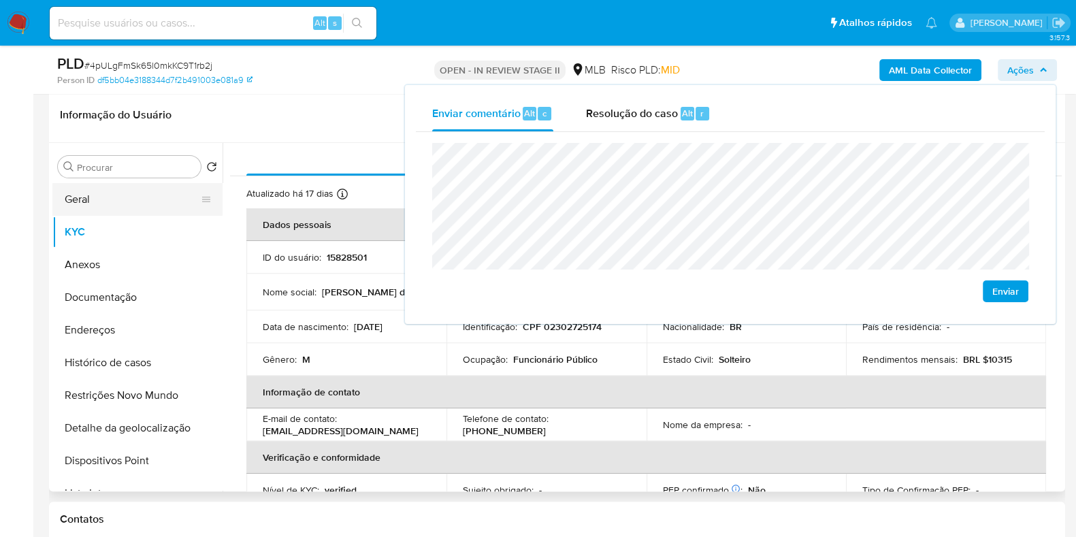
click at [152, 183] on button "Geral" at bounding box center [131, 199] width 159 height 33
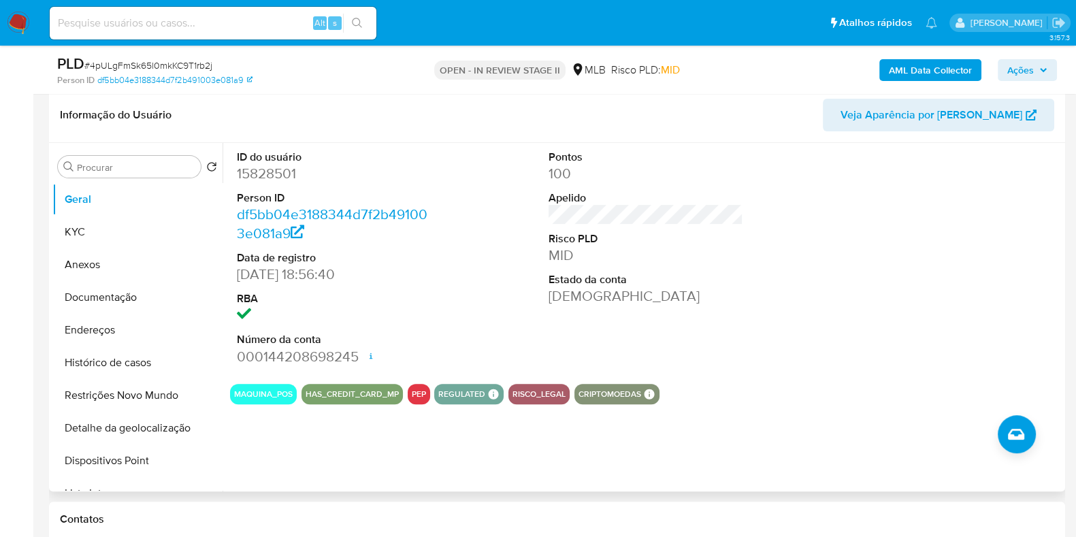
scroll to position [680, 0]
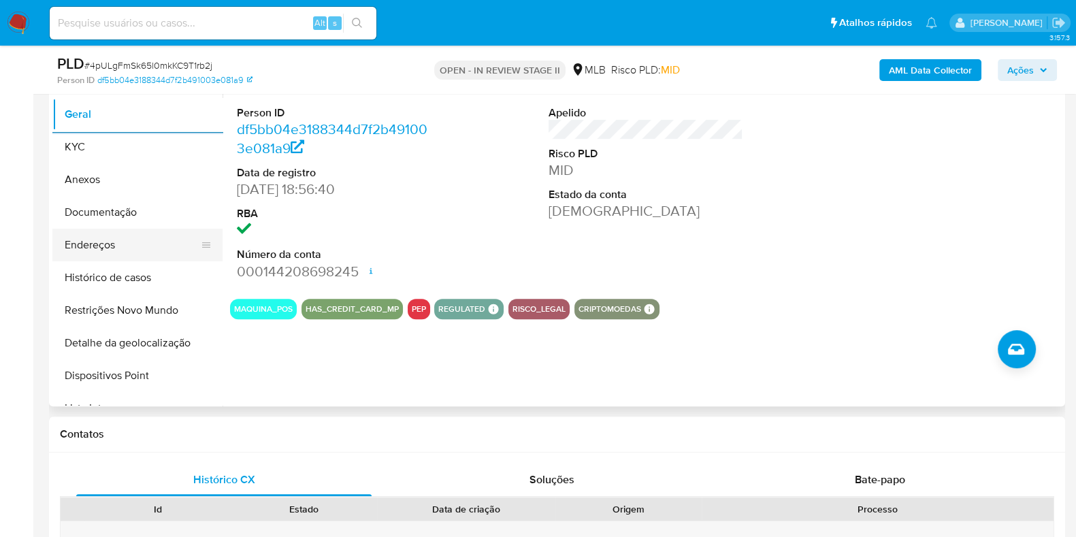
click at [157, 243] on button "Endereços" at bounding box center [131, 245] width 159 height 33
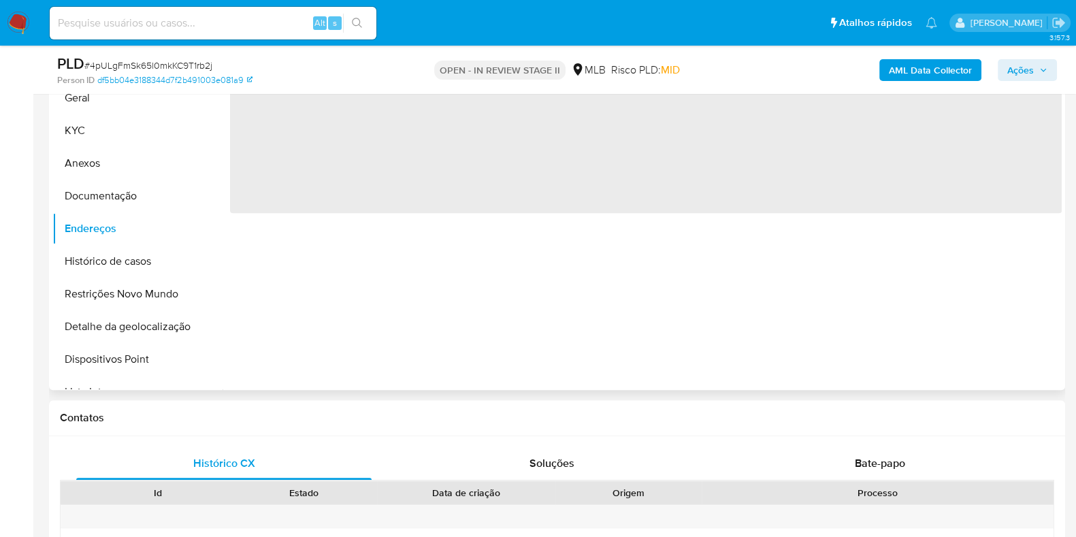
scroll to position [595, 0]
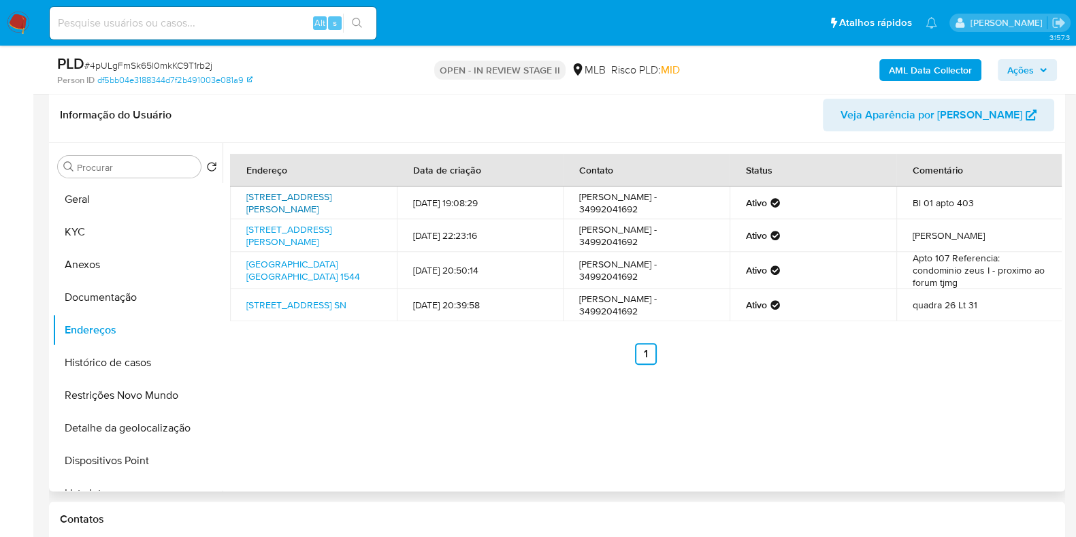
click at [295, 204] on link "Rua Manoel Coelho 199, Uberaba, Minas Gerais, 38055600, Brasil 199" at bounding box center [288, 203] width 85 height 26
click at [284, 237] on link "Rua Luiz Próspero 189, Uberaba, Minas Gerais, 38045310, Brasil 189" at bounding box center [288, 236] width 85 height 26
click at [283, 271] on link "Rua Piauí 1544, Uberaba, Minas Gerais, 38050460, Brasil 1544" at bounding box center [303, 270] width 114 height 26
drag, startPoint x: 274, startPoint y: 319, endPoint x: 227, endPoint y: 314, distance: 47.2
click at [274, 312] on link "Rua Mdv 18 - Quadra 26 - Lote 31 Sn, Goiânia, Goiás, 74371480, Brasil SN" at bounding box center [296, 305] width 100 height 14
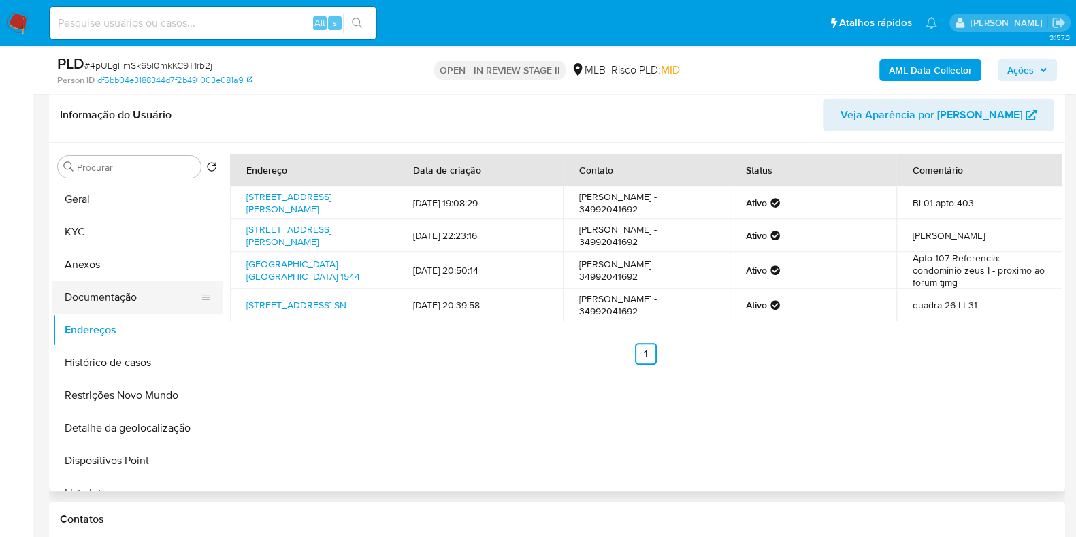
click at [134, 284] on button "Documentação" at bounding box center [131, 297] width 159 height 33
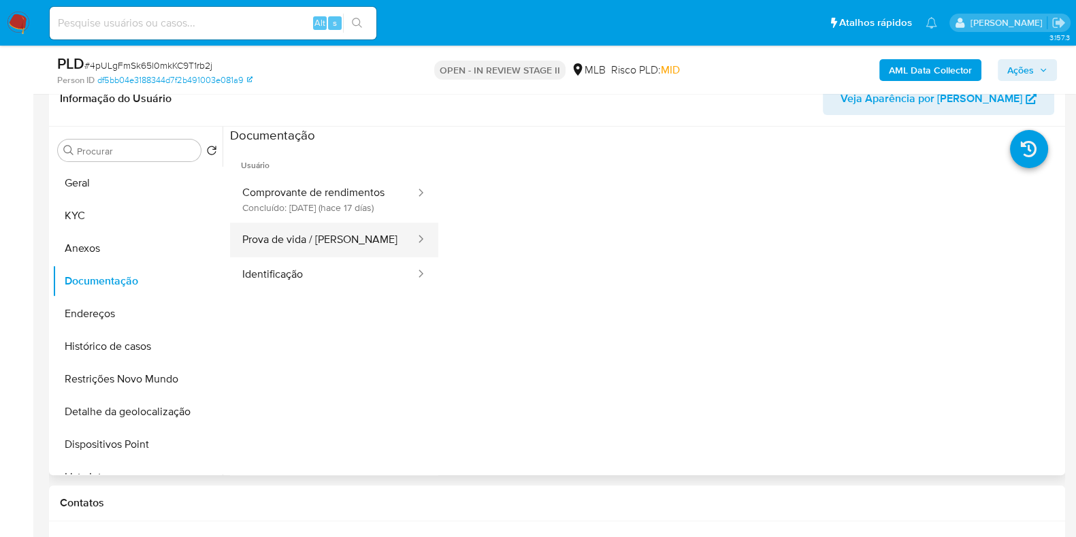
click at [349, 257] on button "Prova de vida / Selfie" at bounding box center [323, 240] width 187 height 35
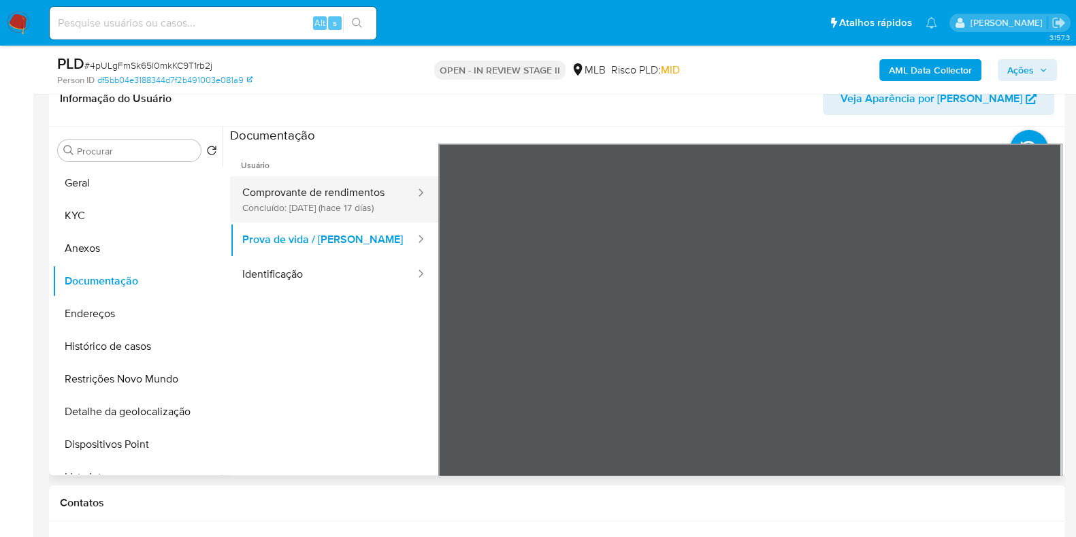
click at [249, 197] on button "Comprovante de rendimentos Concluído: 19/08/2025 (hace 17 días)" at bounding box center [323, 199] width 187 height 46
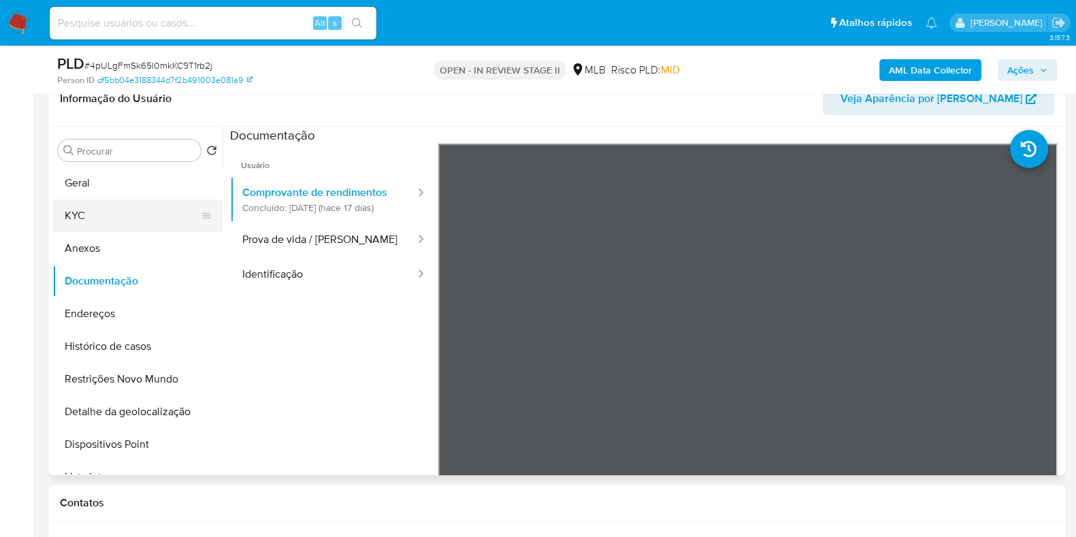
click at [139, 217] on button "KYC" at bounding box center [131, 215] width 159 height 33
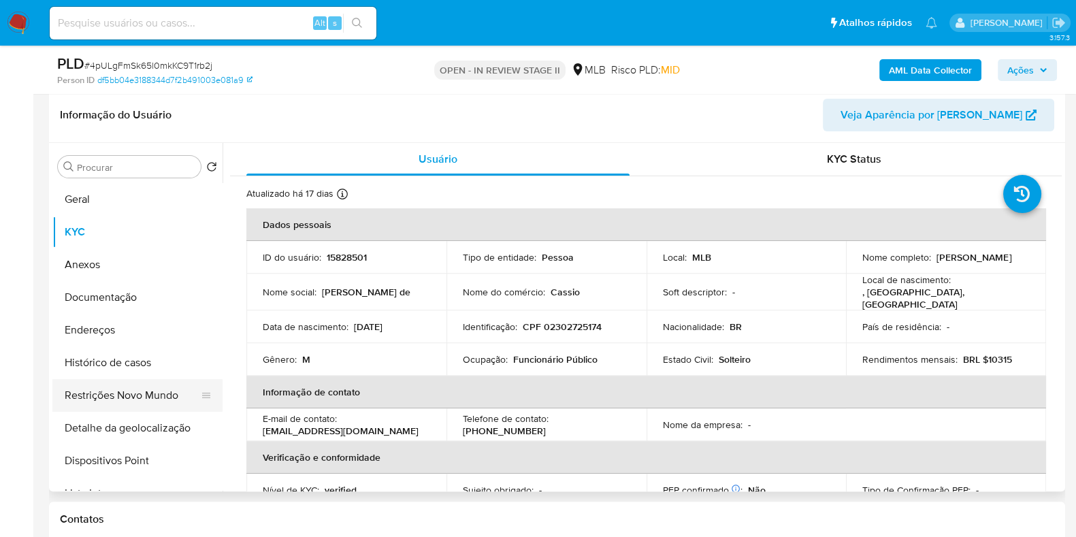
click at [148, 379] on button "Restrições Novo Mundo" at bounding box center [131, 395] width 159 height 33
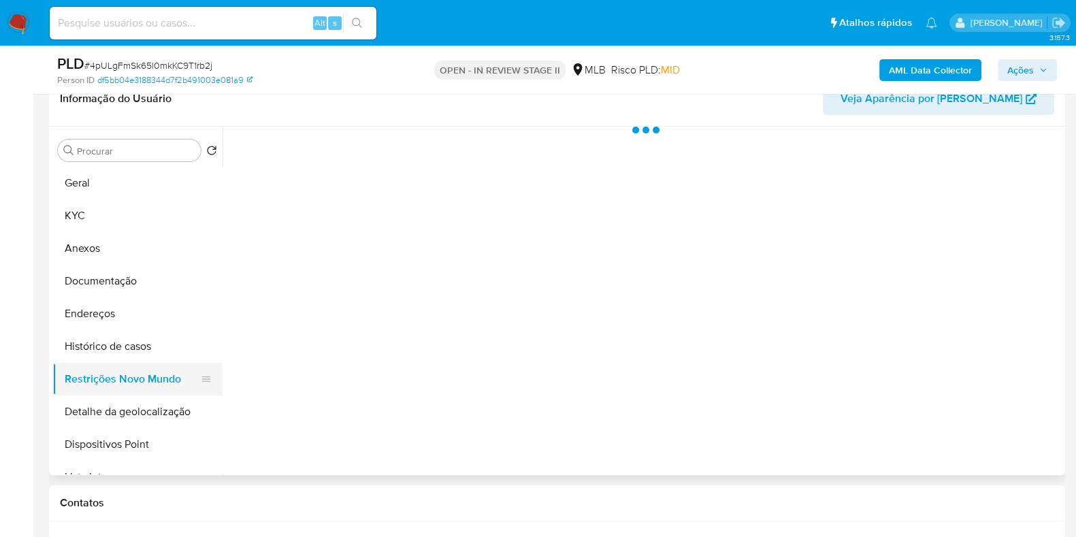
click at [149, 366] on button "Restrições Novo Mundo" at bounding box center [131, 379] width 159 height 33
click at [157, 346] on button "Histórico de casos" at bounding box center [131, 346] width 159 height 33
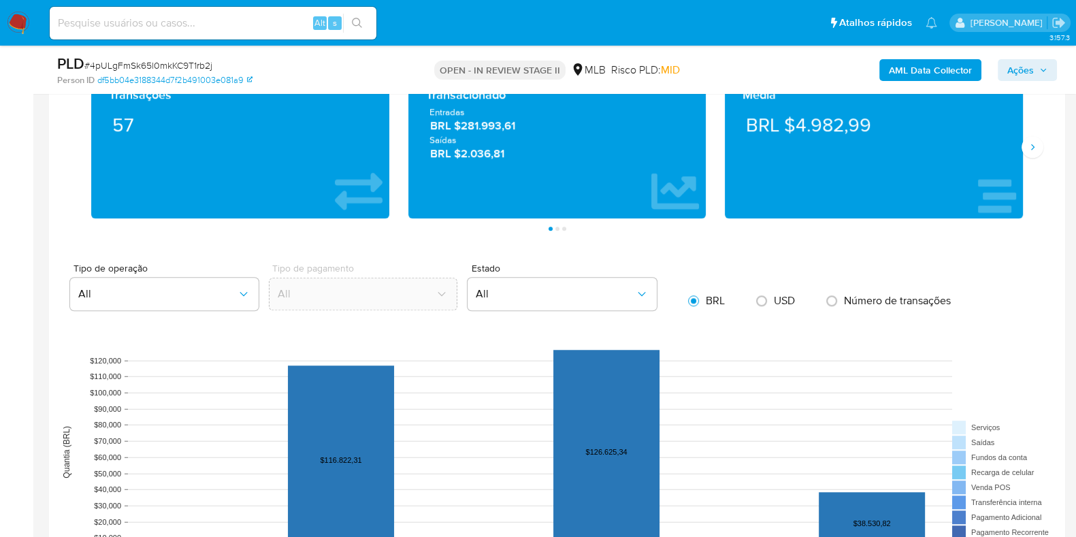
scroll to position [1276, 0]
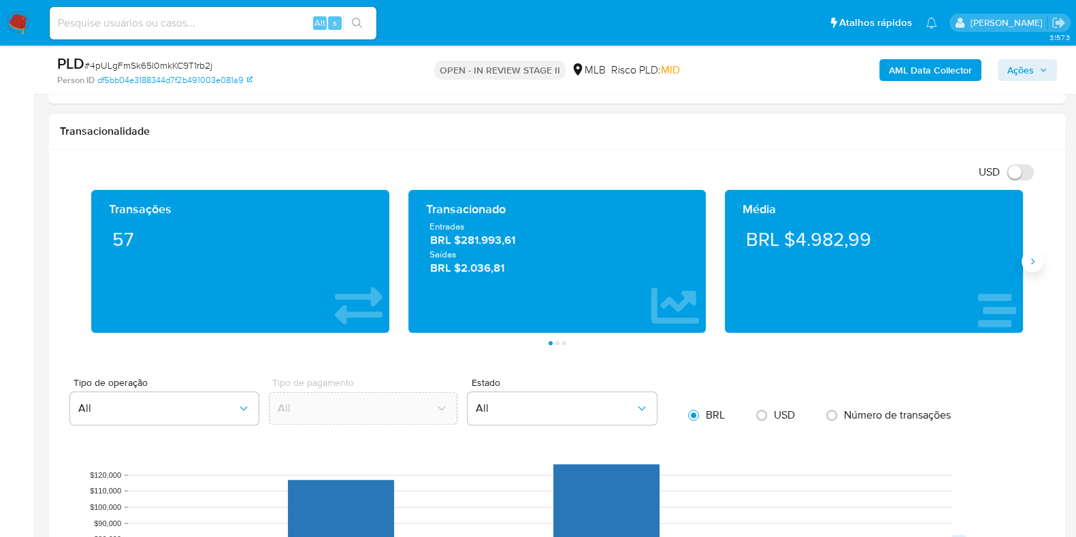
click at [1035, 261] on icon "Siguiente" at bounding box center [1032, 261] width 11 height 11
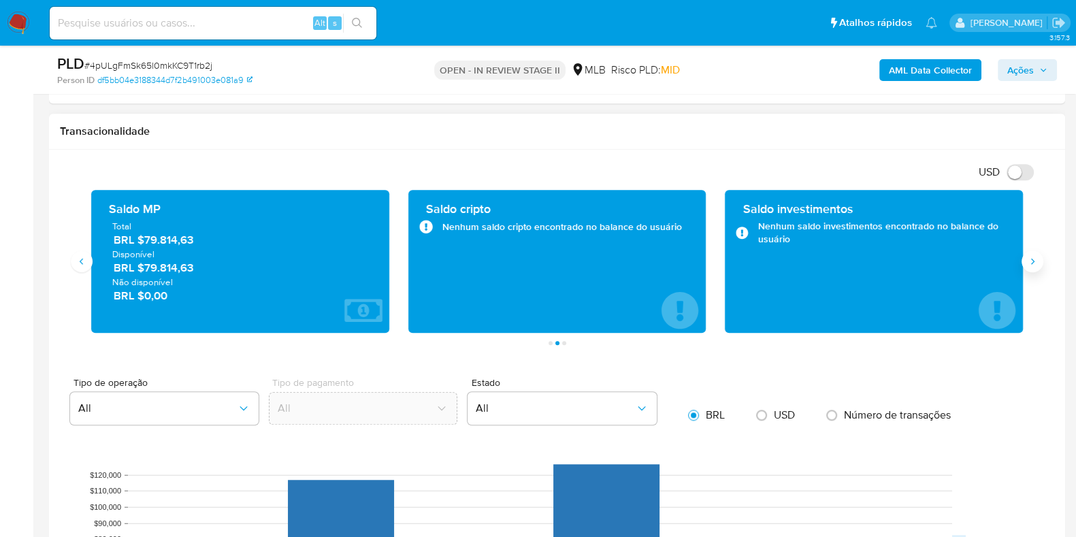
click at [1034, 262] on icon "Siguiente" at bounding box center [1032, 261] width 11 height 11
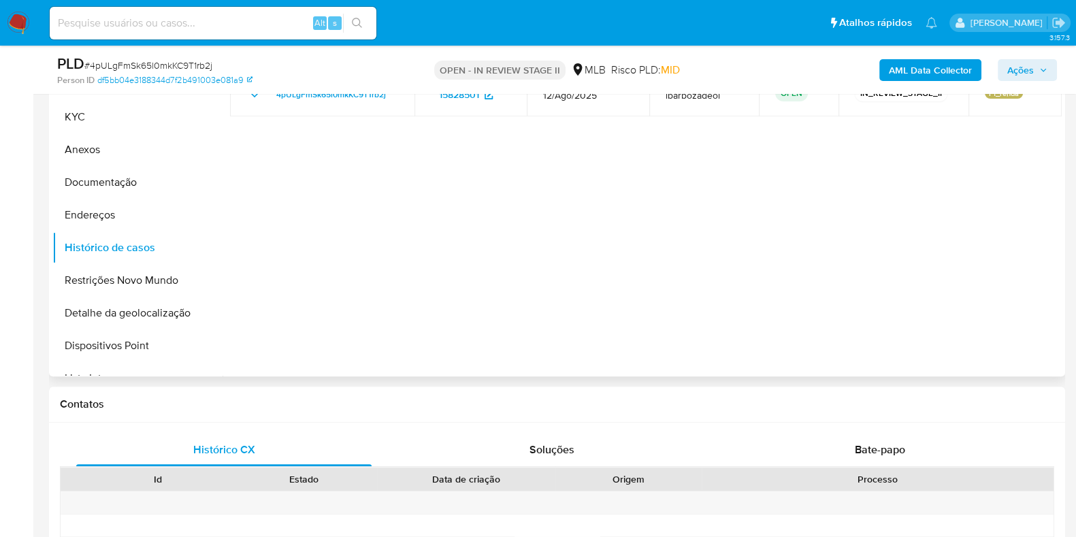
scroll to position [595, 0]
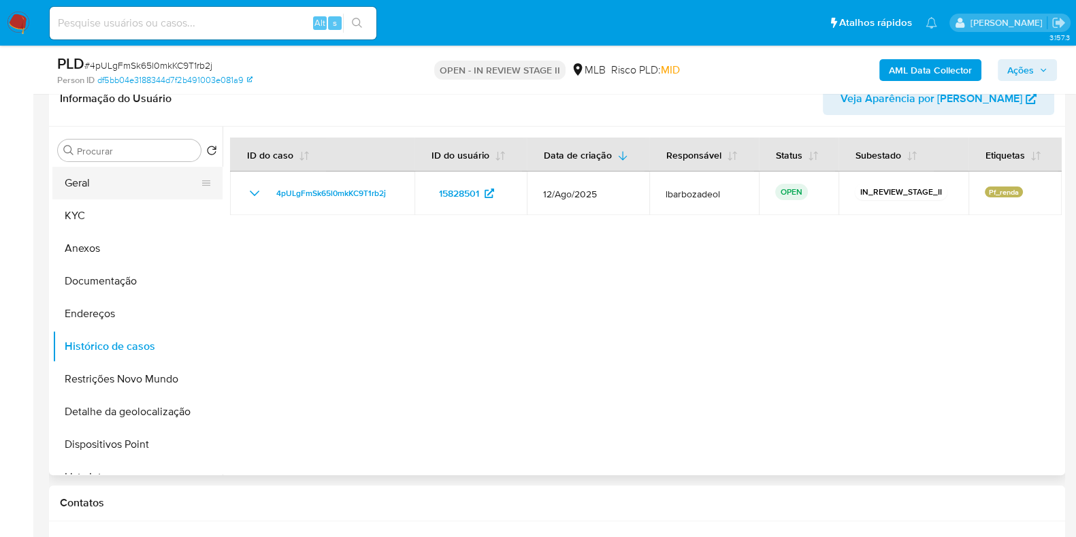
click at [144, 184] on button "Geral" at bounding box center [131, 183] width 159 height 33
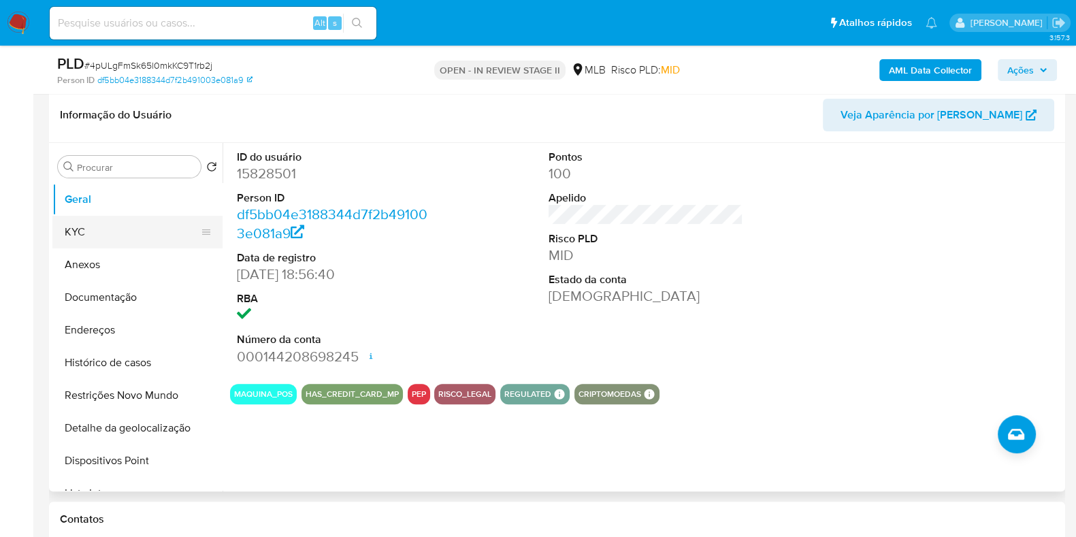
click at [137, 237] on button "KYC" at bounding box center [131, 232] width 159 height 33
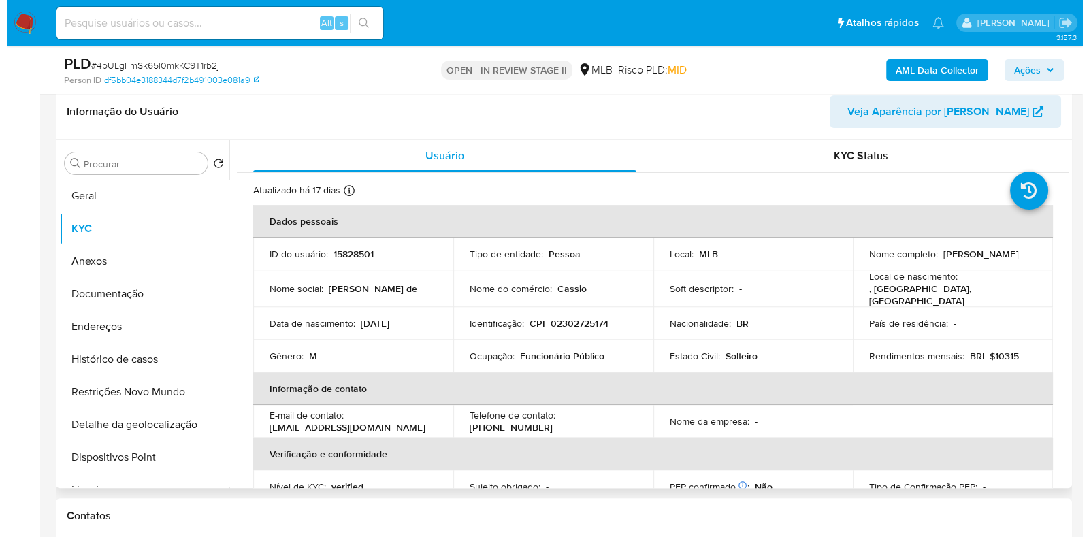
scroll to position [598, 0]
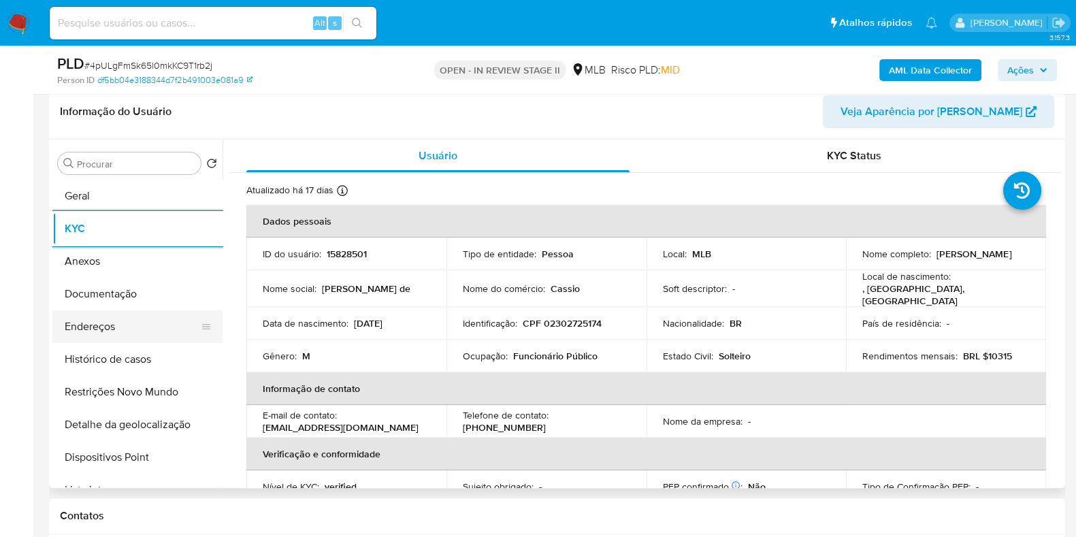
click at [153, 329] on button "Endereços" at bounding box center [131, 326] width 159 height 33
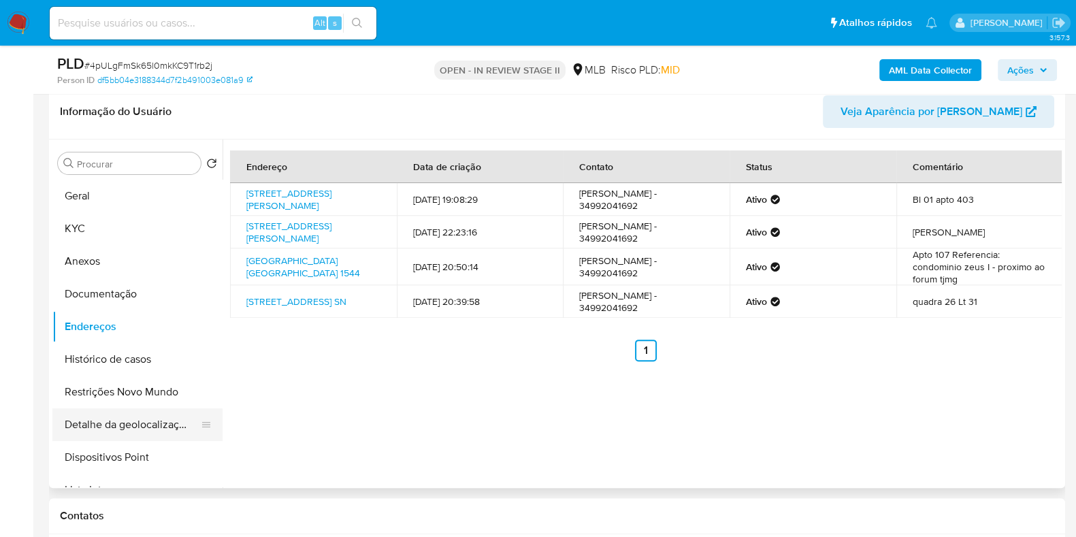
click at [153, 426] on button "Detalhe da geolocalização" at bounding box center [131, 425] width 159 height 33
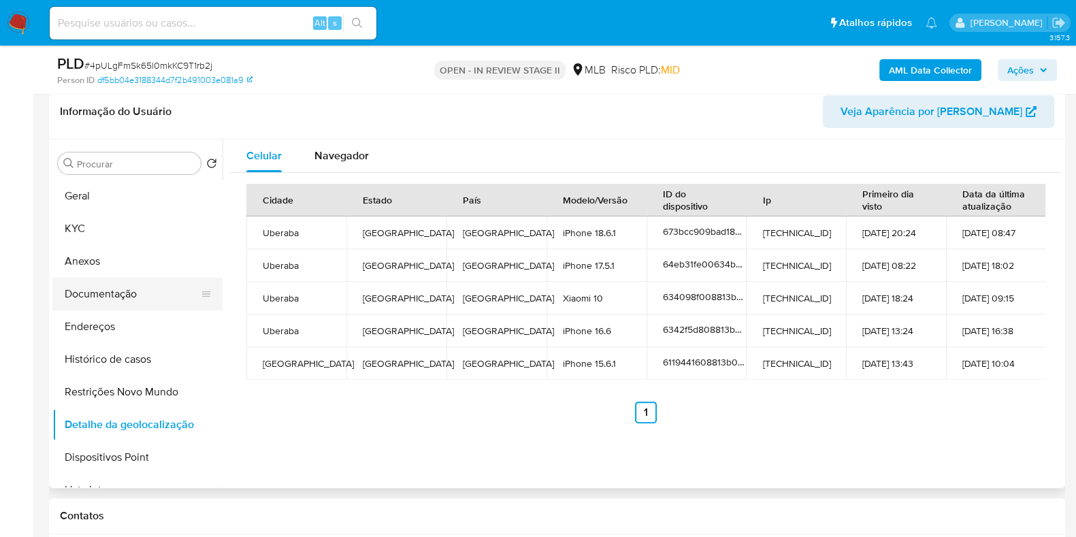
drag, startPoint x: 143, startPoint y: 260, endPoint x: 128, endPoint y: 277, distance: 22.7
click at [128, 277] on ul "Geral KYC Anexos Documentação Endereços Histórico de casos Restrições Novo Mund…" at bounding box center [137, 333] width 170 height 307
click at [143, 400] on button "Restrições Novo Mundo" at bounding box center [131, 392] width 159 height 33
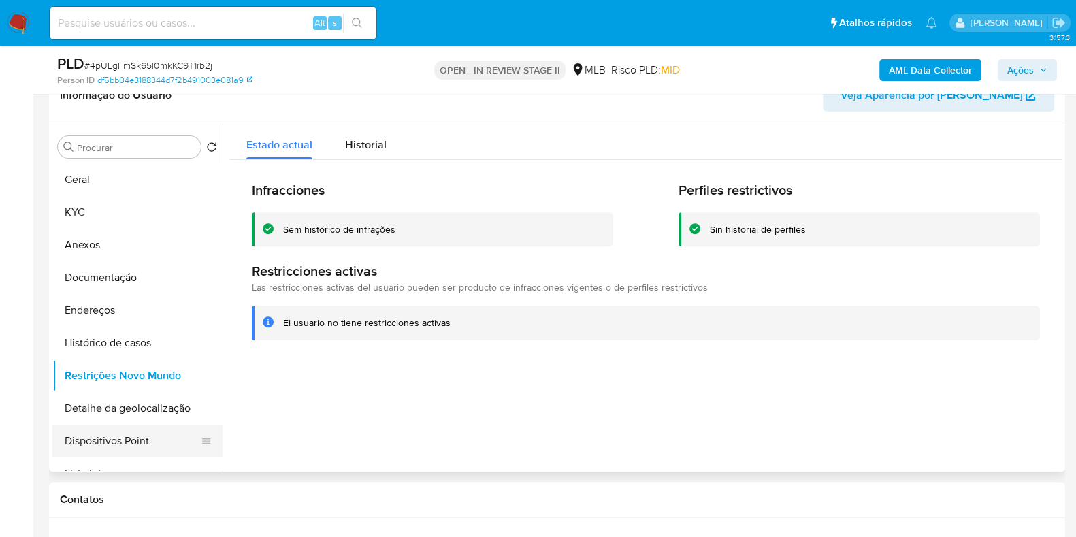
click at [109, 426] on button "Dispositivos Point" at bounding box center [131, 441] width 159 height 33
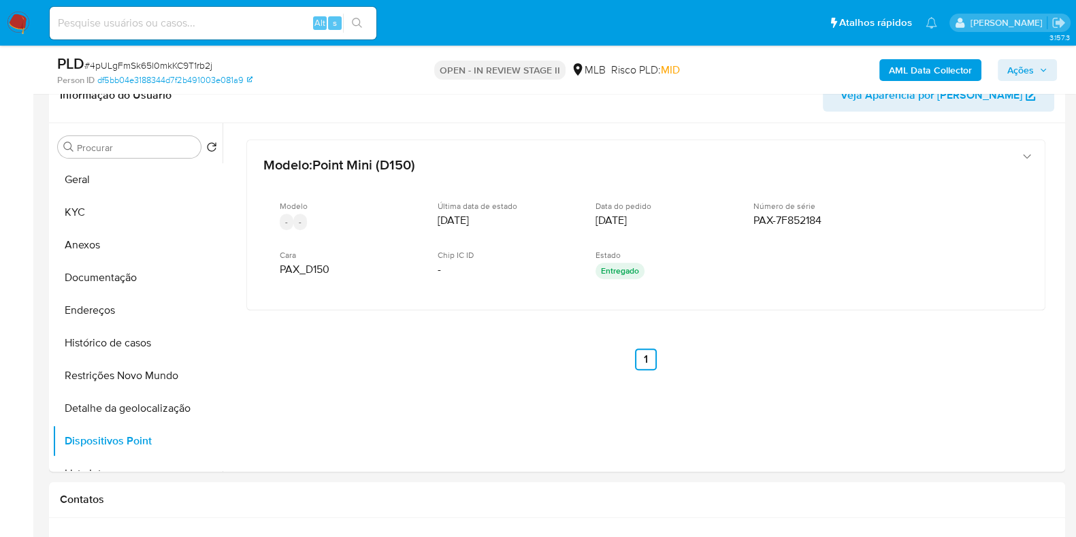
click at [1042, 69] on icon "button" at bounding box center [1044, 70] width 8 height 8
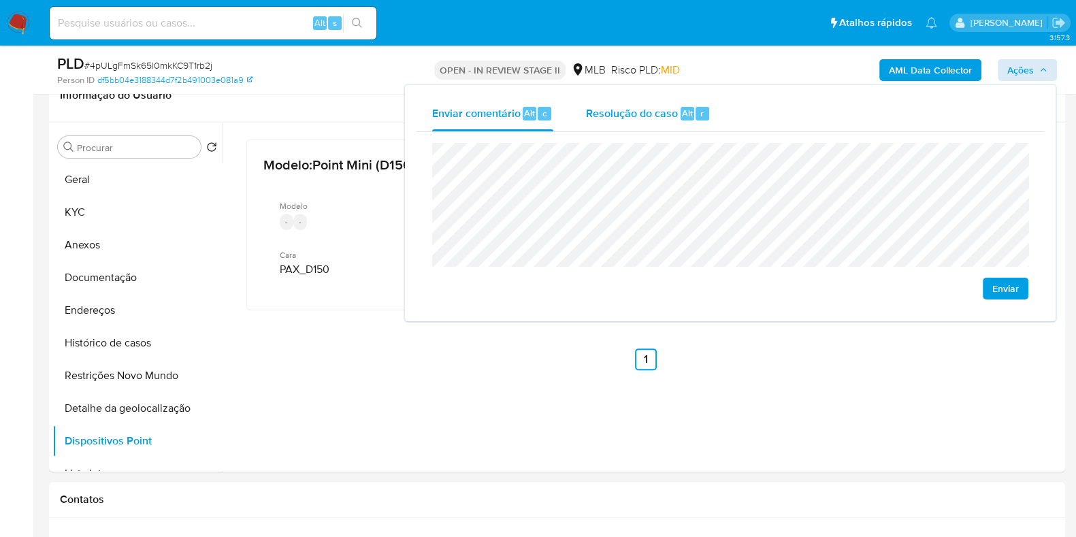
click at [598, 125] on div "Resolução do caso Alt r" at bounding box center [648, 113] width 125 height 35
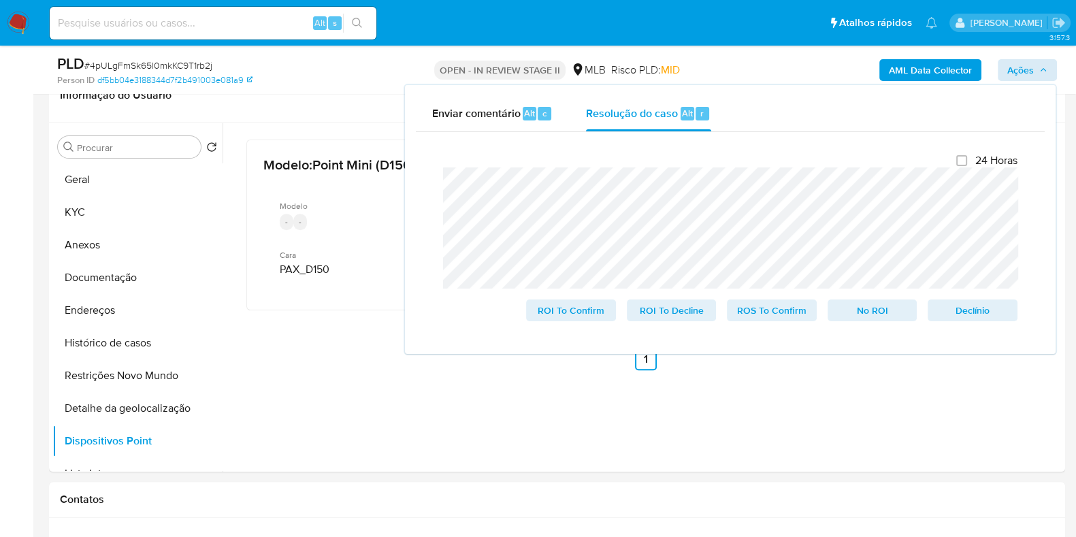
click at [782, 63] on div "AML Data Collector Ações Enviar comentário Alt c Resolução do caso Alt r Fecham…" at bounding box center [893, 70] width 330 height 32
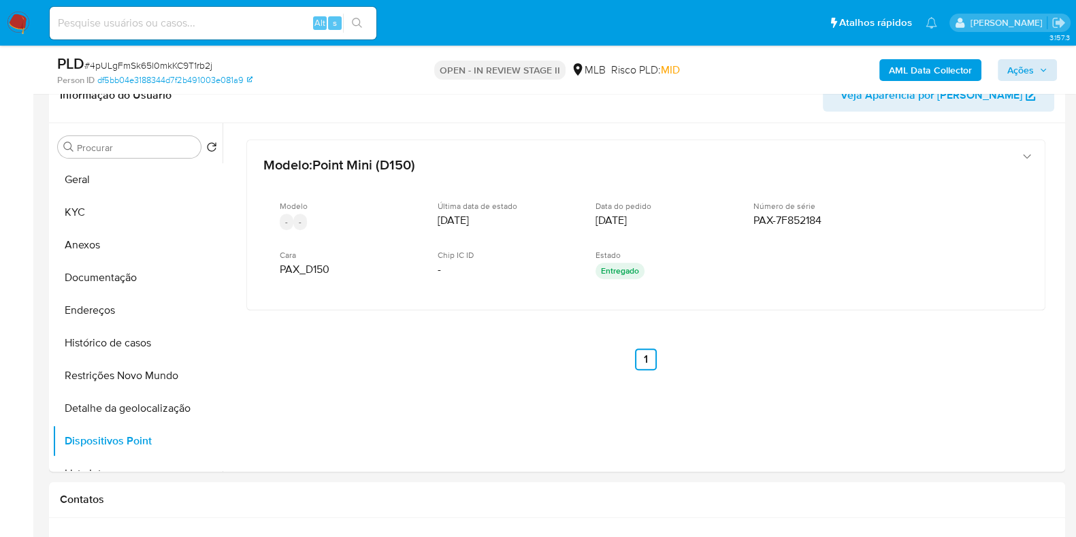
click at [918, 67] on b "AML Data Collector" at bounding box center [930, 70] width 83 height 22
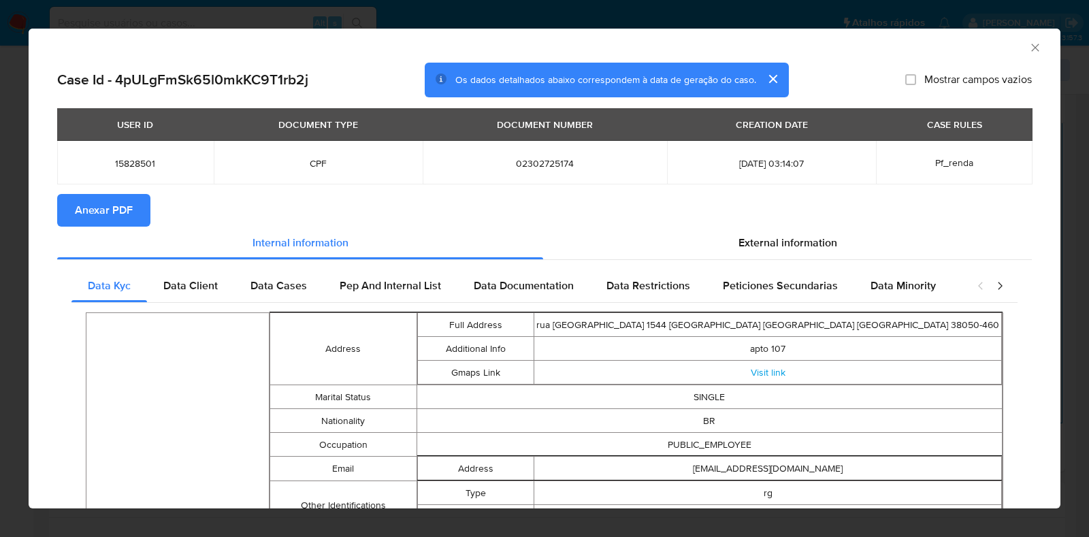
click at [100, 211] on span "Anexar PDF" at bounding box center [104, 210] width 58 height 30
click at [1032, 49] on icon "Fechar a janela" at bounding box center [1035, 47] width 7 height 7
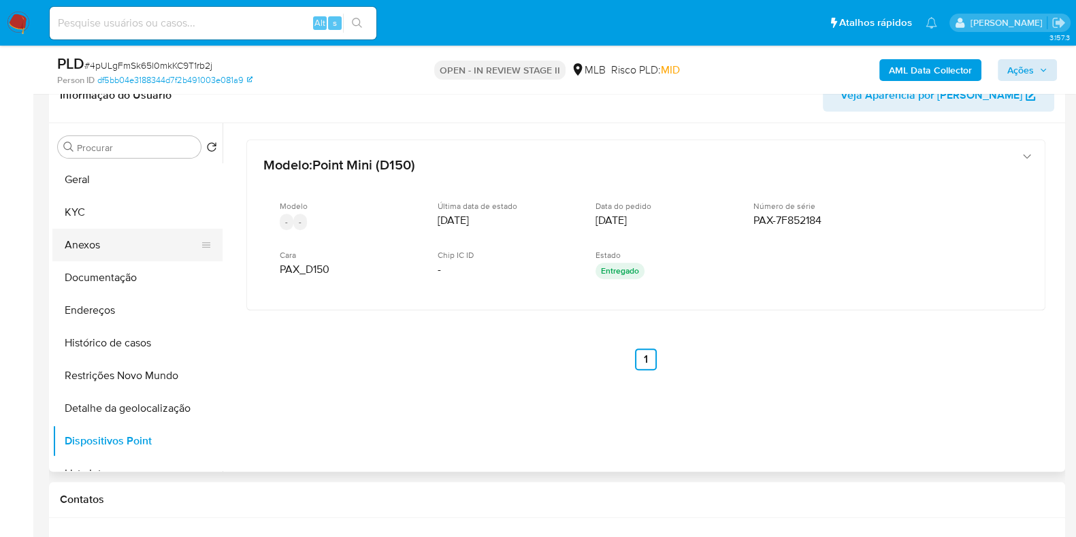
click at [87, 244] on button "Anexos" at bounding box center [131, 245] width 159 height 33
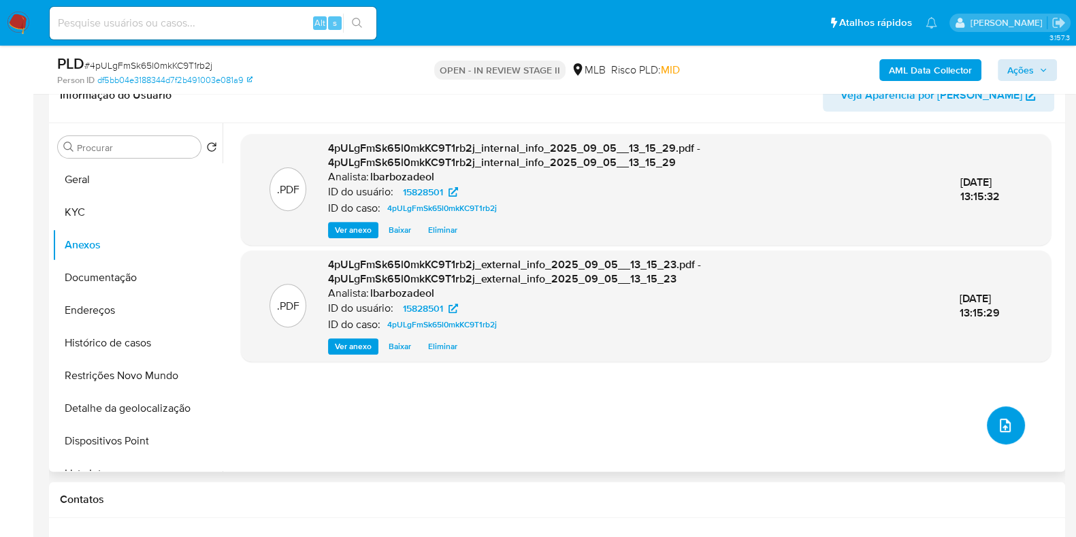
click at [997, 424] on icon "upload-file" at bounding box center [1005, 425] width 16 height 16
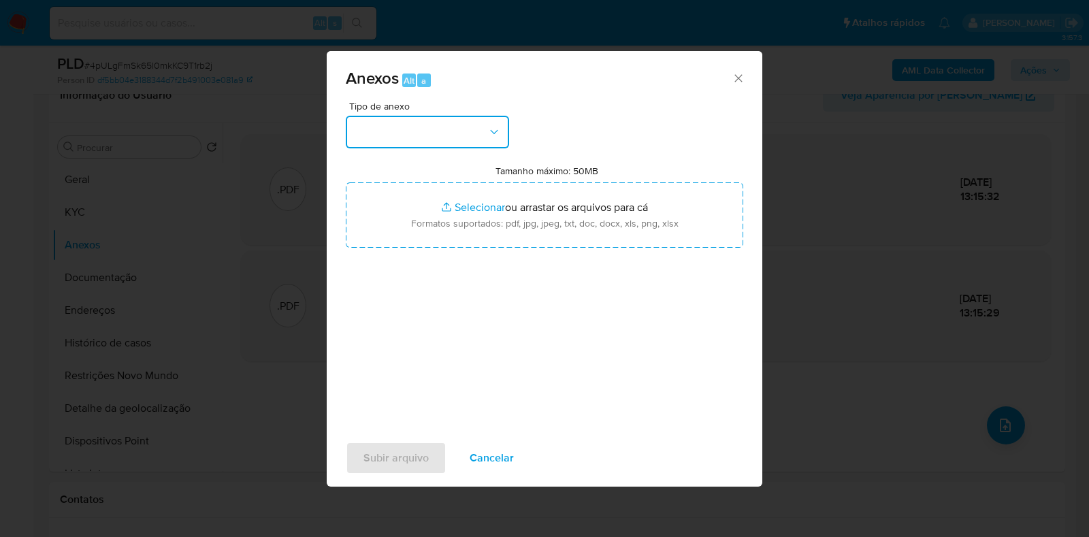
click at [476, 144] on button "button" at bounding box center [427, 132] width 163 height 33
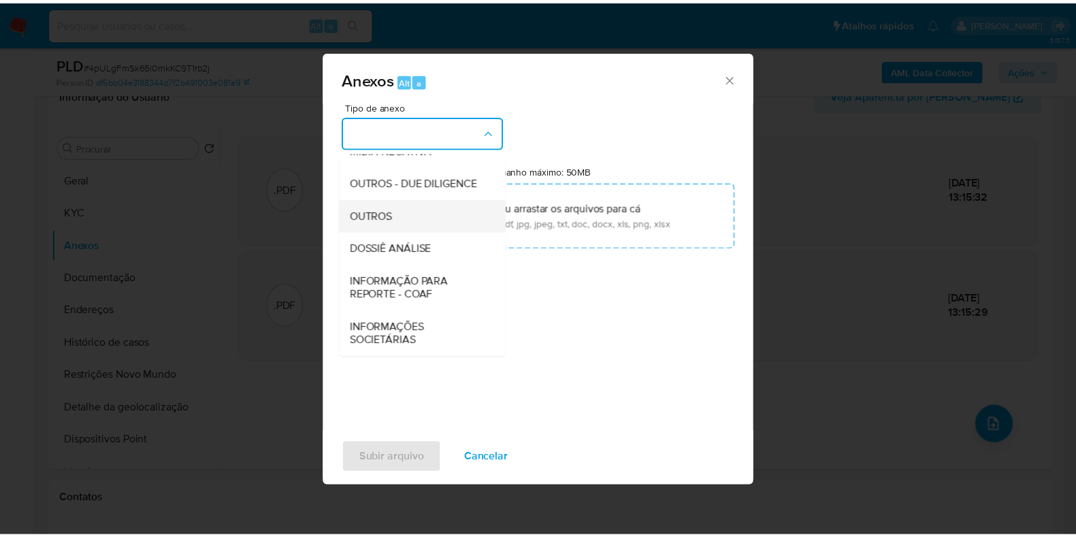
scroll to position [210, 0]
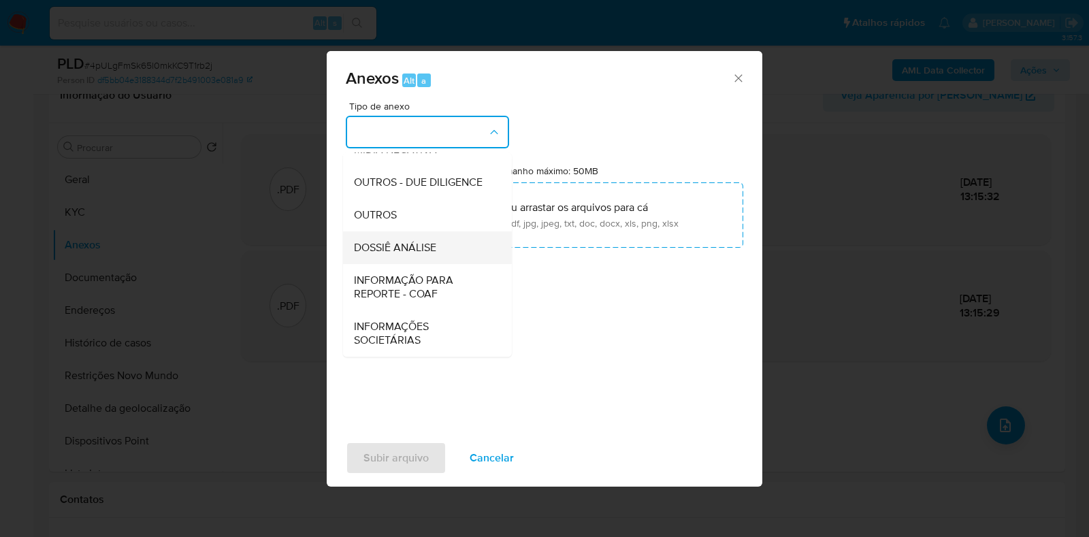
click at [419, 246] on span "DOSSIÊ ANÁLISE" at bounding box center [395, 248] width 82 height 14
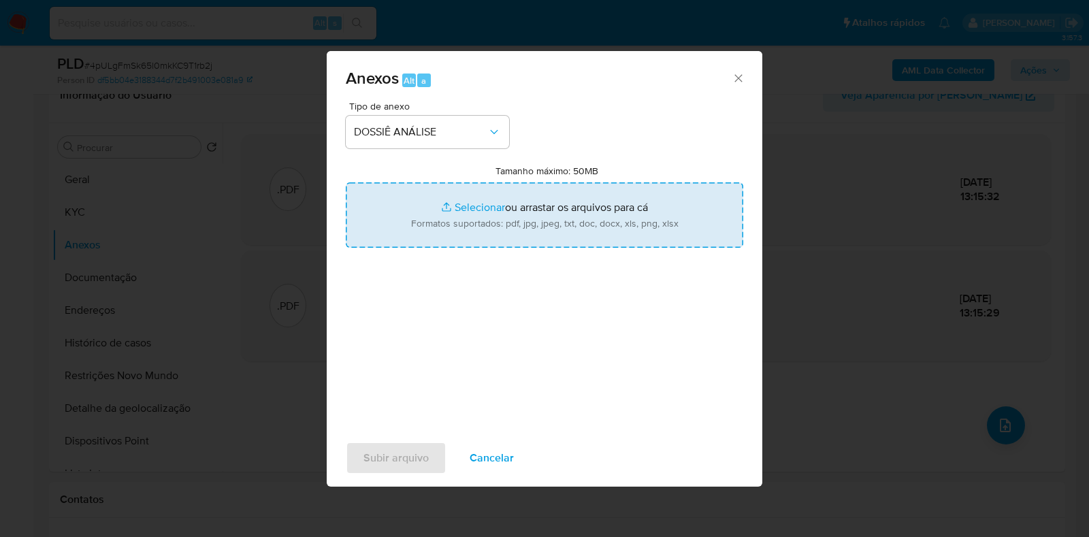
click at [433, 229] on input "Tamanho máximo: 50MB Selecionar arquivos" at bounding box center [545, 214] width 398 height 65
type input "C:\fakepath\XXXX - CPF 02302725174 - CASSIO MURILO GONCALVES DE SOUSA.pdf"
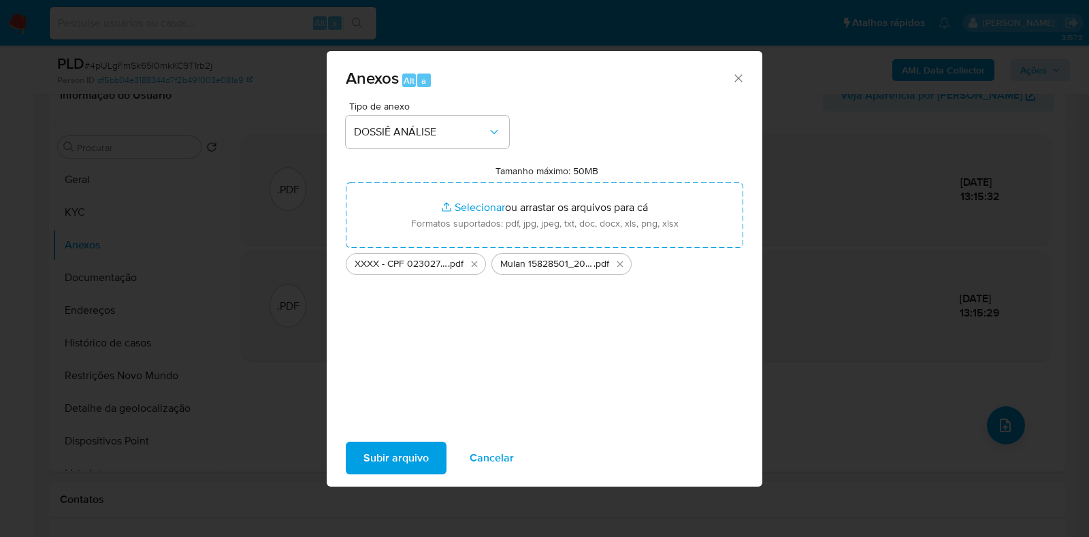
click at [383, 464] on span "Subir arquivo" at bounding box center [396, 458] width 65 height 30
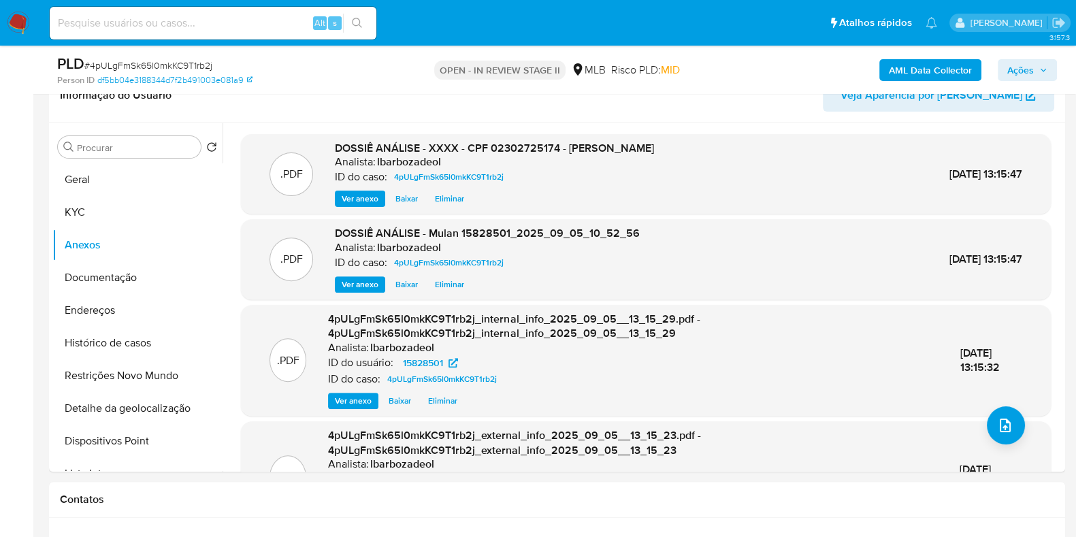
drag, startPoint x: 1031, startPoint y: 63, endPoint x: 1007, endPoint y: 81, distance: 30.1
click at [1031, 63] on span "Ações" at bounding box center [1021, 70] width 27 height 22
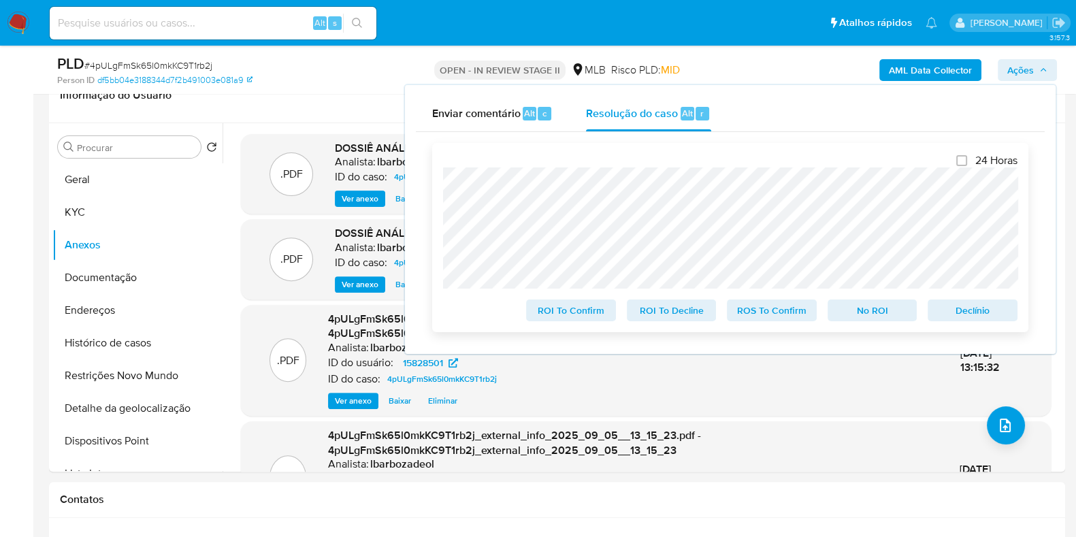
click at [854, 302] on span "No ROI" at bounding box center [872, 310] width 71 height 19
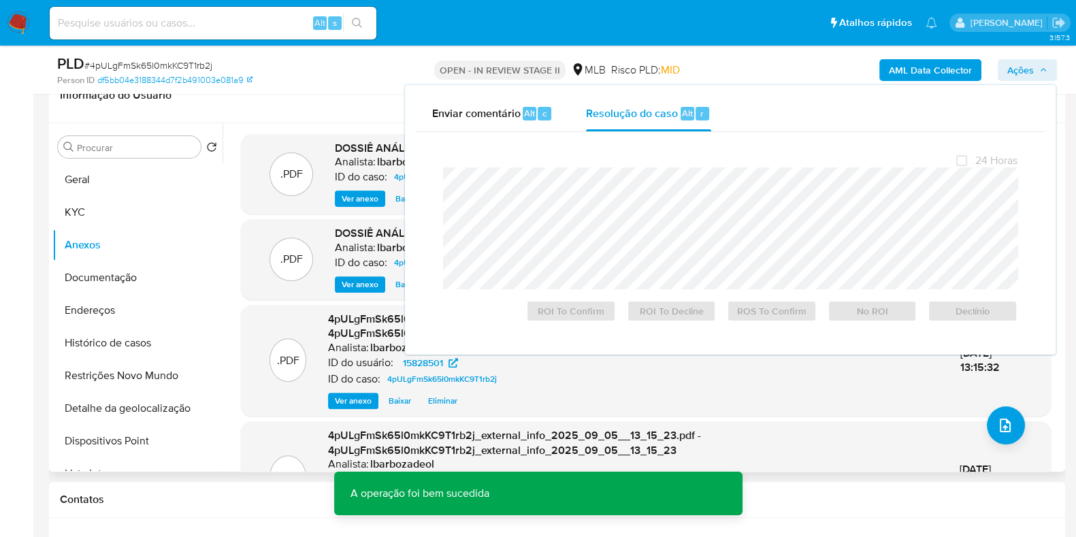
scroll to position [0, 0]
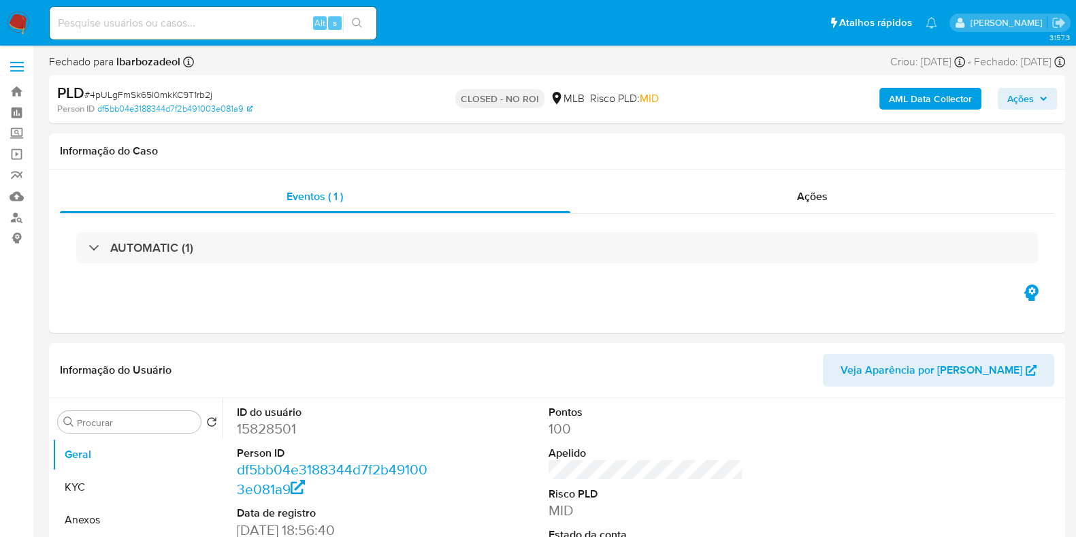
select select "10"
click at [10, 113] on link "Painel" at bounding box center [81, 112] width 162 height 21
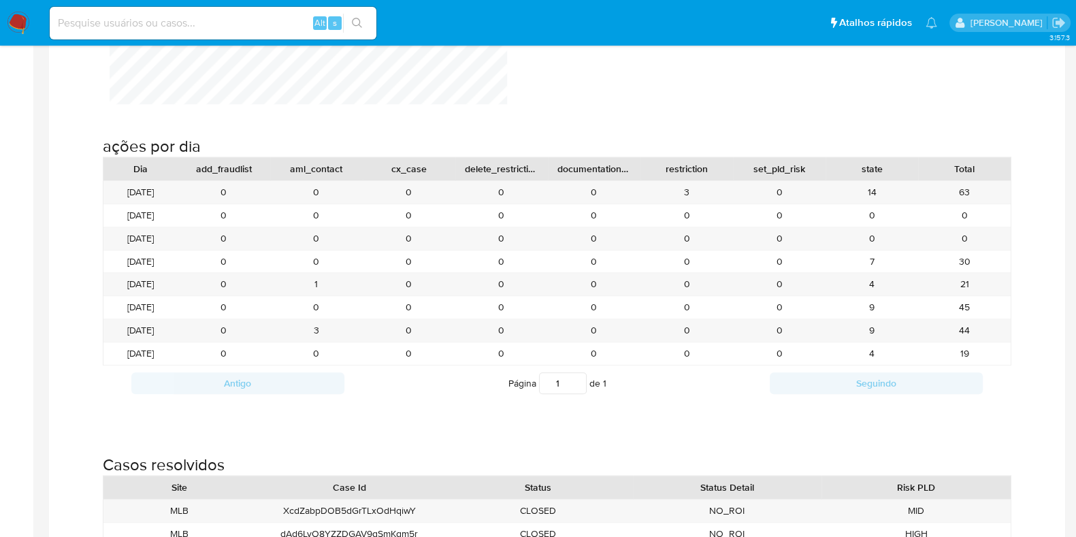
scroll to position [1414, 0]
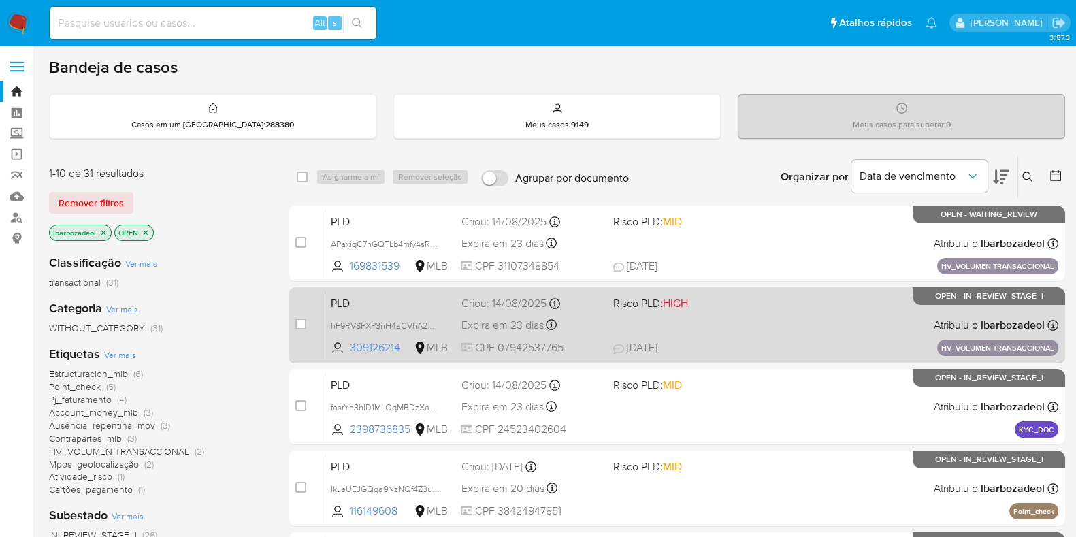
click at [715, 311] on div "PLD hF9RV8FXP3nH4aCVhA2wpaCN 309126214 MLB Risco PLD: HIGH Criou: [DATE] Criou:…" at bounding box center [691, 325] width 733 height 69
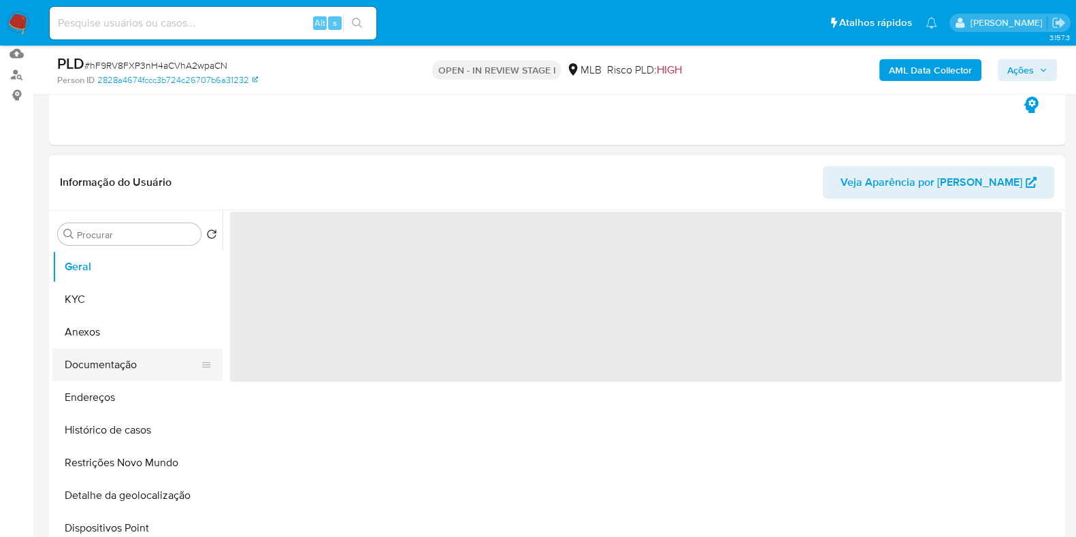
scroll to position [170, 0]
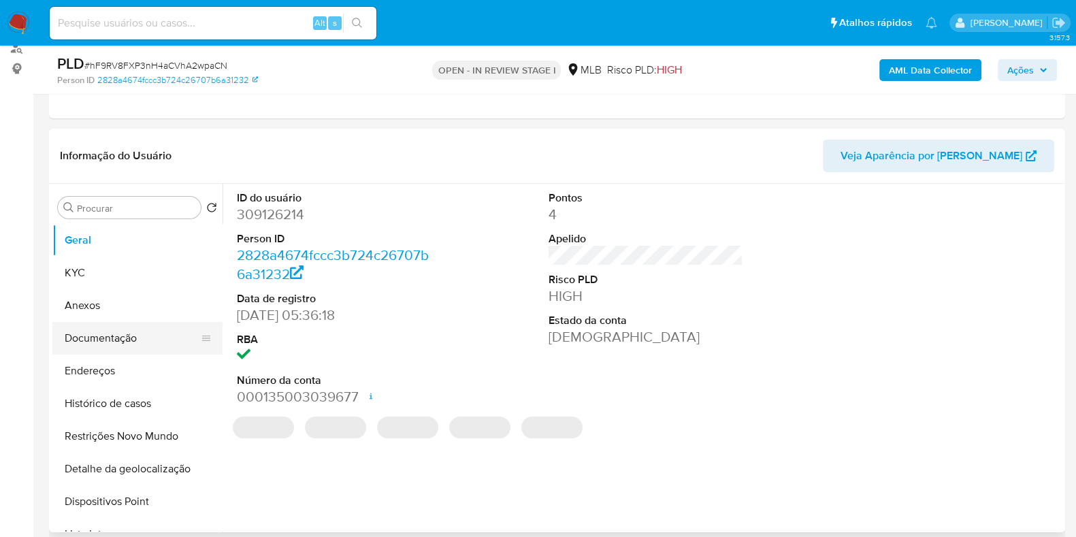
click at [162, 335] on button "Documentação" at bounding box center [131, 338] width 159 height 33
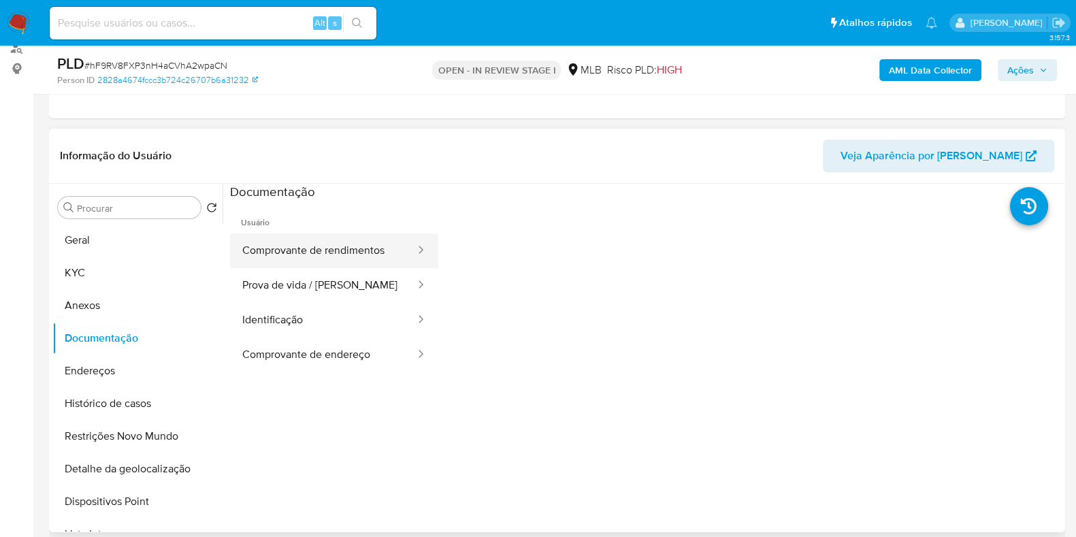
select select "10"
click at [345, 288] on button "Prova de vida / Selfie" at bounding box center [323, 285] width 187 height 35
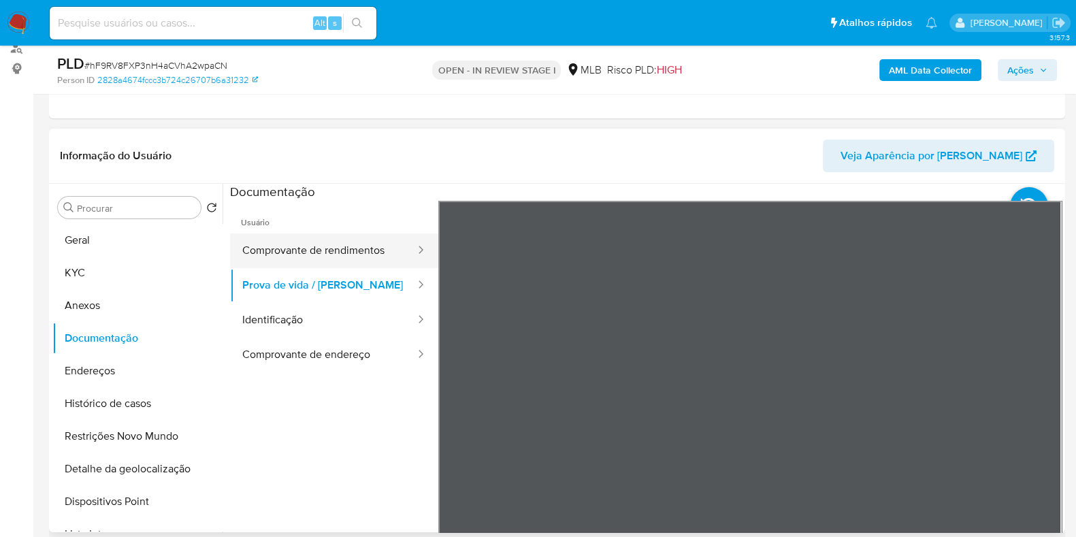
click at [306, 248] on button "Comprovante de rendimentos" at bounding box center [323, 251] width 187 height 35
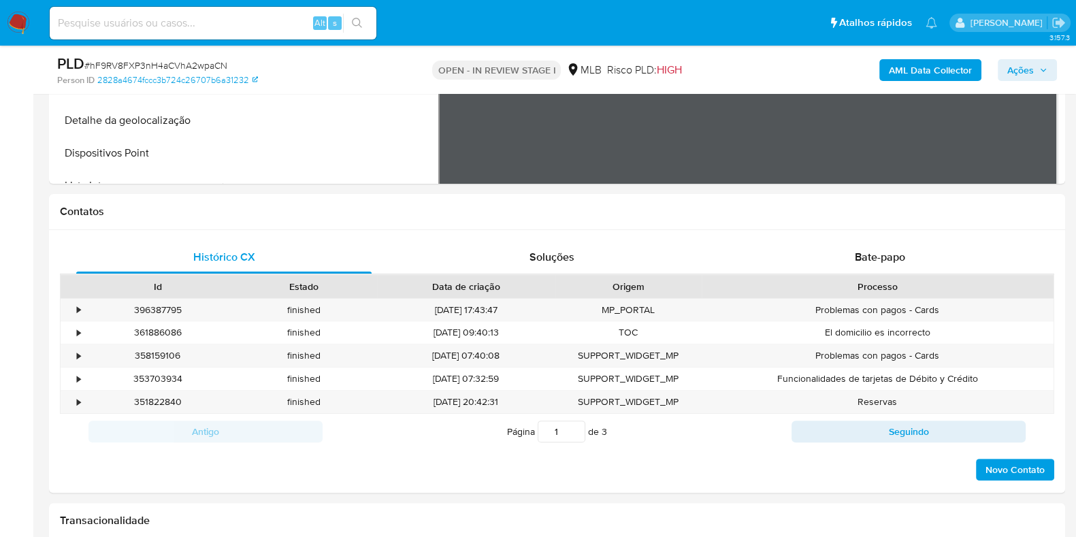
scroll to position [595, 0]
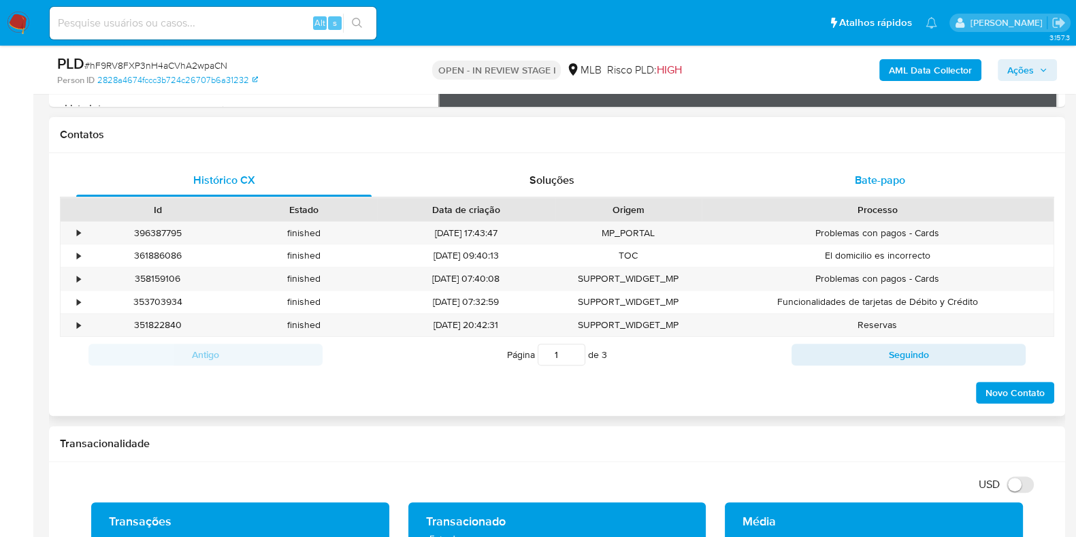
click at [898, 180] on span "Bate-papo" at bounding box center [880, 180] width 50 height 16
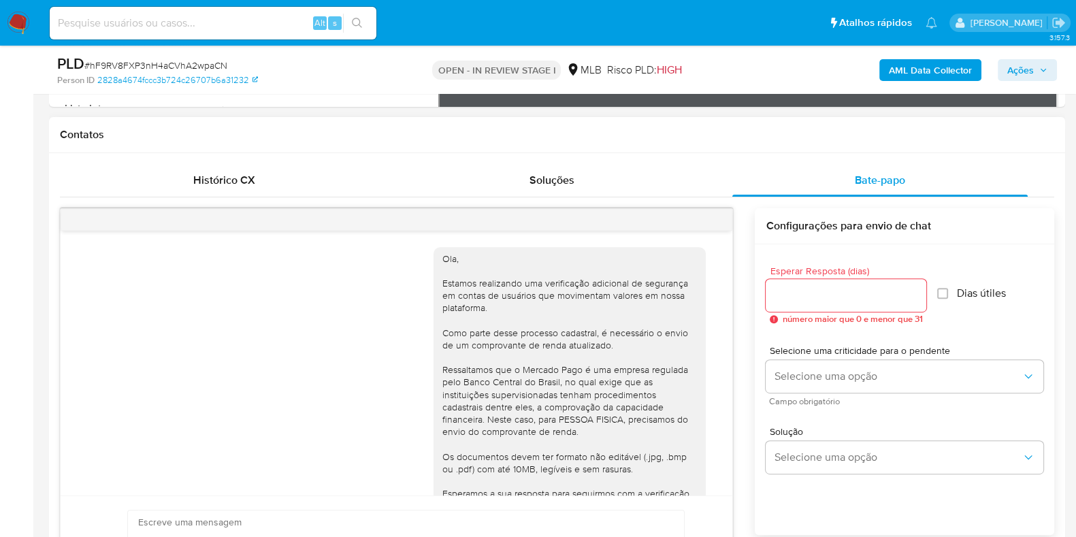
scroll to position [150, 0]
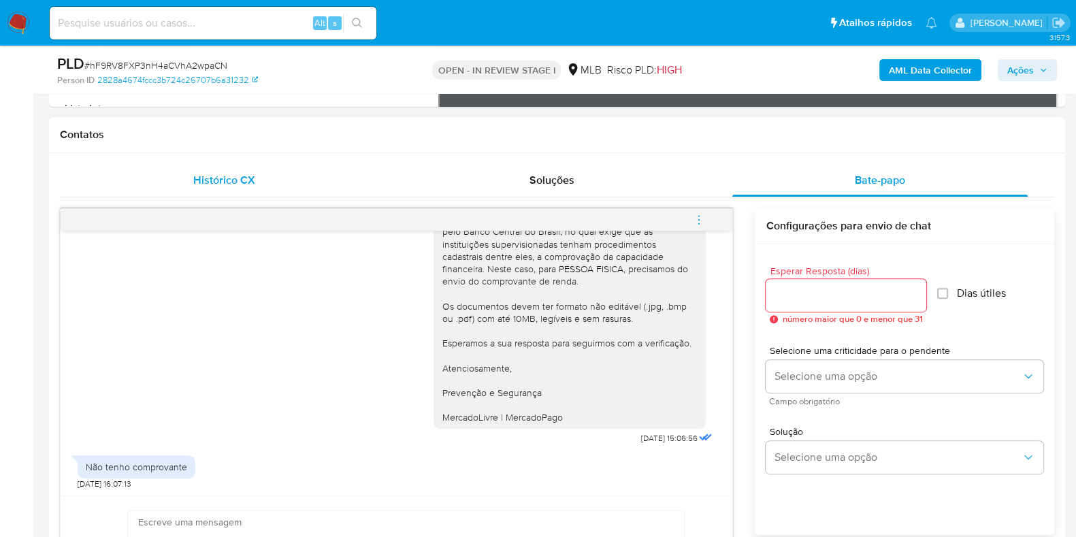
click at [231, 175] on span "Histórico CX" at bounding box center [224, 180] width 62 height 16
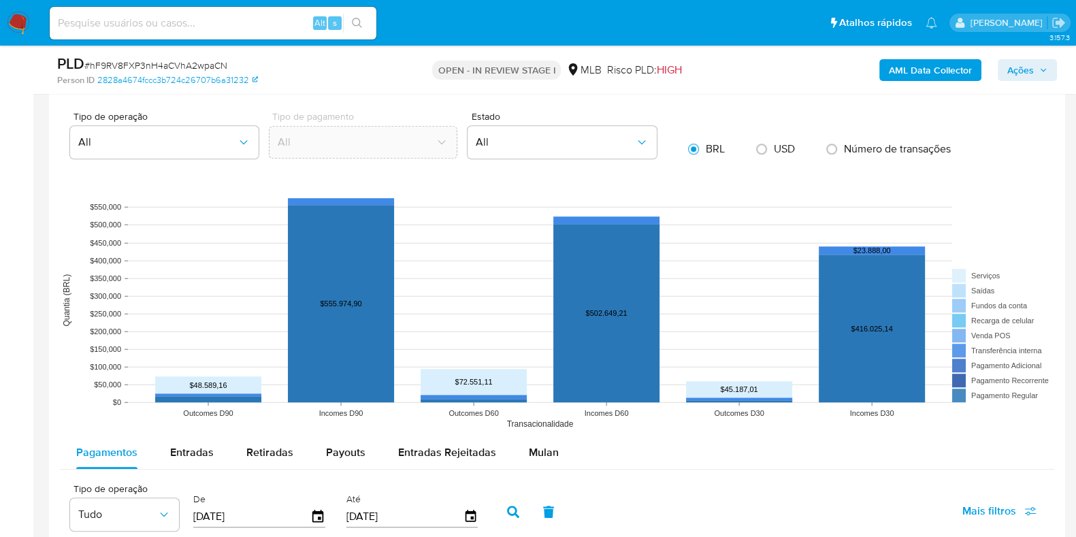
scroll to position [1361, 0]
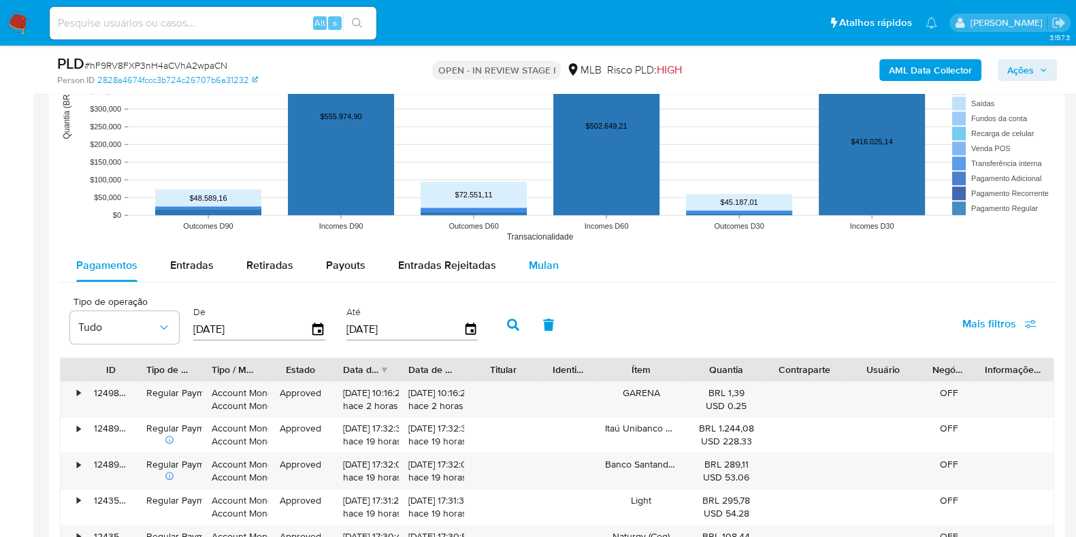
click at [543, 257] on span "Mulan" at bounding box center [544, 265] width 30 height 16
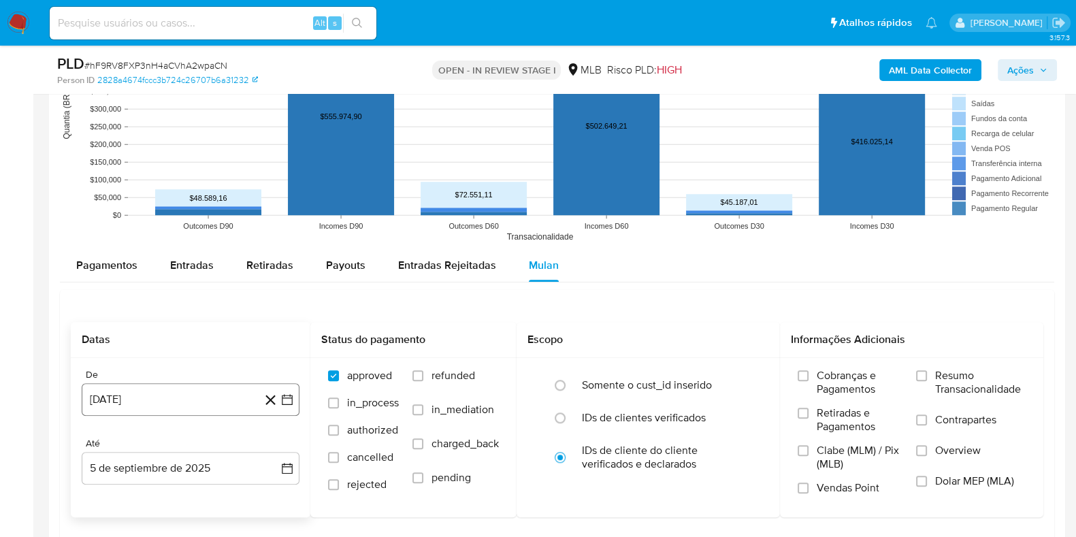
click at [206, 396] on button "5 de agosto de 2024" at bounding box center [191, 399] width 218 height 33
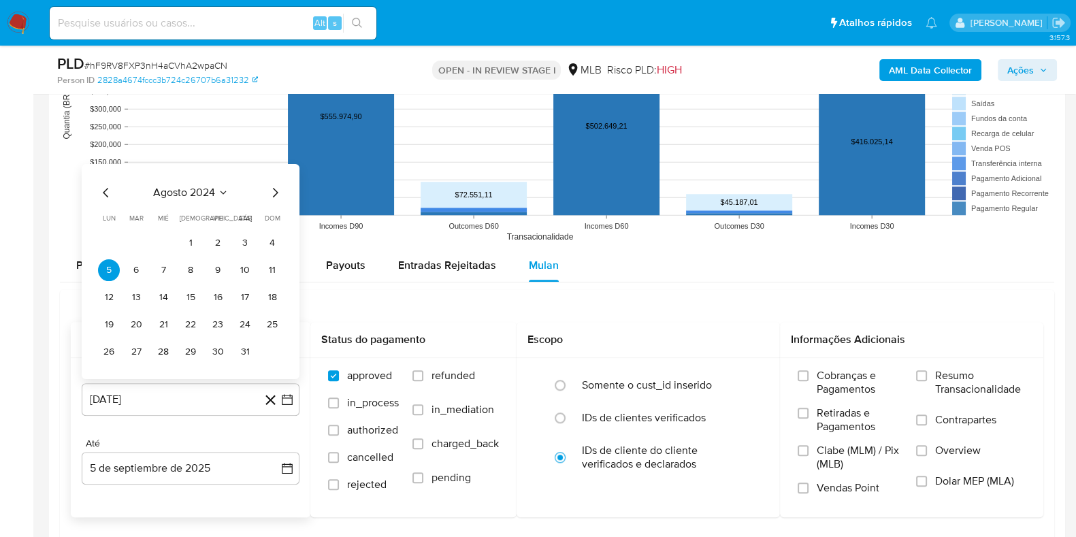
click at [196, 187] on span "agosto 2024" at bounding box center [184, 192] width 62 height 14
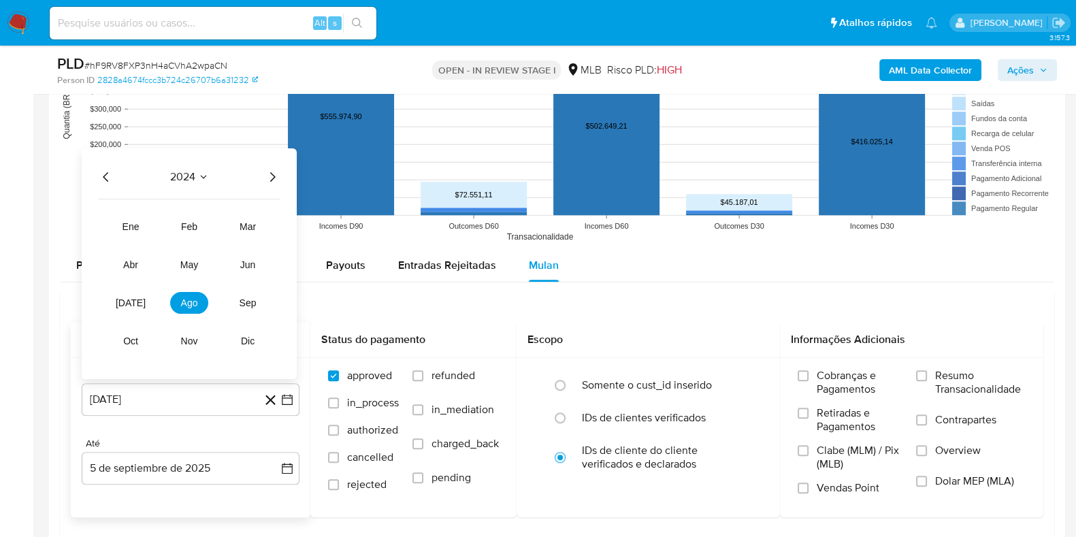
click at [274, 174] on icon "Año siguiente" at bounding box center [272, 177] width 5 height 10
click at [136, 299] on span "jul" at bounding box center [131, 302] width 30 height 11
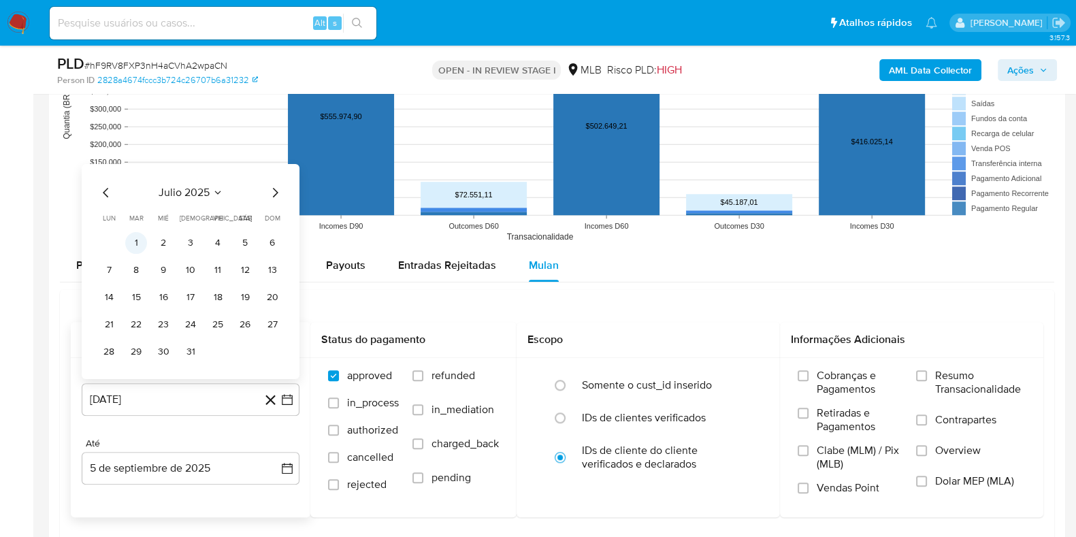
click at [136, 241] on button "1" at bounding box center [136, 242] width 22 height 22
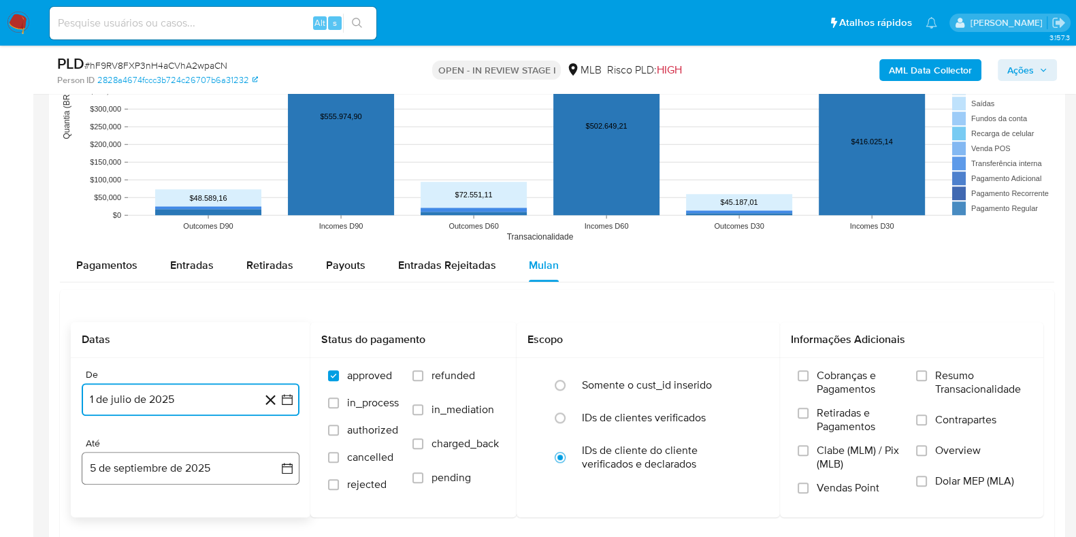
click at [163, 476] on button "5 de septiembre de 2025" at bounding box center [191, 468] width 218 height 33
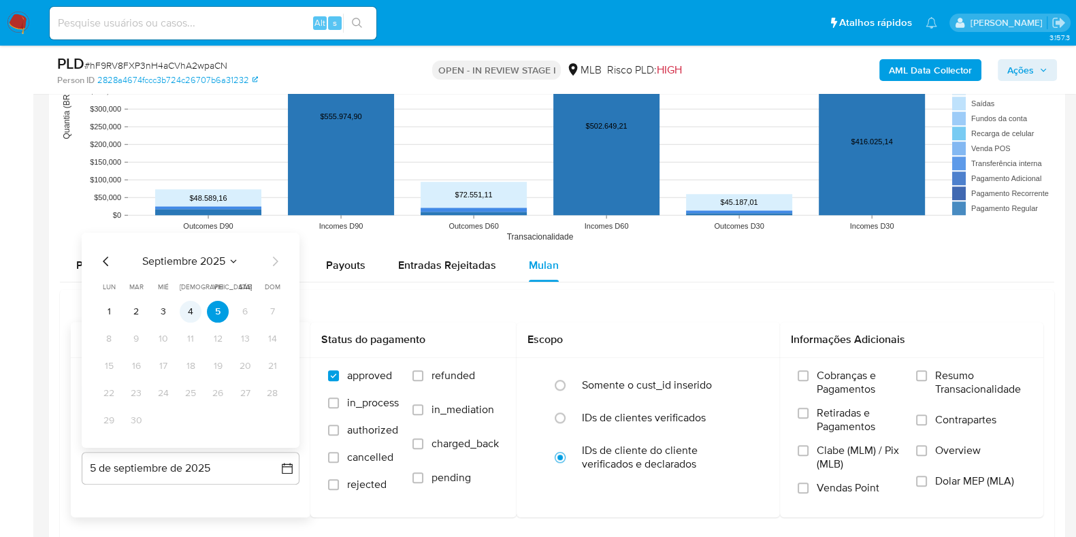
click at [193, 304] on button "4" at bounding box center [191, 311] width 22 height 22
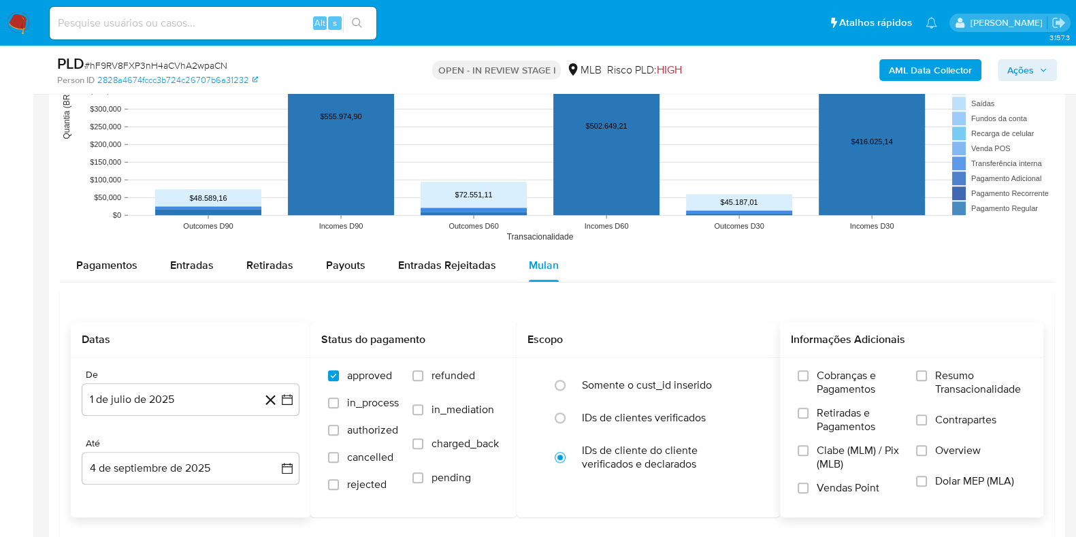
click at [970, 377] on span "Resumo Transacionalidade" at bounding box center [981, 382] width 91 height 27
click at [927, 377] on input "Resumo Transacionalidade" at bounding box center [921, 375] width 11 height 11
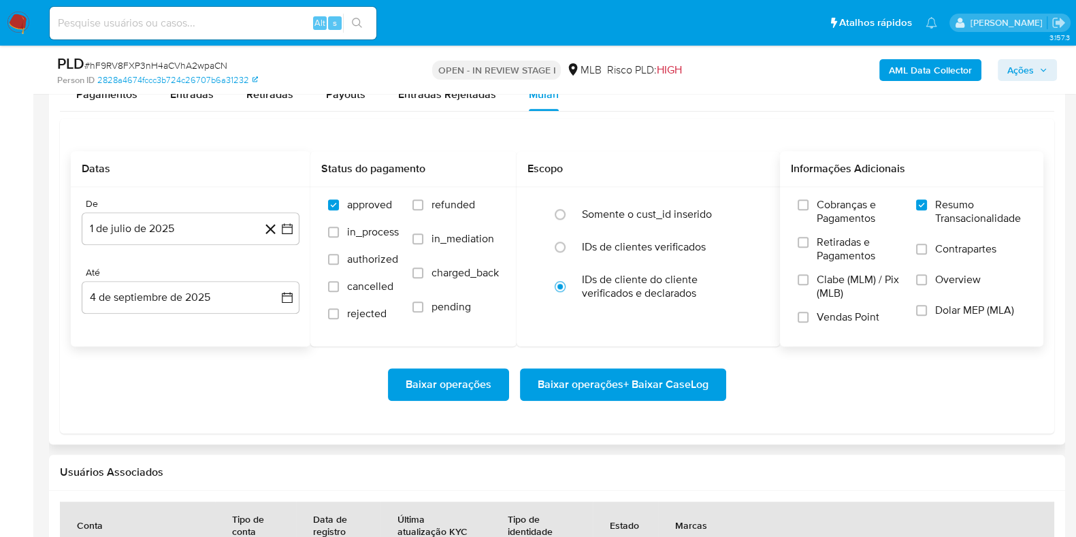
click at [628, 379] on span "Baixar operações + Baixar CaseLog" at bounding box center [623, 385] width 171 height 30
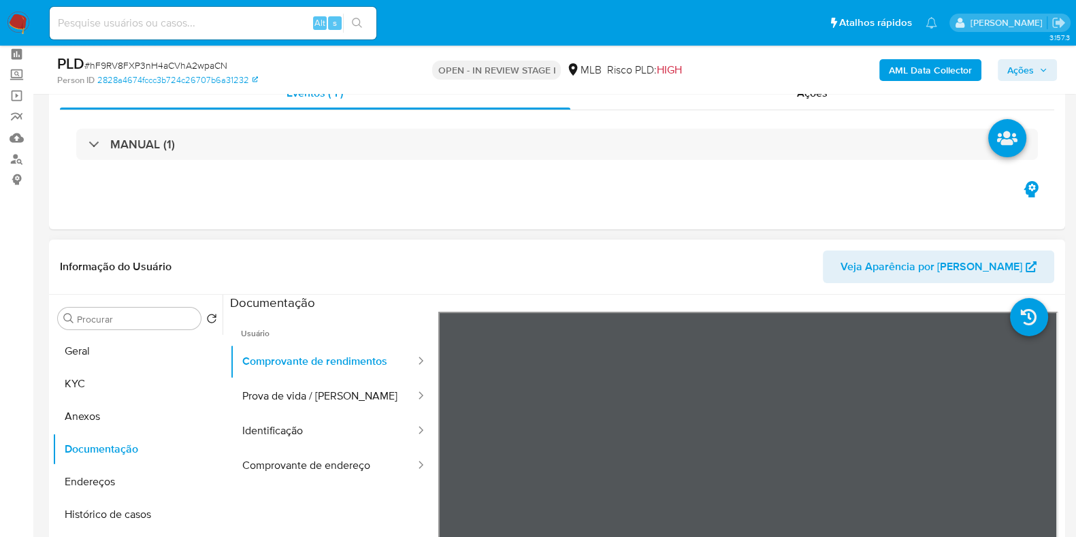
scroll to position [0, 0]
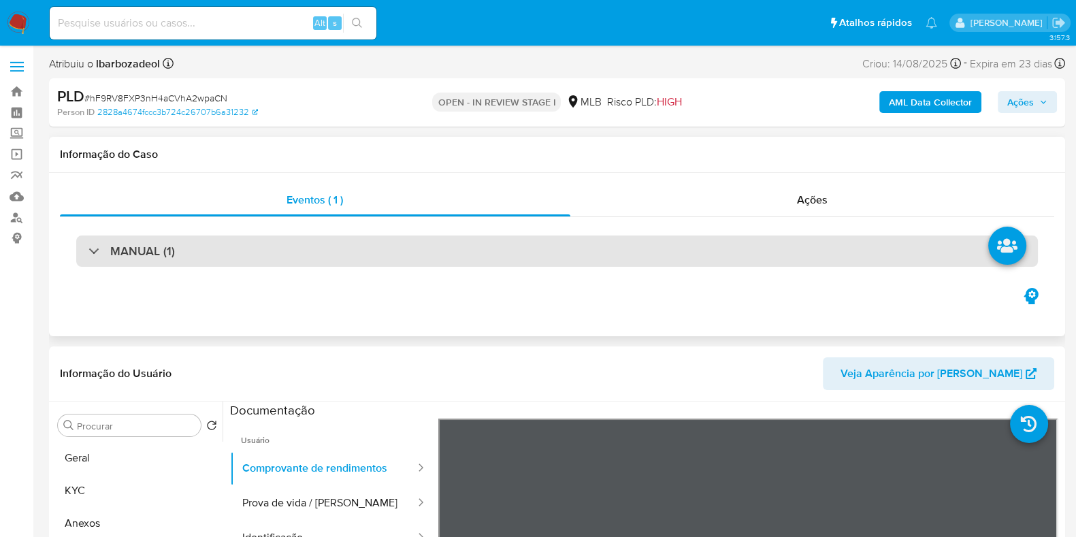
click at [534, 250] on div "MANUAL (1)" at bounding box center [557, 251] width 962 height 31
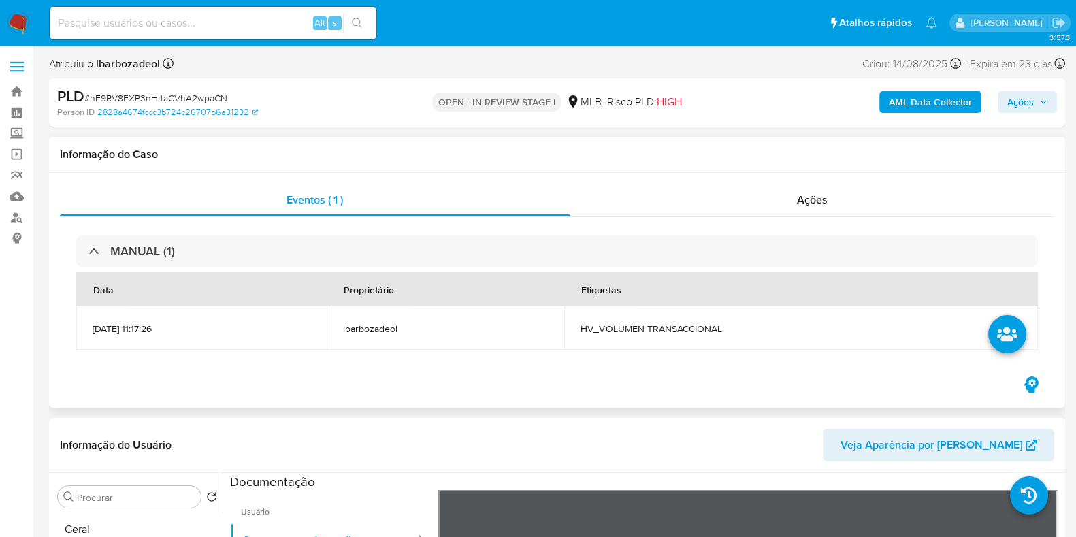
click at [649, 335] on span "HV_VOLUMEN TRANSACCIONAL" at bounding box center [801, 329] width 441 height 12
click at [650, 334] on span "HV_VOLUMEN TRANSACCIONAL" at bounding box center [801, 329] width 441 height 12
copy span "HV_VOLUMEN TRANSACCIONAL"
drag, startPoint x: 1015, startPoint y: 97, endPoint x: 991, endPoint y: 112, distance: 28.1
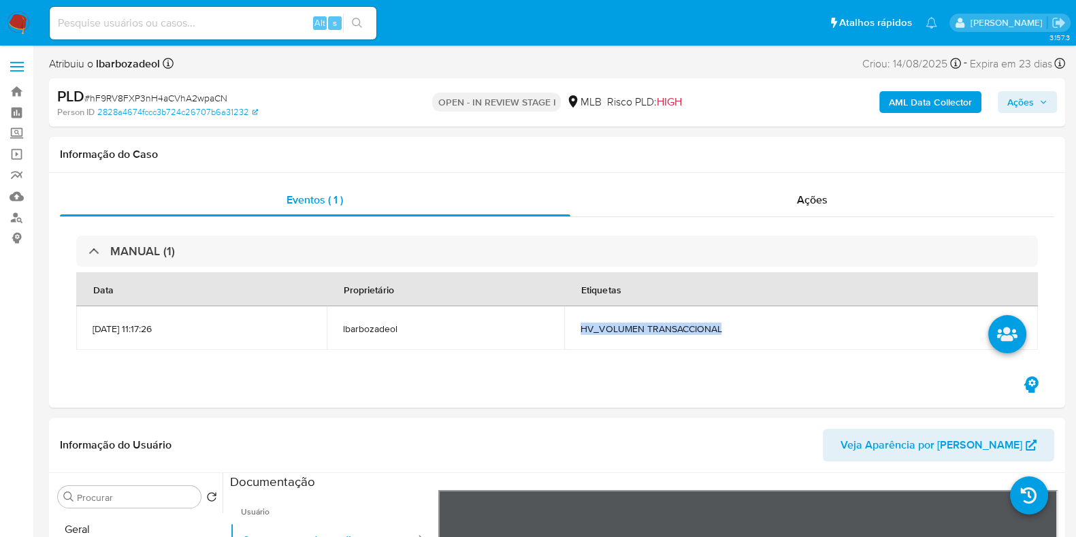
click at [1015, 97] on span "Ações" at bounding box center [1021, 102] width 27 height 22
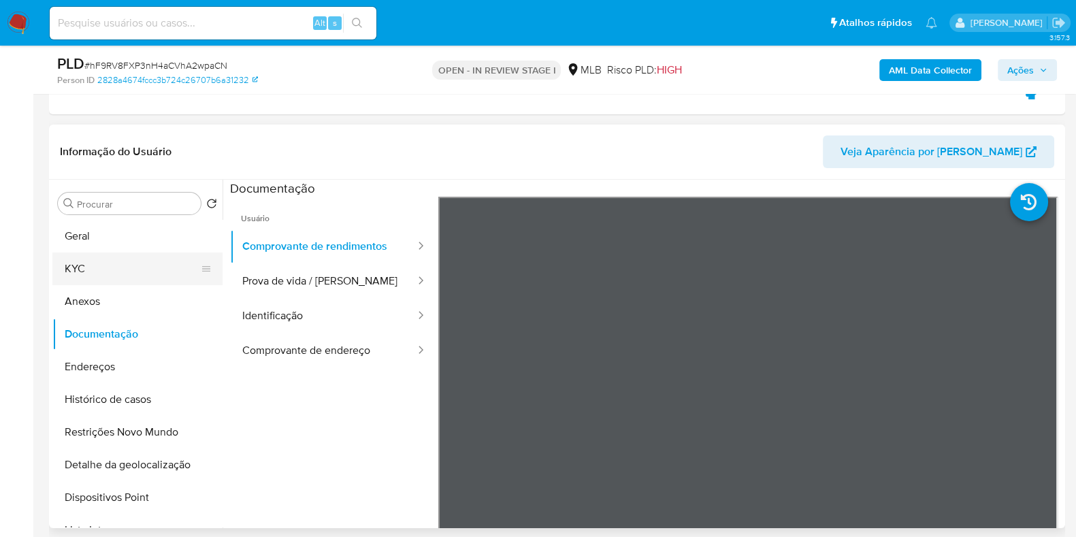
scroll to position [340, 0]
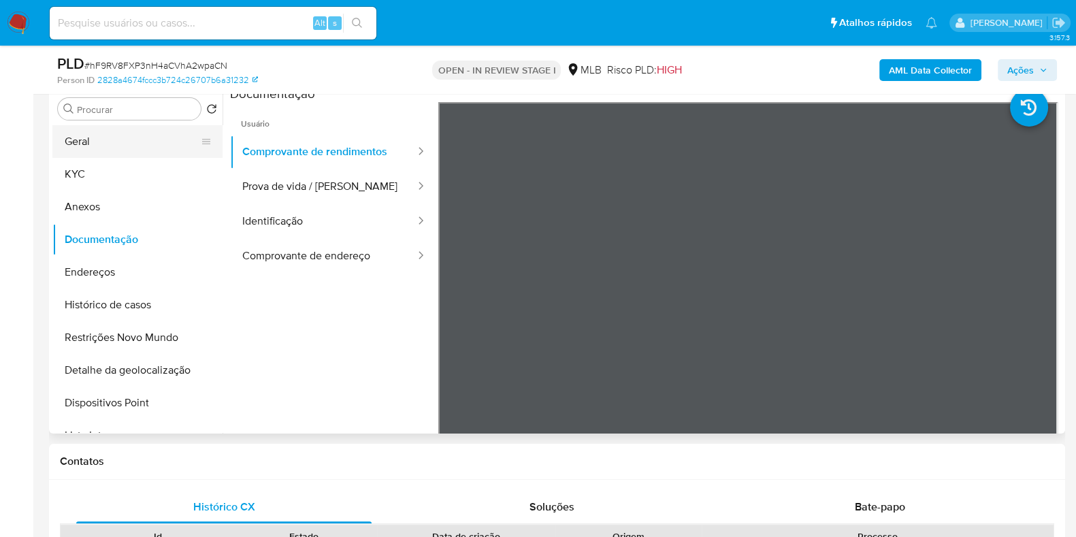
click at [134, 136] on button "Geral" at bounding box center [131, 141] width 159 height 33
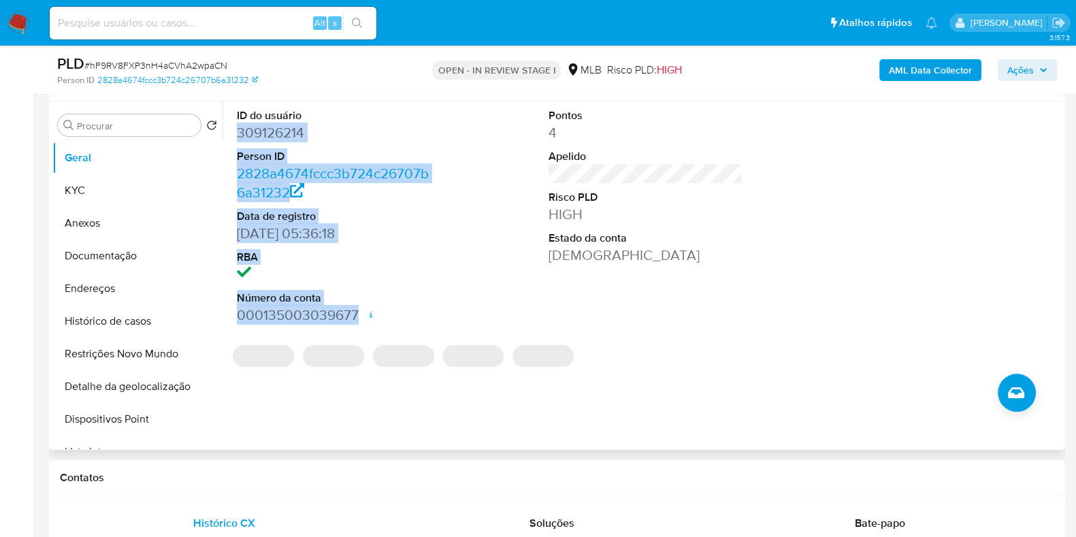
drag, startPoint x: 238, startPoint y: 133, endPoint x: 362, endPoint y: 306, distance: 213.3
click at [362, 306] on dl "ID do usuário 309126214 Person ID 2828a4674fccc3b724c26707b6a31232 Data de regi…" at bounding box center [334, 216] width 195 height 217
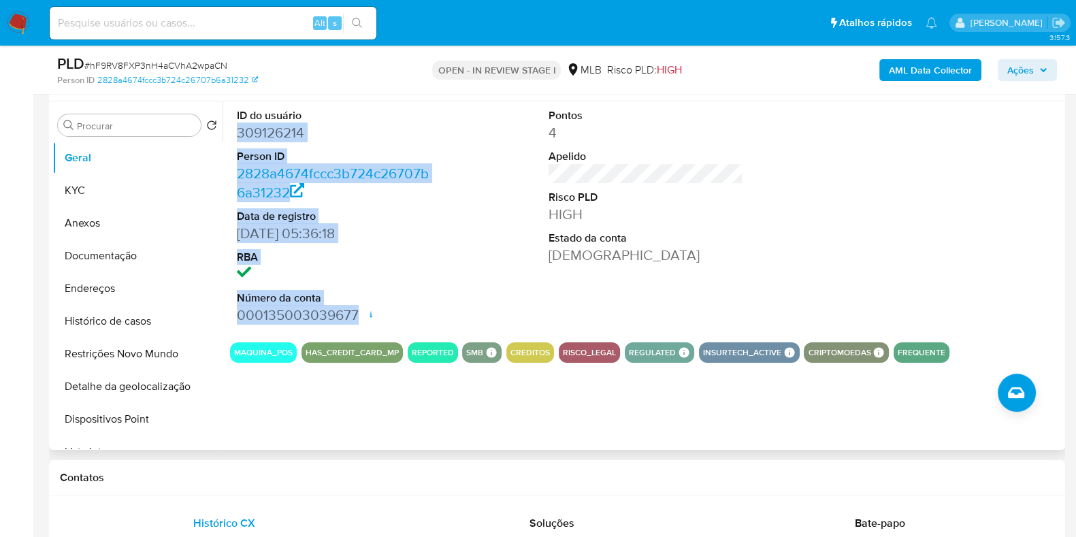
copy dl "309126214 Person ID 2828a4674fccc3b724c26707b6a31232 Data de registro 06/01/201…"
click at [1040, 68] on icon "button" at bounding box center [1044, 70] width 8 height 8
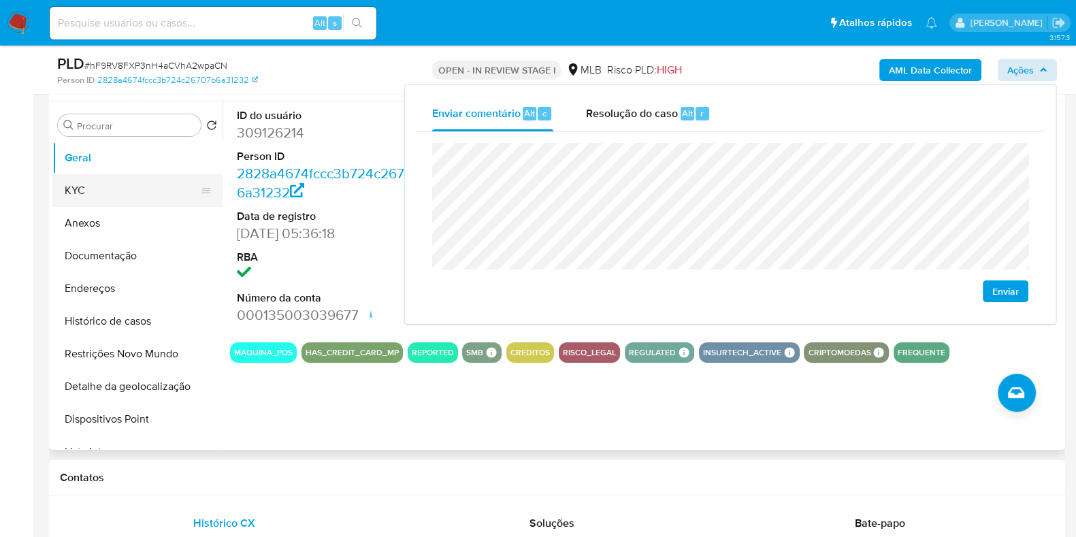
click at [157, 185] on button "KYC" at bounding box center [131, 190] width 159 height 33
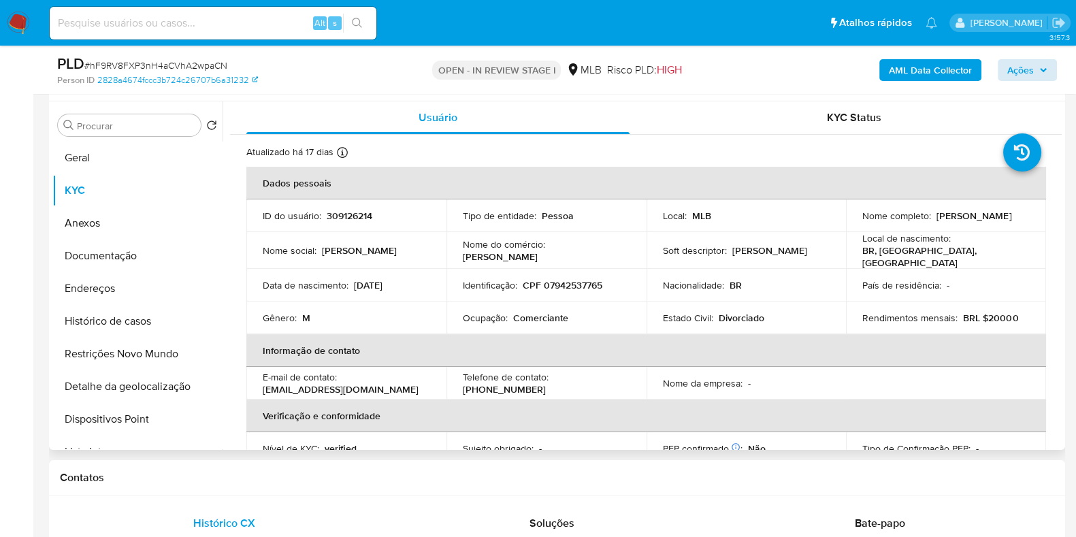
click at [554, 279] on p "CPF 07942537765" at bounding box center [563, 285] width 80 height 12
copy p "07942537765"
drag, startPoint x: 1024, startPoint y: 78, endPoint x: 1003, endPoint y: 83, distance: 21.8
click at [1024, 78] on span "Ações" at bounding box center [1021, 70] width 27 height 22
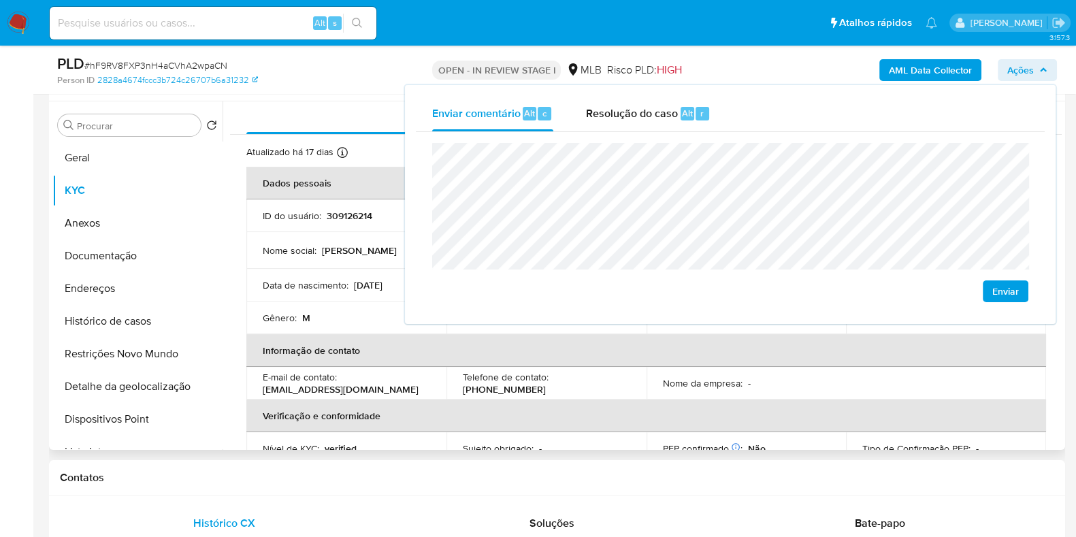
click at [658, 392] on td "Nome da empresa : -" at bounding box center [747, 383] width 200 height 33
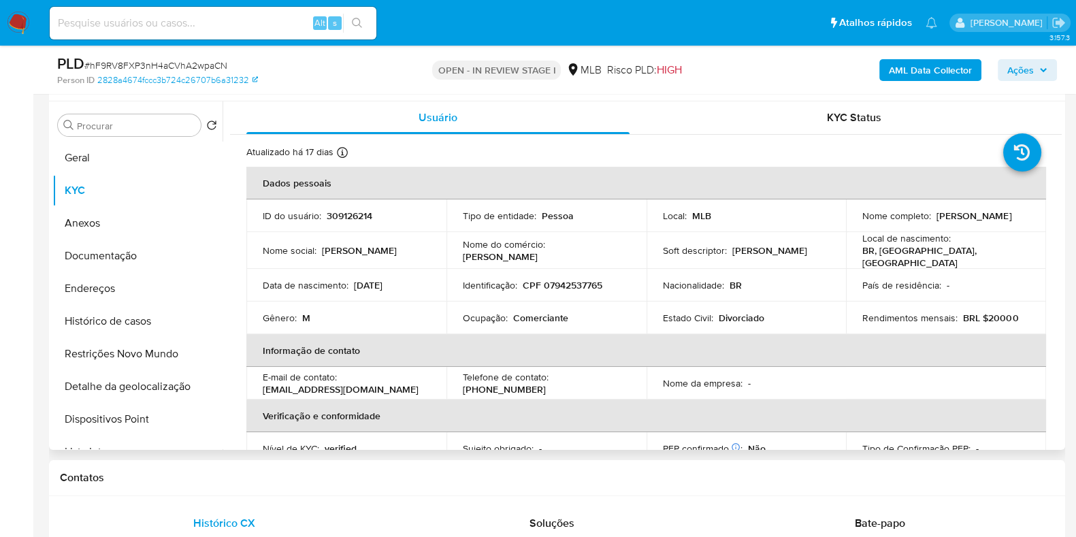
click at [541, 312] on p "Comerciante" at bounding box center [540, 318] width 55 height 12
copy p "Comerciante"
click at [1011, 67] on span "Ações" at bounding box center [1021, 70] width 27 height 22
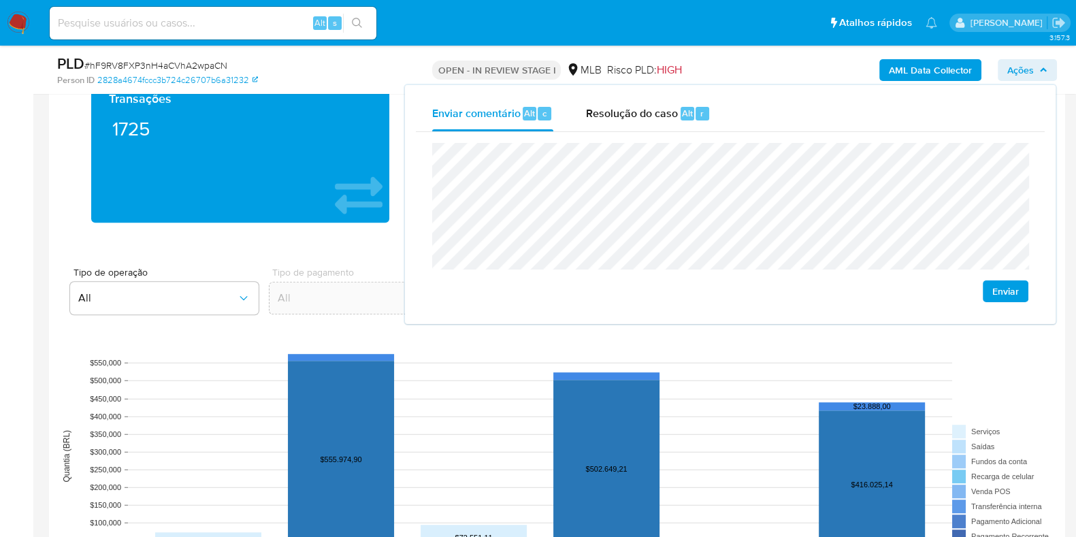
click at [14, 185] on aside "Bandeja Painel Screening Pesquisa em Listas Watchlist Ferramentas Operações em …" at bounding box center [16, 262] width 33 height 2737
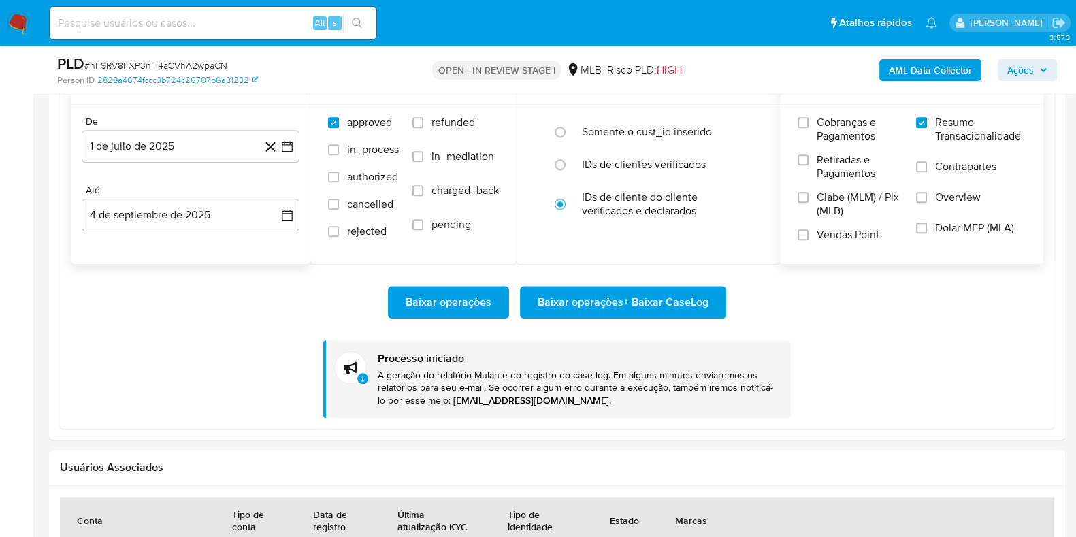
scroll to position [1617, 0]
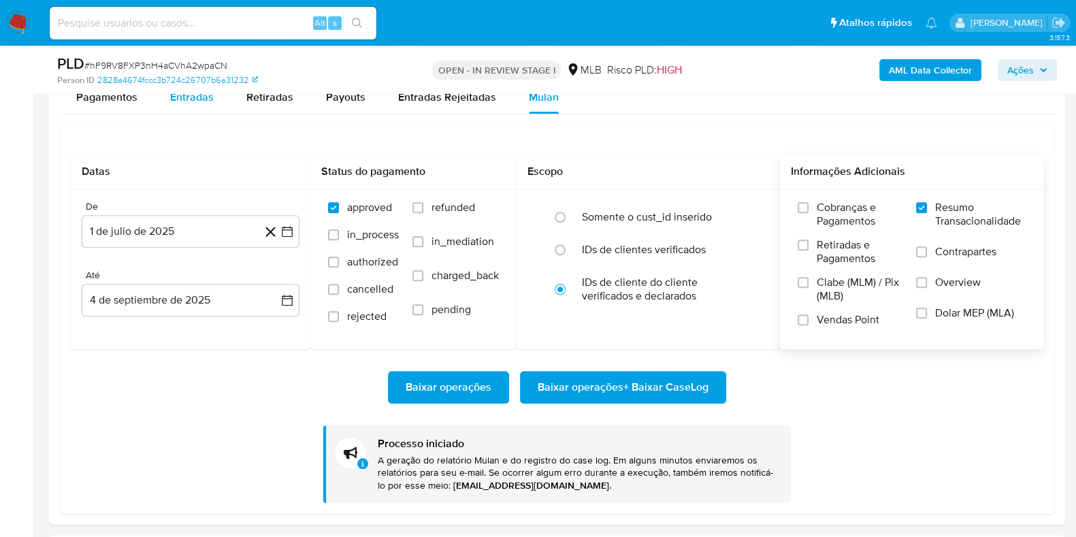
click at [191, 101] on span "Entradas" at bounding box center [192, 97] width 44 height 16
select select "10"
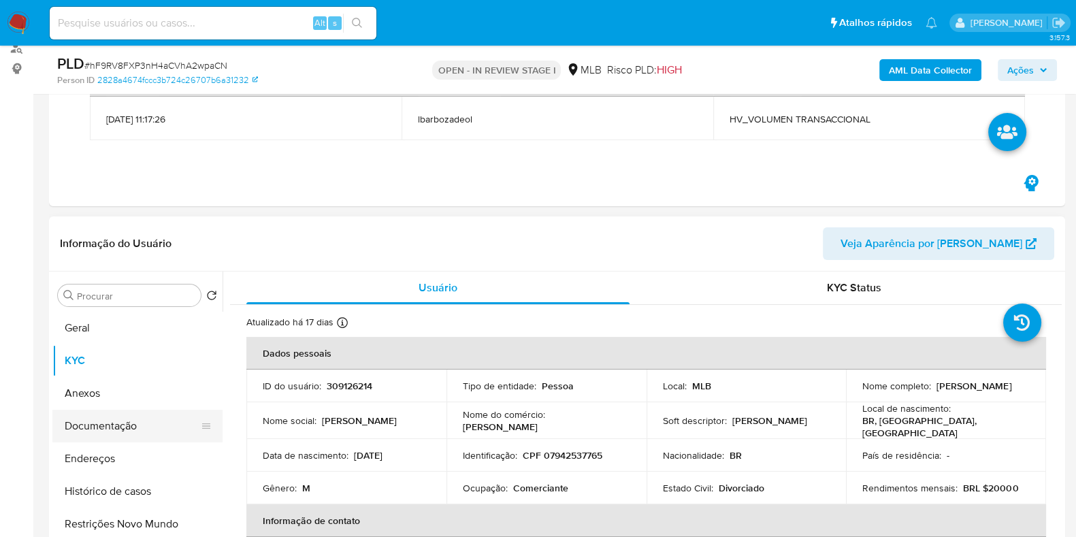
scroll to position [340, 0]
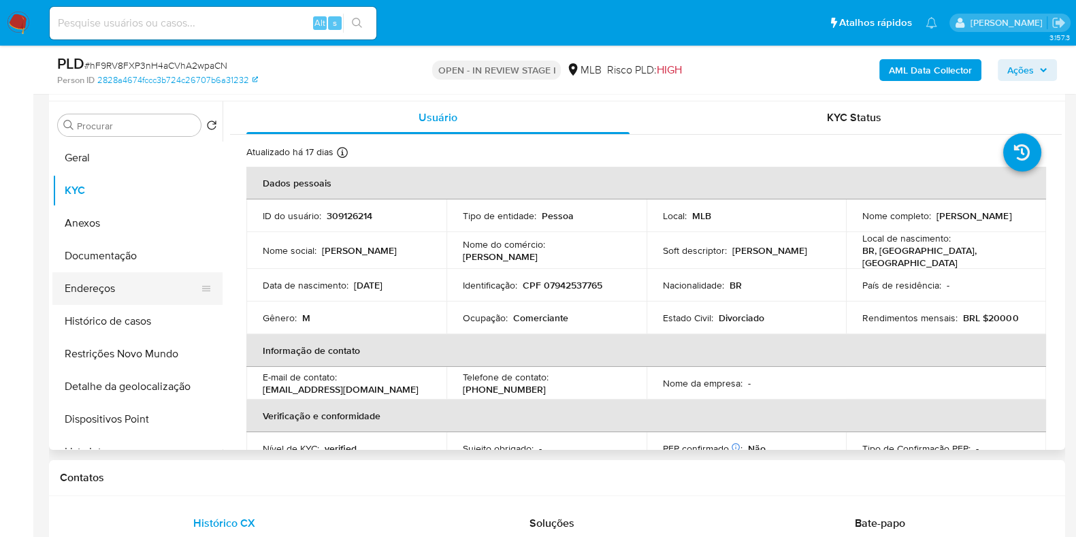
click at [133, 294] on button "Endereços" at bounding box center [131, 288] width 159 height 33
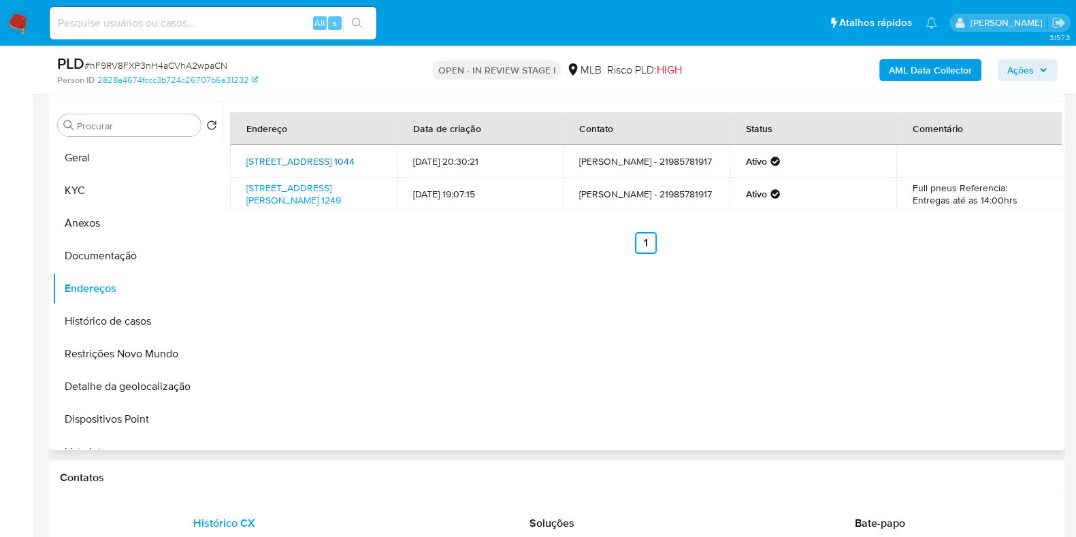
click at [312, 156] on link "Rua Aurélia 1044, Mesquita, Rio De Janeiro, 26553495, Brasil 1044" at bounding box center [300, 162] width 108 height 14
click at [295, 202] on link "Avenida Nilo Peçanha 1249, Nova Iguaçu, Rio De Janeiro, 26215511, Brasil 1249" at bounding box center [293, 194] width 95 height 26
click at [132, 249] on button "Documentação" at bounding box center [131, 256] width 159 height 33
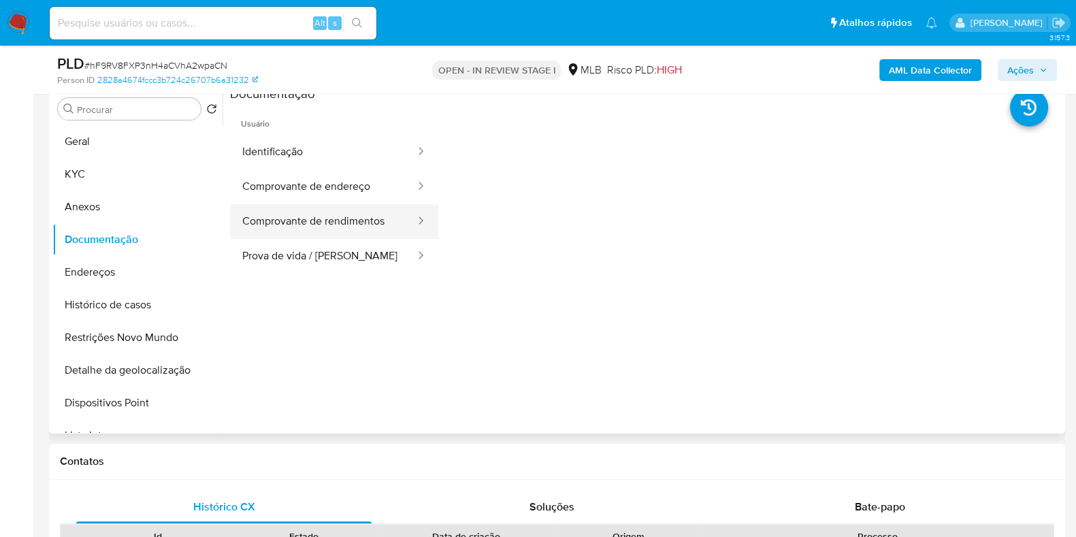
click at [366, 216] on button "Comprovante de rendimentos" at bounding box center [323, 221] width 187 height 35
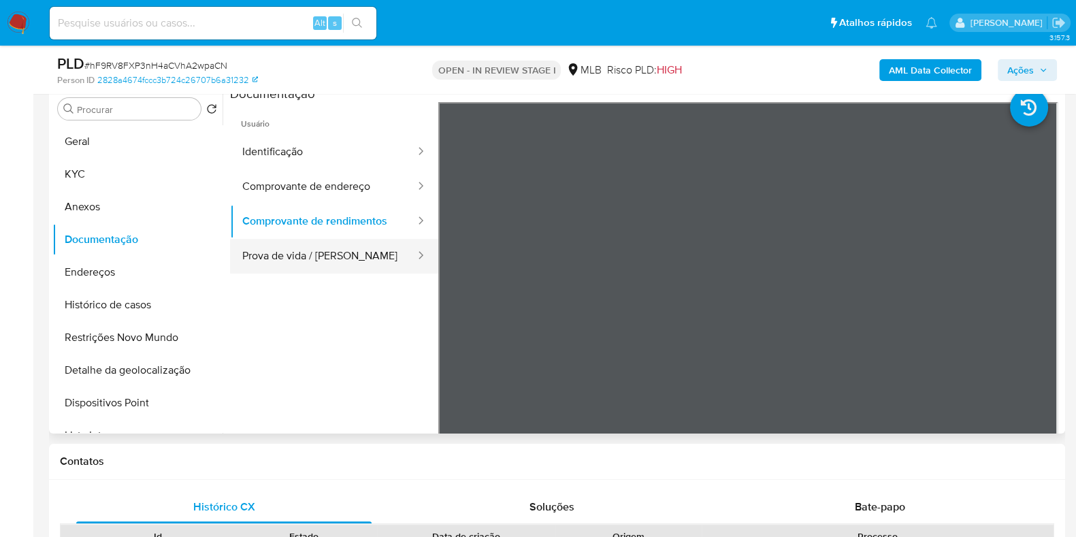
click at [338, 257] on button "Prova de vida / Selfie" at bounding box center [323, 256] width 187 height 35
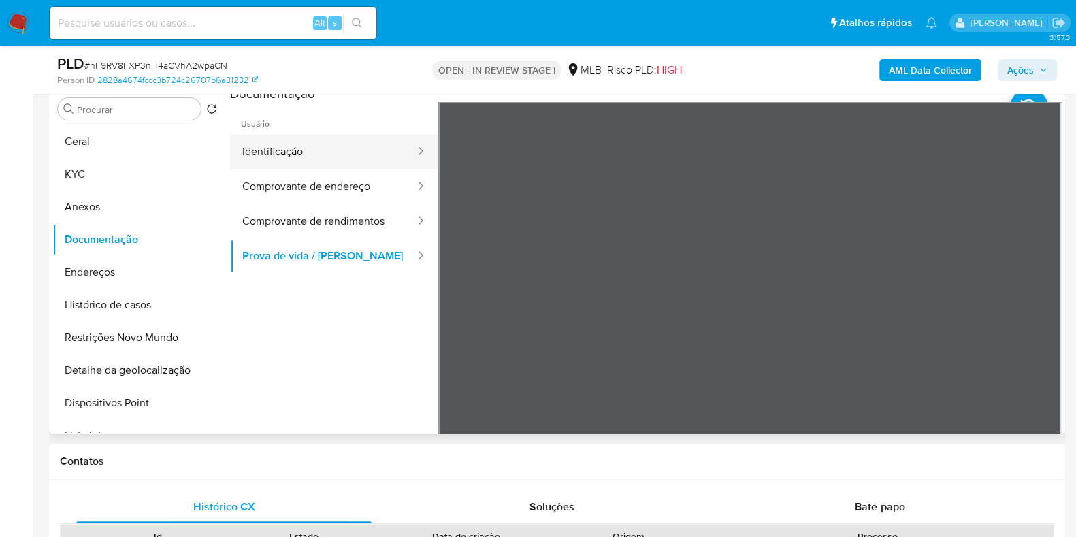
click at [317, 135] on button "Identificação" at bounding box center [323, 152] width 187 height 35
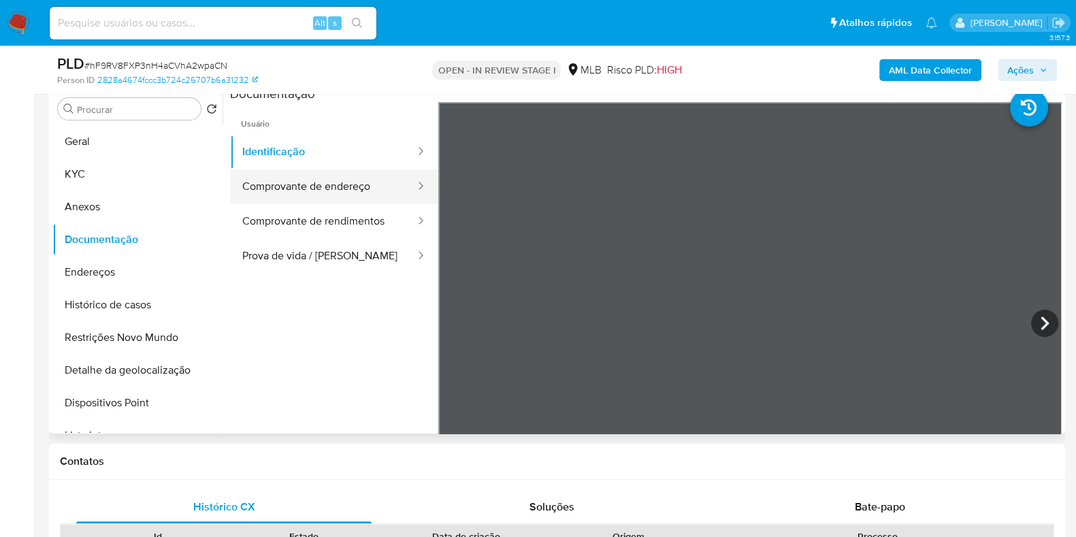
click at [354, 187] on button "Comprovante de endereço" at bounding box center [323, 187] width 187 height 35
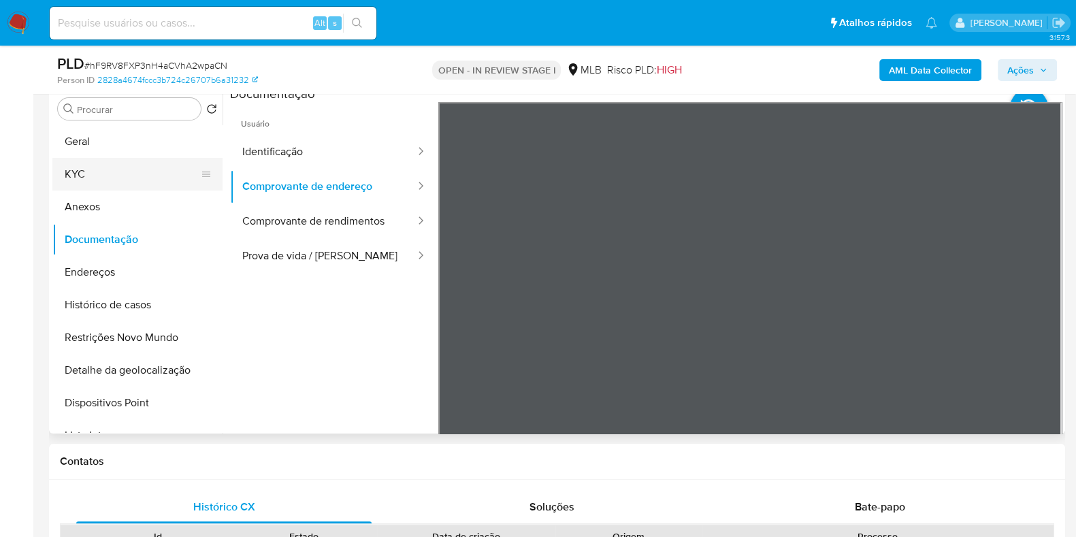
click at [138, 167] on button "KYC" at bounding box center [131, 174] width 159 height 33
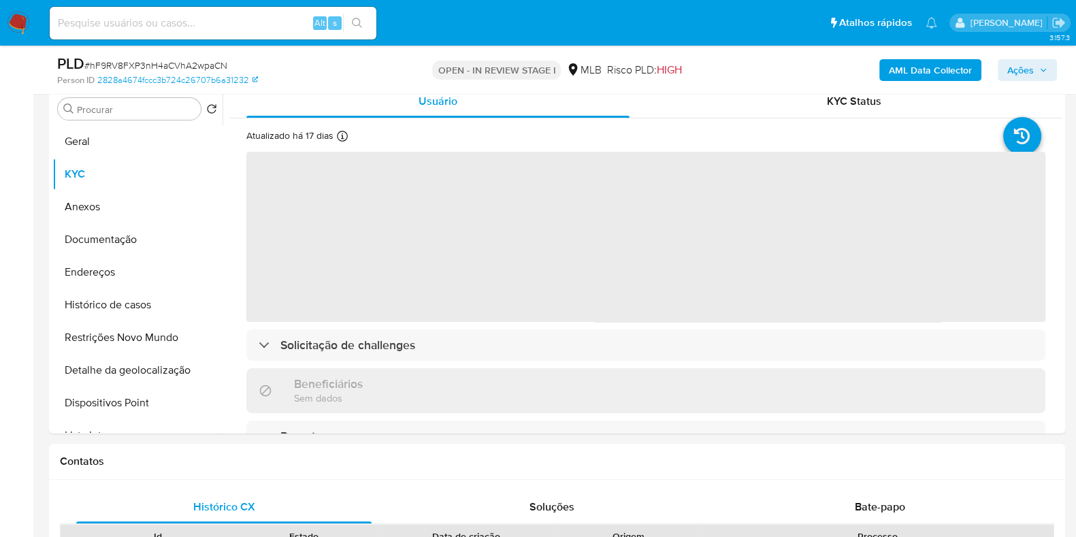
click at [1032, 59] on span "Ações" at bounding box center [1021, 70] width 27 height 22
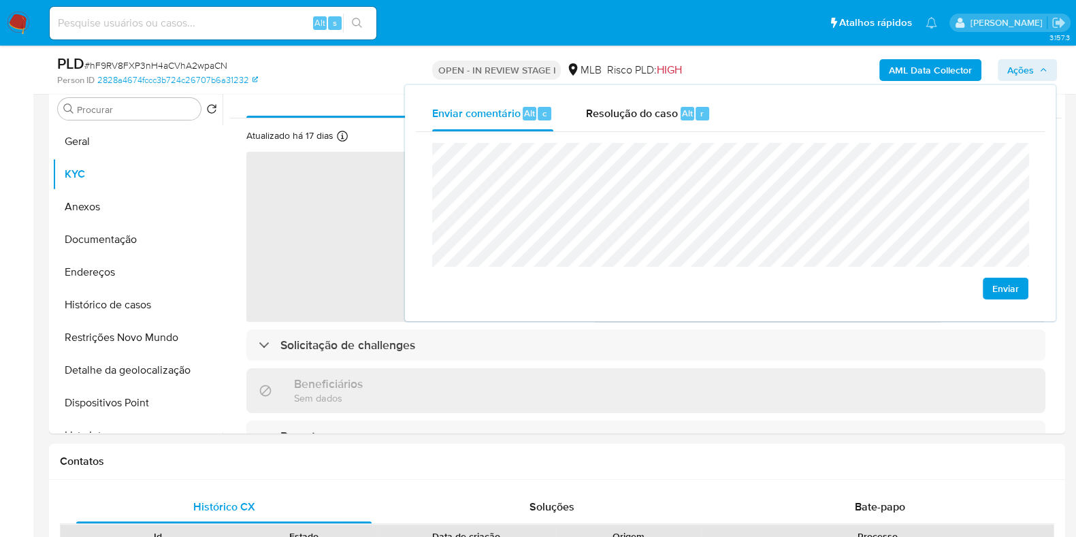
click at [788, 301] on div "Enviar" at bounding box center [730, 221] width 629 height 178
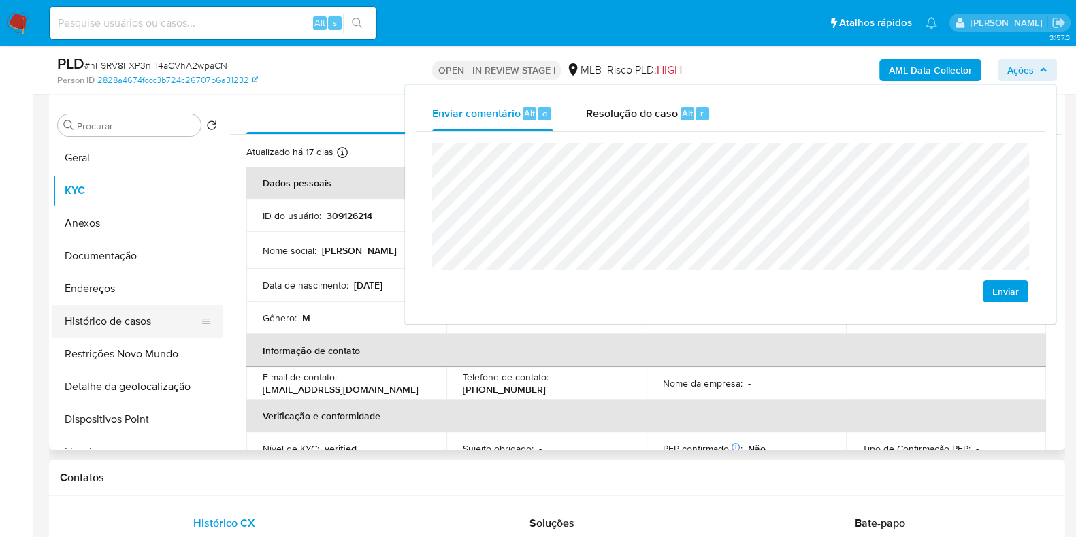
click at [161, 331] on button "Histórico de casos" at bounding box center [131, 321] width 159 height 33
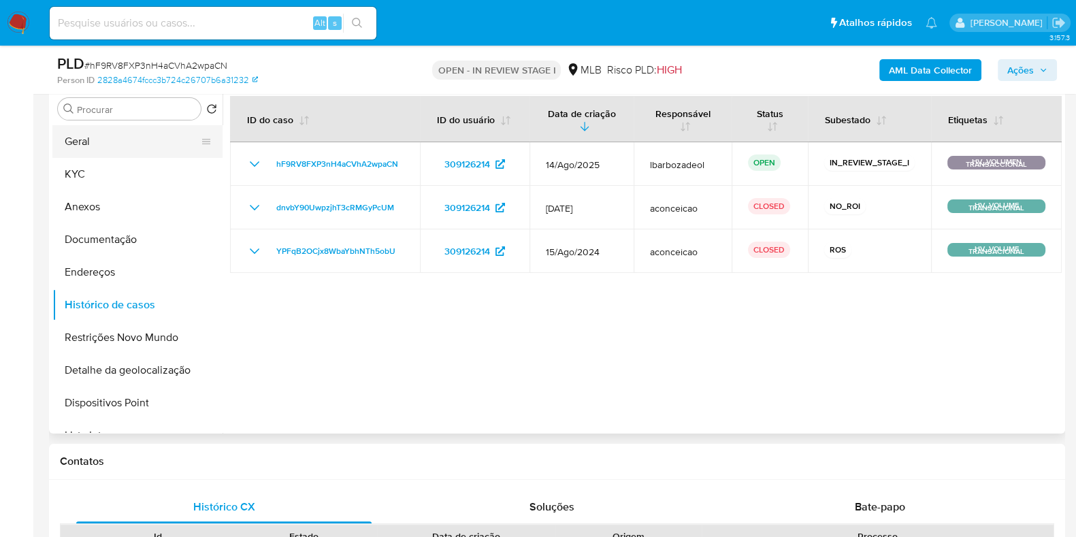
click at [174, 143] on button "Geral" at bounding box center [131, 141] width 159 height 33
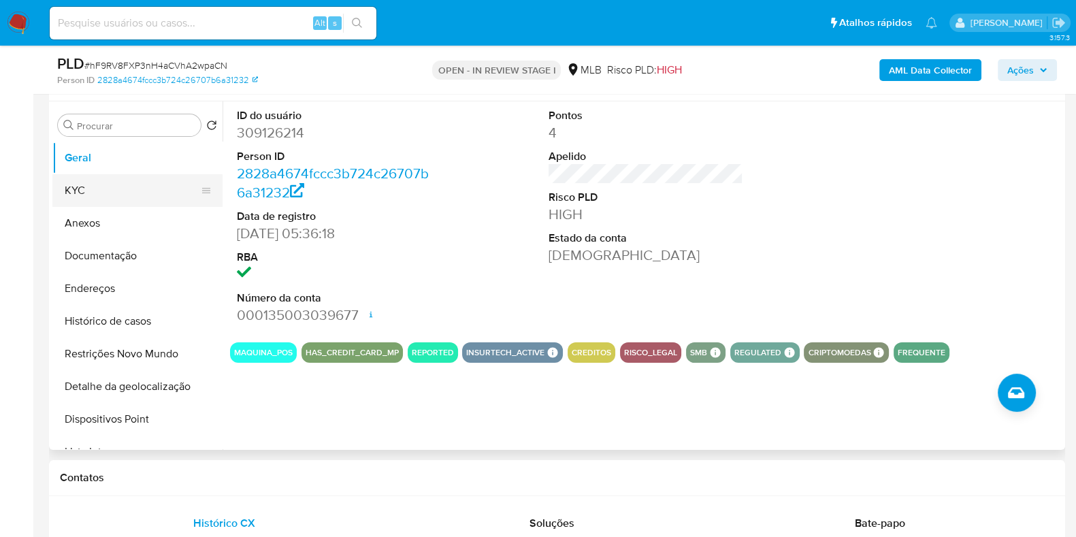
click at [132, 199] on button "KYC" at bounding box center [131, 190] width 159 height 33
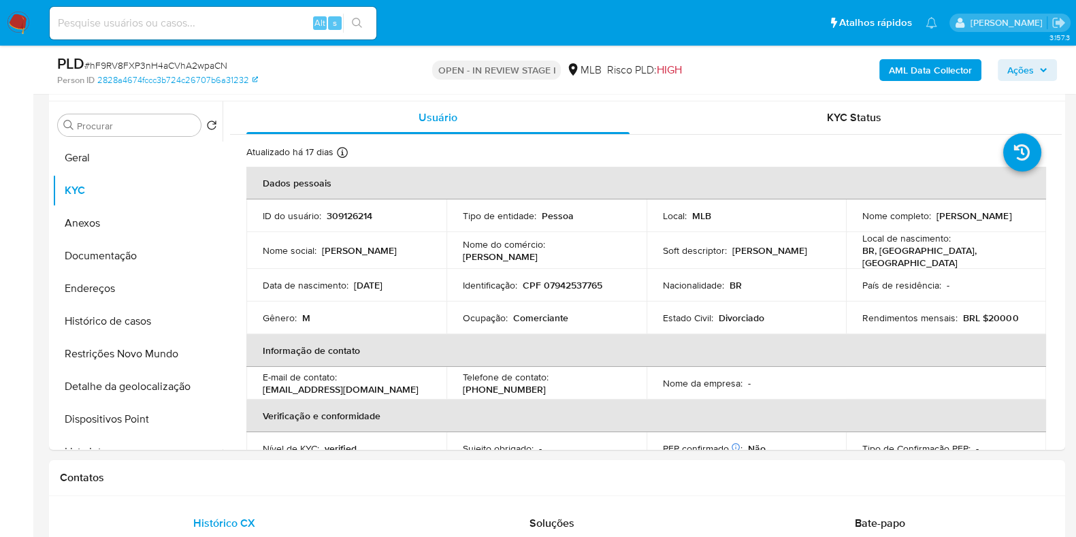
click at [1021, 71] on span "Ações" at bounding box center [1021, 70] width 27 height 22
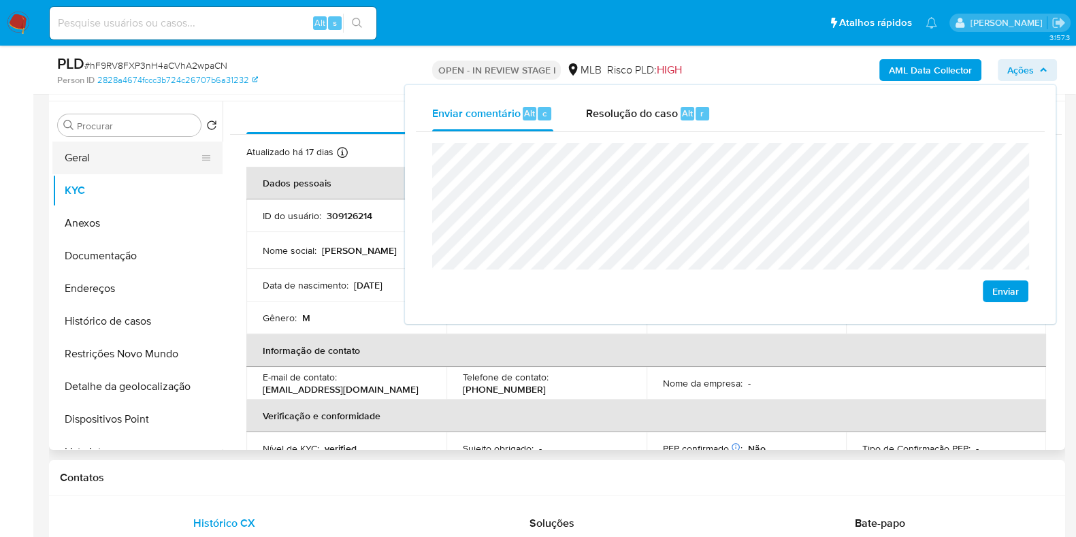
click at [145, 152] on button "Geral" at bounding box center [131, 158] width 159 height 33
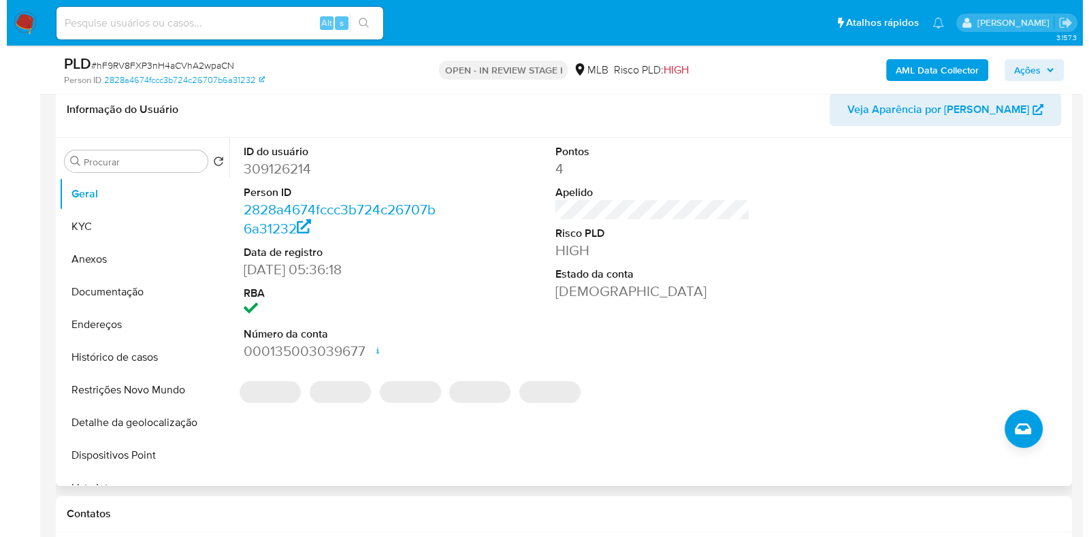
scroll to position [302, 0]
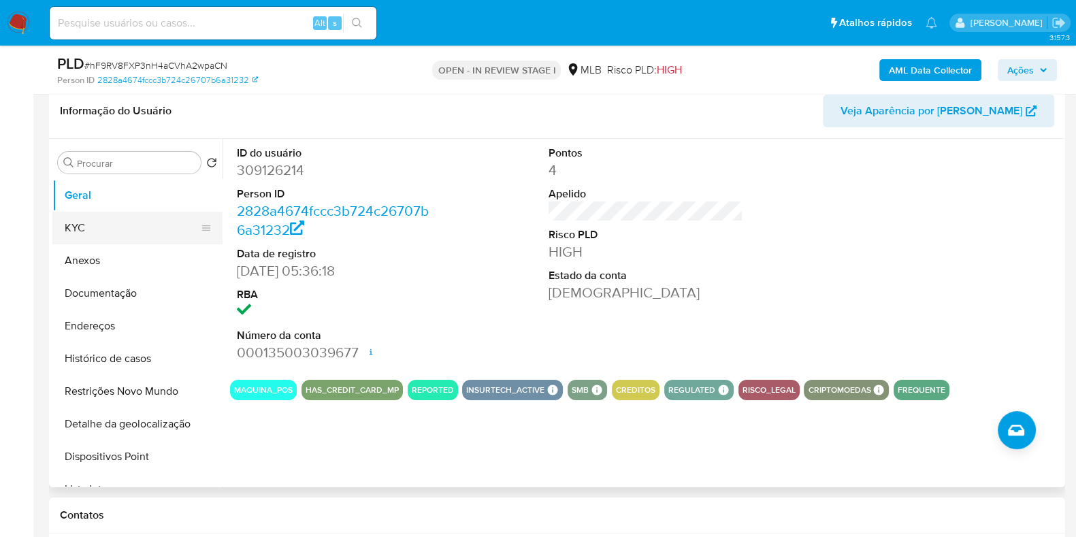
click at [123, 223] on button "KYC" at bounding box center [131, 228] width 159 height 33
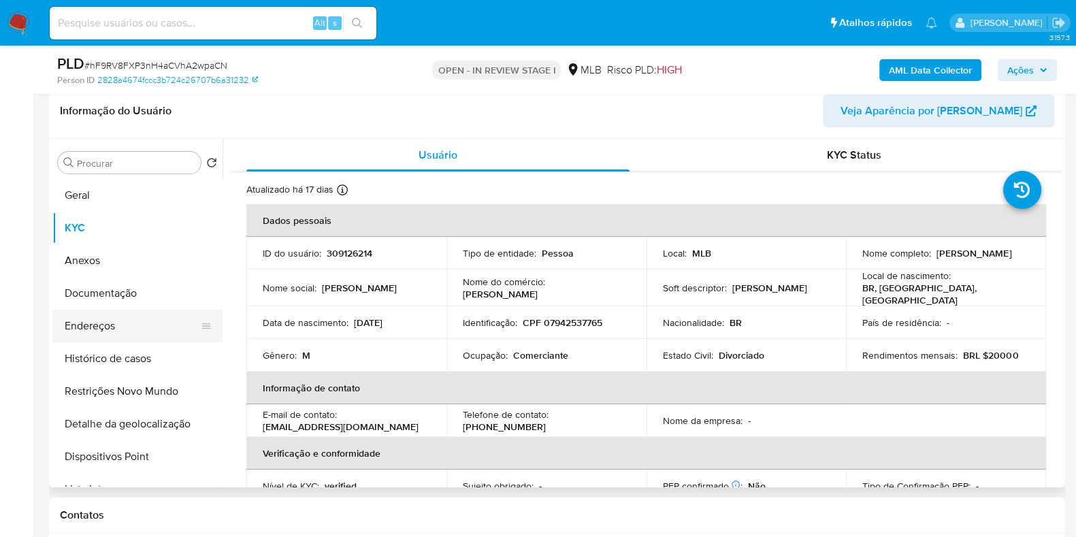
click at [151, 317] on button "Endereços" at bounding box center [131, 326] width 159 height 33
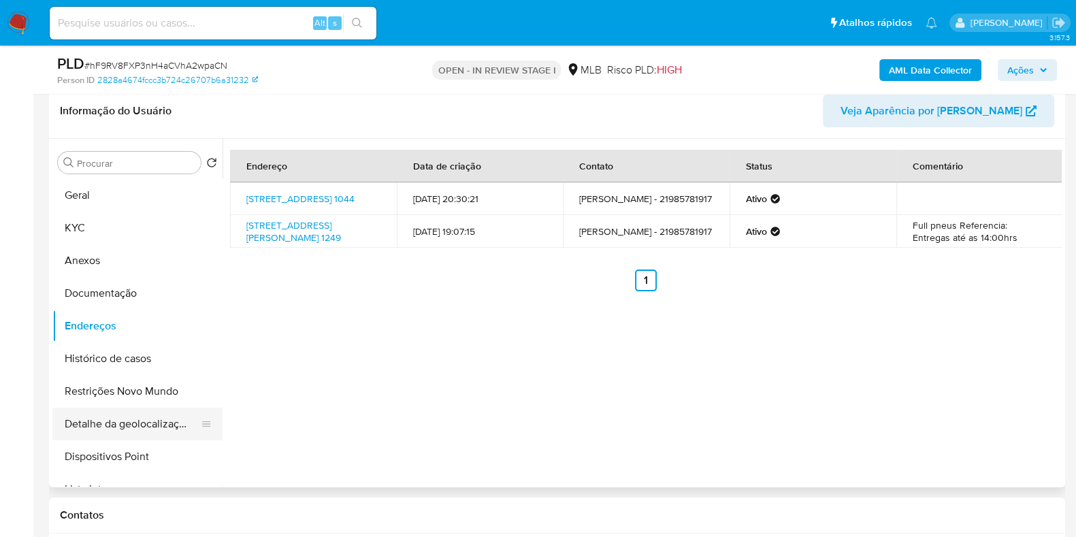
click at [99, 428] on button "Detalhe da geolocalização" at bounding box center [131, 424] width 159 height 33
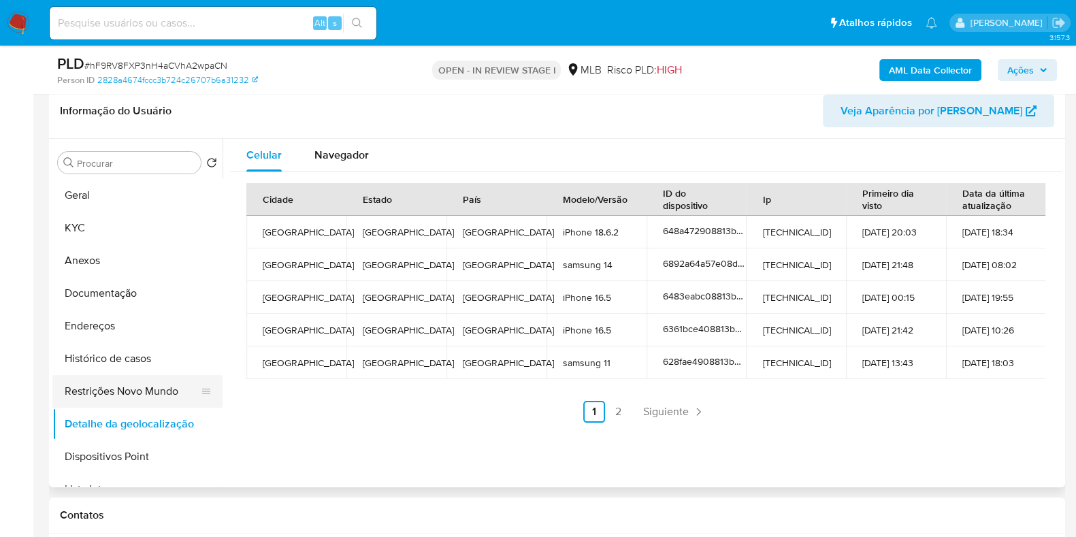
click at [186, 388] on button "Restrições Novo Mundo" at bounding box center [131, 391] width 159 height 33
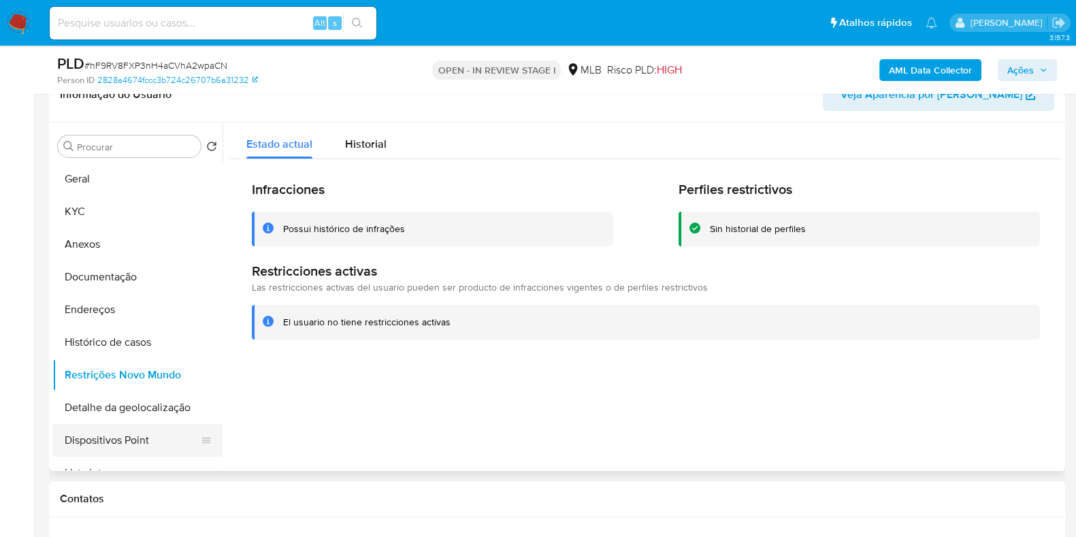
click at [114, 442] on button "Dispositivos Point" at bounding box center [131, 440] width 159 height 33
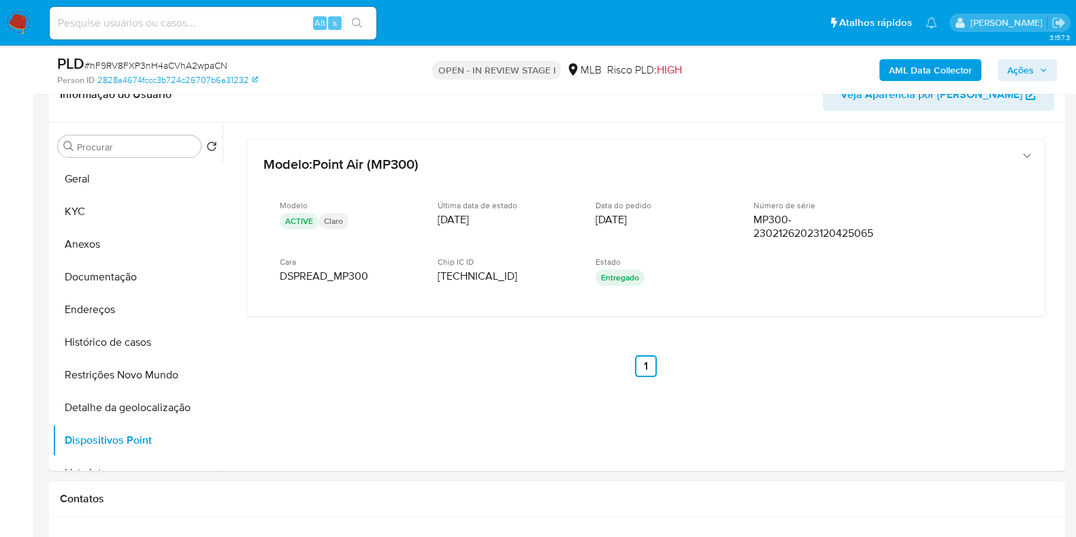
click at [1017, 69] on span "Ações" at bounding box center [1021, 70] width 27 height 22
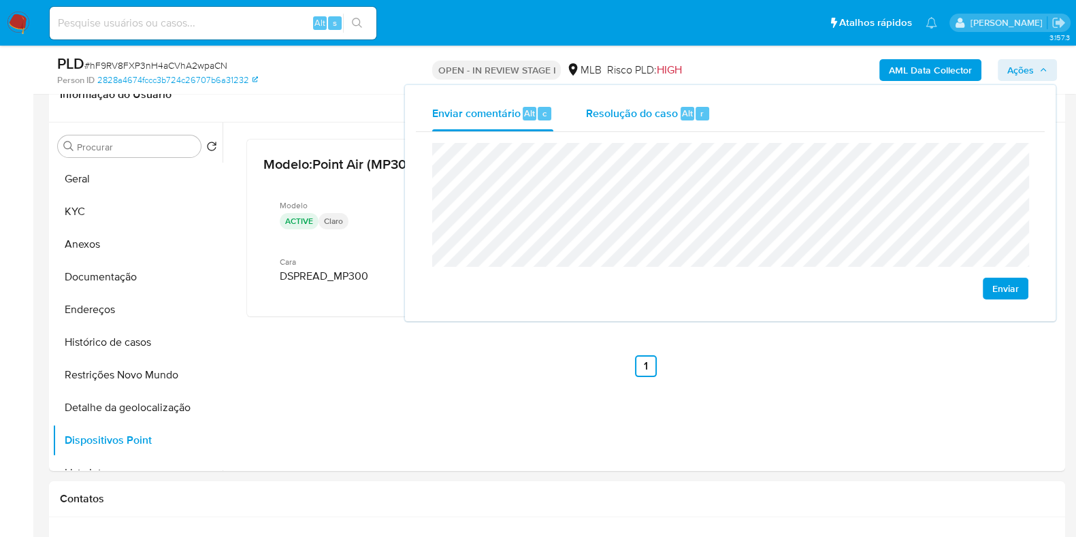
click at [588, 117] on span "Resolução do caso" at bounding box center [632, 113] width 92 height 16
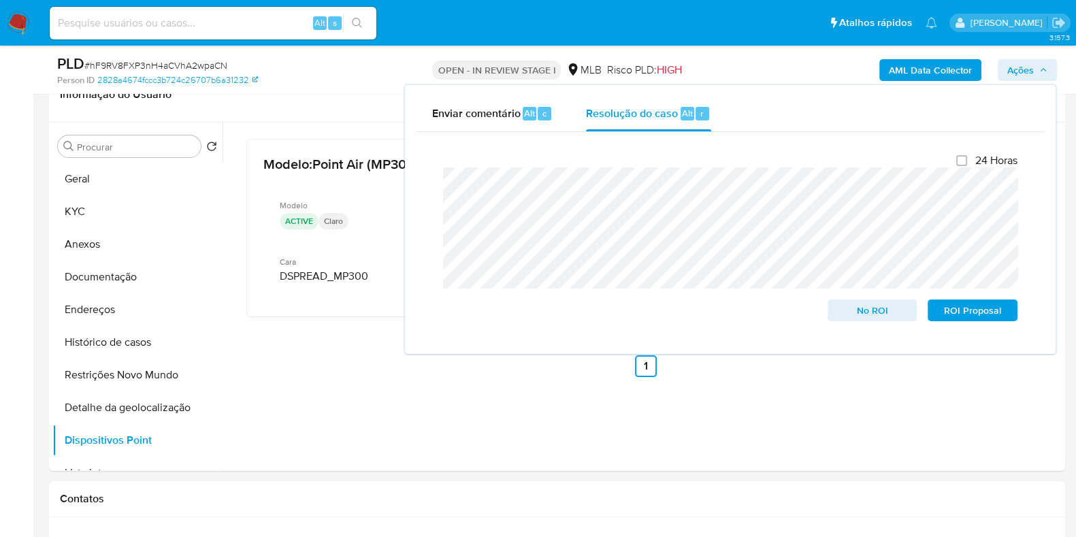
click at [793, 42] on nav "Pausado Ver notificaciones Alt s Atalhos rápidos Presiona las siguientes teclas…" at bounding box center [538, 23] width 1076 height 46
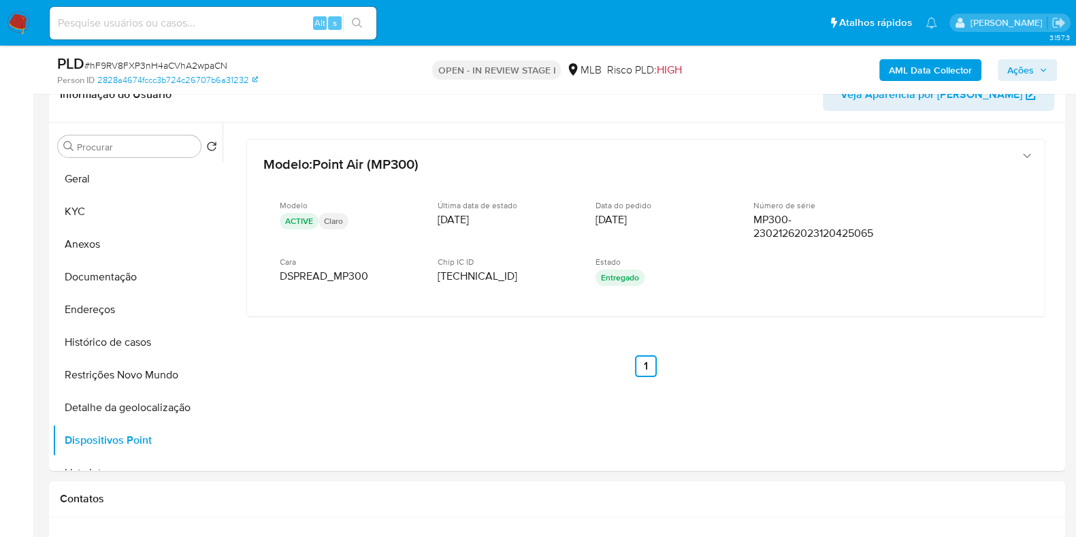
click at [892, 64] on b "AML Data Collector" at bounding box center [930, 70] width 83 height 22
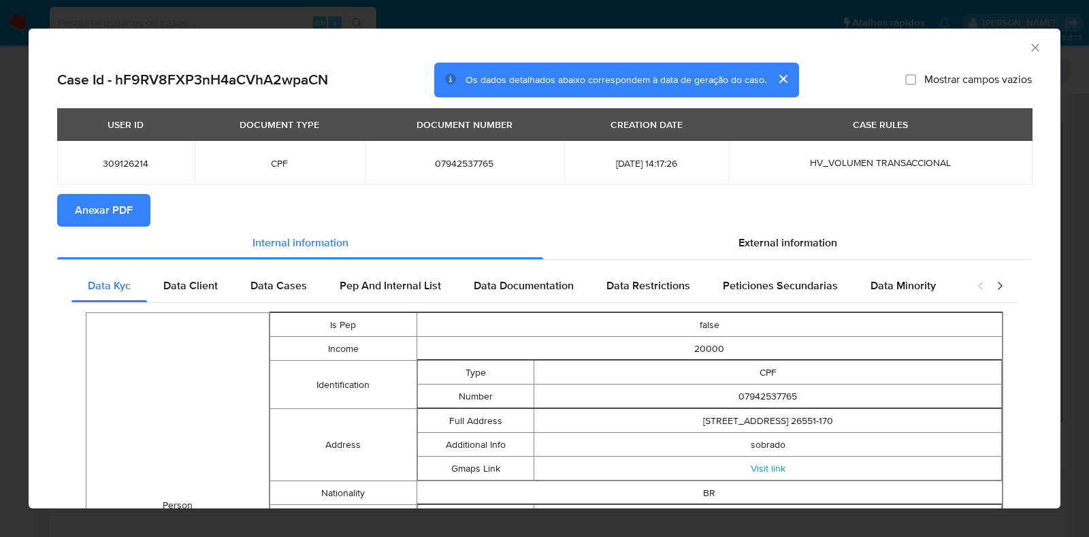
click at [118, 216] on span "Anexar PDF" at bounding box center [104, 210] width 58 height 30
click at [1029, 41] on icon "Fechar a janela" at bounding box center [1036, 48] width 14 height 14
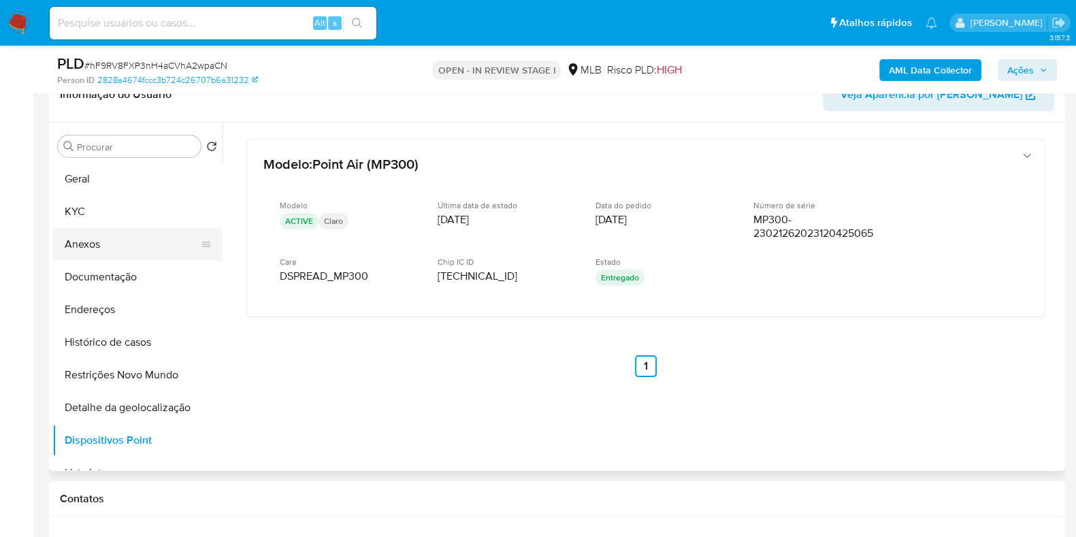
click at [110, 243] on button "Anexos" at bounding box center [131, 244] width 159 height 33
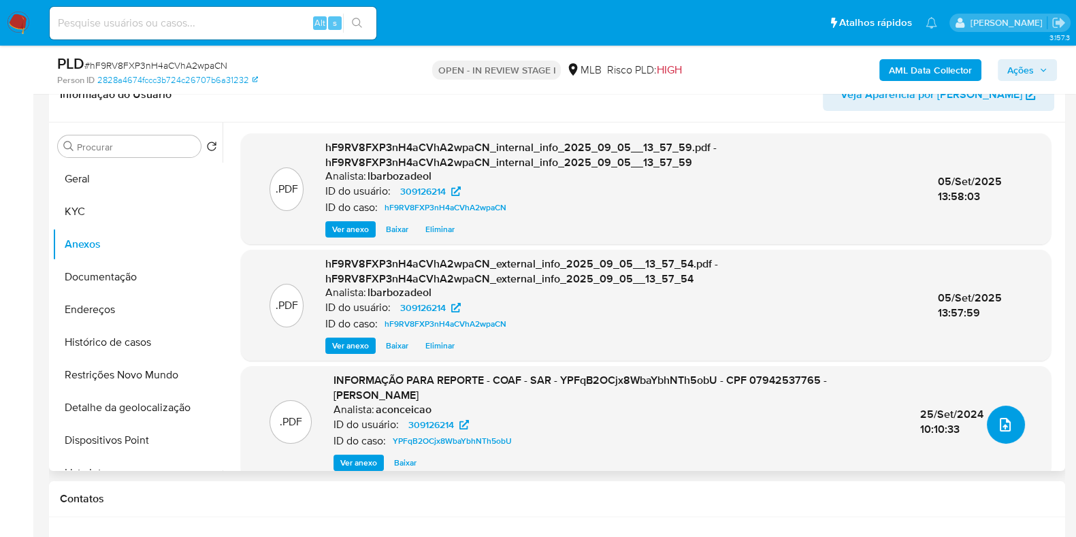
click at [1004, 424] on icon "upload-file" at bounding box center [1005, 425] width 16 height 16
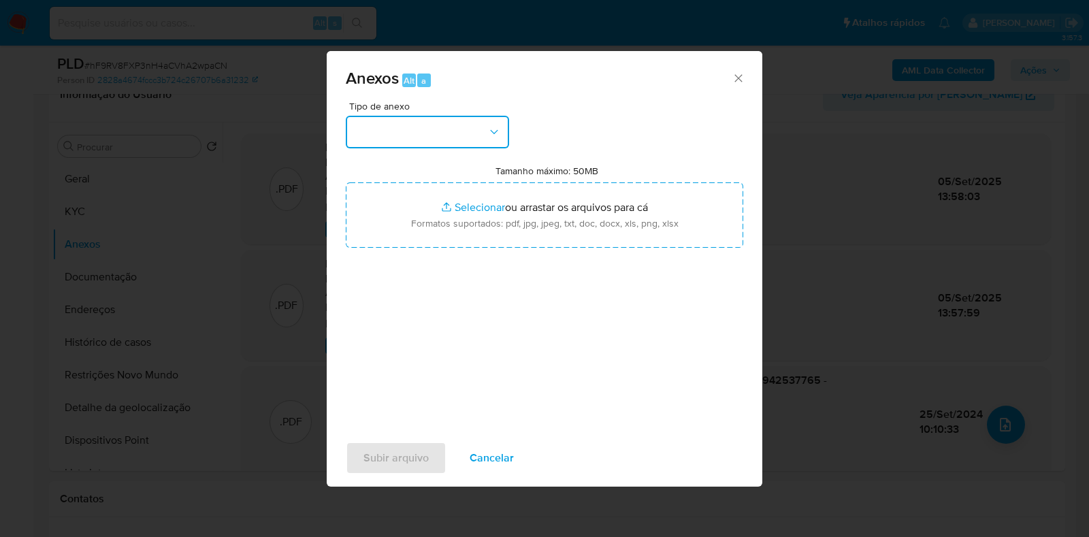
click at [420, 125] on button "button" at bounding box center [427, 132] width 163 height 33
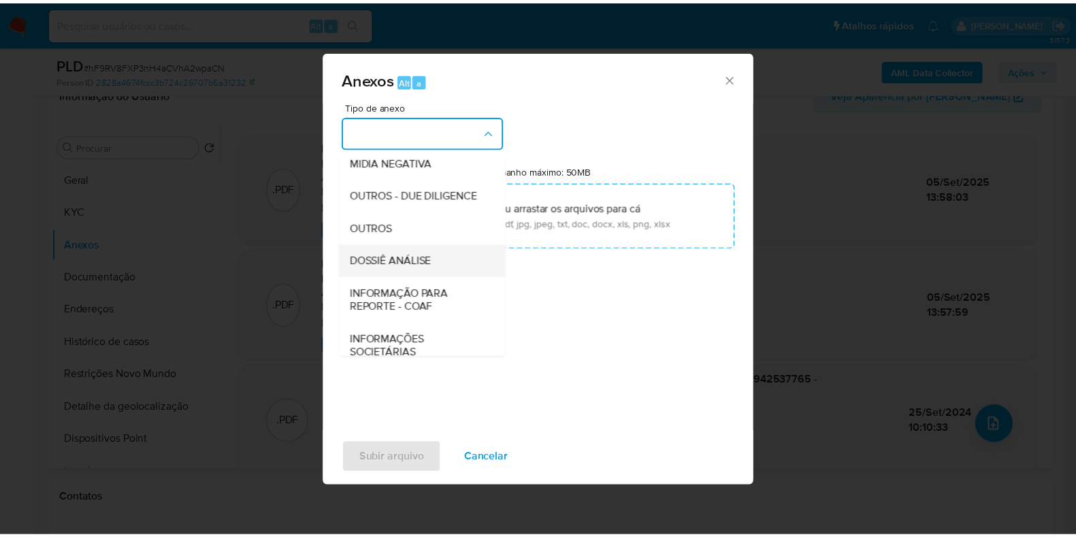
scroll to position [210, 0]
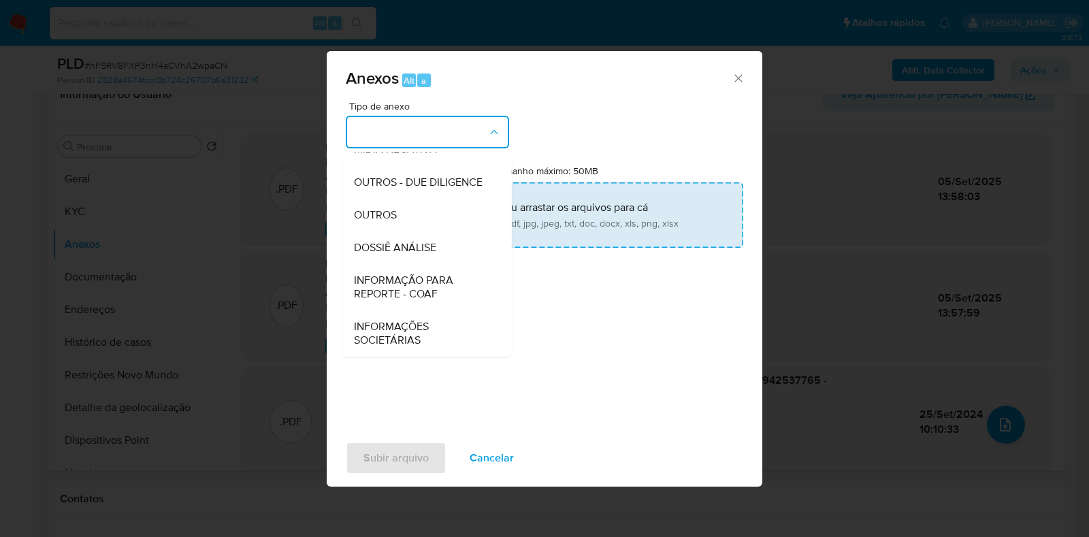
drag, startPoint x: 413, startPoint y: 240, endPoint x: 428, endPoint y: 217, distance: 26.6
click at [413, 241] on span "DOSSIÊ ANÁLISE" at bounding box center [395, 248] width 82 height 14
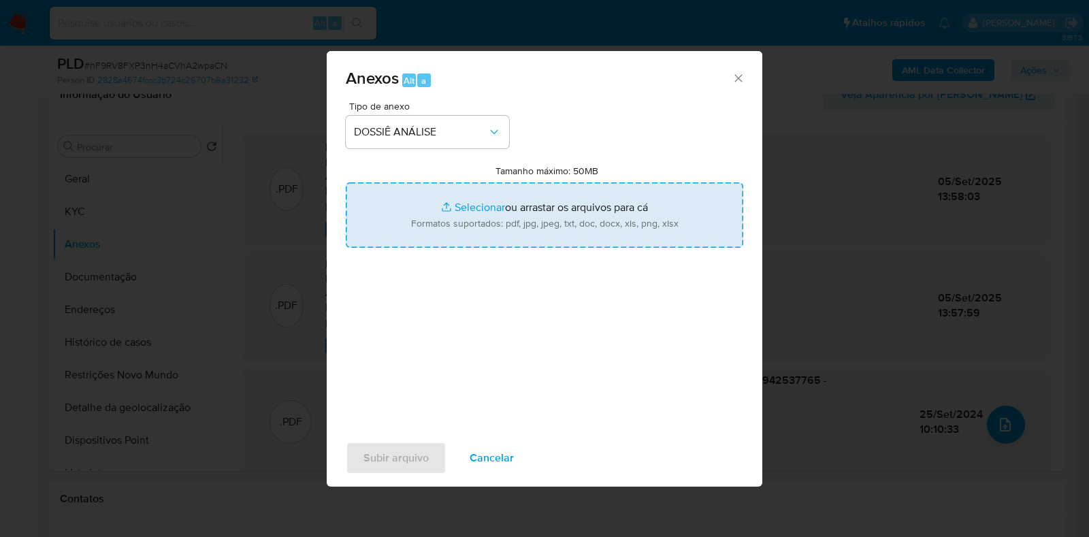
click at [428, 217] on input "Tamanho máximo: 50MB Selecionar arquivos" at bounding box center [545, 214] width 398 height 65
type input "C:\fakepath\Mulan 309126214_2025_09_05_12_27_10.pdf"
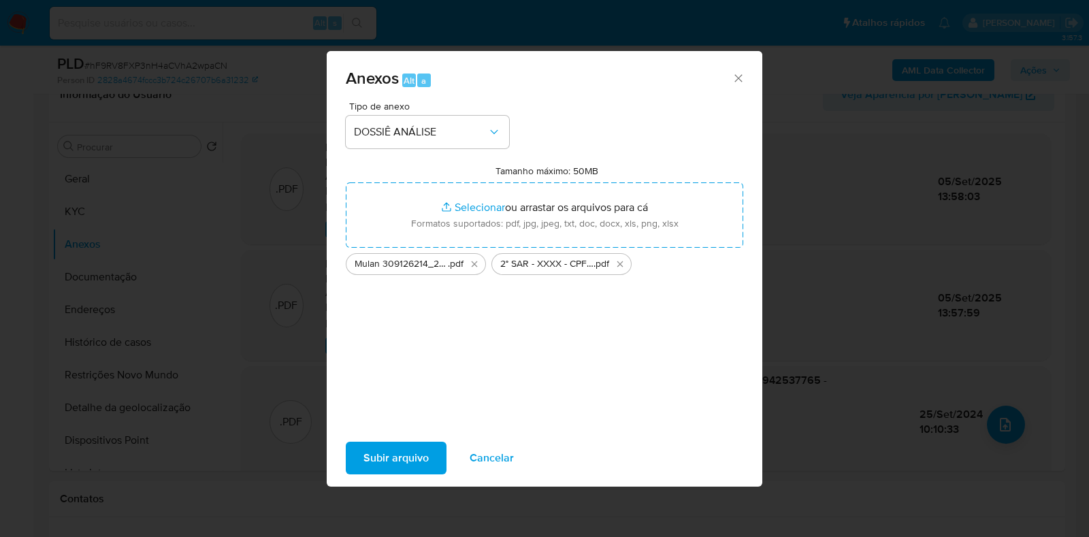
click at [404, 453] on span "Subir arquivo" at bounding box center [396, 458] width 65 height 30
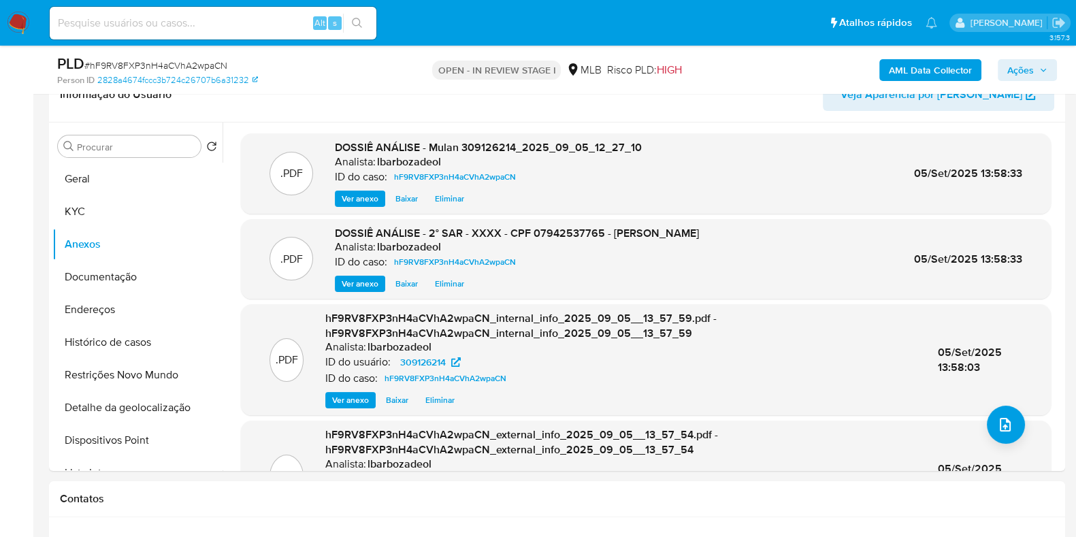
drag, startPoint x: 1024, startPoint y: 75, endPoint x: 1004, endPoint y: 80, distance: 20.5
click at [1023, 75] on span "Ações" at bounding box center [1021, 70] width 27 height 22
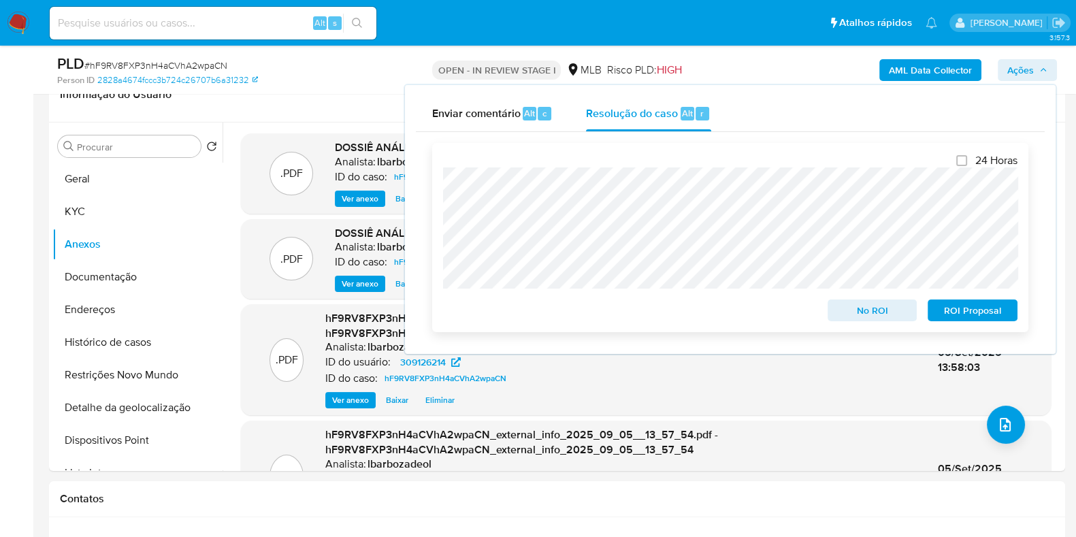
click at [974, 309] on span "ROI Proposal" at bounding box center [973, 310] width 71 height 19
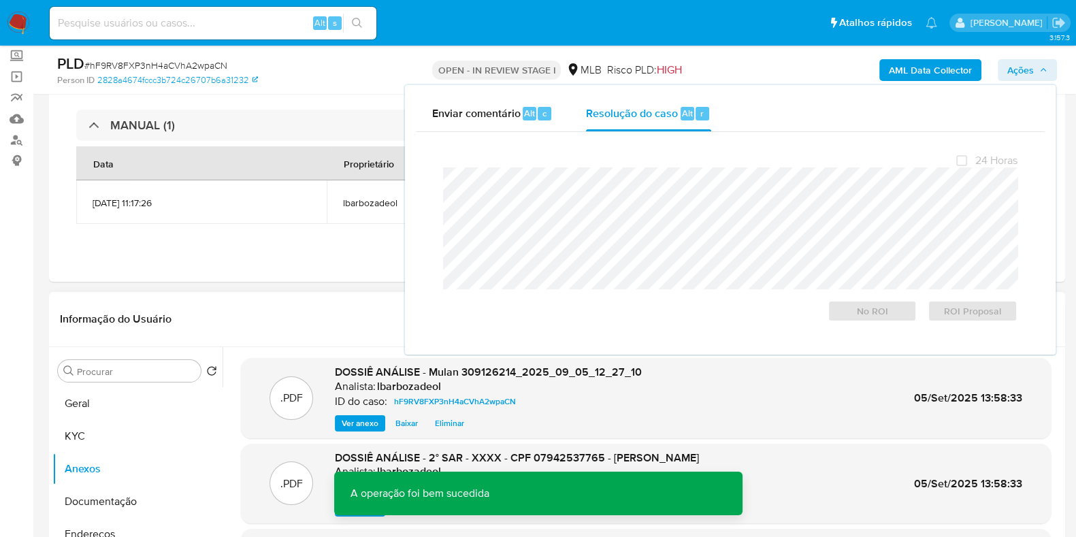
scroll to position [0, 0]
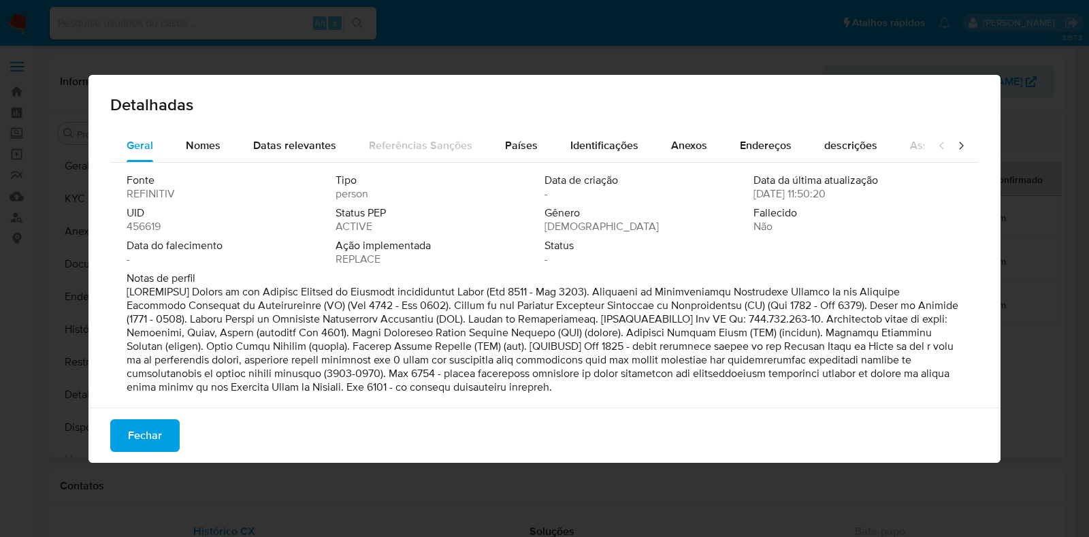
select select "10"
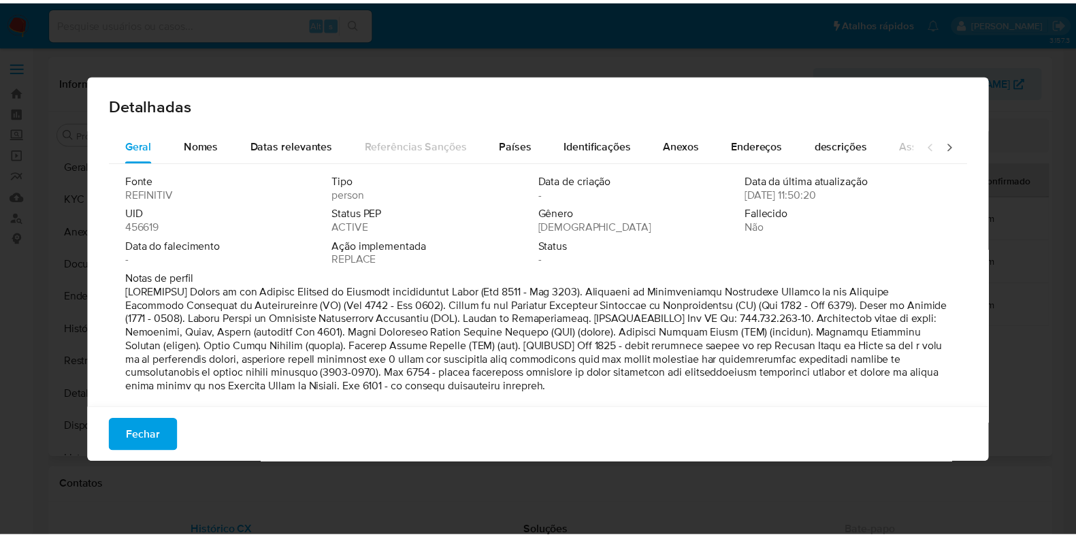
scroll to position [170, 0]
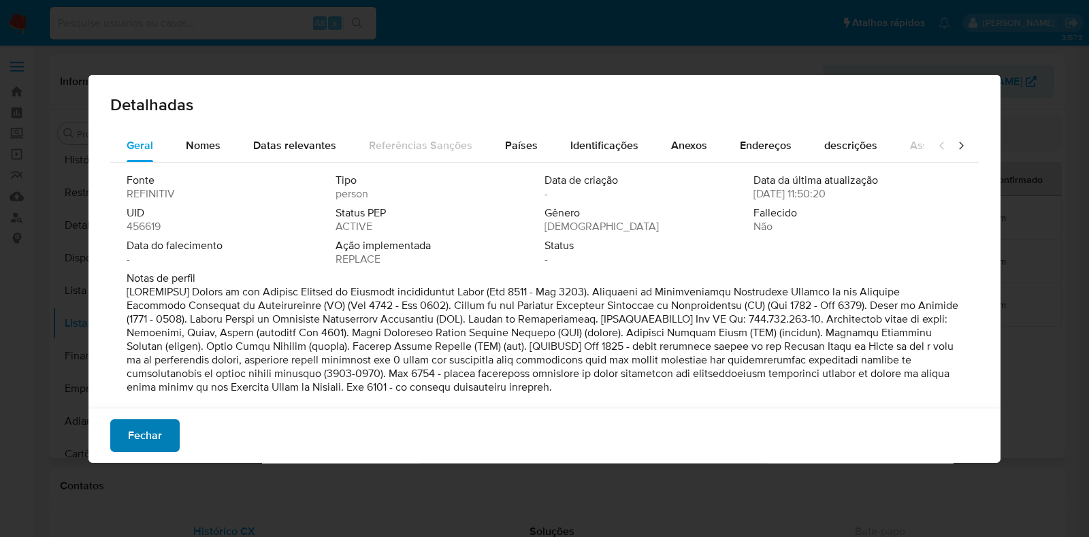
click at [163, 430] on button "Fechar" at bounding box center [144, 435] width 69 height 33
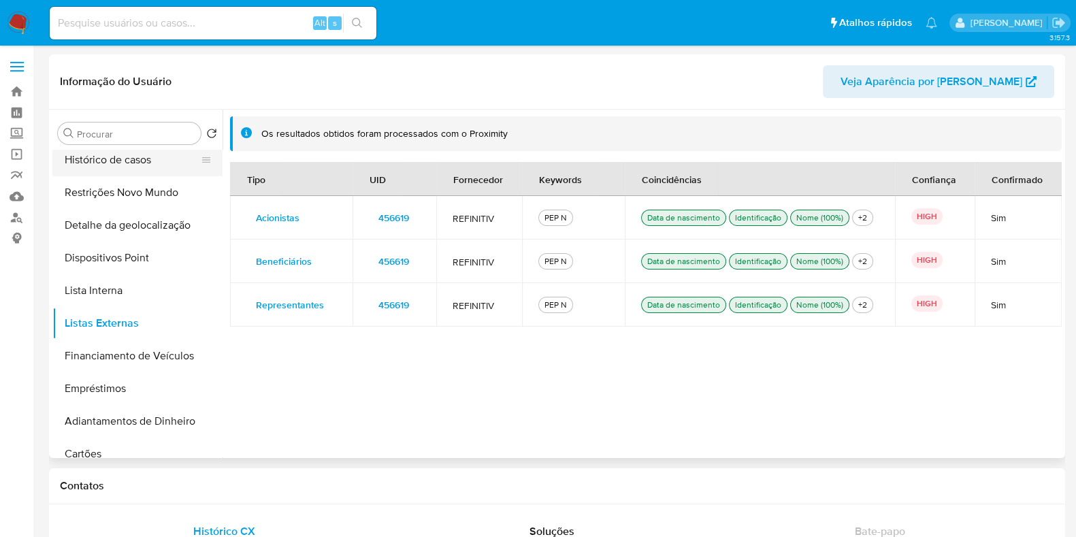
scroll to position [0, 0]
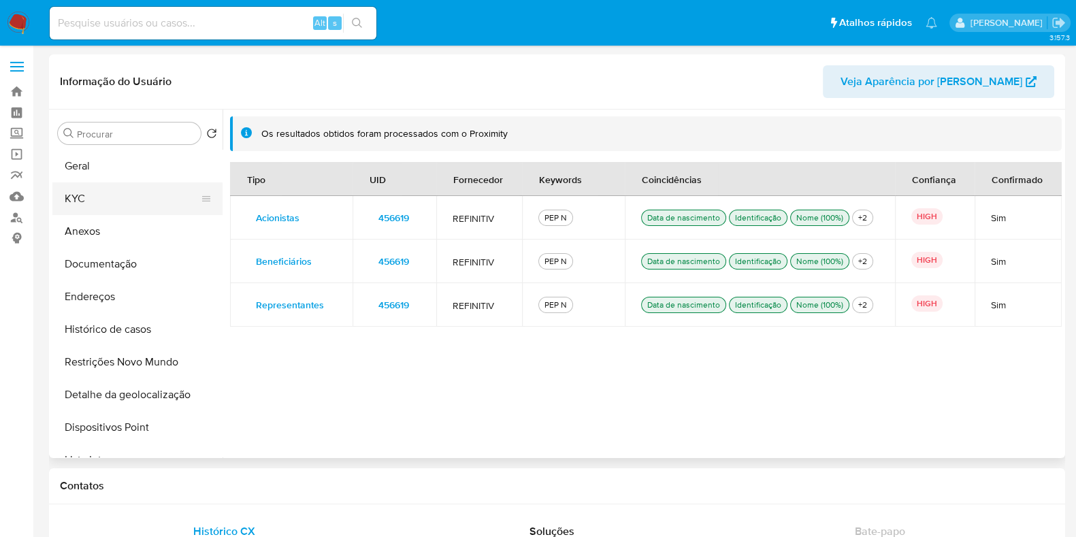
click at [124, 212] on button "KYC" at bounding box center [131, 198] width 159 height 33
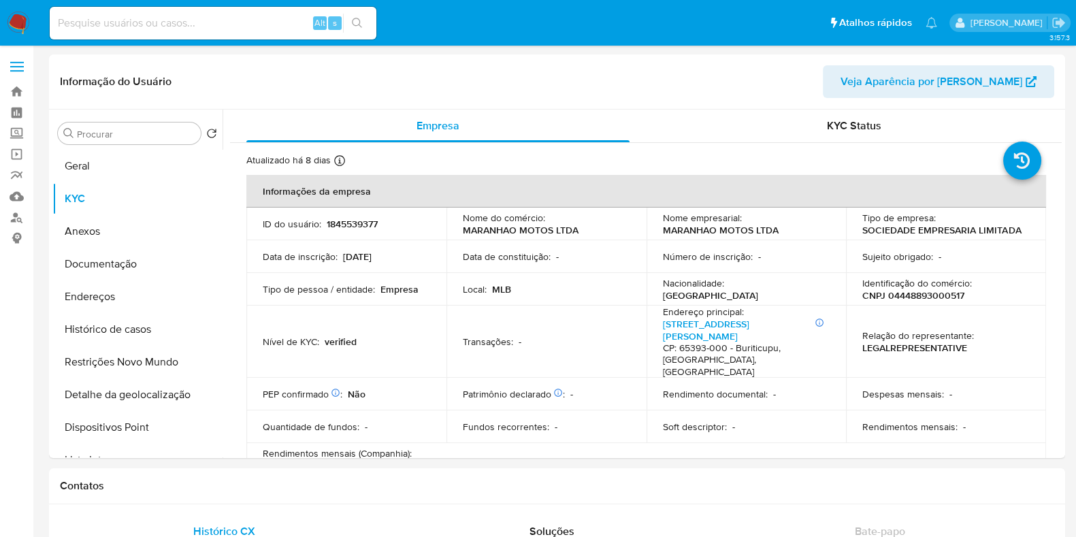
click at [893, 298] on p "CNPJ 04448893000517" at bounding box center [914, 295] width 102 height 12
copy p "04448893000517"
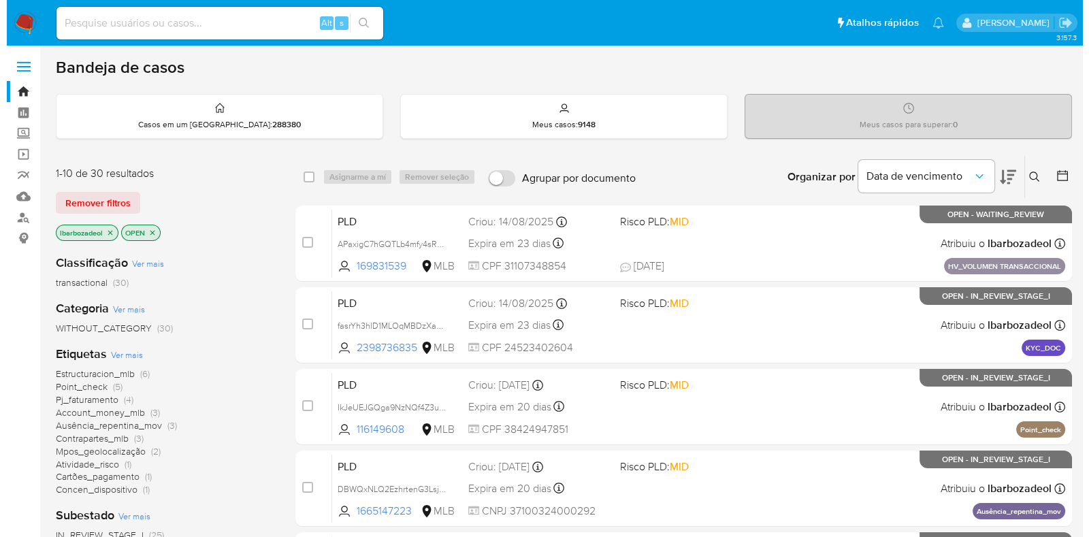
scroll to position [255, 0]
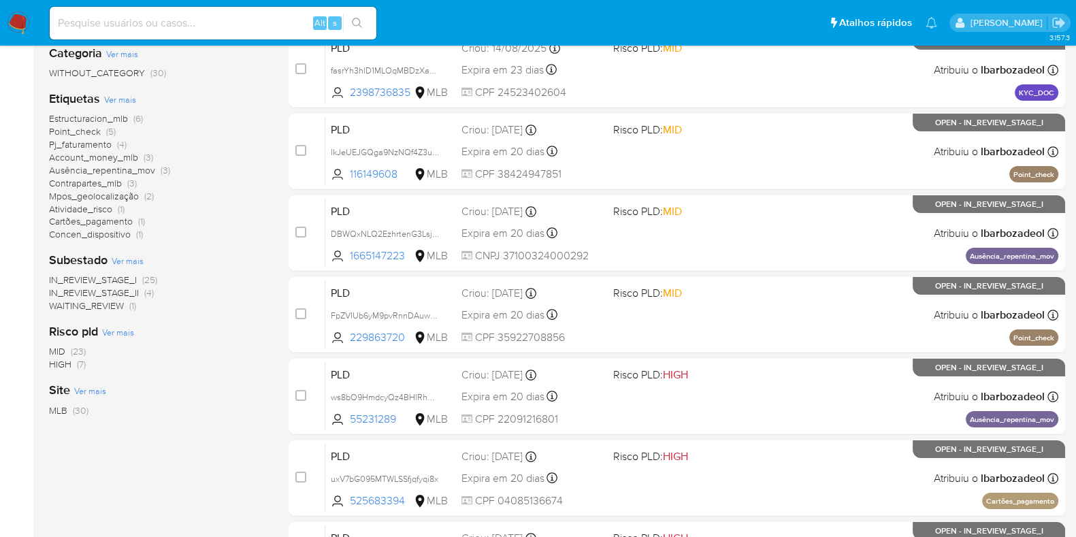
click at [123, 95] on span "Ver mais" at bounding box center [120, 99] width 32 height 12
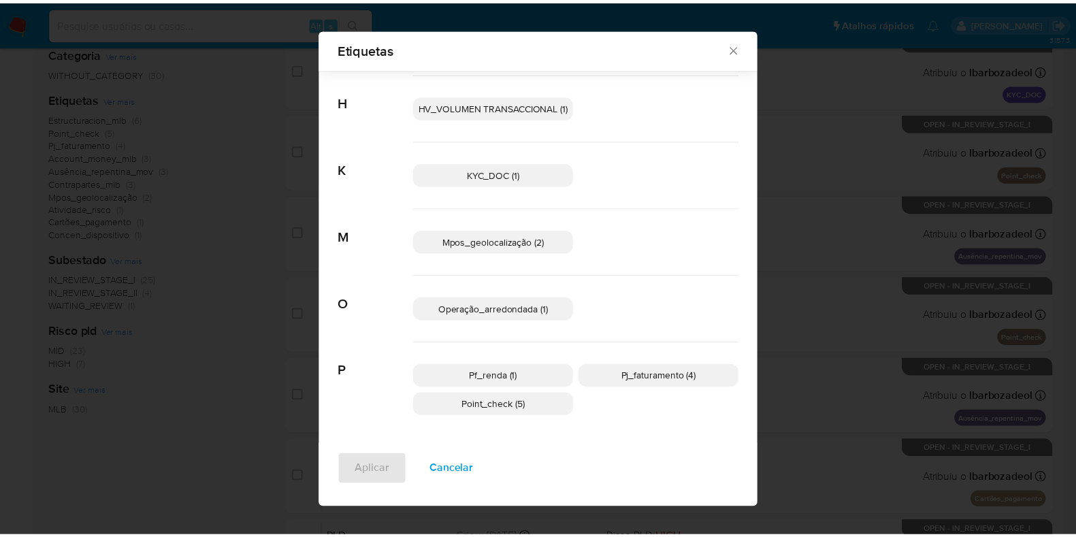
scroll to position [280, 0]
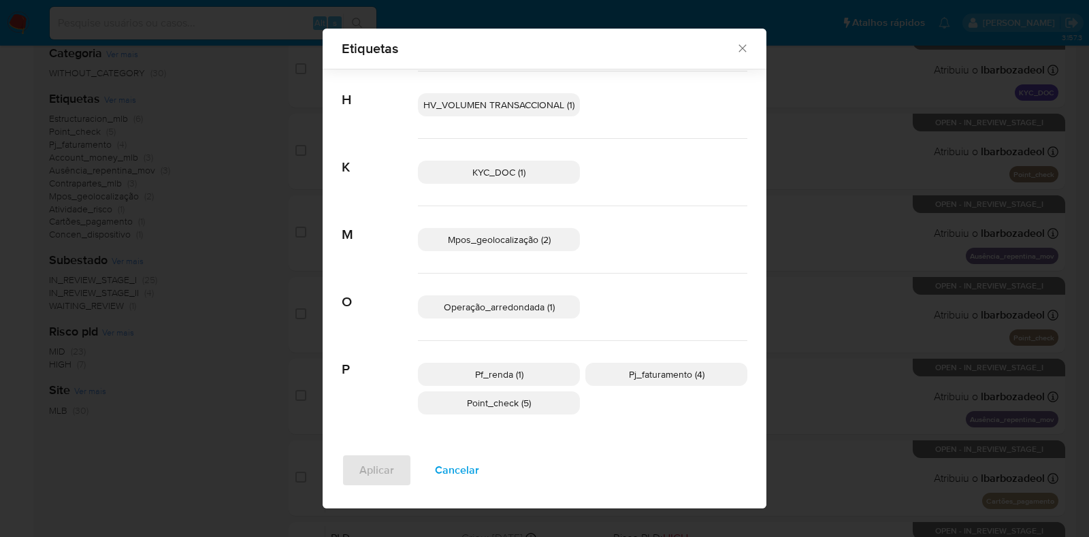
click at [500, 374] on span "Pf_renda (1)" at bounding box center [499, 375] width 48 height 14
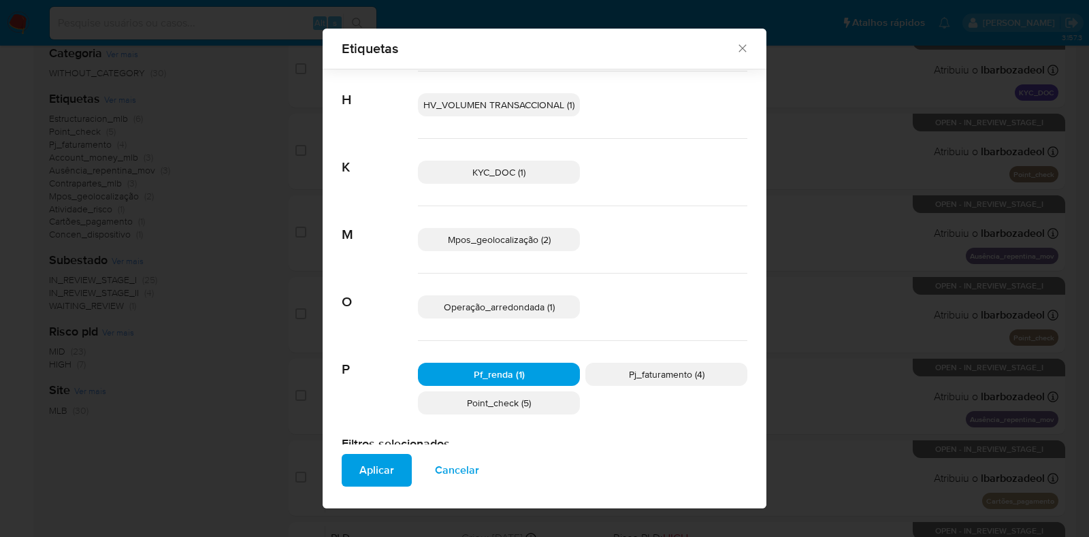
click at [381, 473] on span "Aplicar" at bounding box center [377, 471] width 35 height 30
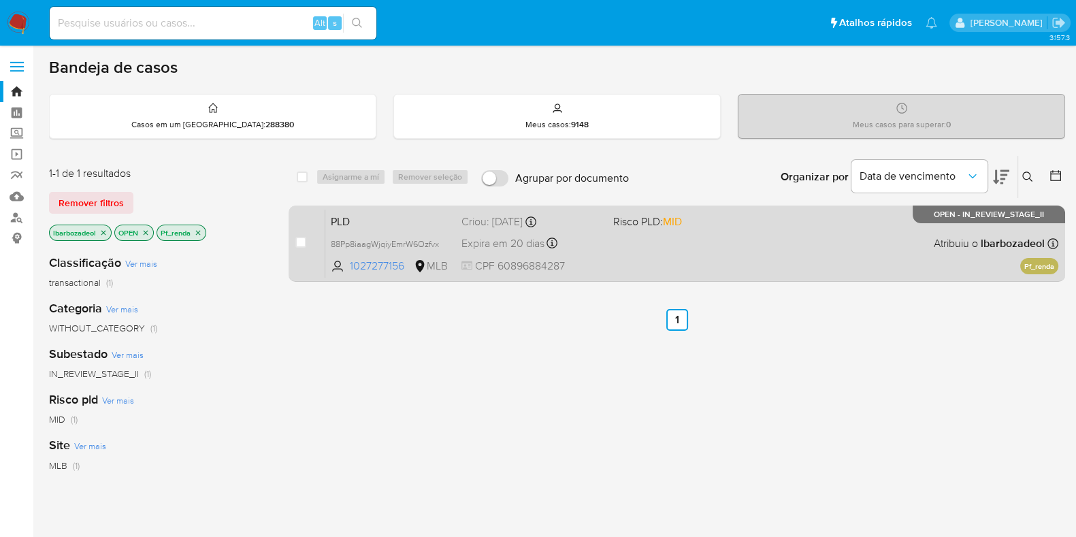
click at [653, 259] on div "PLD 88Pp8iaagWjqiyEmrW6Ozfvx 1027277156 MLB Risco PLD: MID Criou: [DATE] Criou:…" at bounding box center [691, 243] width 733 height 69
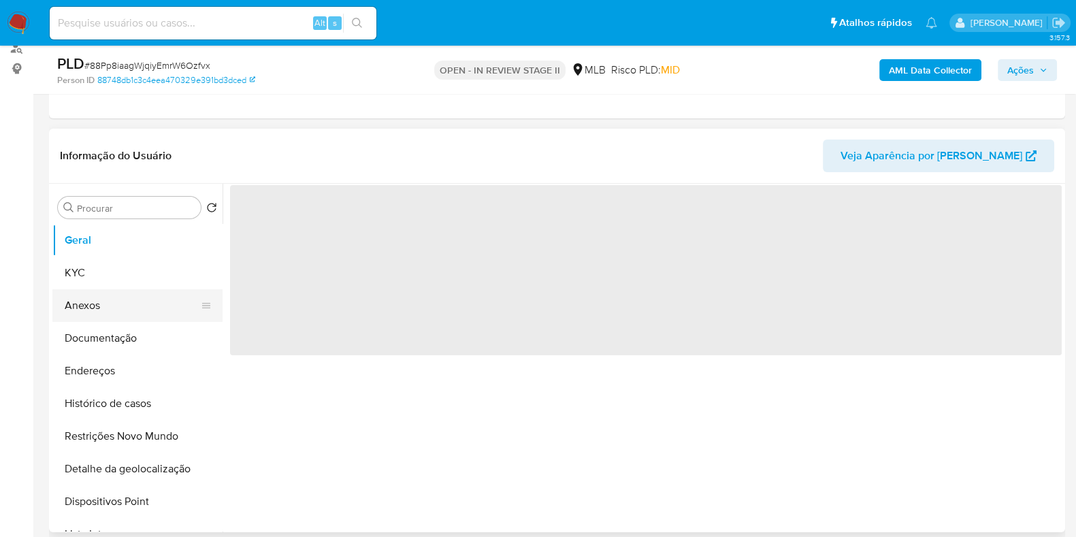
scroll to position [170, 0]
click at [121, 277] on button "KYC" at bounding box center [131, 273] width 159 height 33
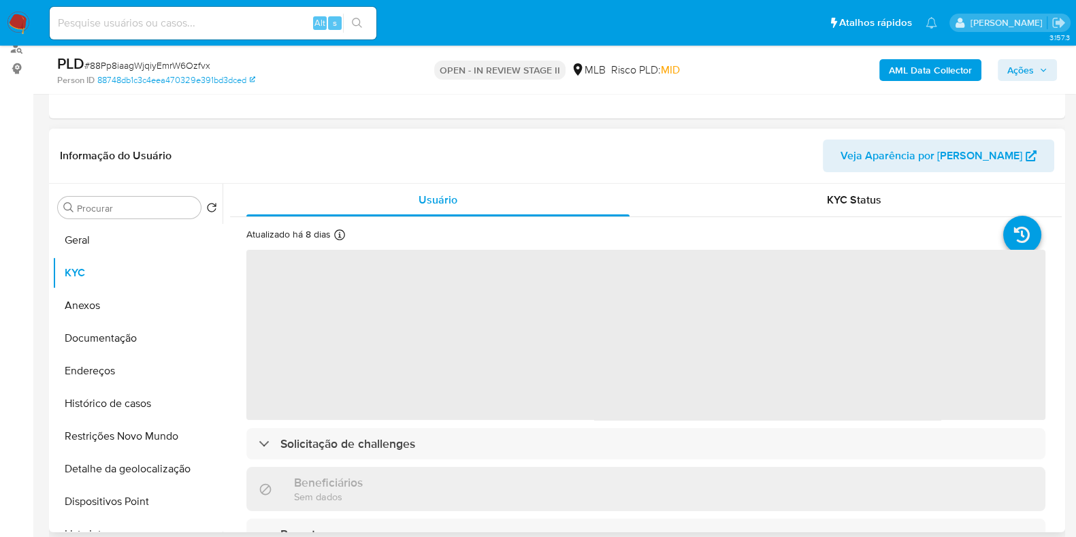
select select "10"
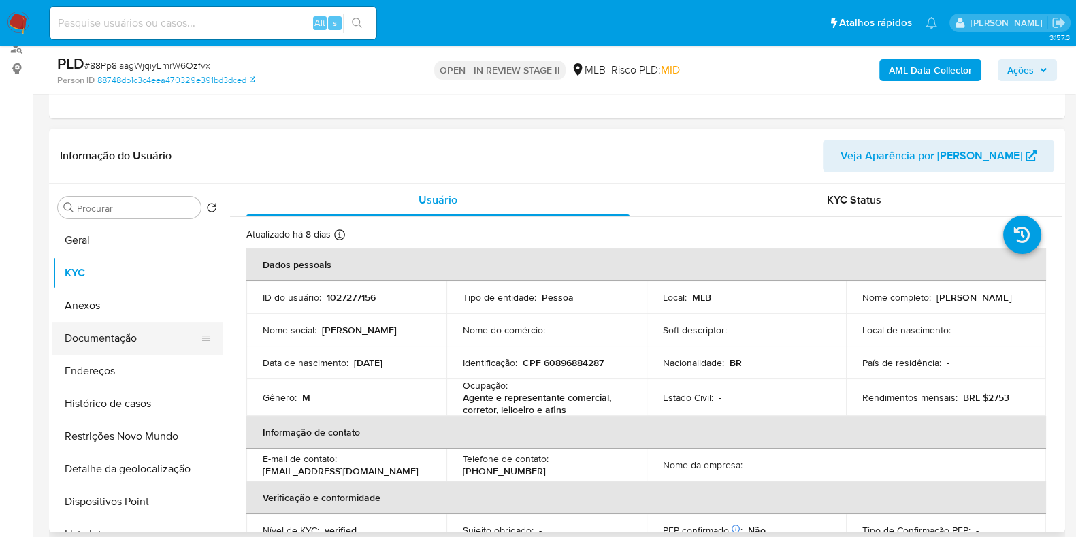
click at [129, 351] on button "Documentação" at bounding box center [131, 338] width 159 height 33
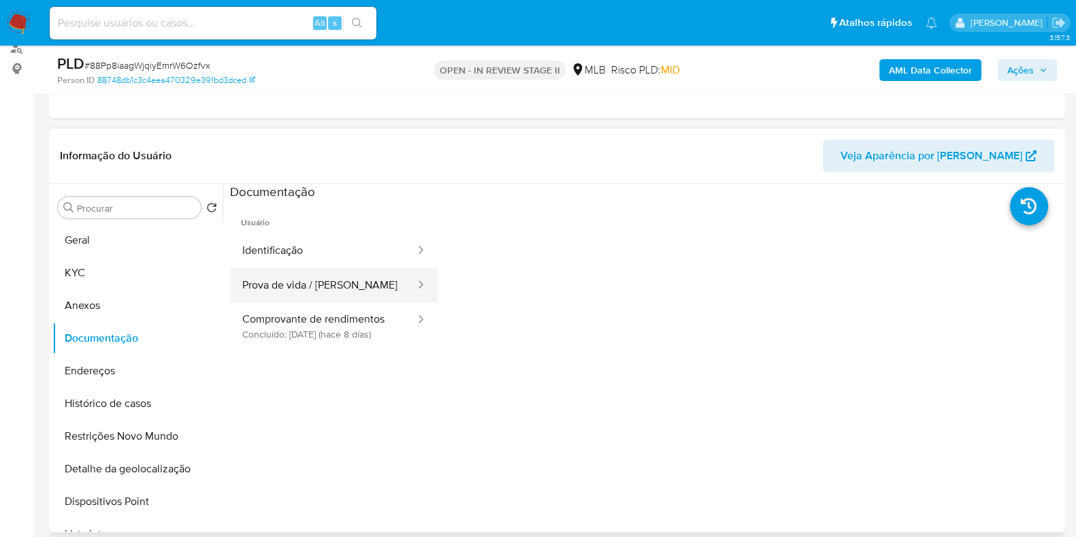
click at [290, 287] on button "Prova de vida / [PERSON_NAME]" at bounding box center [323, 285] width 187 height 35
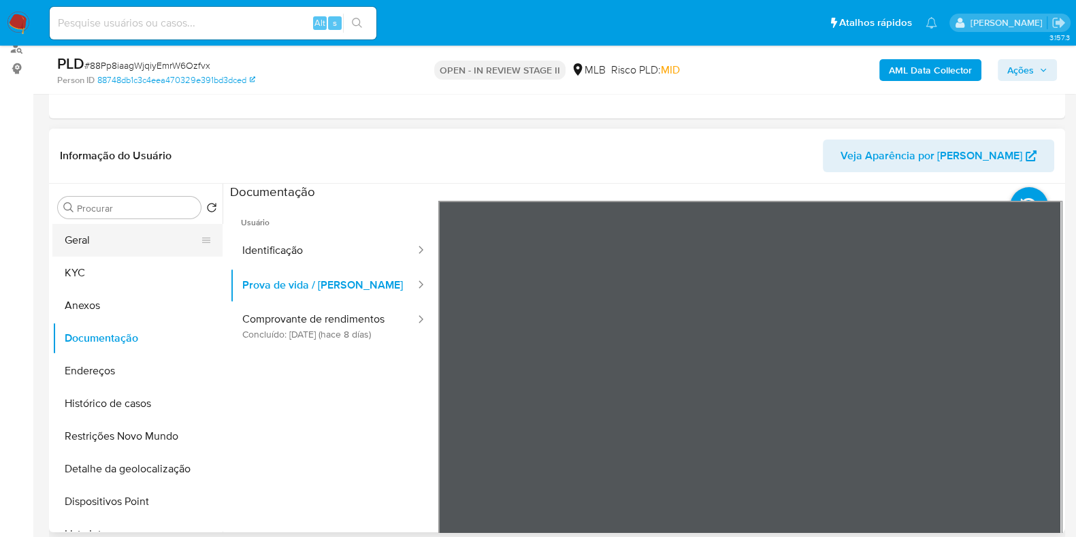
click at [146, 242] on button "Geral" at bounding box center [131, 240] width 159 height 33
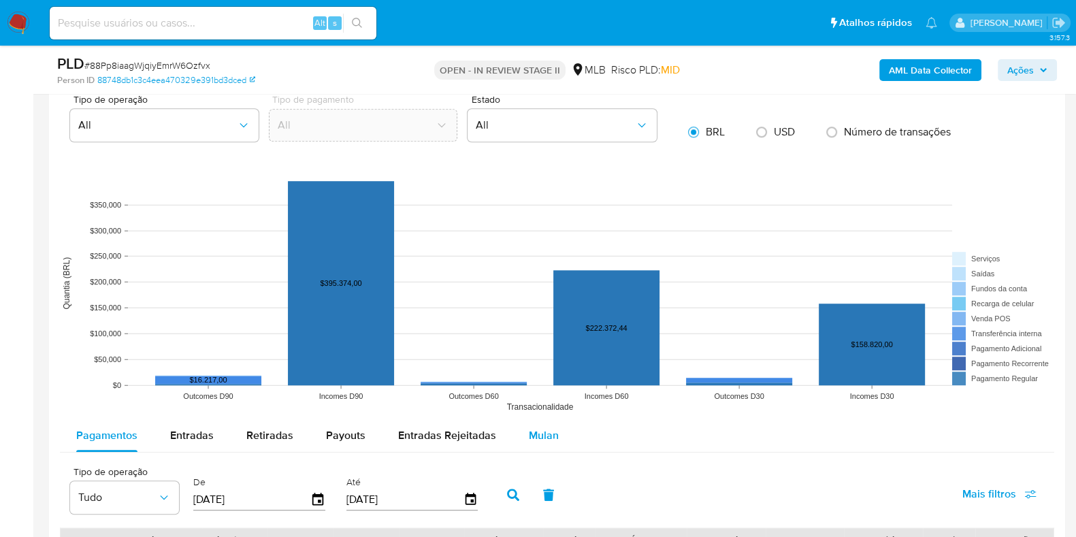
click at [541, 428] on span "Mulan" at bounding box center [544, 436] width 30 height 16
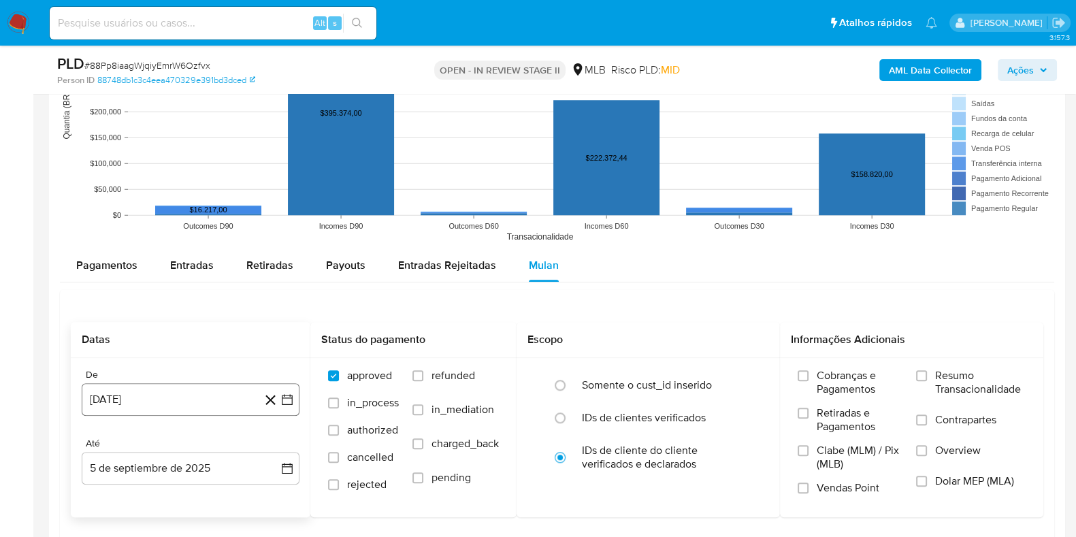
click at [221, 395] on button "5 de agosto de 2024" at bounding box center [191, 399] width 218 height 33
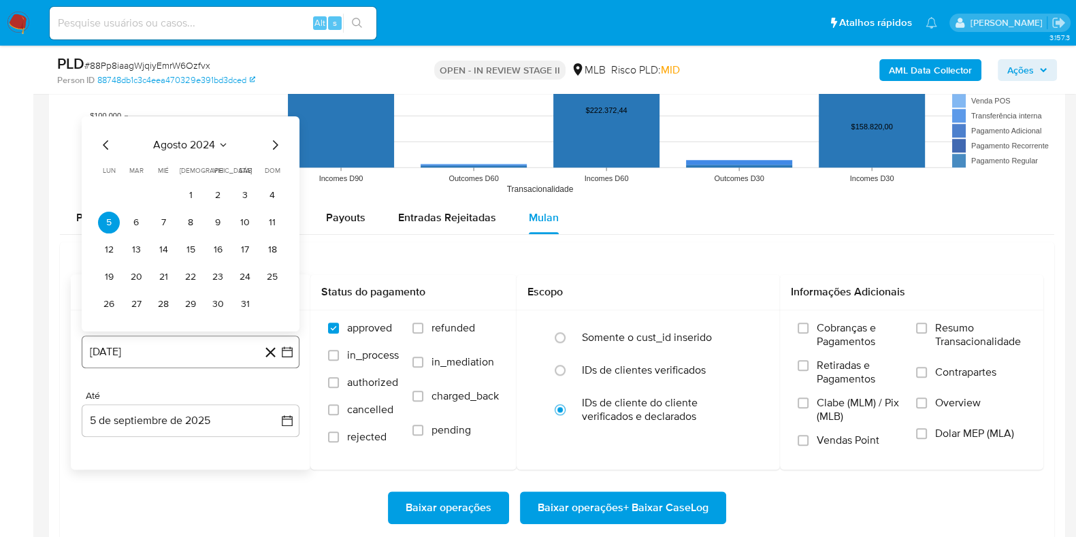
scroll to position [1447, 0]
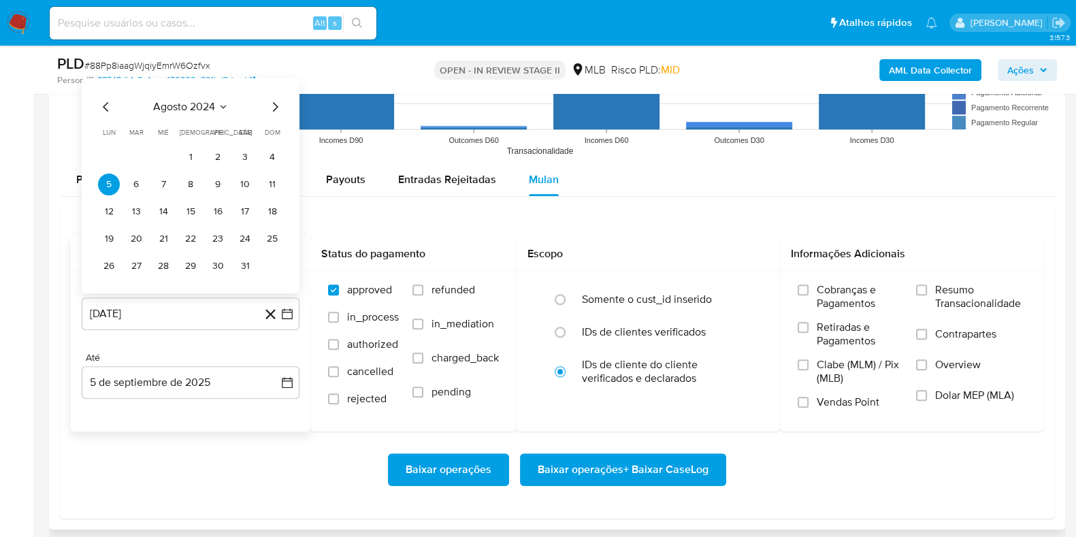
click at [198, 103] on span "agosto 2024" at bounding box center [184, 106] width 62 height 14
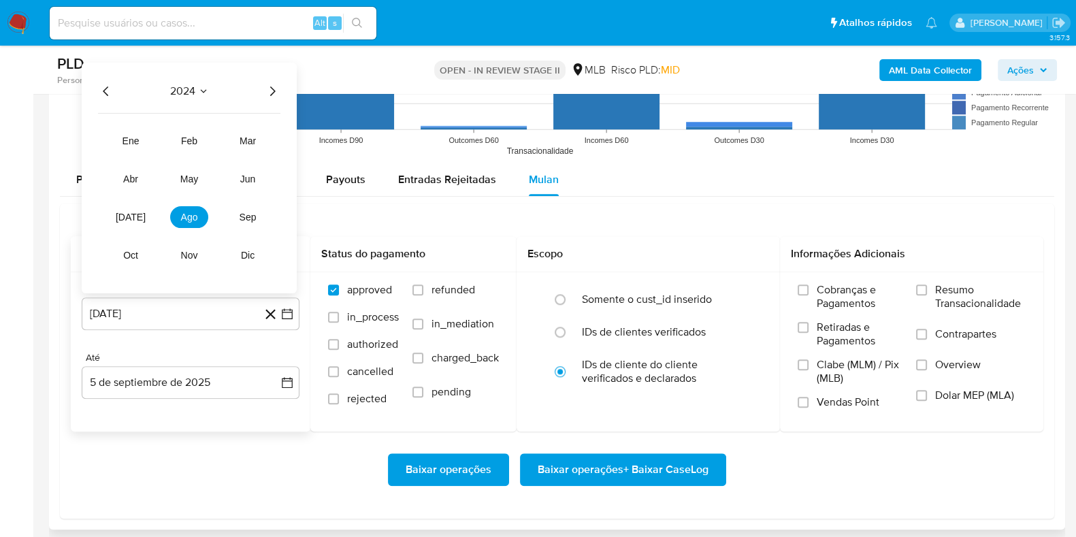
click at [272, 91] on icon "Año siguiente" at bounding box center [272, 90] width 16 height 16
click at [136, 219] on span "jul" at bounding box center [131, 216] width 30 height 11
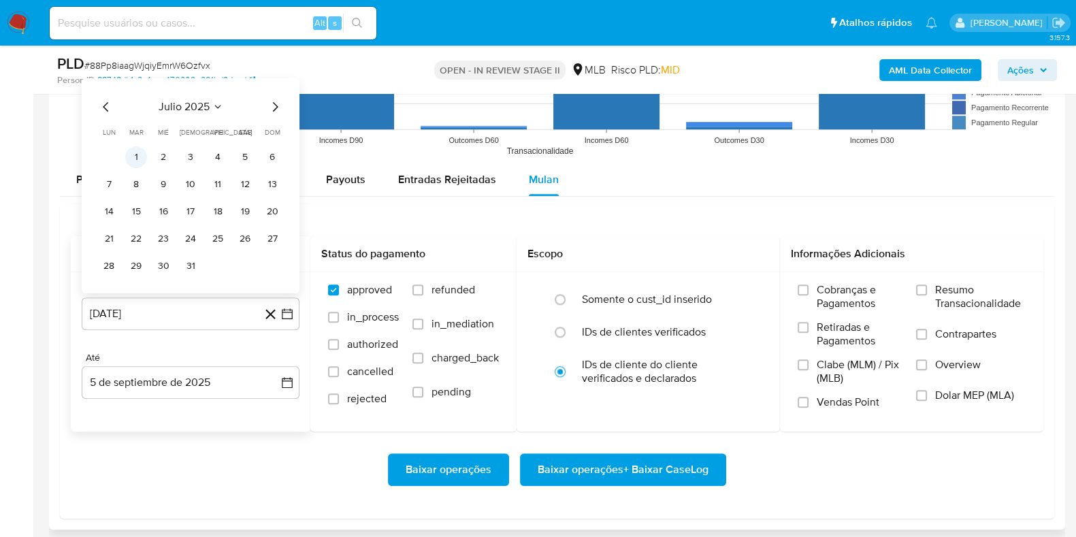
click at [140, 153] on button "1" at bounding box center [136, 157] width 22 height 22
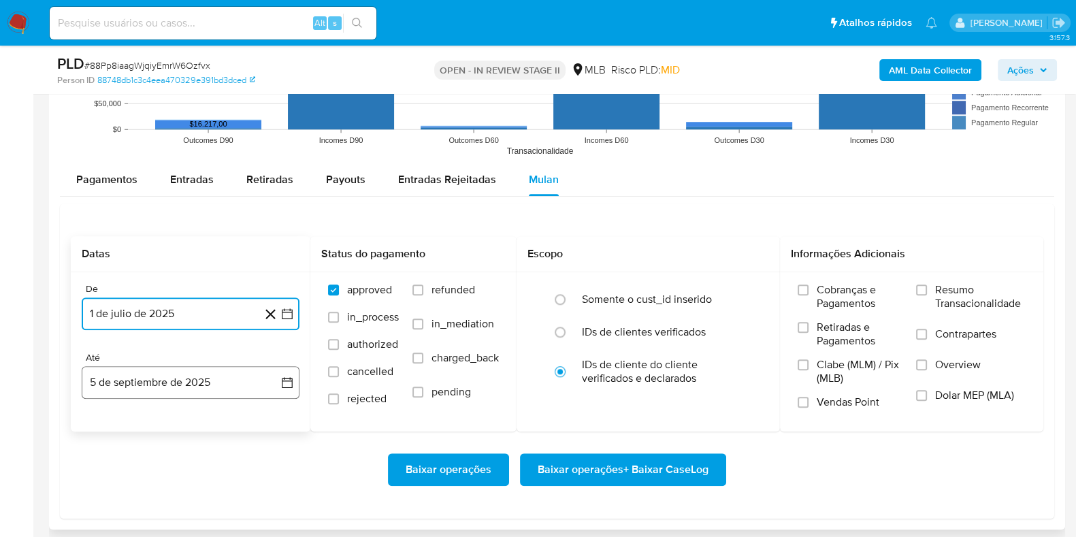
click at [156, 381] on button "5 de septiembre de 2025" at bounding box center [191, 382] width 218 height 33
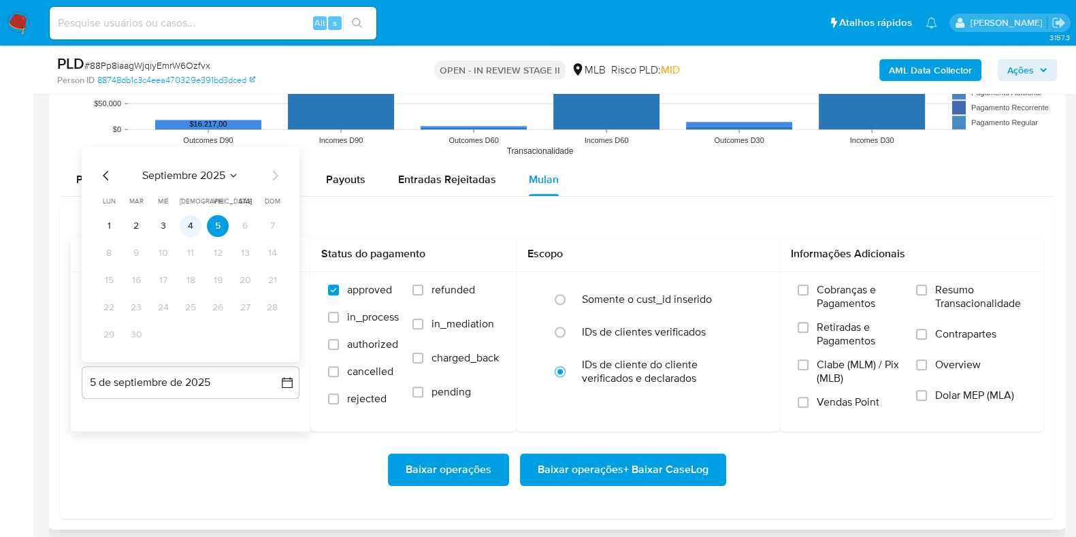
click at [195, 230] on button "4" at bounding box center [191, 225] width 22 height 22
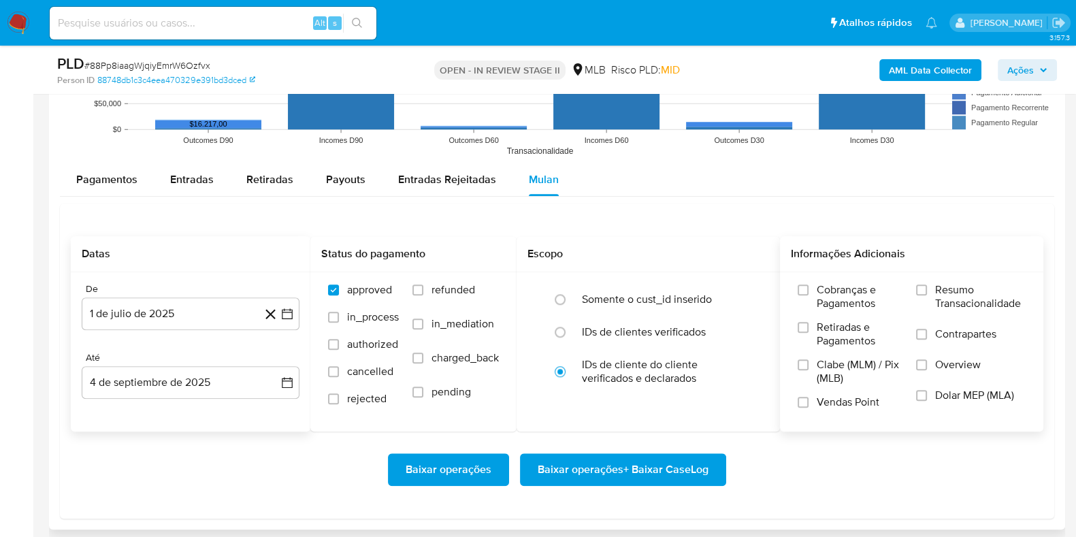
click at [942, 286] on span "Resumo Transacionalidade" at bounding box center [981, 296] width 91 height 27
click at [927, 286] on input "Resumo Transacionalidade" at bounding box center [921, 290] width 11 height 11
click at [613, 473] on span "Baixar operações + Baixar CaseLog" at bounding box center [623, 470] width 171 height 30
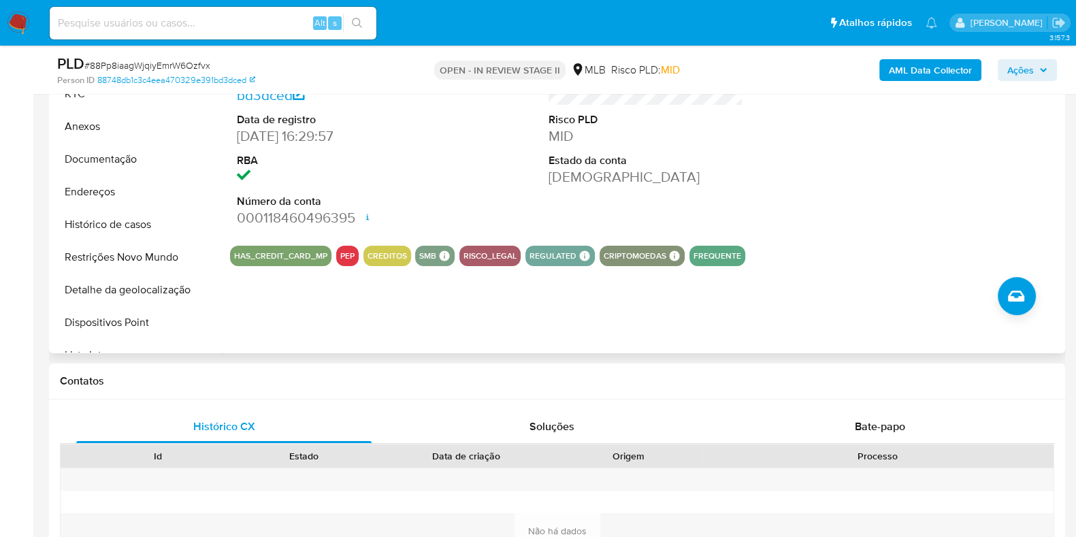
scroll to position [0, 0]
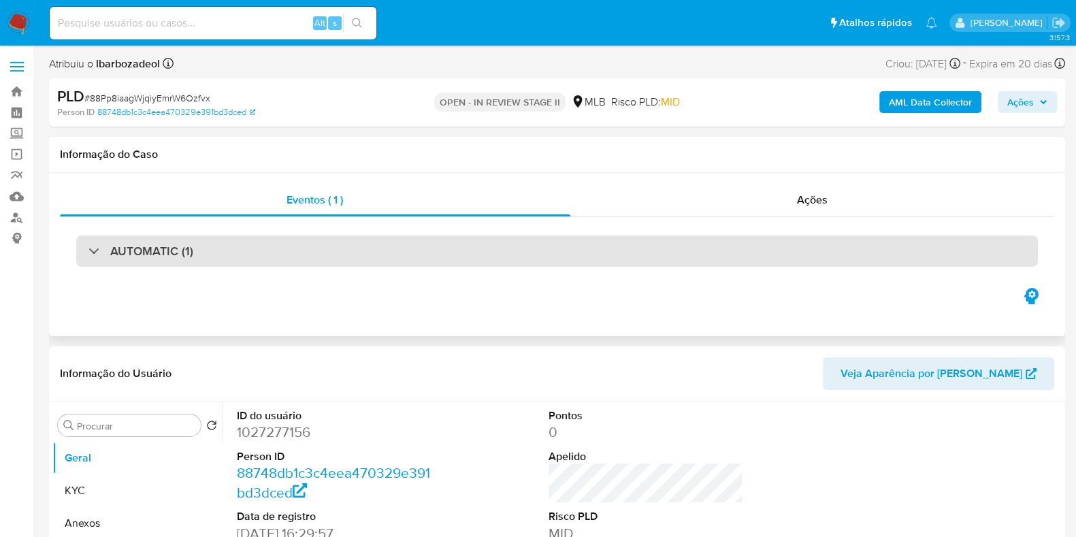
click at [400, 260] on div "AUTOMATIC (1)" at bounding box center [557, 251] width 962 height 31
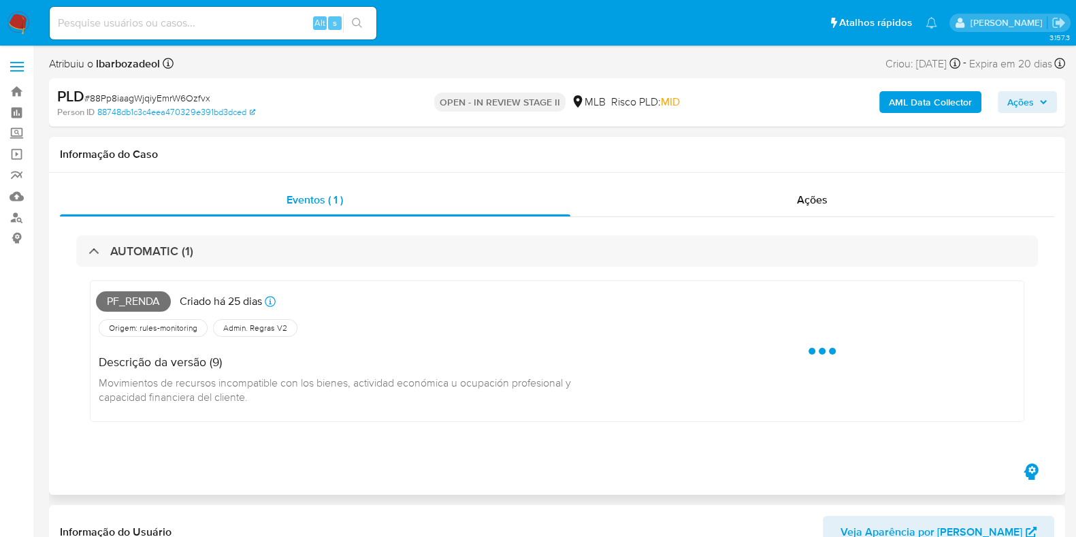
click at [131, 303] on span "Pf_renda" at bounding box center [133, 301] width 75 height 20
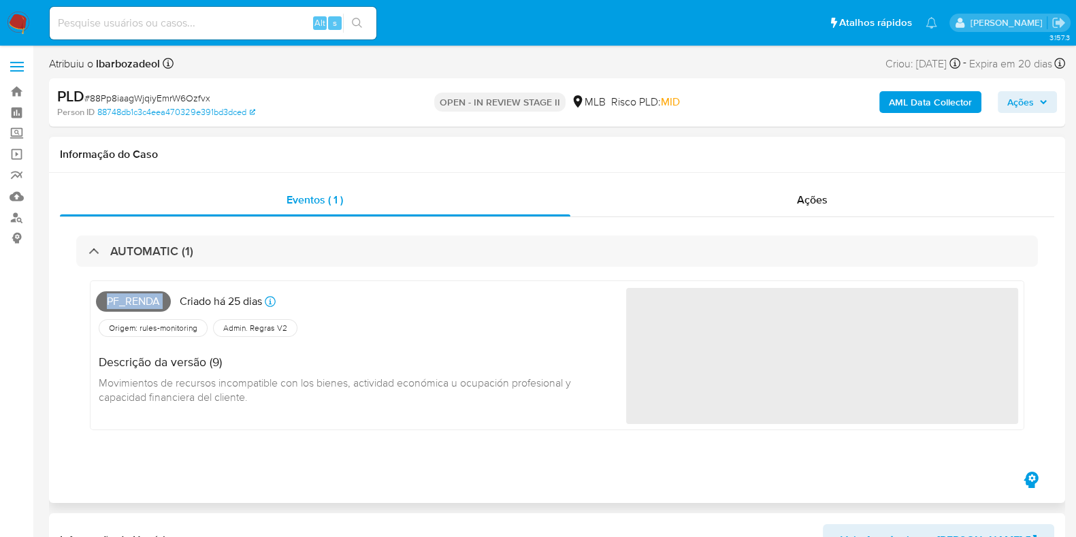
click at [132, 303] on span "Pf_renda" at bounding box center [133, 301] width 75 height 20
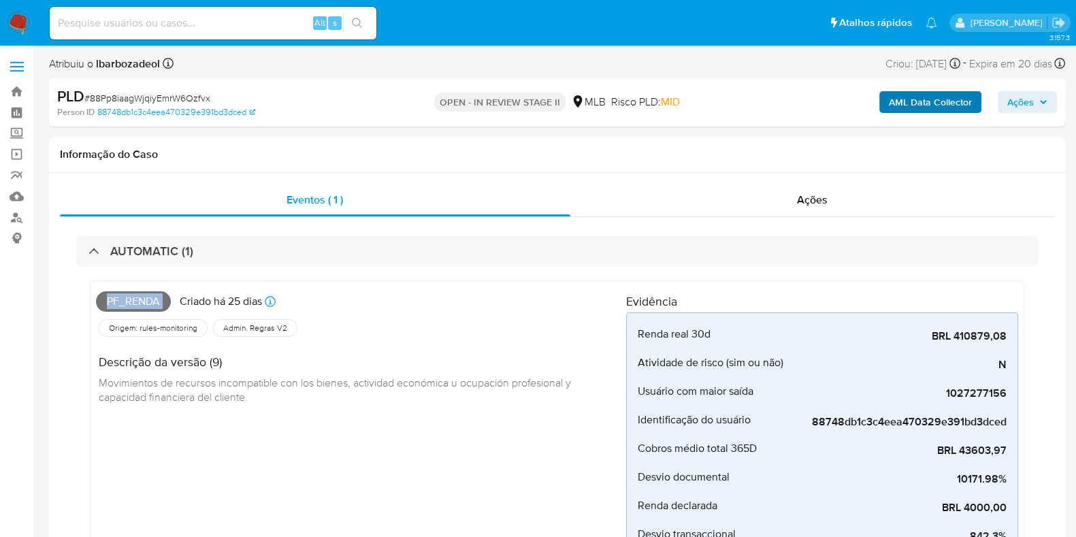
copy span "Pf_renda"
click at [1042, 96] on span "Ações" at bounding box center [1028, 102] width 40 height 19
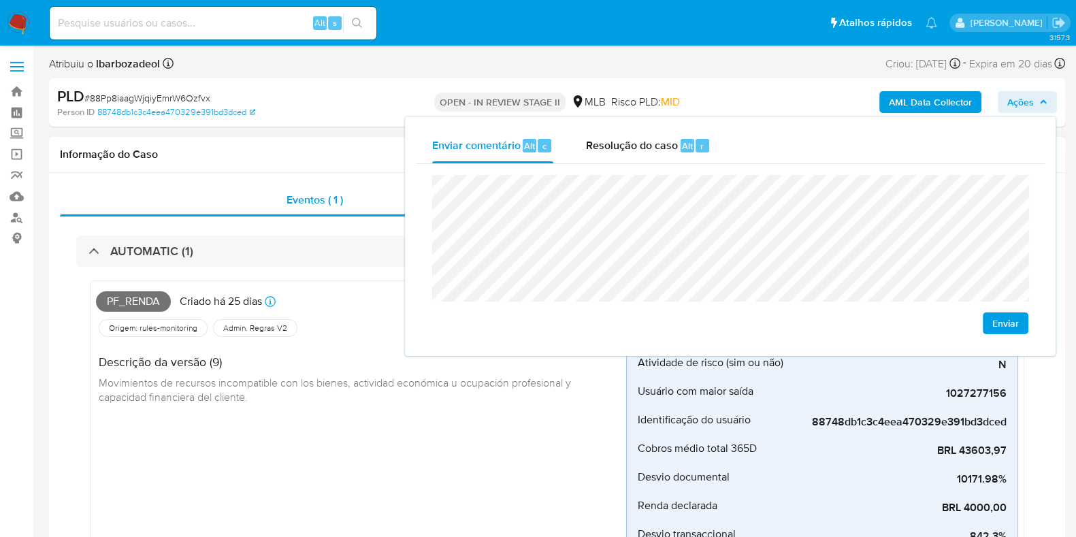
click at [350, 162] on div "Informação do Caso" at bounding box center [557, 155] width 1017 height 36
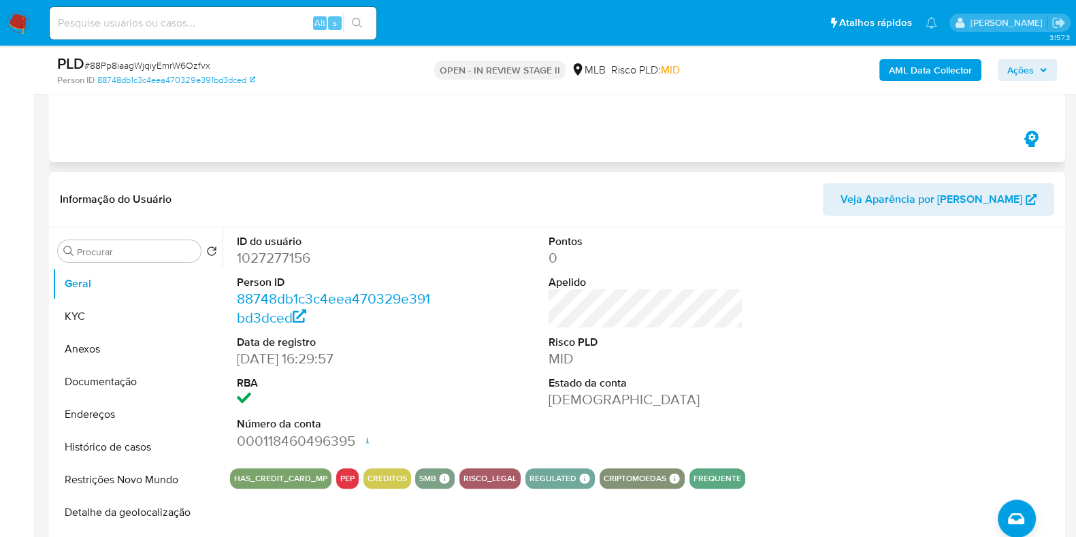
scroll to position [595, 0]
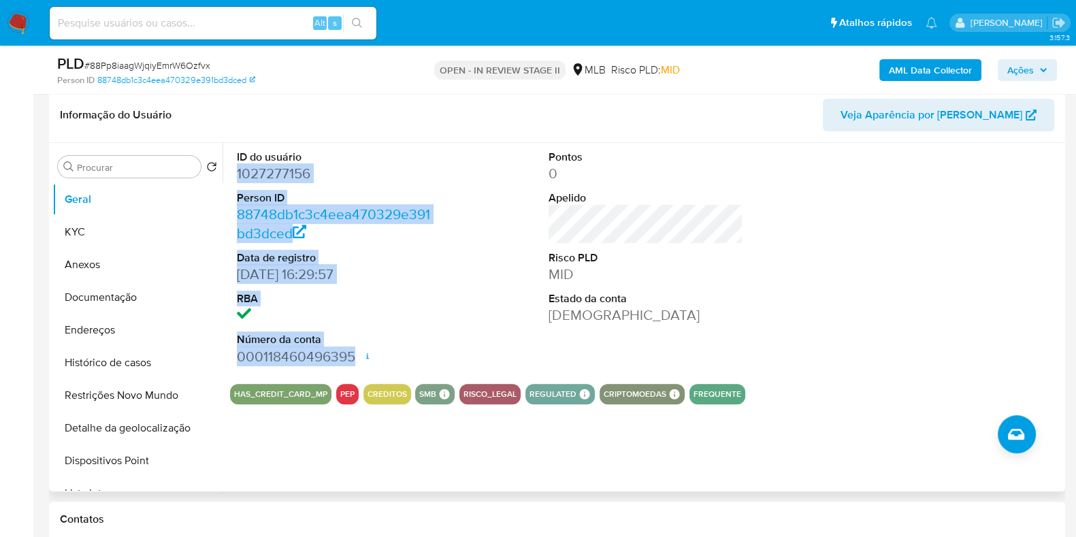
drag, startPoint x: 232, startPoint y: 172, endPoint x: 359, endPoint y: 346, distance: 214.9
click at [359, 346] on div "ID do usuário 1027277156 Person ID 88748db1c3c4eea470329e391bd3dced Data de reg…" at bounding box center [334, 258] width 208 height 230
copy dl "1027277156 Person ID 88748db1c3c4eea470329e391bd3dced Data de registro 26/11/20…"
click at [1038, 71] on span "Ações" at bounding box center [1028, 70] width 40 height 19
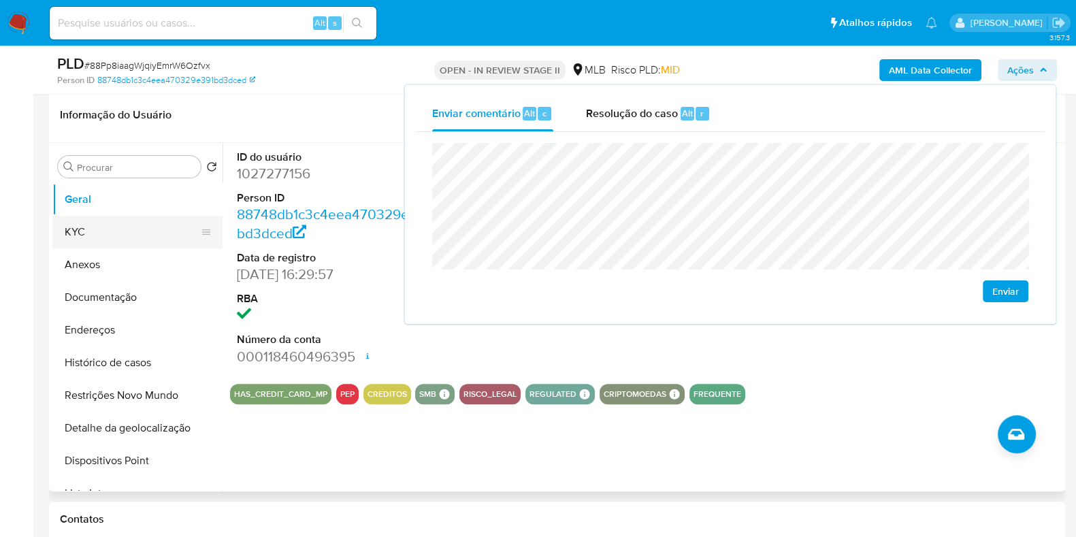
click at [94, 226] on button "KYC" at bounding box center [131, 232] width 159 height 33
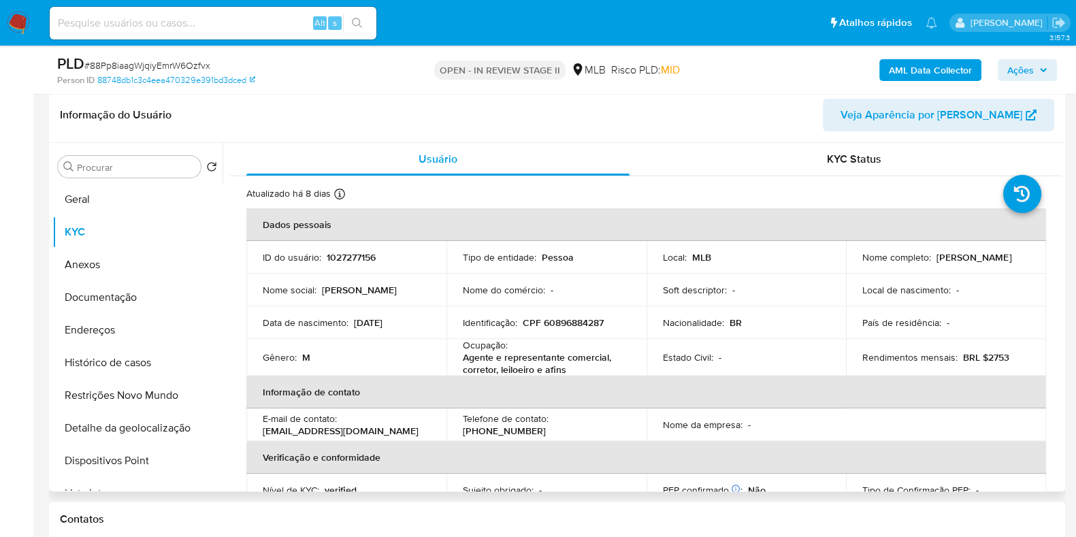
click at [587, 326] on p "CPF 60896884287" at bounding box center [563, 323] width 81 height 12
copy p "60896884287"
click at [1016, 68] on span "Ações" at bounding box center [1021, 70] width 27 height 22
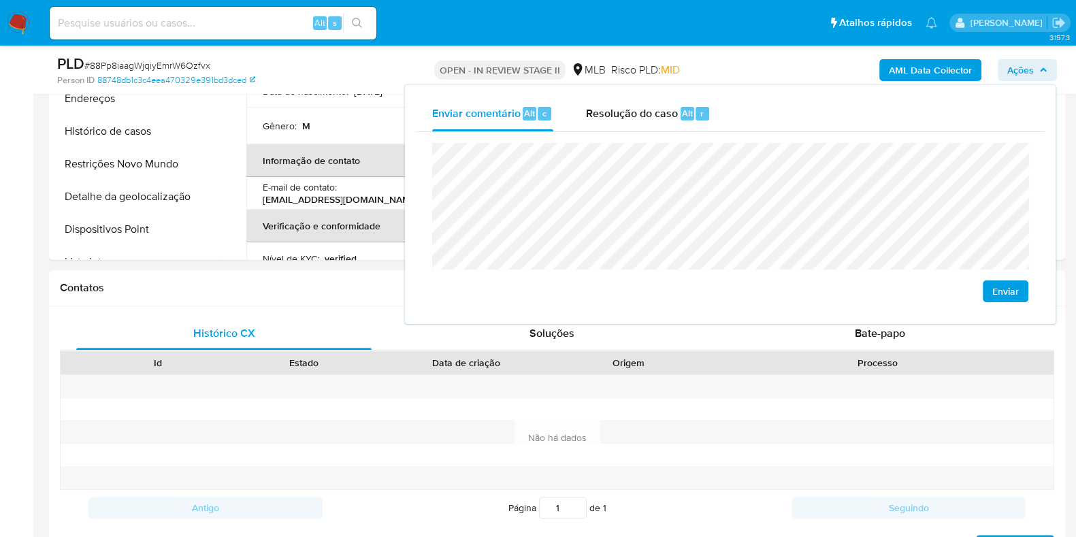
scroll to position [1021, 0]
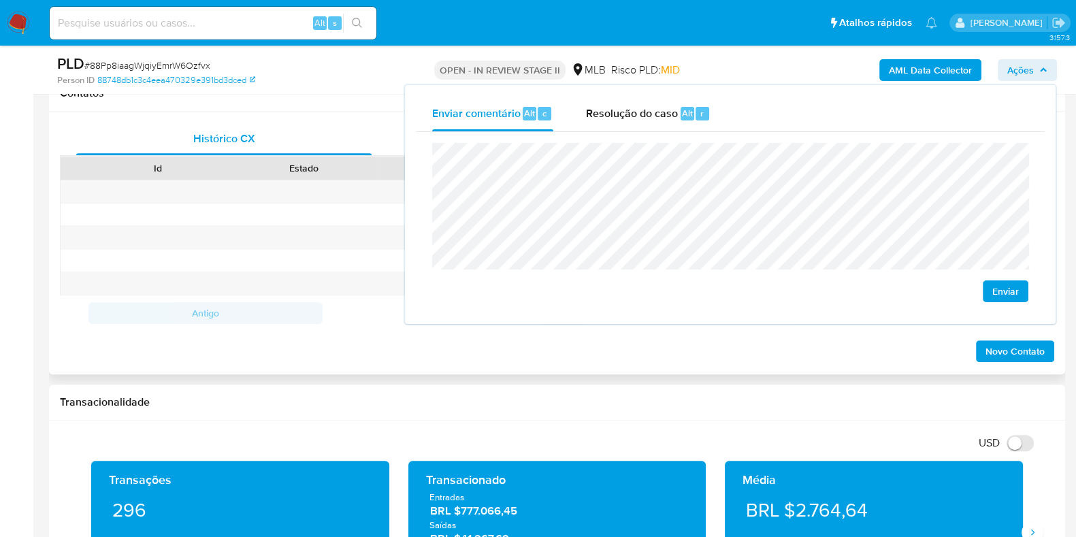
click at [300, 334] on div "Novo Contato" at bounding box center [557, 347] width 995 height 33
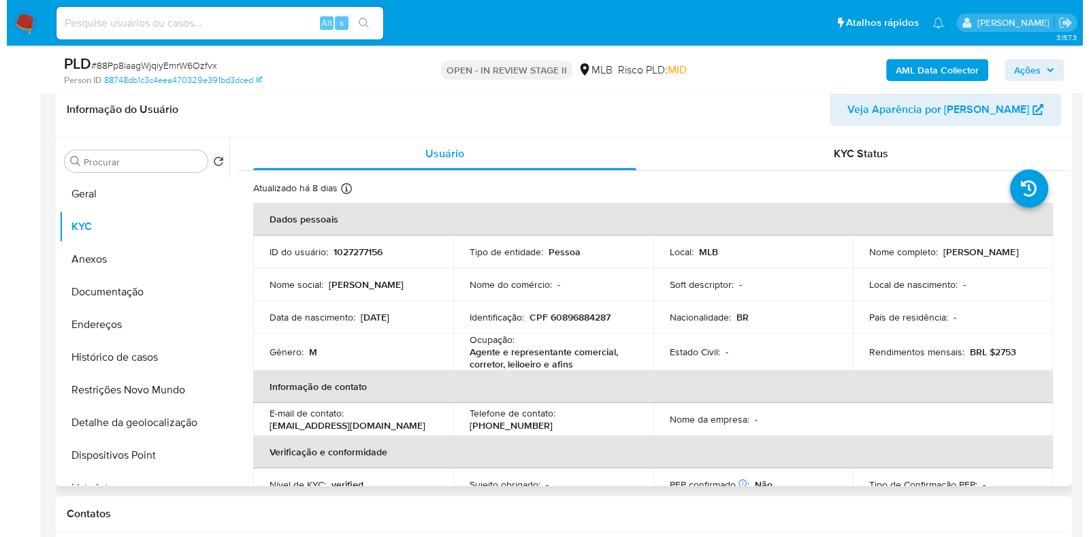
scroll to position [595, 0]
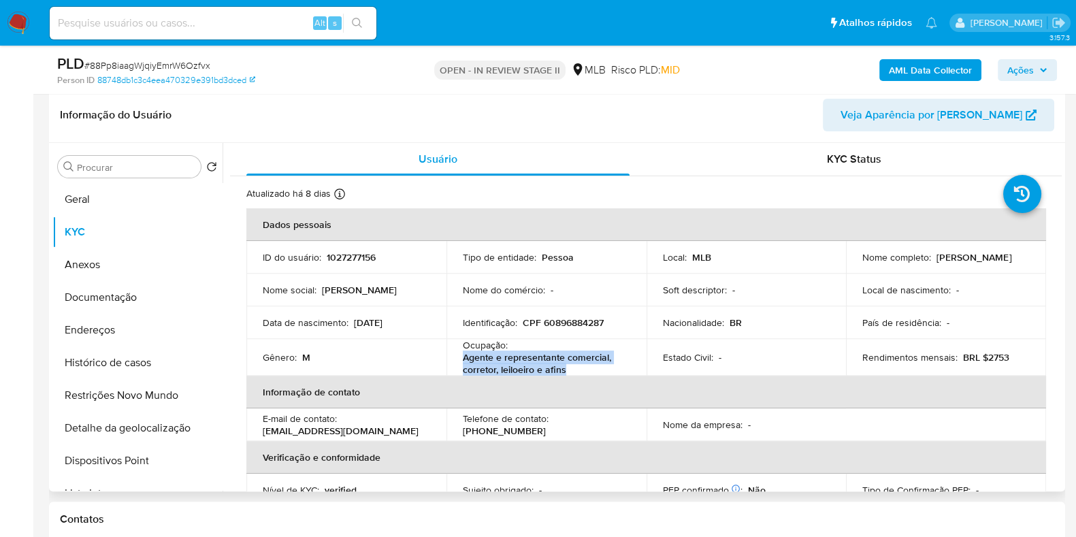
drag, startPoint x: 462, startPoint y: 355, endPoint x: 585, endPoint y: 364, distance: 123.6
click at [585, 364] on p "Agente e representante comercial, corretor, leiloeiro e afins" at bounding box center [544, 363] width 162 height 25
copy p "Agente e representante comercial, corretor, leiloeiro e afins"
click at [1025, 61] on span "Ações" at bounding box center [1021, 70] width 27 height 22
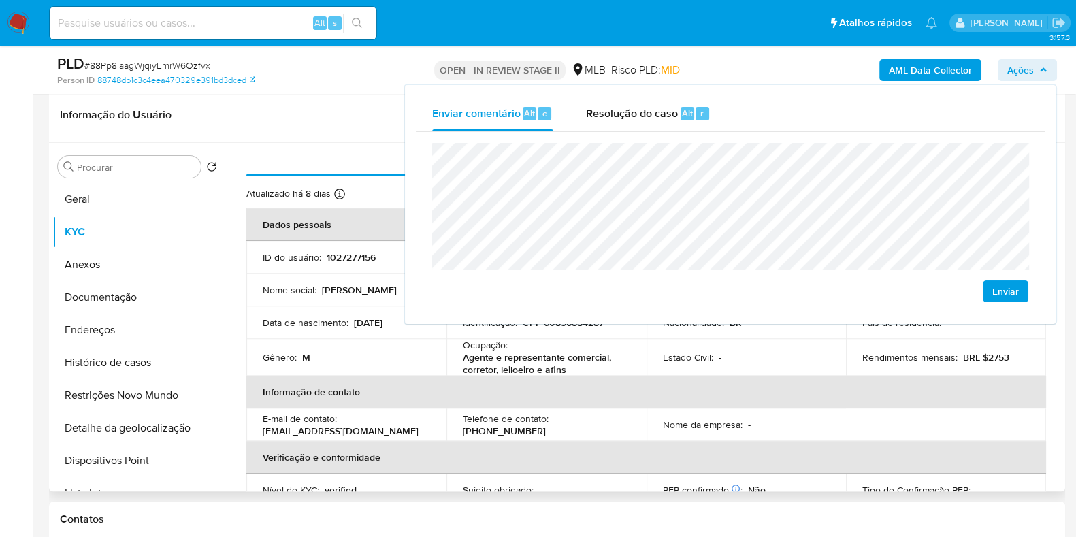
click at [968, 347] on td "Rendimentos mensais : BRL $2753" at bounding box center [946, 357] width 200 height 37
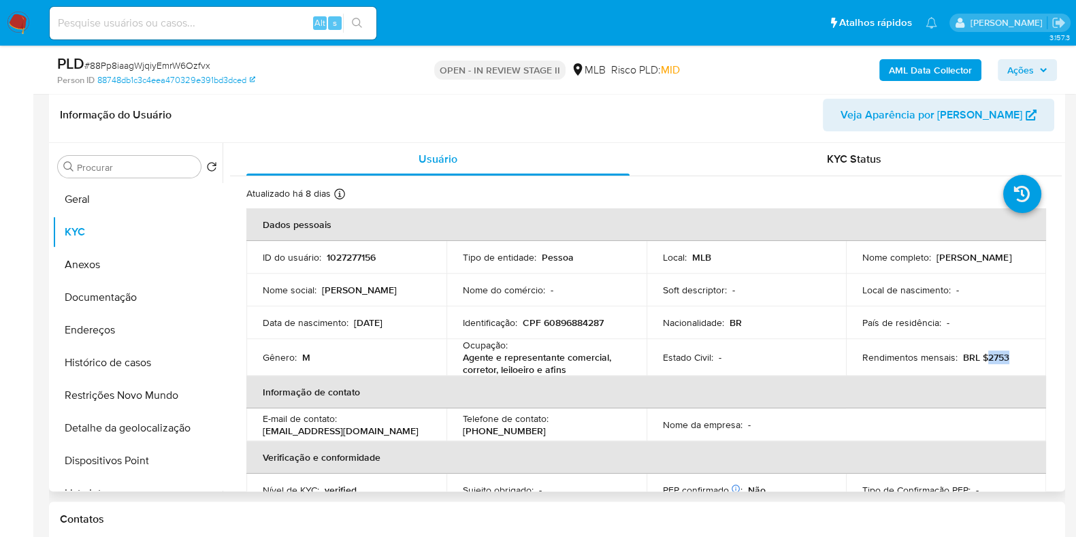
drag, startPoint x: 984, startPoint y: 355, endPoint x: 1010, endPoint y: 348, distance: 27.4
click at [1008, 352] on div "Rendimentos mensais : BRL $2753" at bounding box center [946, 357] width 167 height 12
copy p "2753"
drag, startPoint x: 1028, startPoint y: 81, endPoint x: 1015, endPoint y: 95, distance: 19.7
click at [1027, 81] on div "AML Data Collector Ações" at bounding box center [893, 70] width 330 height 32
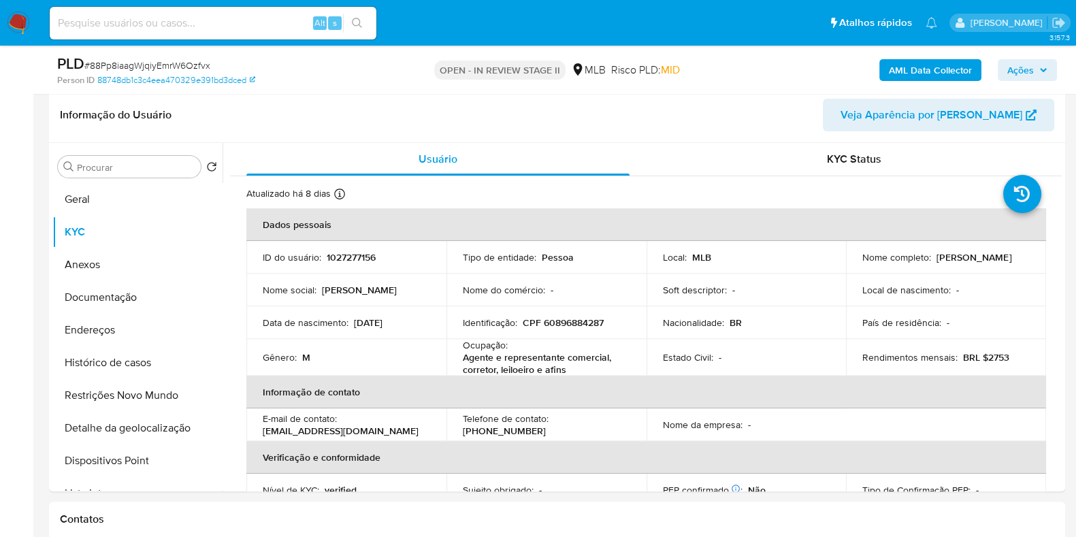
click at [1011, 84] on div "AML Data Collector Ações" at bounding box center [893, 70] width 330 height 32
drag, startPoint x: 1011, startPoint y: 71, endPoint x: 1008, endPoint y: 81, distance: 9.9
click at [1012, 71] on span "Ações" at bounding box center [1021, 70] width 27 height 22
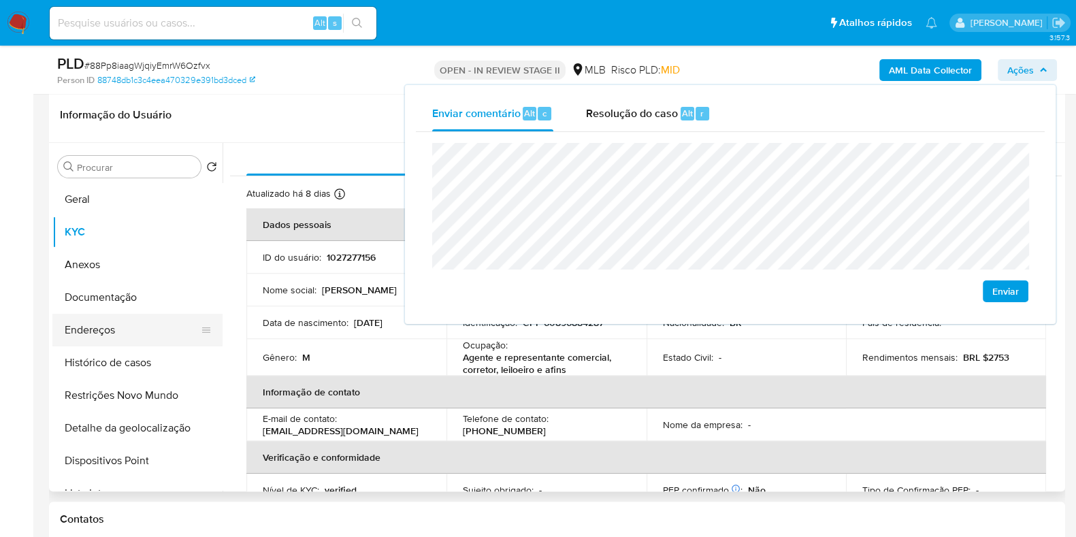
click at [156, 311] on button "Documentação" at bounding box center [137, 297] width 170 height 33
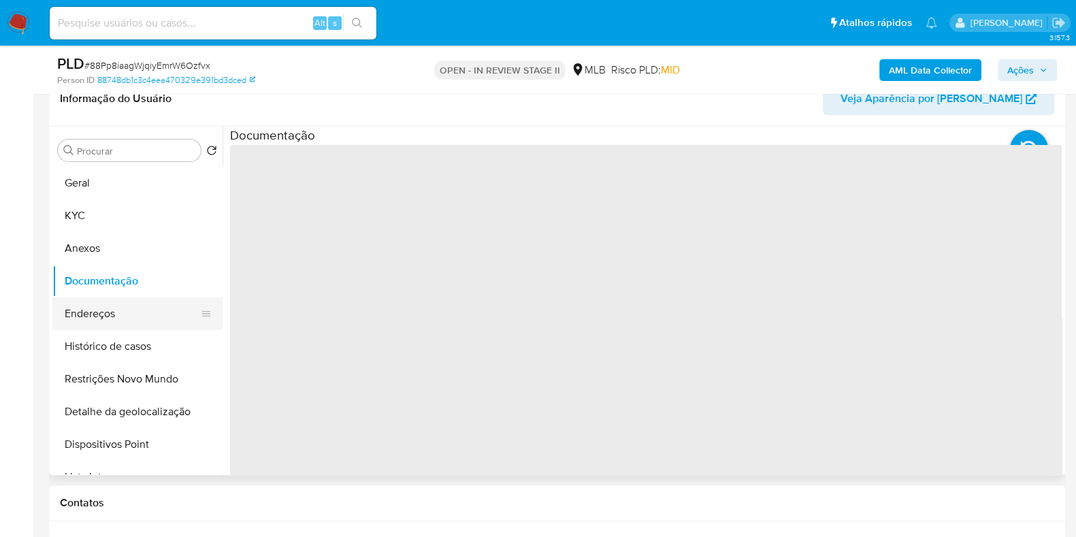
click at [146, 328] on button "Endereços" at bounding box center [131, 314] width 159 height 33
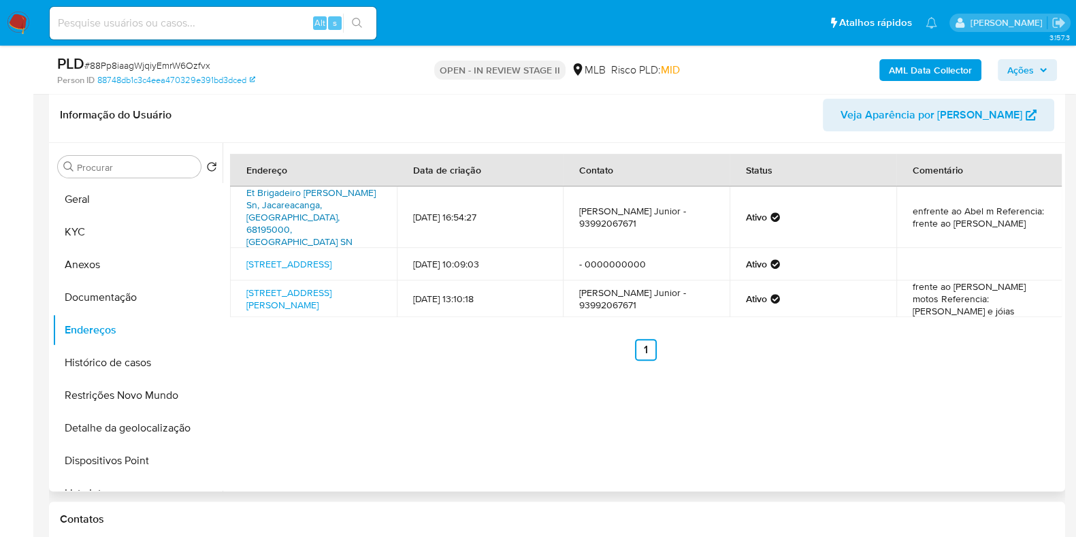
click at [313, 201] on link "Et Brigadeiro Haroldo Veloso Sn, Jacareacanga, Pará, 68195000, Brasil SN" at bounding box center [310, 217] width 129 height 63
click at [295, 248] on td "Avbrigadeiroharoldoveloso 123, Jacareacanga, Pará, 68195000, Brasil 123" at bounding box center [313, 264] width 167 height 33
click at [278, 257] on link "Avbrigadeiroharoldoveloso 123, Jacareacanga, Pará, 68195000, Brasil 123" at bounding box center [288, 264] width 85 height 14
click at [279, 286] on link "Avenida Brigadeiro Haroldo Coimbra Veloso 68, Jacareacanga, Pará, 68195000, Bra…" at bounding box center [288, 299] width 85 height 26
click at [116, 285] on button "Documentação" at bounding box center [131, 297] width 159 height 33
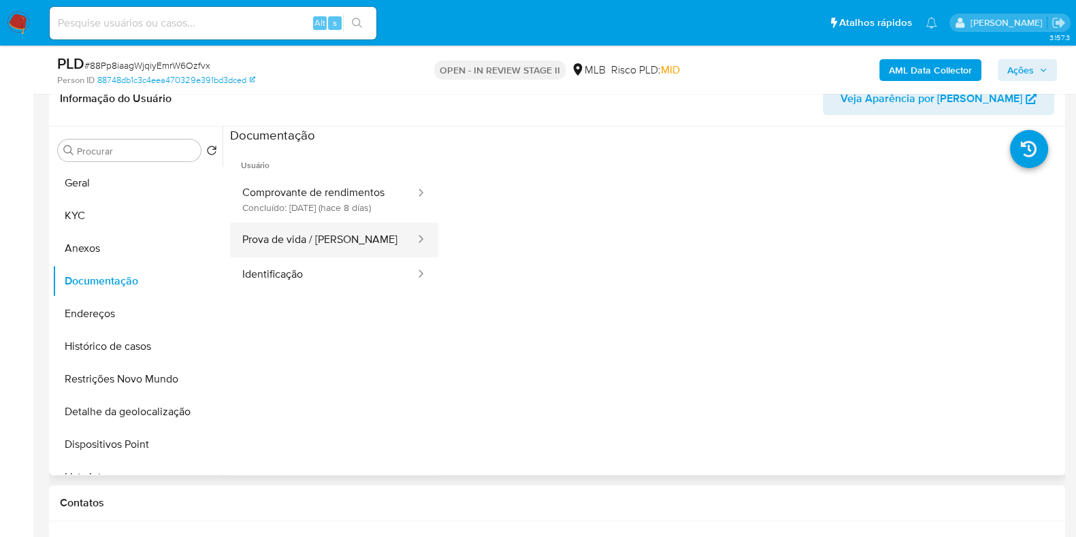
click at [308, 254] on button "Prova de vida / [PERSON_NAME]" at bounding box center [323, 240] width 187 height 35
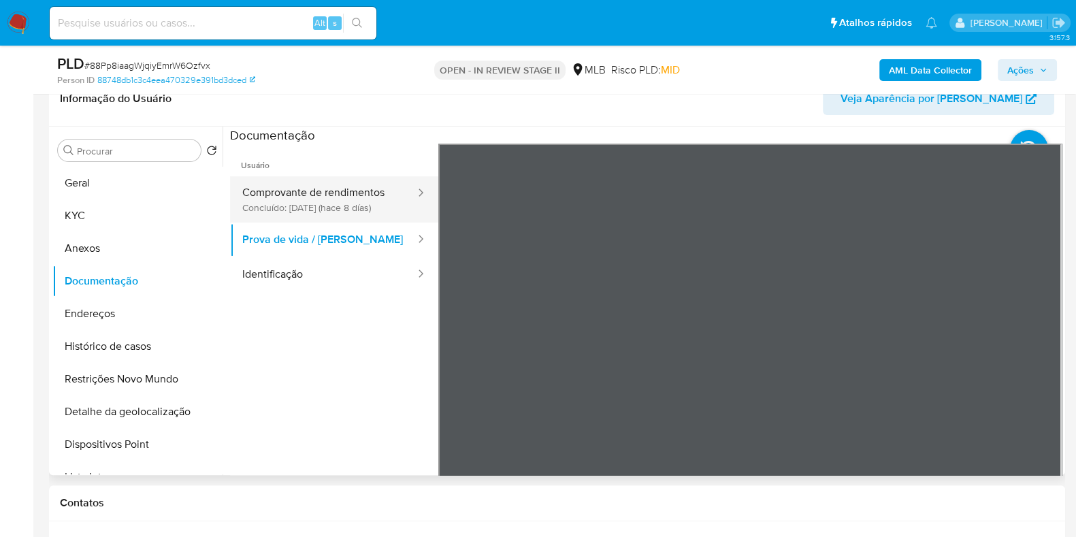
click at [331, 199] on button "Comprovante de rendimentos Concluído: 28/08/2025 (hace 8 días)" at bounding box center [323, 199] width 187 height 46
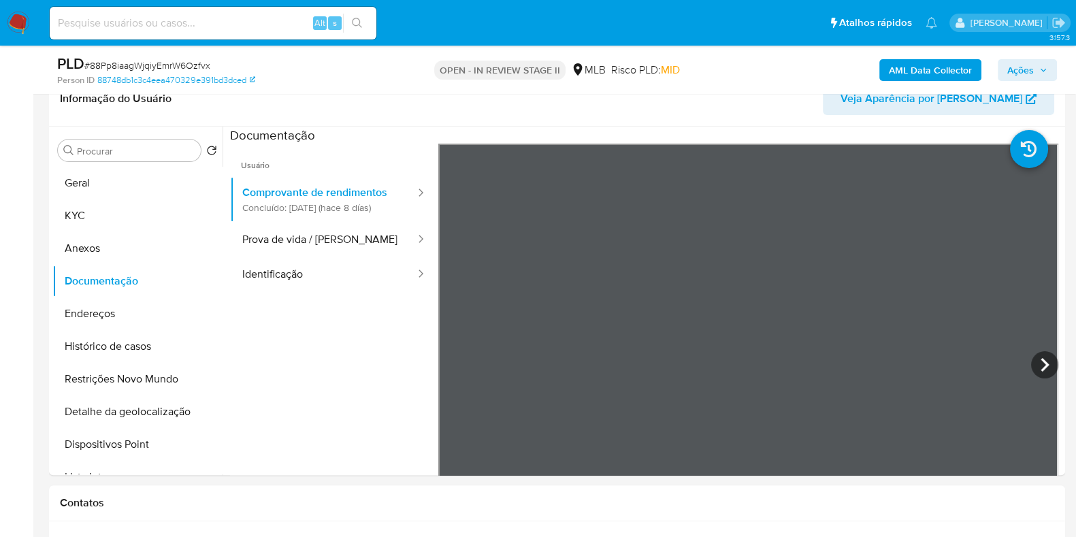
click at [1025, 78] on span "Ações" at bounding box center [1021, 70] width 27 height 22
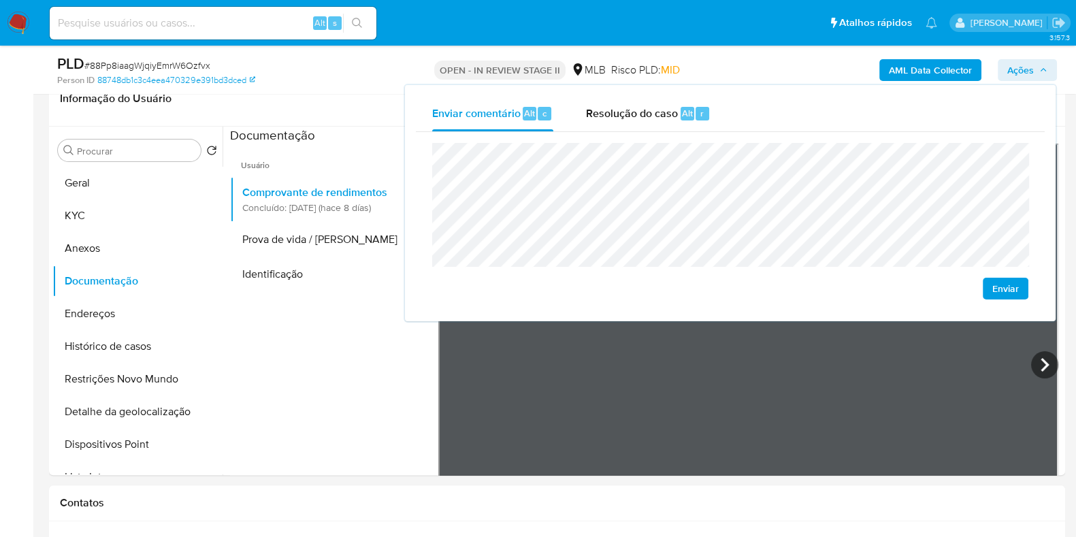
click at [936, 132] on div "Enviar" at bounding box center [730, 221] width 629 height 178
click at [114, 178] on button "Geral" at bounding box center [131, 183] width 159 height 33
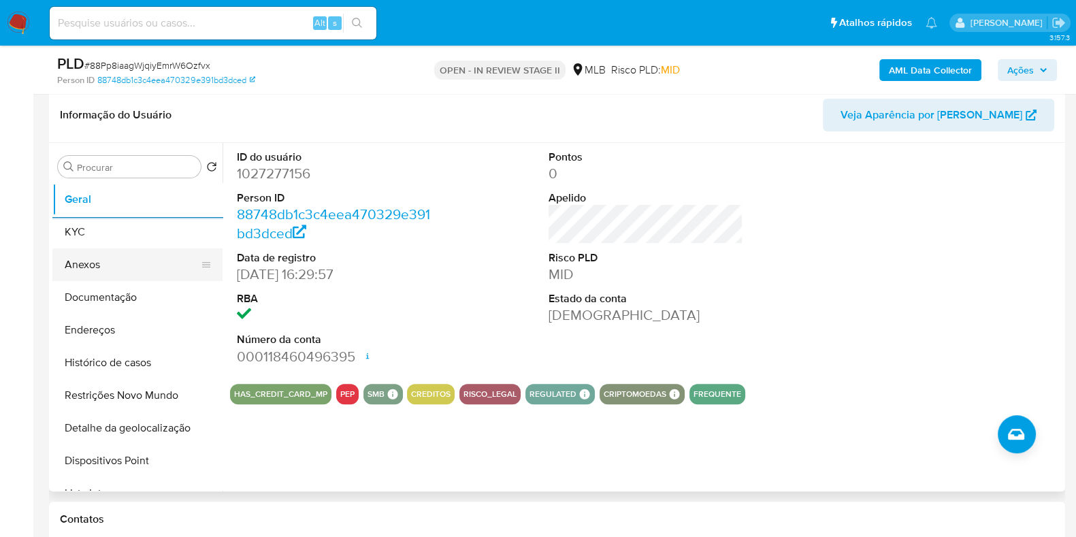
drag, startPoint x: 153, startPoint y: 237, endPoint x: 171, endPoint y: 237, distance: 17.7
click at [153, 237] on button "KYC" at bounding box center [137, 232] width 170 height 33
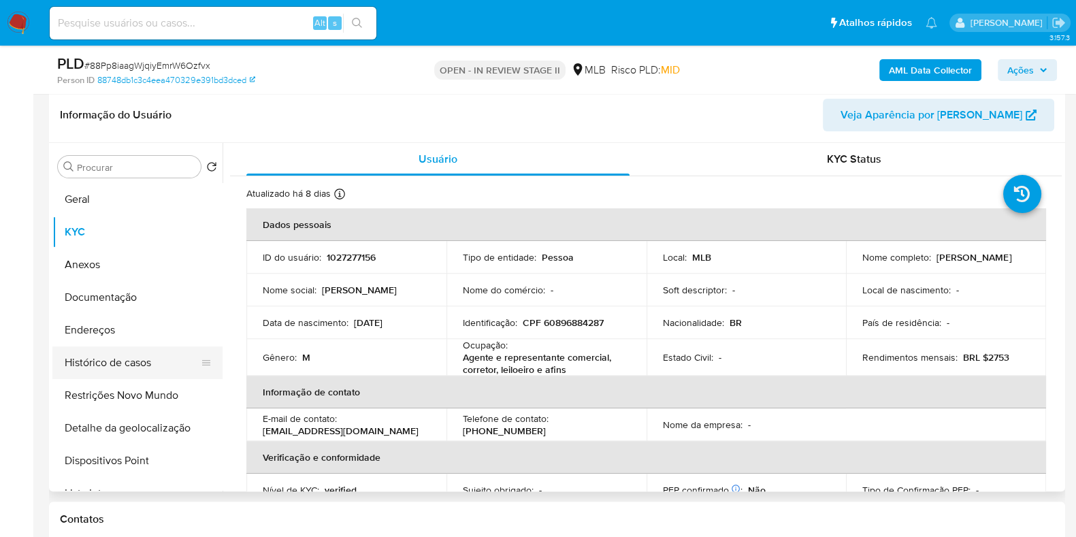
click at [126, 355] on button "Histórico de casos" at bounding box center [131, 363] width 159 height 33
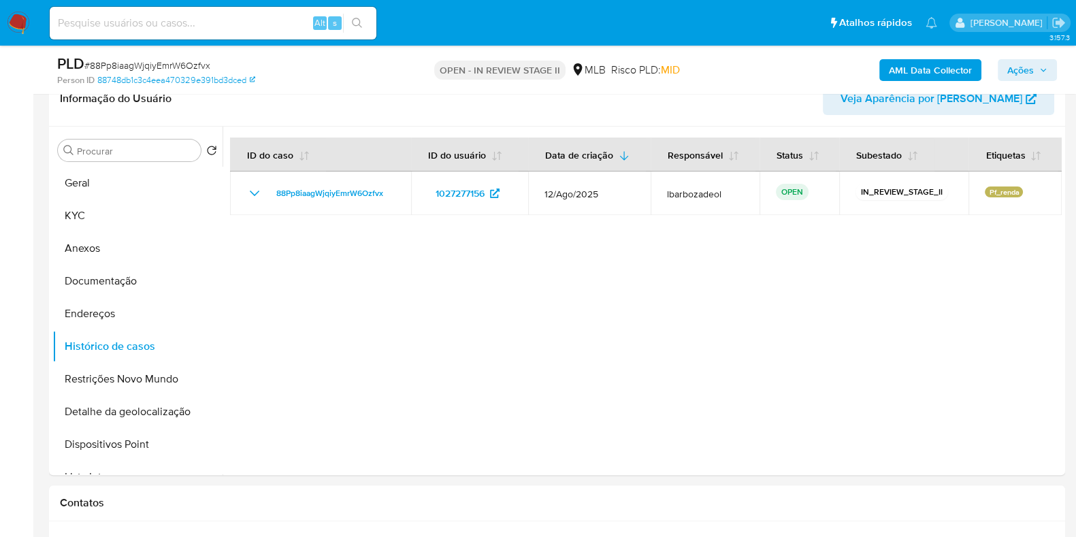
click at [1044, 66] on icon "button" at bounding box center [1044, 70] width 8 height 8
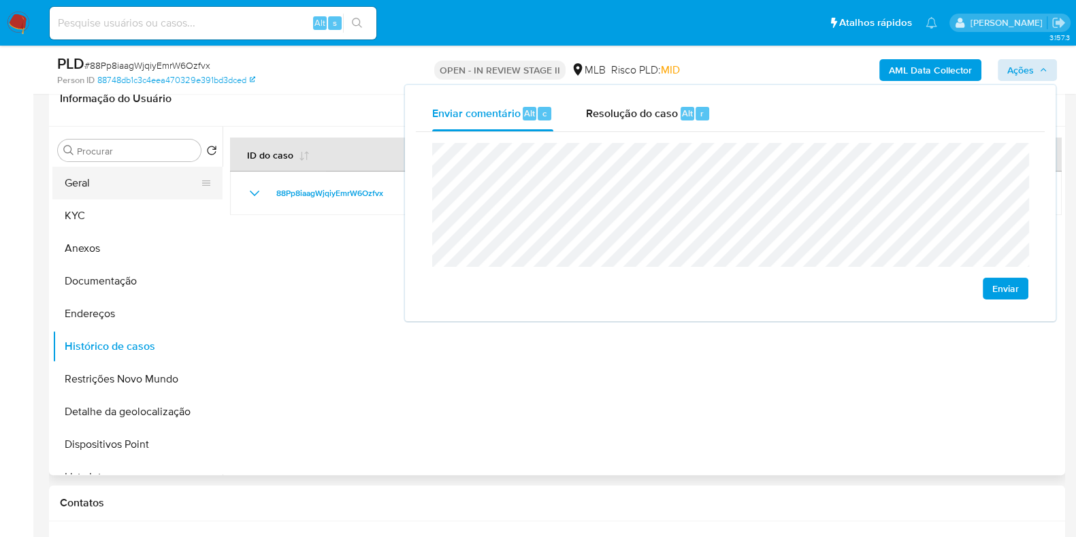
click at [163, 176] on button "Geral" at bounding box center [131, 183] width 159 height 33
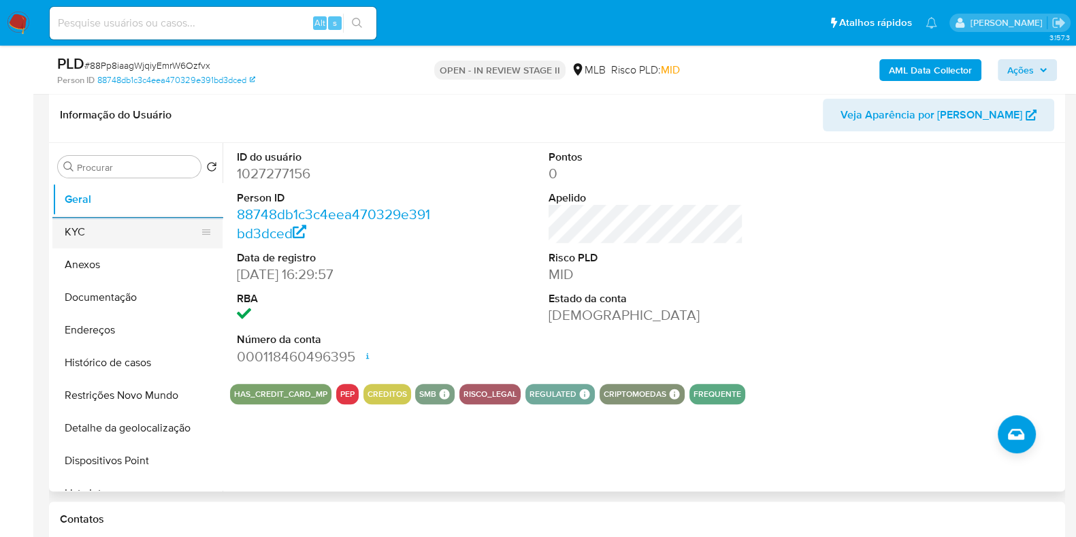
click at [121, 237] on button "KYC" at bounding box center [131, 232] width 159 height 33
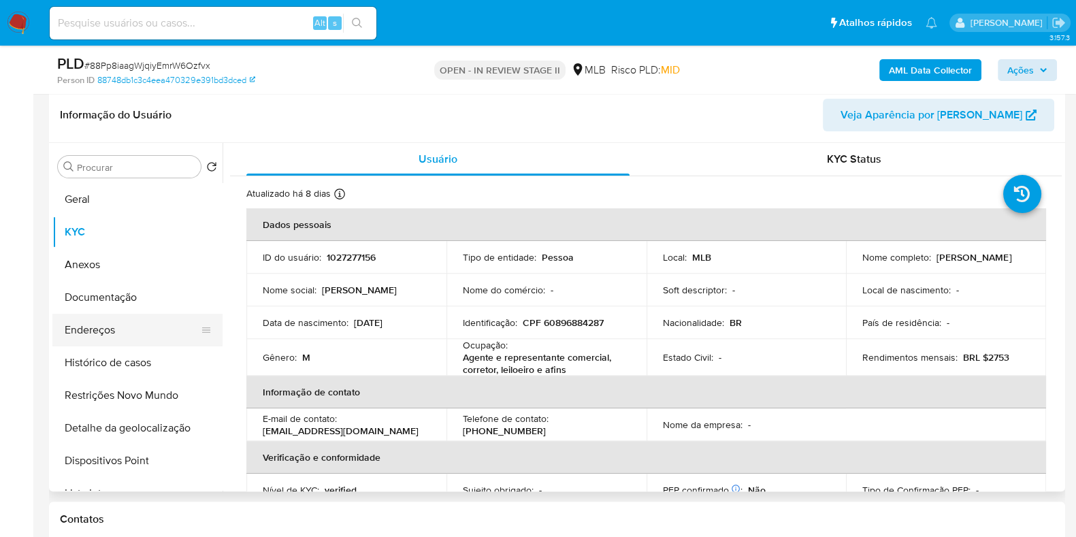
click at [153, 335] on button "Endereços" at bounding box center [131, 330] width 159 height 33
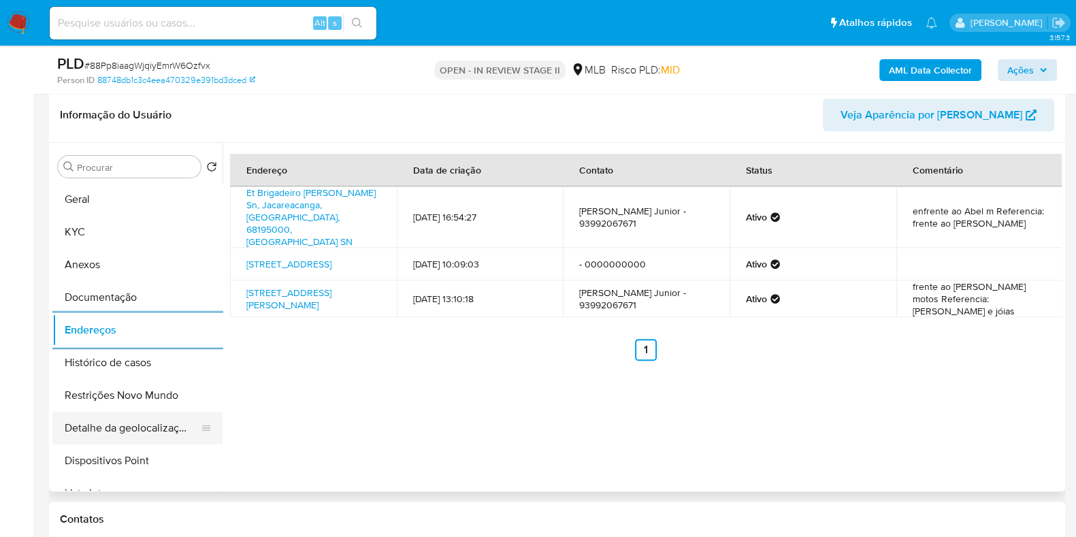
click at [133, 417] on button "Detalhe da geolocalização" at bounding box center [131, 428] width 159 height 33
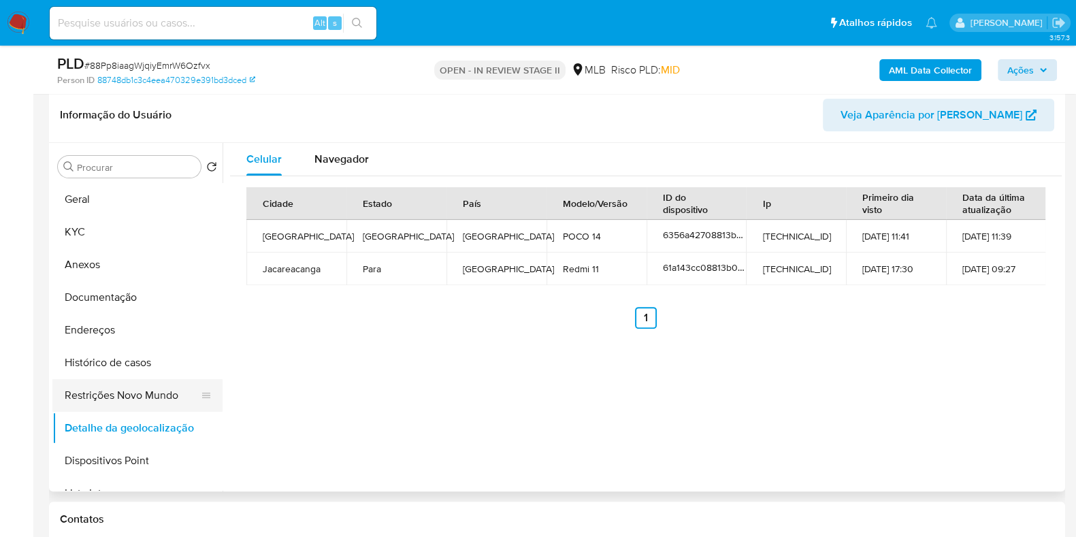
click at [79, 395] on button "Restrições Novo Mundo" at bounding box center [131, 395] width 159 height 33
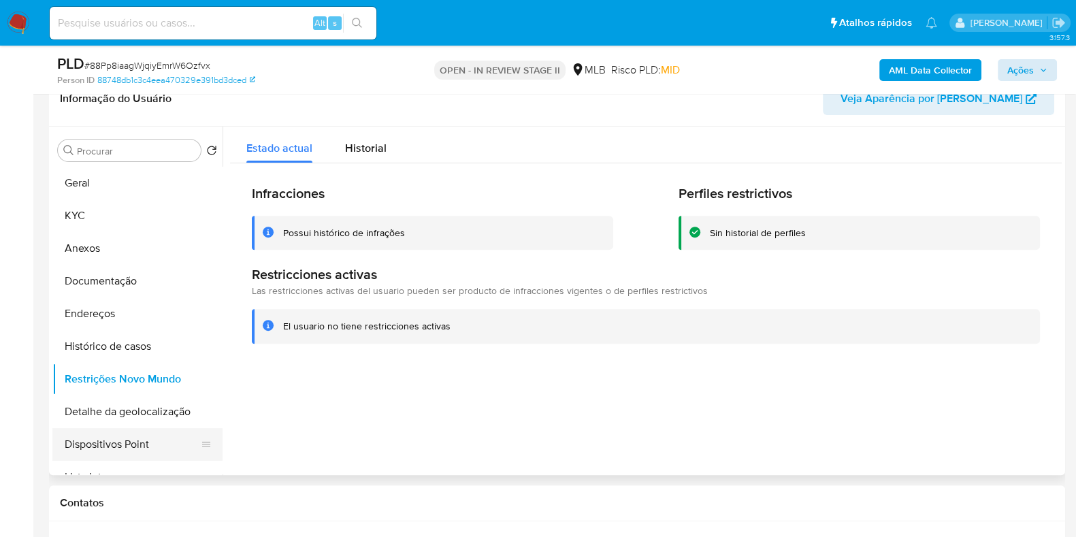
click at [113, 430] on button "Dispositivos Point" at bounding box center [131, 444] width 159 height 33
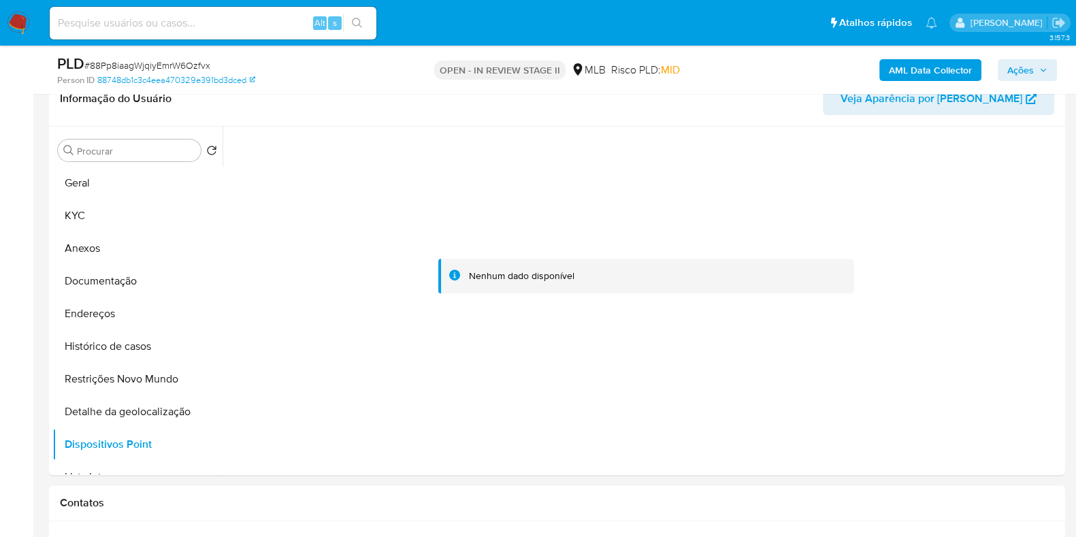
click at [1021, 66] on span "Ações" at bounding box center [1021, 70] width 27 height 22
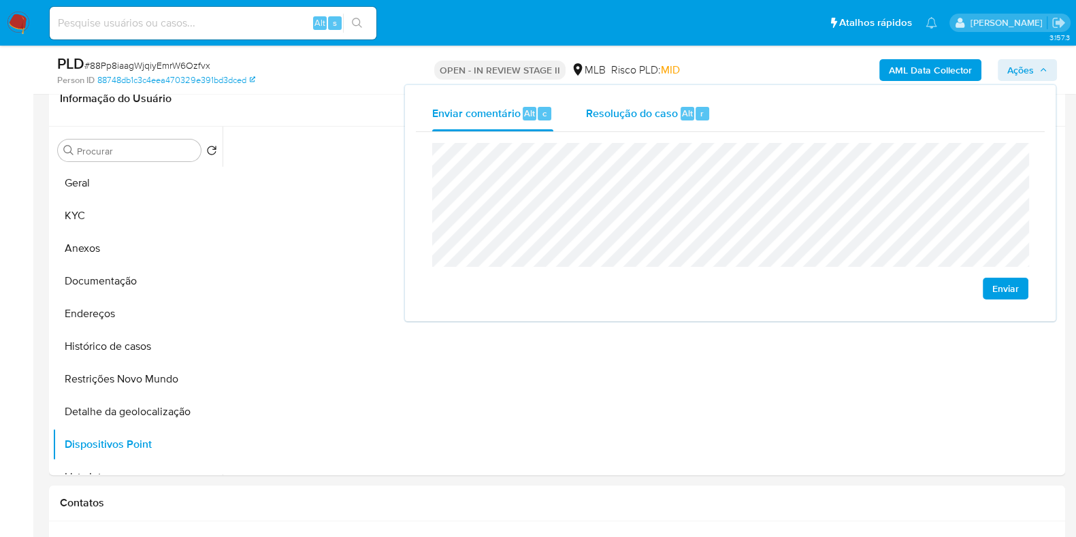
click at [632, 114] on span "Resolução do caso" at bounding box center [632, 113] width 92 height 16
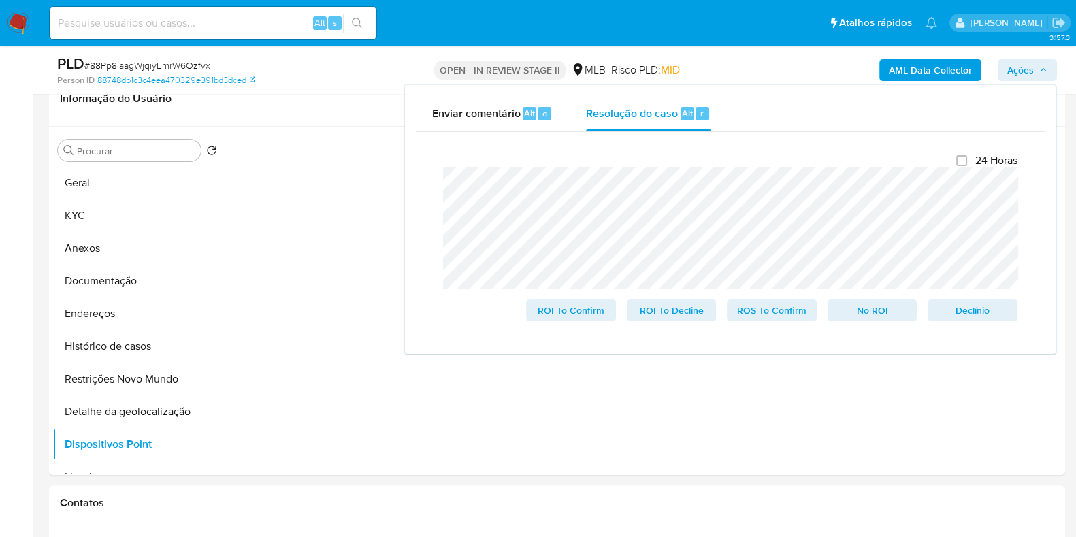
click at [793, 59] on div "AML Data Collector Ações Enviar comentário Alt c Resolução do caso Alt r Fecham…" at bounding box center [893, 70] width 330 height 32
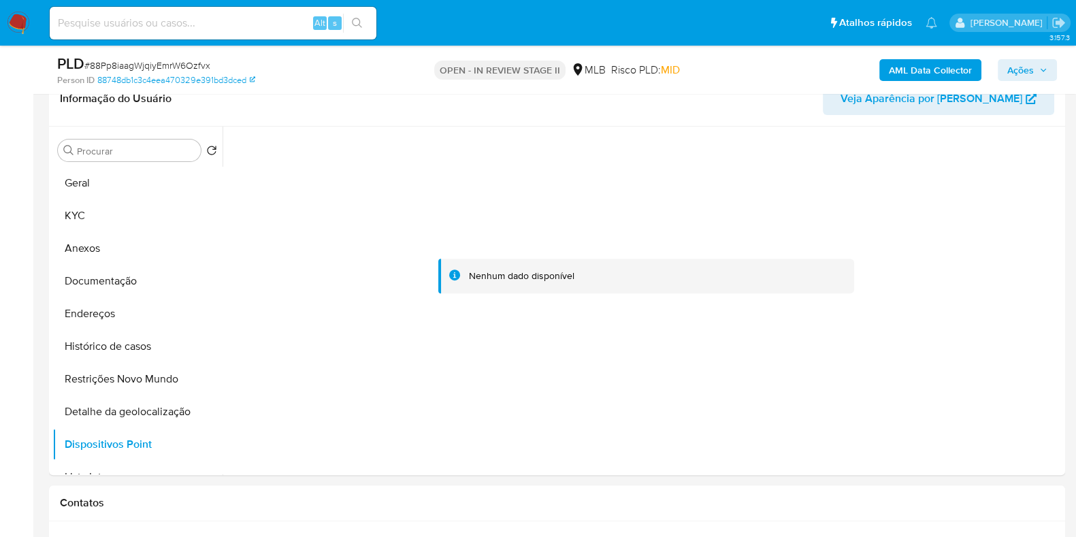
click at [980, 65] on button "AML Data Collector" at bounding box center [931, 70] width 102 height 22
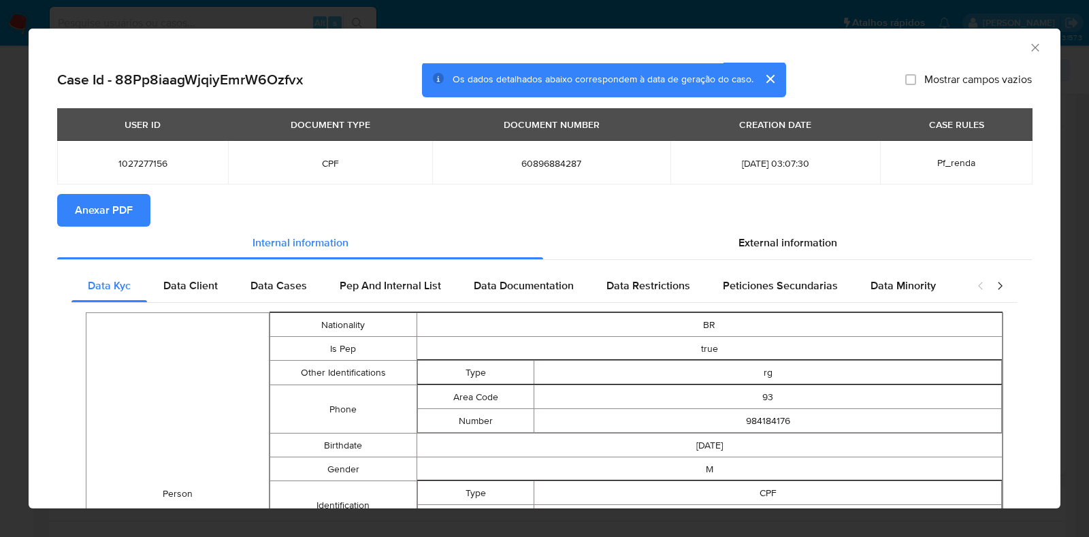
click at [110, 205] on span "Anexar PDF" at bounding box center [104, 210] width 58 height 30
click at [1029, 49] on icon "Fechar a janela" at bounding box center [1036, 48] width 14 height 14
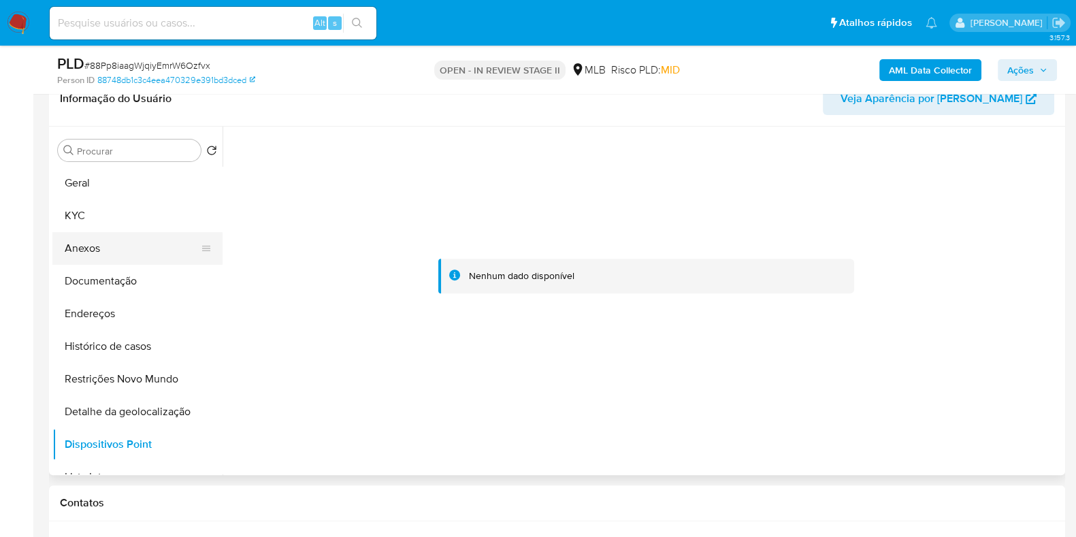
click at [116, 252] on button "Anexos" at bounding box center [131, 248] width 159 height 33
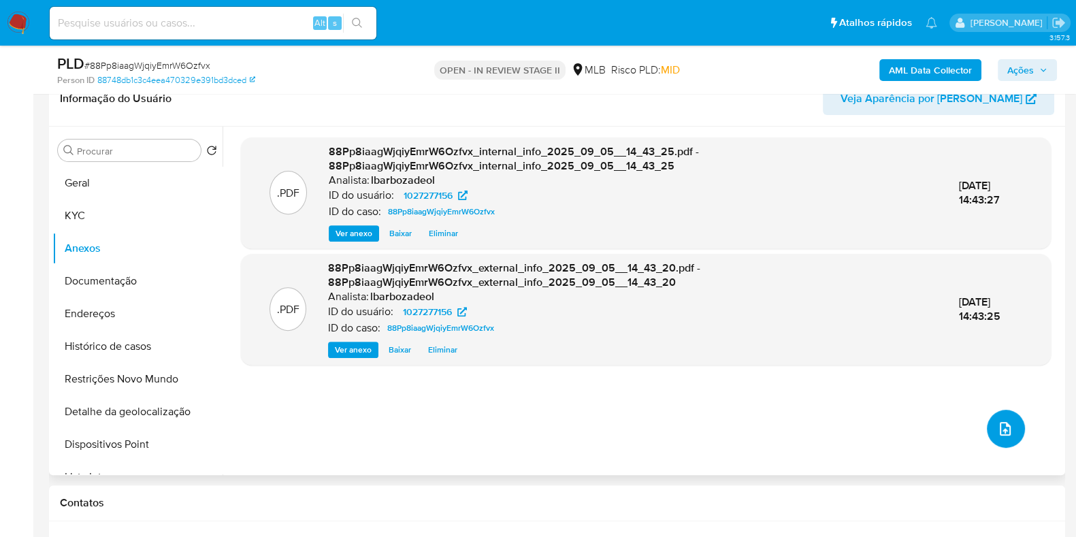
click at [997, 428] on icon "upload-file" at bounding box center [1005, 429] width 16 height 16
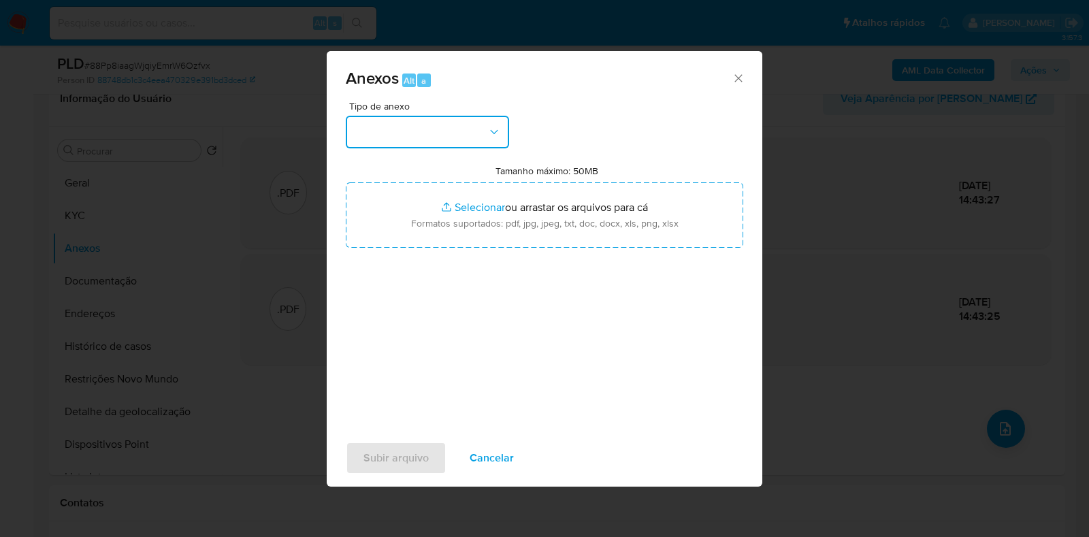
click at [476, 146] on button "button" at bounding box center [427, 132] width 163 height 33
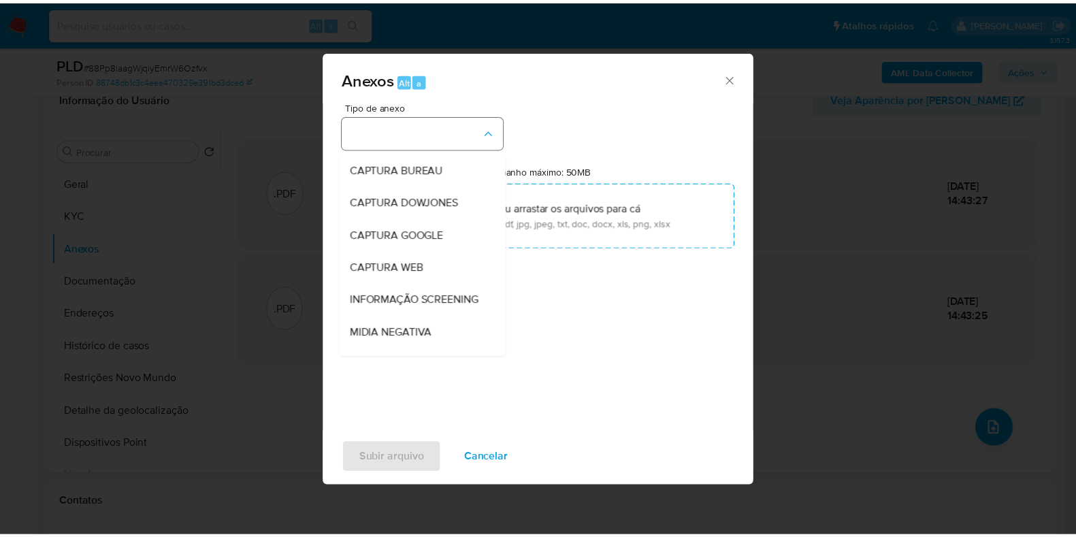
scroll to position [210, 0]
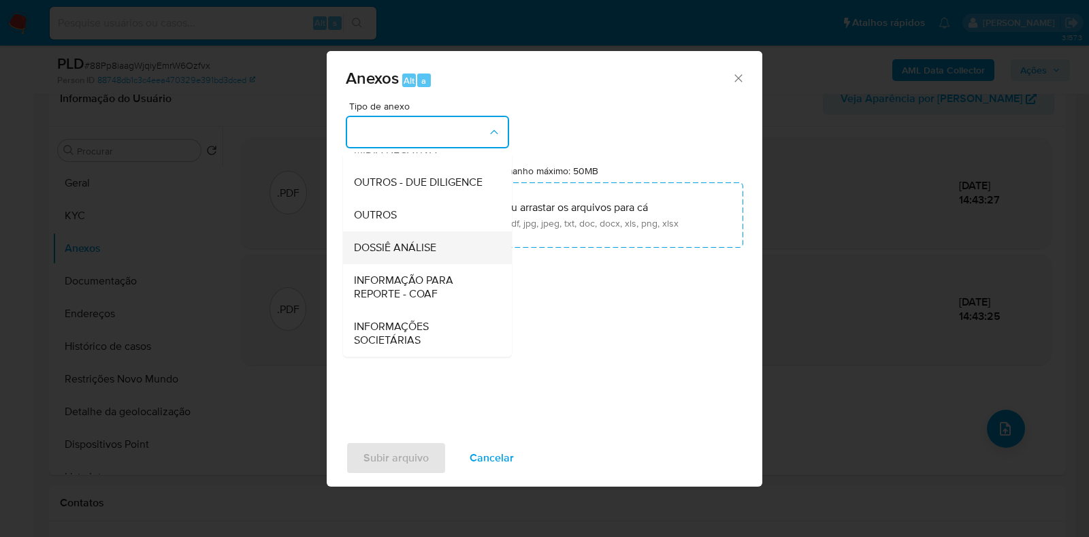
click at [442, 250] on div "DOSSIÊ ANÁLISE" at bounding box center [423, 247] width 139 height 33
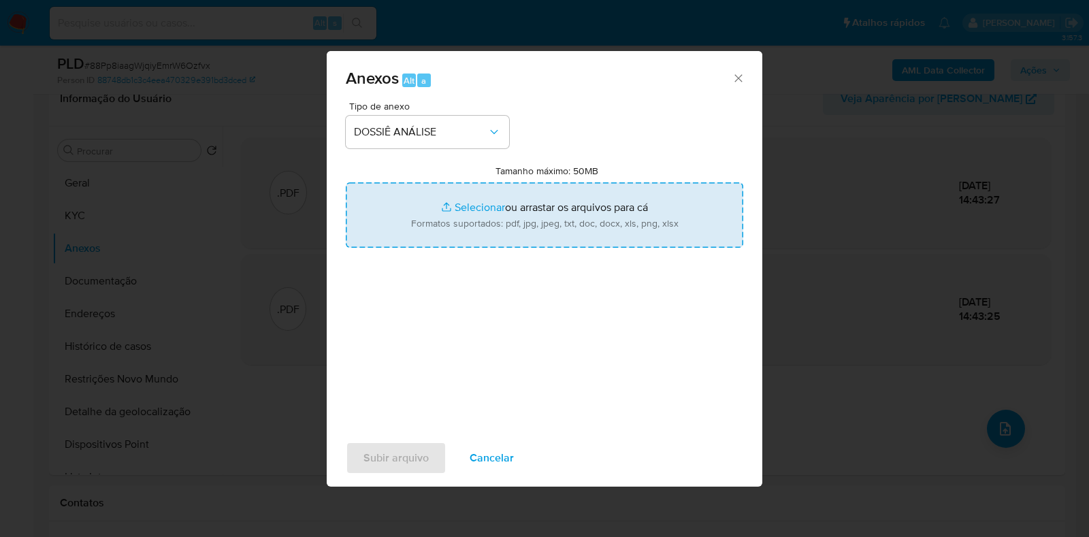
click at [460, 223] on input "Tamanho máximo: 50MB Selecionar arquivos" at bounding box center [545, 214] width 398 height 65
type input "C:\fakepath\SAR - XXXX - CPF 60896884287 - MAXIMO GOMES BARBOSA JUNIOR.pdf"
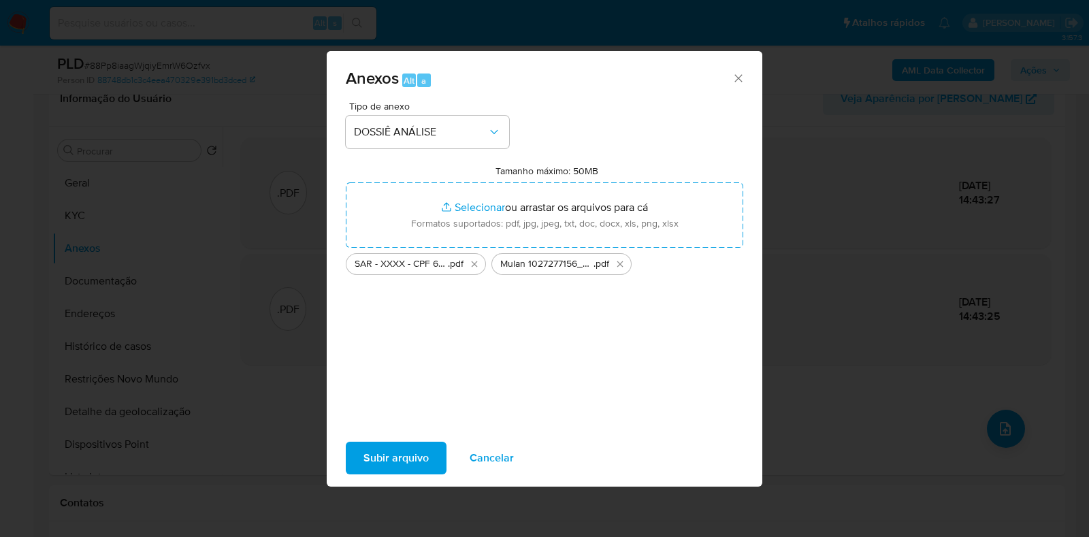
click at [377, 451] on span "Subir arquivo" at bounding box center [396, 458] width 65 height 30
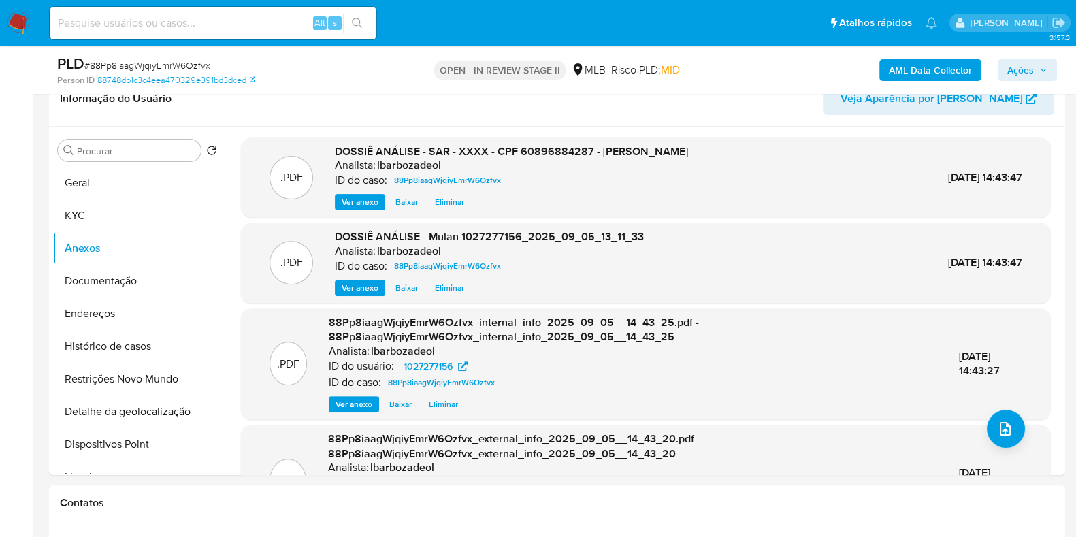
click at [1032, 67] on span "Ações" at bounding box center [1021, 70] width 27 height 22
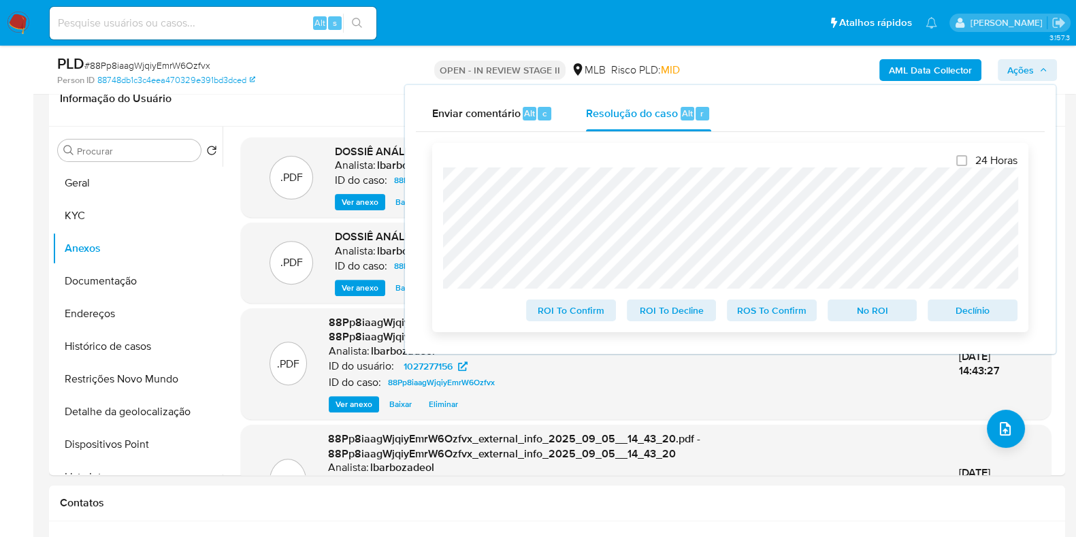
click at [756, 308] on span "ROS To Confirm" at bounding box center [772, 310] width 71 height 19
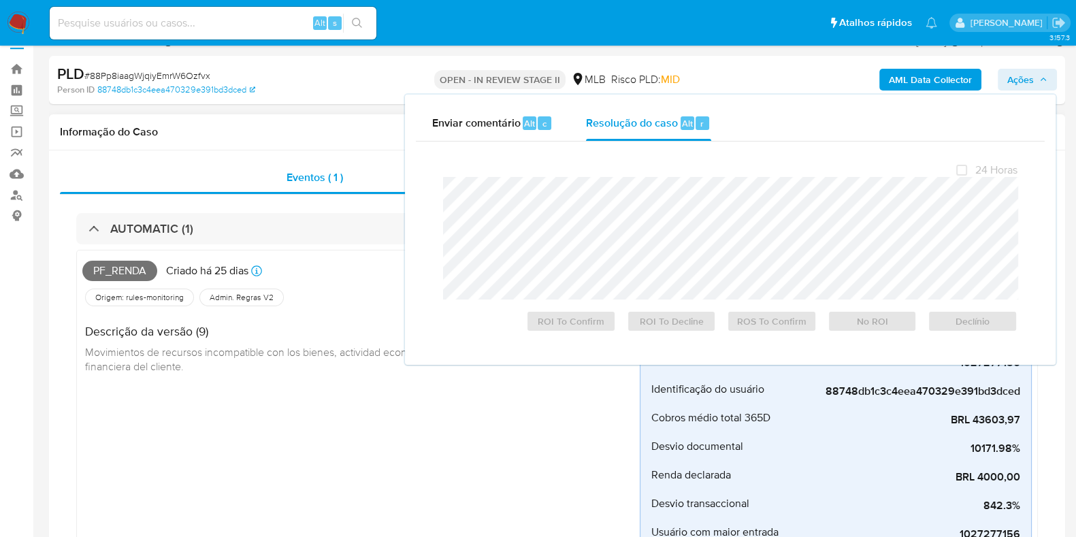
scroll to position [0, 0]
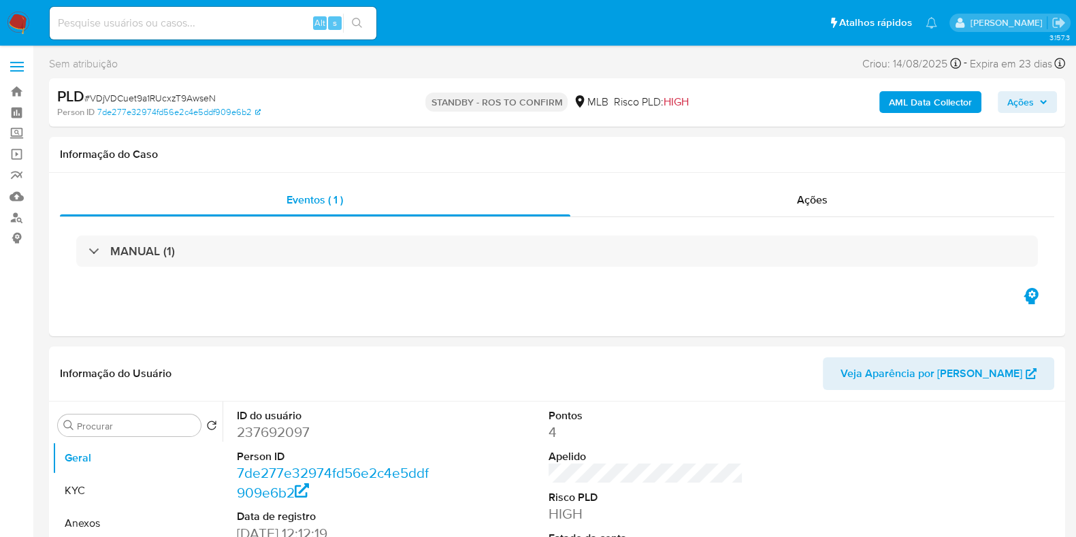
select select "10"
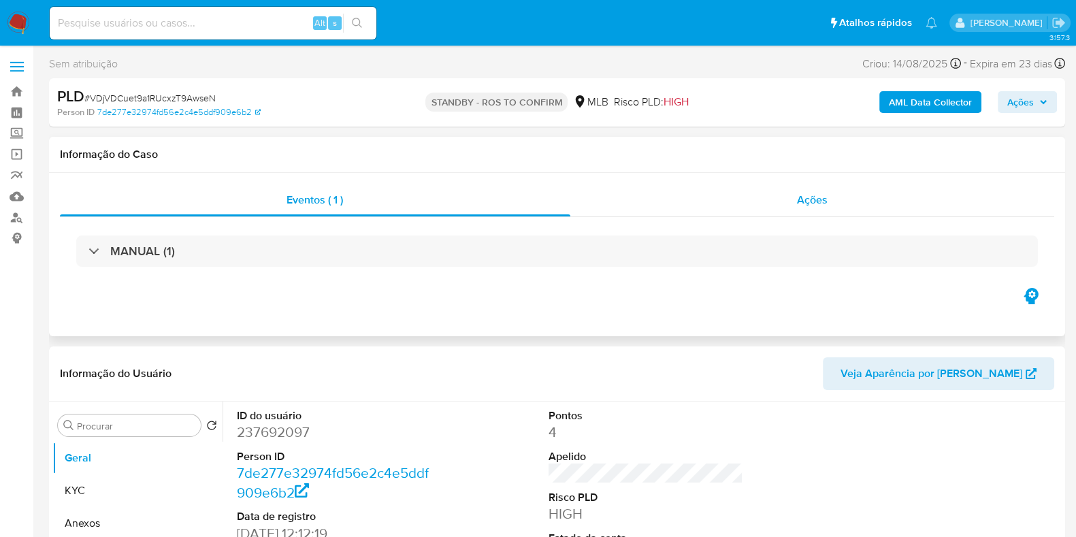
click at [721, 208] on div "Ações" at bounding box center [813, 200] width 485 height 33
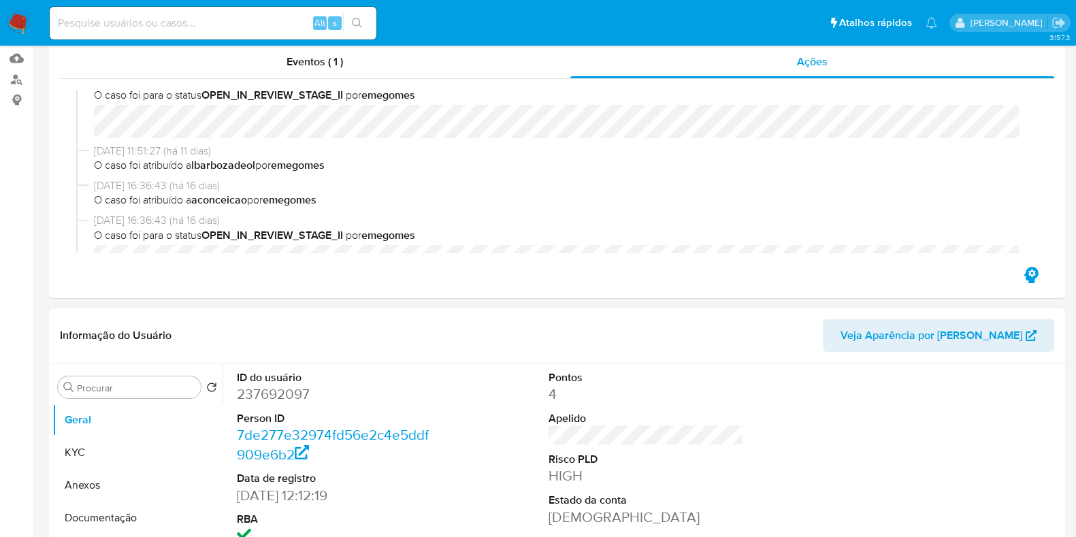
scroll to position [426, 0]
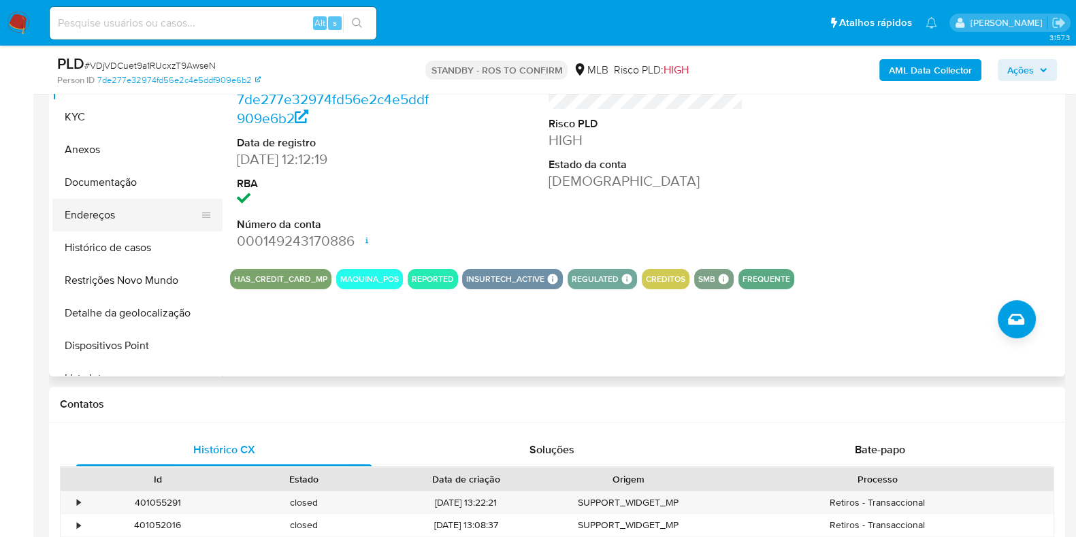
click at [129, 185] on button "Documentação" at bounding box center [137, 182] width 170 height 33
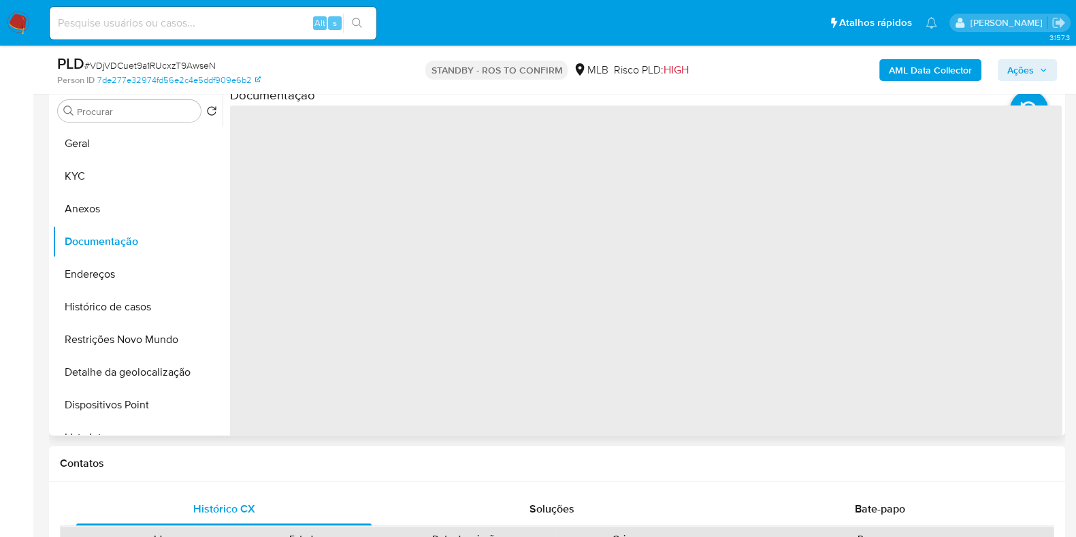
scroll to position [340, 0]
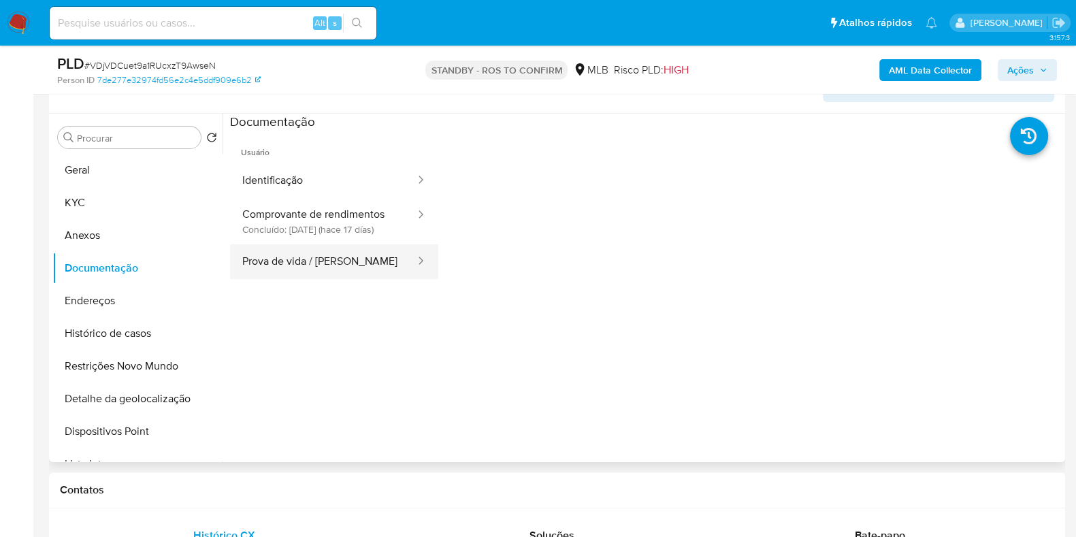
click at [348, 268] on button "Prova de vida / [PERSON_NAME]" at bounding box center [323, 261] width 187 height 35
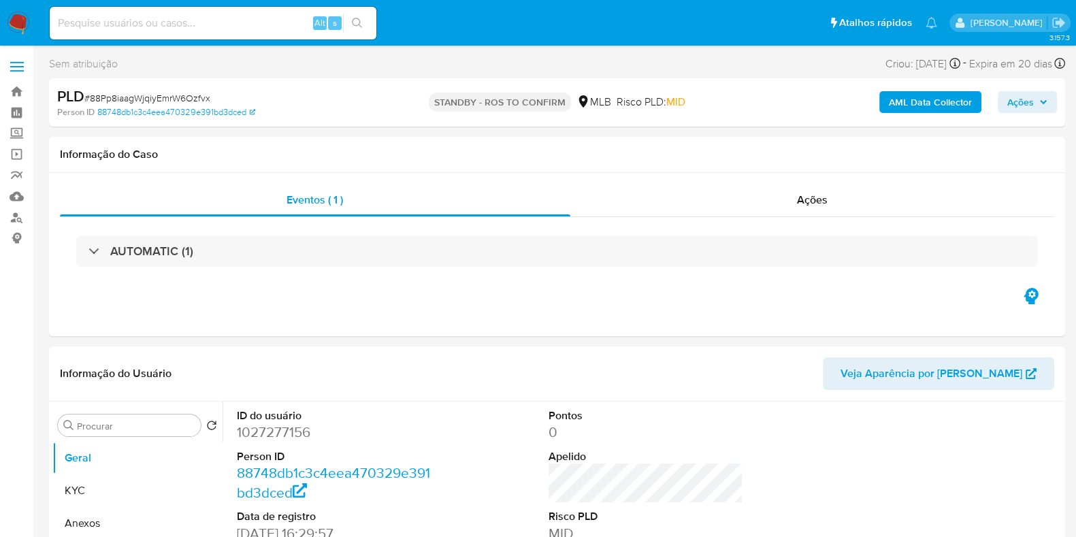
select select "10"
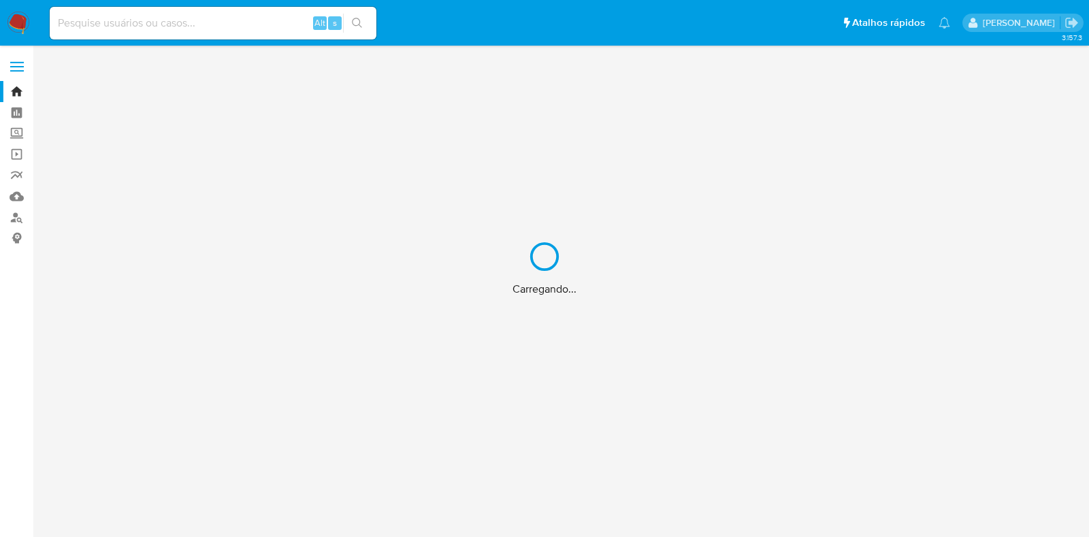
click at [21, 114] on div "Carregando..." at bounding box center [544, 268] width 1089 height 537
click at [14, 116] on div "Carregando..." at bounding box center [544, 268] width 1089 height 537
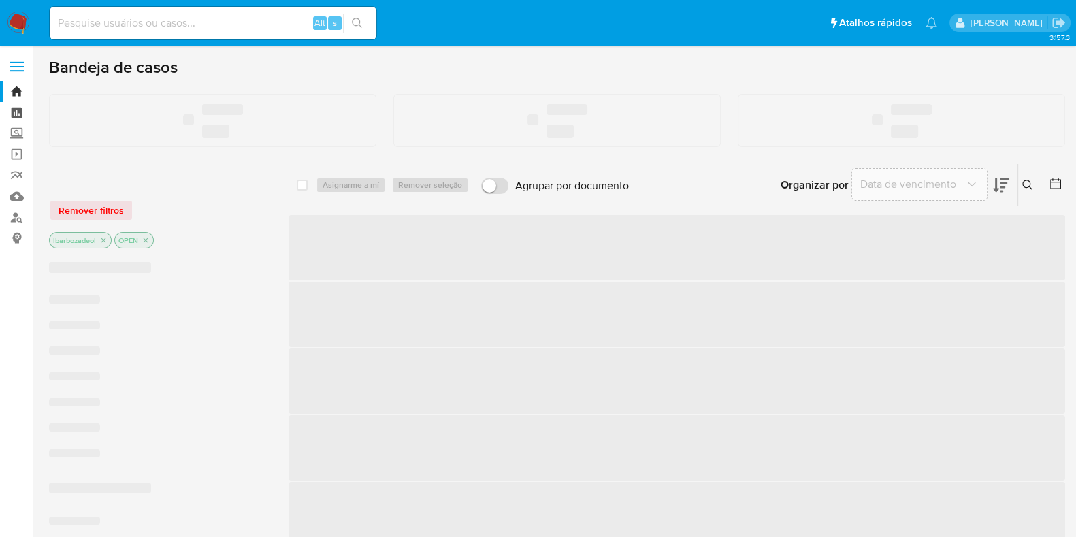
click at [14, 116] on link "Painel" at bounding box center [81, 112] width 162 height 21
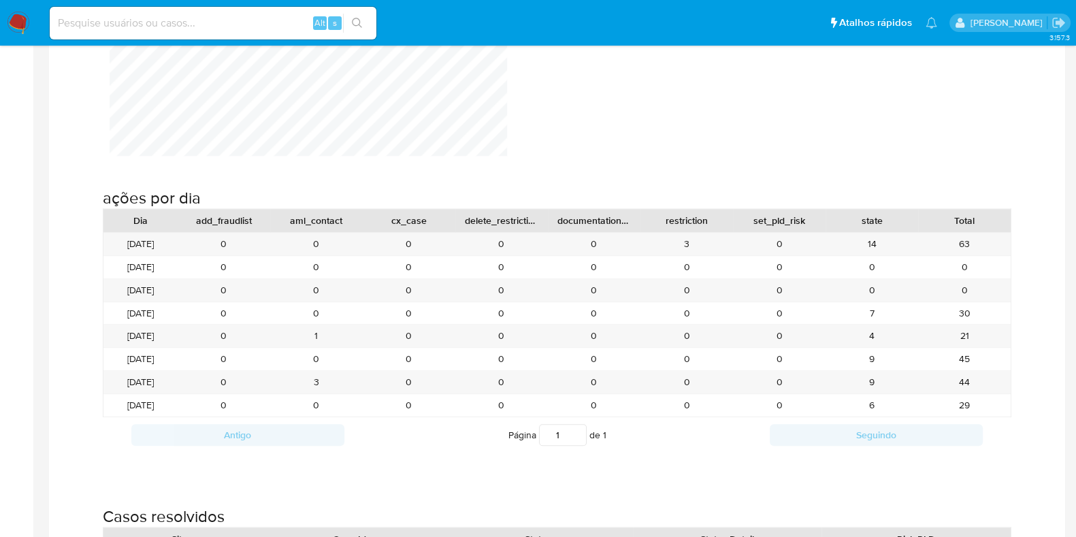
scroll to position [1361, 0]
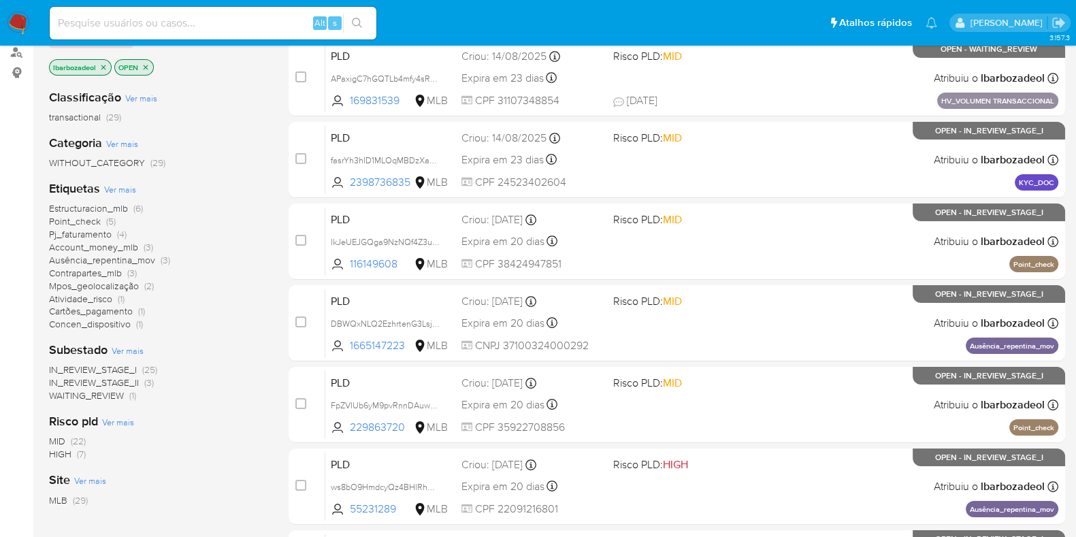
scroll to position [255, 0]
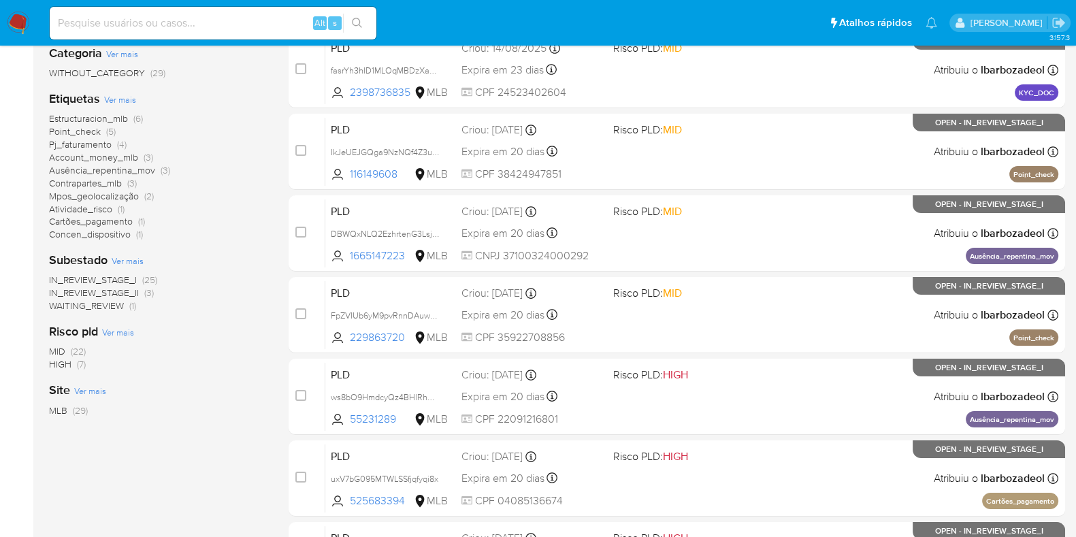
click at [128, 118] on span "Estructuracion_mlb (6)" at bounding box center [96, 118] width 94 height 13
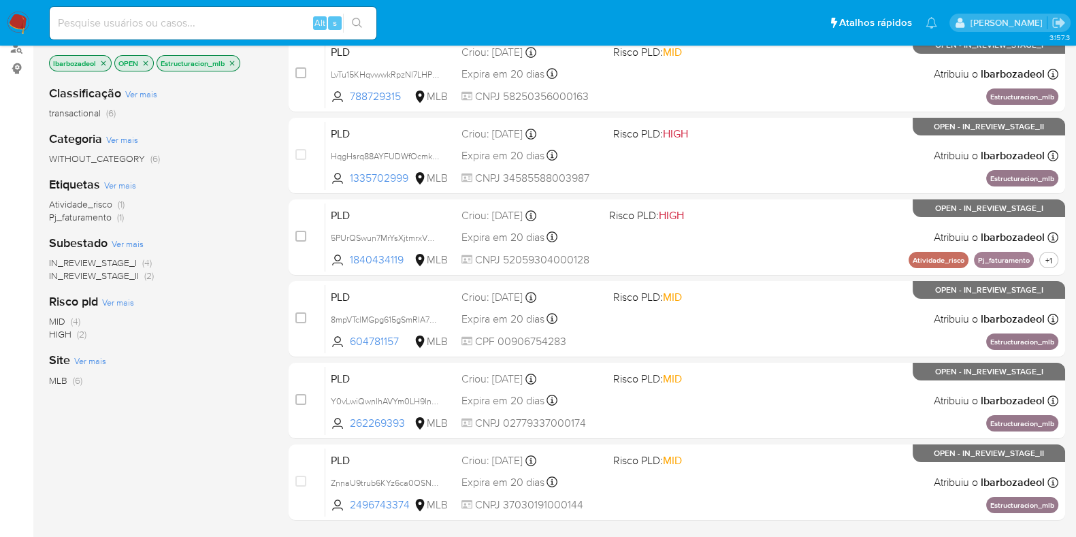
scroll to position [242, 0]
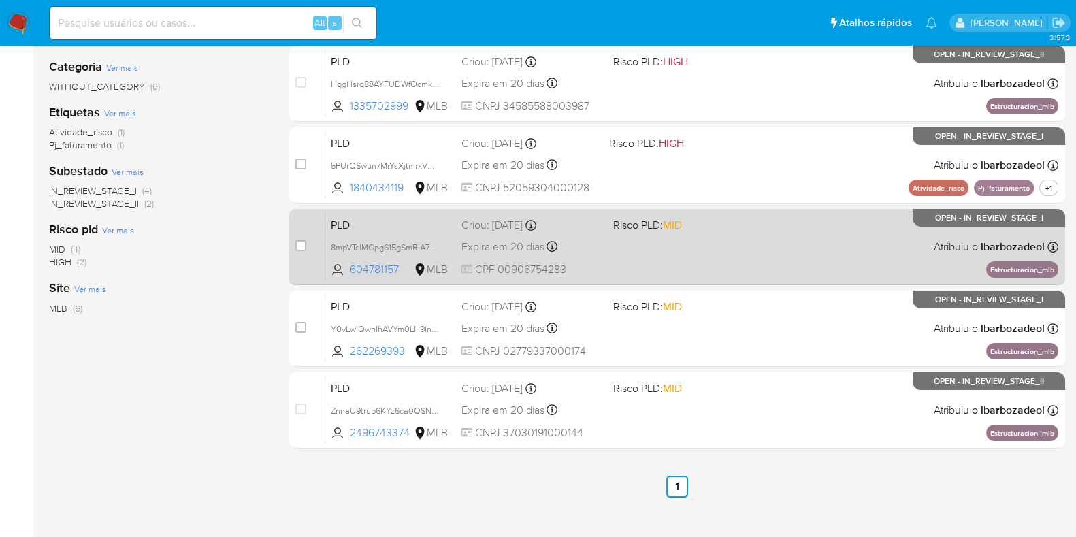
click at [818, 245] on div "PLD 8mpVTclMGpg615gSmRlA7eGH 604781157 MLB Risco PLD: MID Criou: 12/08/2025 Cri…" at bounding box center [691, 246] width 733 height 69
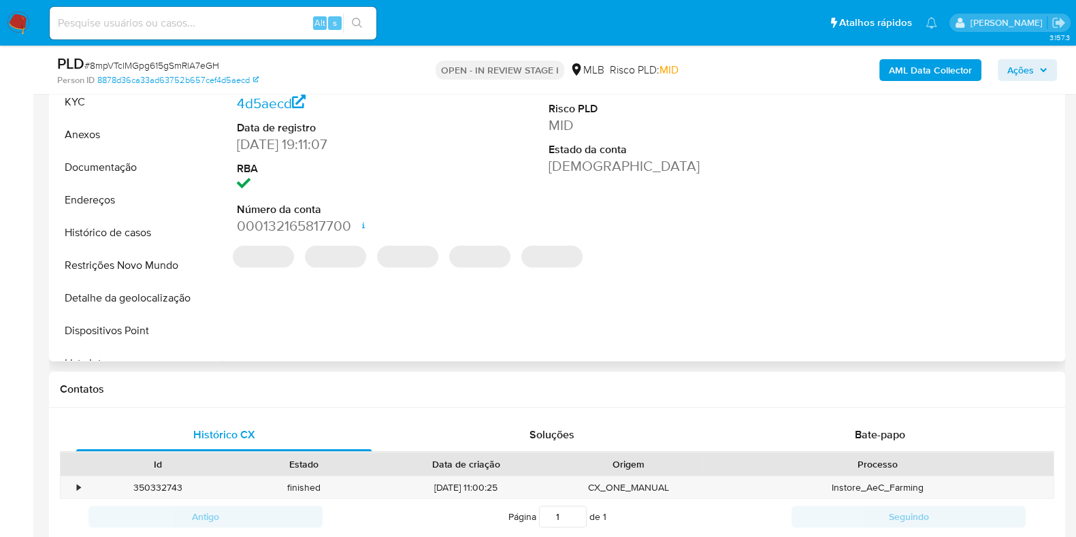
select select "10"
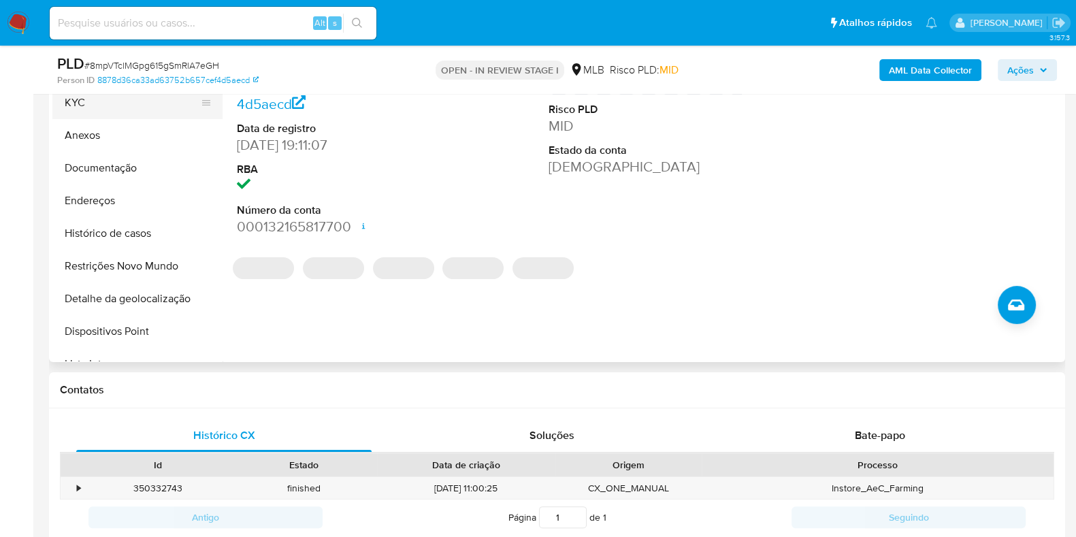
click at [140, 110] on button "KYC" at bounding box center [131, 102] width 159 height 33
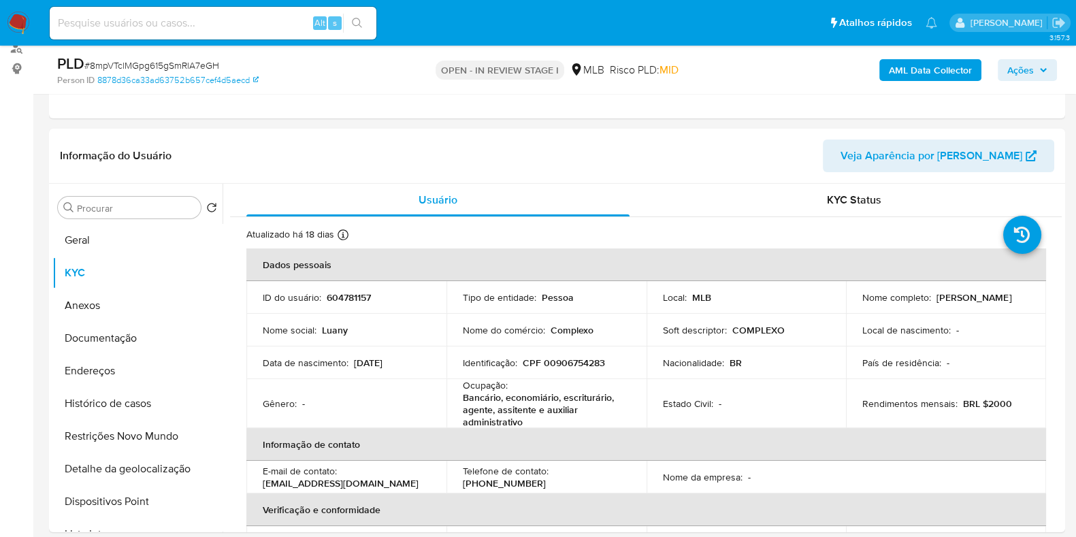
scroll to position [255, 0]
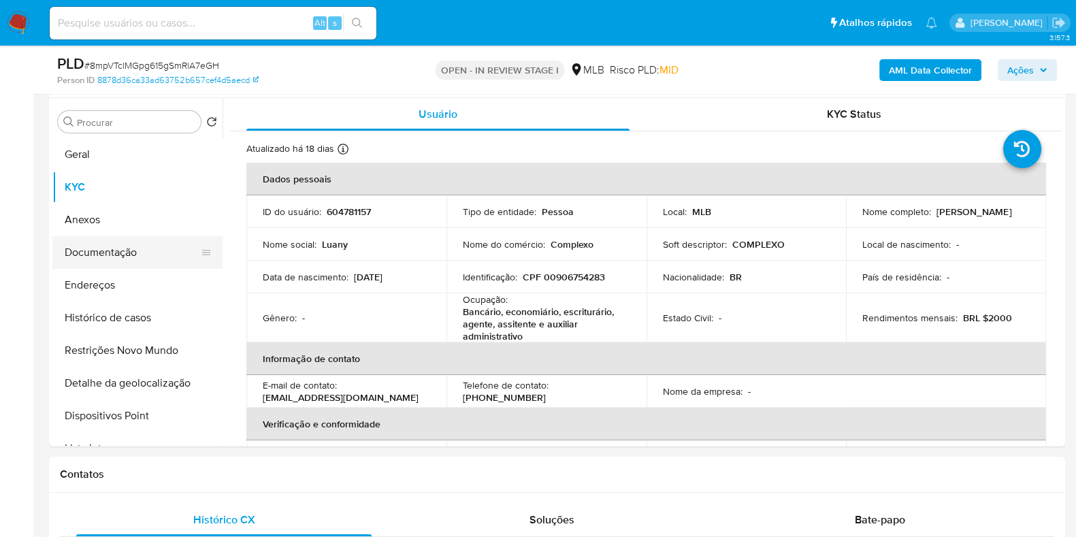
click at [116, 263] on button "Documentação" at bounding box center [131, 252] width 159 height 33
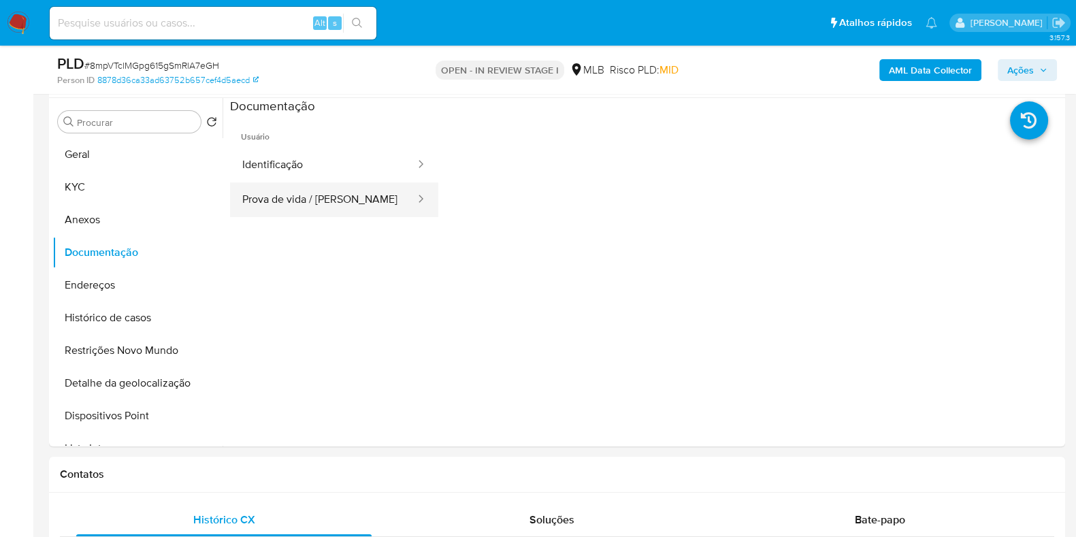
click at [317, 202] on button "Prova de vida / Selfie" at bounding box center [323, 199] width 187 height 35
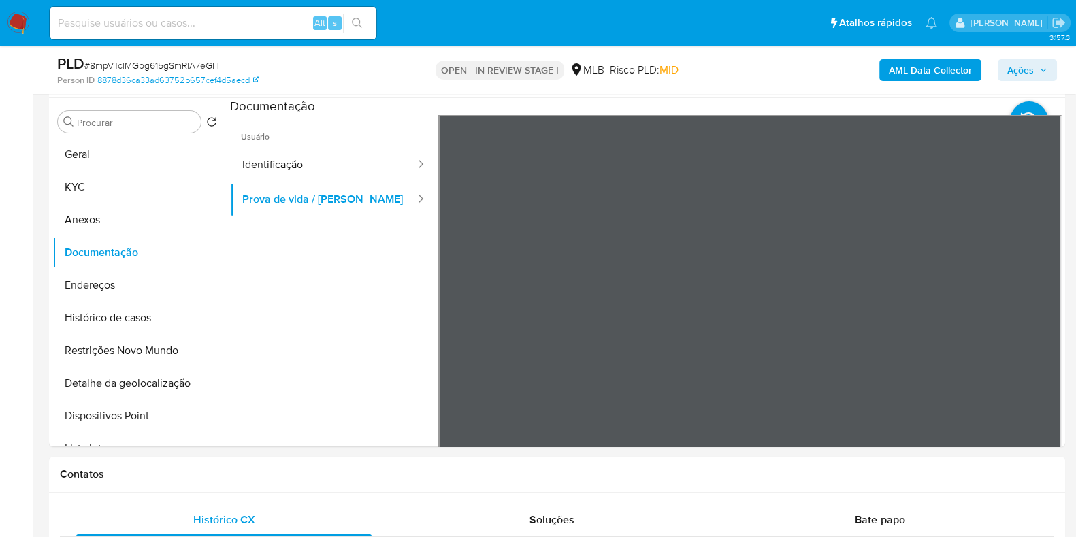
drag, startPoint x: 170, startPoint y: 151, endPoint x: 0, endPoint y: 185, distance: 172.8
click at [169, 151] on button "Geral" at bounding box center [137, 154] width 170 height 33
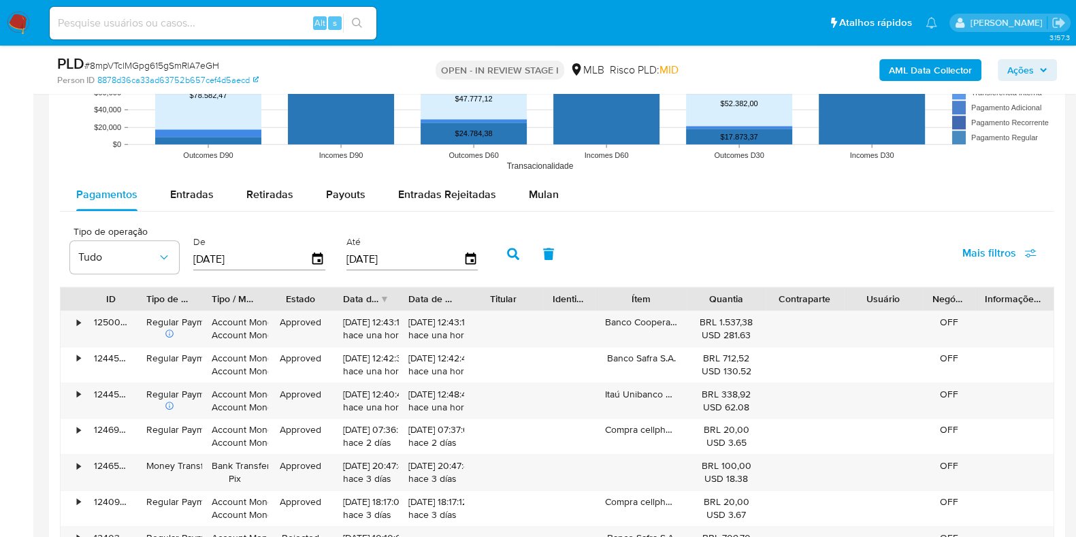
scroll to position [1361, 0]
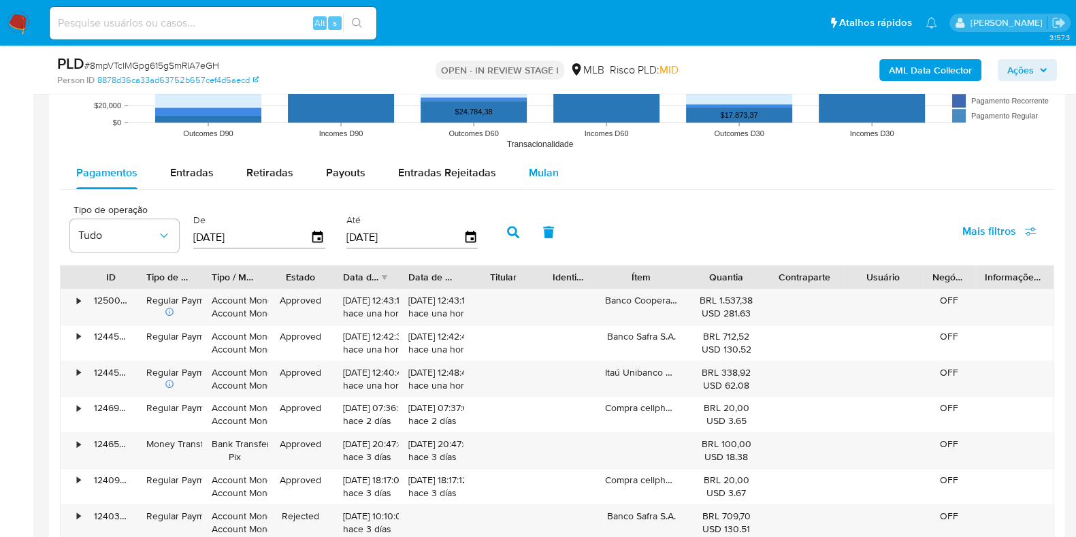
click at [538, 180] on div "Mulan" at bounding box center [544, 173] width 30 height 33
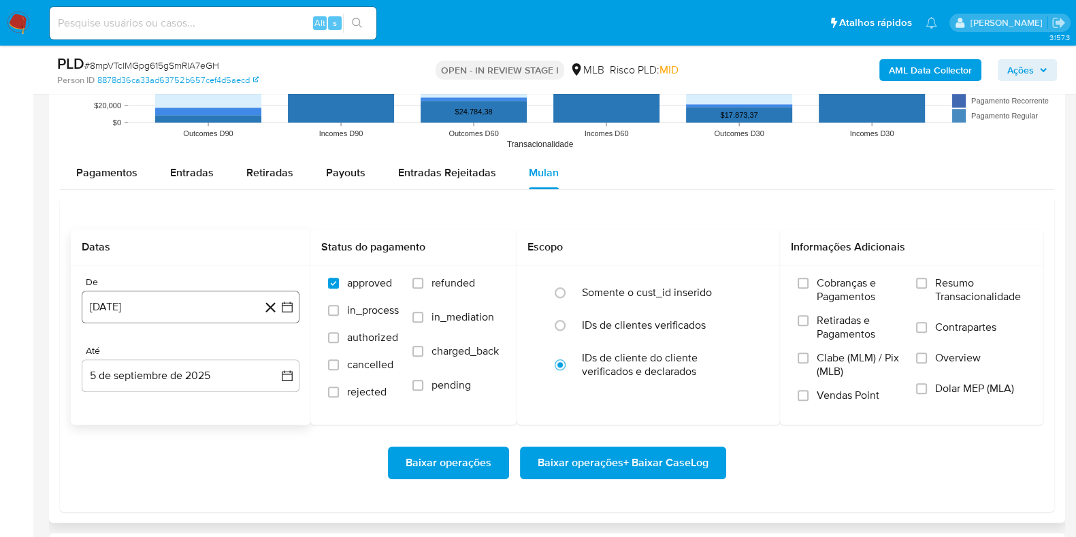
click at [179, 317] on button "5 de agosto de 2024" at bounding box center [191, 307] width 218 height 33
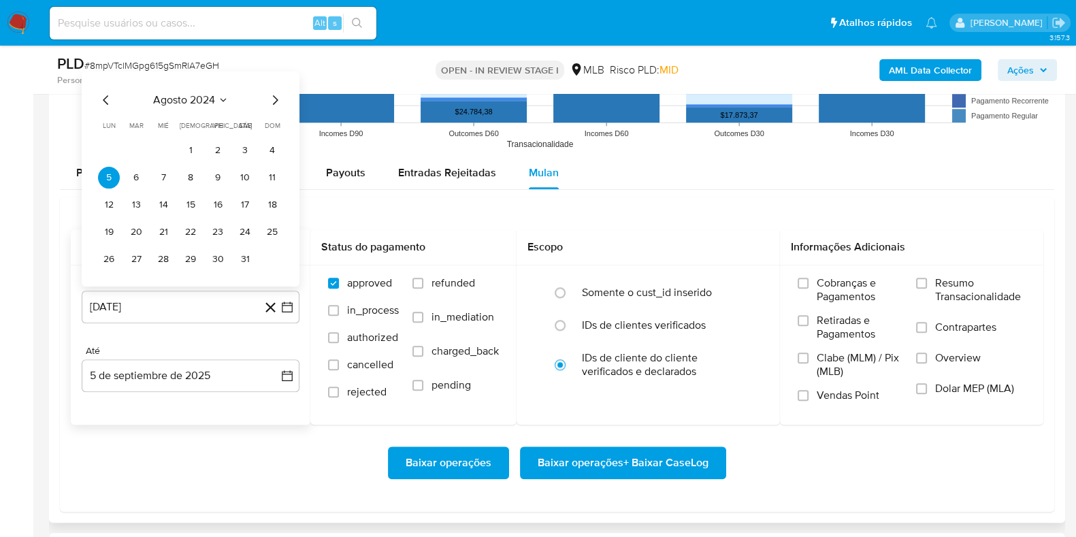
click at [170, 107] on div "agosto 2024" at bounding box center [190, 100] width 185 height 16
click at [202, 93] on span "agosto 2024" at bounding box center [184, 100] width 62 height 14
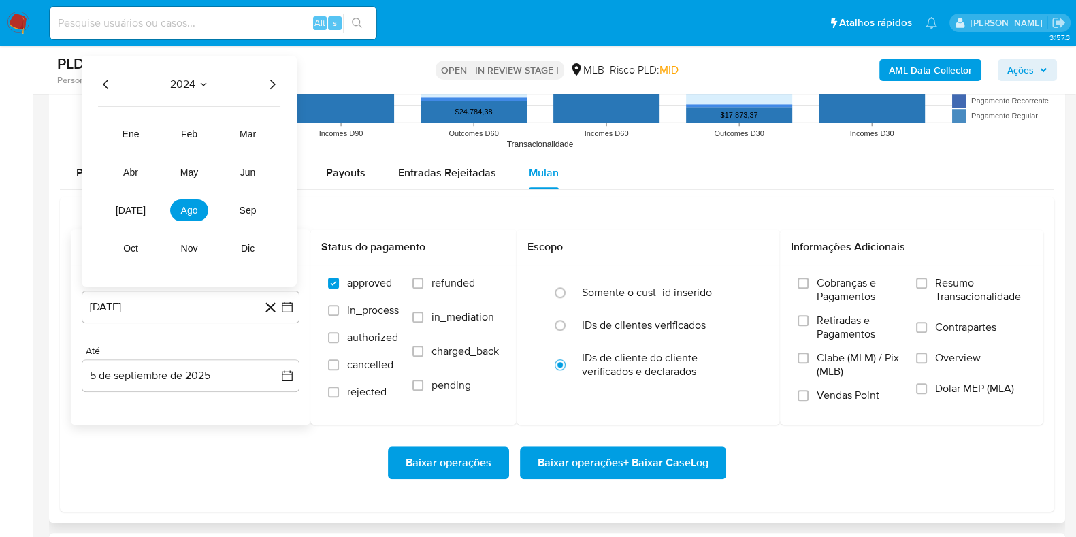
click at [274, 76] on icon "Año siguiente" at bounding box center [272, 84] width 16 height 16
click at [133, 205] on span "[DATE]" at bounding box center [131, 210] width 30 height 11
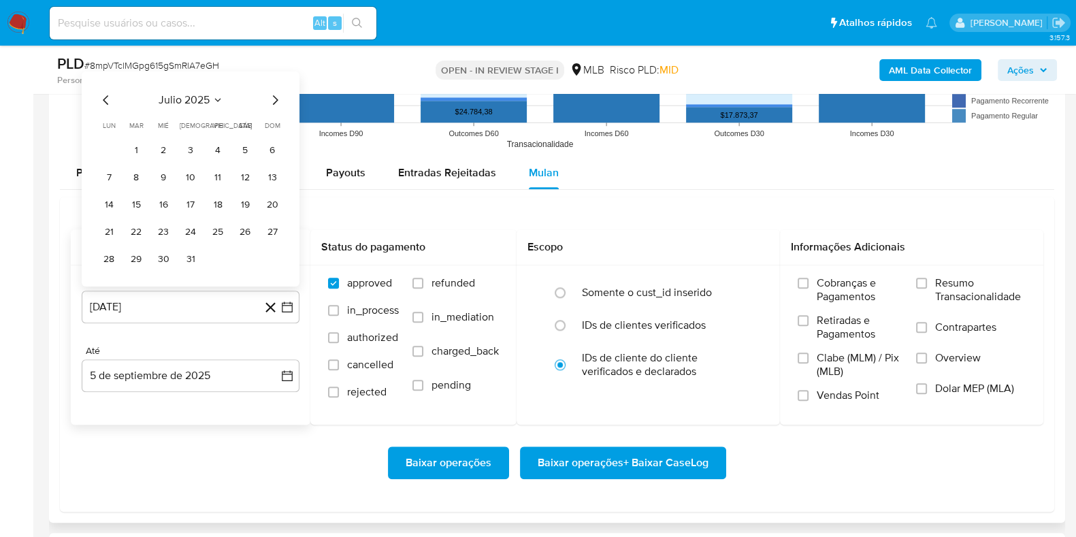
click at [137, 146] on button "1" at bounding box center [136, 151] width 22 height 22
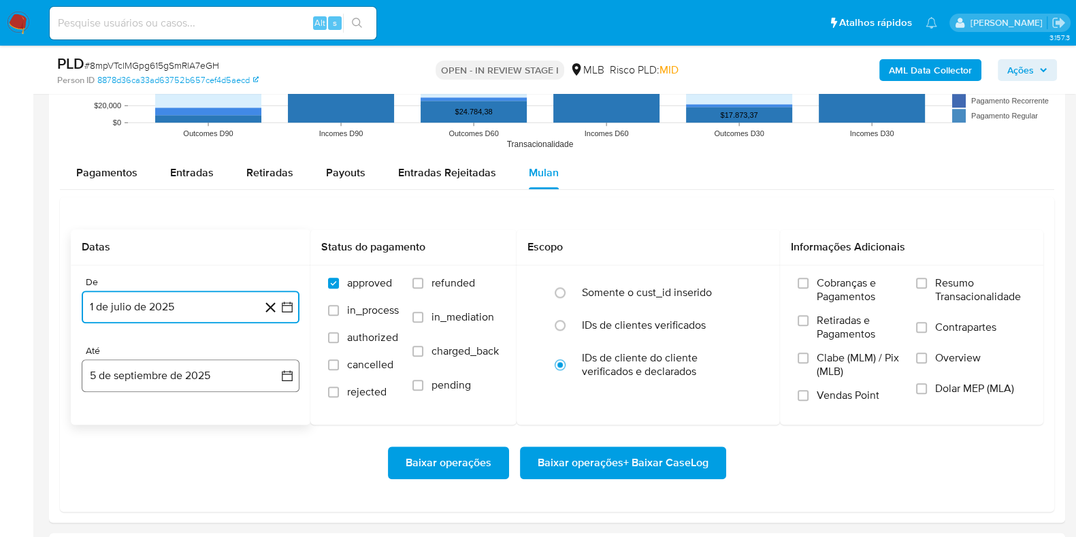
click at [144, 366] on button "5 de septiembre de 2025" at bounding box center [191, 376] width 218 height 33
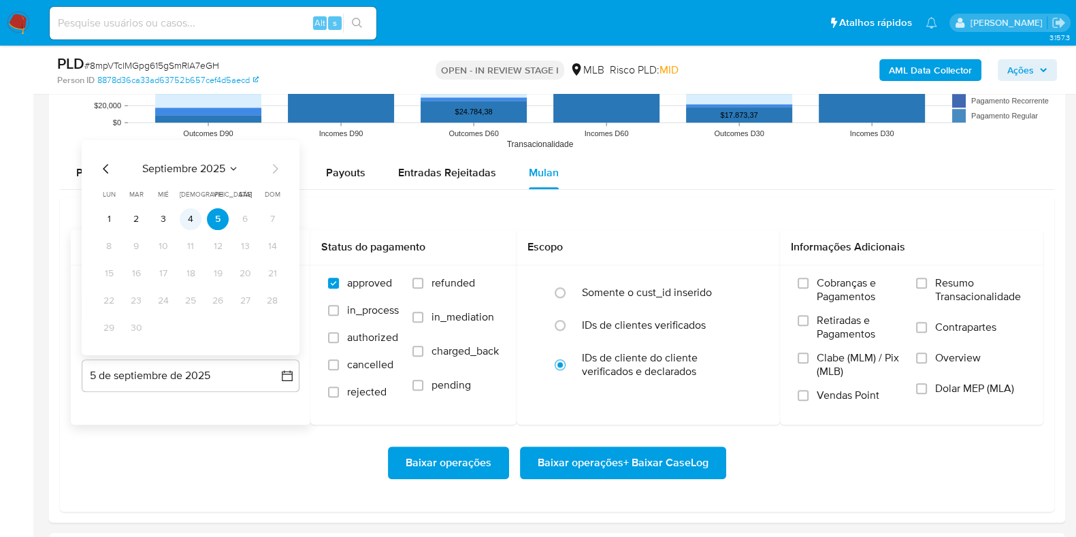
click at [185, 219] on button "4" at bounding box center [191, 219] width 22 height 22
click at [929, 276] on label "Resumo Transacionalidade" at bounding box center [971, 298] width 110 height 44
click at [927, 278] on input "Resumo Transacionalidade" at bounding box center [921, 283] width 11 height 11
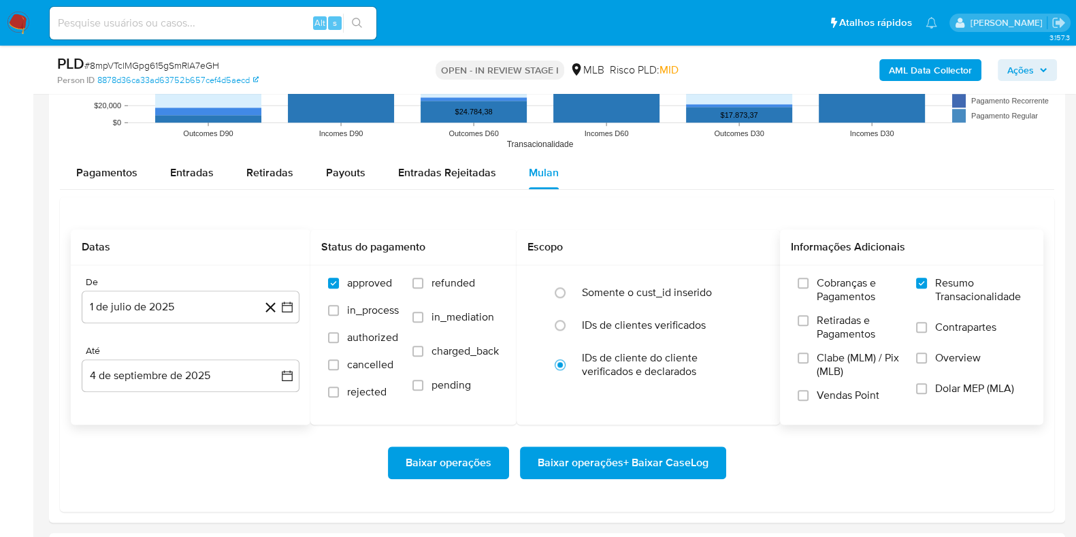
click at [707, 456] on span "Baixar operações + Baixar CaseLog" at bounding box center [623, 463] width 171 height 30
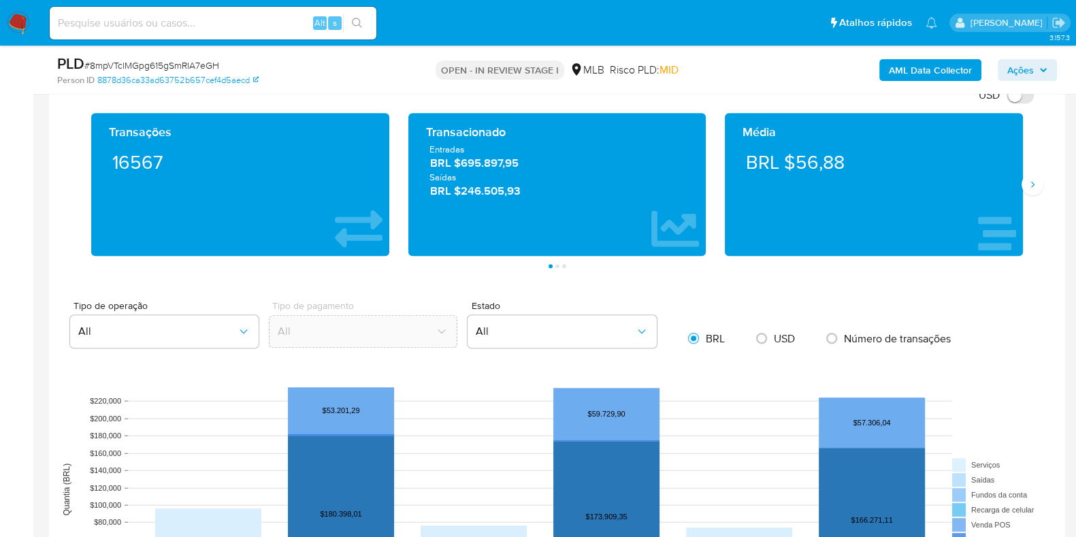
scroll to position [105, 0]
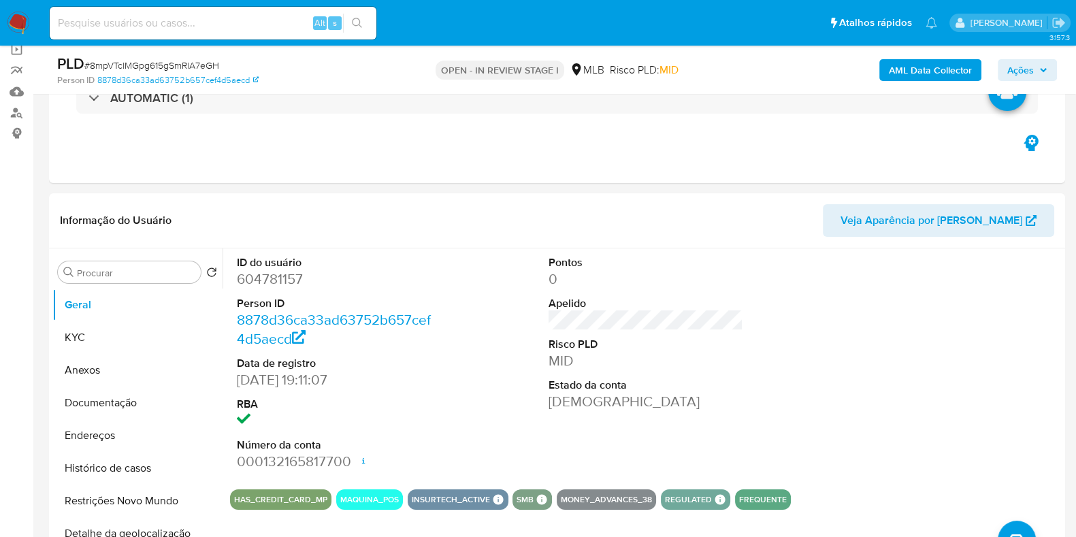
click at [1052, 70] on button "Ações" at bounding box center [1027, 70] width 59 height 22
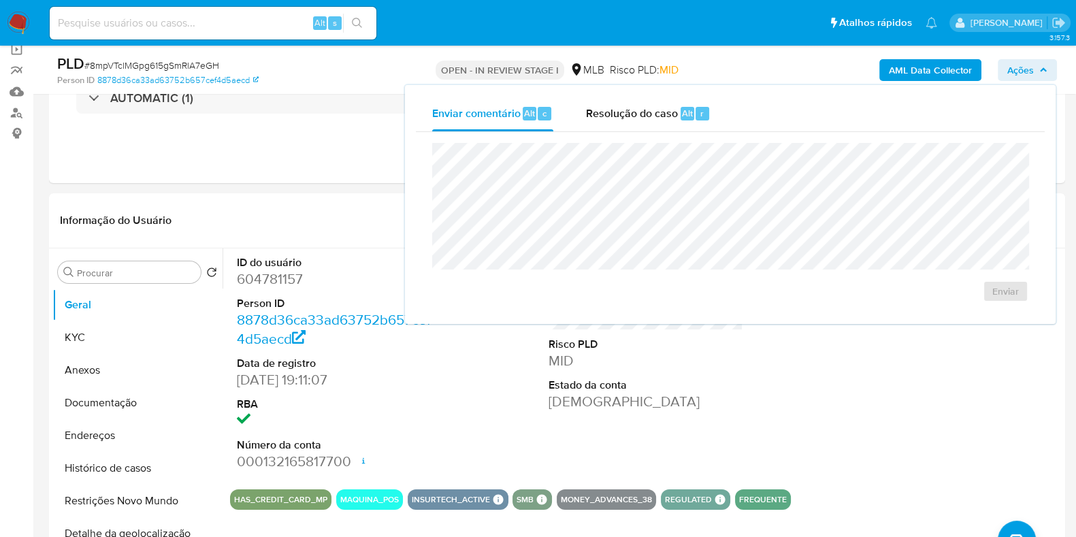
click at [1052, 69] on button "Ações" at bounding box center [1027, 70] width 59 height 22
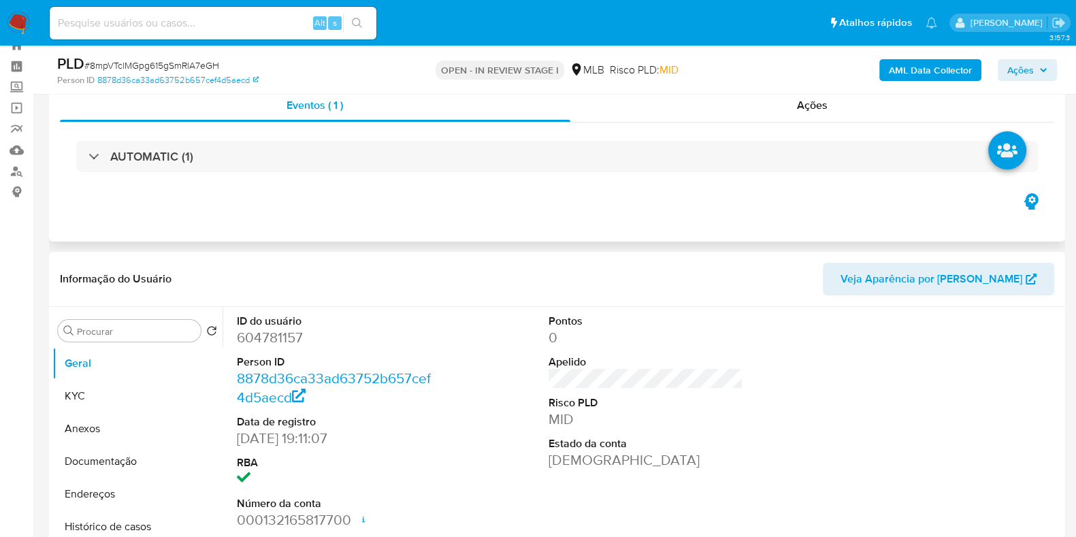
scroll to position [20, 0]
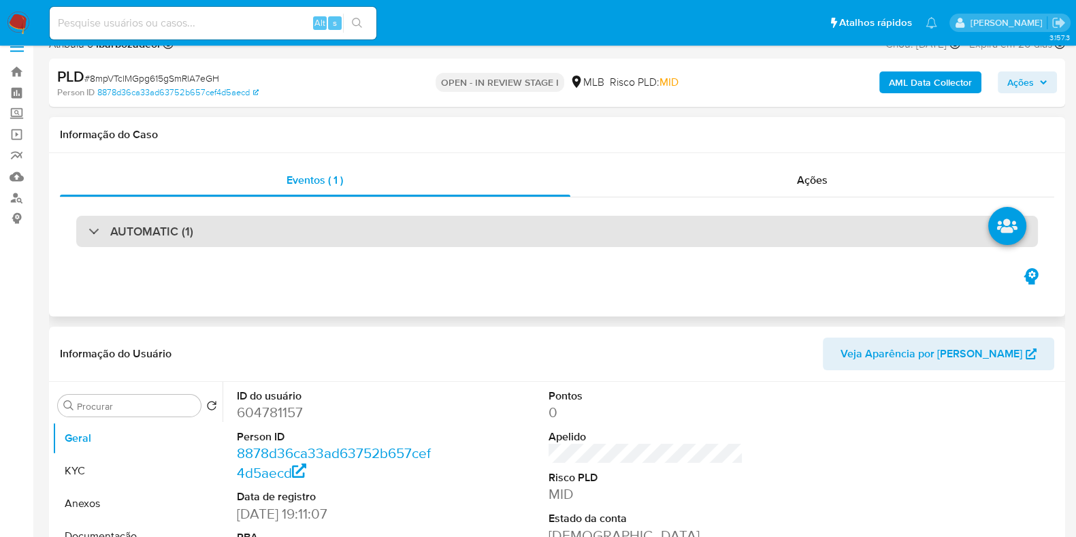
click at [442, 231] on div "AUTOMATIC (1)" at bounding box center [557, 231] width 962 height 31
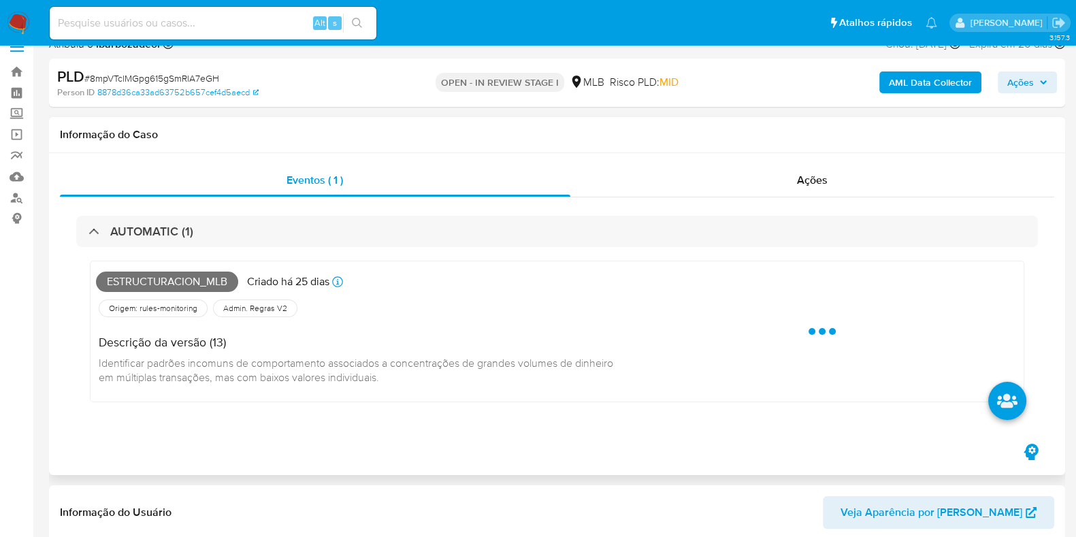
click at [176, 289] on span "Estructuracion_mlb" at bounding box center [167, 282] width 142 height 20
click at [176, 287] on span "Estructuracion_mlb" at bounding box center [167, 282] width 142 height 20
copy span "Estructuracion_mlb"
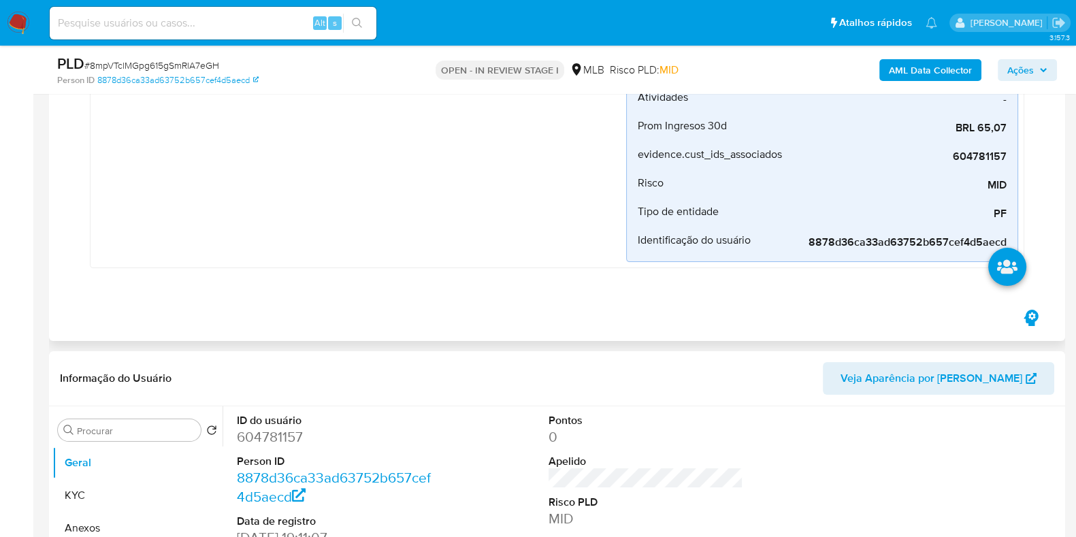
scroll to position [530, 0]
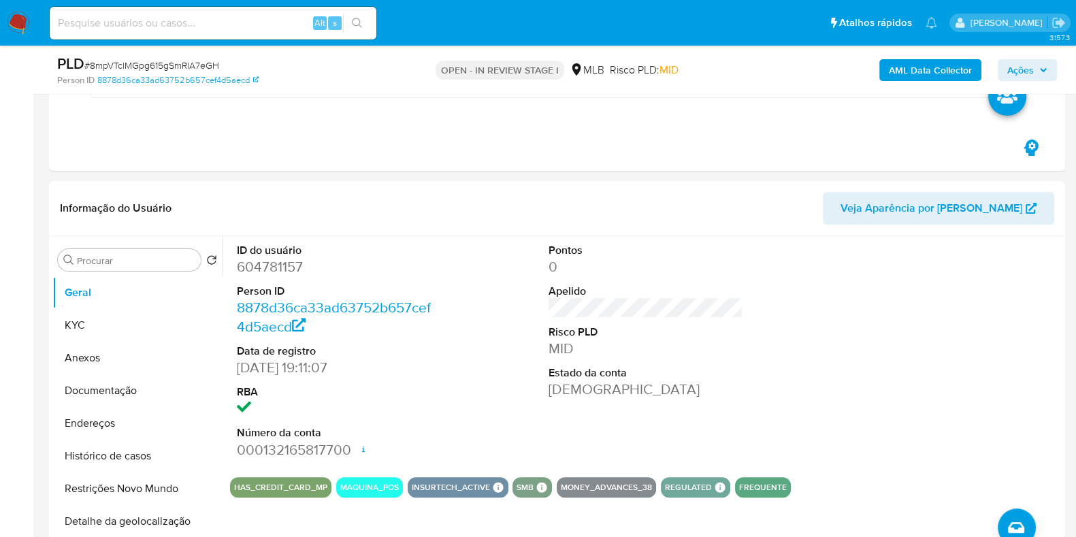
click at [1023, 74] on span "Ações" at bounding box center [1021, 70] width 27 height 22
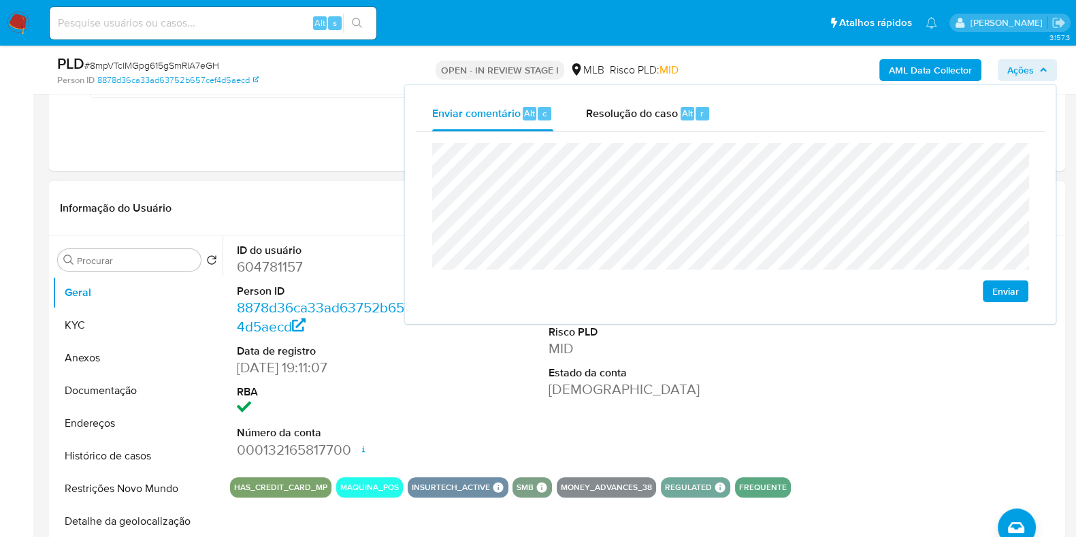
click at [345, 261] on dd "604781157" at bounding box center [334, 266] width 195 height 19
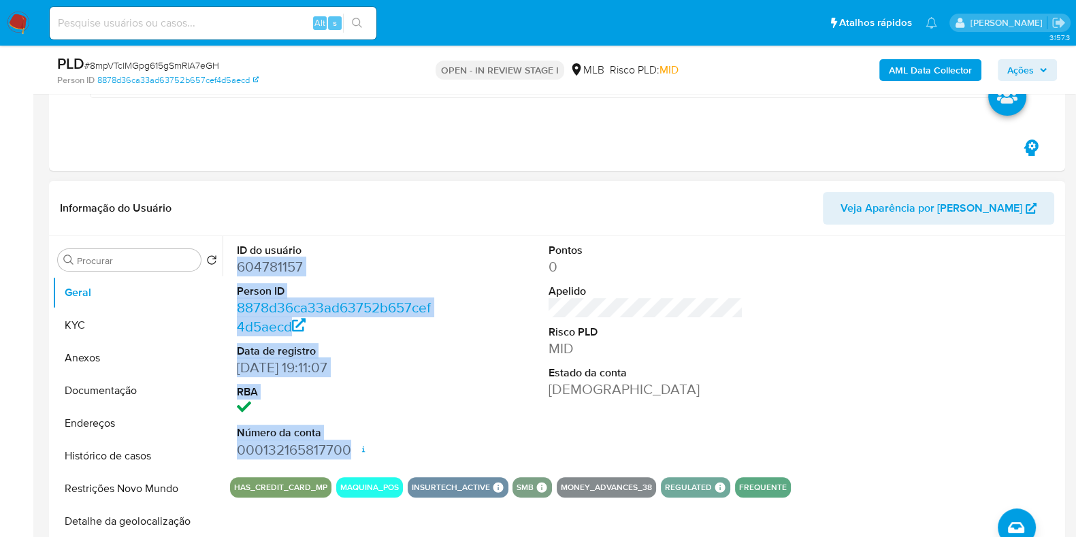
drag, startPoint x: 231, startPoint y: 262, endPoint x: 348, endPoint y: 451, distance: 221.6
click at [348, 451] on div "ID do usuário 604781157 Person ID 8878d36ca33ad63752b657cef4d5aecd Data de regi…" at bounding box center [334, 351] width 208 height 230
copy dl "604781157 Person ID 8878d36ca33ad63752b657cef4d5aecd Data de registro 06/07/202…"
click at [1019, 70] on span "Ações" at bounding box center [1021, 70] width 27 height 22
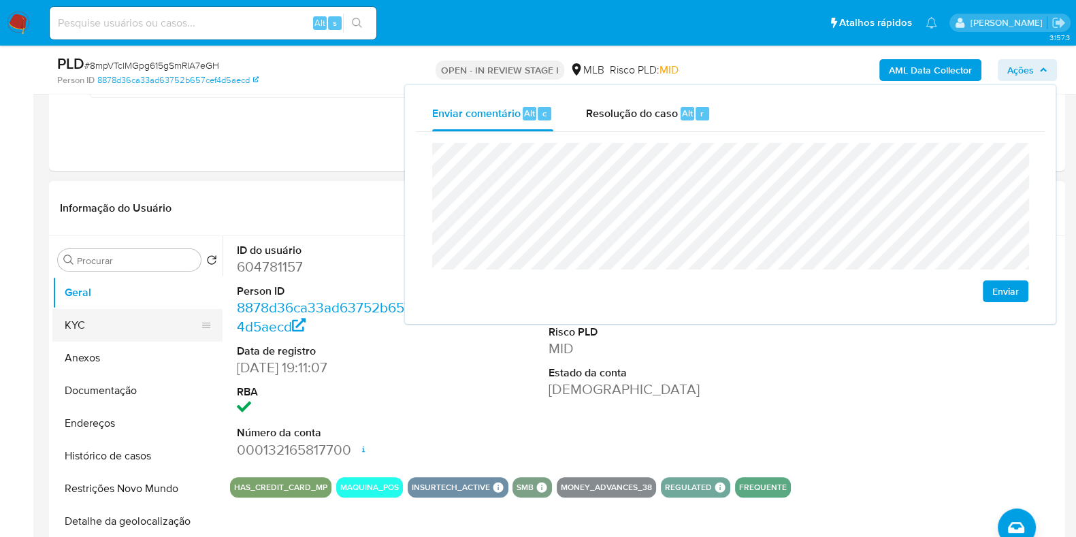
click at [83, 325] on button "KYC" at bounding box center [131, 325] width 159 height 33
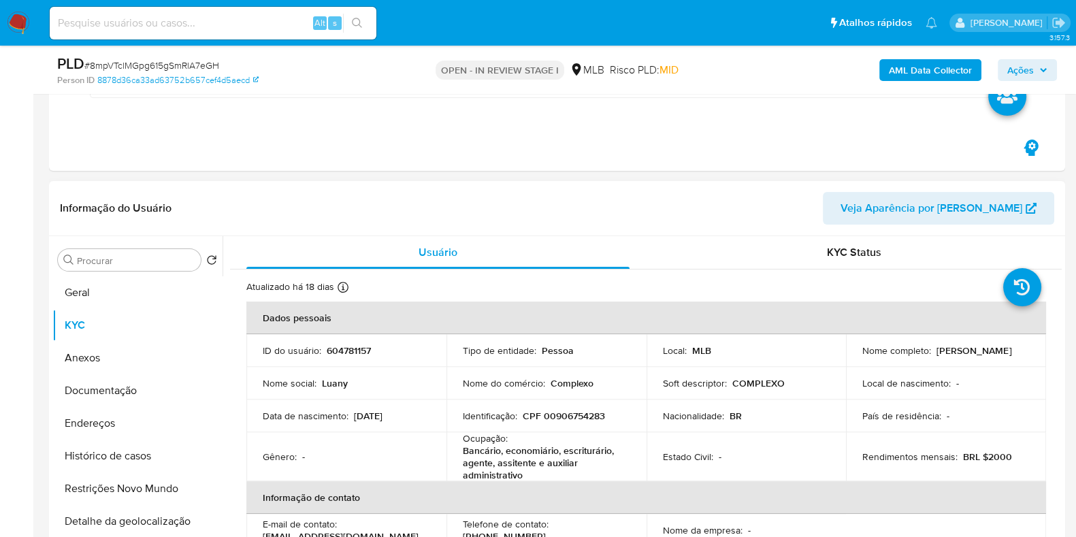
click at [558, 413] on p "CPF 00906754283" at bounding box center [564, 416] width 82 height 12
copy p "00906754283"
click at [1036, 76] on span "Ações" at bounding box center [1028, 70] width 40 height 19
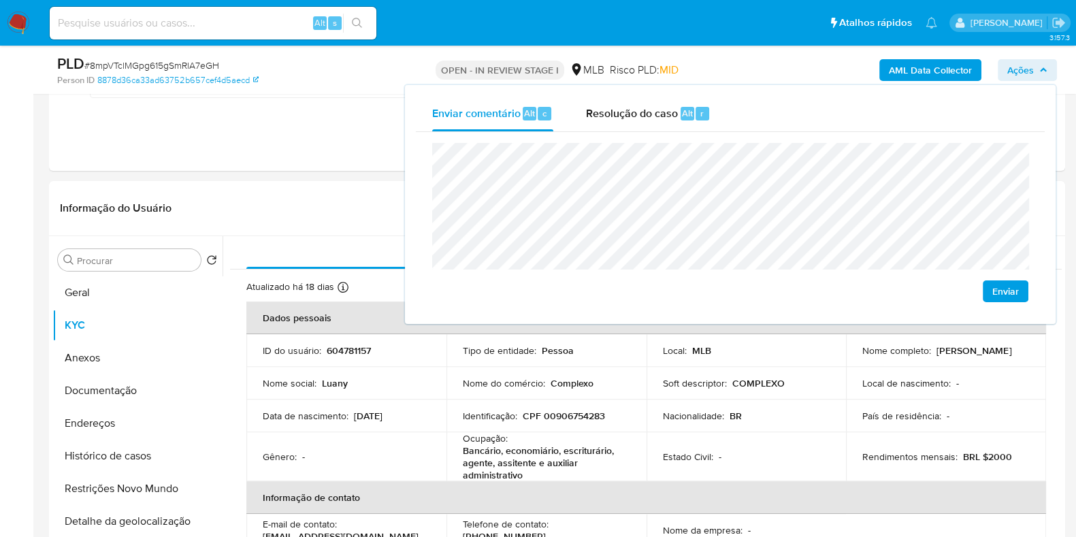
click at [0, 0] on lt-span "econômica" at bounding box center [0, 0] width 0 height 0
click at [0, 0] on lt-span "Santarém" at bounding box center [0, 0] width 0 height 0
click at [672, 391] on td "Soft descriptor : COMPLEXO" at bounding box center [747, 383] width 200 height 33
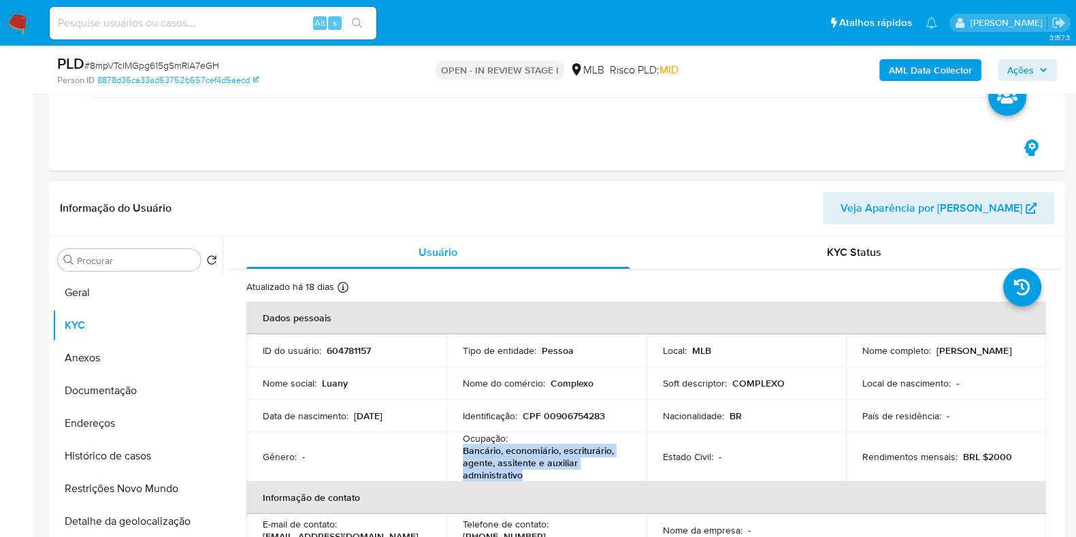
drag, startPoint x: 457, startPoint y: 450, endPoint x: 548, endPoint y: 471, distance: 93.6
click at [544, 473] on td "Ocupação : Bancário, economiário, escriturário, agente, assitente e auxiliar ad…" at bounding box center [547, 456] width 200 height 49
copy p "Bancário, economiário, escriturário, agente, assitente e auxiliar administrativo"
click at [1021, 70] on span "Ações" at bounding box center [1021, 70] width 27 height 22
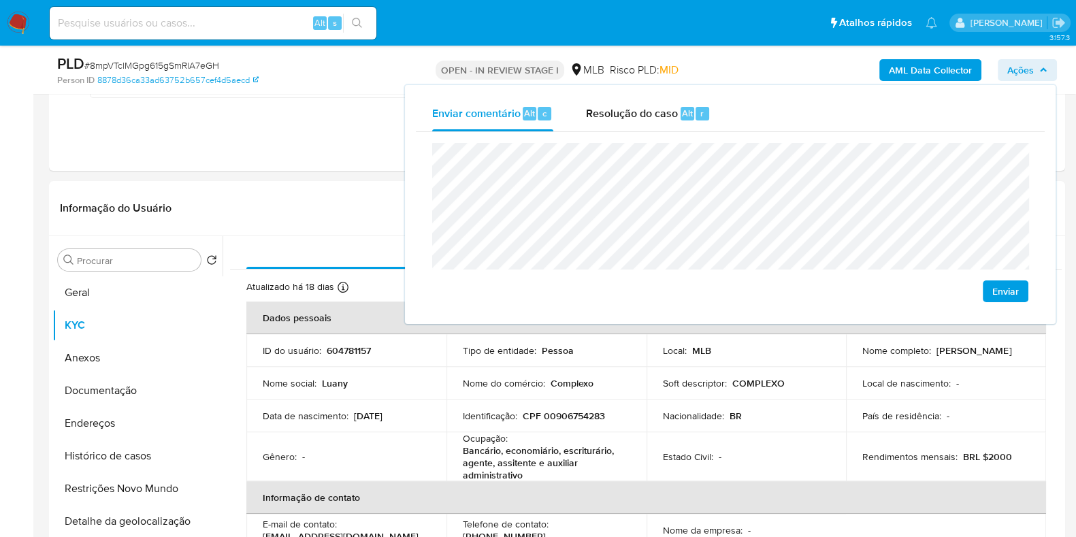
click at [0, 0] on lt-span "assistente" at bounding box center [0, 0] width 0 height 0
click at [727, 355] on div "Local : MLB" at bounding box center [746, 351] width 167 height 12
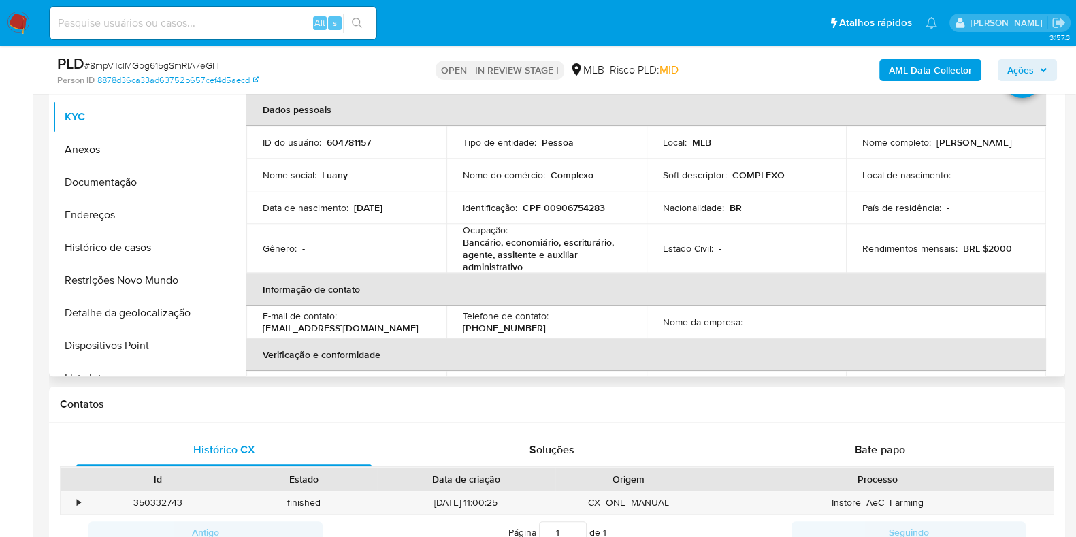
scroll to position [701, 0]
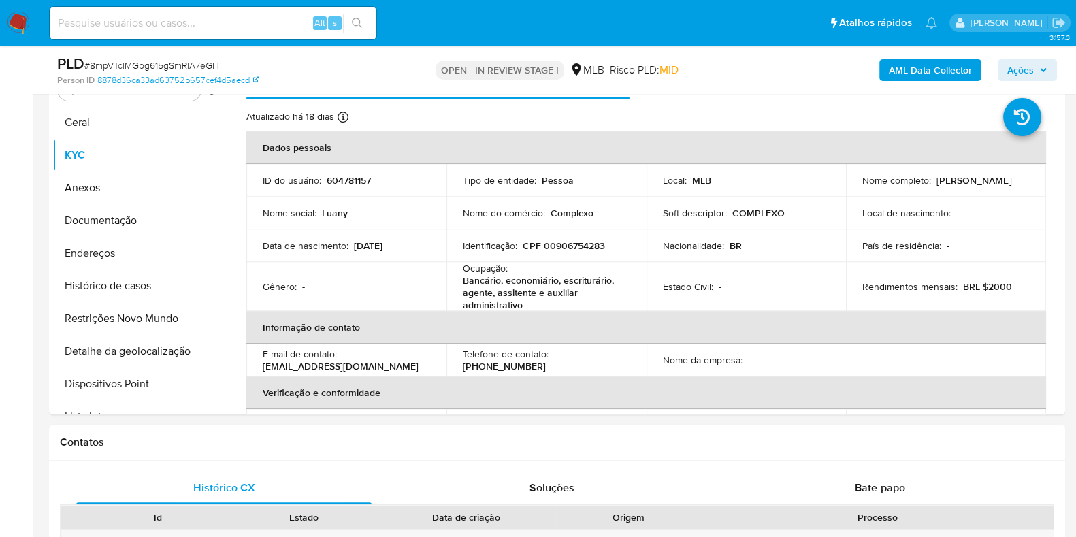
click at [1015, 62] on span "Ações" at bounding box center [1021, 70] width 27 height 22
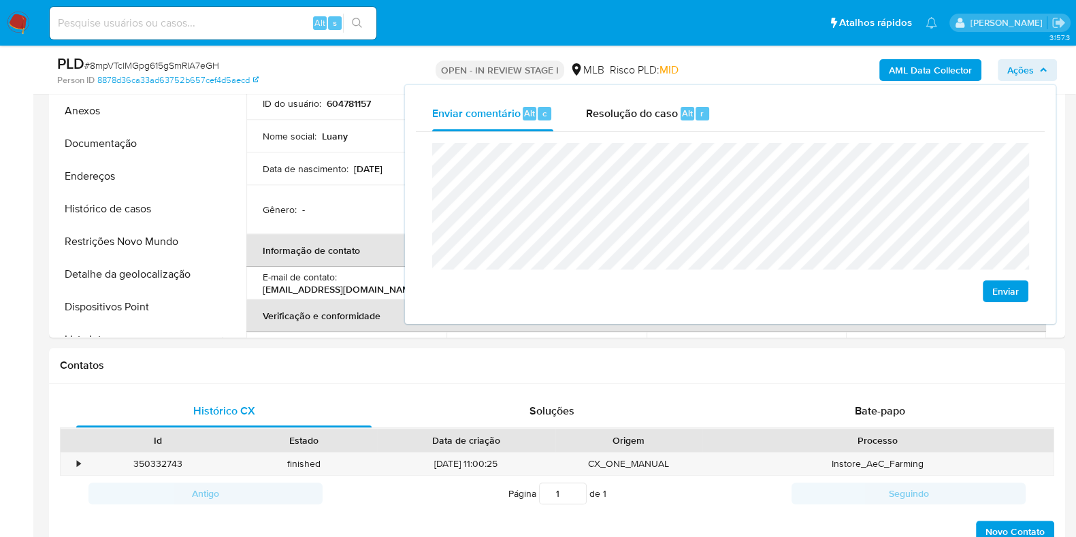
scroll to position [871, 0]
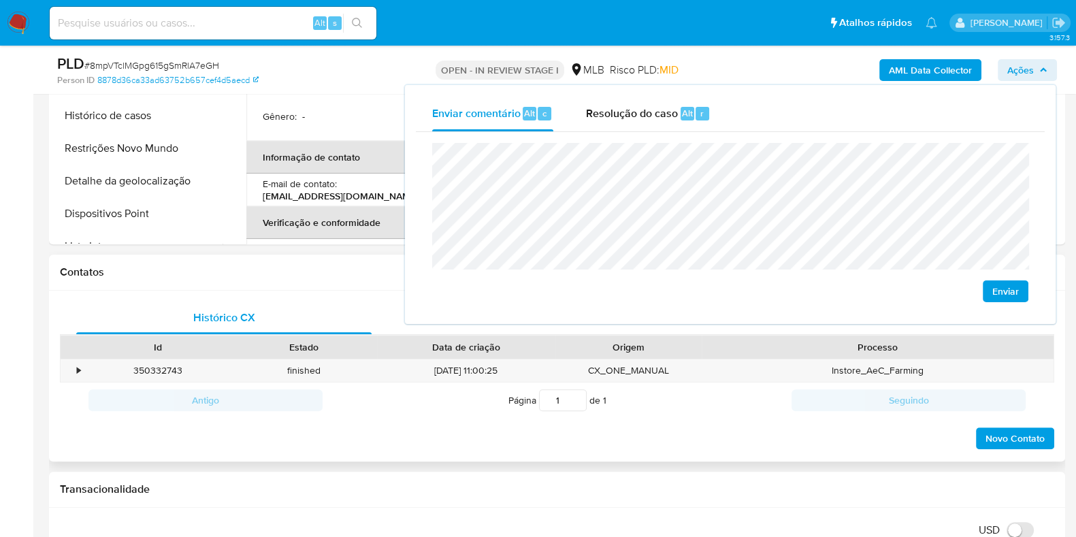
click at [276, 298] on div "Histórico CX Soluções Bate-papo Id Estado Data de criação Origem Processo • 350…" at bounding box center [557, 376] width 1017 height 171
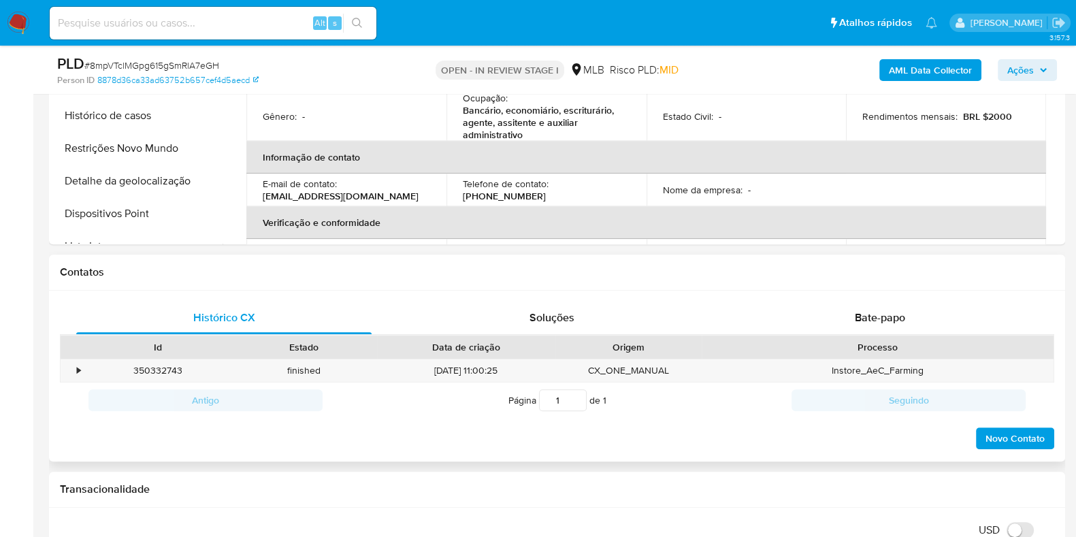
scroll to position [701, 0]
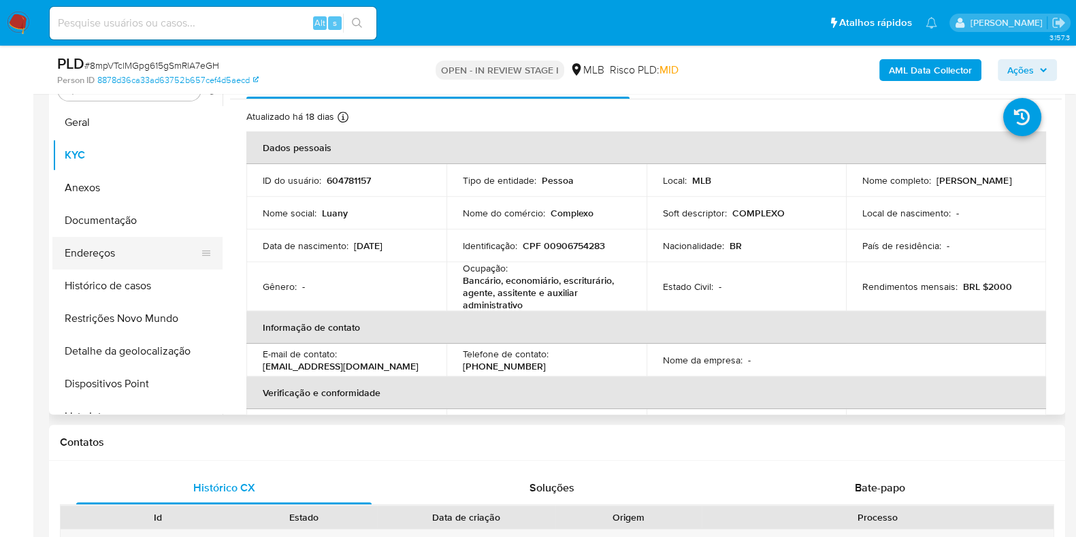
click at [150, 250] on button "Endereços" at bounding box center [131, 253] width 159 height 33
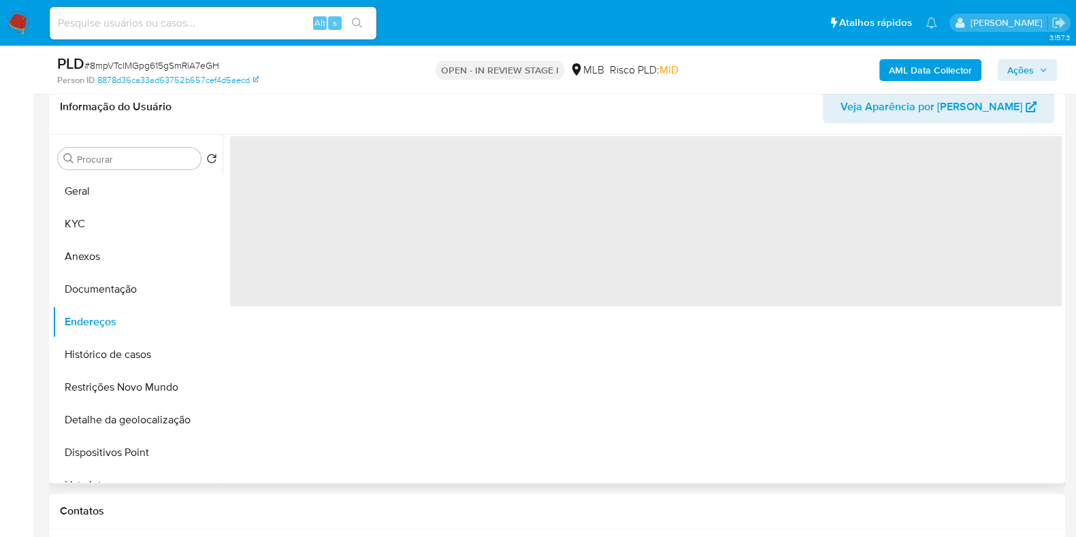
scroll to position [616, 0]
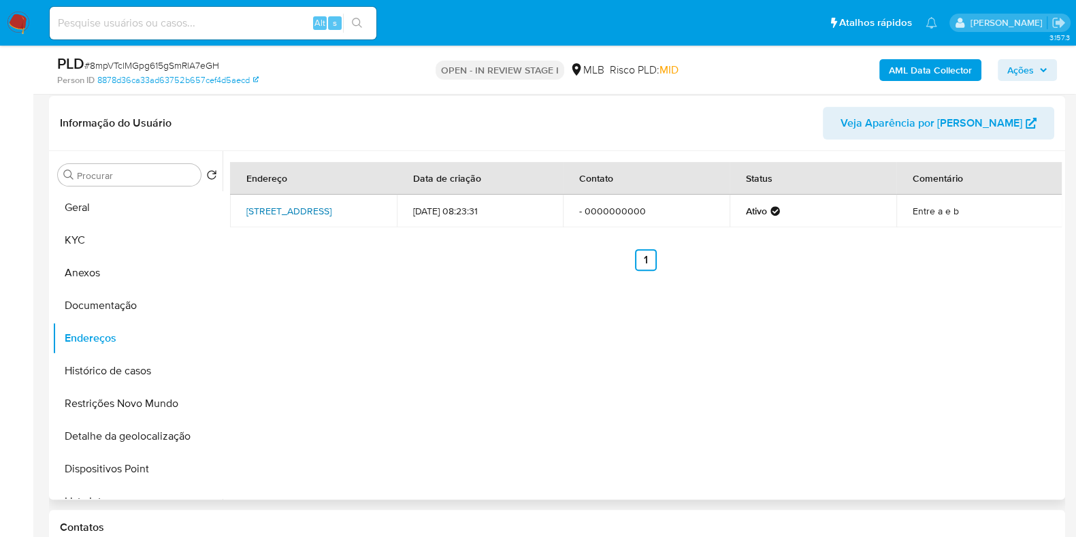
click at [322, 213] on link "Travessa Treze 22, Santarém, Pará, 68025370, Brasil 22" at bounding box center [288, 211] width 85 height 14
click at [142, 304] on button "Documentação" at bounding box center [131, 305] width 159 height 33
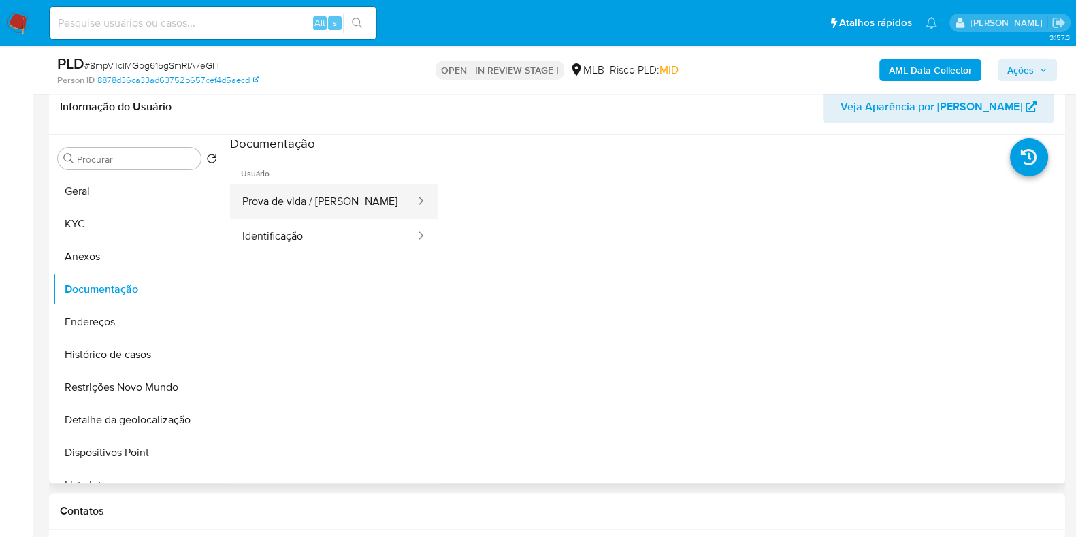
click at [323, 208] on button "Prova de vida / [PERSON_NAME]" at bounding box center [323, 202] width 187 height 35
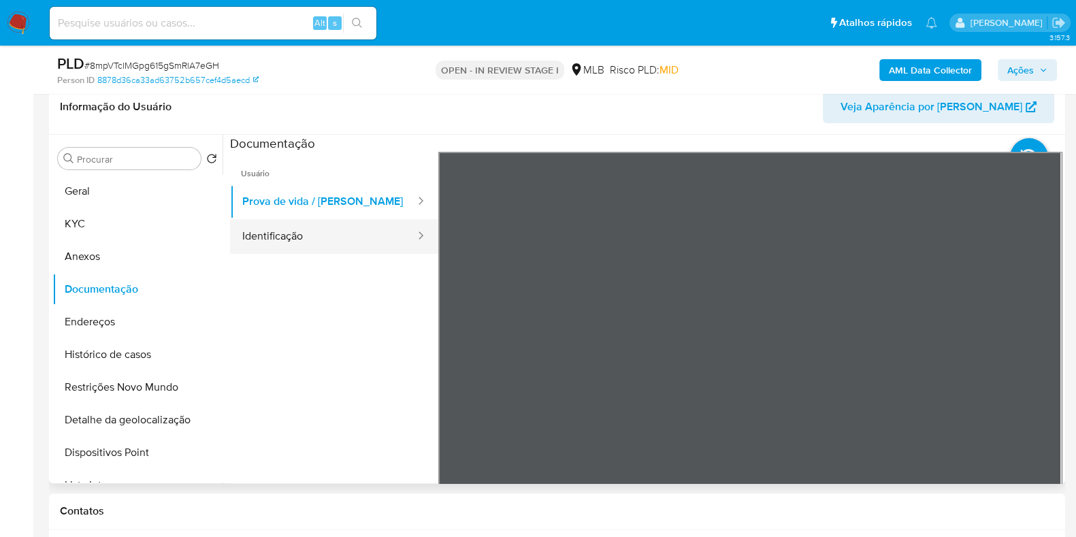
click at [324, 223] on button "Identificação" at bounding box center [323, 236] width 187 height 35
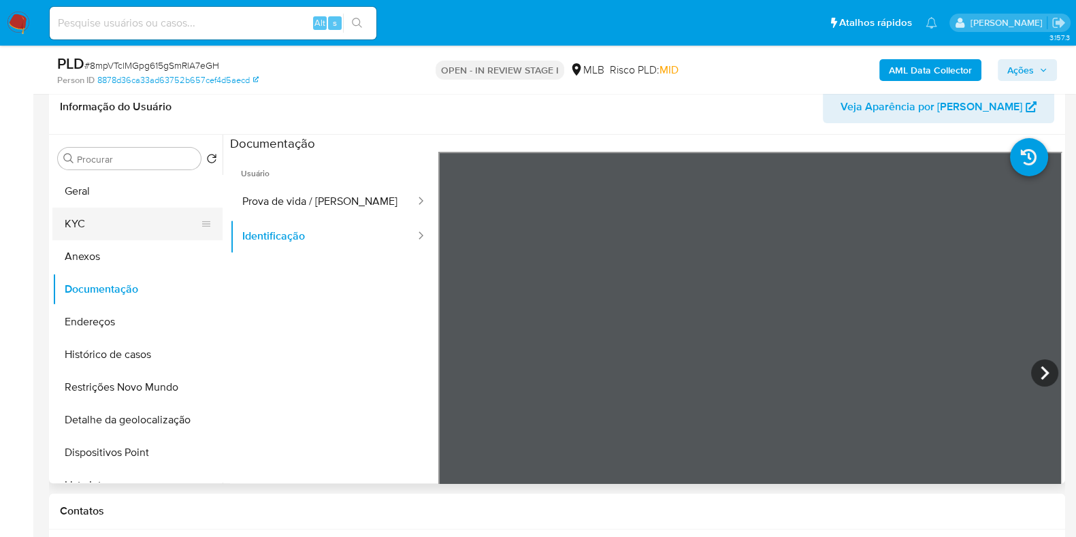
click at [84, 220] on button "KYC" at bounding box center [131, 224] width 159 height 33
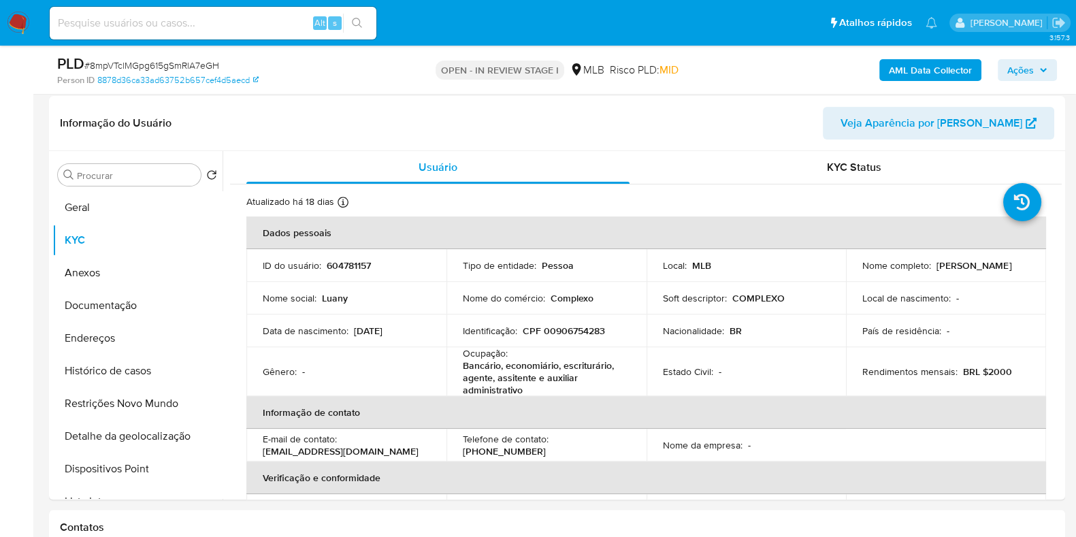
click at [1038, 78] on span "Ações" at bounding box center [1028, 70] width 40 height 19
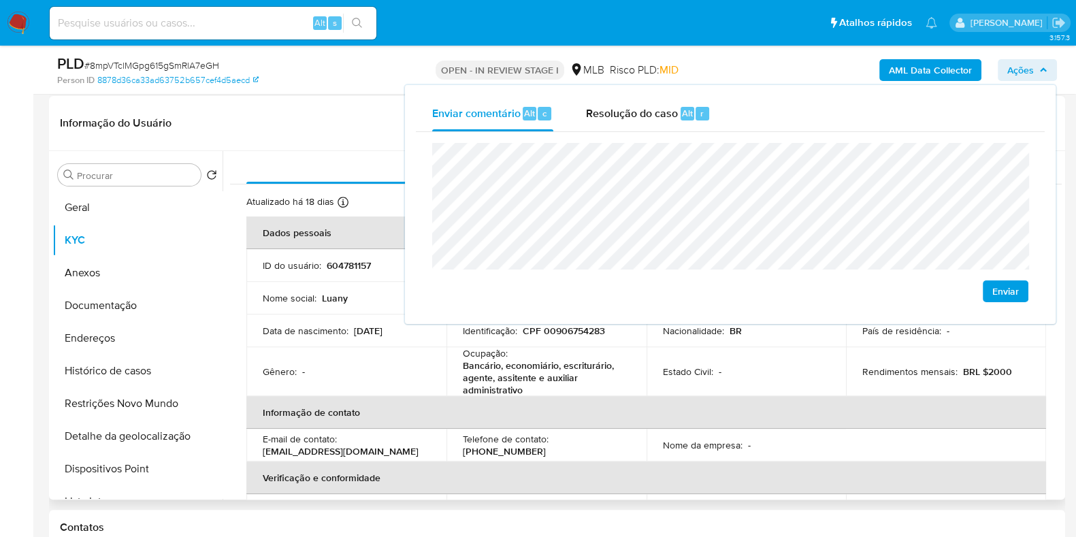
click at [633, 340] on td "Identificação : CPF 00906754283" at bounding box center [547, 331] width 200 height 33
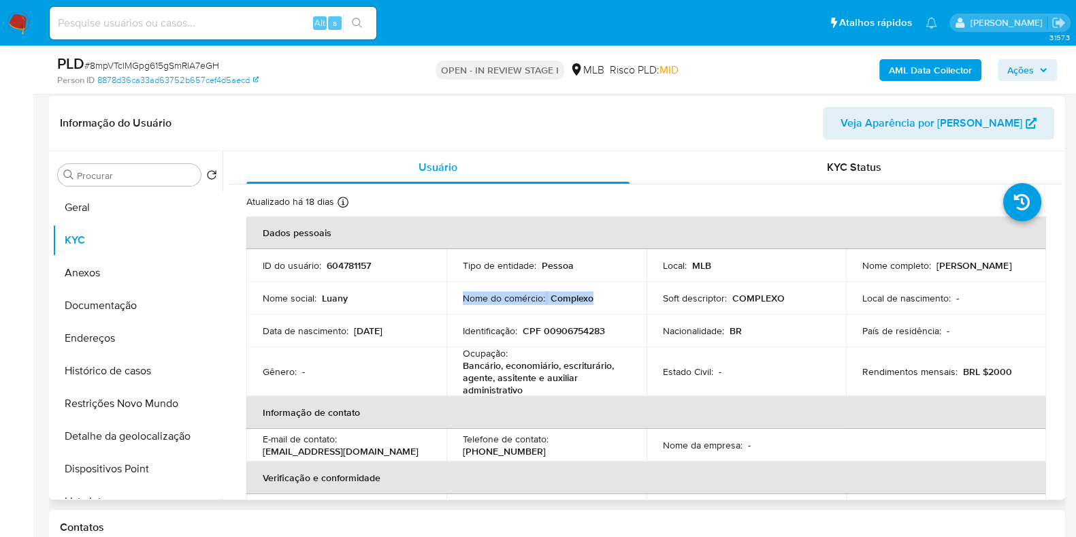
drag, startPoint x: 592, startPoint y: 295, endPoint x: 460, endPoint y: 300, distance: 132.2
click at [460, 300] on td "Nome do comércio : Complexo" at bounding box center [547, 298] width 200 height 33
drag, startPoint x: 461, startPoint y: 300, endPoint x: 457, endPoint y: 314, distance: 14.2
click at [457, 315] on td "Identificação : CPF 00906754283" at bounding box center [547, 331] width 200 height 33
drag, startPoint x: 462, startPoint y: 300, endPoint x: 605, endPoint y: 294, distance: 142.4
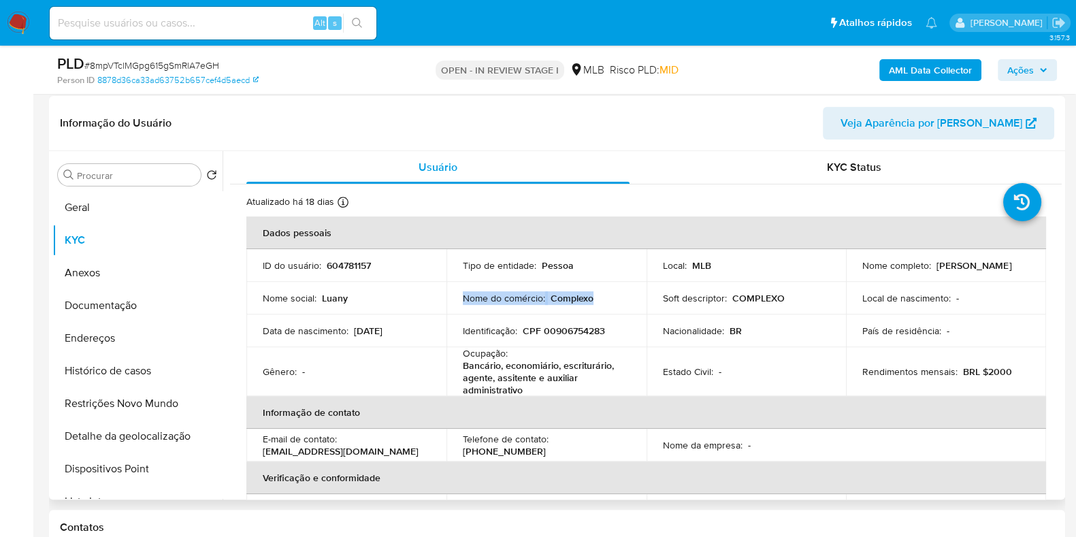
click at [605, 294] on div "Nome do comércio : Complexo" at bounding box center [546, 298] width 167 height 12
drag, startPoint x: 605, startPoint y: 294, endPoint x: 566, endPoint y: 296, distance: 38.9
click at [566, 296] on p "Complexo" at bounding box center [572, 298] width 43 height 12
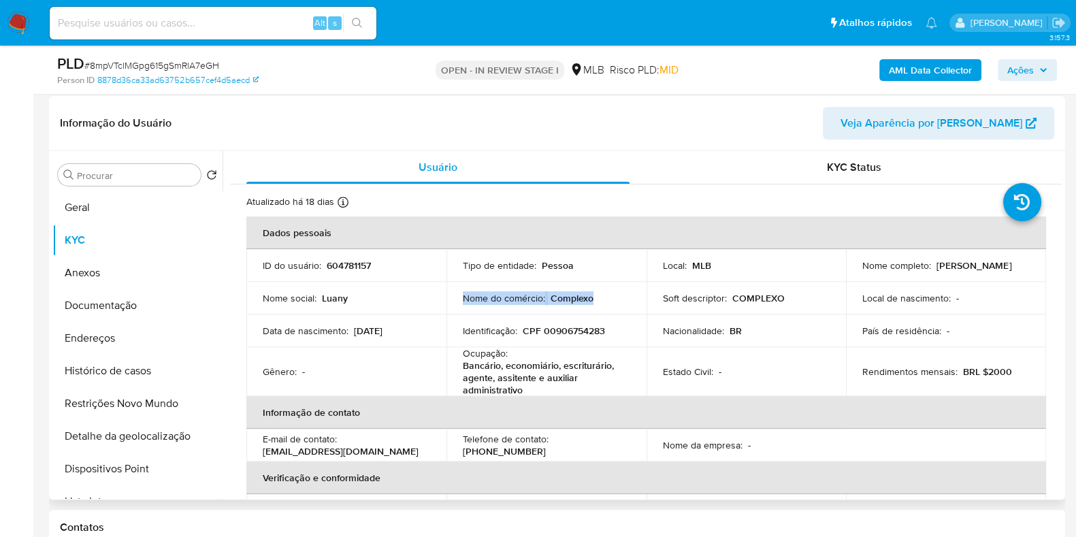
copy div "Nome do comércio : Complexo"
click at [133, 206] on button "Geral" at bounding box center [131, 207] width 159 height 33
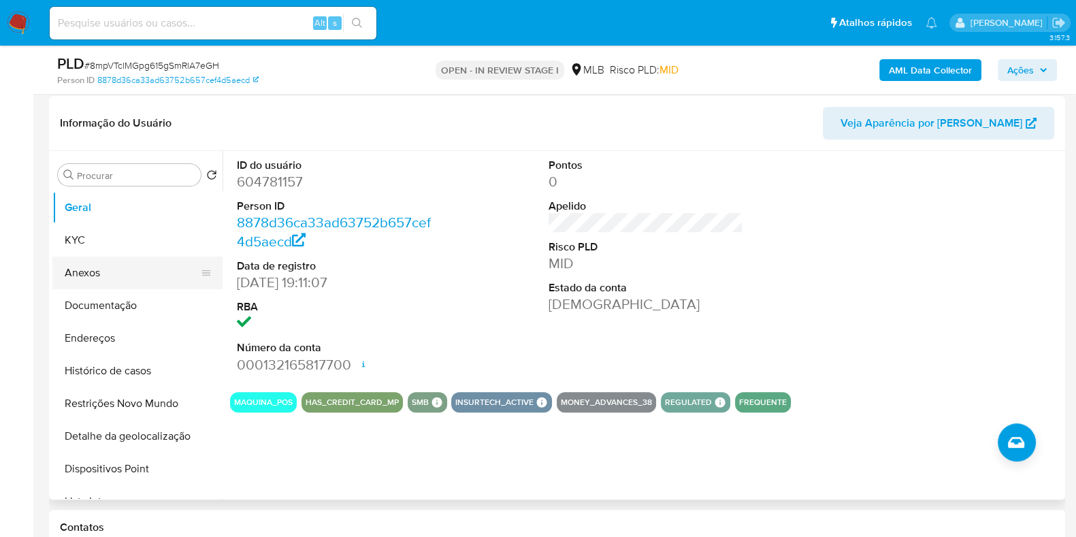
click at [108, 257] on button "Anexos" at bounding box center [131, 273] width 159 height 33
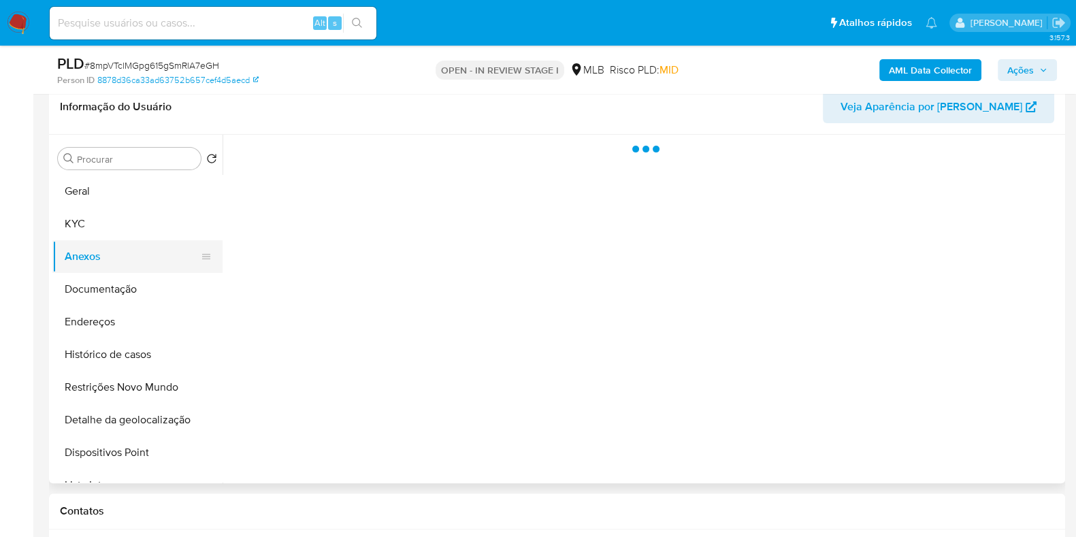
click at [118, 241] on button "Anexos" at bounding box center [131, 256] width 159 height 33
click at [129, 221] on button "KYC" at bounding box center [131, 224] width 159 height 33
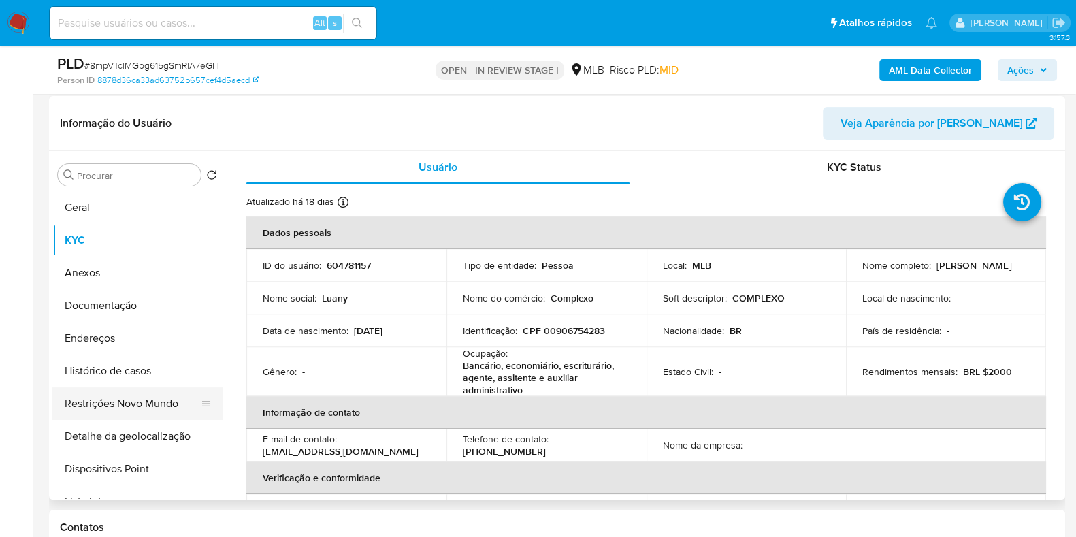
click at [141, 400] on button "Restrições Novo Mundo" at bounding box center [131, 403] width 159 height 33
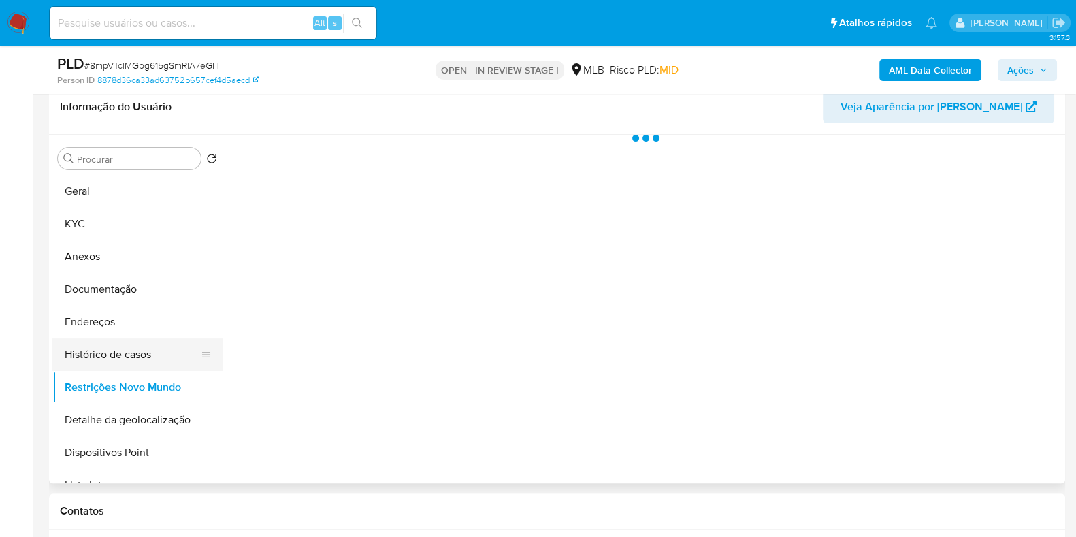
click at [149, 368] on button "Histórico de casos" at bounding box center [131, 354] width 159 height 33
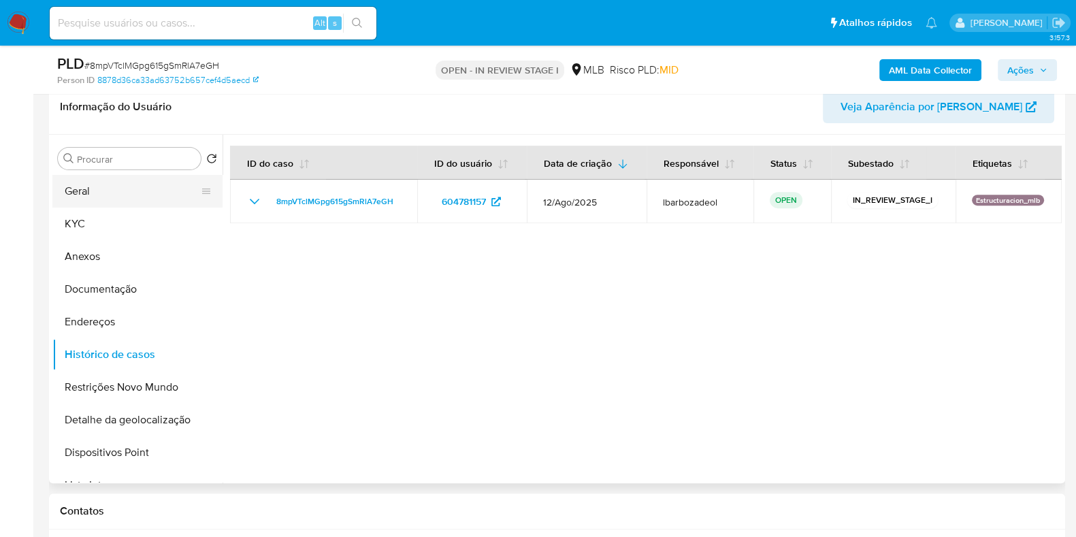
click at [149, 180] on button "Geral" at bounding box center [131, 191] width 159 height 33
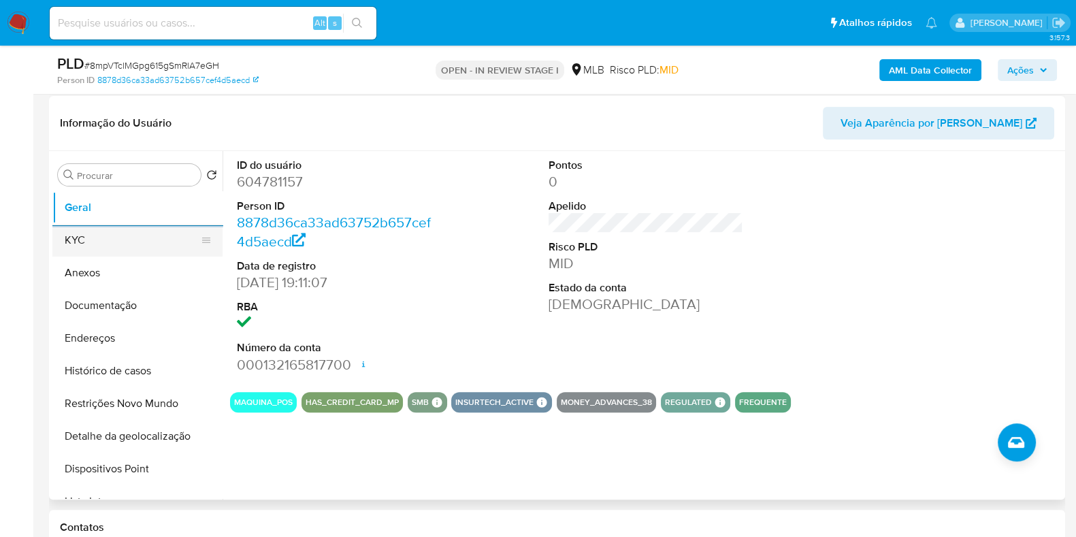
click at [103, 238] on button "KYC" at bounding box center [131, 240] width 159 height 33
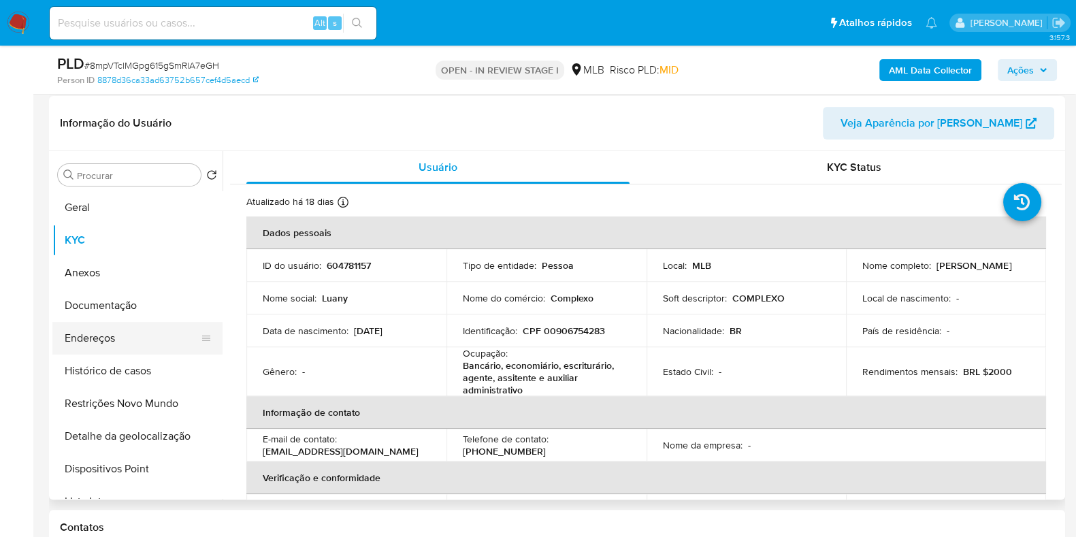
click at [129, 339] on button "Endereços" at bounding box center [131, 338] width 159 height 33
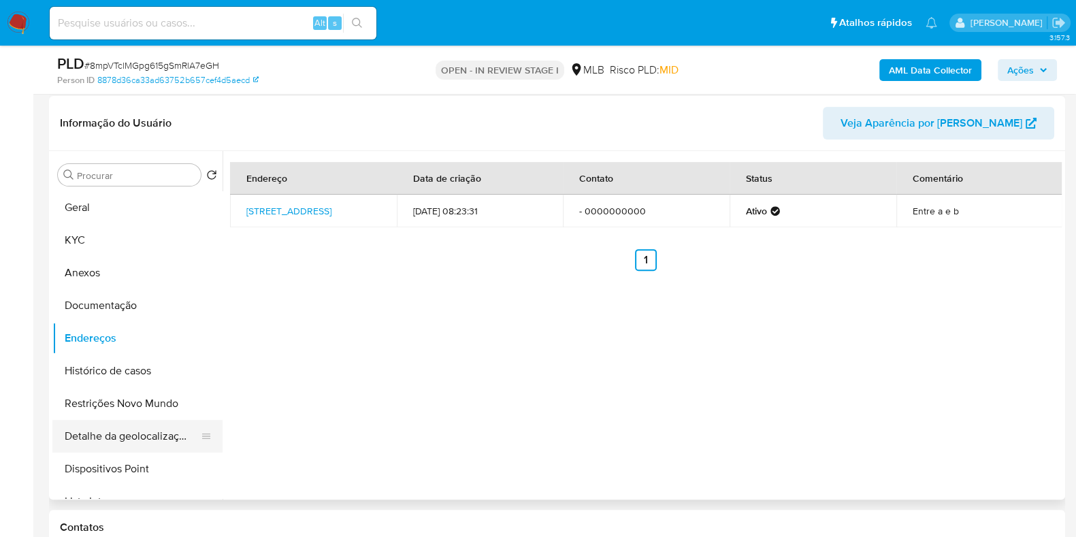
click at [112, 433] on button "Detalhe da geolocalização" at bounding box center [131, 436] width 159 height 33
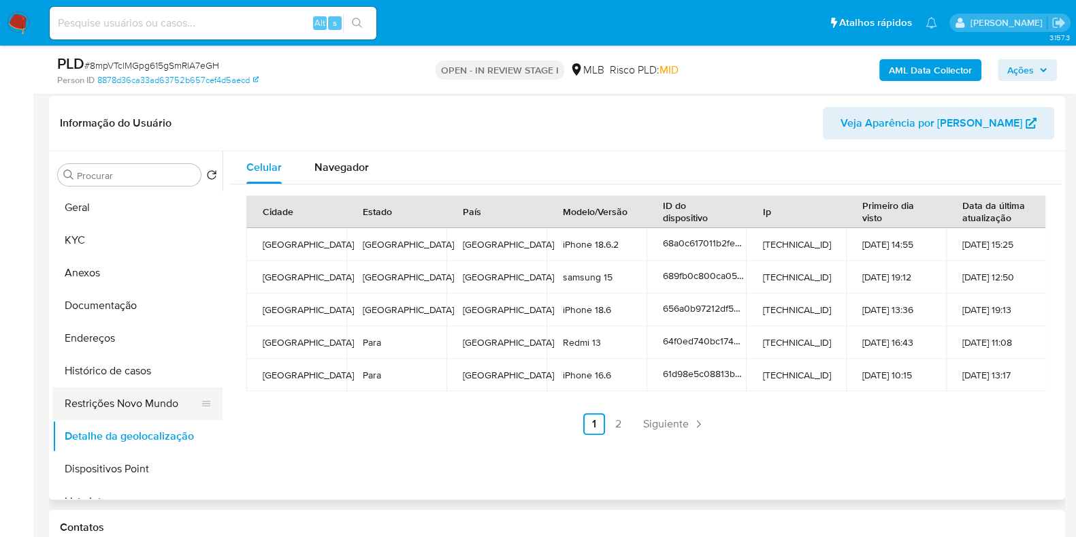
click at [106, 406] on button "Restrições Novo Mundo" at bounding box center [131, 403] width 159 height 33
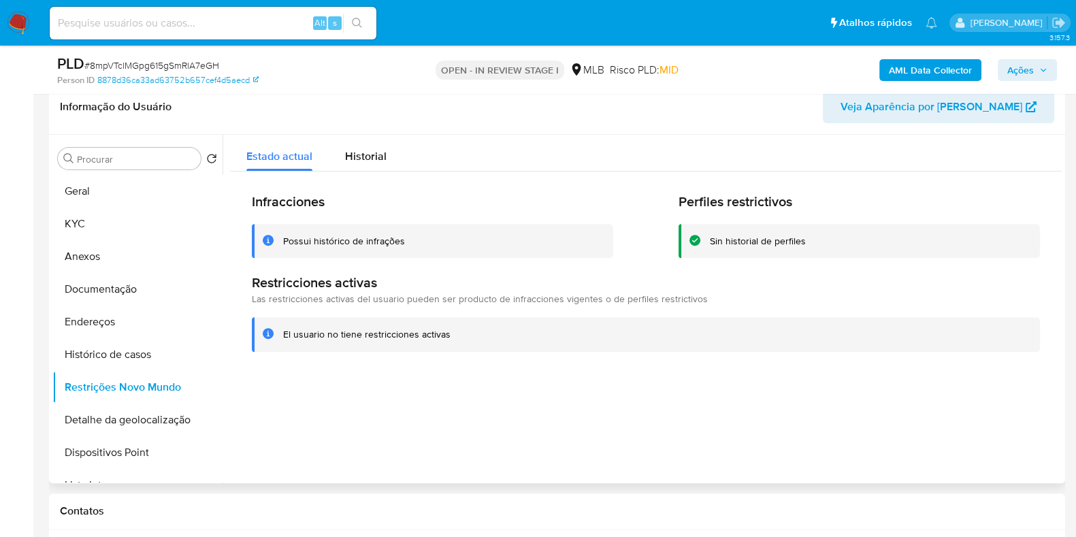
drag, startPoint x: 118, startPoint y: 445, endPoint x: 563, endPoint y: 449, distance: 445.3
click at [118, 445] on button "Dispositivos Point" at bounding box center [137, 452] width 170 height 33
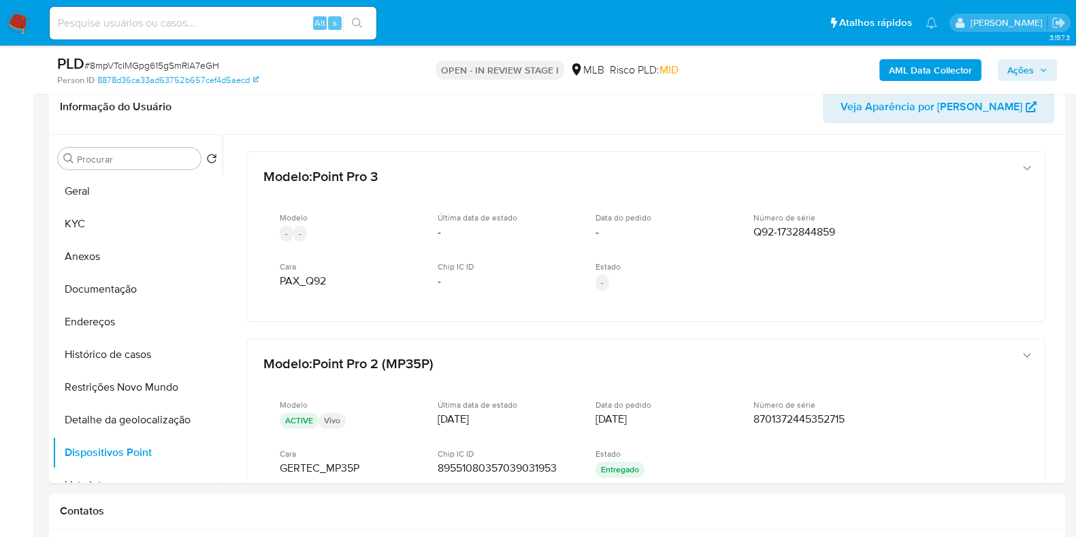
click at [1010, 76] on span "Ações" at bounding box center [1021, 70] width 27 height 22
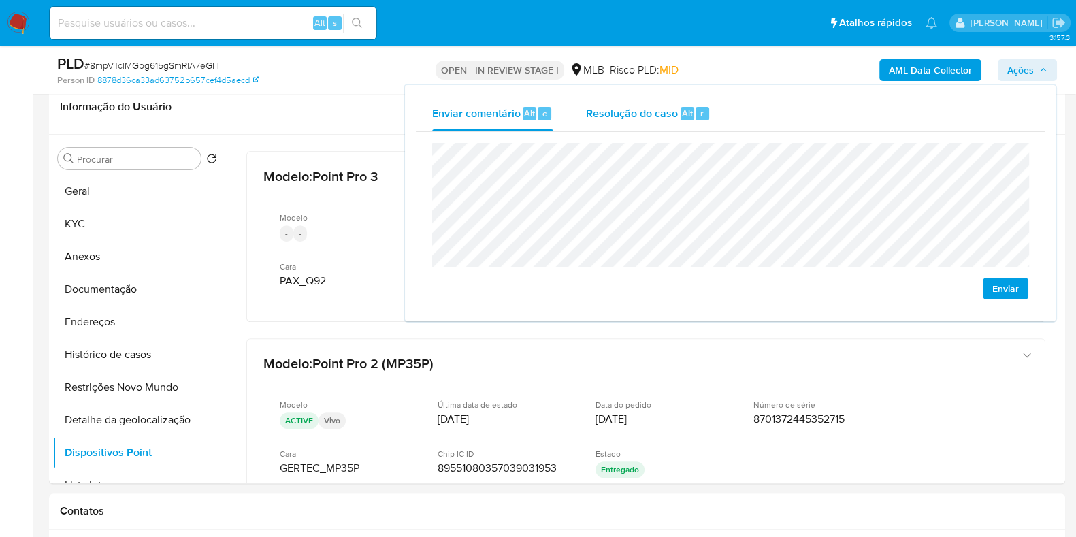
click at [665, 118] on span "Resolução do caso" at bounding box center [632, 113] width 92 height 16
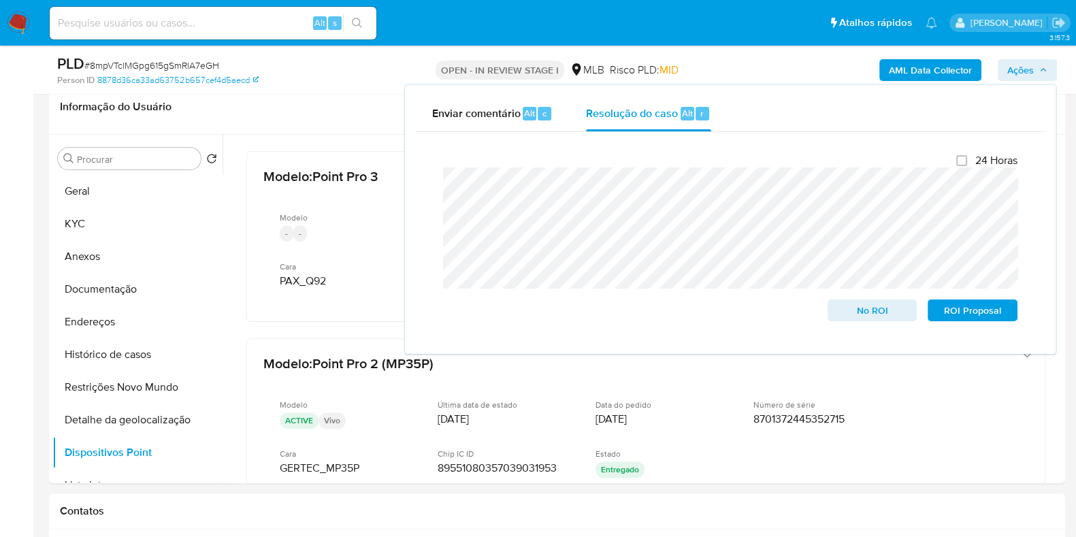
click at [764, 78] on div "AML Data Collector Ações Enviar comentário Alt c Resolução do caso Alt r Fecham…" at bounding box center [893, 70] width 330 height 32
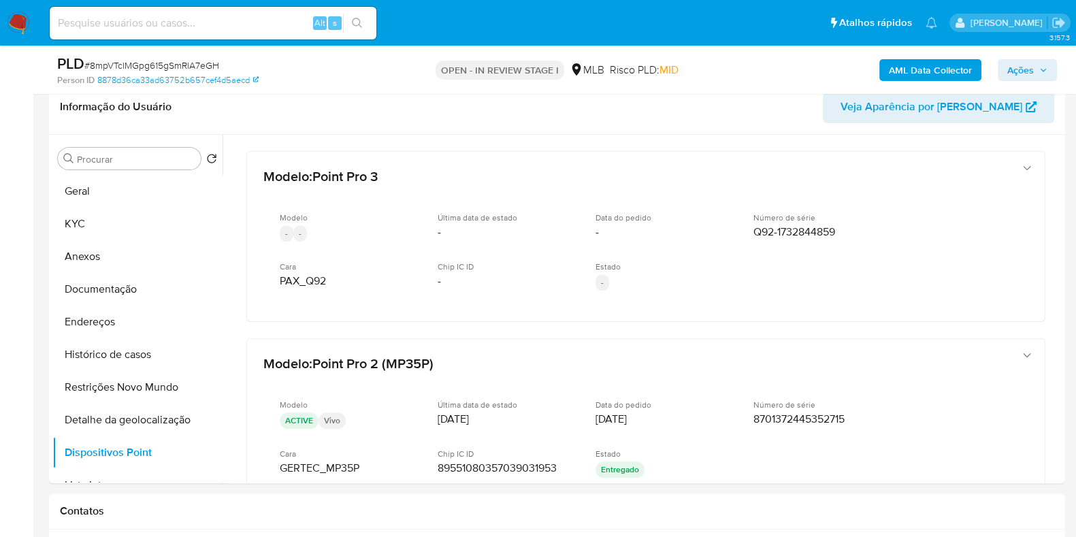
click at [902, 79] on b "AML Data Collector" at bounding box center [930, 70] width 83 height 22
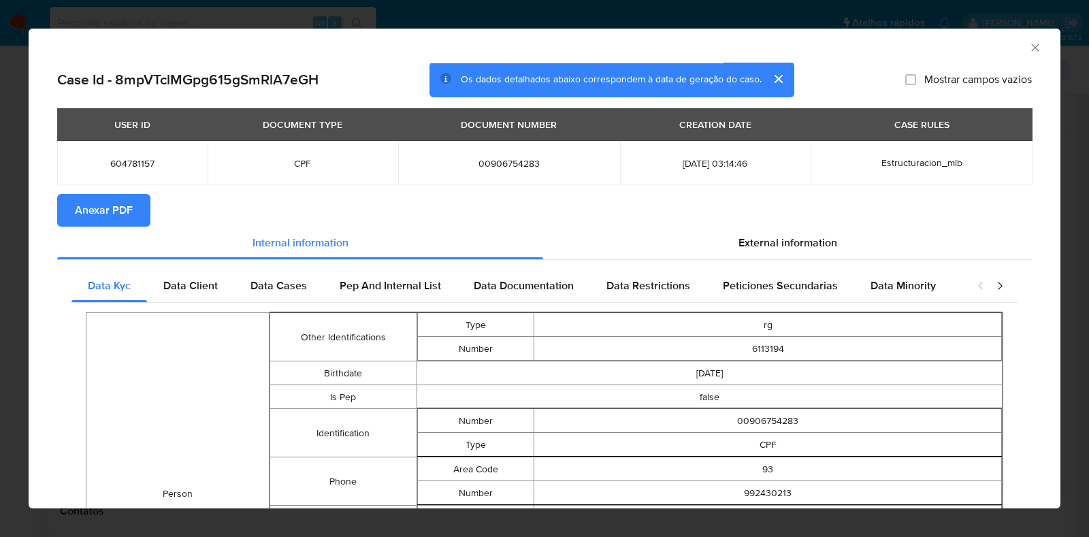
click at [123, 212] on span "Anexar PDF" at bounding box center [104, 210] width 58 height 30
click at [1032, 46] on icon "Fechar a janela" at bounding box center [1035, 47] width 7 height 7
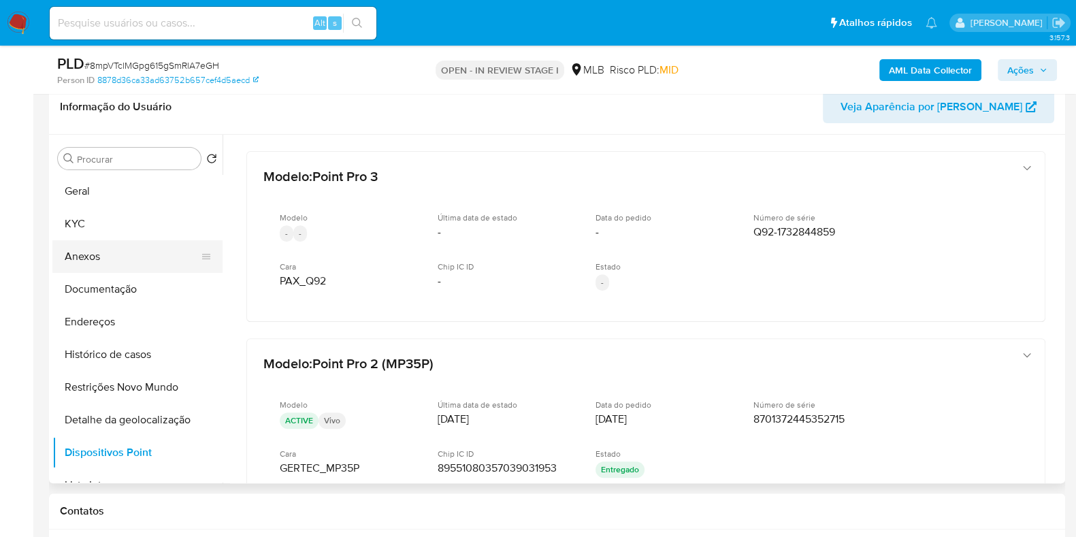
click at [99, 261] on button "Anexos" at bounding box center [131, 256] width 159 height 33
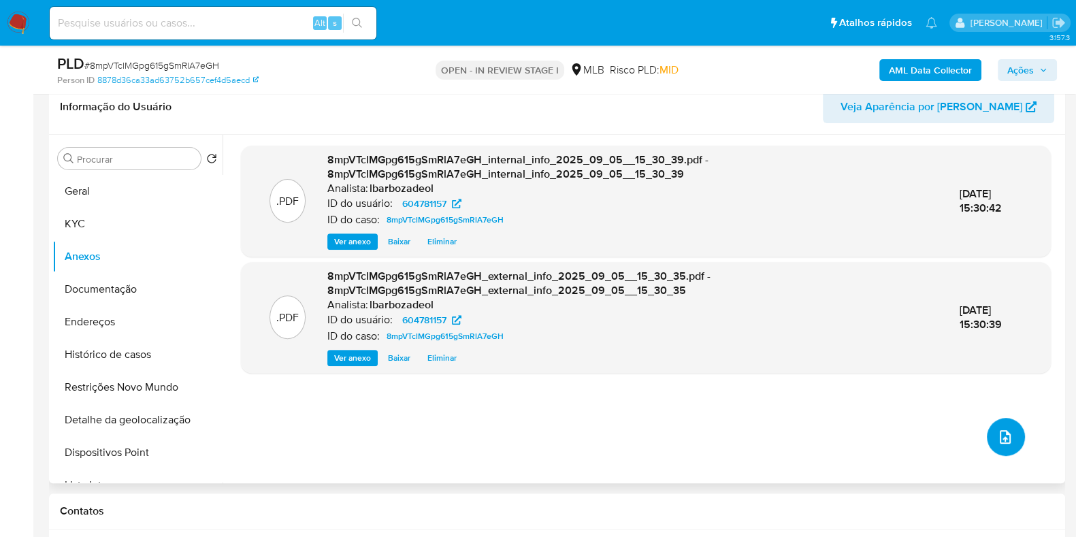
click at [1002, 438] on icon "upload-file" at bounding box center [1005, 437] width 16 height 16
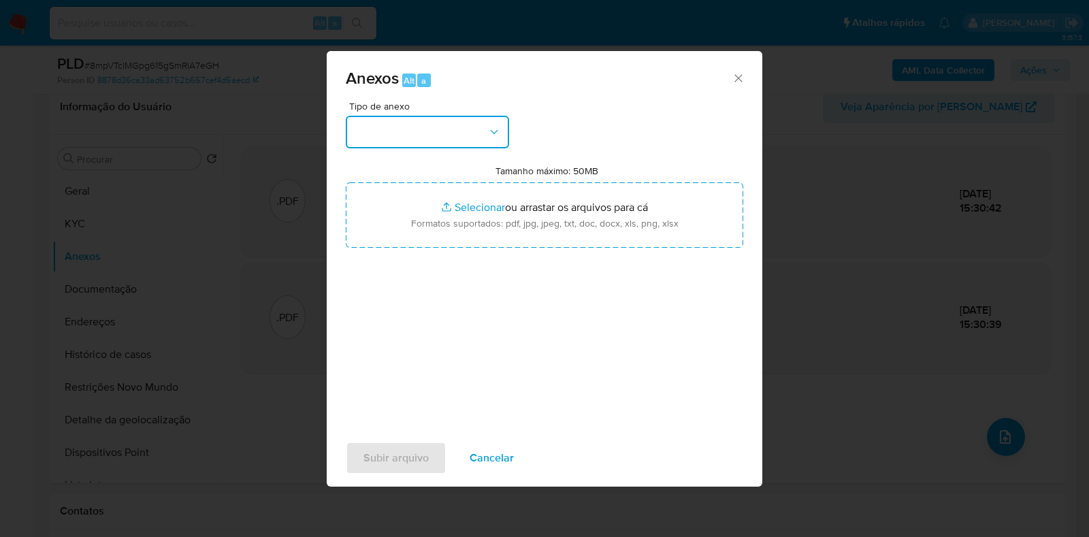
click at [456, 144] on button "button" at bounding box center [427, 132] width 163 height 33
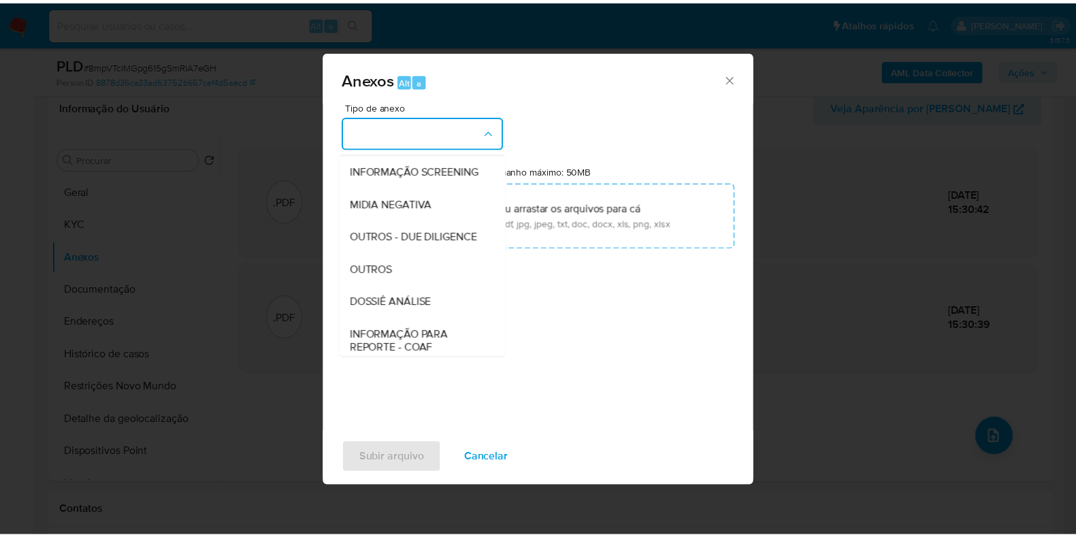
scroll to position [210, 0]
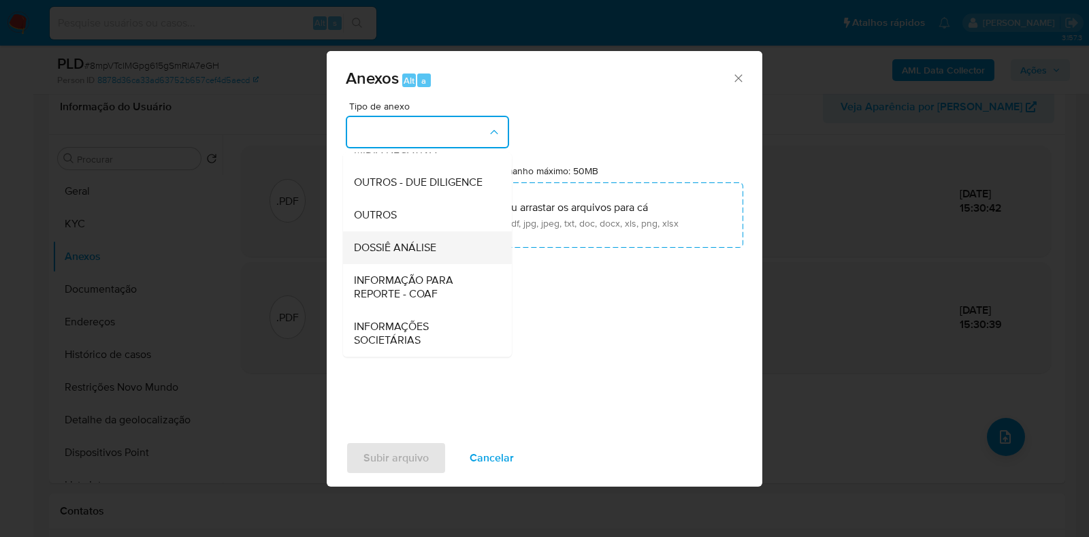
click at [413, 241] on span "DOSSIÊ ANÁLISE" at bounding box center [395, 248] width 82 height 14
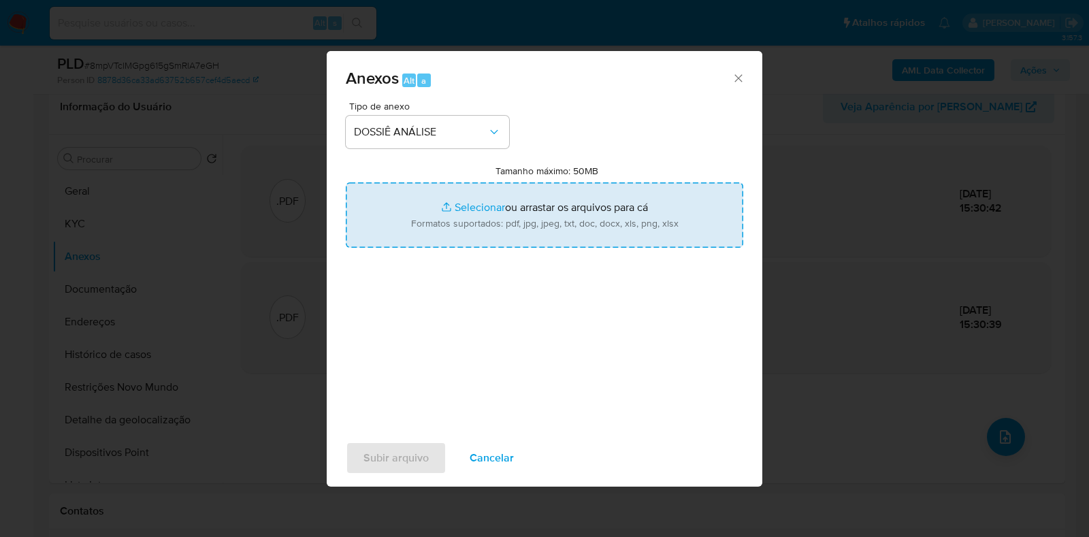
click at [435, 209] on input "Tamanho máximo: 50MB Selecionar arquivos" at bounding box center [545, 214] width 398 height 65
type input "C:\fakepath\SAR - XXXX - CPF 00906754283 - LUANY LOBATO DA SILVA.pdf"
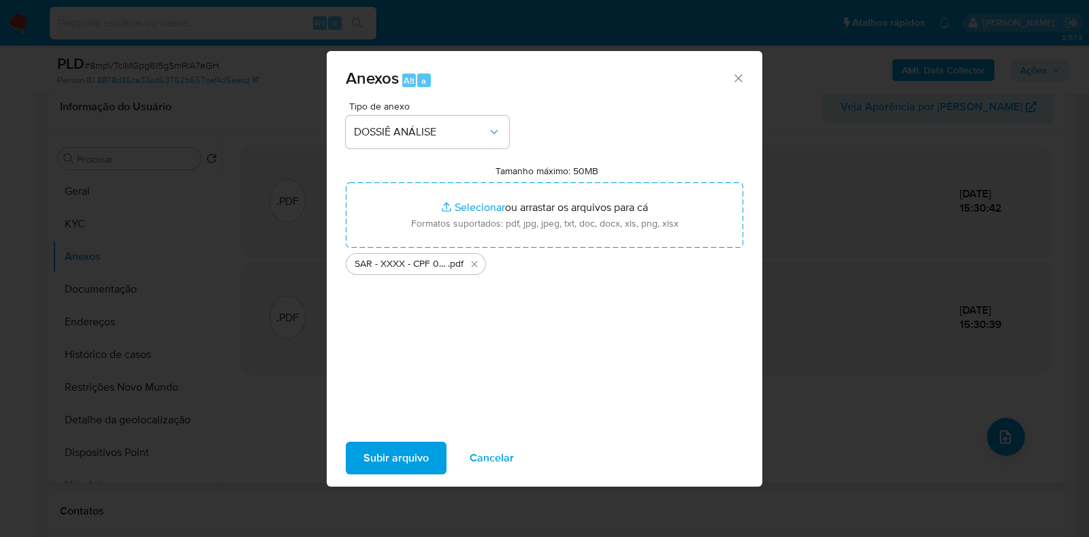
click at [387, 464] on span "Subir arquivo" at bounding box center [396, 458] width 65 height 30
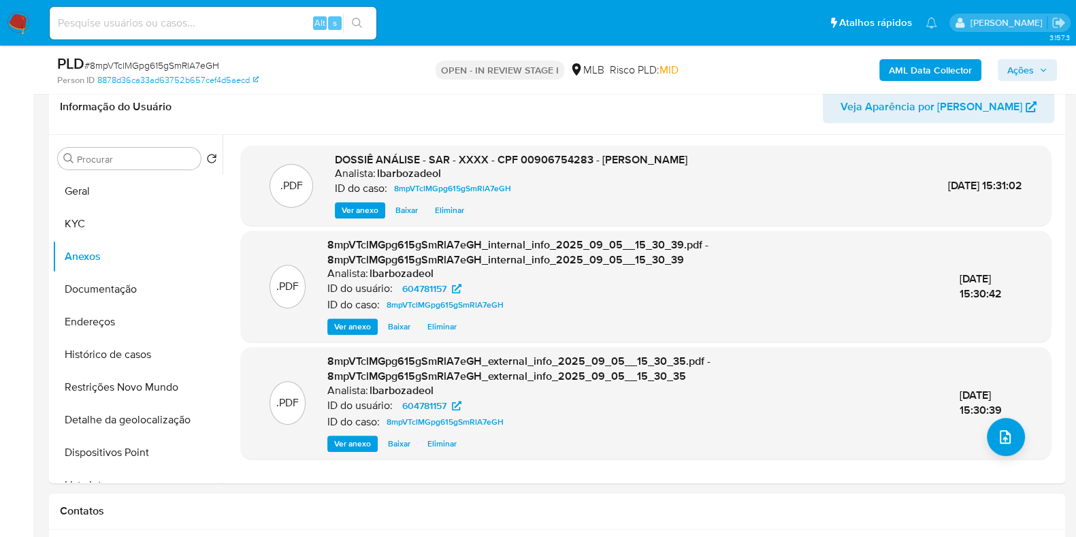
click at [1020, 74] on span "Ações" at bounding box center [1021, 70] width 27 height 22
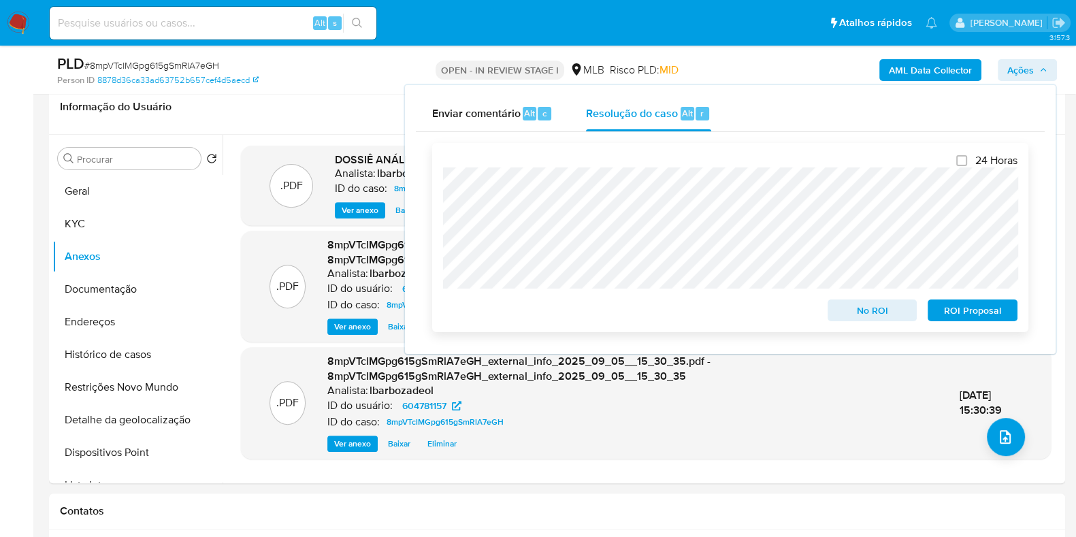
click at [946, 306] on span "ROI Proposal" at bounding box center [973, 310] width 71 height 19
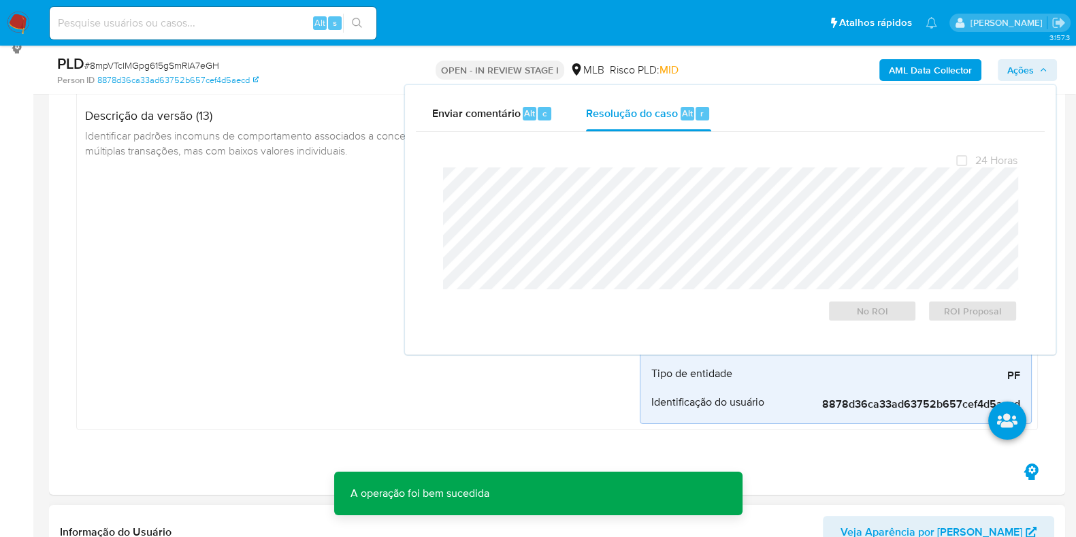
scroll to position [0, 0]
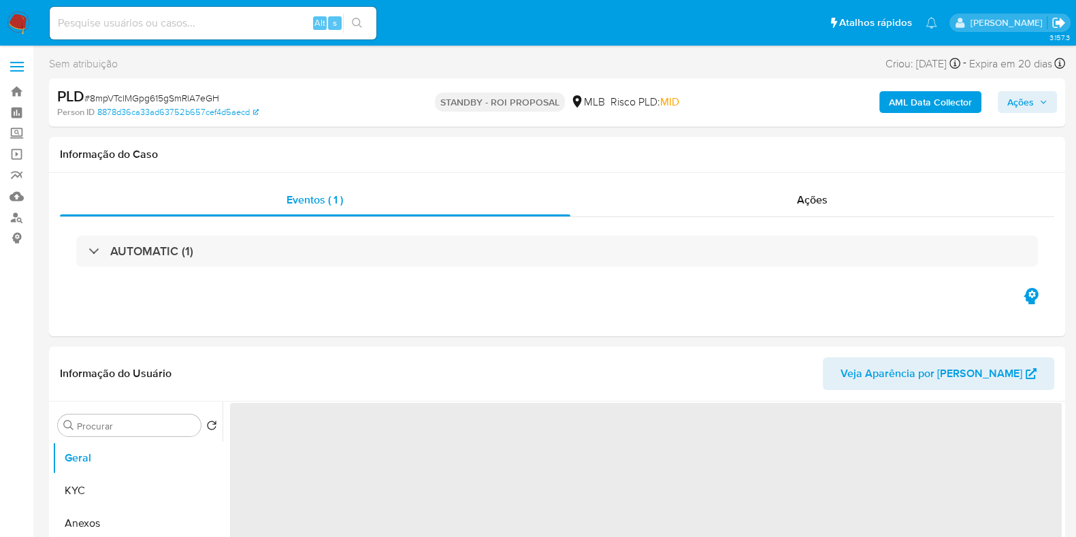
click at [1062, 28] on icon "Sair" at bounding box center [1059, 23] width 14 height 14
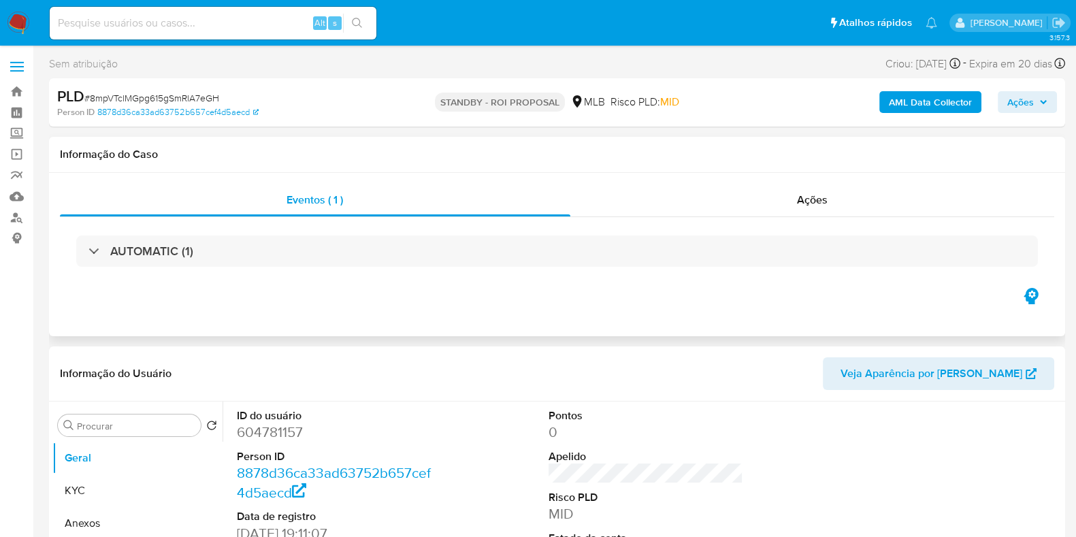
select select "10"
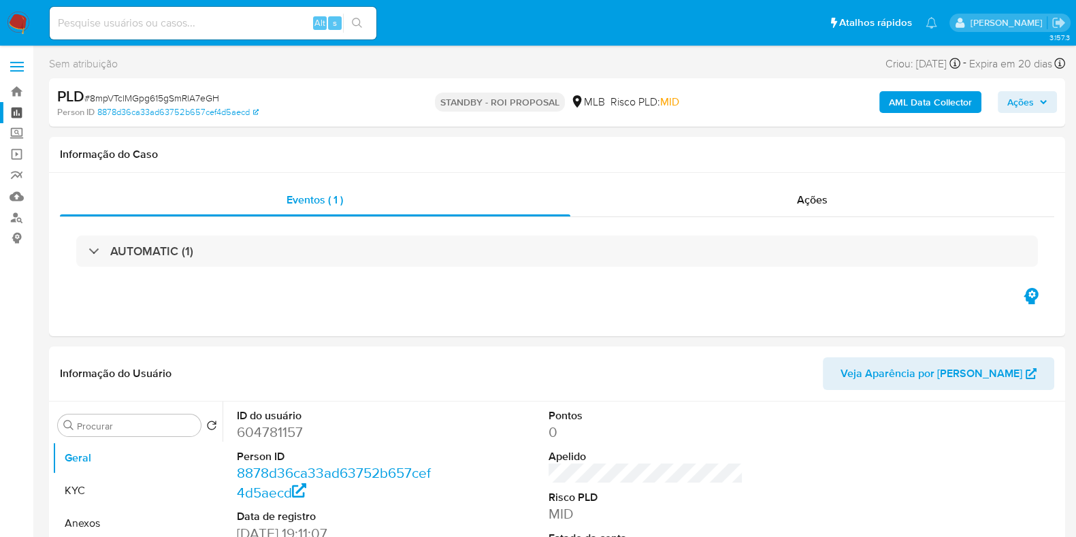
click at [17, 112] on link "Painel" at bounding box center [81, 112] width 162 height 21
select select "10"
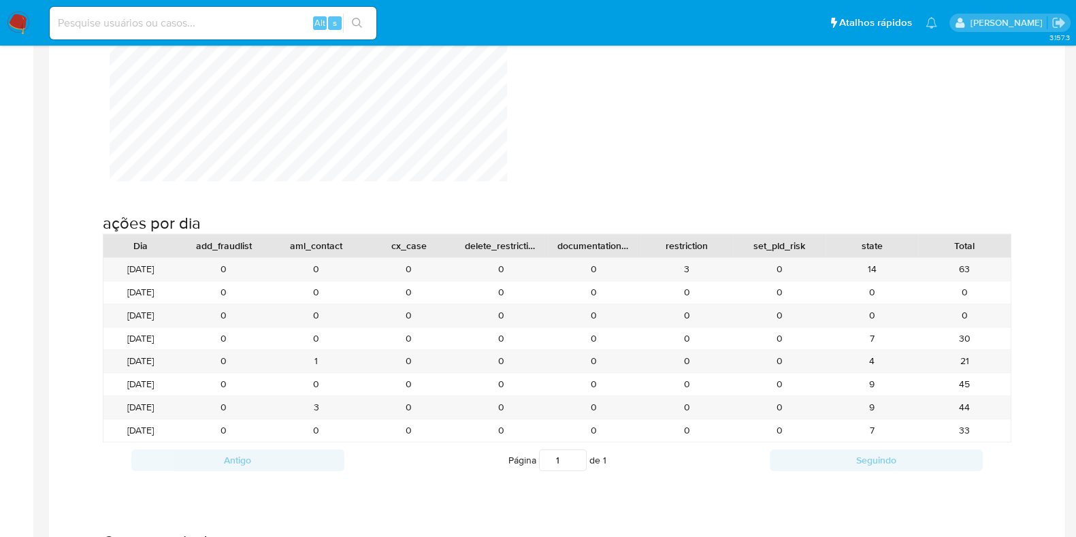
scroll to position [1276, 0]
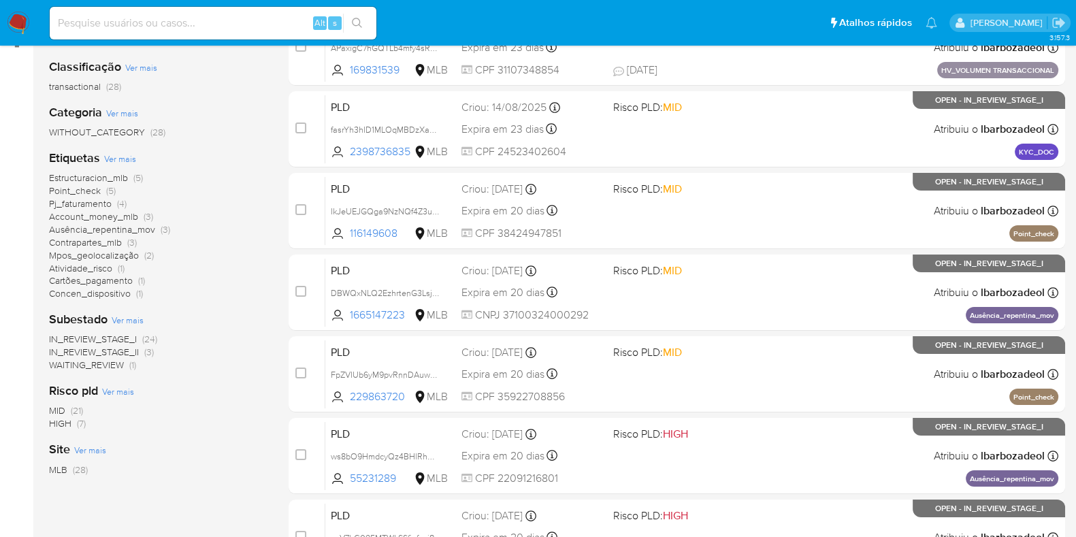
scroll to position [255, 0]
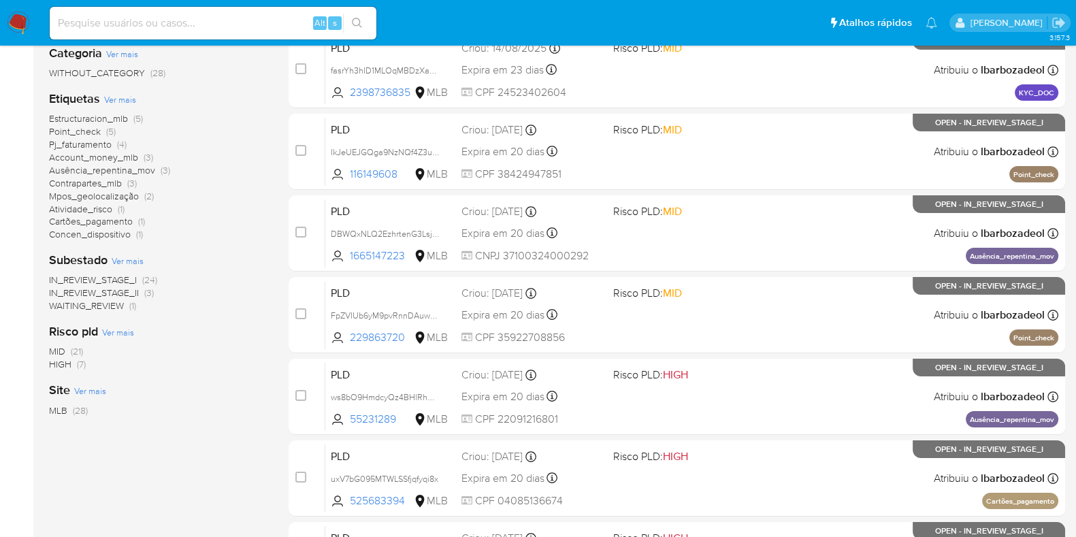
click at [114, 145] on span "Pj_faturamento (4)" at bounding box center [88, 144] width 78 height 13
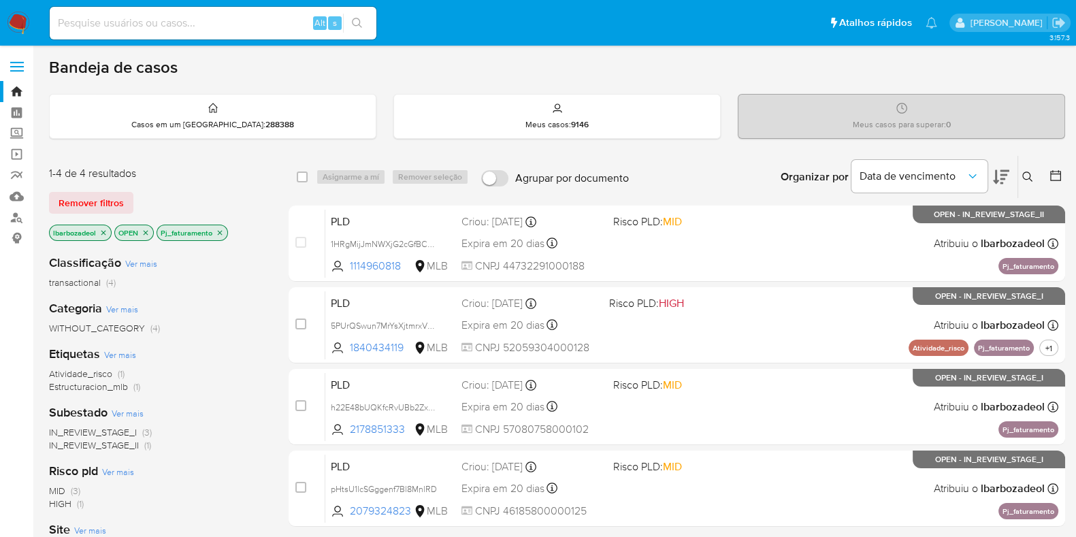
scroll to position [84, 0]
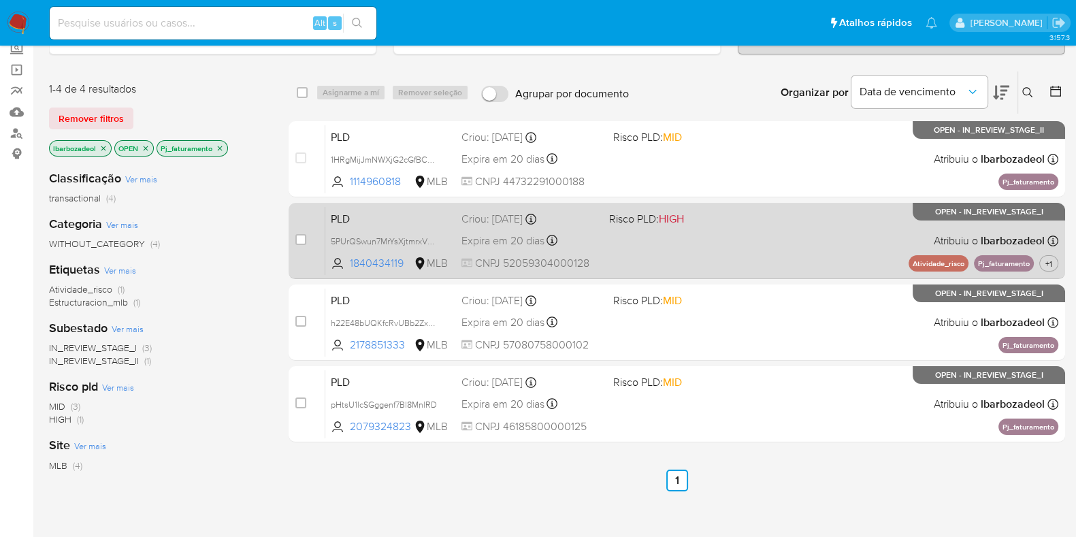
click at [765, 254] on div "PLD 5PUrQSwun7MrYsXjtmrxVmOO 1840434119 MLB Risco PLD: HIGH Criou: [DATE] Criou…" at bounding box center [691, 240] width 733 height 69
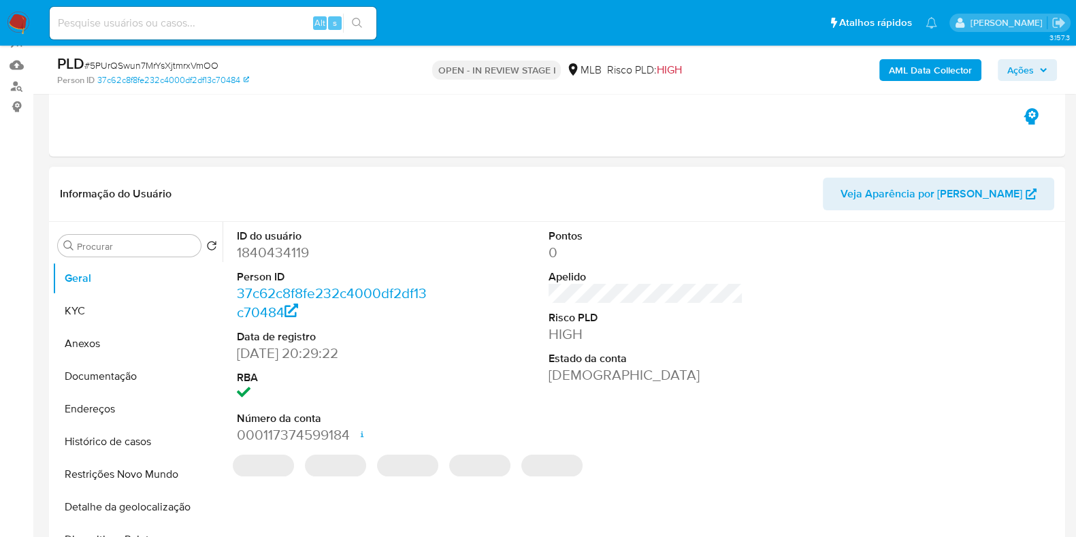
scroll to position [170, 0]
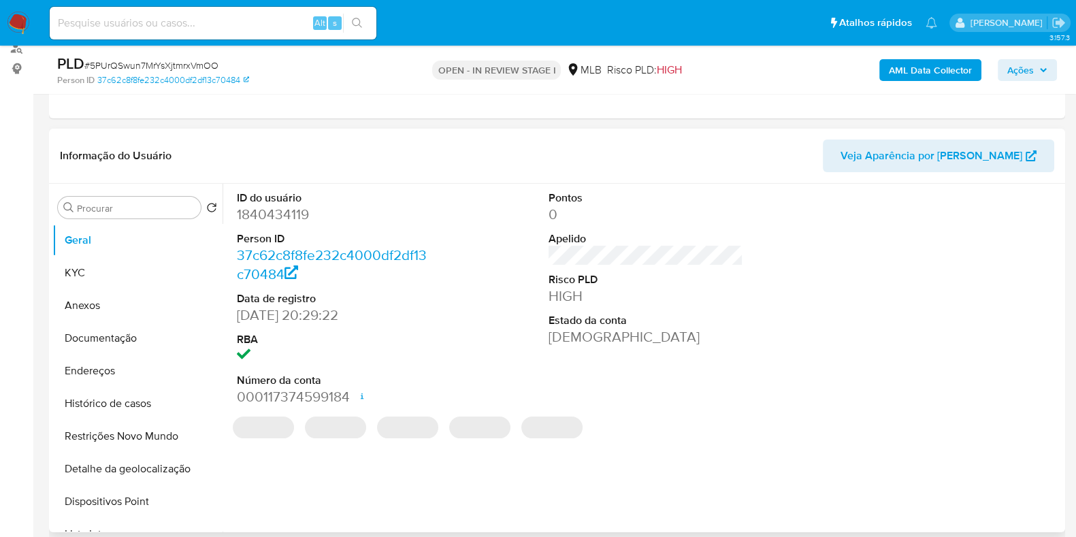
select select "10"
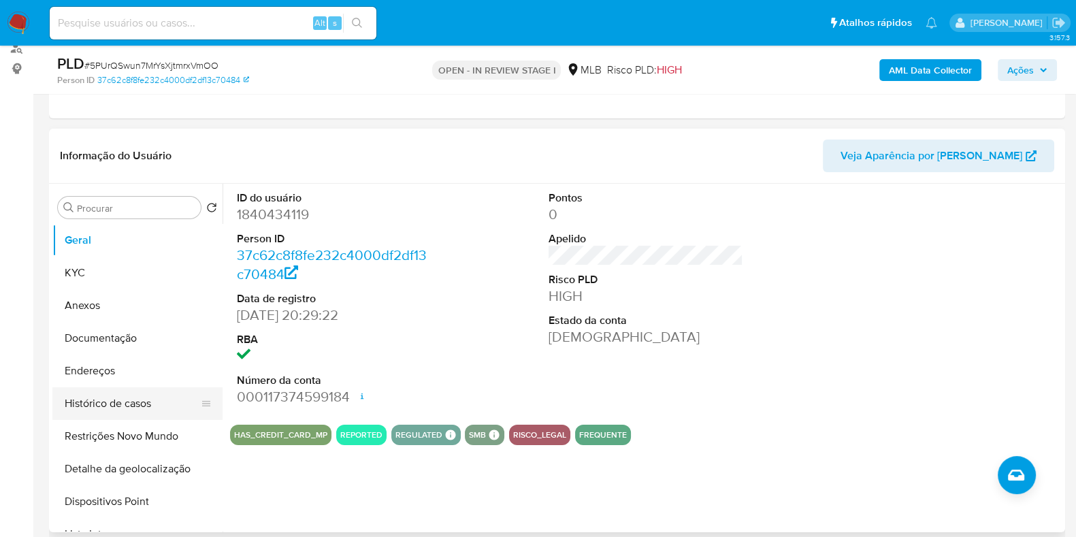
click at [130, 402] on button "Histórico de casos" at bounding box center [131, 403] width 159 height 33
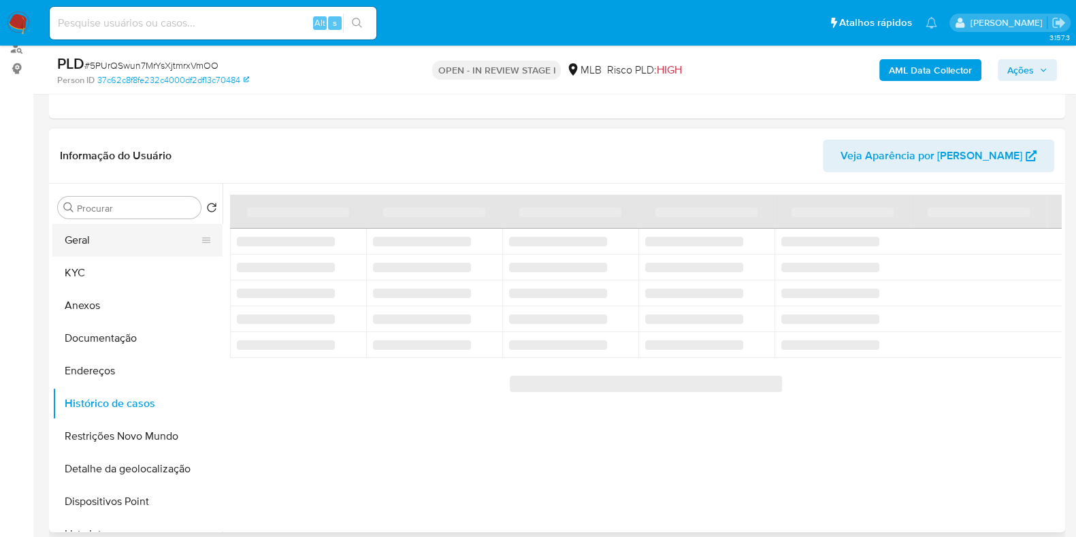
scroll to position [0, 0]
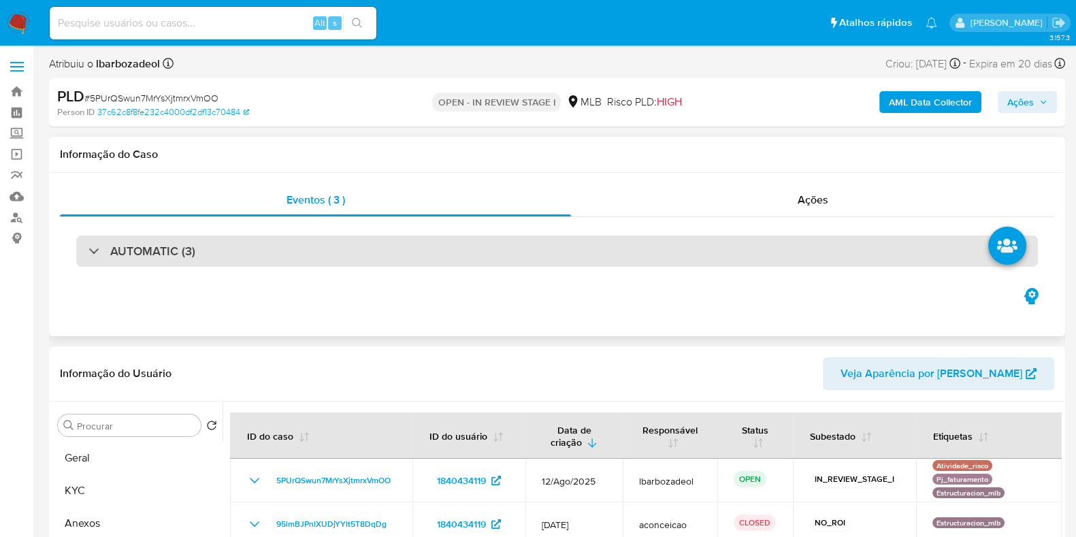
click at [160, 246] on h3 "AUTOMATIC (3)" at bounding box center [152, 251] width 85 height 15
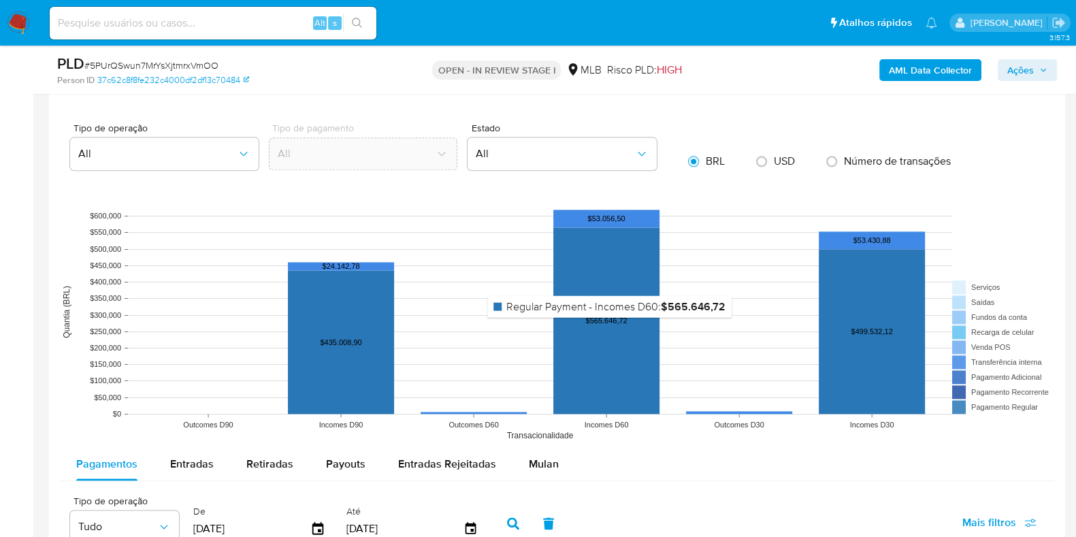
scroll to position [2553, 0]
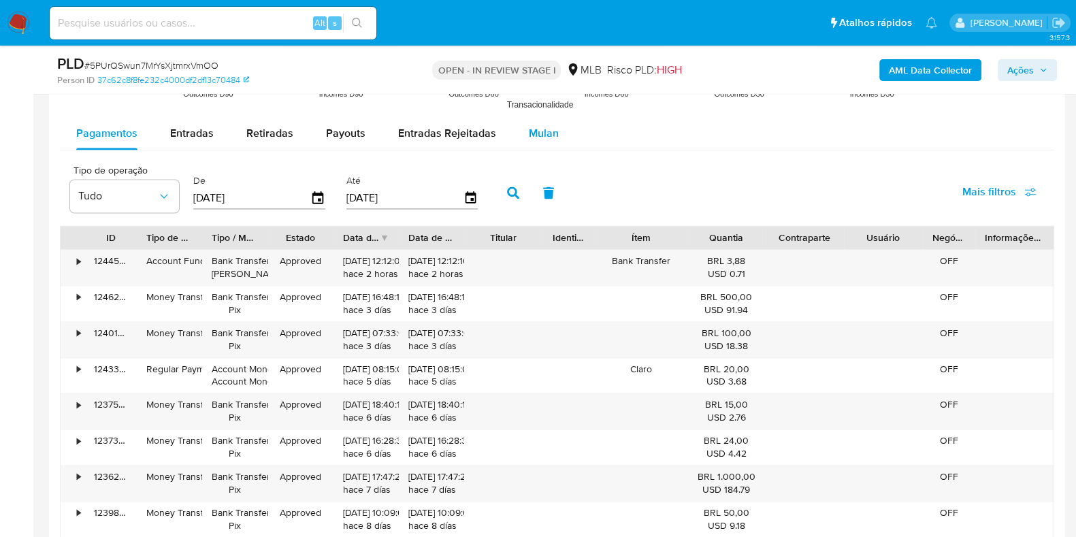
click at [533, 125] on span "Mulan" at bounding box center [544, 133] width 30 height 16
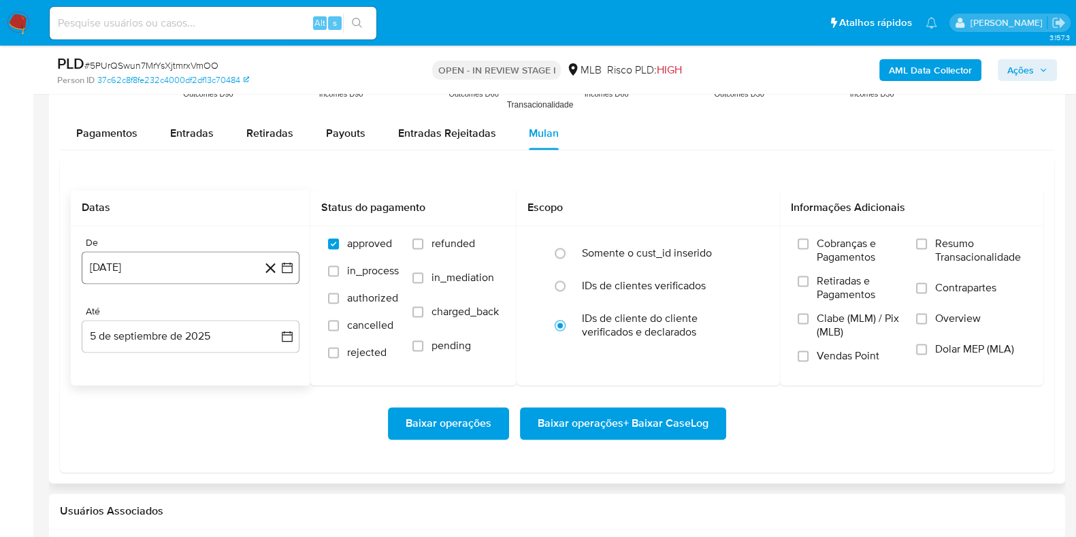
click at [189, 263] on button "[DATE]" at bounding box center [191, 267] width 218 height 33
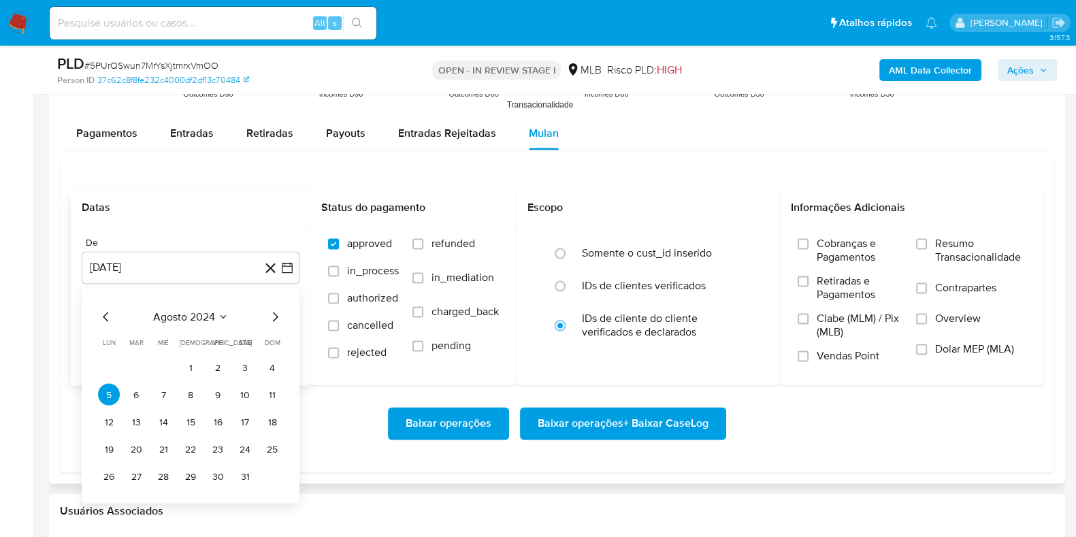
click at [194, 319] on span "agosto 2024" at bounding box center [184, 317] width 62 height 14
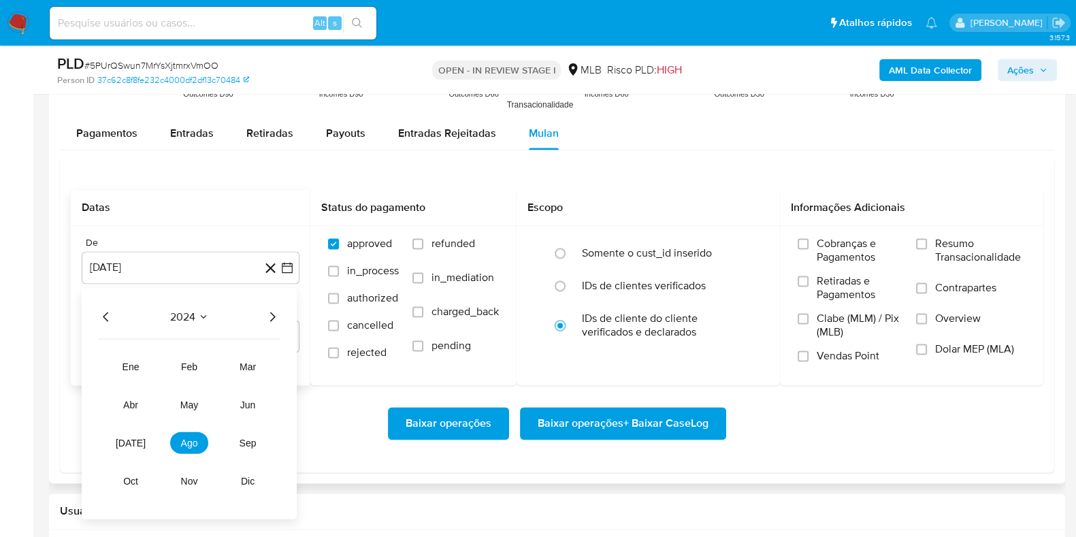
click at [269, 310] on icon "Año siguiente" at bounding box center [272, 316] width 16 height 16
click at [140, 437] on button "[DATE]" at bounding box center [131, 443] width 38 height 22
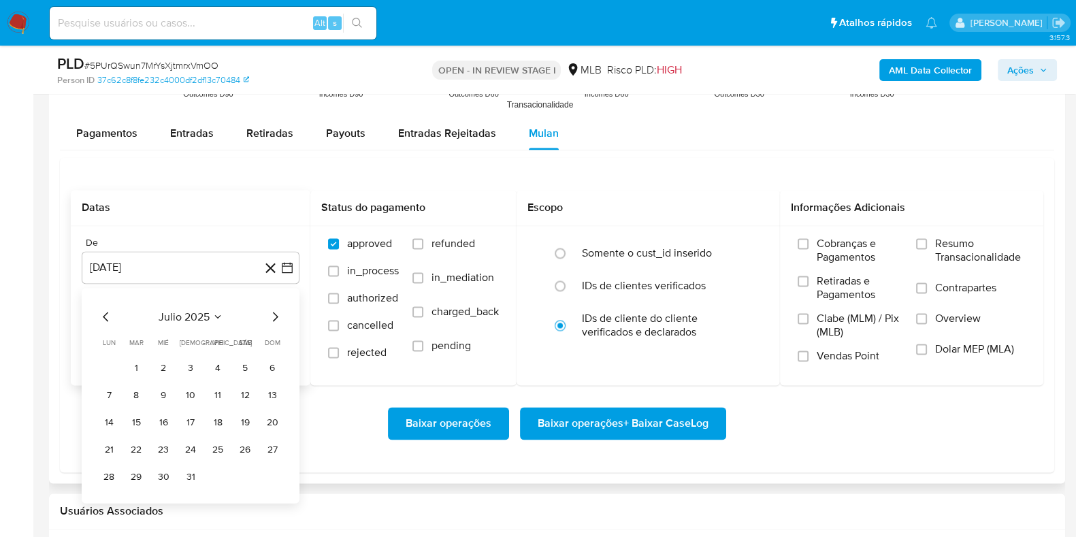
click at [134, 359] on button "1" at bounding box center [136, 367] width 22 height 22
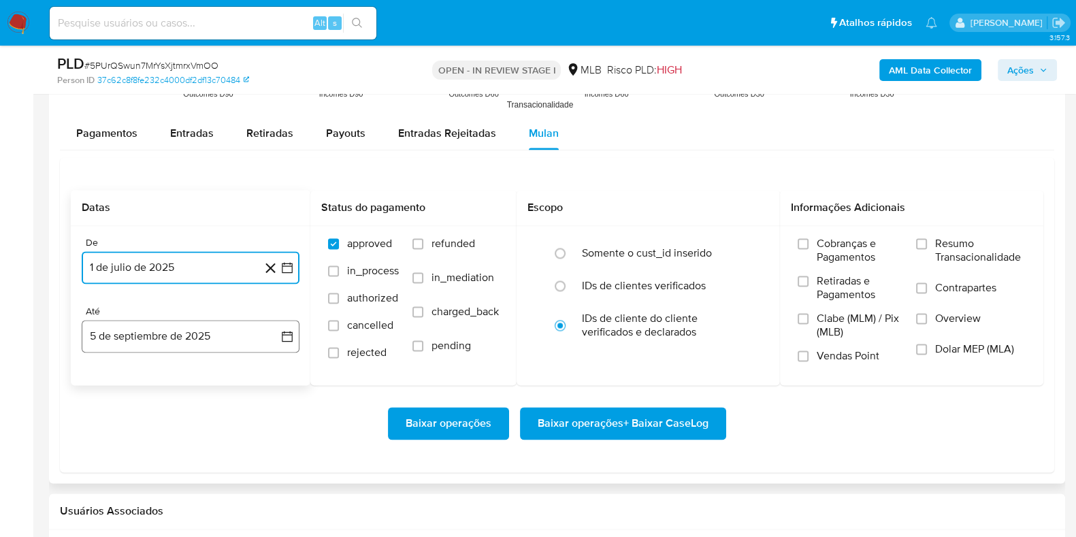
click at [153, 337] on button "5 de septiembre de 2025" at bounding box center [191, 336] width 218 height 33
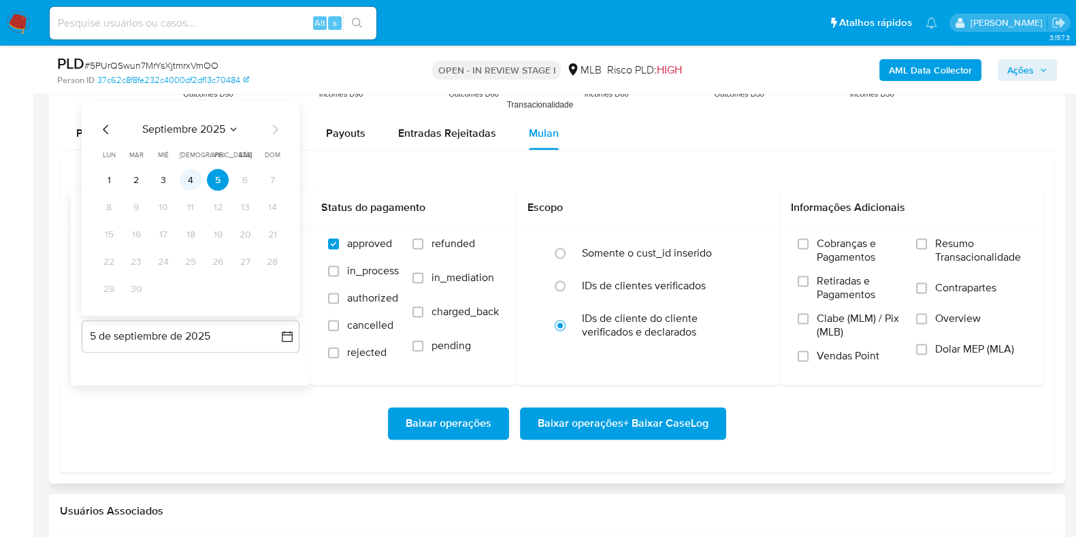
click at [194, 172] on button "4" at bounding box center [191, 180] width 22 height 22
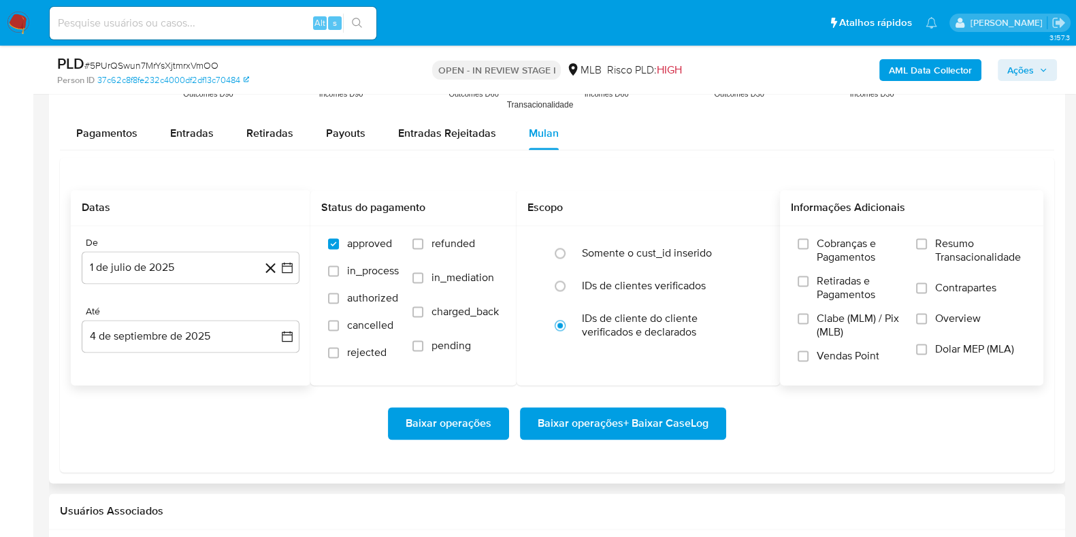
click at [933, 243] on label "Resumo Transacionalidade" at bounding box center [971, 259] width 110 height 44
click at [927, 243] on input "Resumo Transacionalidade" at bounding box center [921, 243] width 11 height 11
click at [628, 420] on span "Baixar operações + Baixar CaseLog" at bounding box center [623, 424] width 171 height 30
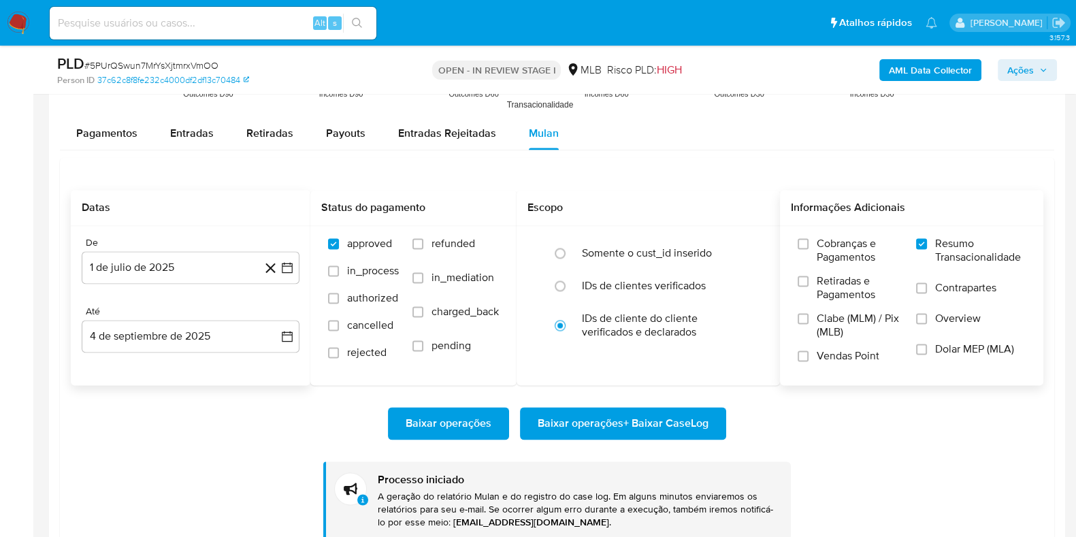
drag, startPoint x: 1038, startPoint y: 178, endPoint x: 1081, endPoint y: 158, distance: 46.9
click at [1038, 177] on div "Datas De 1 de julio de 2025 [DATE] Até 4 de septiembre de 2025 [DATE] Status do…" at bounding box center [557, 353] width 995 height 393
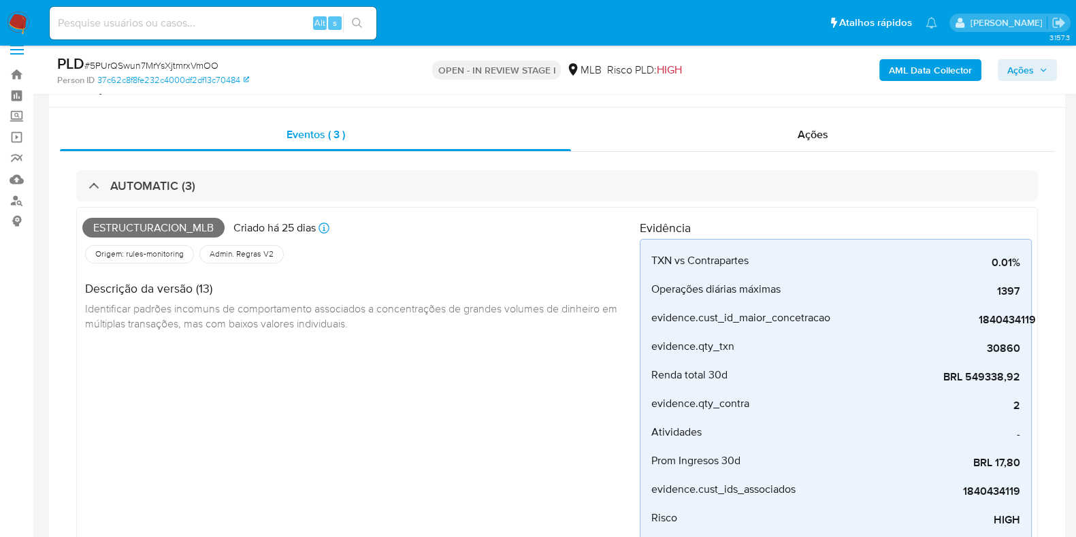
scroll to position [0, 0]
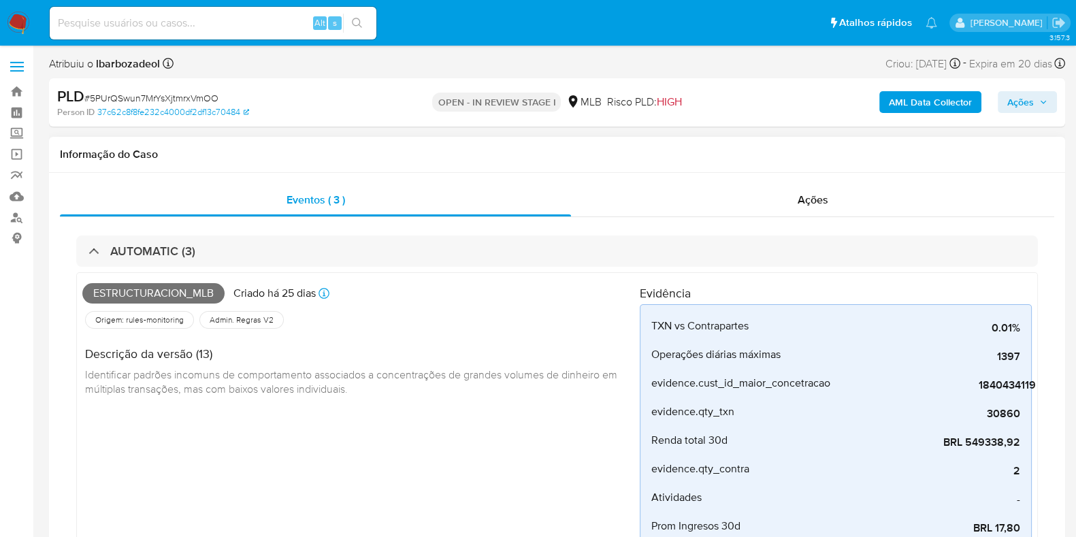
click at [147, 291] on span "Estructuracion_mlb" at bounding box center [153, 293] width 142 height 20
copy span "Estructuracion_mlb"
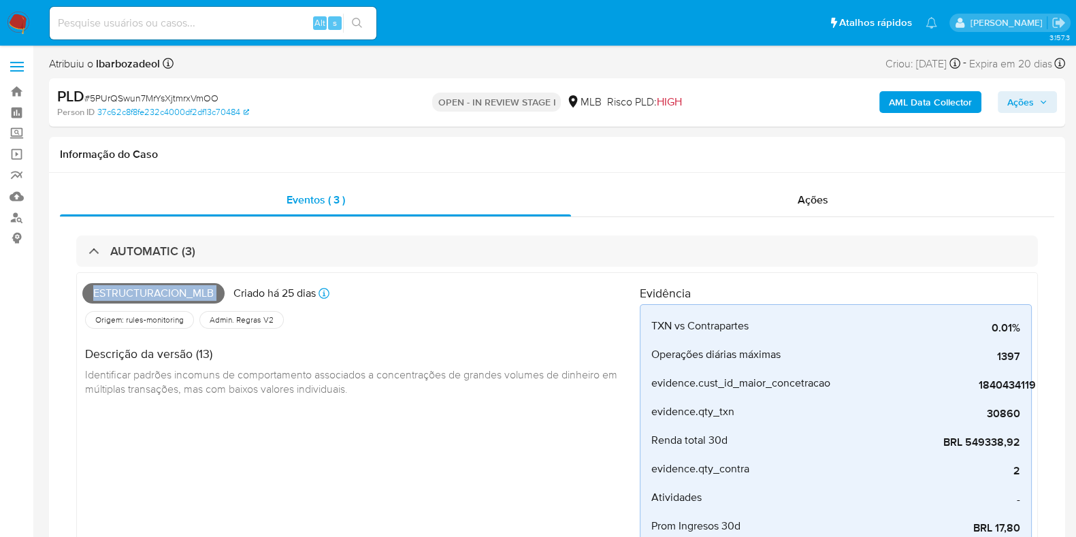
click at [1047, 95] on span "Ações" at bounding box center [1028, 102] width 40 height 19
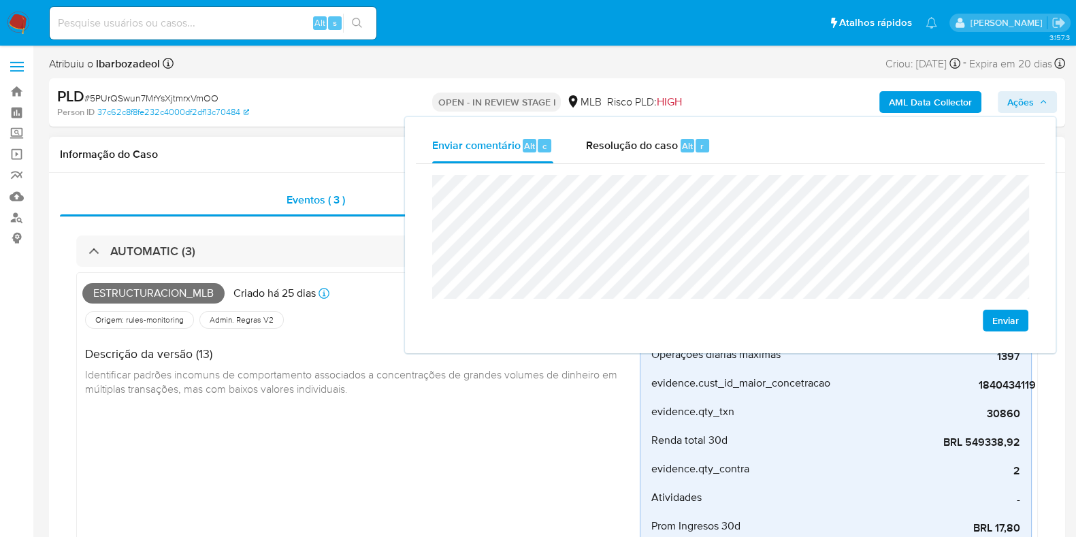
drag, startPoint x: 293, startPoint y: 148, endPoint x: 305, endPoint y: 144, distance: 12.7
click at [293, 148] on h1 "Informação do Caso" at bounding box center [557, 155] width 995 height 14
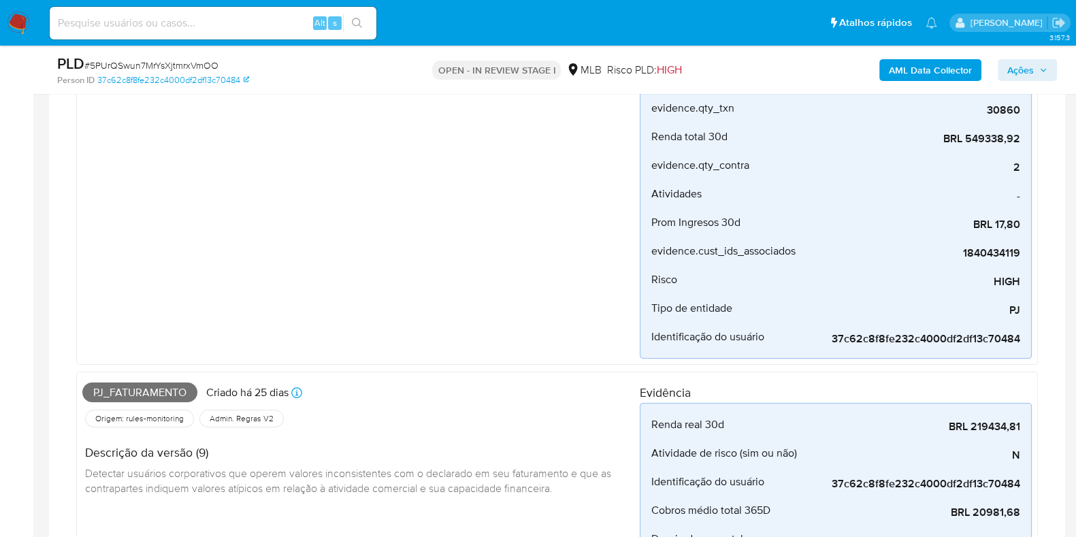
scroll to position [340, 0]
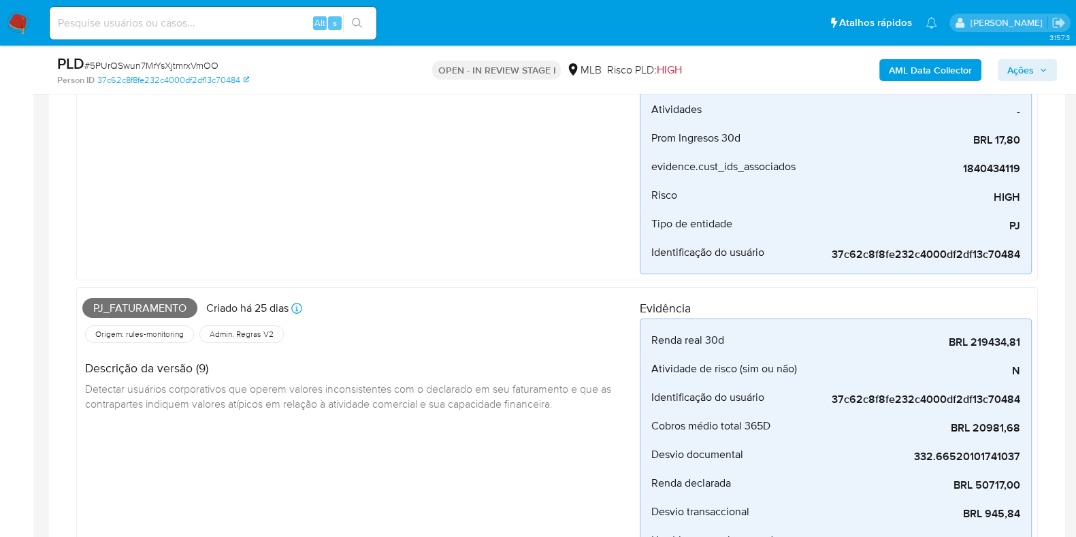
click at [162, 310] on span "Pj_faturamento" at bounding box center [139, 308] width 115 height 20
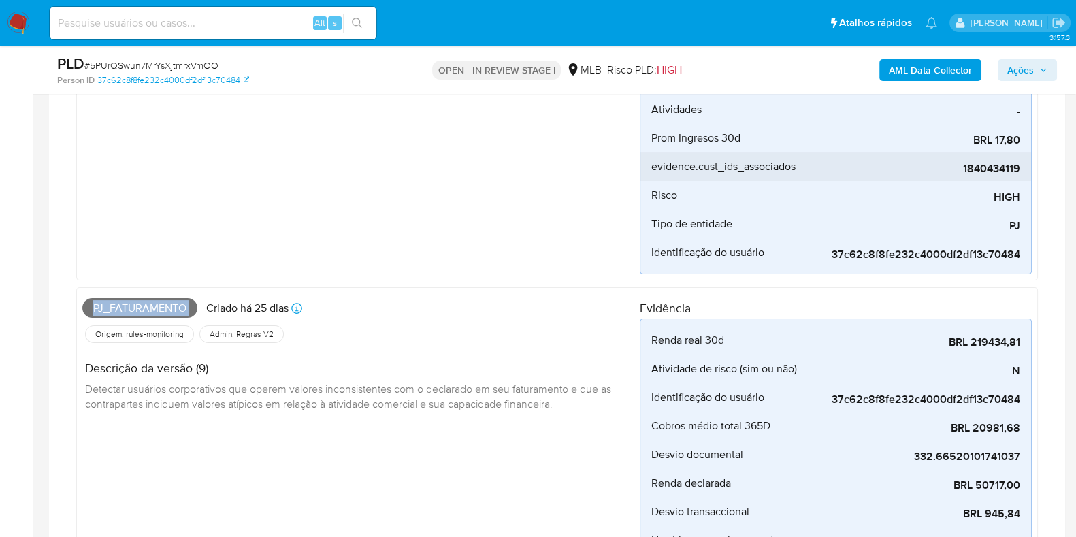
copy span "Pj_faturamento"
click at [1056, 71] on button "Ações" at bounding box center [1027, 70] width 59 height 22
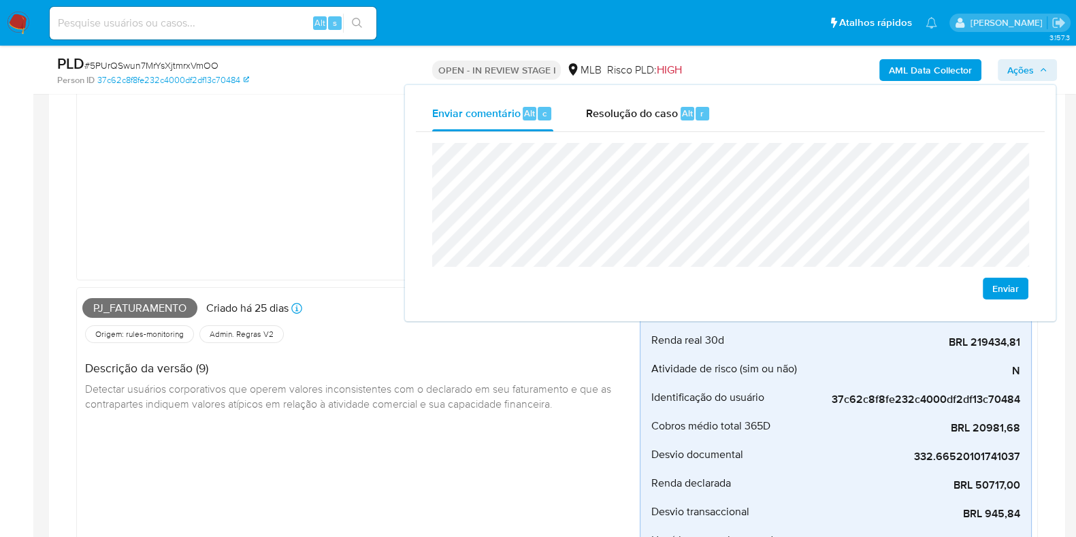
click at [197, 189] on div "Estructuracion_mlb Criado há 25 dias Criado: 12/08/2025 00:20:59 Origem: rules-…" at bounding box center [361, 82] width 558 height 384
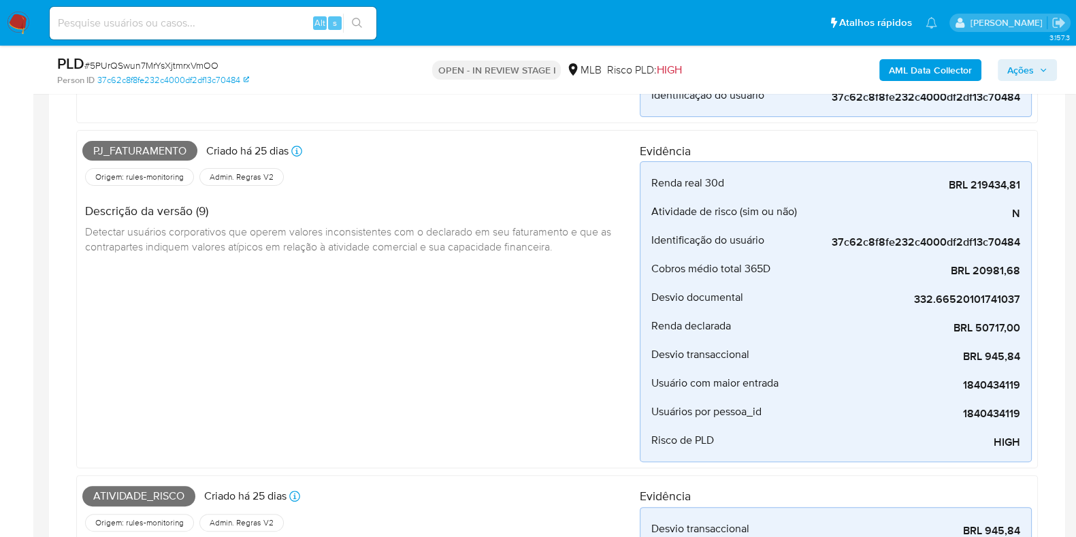
scroll to position [680, 0]
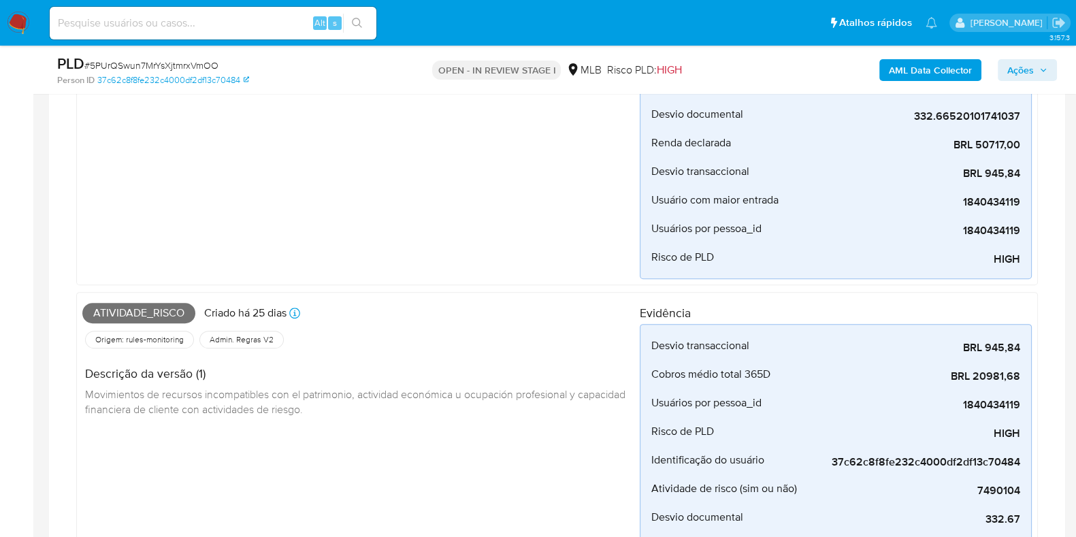
click at [167, 308] on span "Atividade_risco" at bounding box center [138, 313] width 113 height 20
copy span "Atividade_risco"
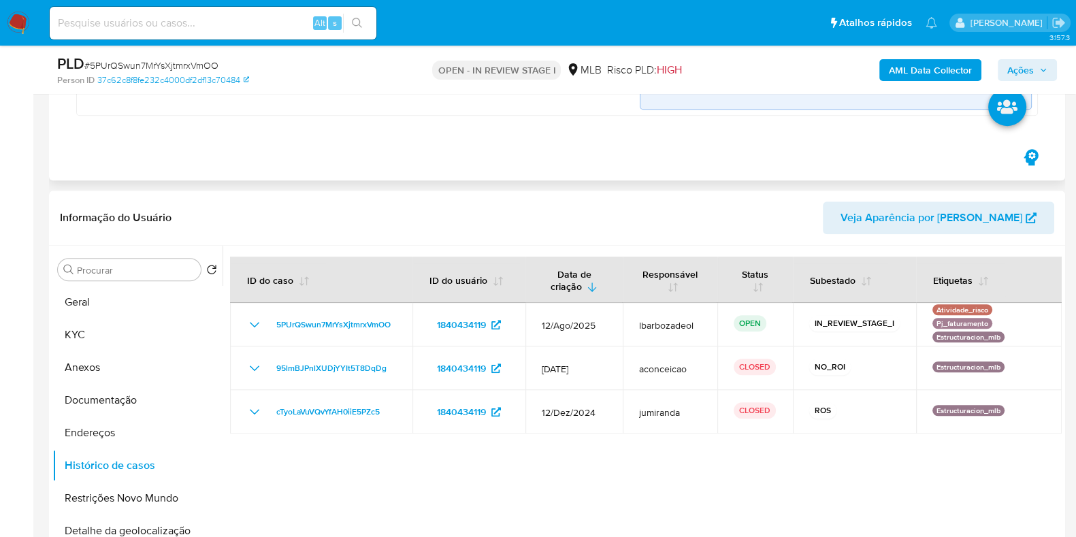
scroll to position [1191, 0]
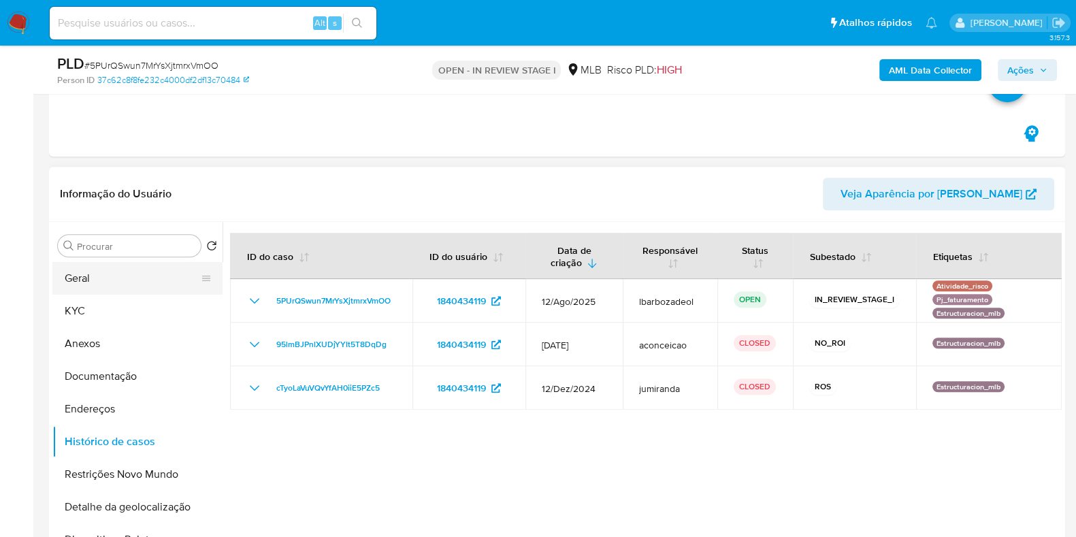
click at [160, 270] on button "Geral" at bounding box center [131, 278] width 159 height 33
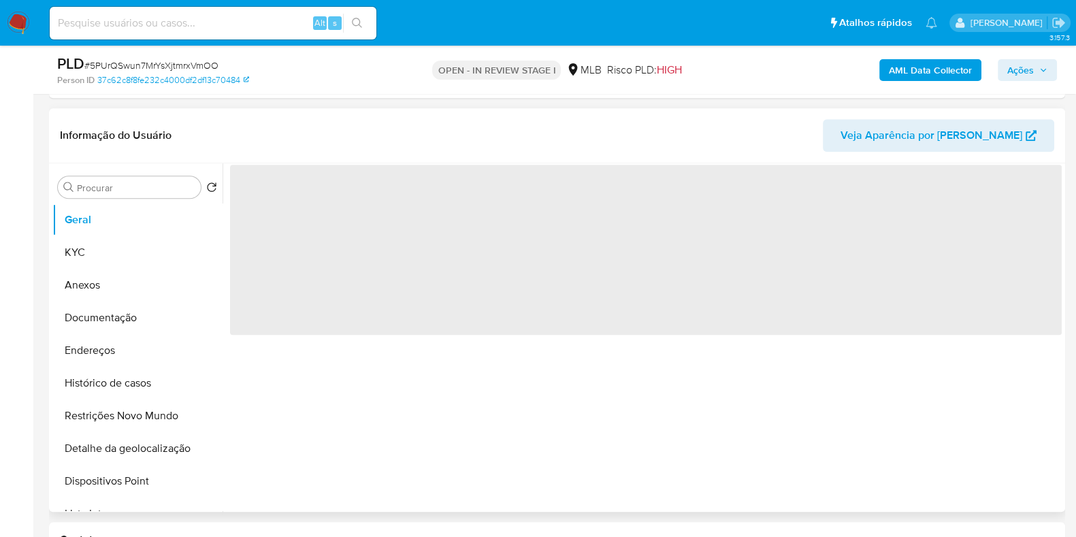
scroll to position [1276, 0]
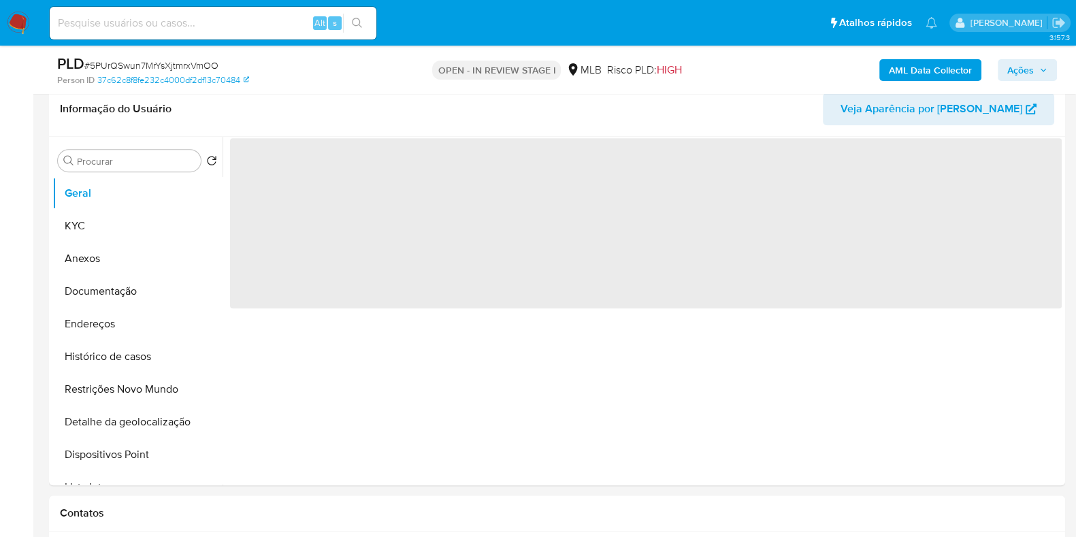
click at [1049, 71] on button "Ações" at bounding box center [1027, 70] width 59 height 22
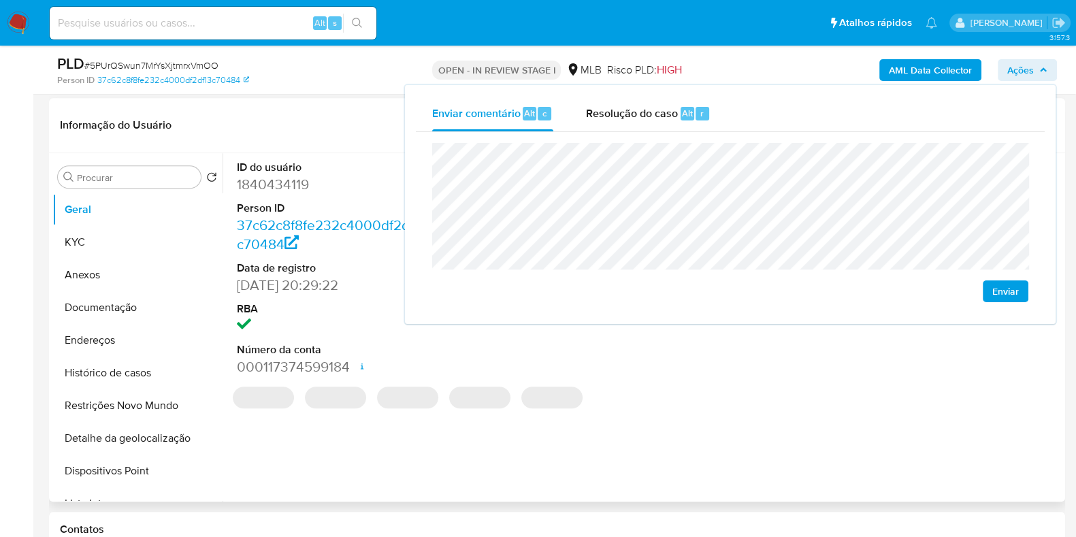
click at [342, 176] on dd "1840434119" at bounding box center [334, 184] width 195 height 19
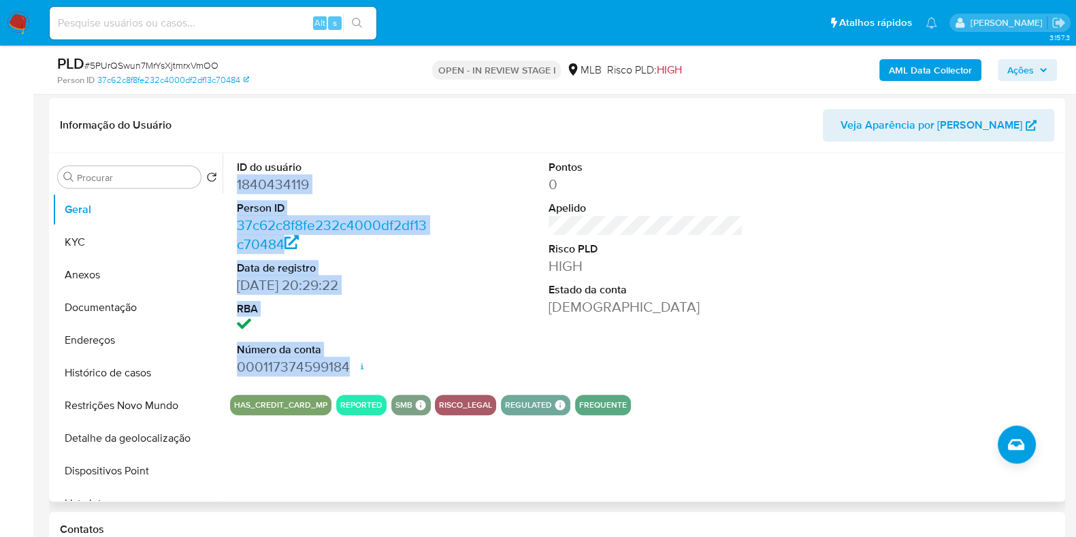
drag, startPoint x: 238, startPoint y: 180, endPoint x: 351, endPoint y: 362, distance: 214.3
click at [351, 362] on dl "ID do usuário 1840434119 Person ID 37c62c8f8fe232c4000df2df13c70484 Data de reg…" at bounding box center [334, 268] width 195 height 217
copy dl "1840434119 Person ID 37c62c8f8fe232c4000df2df13c70484 Data de registro 03/06/20…"
click at [1015, 72] on span "Ações" at bounding box center [1021, 70] width 27 height 22
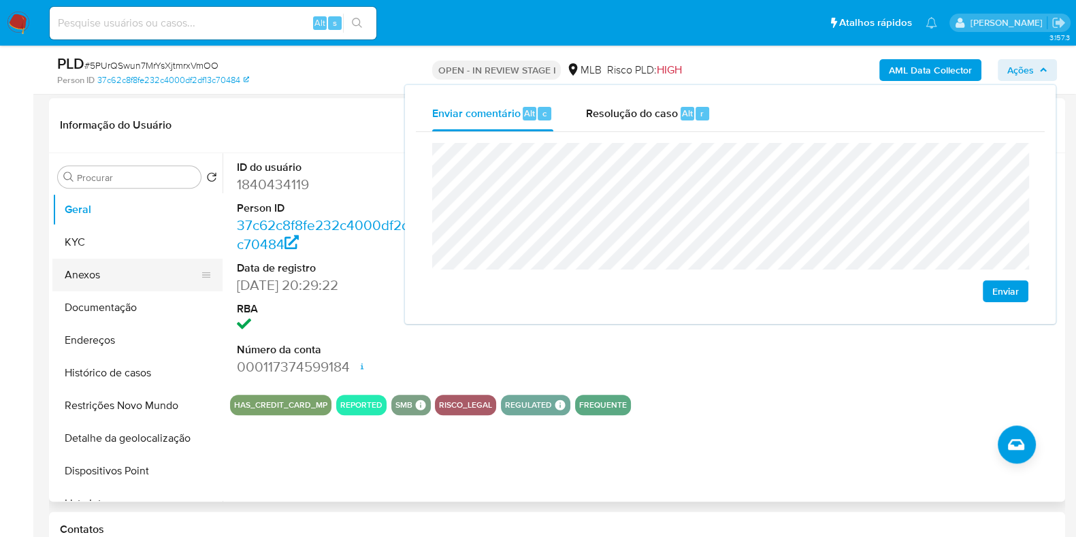
click at [142, 260] on button "Anexos" at bounding box center [131, 275] width 159 height 33
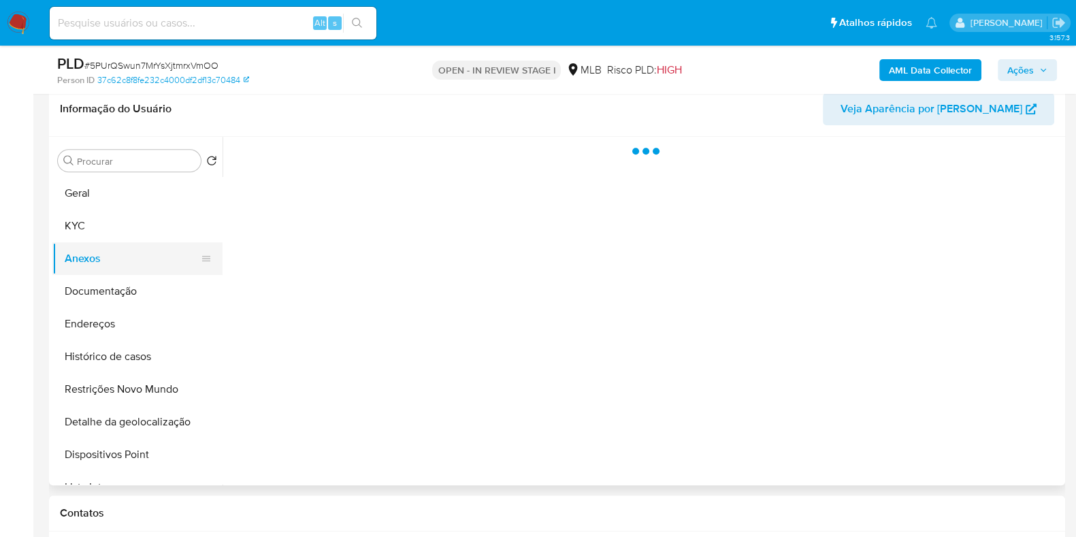
click at [141, 244] on button "Anexos" at bounding box center [131, 258] width 159 height 33
click at [141, 226] on button "KYC" at bounding box center [131, 226] width 159 height 33
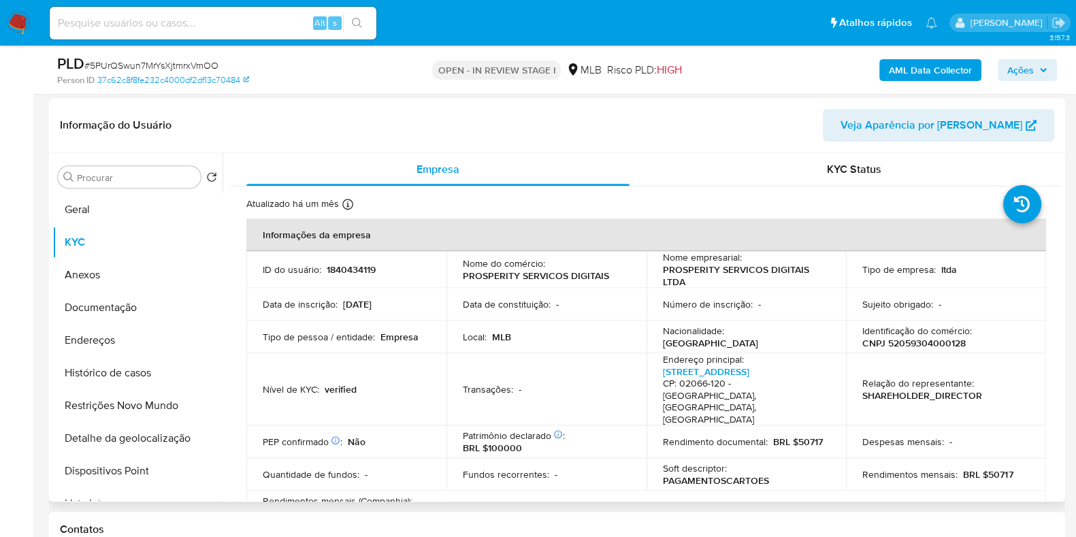
click at [943, 344] on p "CNPJ 52059304000128" at bounding box center [914, 343] width 103 height 12
copy p "52059304000128"
click at [1040, 80] on span "Ações" at bounding box center [1028, 70] width 40 height 19
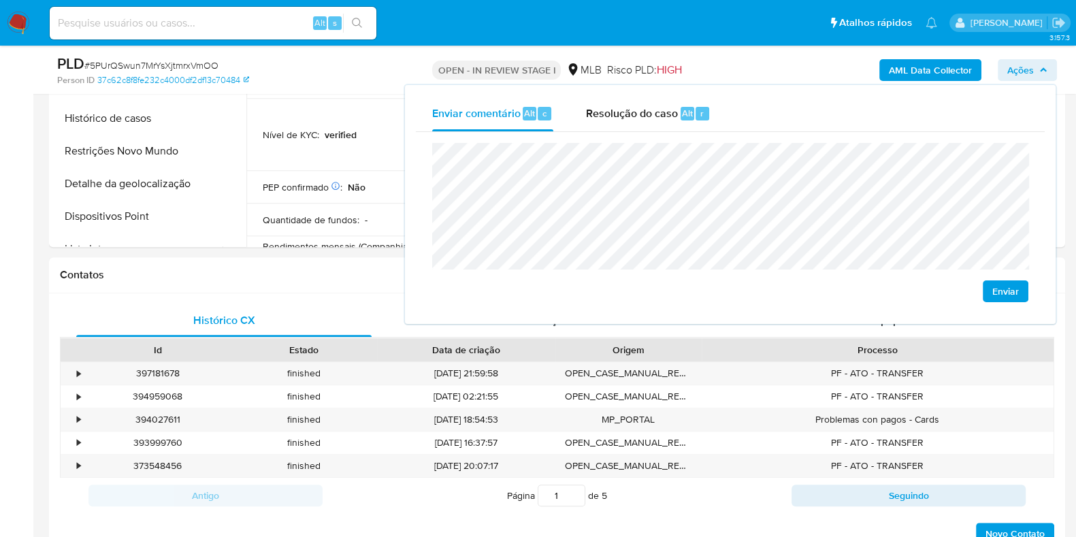
scroll to position [1532, 0]
click at [227, 295] on div "Histórico CX Soluções Bate-papo Id Estado Data de criação Origem Processo • 397…" at bounding box center [557, 423] width 1017 height 263
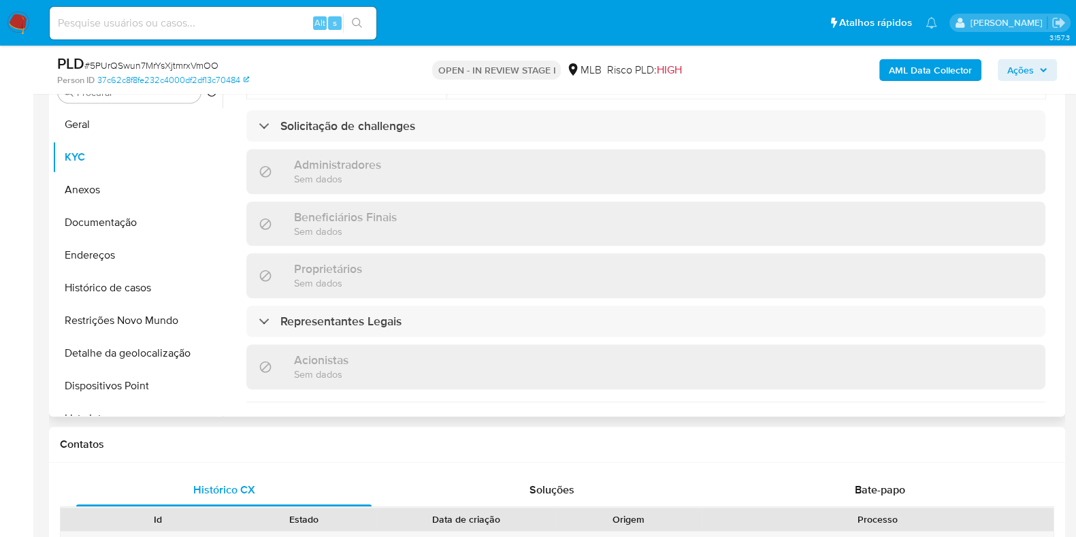
scroll to position [595, 0]
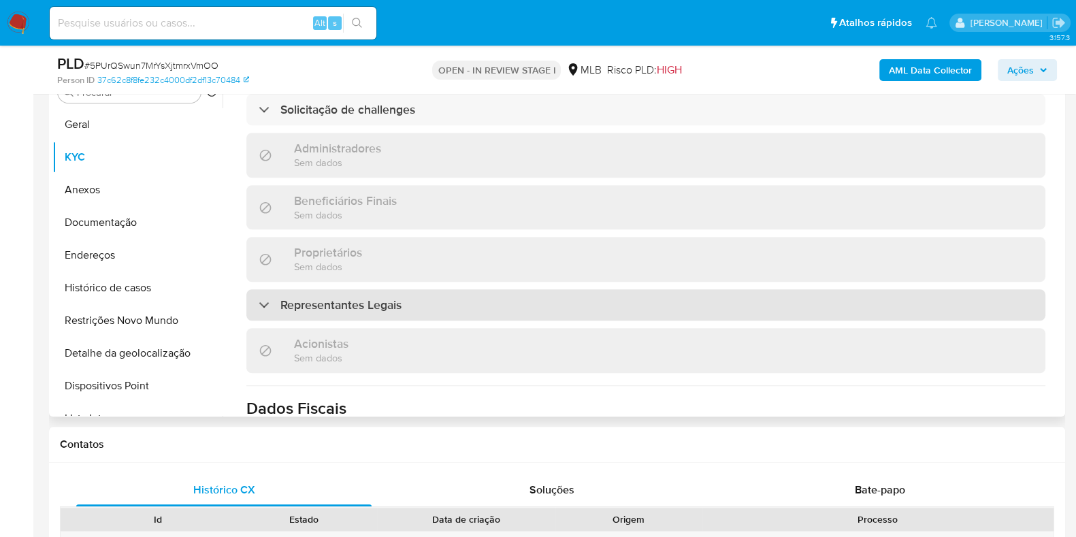
click at [515, 289] on div "Representantes Legais" at bounding box center [645, 304] width 799 height 31
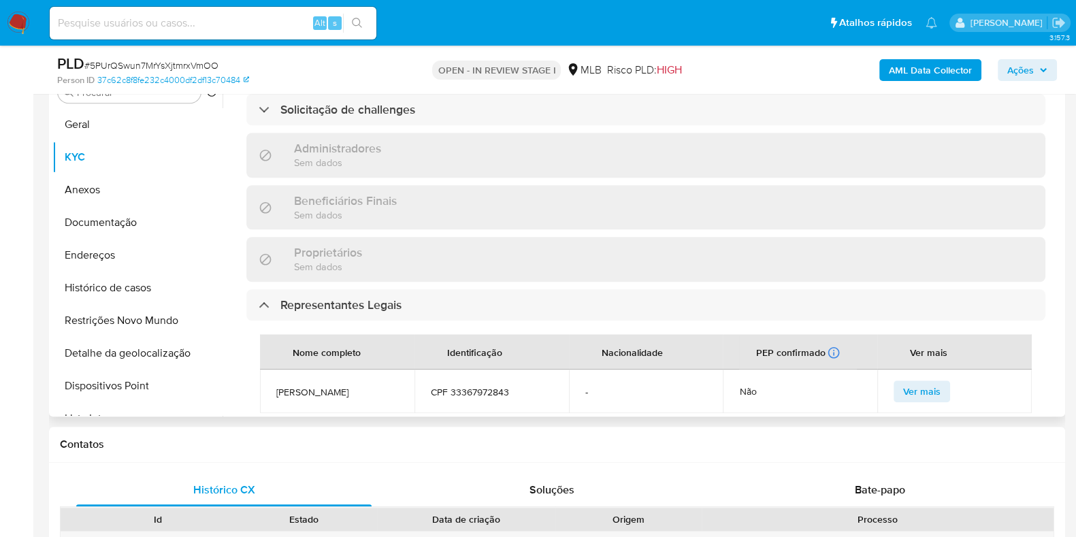
click at [480, 386] on span "CPF 33367972843" at bounding box center [492, 392] width 122 height 12
copy span "33367972843"
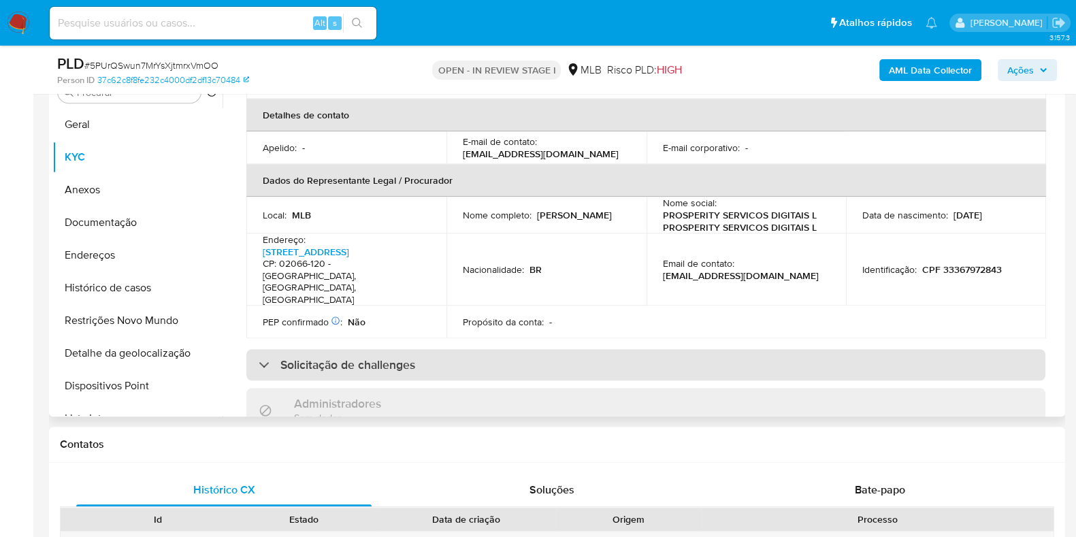
scroll to position [255, 0]
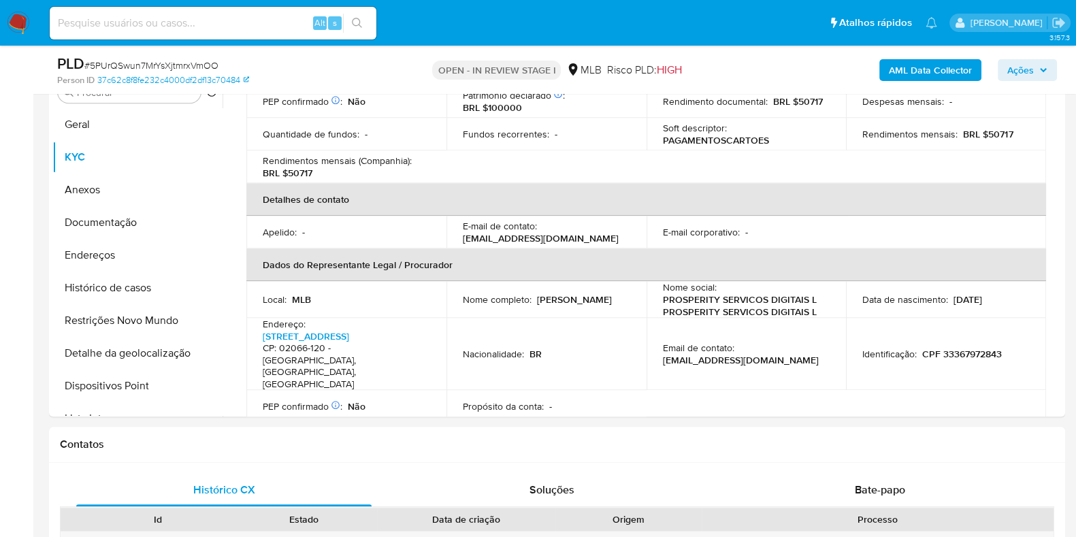
click at [1036, 69] on span "Ações" at bounding box center [1028, 70] width 40 height 19
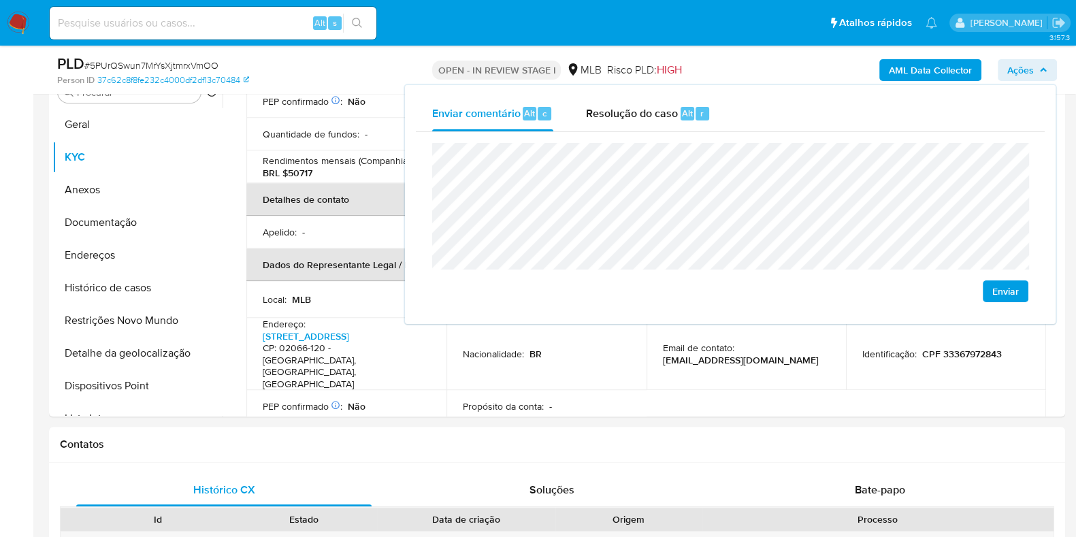
click at [0, 0] on lt-span "econômica" at bounding box center [0, 0] width 0 height 0
click at [539, 400] on p "Propósito da conta :" at bounding box center [503, 406] width 81 height 12
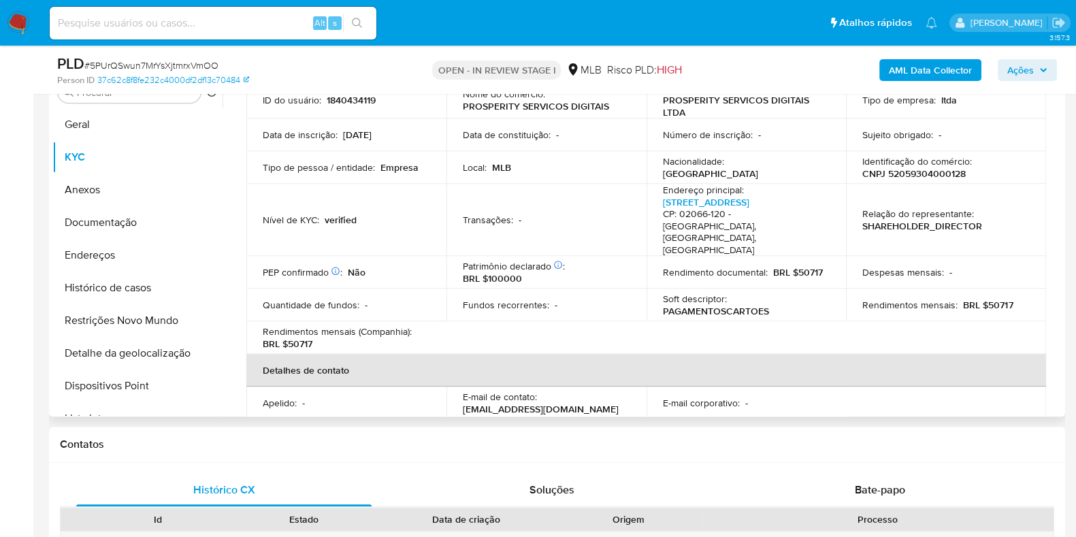
scroll to position [0, 0]
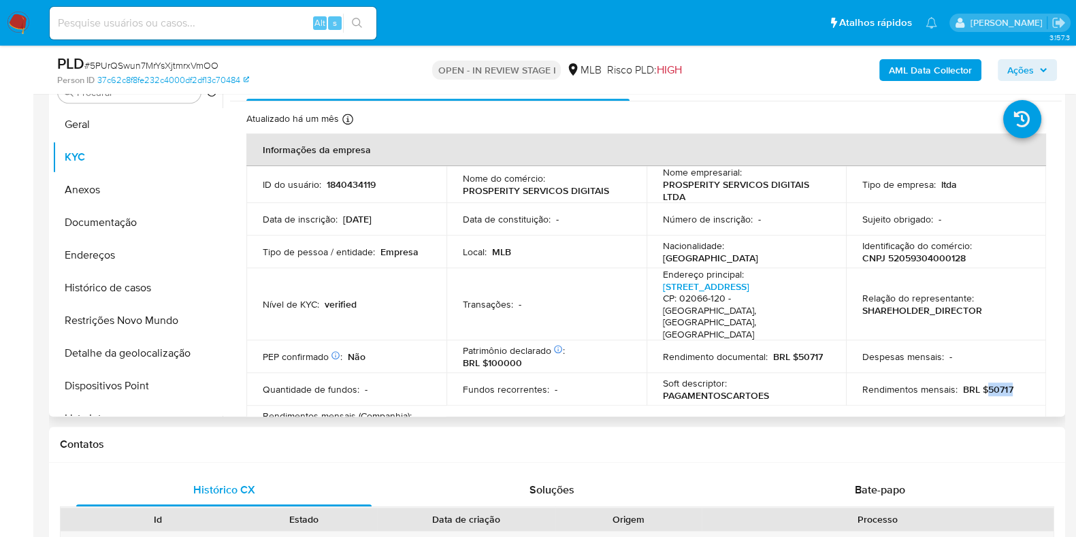
drag, startPoint x: 980, startPoint y: 364, endPoint x: 1013, endPoint y: 365, distance: 32.7
click at [1013, 383] on div "Rendimentos mensais : BRL $50717" at bounding box center [946, 389] width 167 height 12
copy p "50717"
click at [1027, 67] on span "Ações" at bounding box center [1021, 70] width 27 height 22
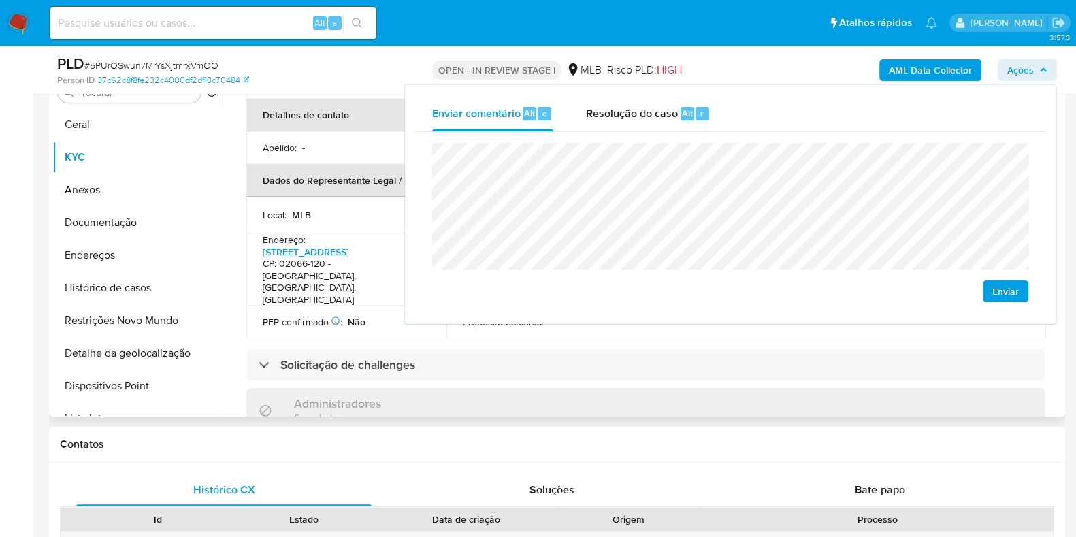
click at [351, 306] on td "PEP confirmado Obtido de listas internas : Não" at bounding box center [346, 322] width 200 height 33
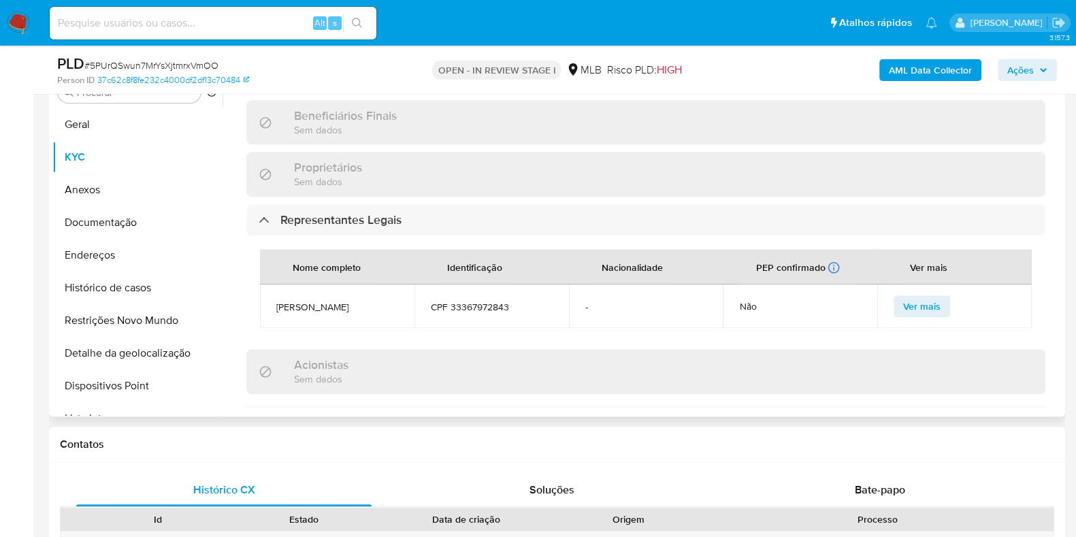
scroll to position [956, 0]
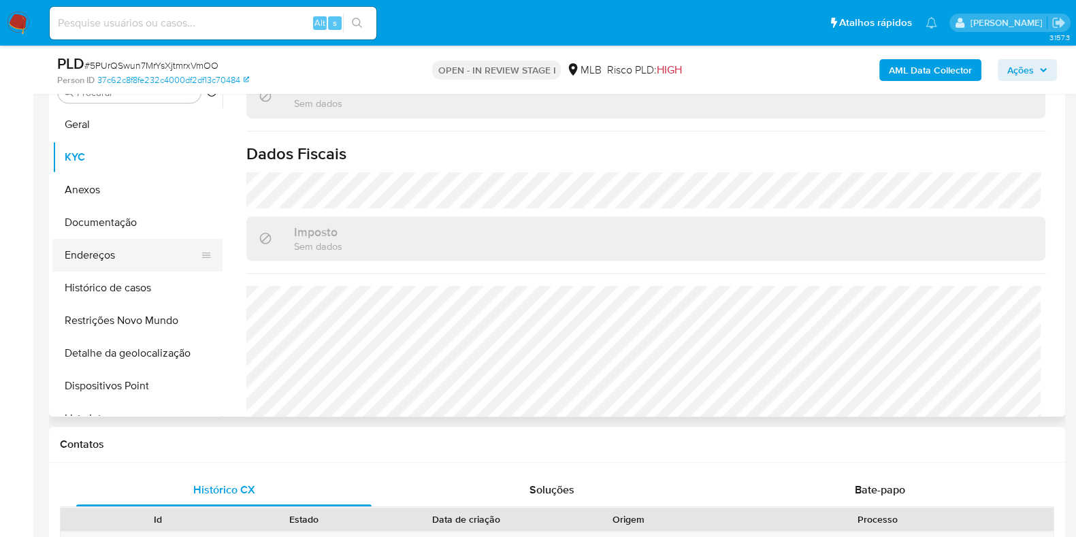
click at [146, 255] on button "Endereços" at bounding box center [131, 255] width 159 height 33
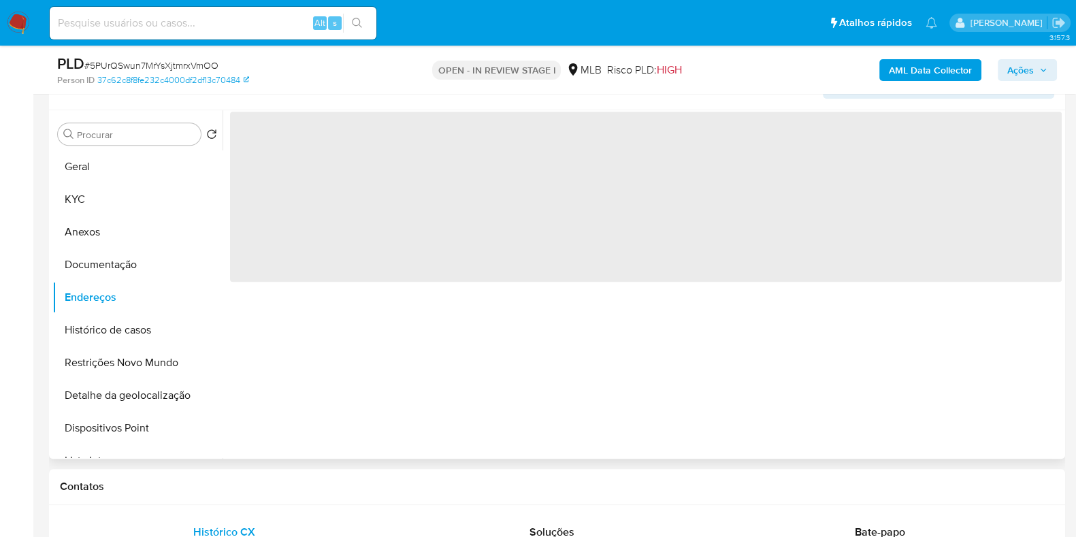
scroll to position [1276, 0]
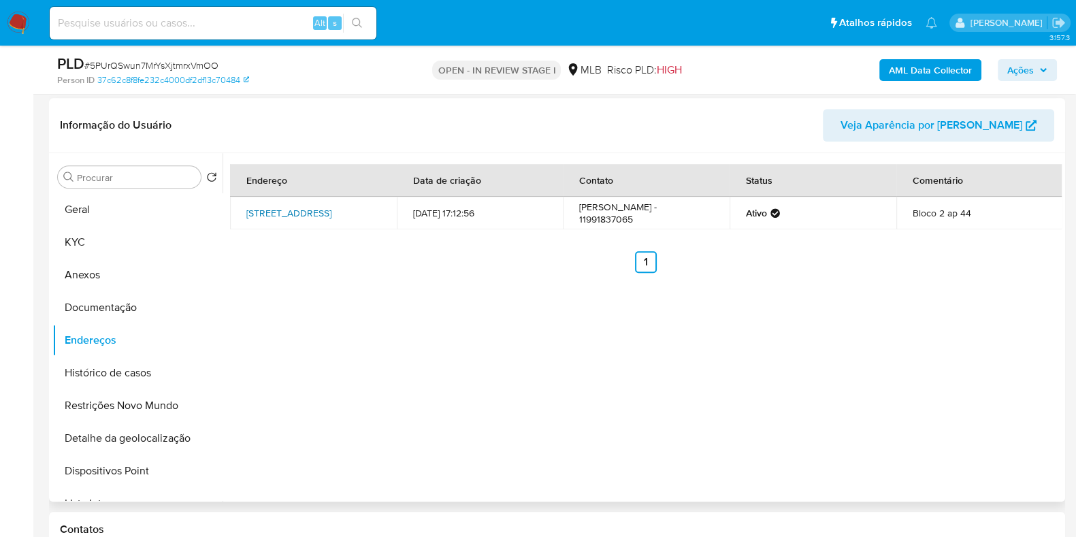
click at [310, 206] on link "Rua Pedra Sabão 290, São Paulo, São Paulo, 02066120, Brasil 290" at bounding box center [288, 213] width 85 height 14
click at [153, 301] on button "Documentação" at bounding box center [131, 307] width 159 height 33
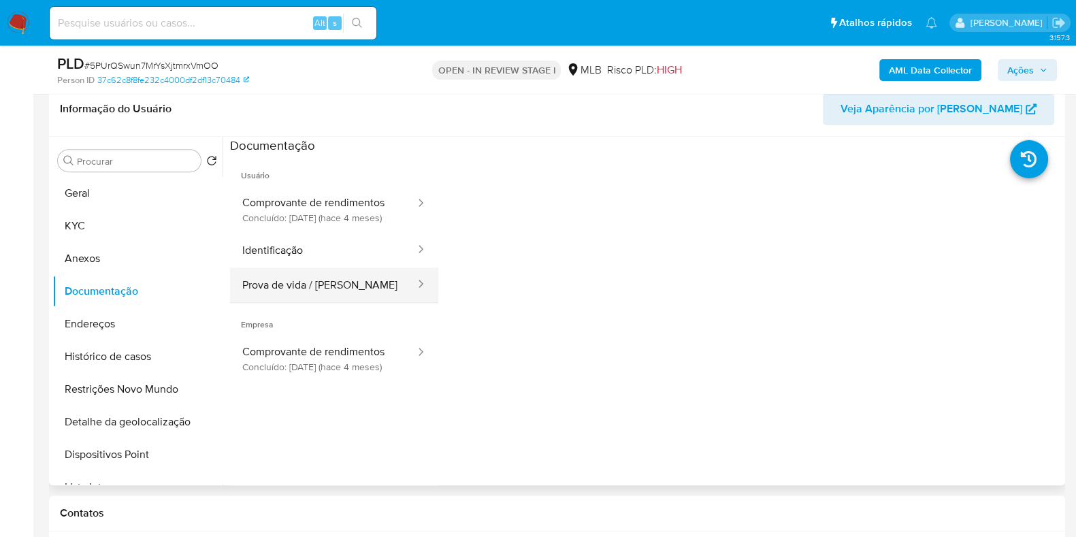
click at [319, 280] on button "Prova de vida / [PERSON_NAME]" at bounding box center [323, 285] width 187 height 35
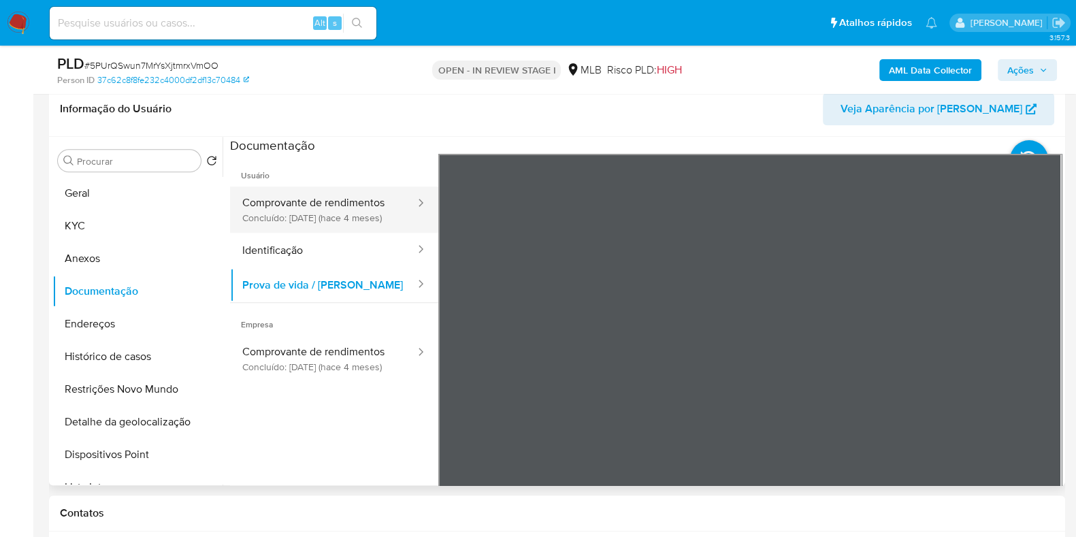
click at [310, 217] on button "Comprovante de rendimentos Concluído: 14/05/2025 (hace 4 meses)" at bounding box center [323, 210] width 187 height 46
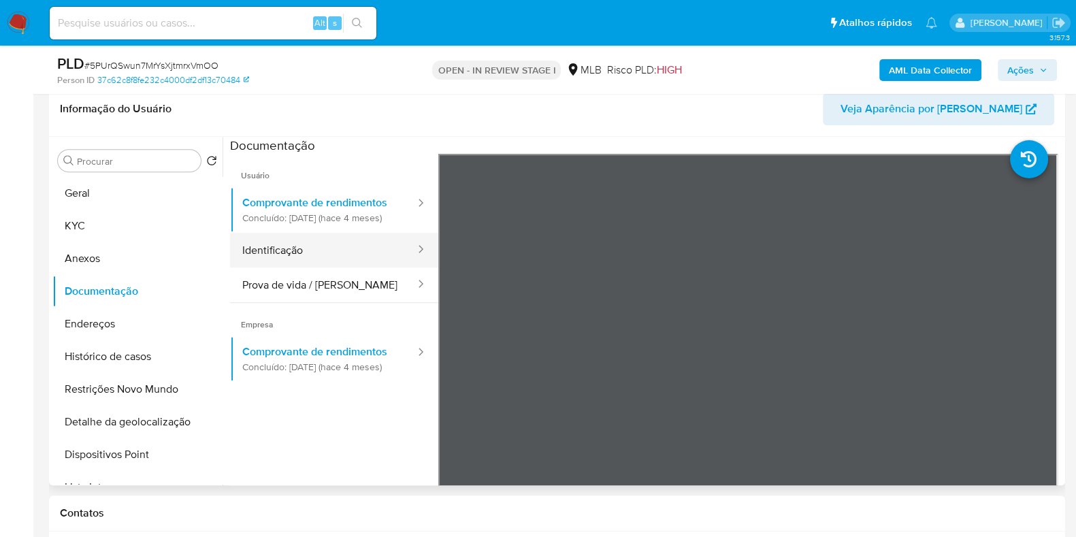
click at [300, 266] on button "Identificação" at bounding box center [323, 250] width 187 height 35
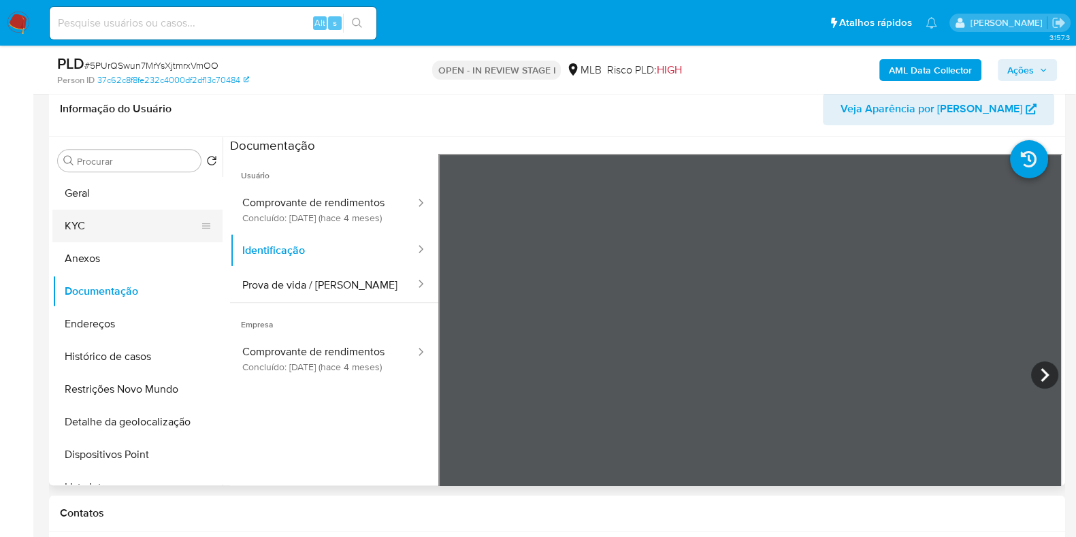
click at [118, 214] on button "KYC" at bounding box center [131, 226] width 159 height 33
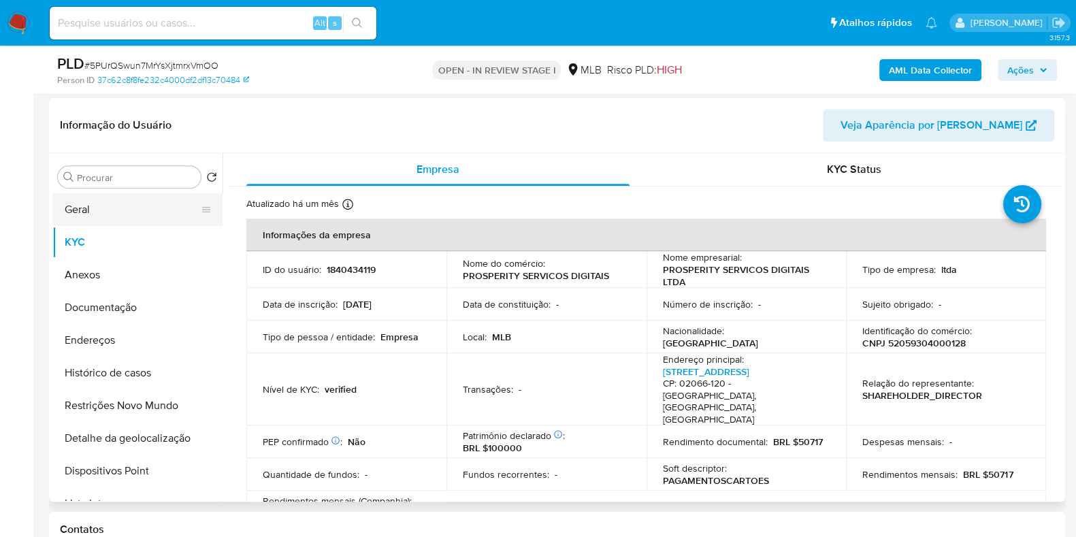
click at [123, 209] on button "Geral" at bounding box center [131, 209] width 159 height 33
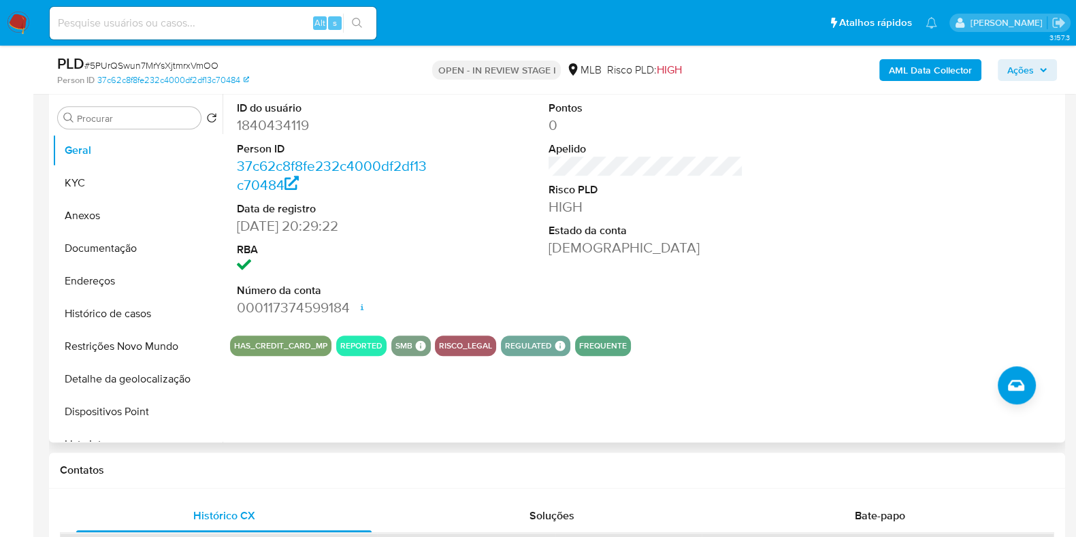
scroll to position [1361, 0]
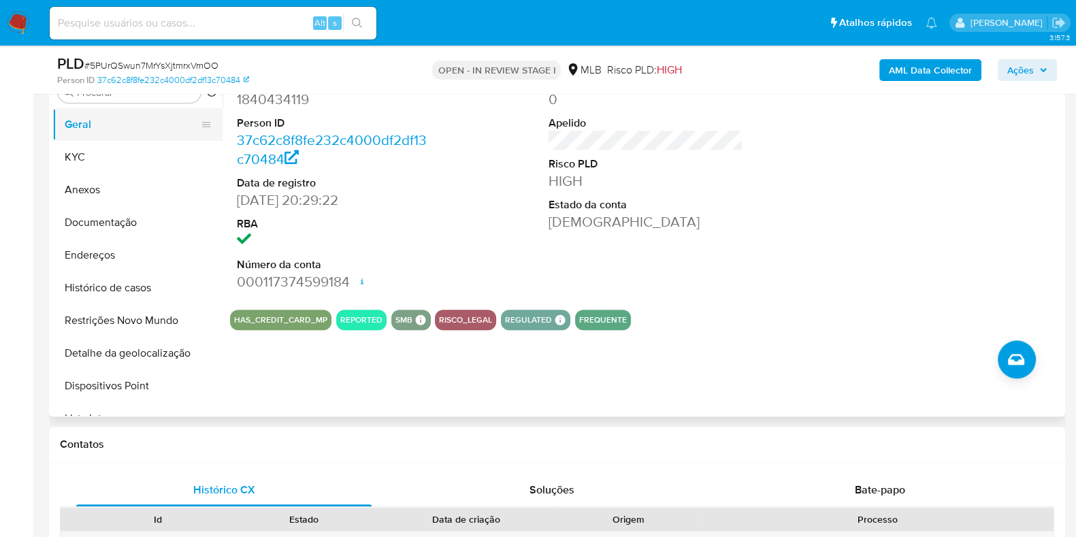
click at [126, 138] on button "Geral" at bounding box center [131, 124] width 159 height 33
click at [110, 160] on button "KYC" at bounding box center [137, 157] width 170 height 33
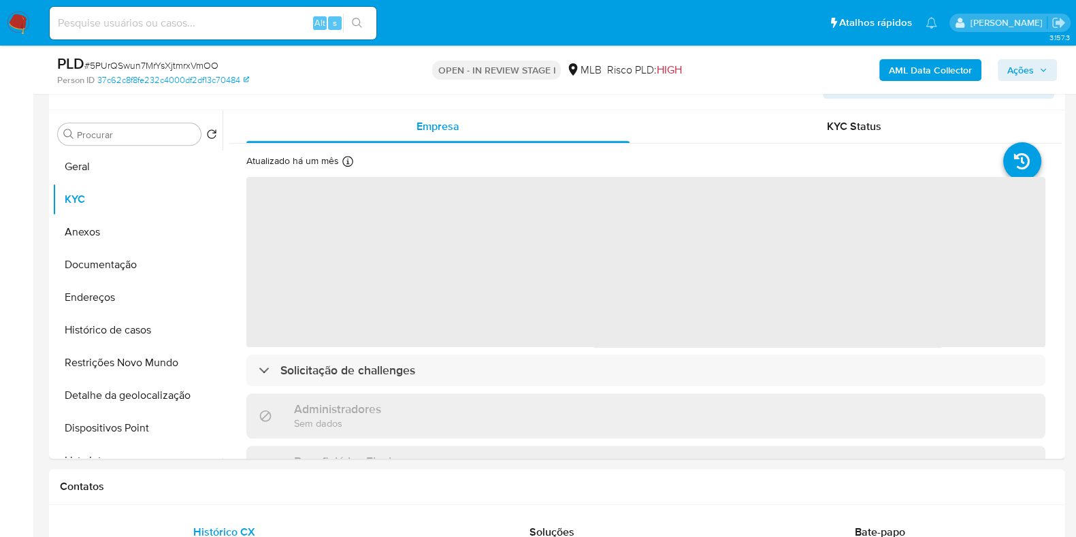
scroll to position [1276, 0]
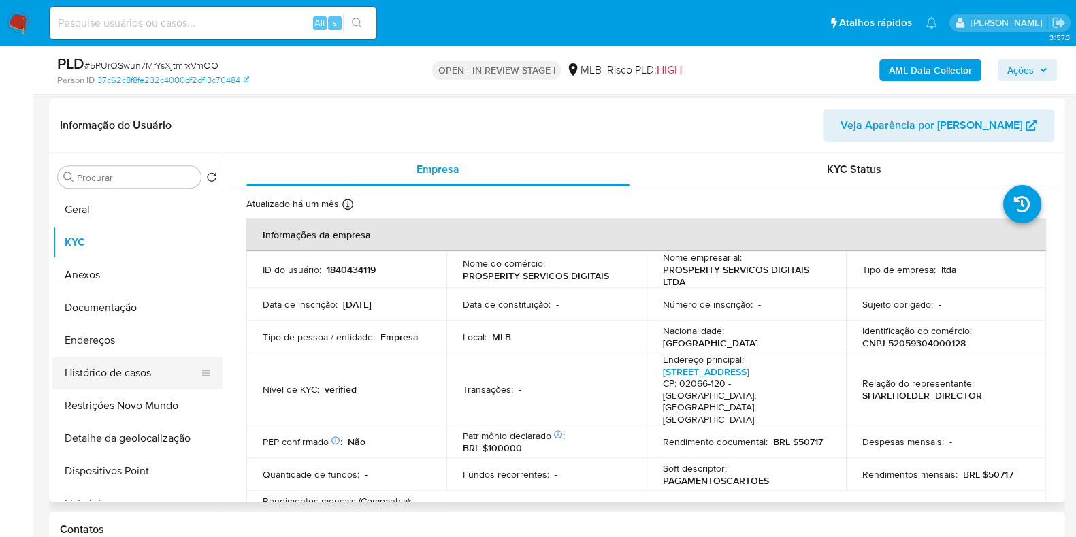
click at [150, 377] on button "Histórico de casos" at bounding box center [131, 373] width 159 height 33
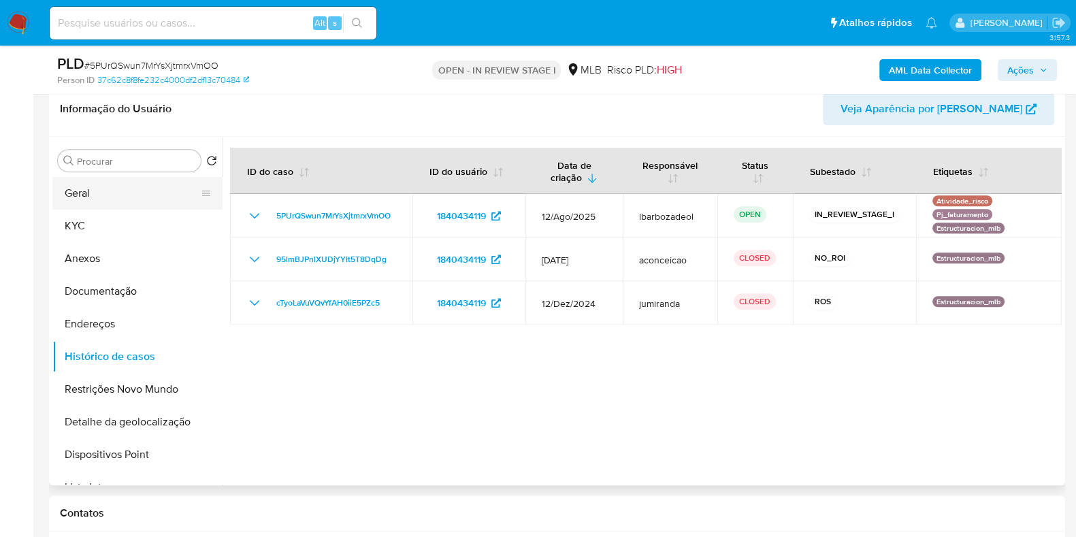
click at [119, 189] on button "Geral" at bounding box center [131, 193] width 159 height 33
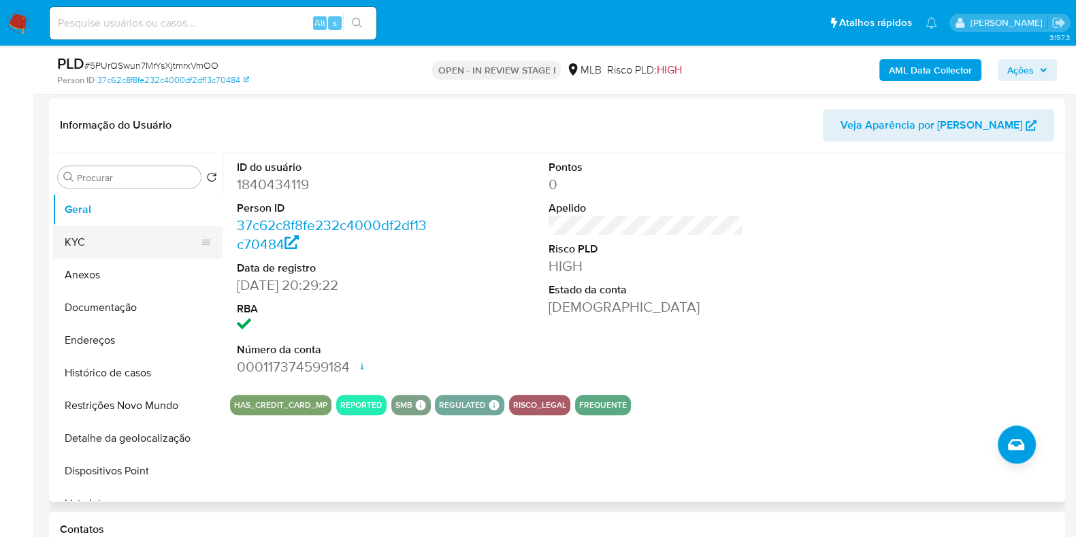
click at [135, 237] on button "KYC" at bounding box center [131, 242] width 159 height 33
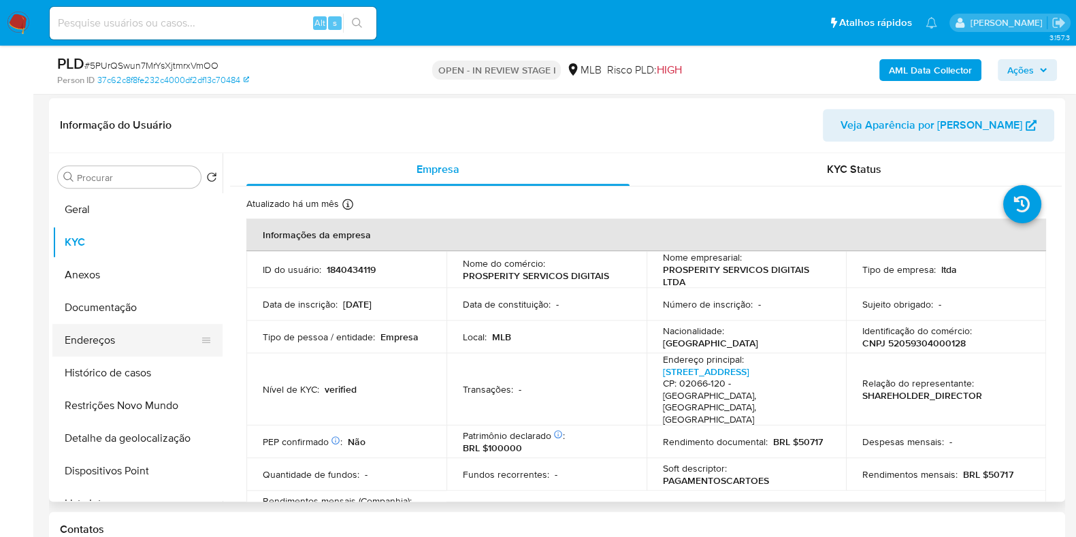
click at [150, 335] on button "Endereços" at bounding box center [131, 340] width 159 height 33
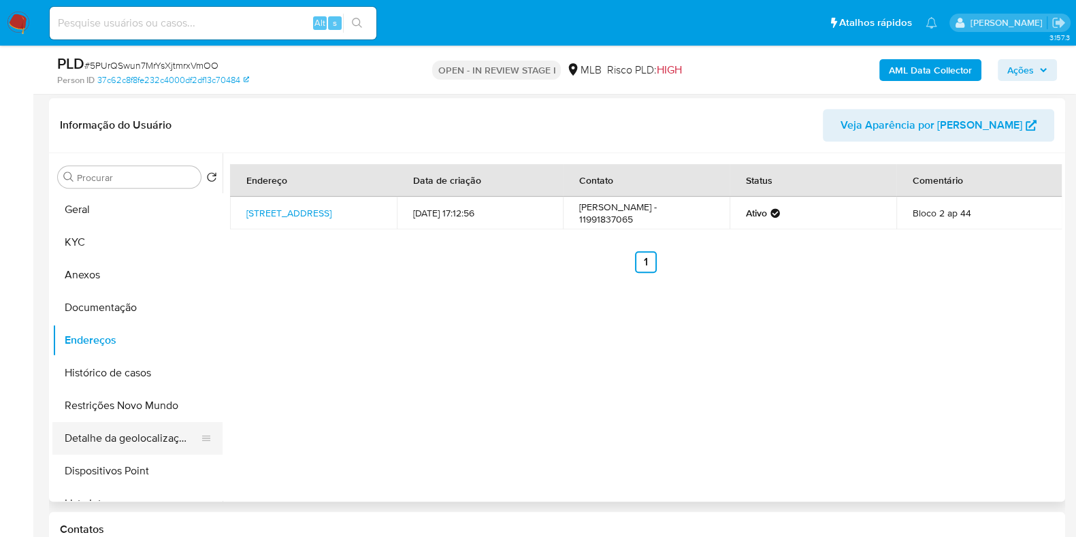
click at [149, 426] on button "Detalhe da geolocalização" at bounding box center [131, 438] width 159 height 33
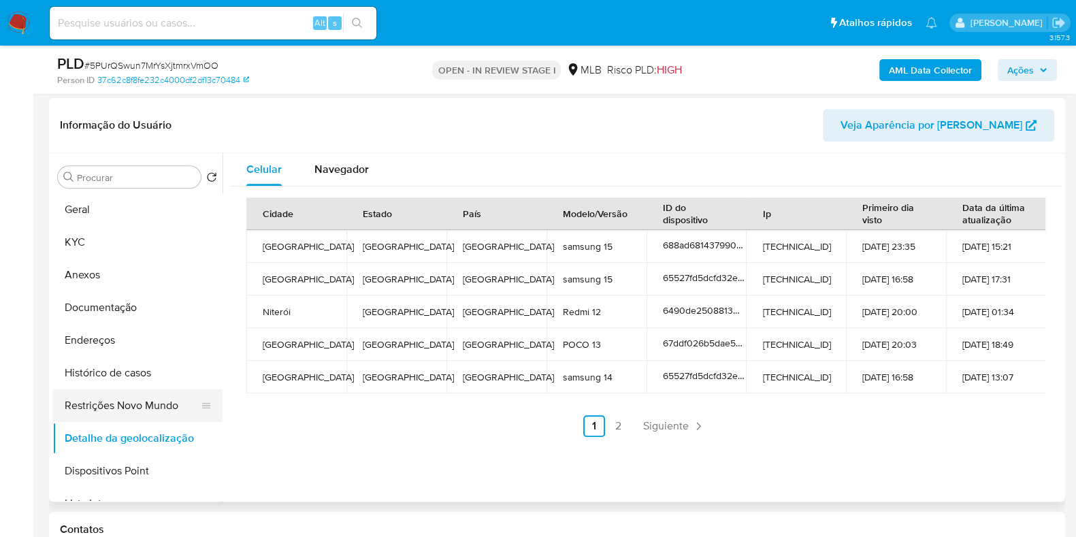
click at [115, 402] on button "Restrições Novo Mundo" at bounding box center [131, 405] width 159 height 33
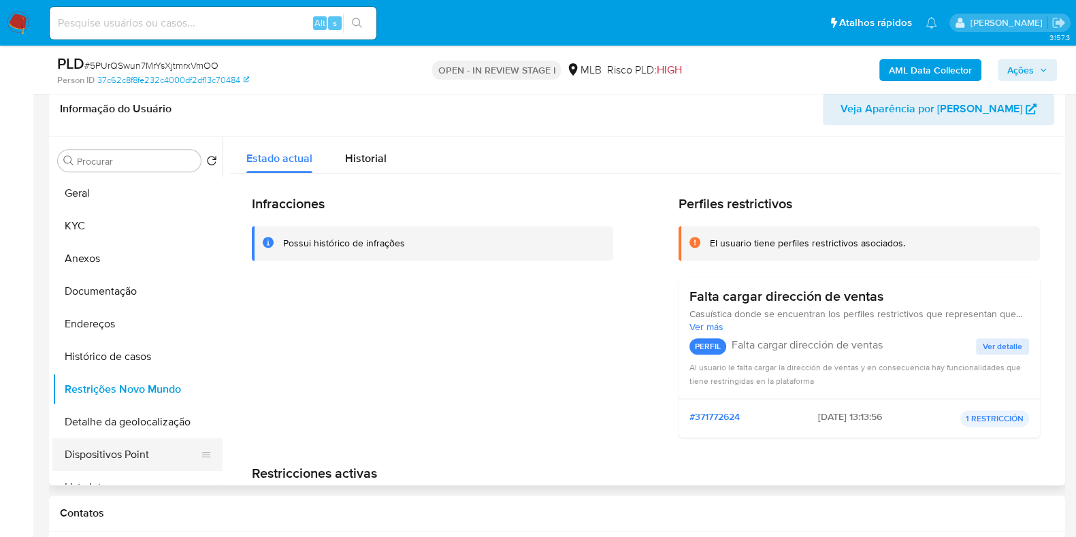
click at [148, 447] on button "Dispositivos Point" at bounding box center [131, 454] width 159 height 33
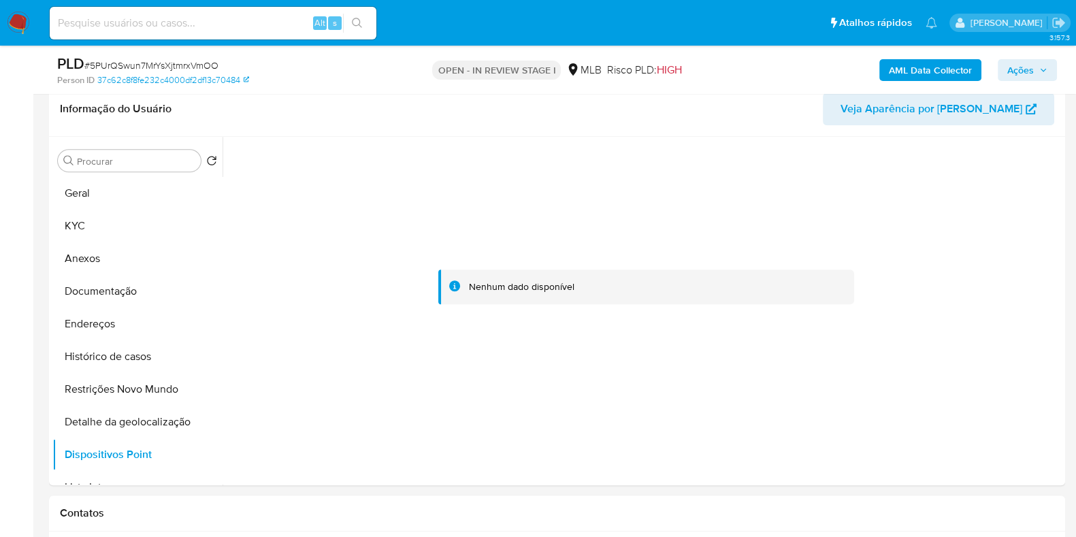
click at [1020, 74] on span "Ações" at bounding box center [1021, 70] width 27 height 22
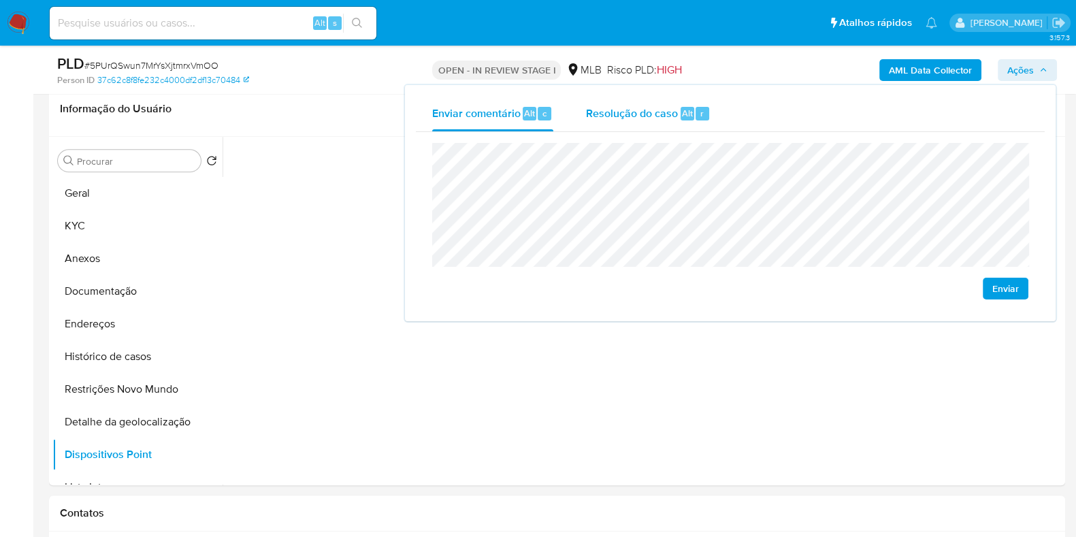
click at [652, 114] on span "Resolução do caso" at bounding box center [632, 113] width 92 height 16
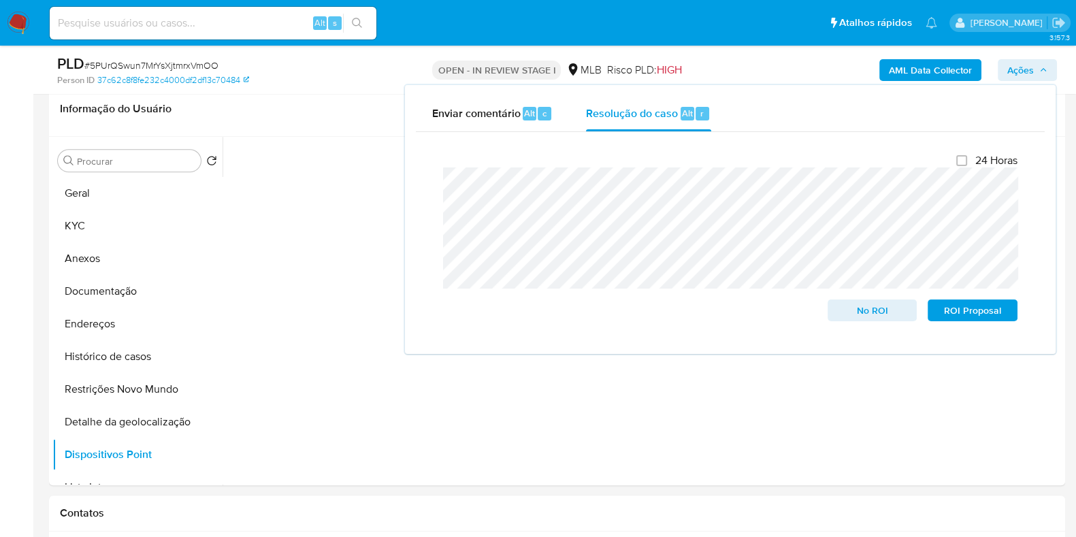
click at [684, 59] on div "OPEN - IN REVIEW STAGE I MLB Risco PLD: HIGH" at bounding box center [557, 70] width 330 height 32
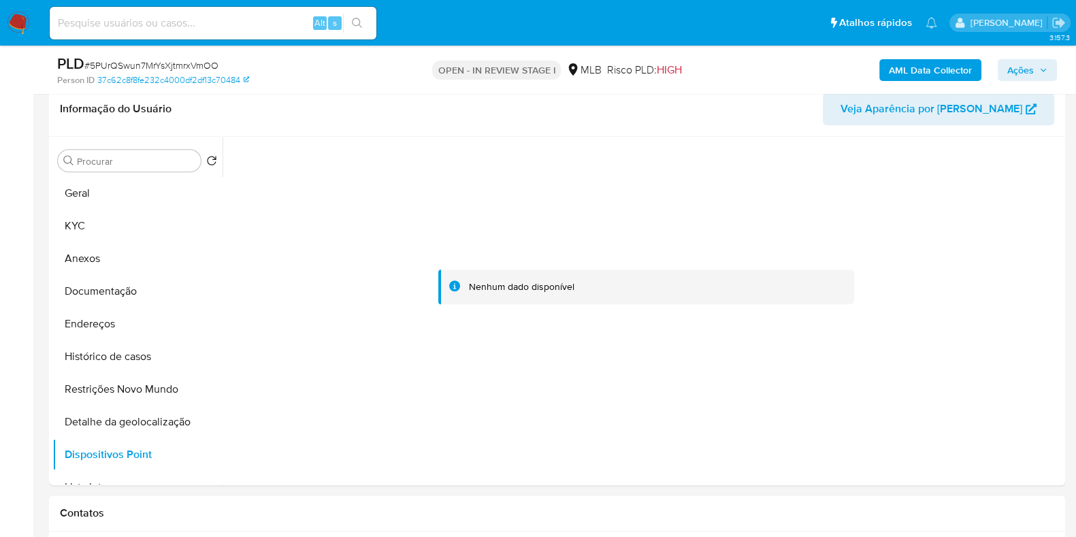
click at [899, 69] on b "AML Data Collector" at bounding box center [930, 70] width 83 height 22
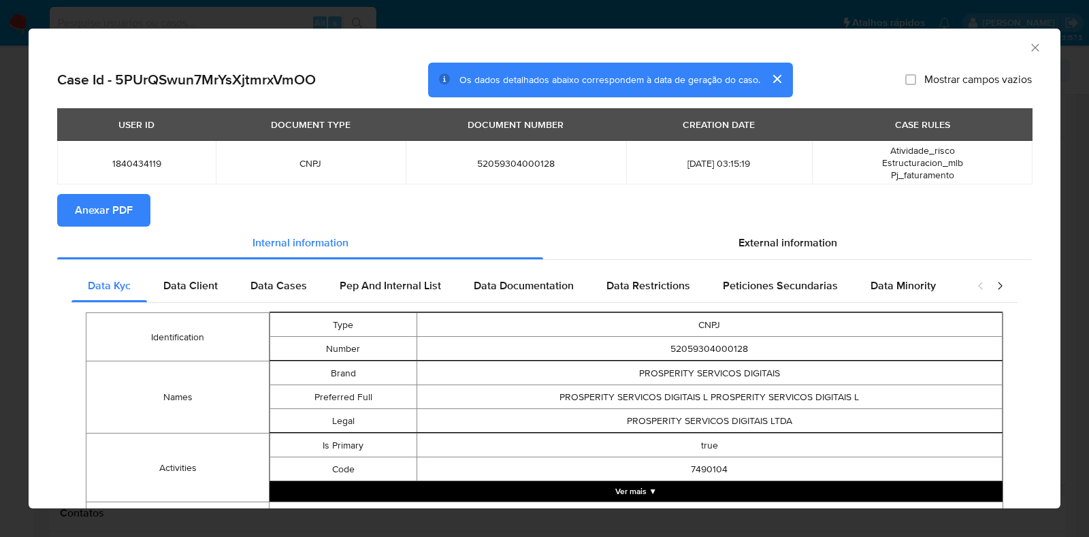
click at [100, 214] on span "Anexar PDF" at bounding box center [104, 210] width 58 height 30
click at [1029, 46] on icon "Fechar a janela" at bounding box center [1036, 48] width 14 height 14
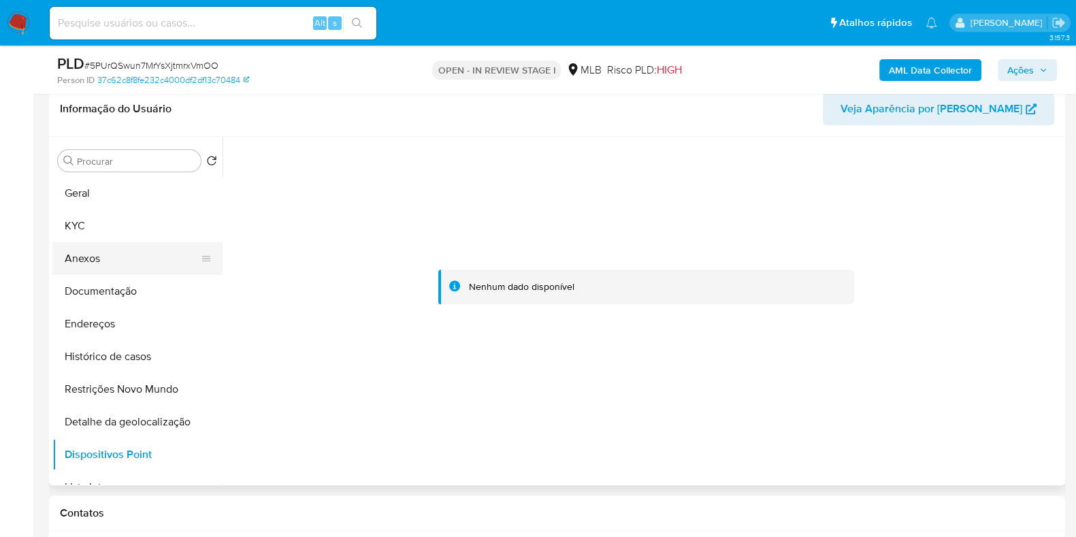
click at [119, 257] on button "Anexos" at bounding box center [131, 258] width 159 height 33
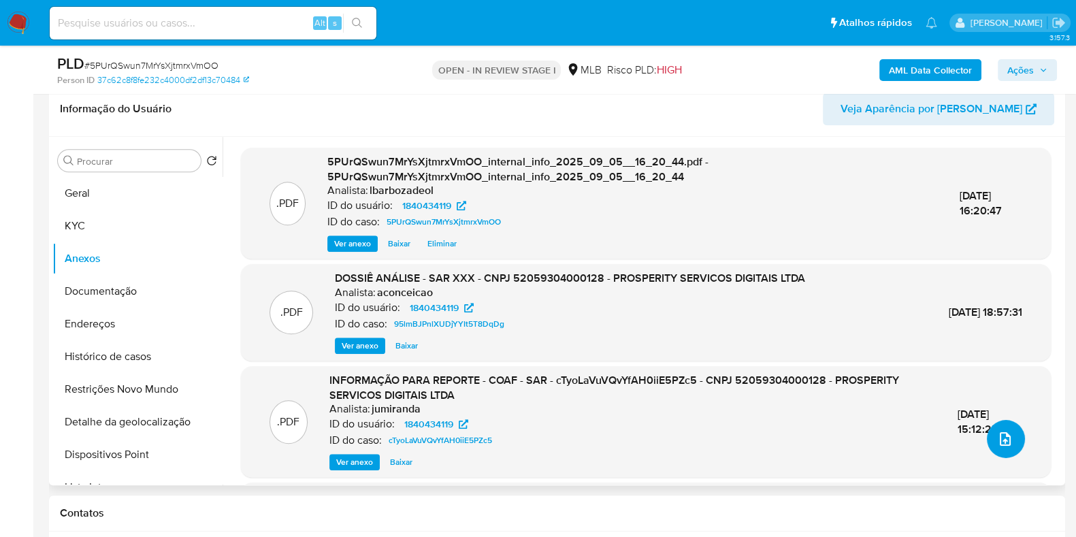
click at [1012, 443] on button "upload-file" at bounding box center [1006, 439] width 38 height 38
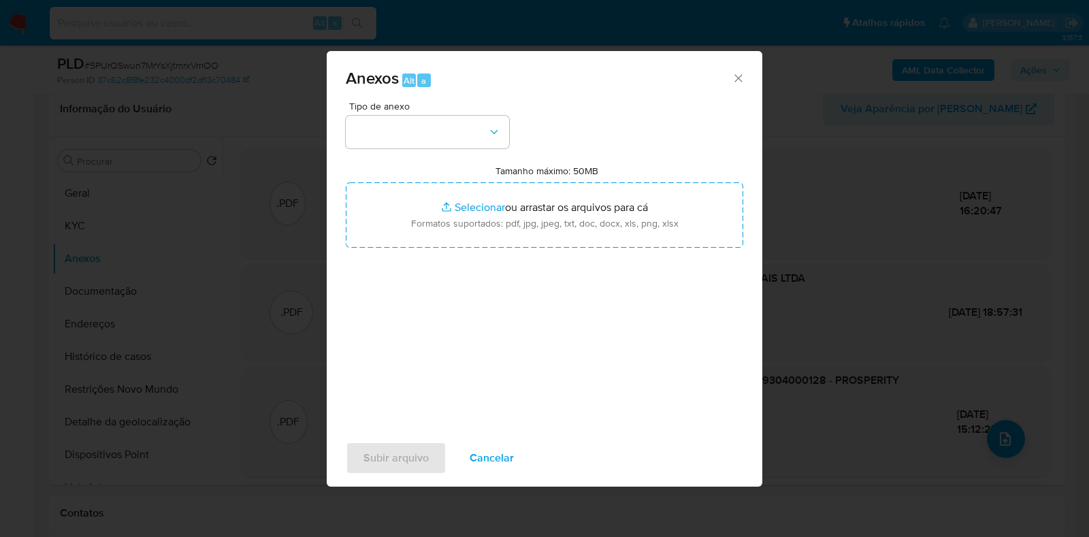
click at [732, 75] on icon "Fechar" at bounding box center [739, 78] width 14 height 14
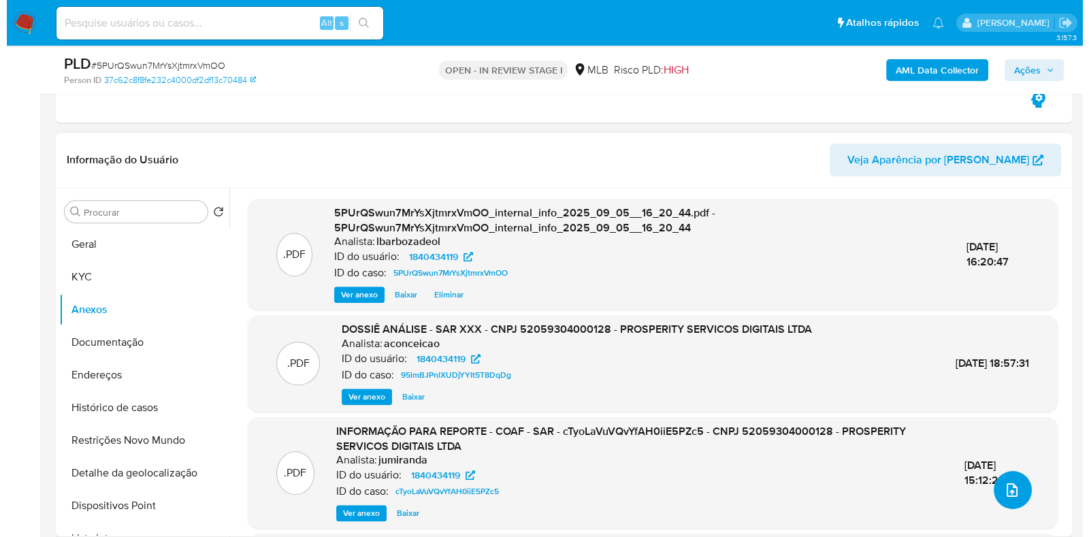
scroll to position [1191, 0]
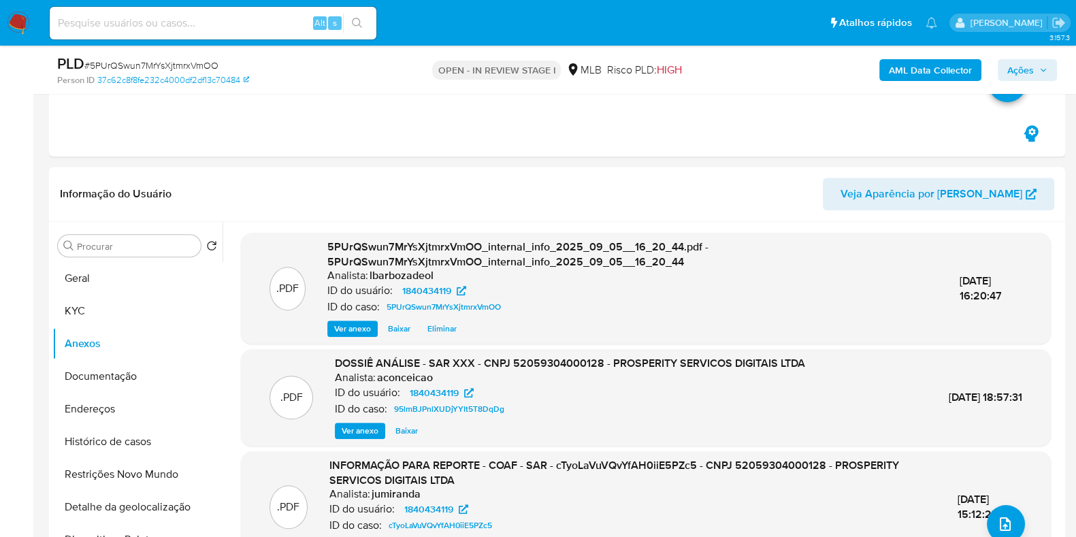
click at [1019, 64] on span "Ações" at bounding box center [1021, 70] width 27 height 22
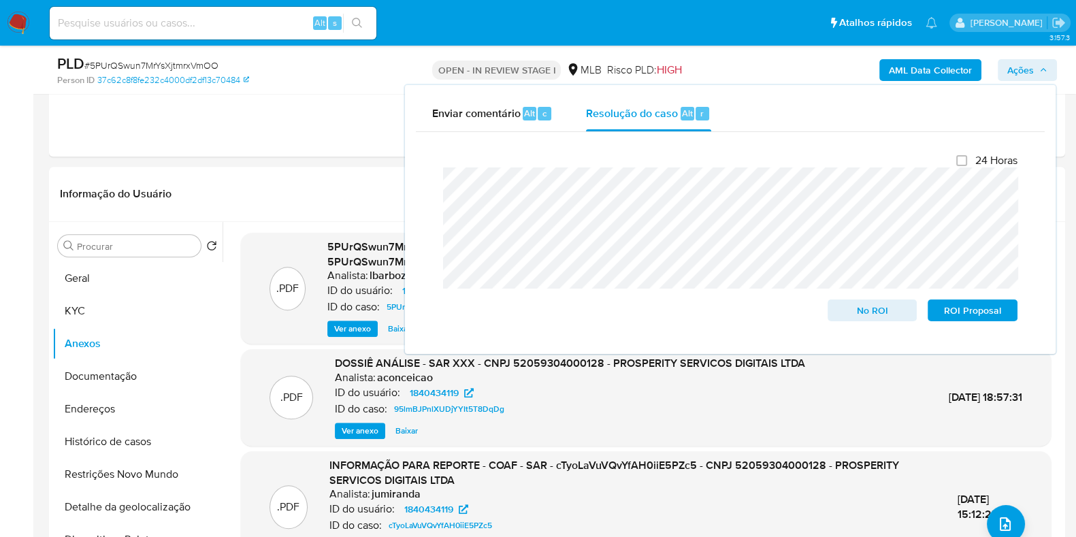
click at [904, 69] on b "AML Data Collector" at bounding box center [930, 70] width 83 height 22
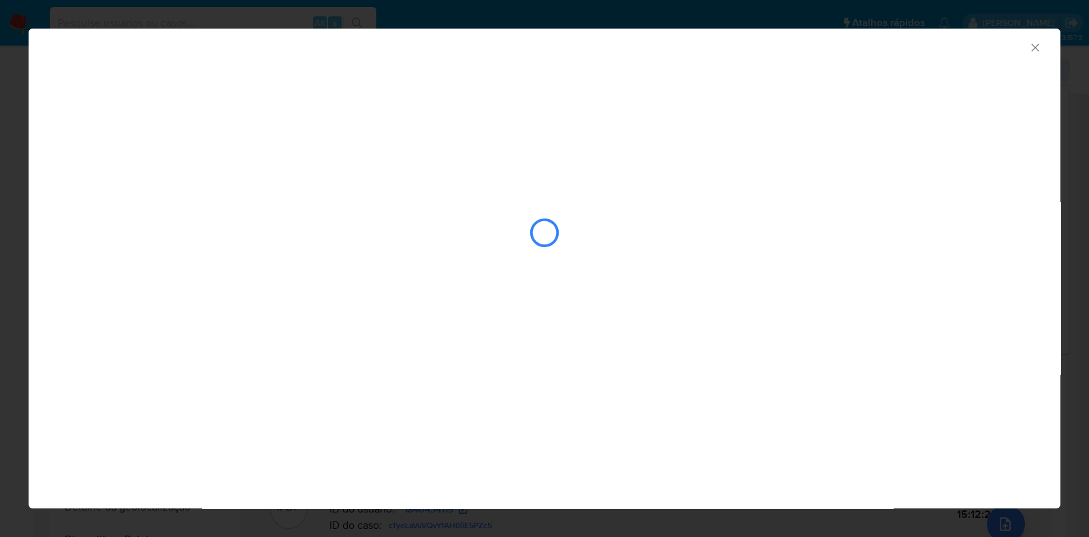
click at [1034, 50] on icon "Fechar a janela" at bounding box center [1036, 48] width 14 height 14
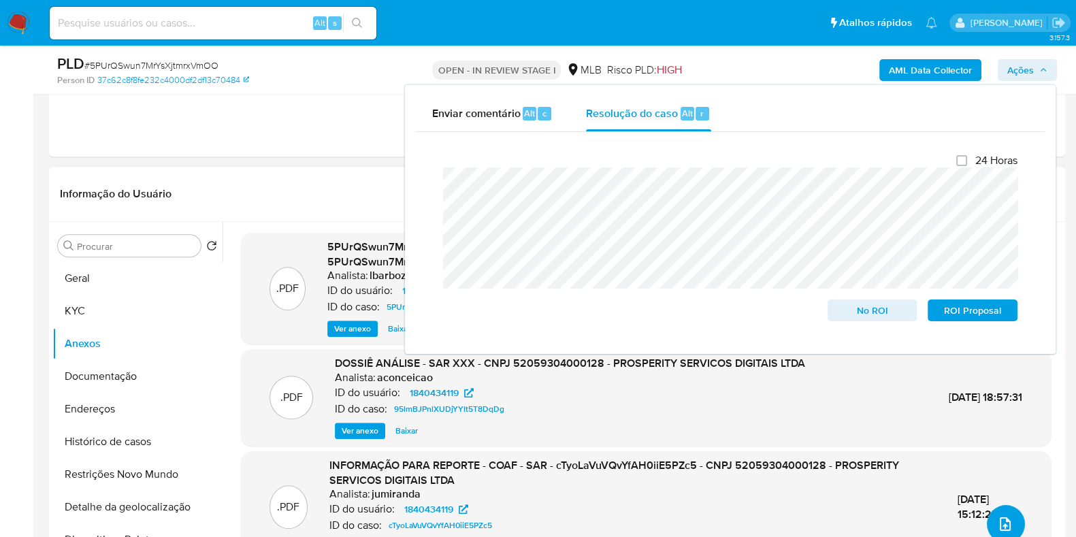
click at [997, 519] on icon "upload-file" at bounding box center [1005, 524] width 16 height 16
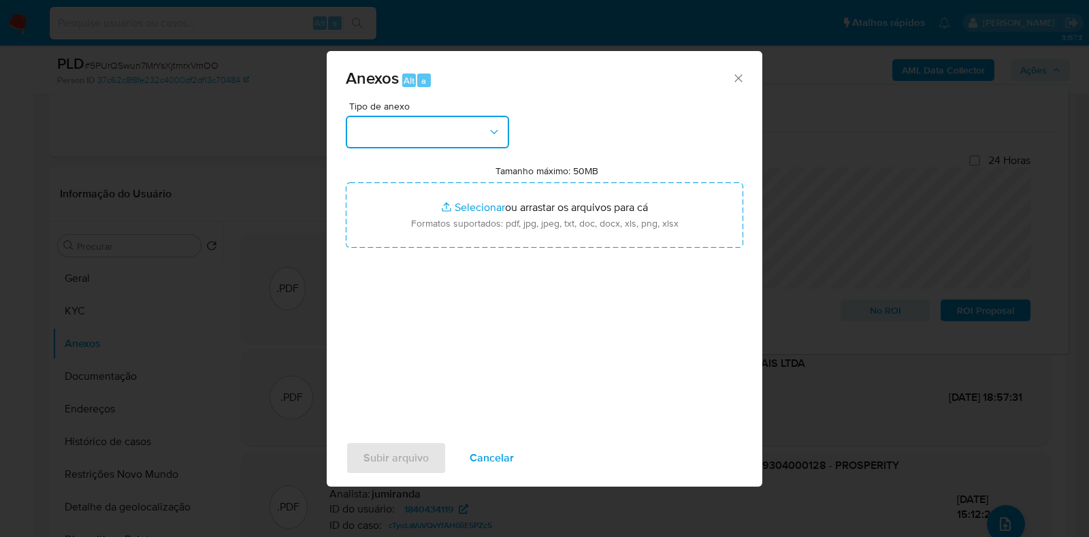
click at [443, 141] on button "button" at bounding box center [427, 132] width 163 height 33
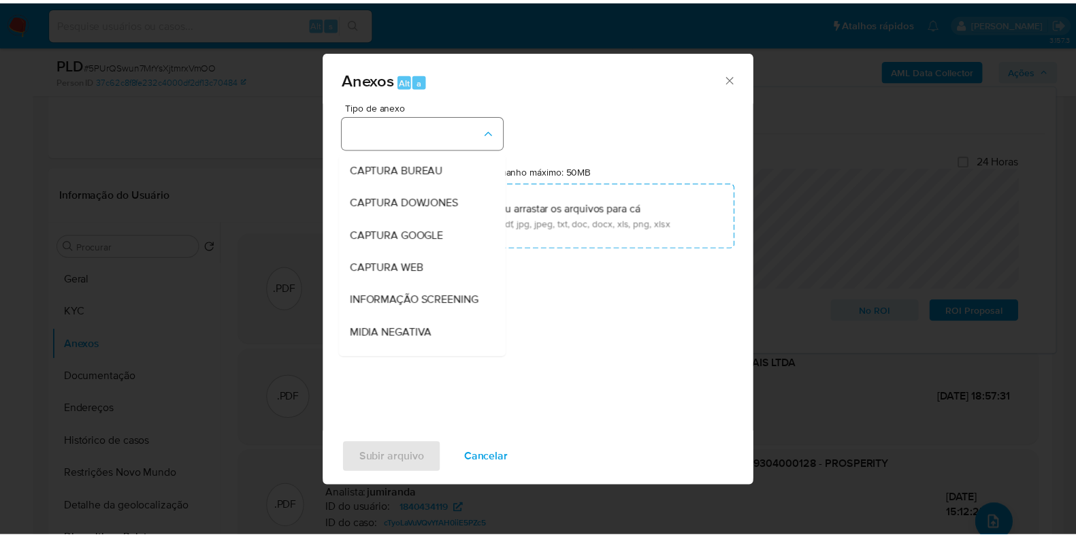
scroll to position [210, 0]
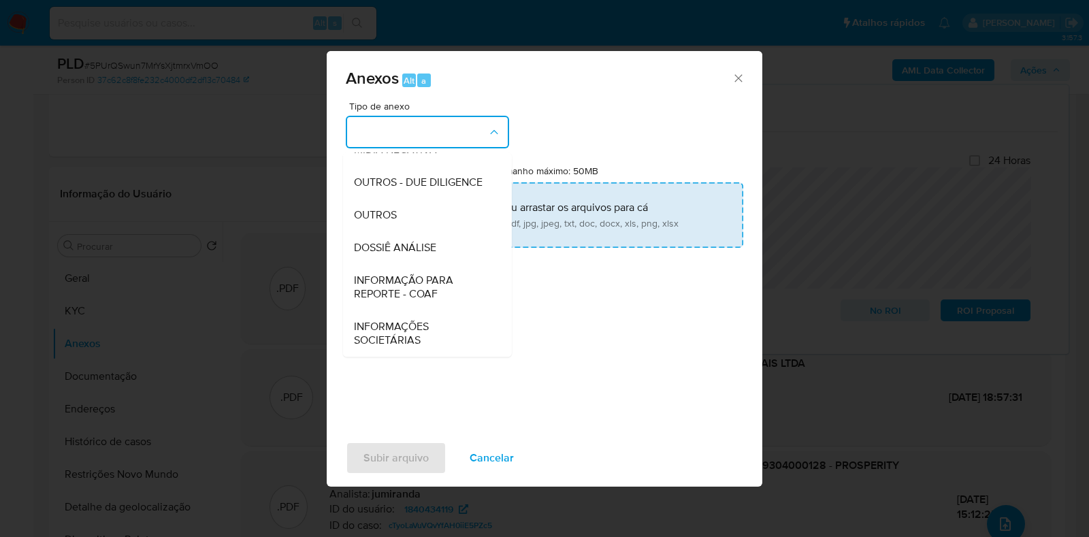
click at [402, 244] on span "DOSSIÊ ANÁLISE" at bounding box center [395, 248] width 82 height 14
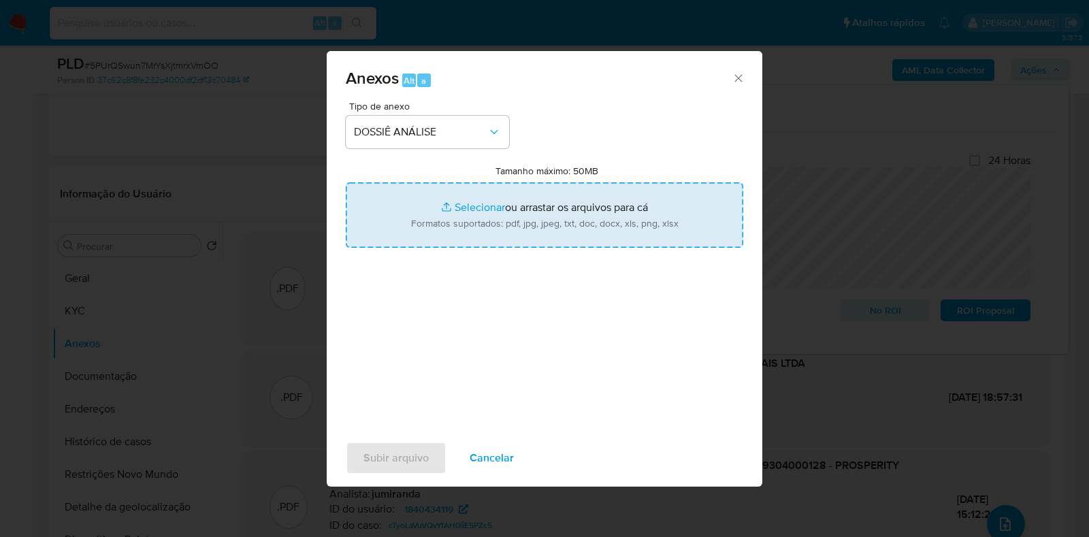
click at [426, 225] on input "Tamanho máximo: 50MB Selecionar arquivos" at bounding box center [545, 214] width 398 height 65
type input "C:\fakepath\2° SAR - XXXX - CNPJ 52059304000128 - PROSPERITY SERVICOS DIGITAIS …"
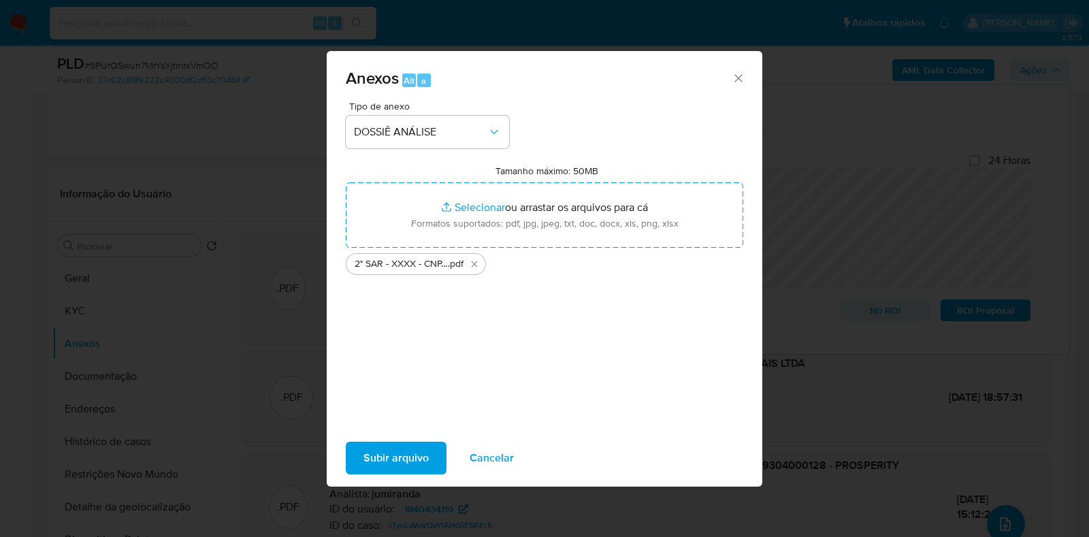
click at [418, 463] on span "Subir arquivo" at bounding box center [396, 458] width 65 height 30
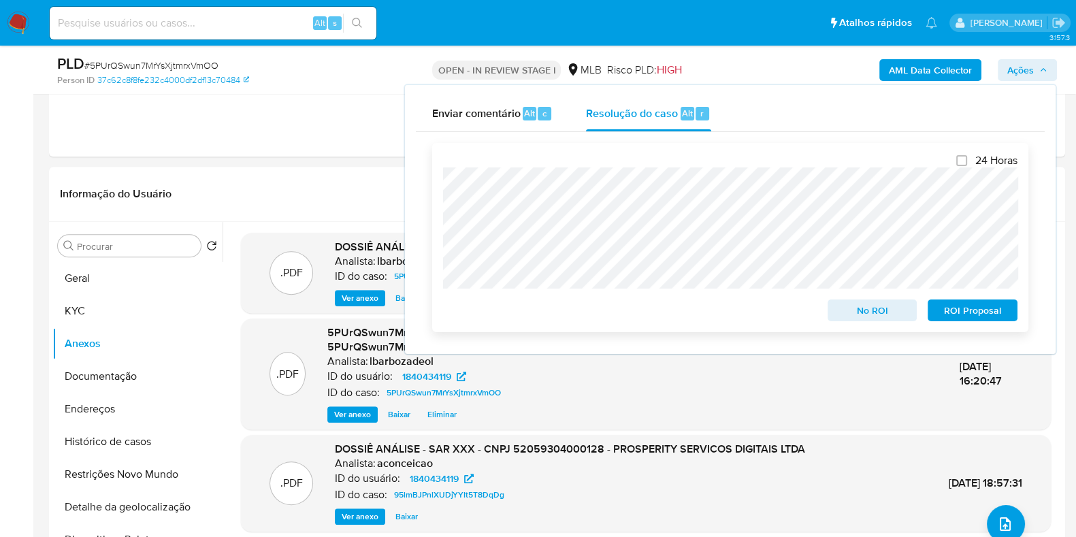
click at [944, 317] on span "ROI Proposal" at bounding box center [973, 310] width 71 height 19
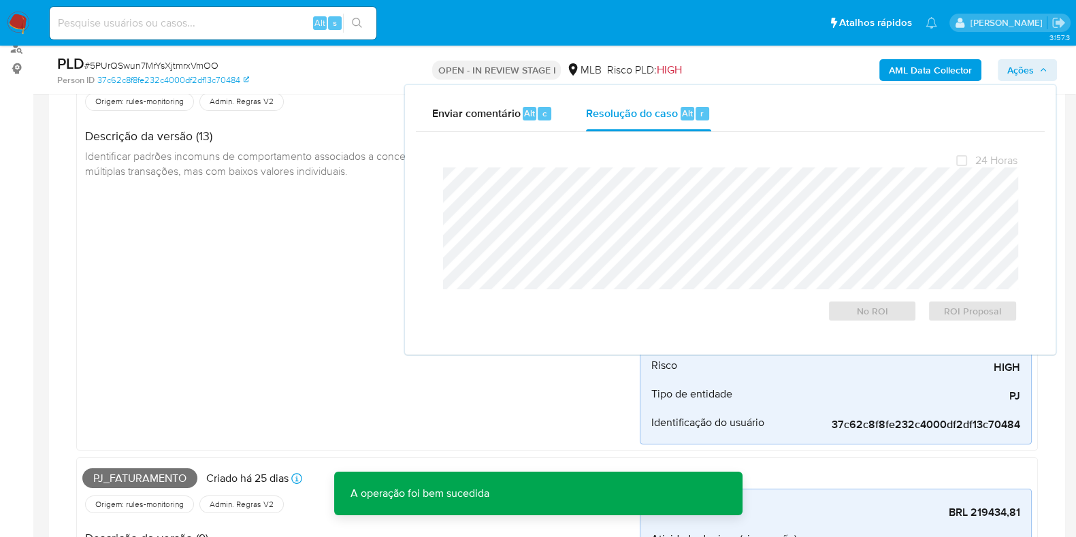
scroll to position [0, 0]
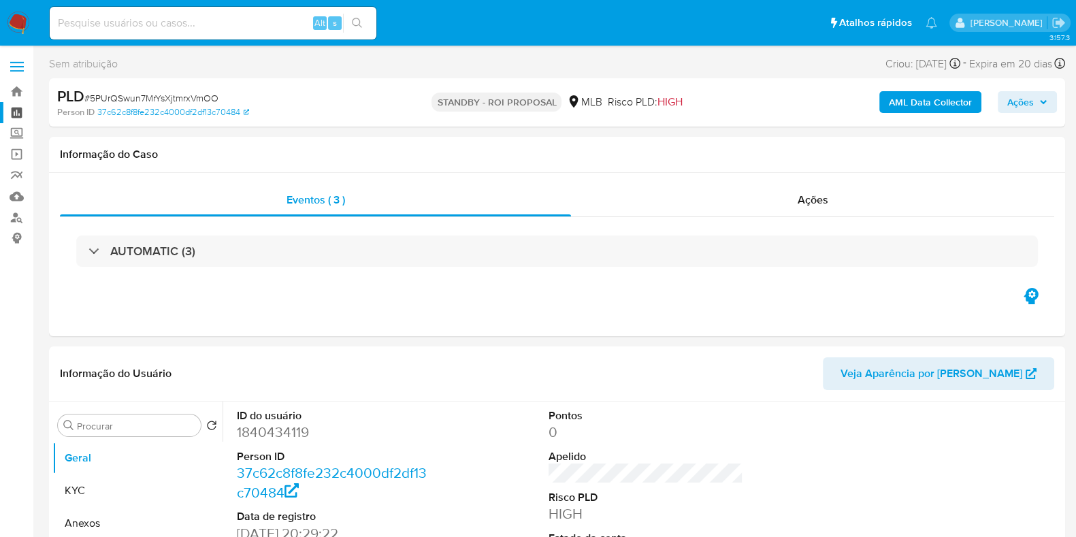
click at [20, 115] on link "Painel" at bounding box center [81, 112] width 162 height 21
select select "10"
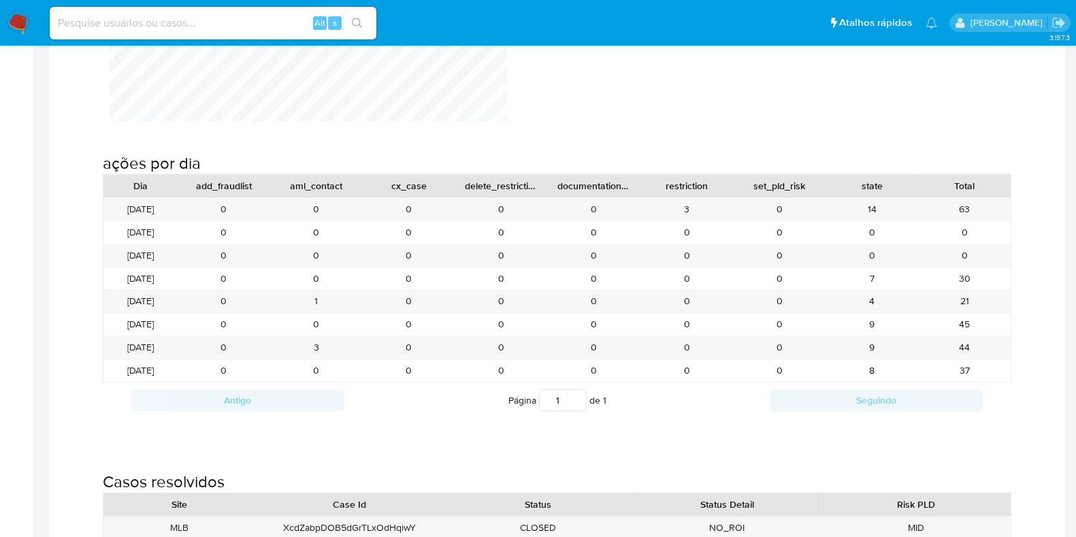
scroll to position [1361, 0]
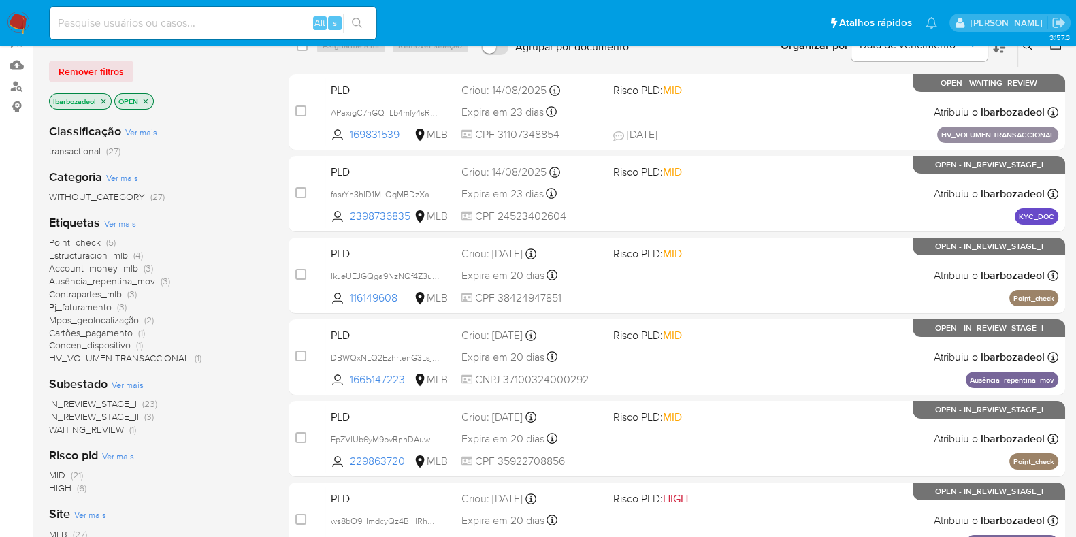
scroll to position [170, 0]
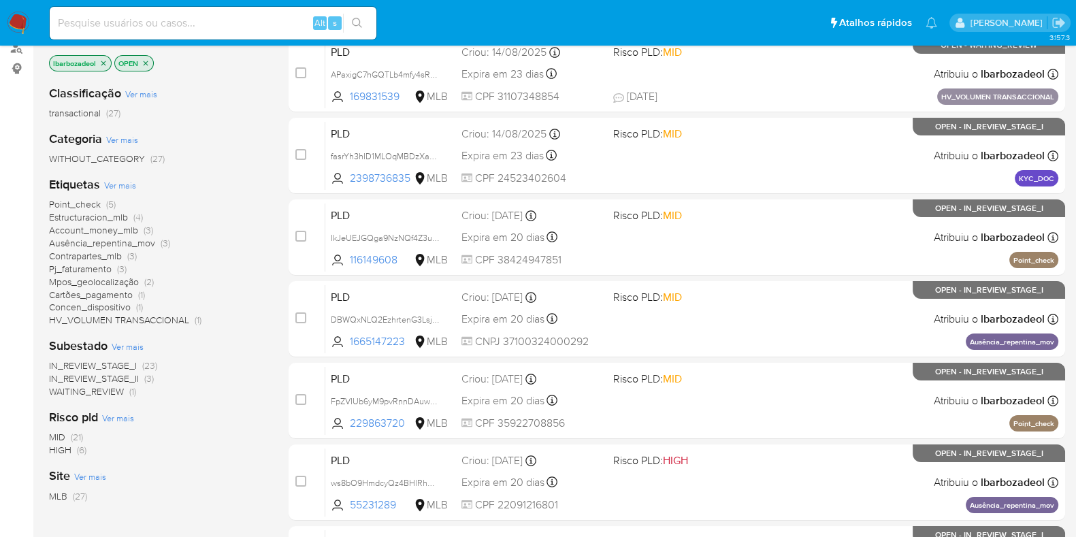
click at [71, 453] on span "HIGH" at bounding box center [60, 450] width 22 height 14
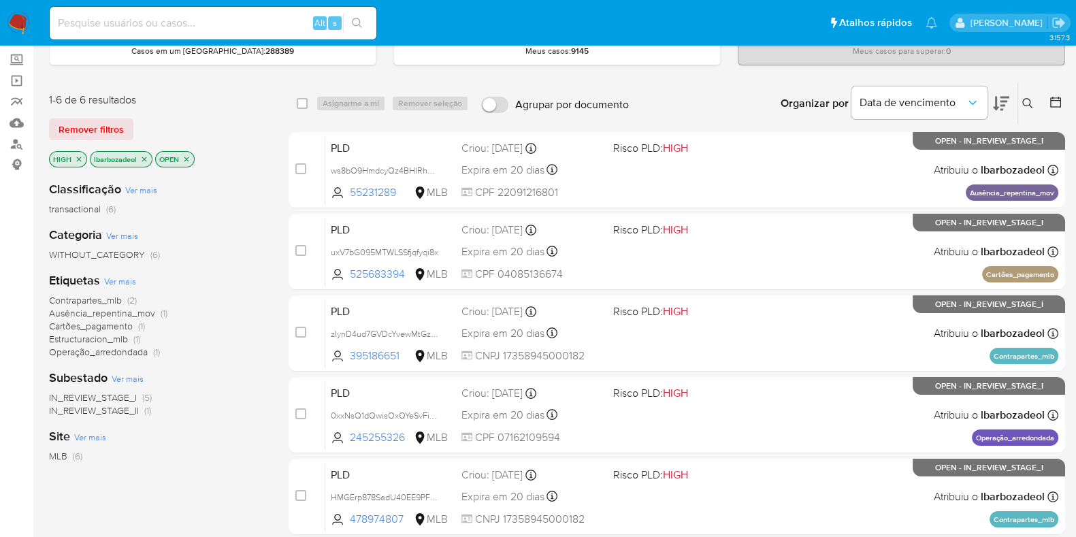
scroll to position [71, 0]
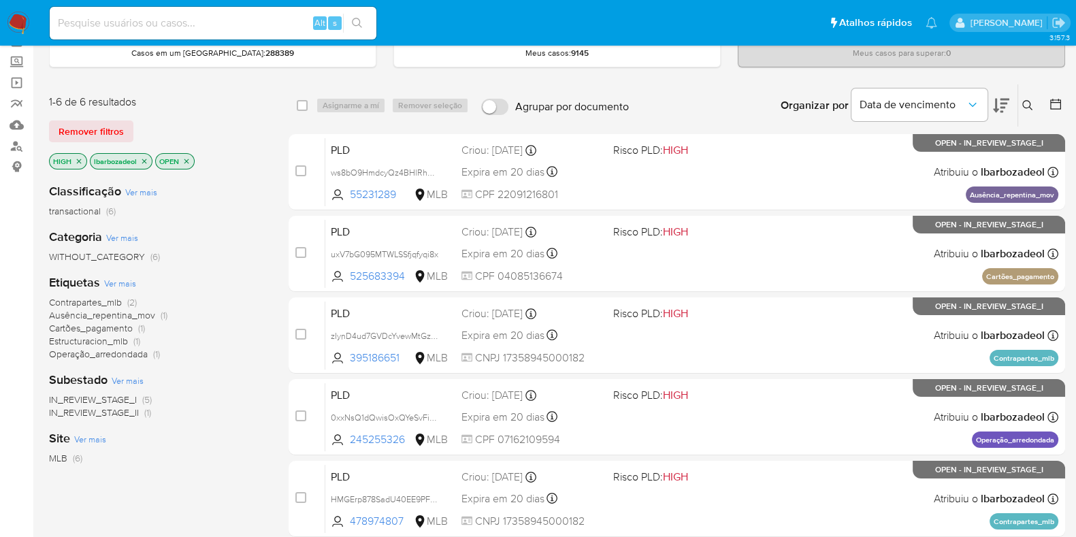
click at [78, 159] on icon "close-filter" at bounding box center [79, 161] width 5 height 5
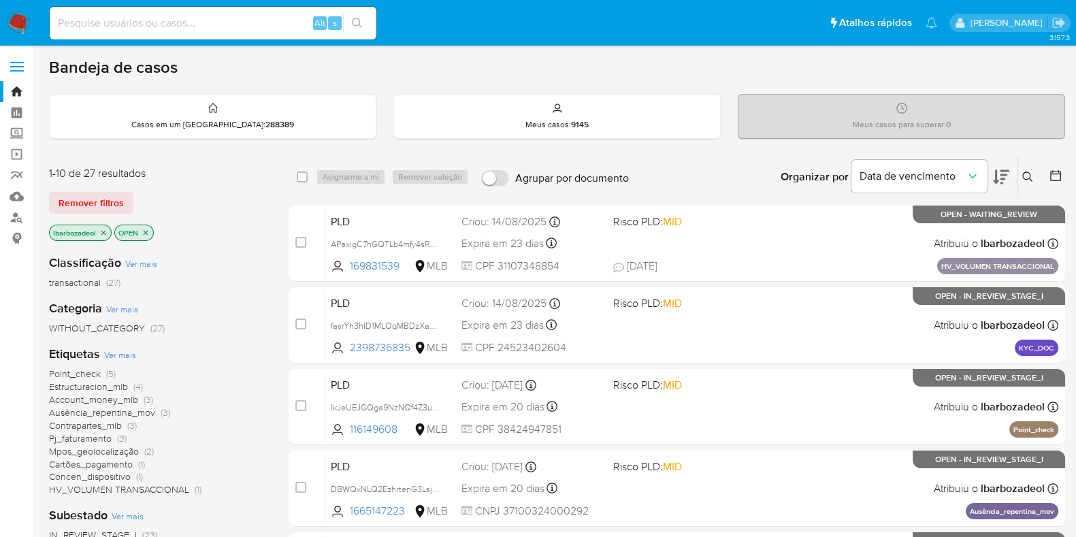
scroll to position [84, 0]
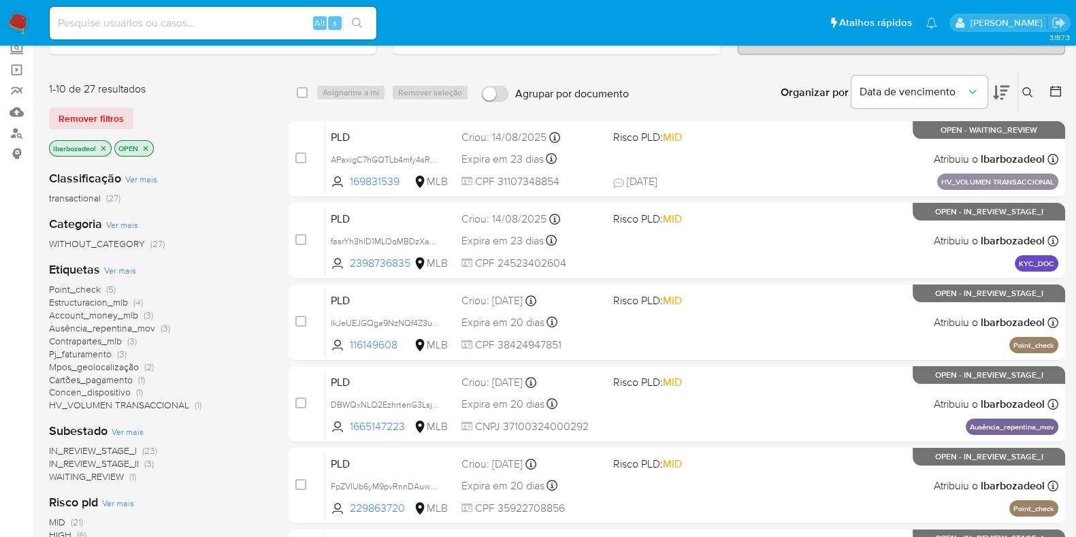
click at [84, 300] on span "Estructuracion_mlb" at bounding box center [88, 302] width 79 height 14
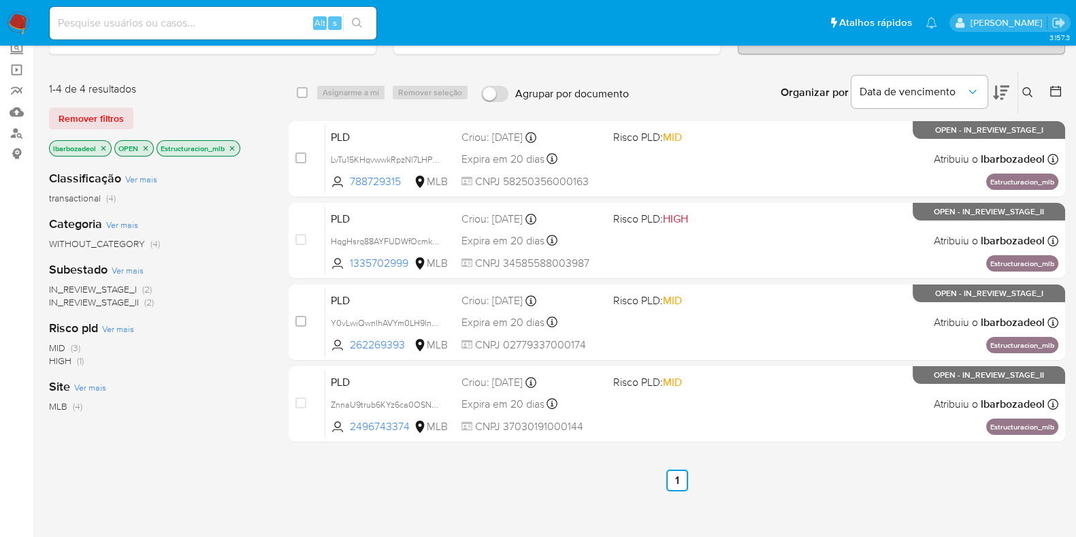
click at [232, 146] on icon "close-filter" at bounding box center [232, 148] width 5 height 5
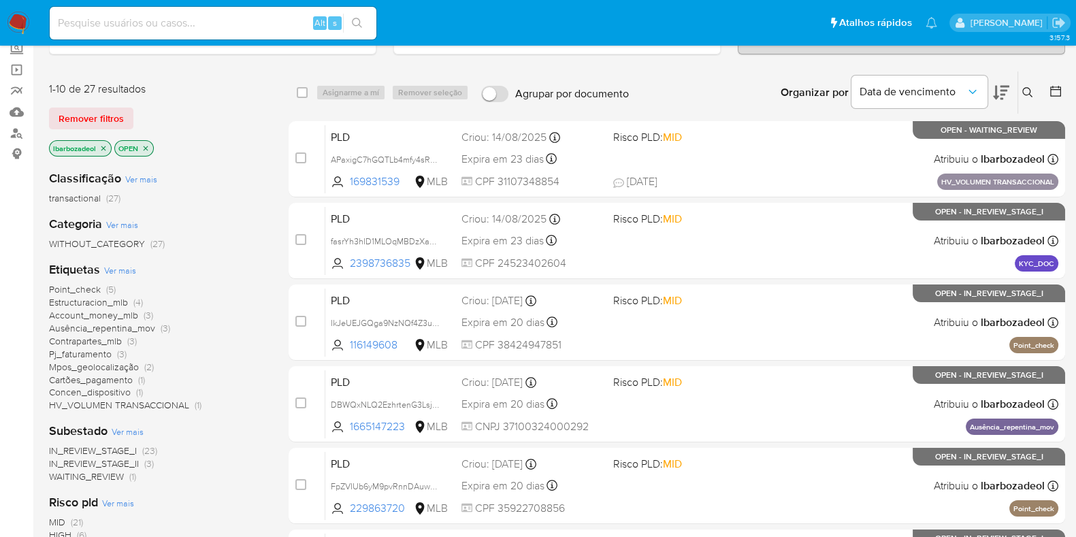
click at [84, 284] on span "Point_check" at bounding box center [75, 290] width 52 height 14
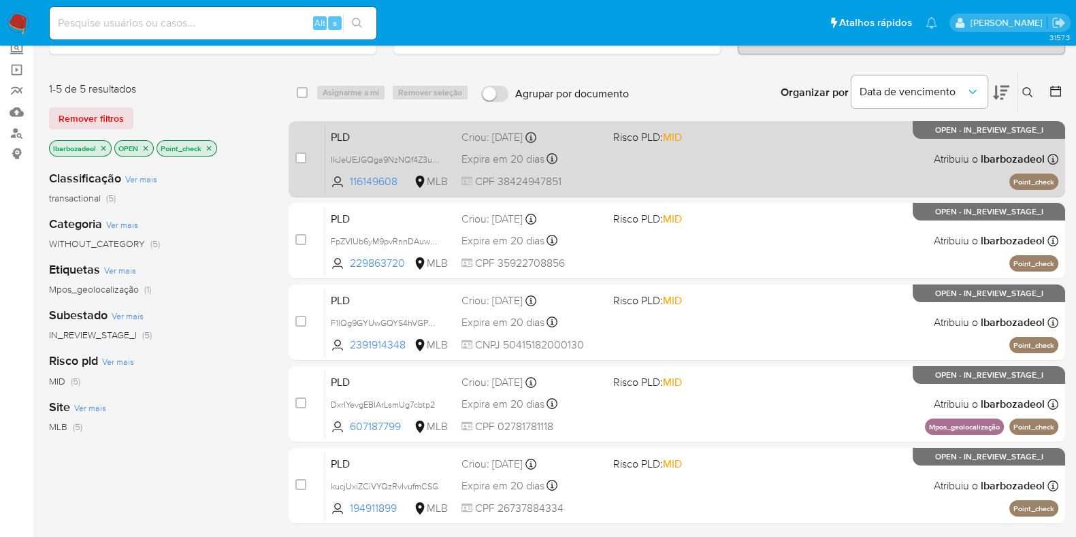
click at [719, 176] on div "PLD IkJeUEJGQga9NzNQf4Z3ude2 116149608 MLB Risco PLD: MID Criou: [DATE] Criou: …" at bounding box center [691, 159] width 733 height 69
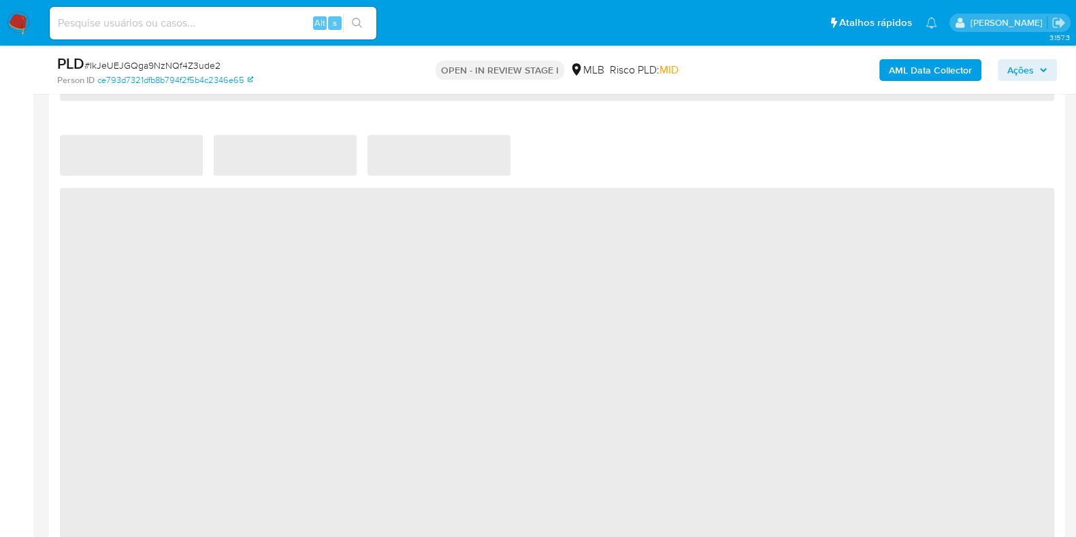
select select "10"
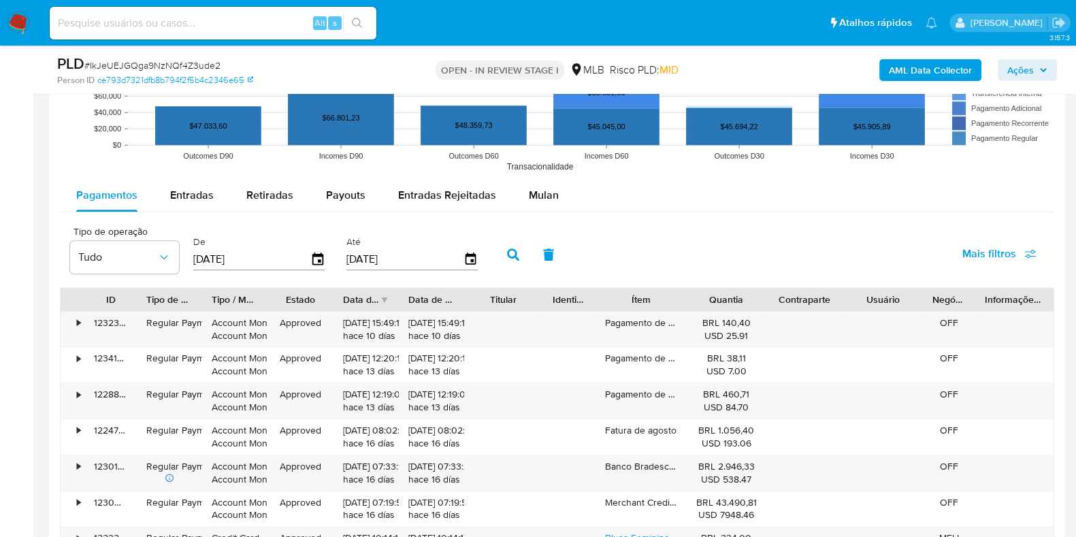
scroll to position [1532, 0]
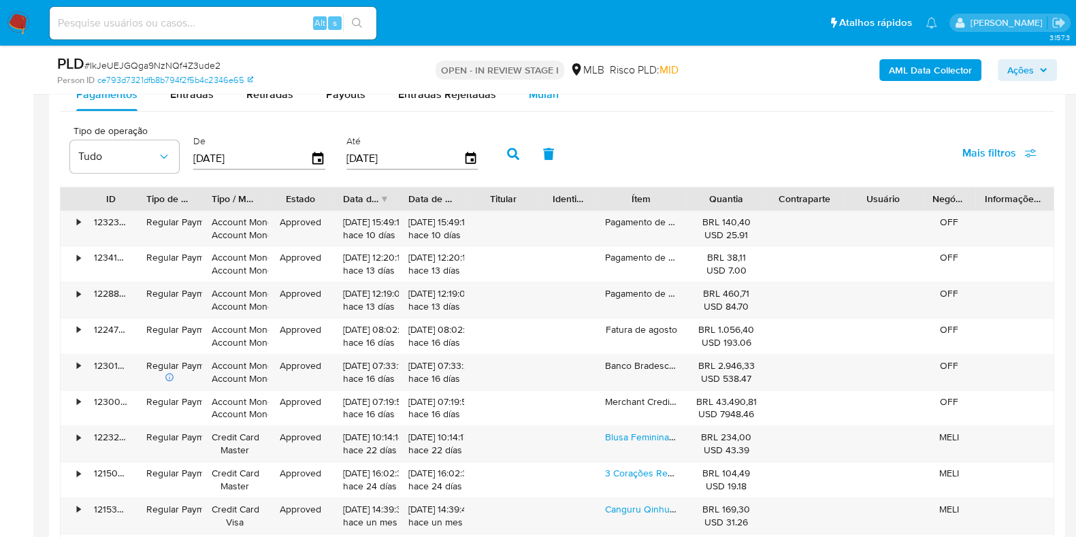
click at [541, 101] on div "Mulan" at bounding box center [544, 94] width 30 height 33
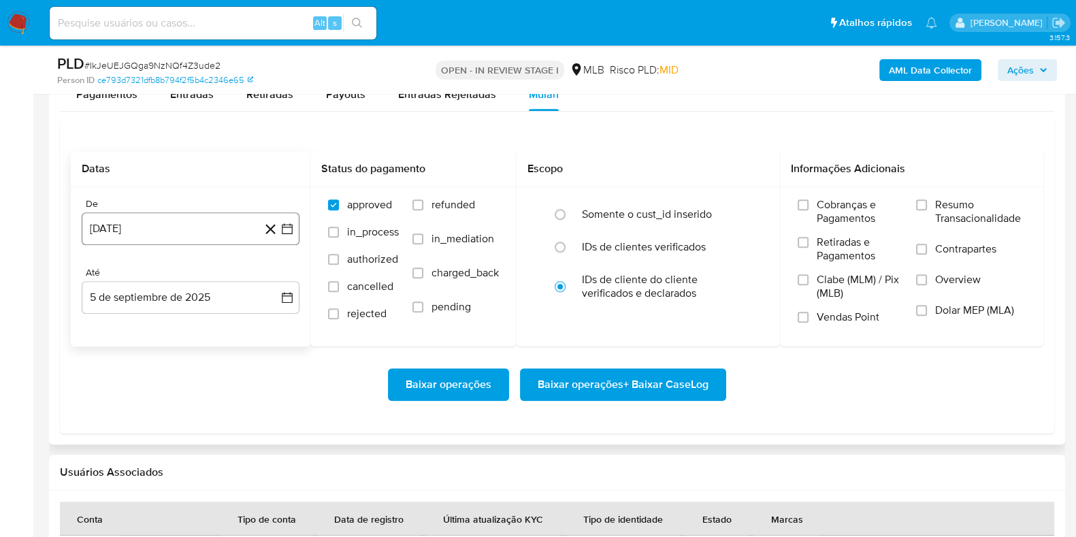
click at [181, 223] on button "[DATE]" at bounding box center [191, 228] width 218 height 33
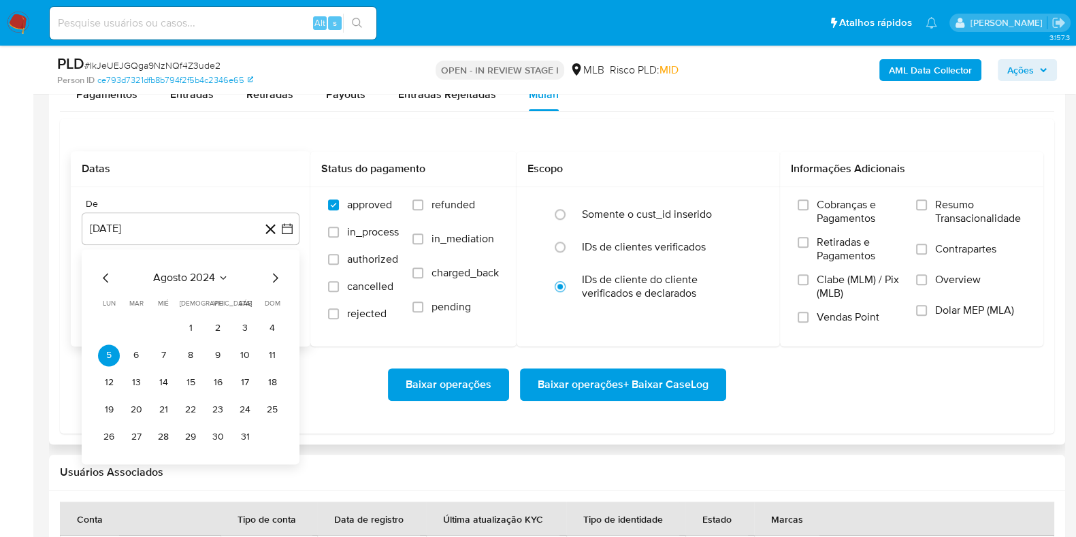
click at [199, 283] on span "agosto 2024" at bounding box center [184, 278] width 62 height 14
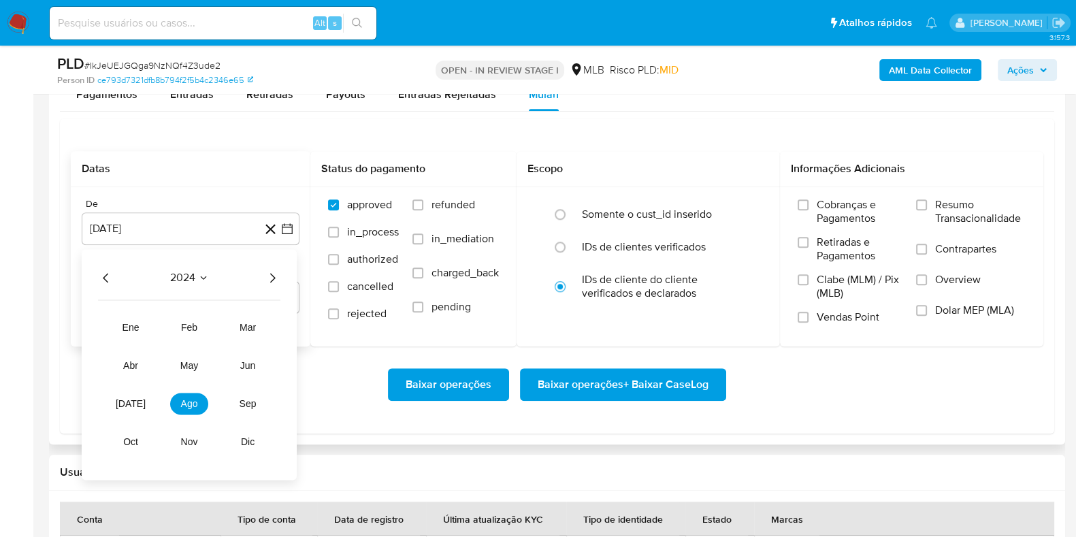
click at [270, 274] on icon "Año siguiente" at bounding box center [272, 278] width 16 height 16
click at [133, 398] on span "[DATE]" at bounding box center [131, 403] width 30 height 11
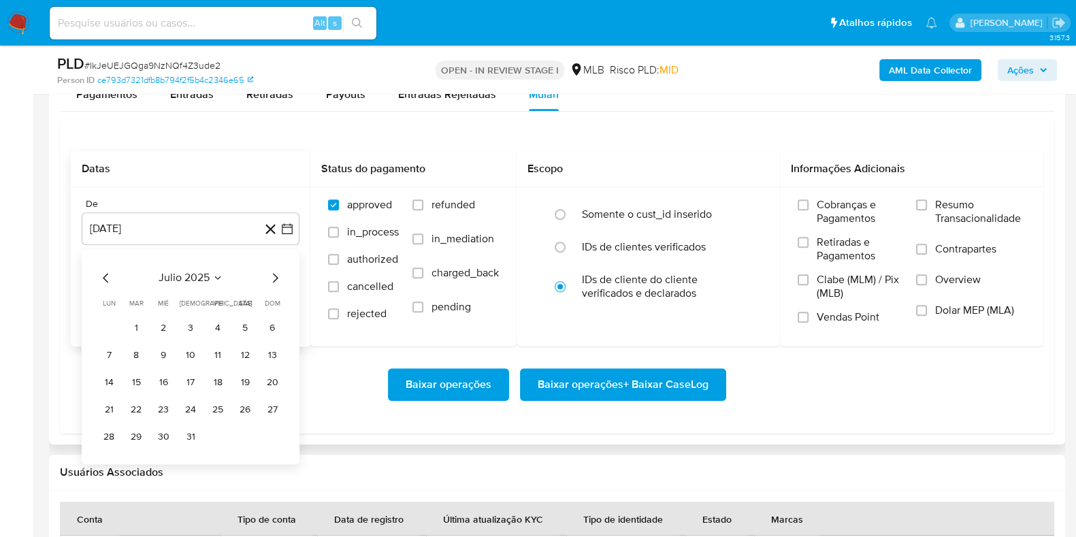
drag, startPoint x: 128, startPoint y: 330, endPoint x: 141, endPoint y: 315, distance: 19.8
click at [129, 330] on button "1" at bounding box center [136, 328] width 22 height 22
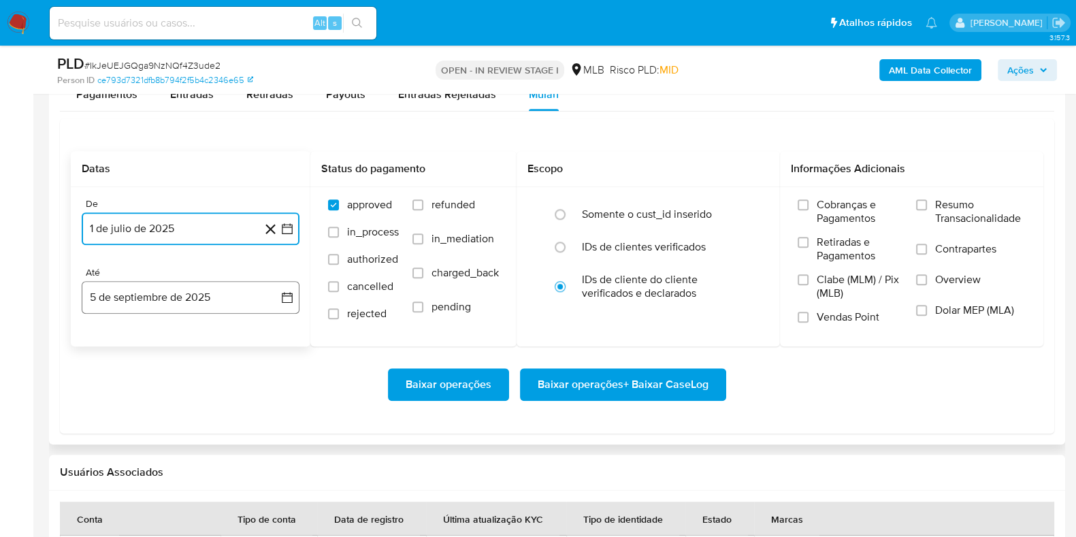
click at [150, 296] on button "5 de septiembre de 2025" at bounding box center [191, 297] width 218 height 33
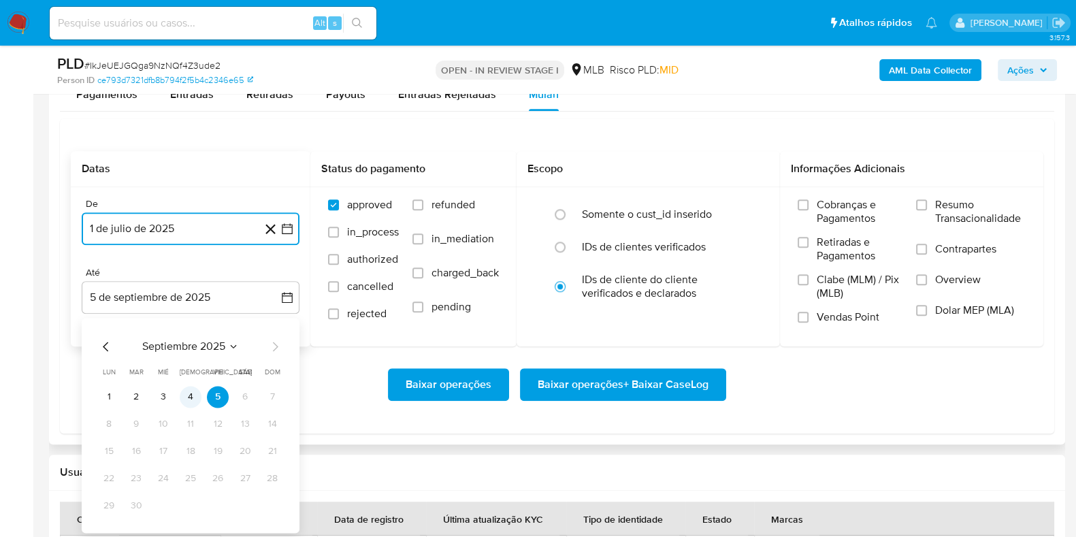
click at [195, 391] on button "4" at bounding box center [191, 397] width 22 height 22
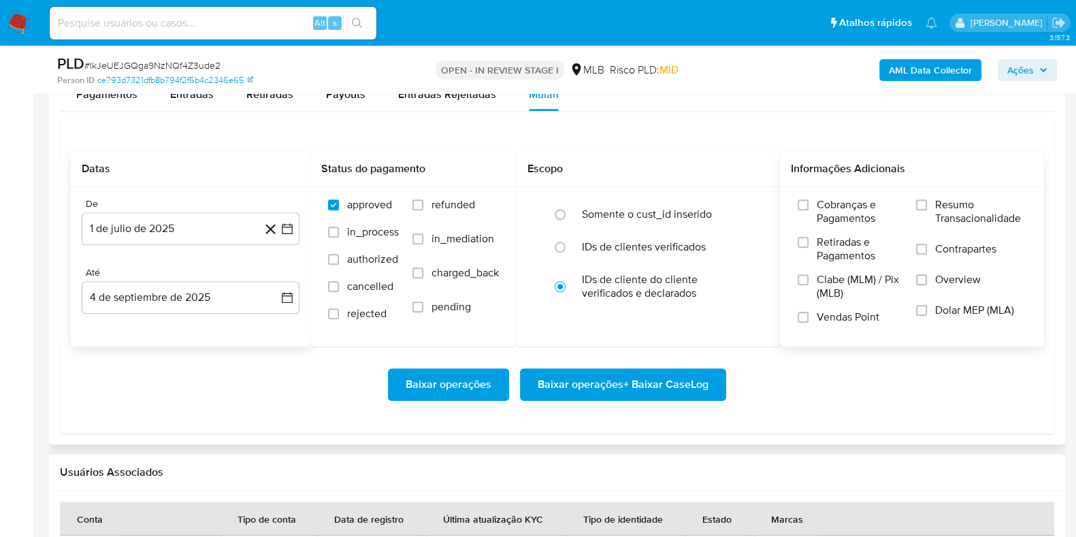
click at [932, 203] on label "Resumo Transacionalidade" at bounding box center [971, 220] width 110 height 44
click at [927, 203] on input "Resumo Transacionalidade" at bounding box center [921, 204] width 11 height 11
click at [663, 391] on span "Baixar operações + Baixar CaseLog" at bounding box center [623, 385] width 171 height 30
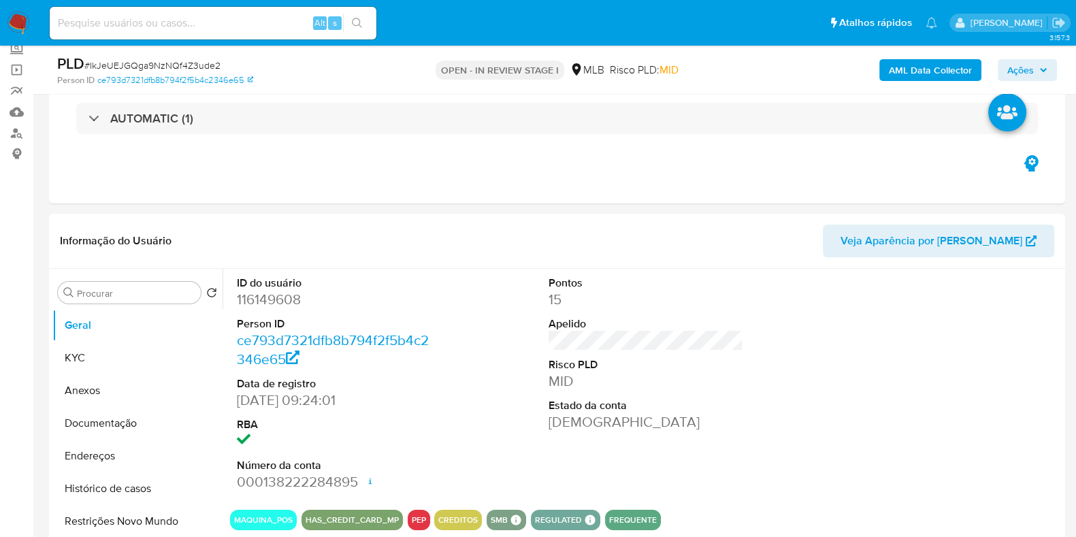
scroll to position [0, 0]
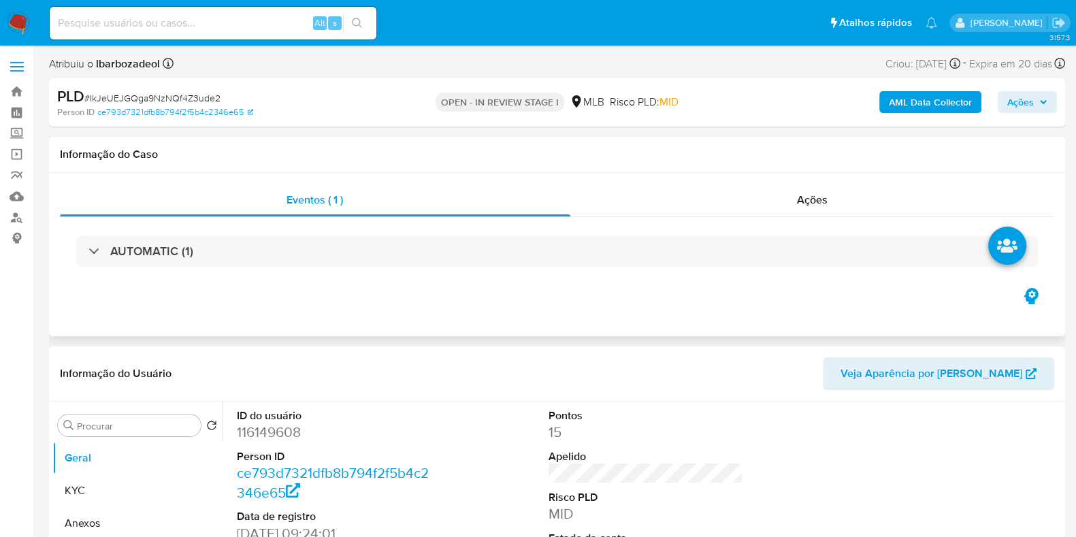
click at [592, 269] on div "AUTOMATIC (1)" at bounding box center [557, 251] width 995 height 68
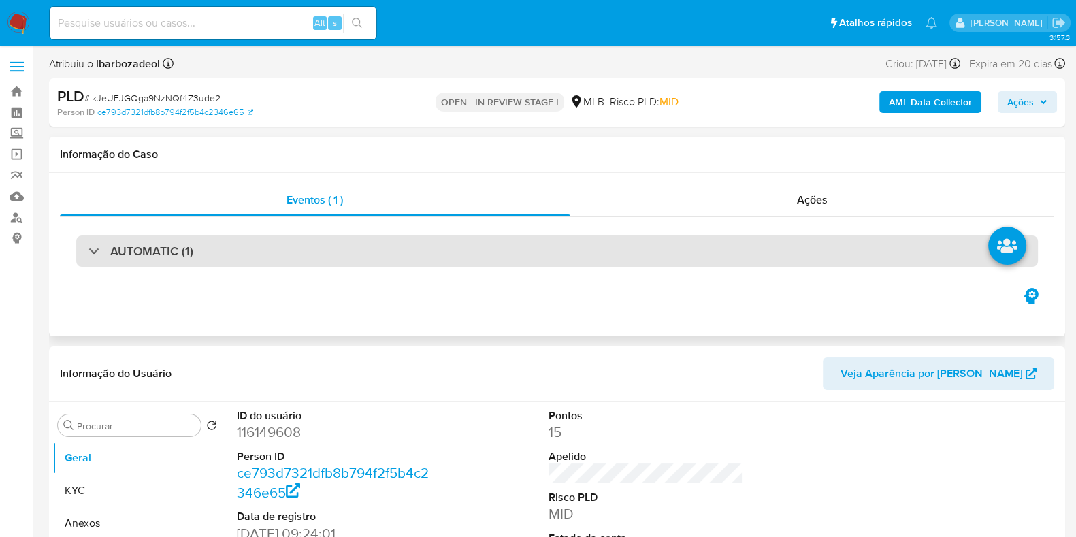
click at [594, 262] on div "AUTOMATIC (1)" at bounding box center [557, 251] width 962 height 31
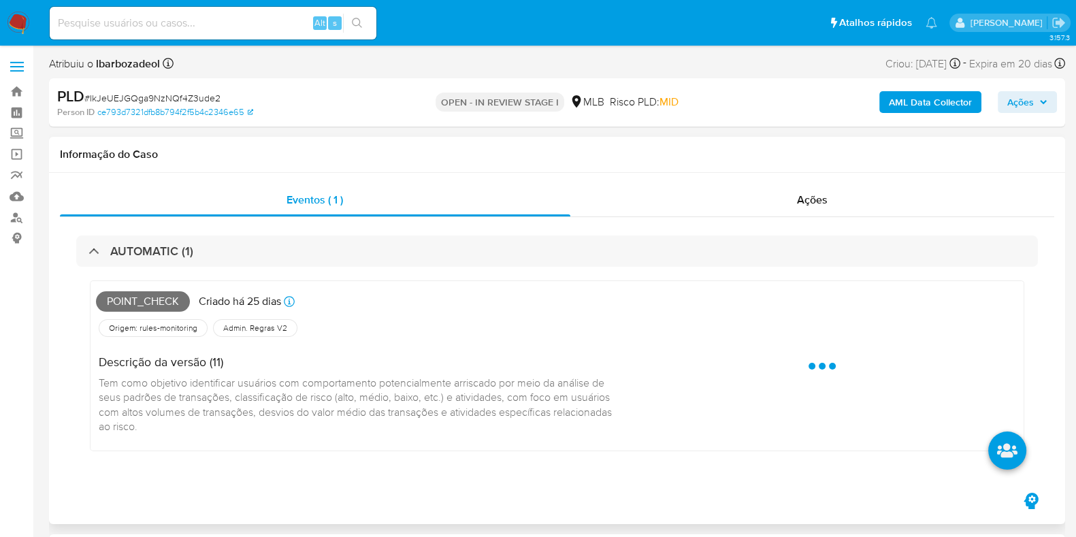
click at [176, 301] on span "Point_check" at bounding box center [143, 301] width 94 height 20
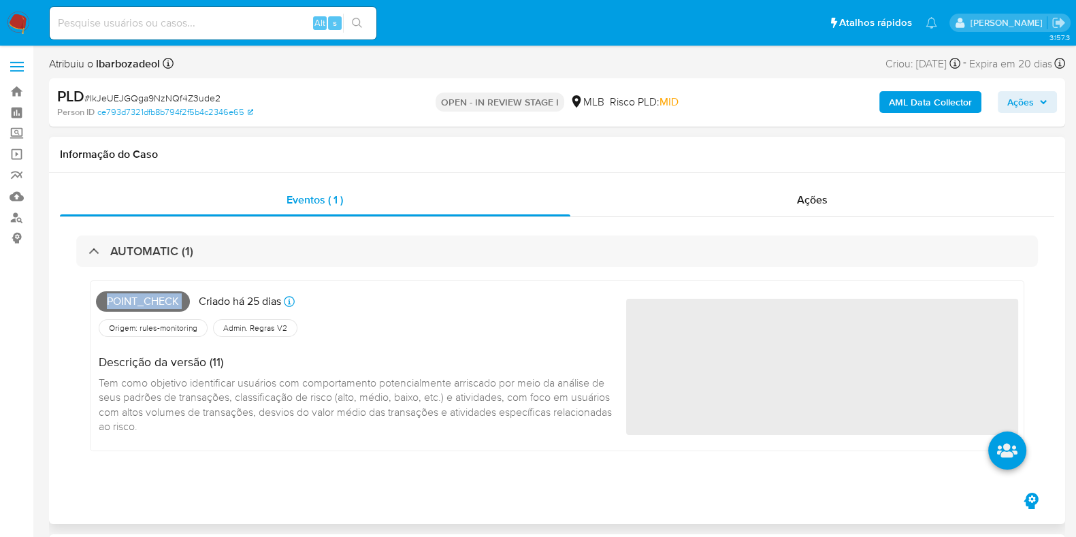
copy span "Point_check"
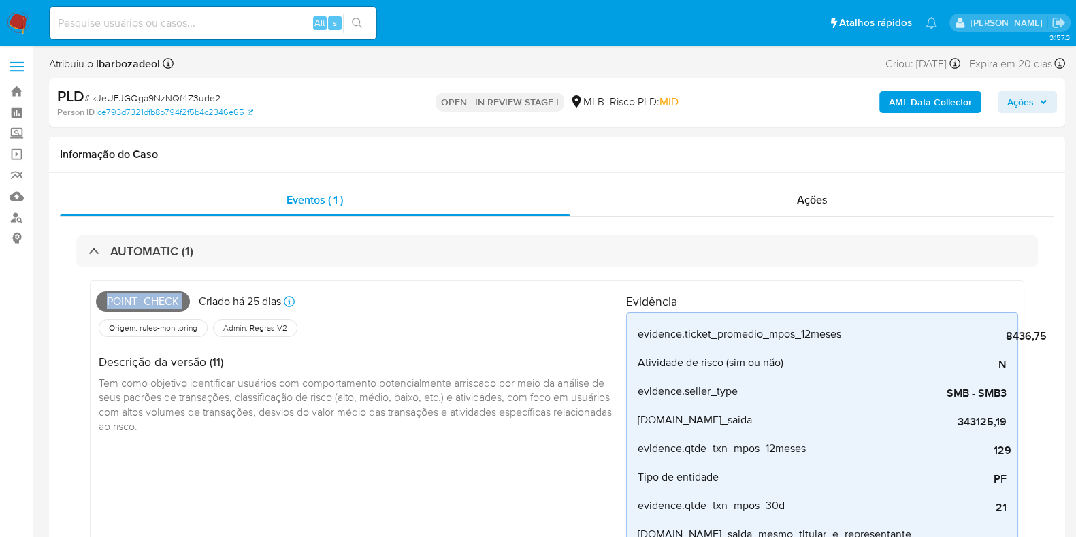
click at [1031, 101] on span "Ações" at bounding box center [1021, 102] width 27 height 22
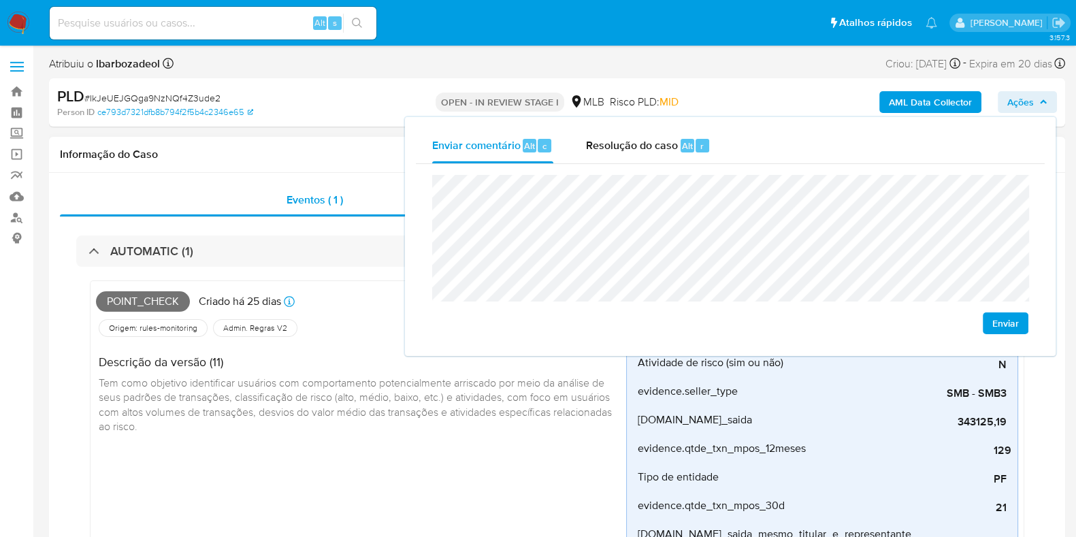
click at [333, 159] on h1 "Informação do Caso" at bounding box center [557, 155] width 995 height 14
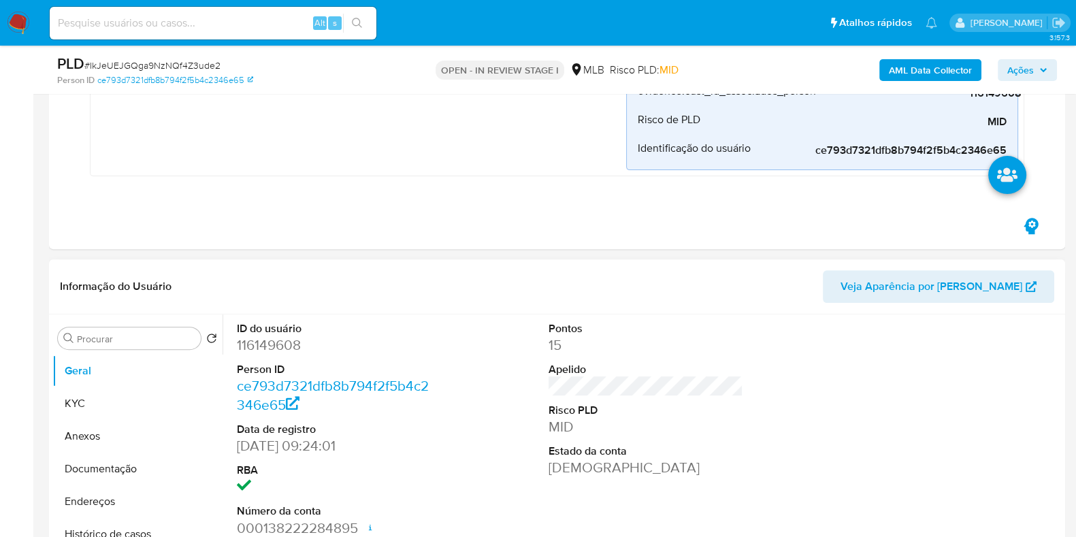
scroll to position [680, 0]
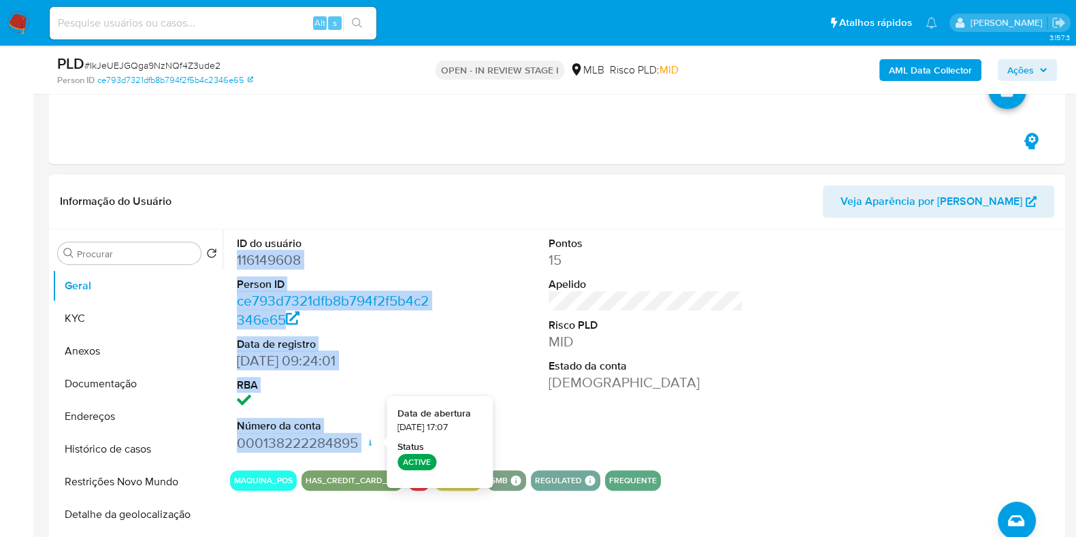
drag, startPoint x: 245, startPoint y: 261, endPoint x: 366, endPoint y: 440, distance: 215.7
click at [366, 440] on div "ID do usuário 116149608 Person ID ce793d7321dfb8b794f2f5b4c2346e65 Data de regi…" at bounding box center [334, 344] width 208 height 230
copy dl "116149608 Person ID ce793d7321dfb8b794f2f5b4c2346e65 Data de registro [DATE] 09…"
click at [1034, 72] on span "Ações" at bounding box center [1021, 70] width 27 height 22
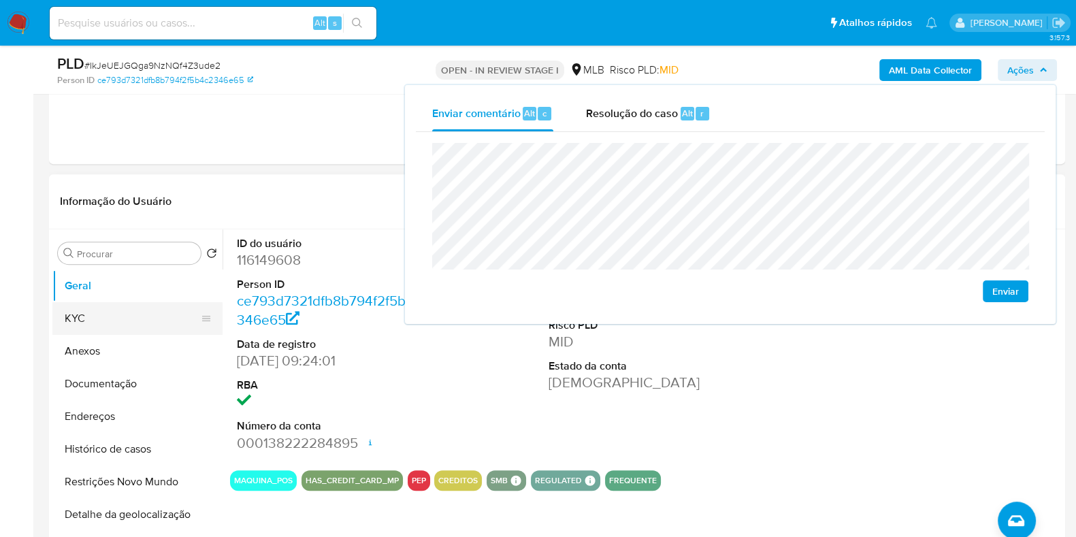
click at [85, 310] on button "KYC" at bounding box center [131, 318] width 159 height 33
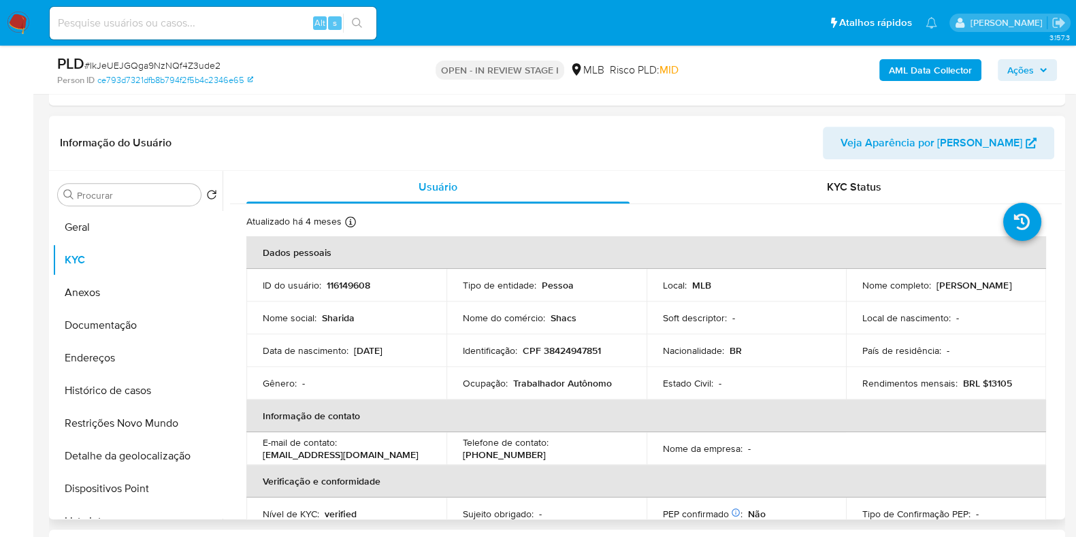
scroll to position [766, 0]
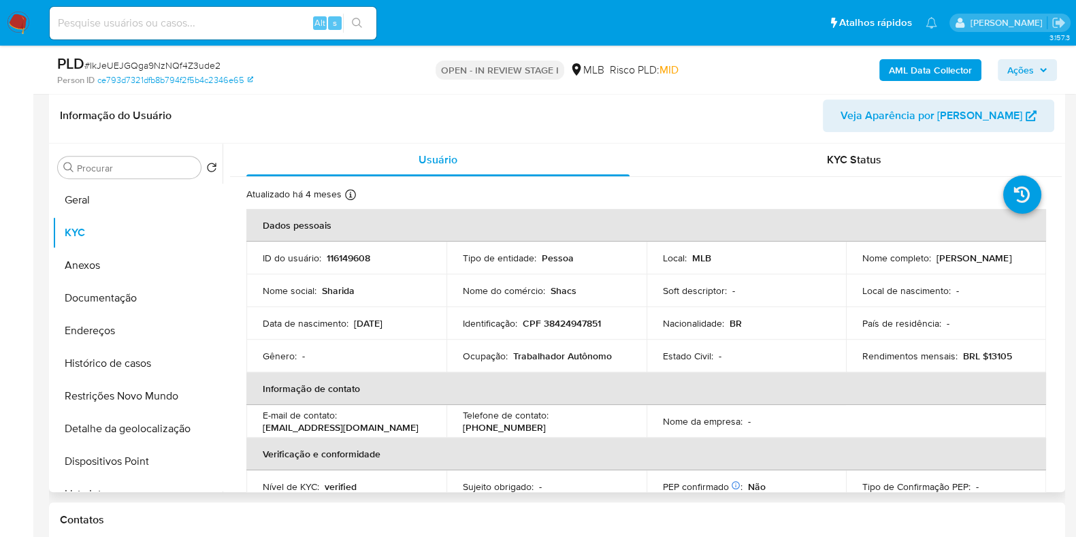
click at [588, 323] on p "CPF 38424947851" at bounding box center [562, 323] width 78 height 12
copy p "38424947851"
click at [1043, 59] on button "Ações" at bounding box center [1027, 70] width 59 height 22
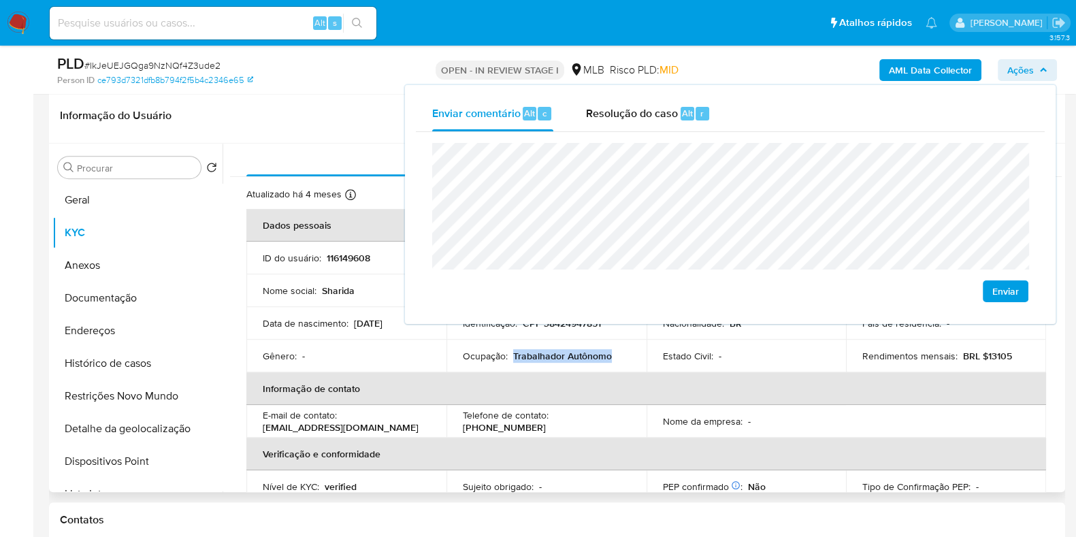
drag, startPoint x: 513, startPoint y: 353, endPoint x: 616, endPoint y: 354, distance: 102.8
click at [616, 354] on div "Ocupação : Trabalhador Autônomo" at bounding box center [546, 356] width 167 height 12
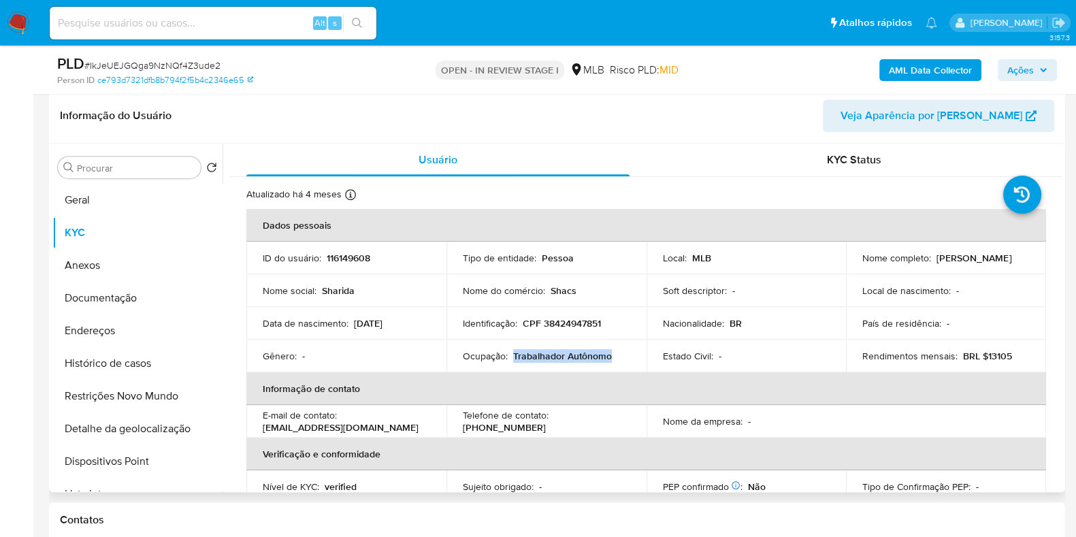
copy p "Trabalhador Autônomo"
click at [1038, 62] on span "Ações" at bounding box center [1028, 70] width 40 height 19
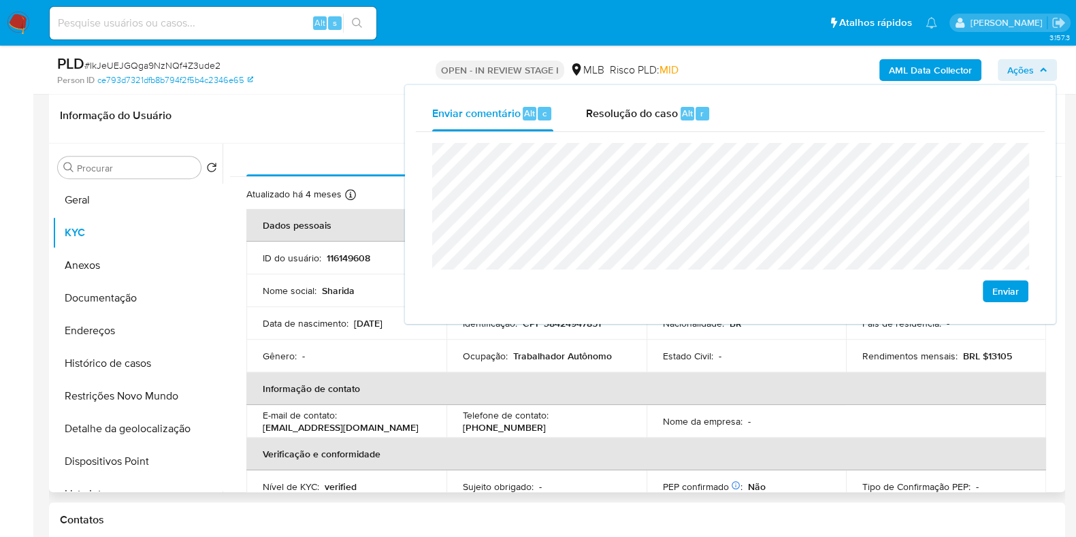
click at [997, 355] on p "BRL $13105" at bounding box center [987, 356] width 49 height 12
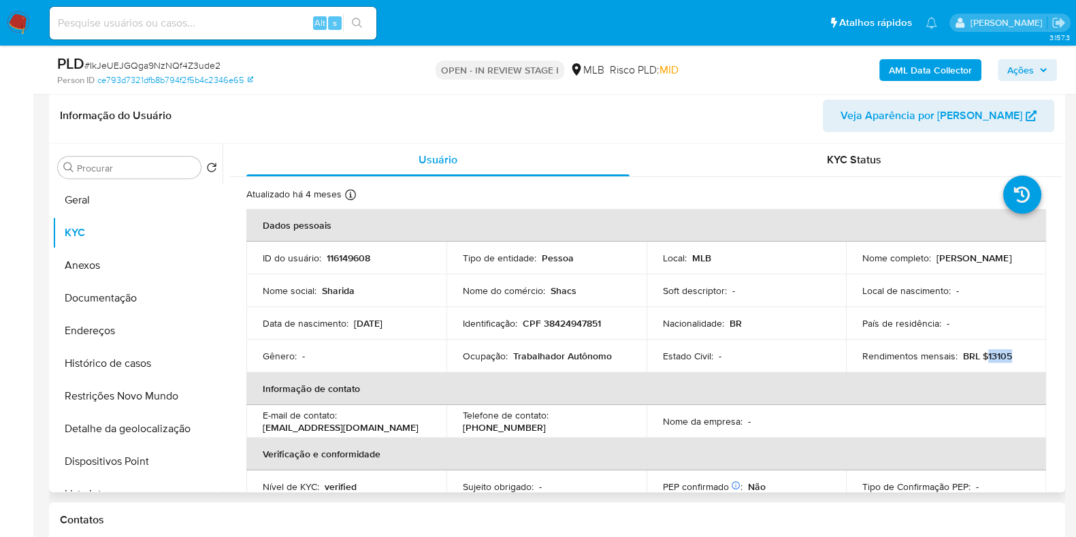
drag, startPoint x: 984, startPoint y: 355, endPoint x: 1010, endPoint y: 354, distance: 26.6
click at [1010, 354] on div "Rendimentos mensais : BRL $13105" at bounding box center [946, 356] width 167 height 12
copy p "13105"
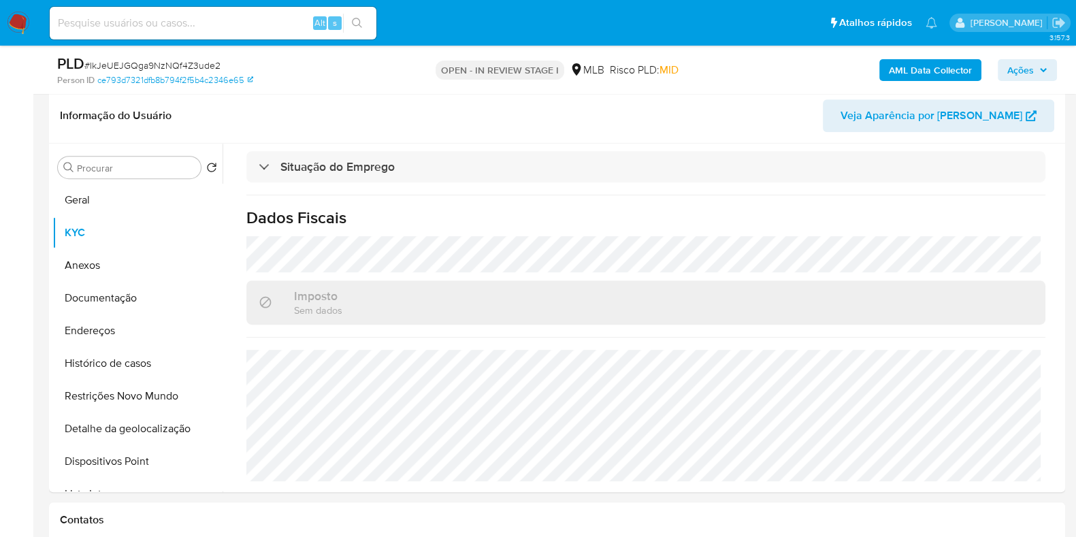
click at [1011, 69] on span "Ações" at bounding box center [1021, 70] width 27 height 22
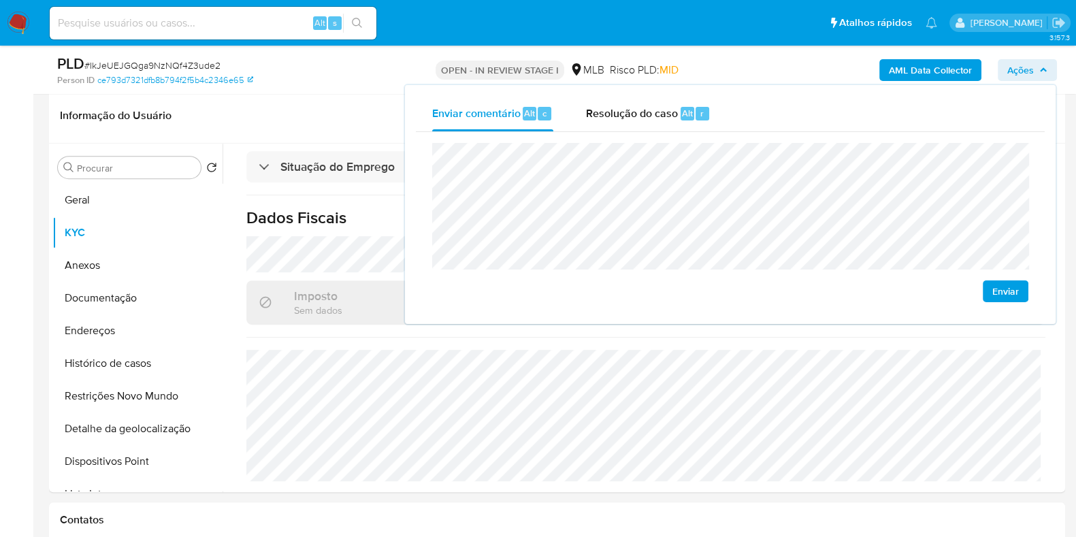
click at [0, 0] on lt-span "econômica" at bounding box center [0, 0] width 0 height 0
click at [0, 0] on lt-span "Uberl â ndia" at bounding box center [0, 0] width 0 height 0
click at [162, 323] on button "Endereços" at bounding box center [131, 331] width 159 height 33
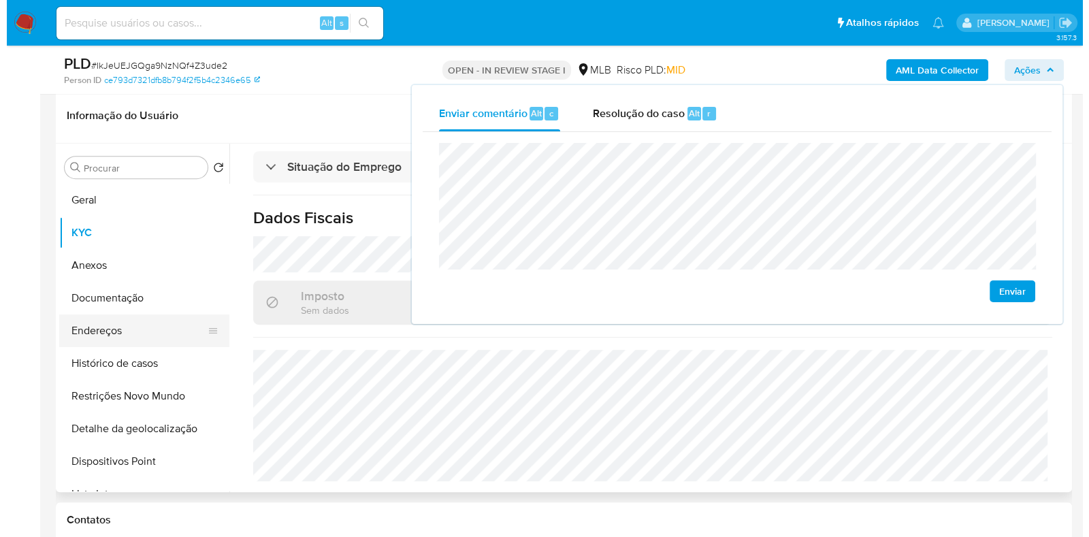
scroll to position [0, 0]
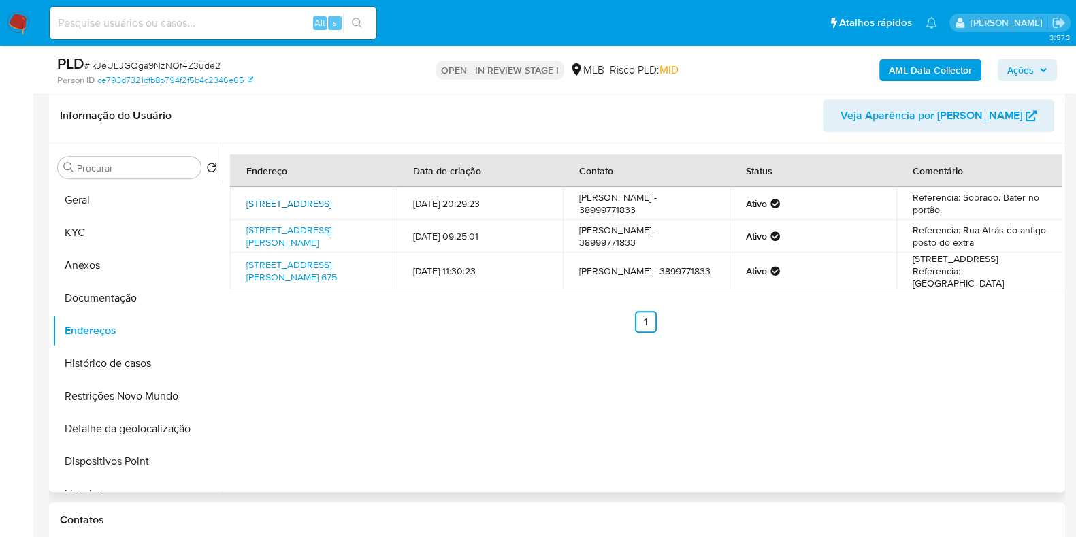
click at [332, 197] on link "[STREET_ADDRESS]" at bounding box center [288, 204] width 85 height 14
click at [325, 246] on link "Rua Eduardo Martins De Assis 133, Barretos, São Paulo, 14783062, Brasil 133" at bounding box center [288, 236] width 85 height 26
click at [319, 272] on link "Rua Carlos Eduardo Figueiredo 675, Patrocínio, Minas Gerais, 38748170, Brasil 6…" at bounding box center [291, 271] width 91 height 26
click at [136, 300] on button "Documentação" at bounding box center [131, 298] width 159 height 33
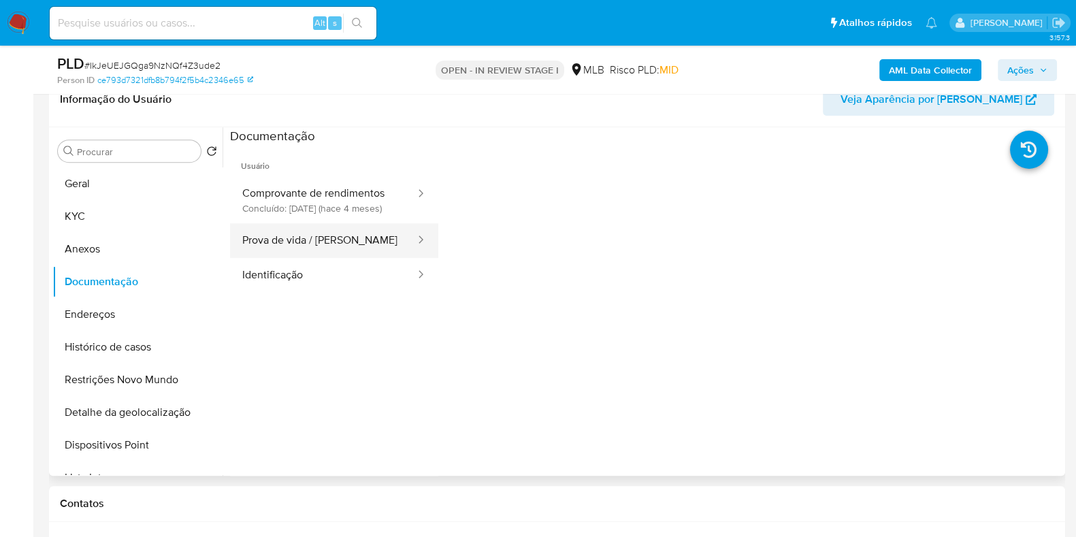
click at [329, 258] on button "Prova de vida / Selfie" at bounding box center [323, 240] width 187 height 35
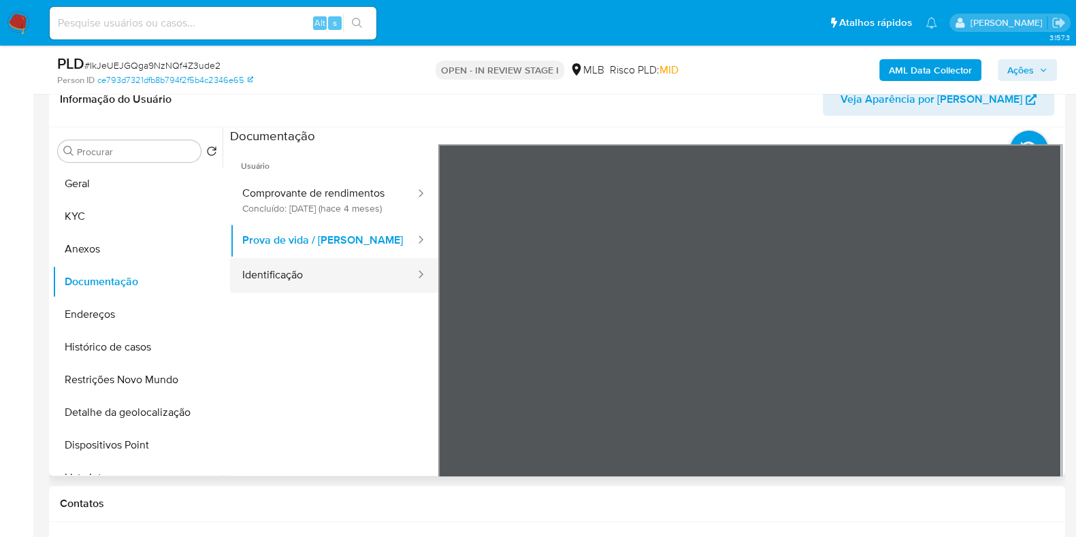
click at [368, 274] on button "Identificação" at bounding box center [323, 275] width 187 height 35
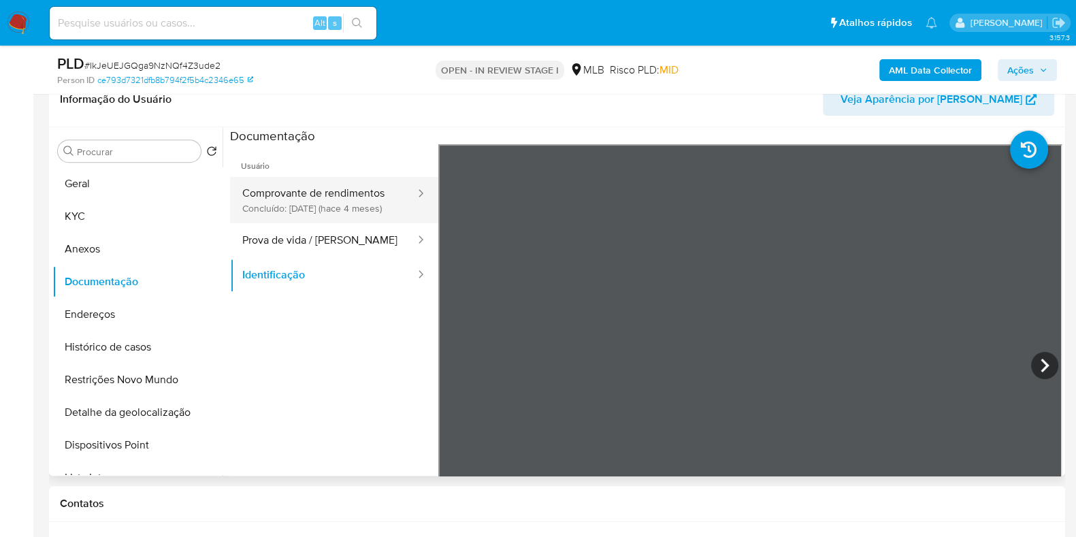
click at [361, 209] on button "Comprovante de rendimentos Concluído: 13/05/2025 (hace 4 meses)" at bounding box center [323, 200] width 187 height 46
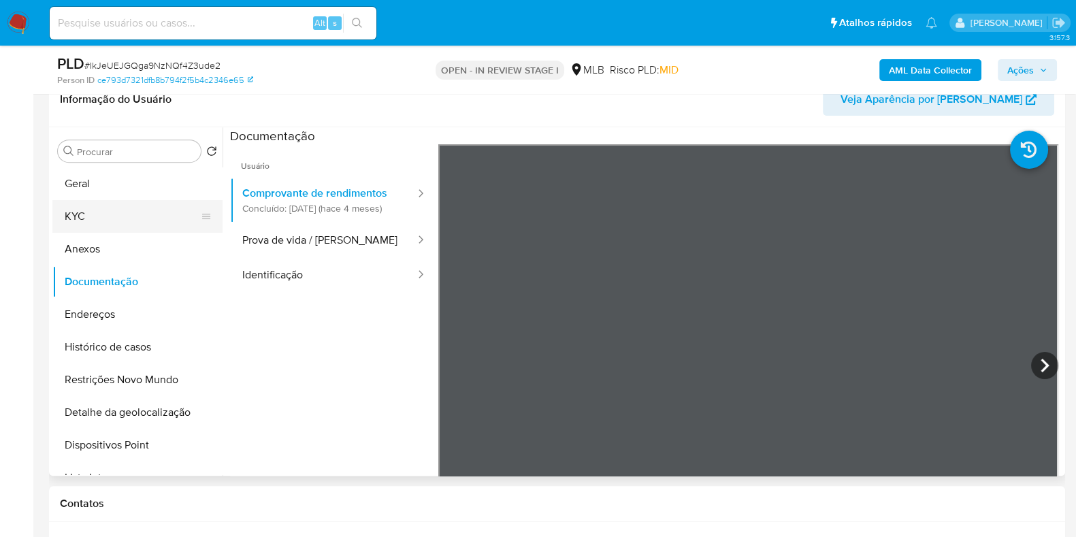
click at [112, 204] on button "KYC" at bounding box center [131, 216] width 159 height 33
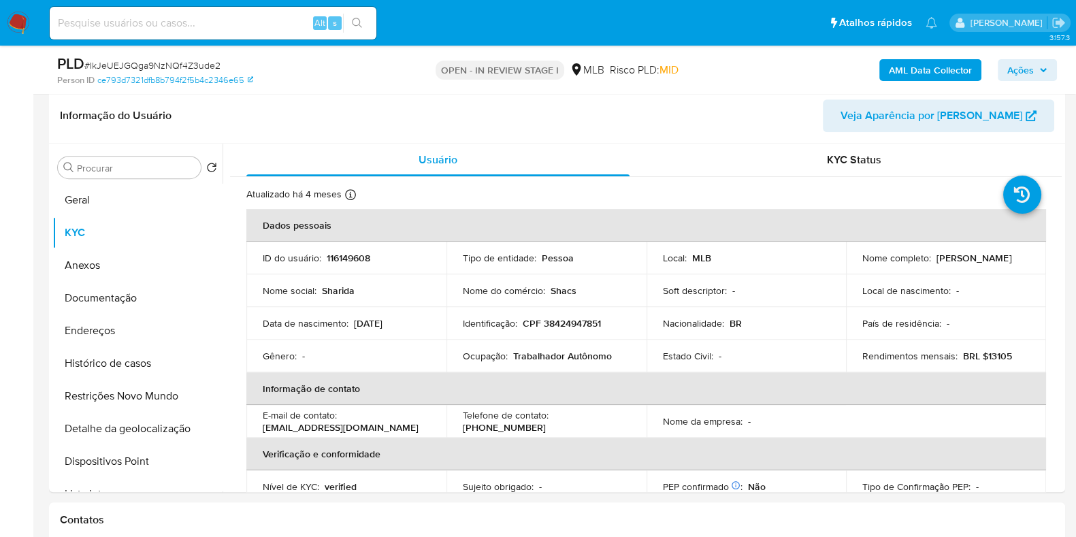
click at [1041, 62] on span "Ações" at bounding box center [1028, 70] width 40 height 19
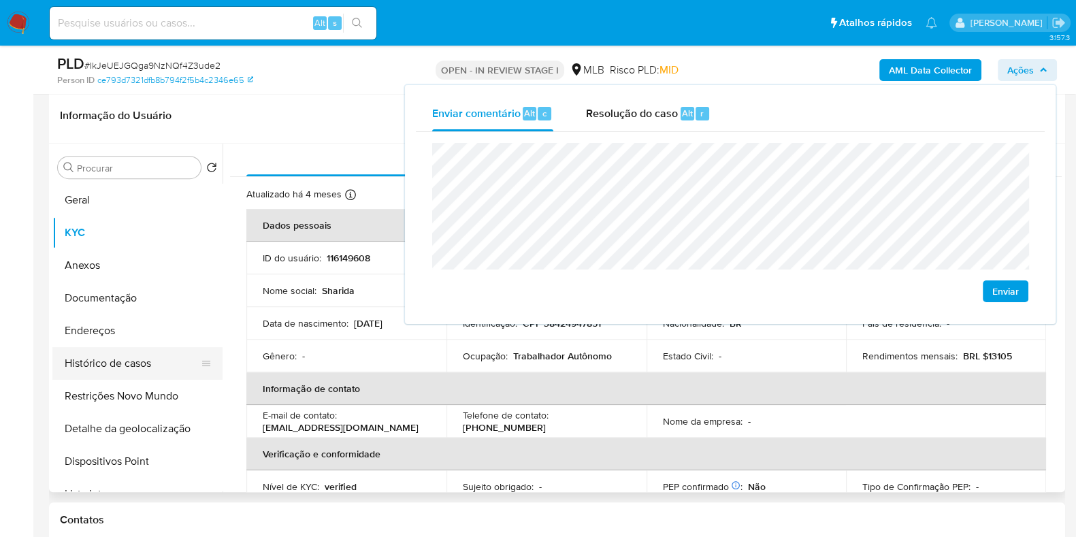
click at [129, 369] on button "Histórico de casos" at bounding box center [131, 363] width 159 height 33
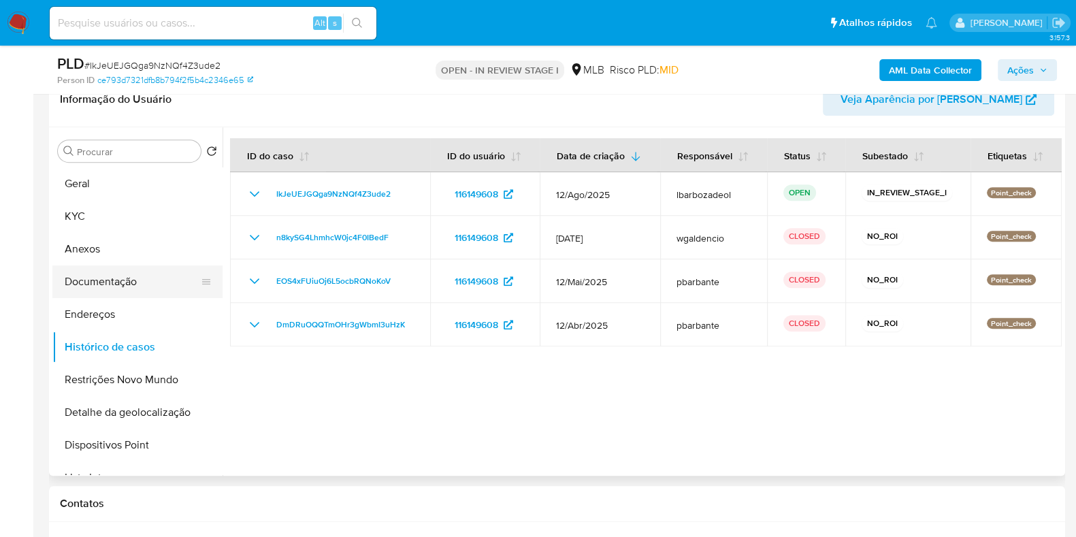
click at [144, 277] on button "Documentação" at bounding box center [131, 282] width 159 height 33
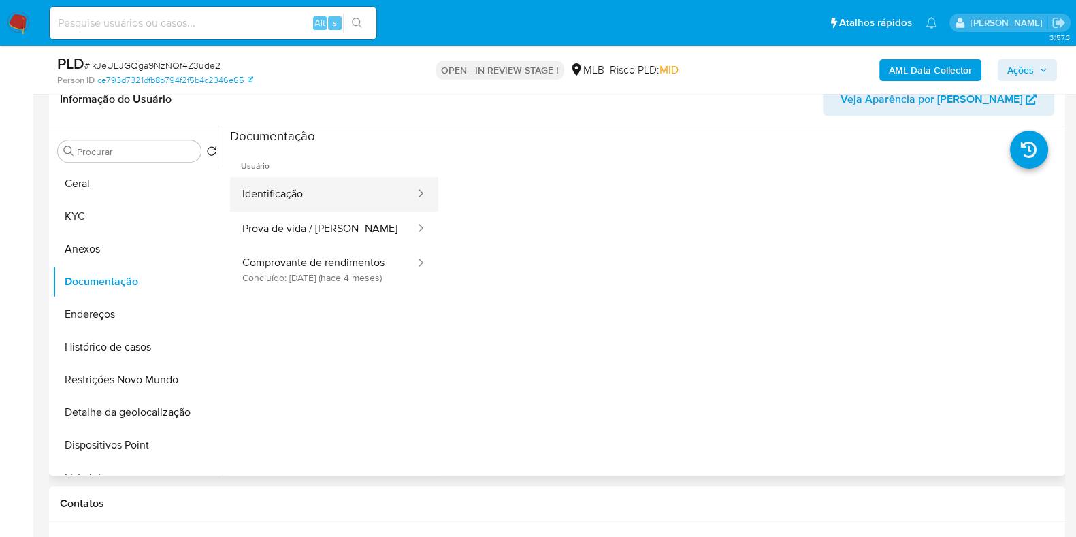
click at [339, 177] on button "Identificação" at bounding box center [323, 194] width 187 height 35
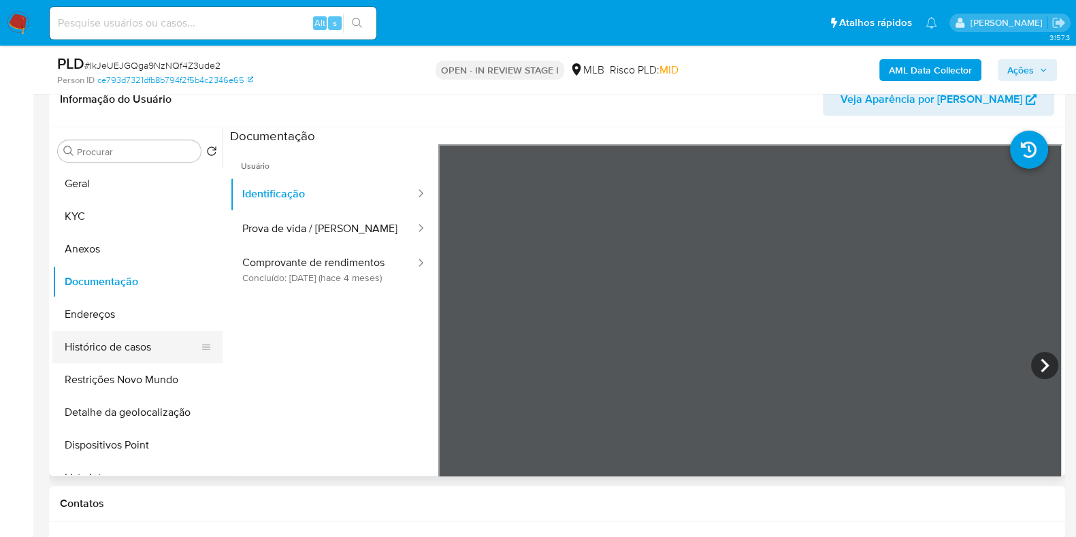
click at [118, 349] on button "Histórico de casos" at bounding box center [131, 347] width 159 height 33
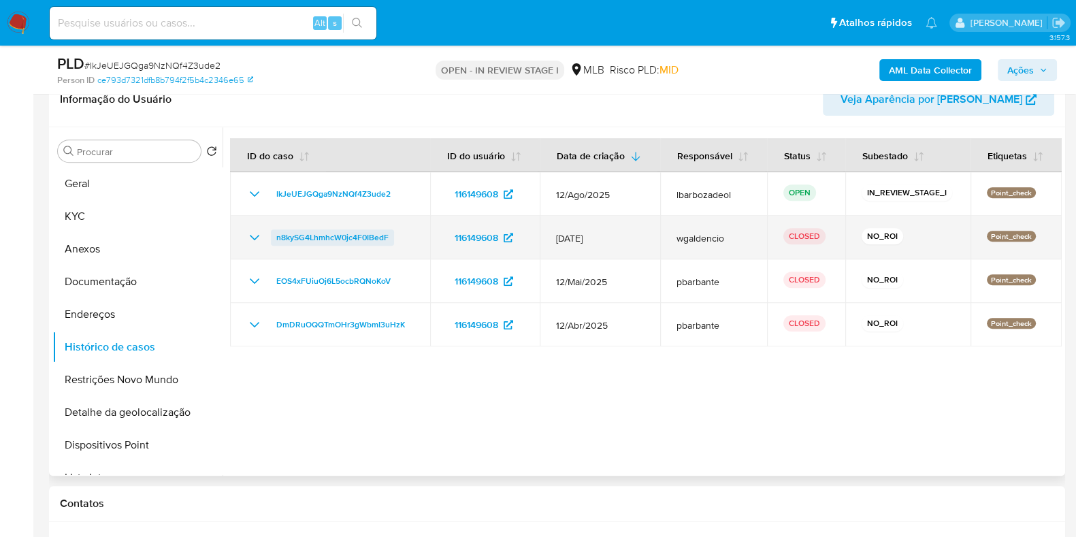
click at [351, 239] on span "n8kySG4LhmhcW0jc4F0IBedF" at bounding box center [332, 237] width 112 height 16
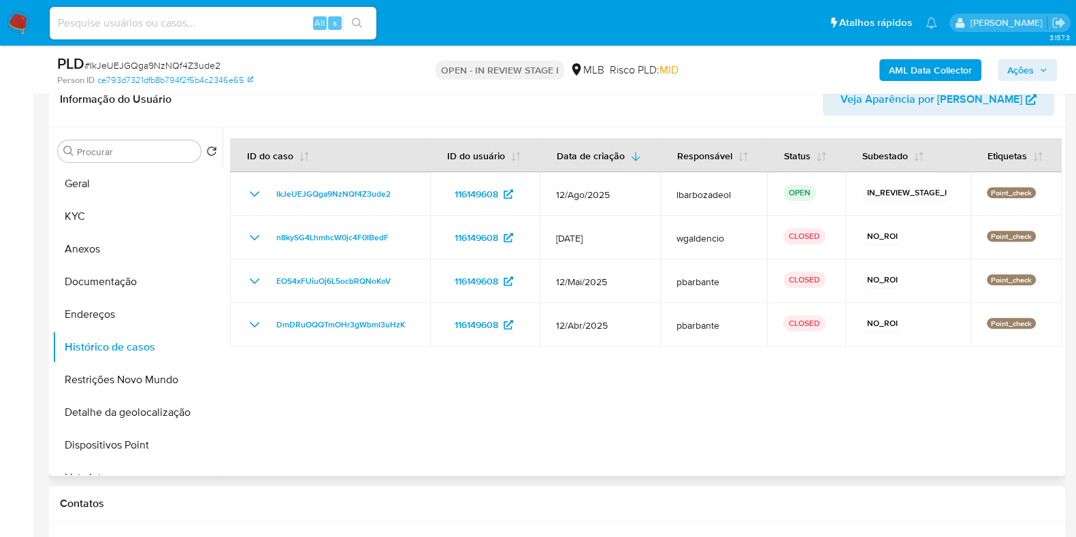
click at [148, 161] on div "Procurar Retornar ao pedido padrão Geral KYC Anexos Documentação Endereços Hist…" at bounding box center [137, 302] width 170 height 347
click at [138, 176] on button "Geral" at bounding box center [131, 183] width 159 height 33
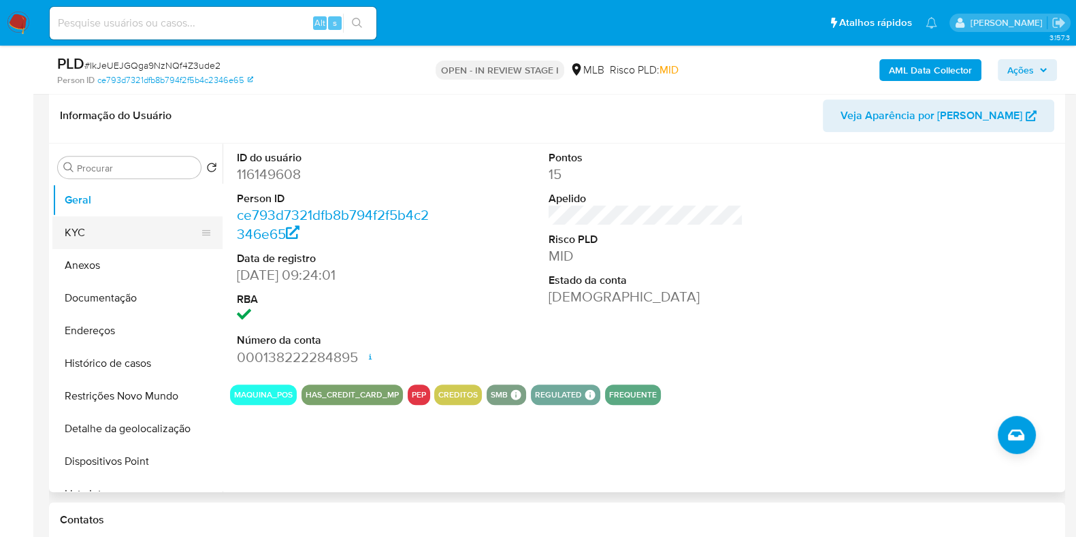
click at [159, 223] on button "KYC" at bounding box center [131, 233] width 159 height 33
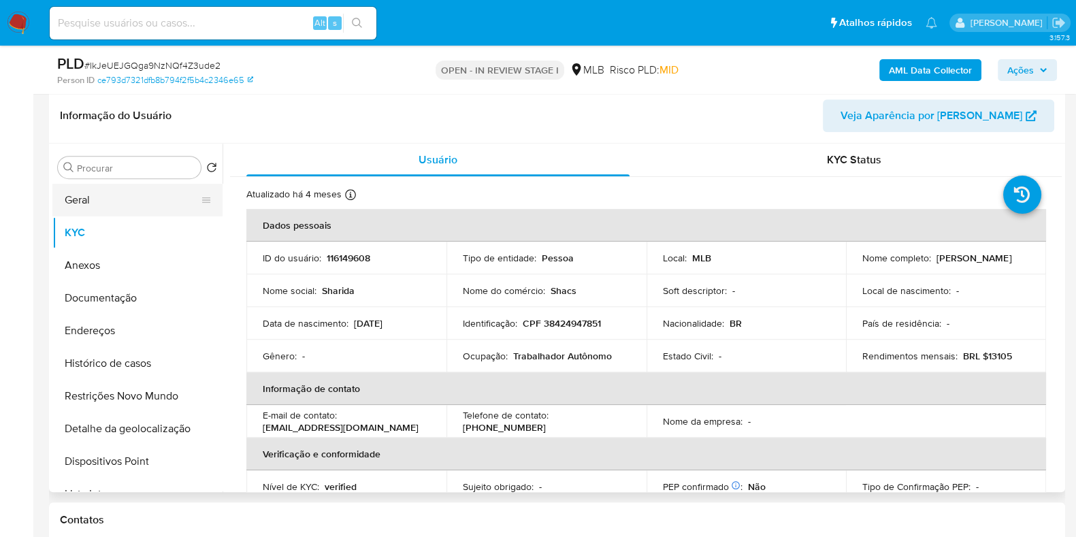
click at [125, 189] on button "Geral" at bounding box center [131, 200] width 159 height 33
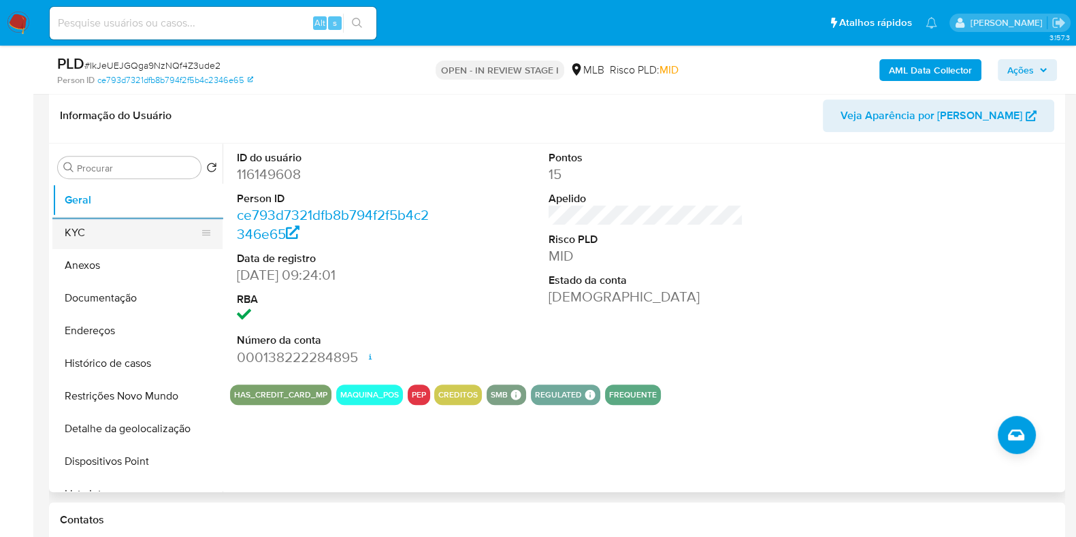
click at [150, 237] on button "KYC" at bounding box center [131, 233] width 159 height 33
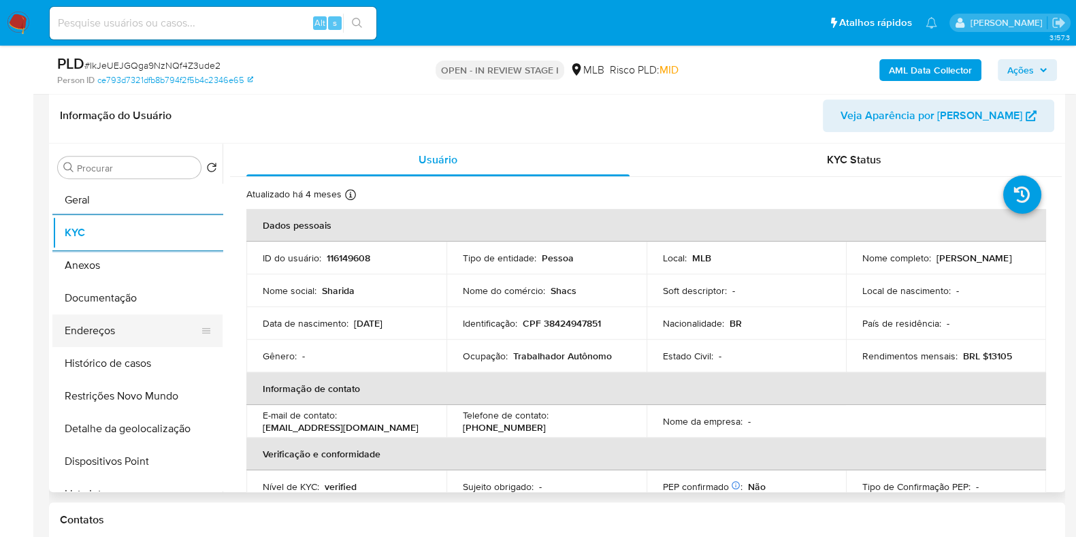
click at [142, 325] on button "Endereços" at bounding box center [131, 331] width 159 height 33
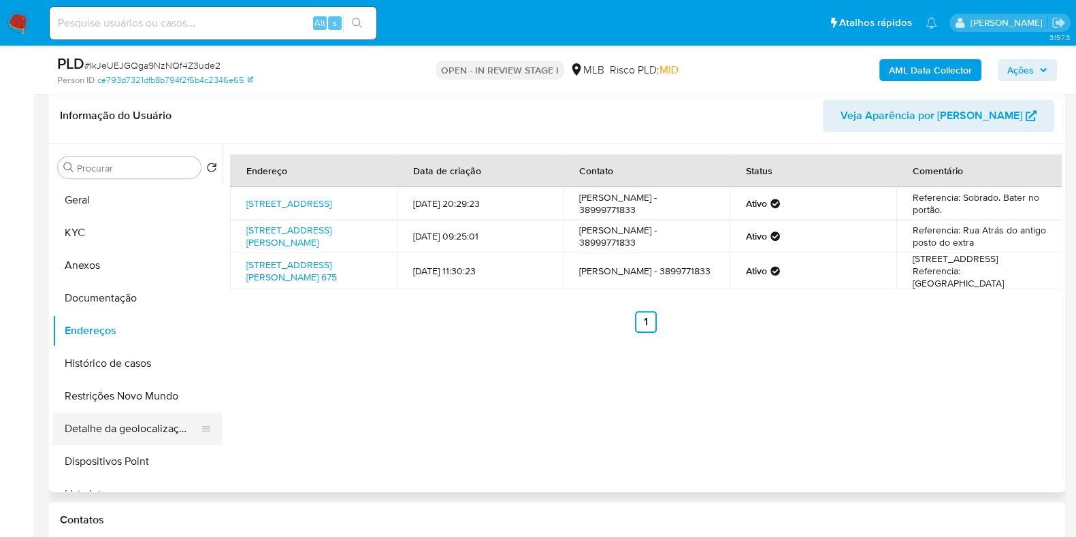
click at [152, 432] on button "Detalhe da geolocalização" at bounding box center [131, 429] width 159 height 33
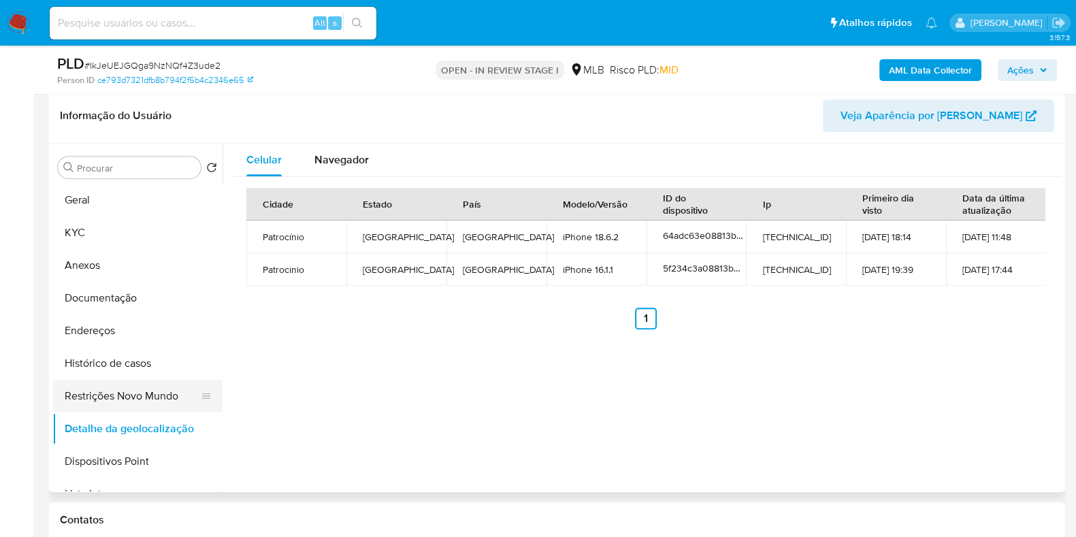
click at [143, 382] on button "Restrições Novo Mundo" at bounding box center [131, 396] width 159 height 33
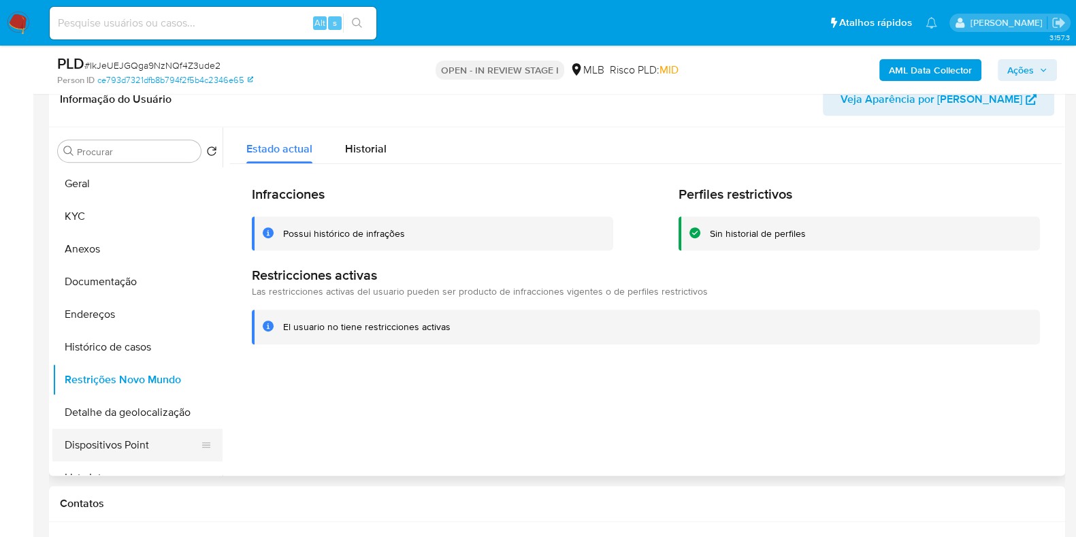
click at [134, 431] on button "Dispositivos Point" at bounding box center [131, 445] width 159 height 33
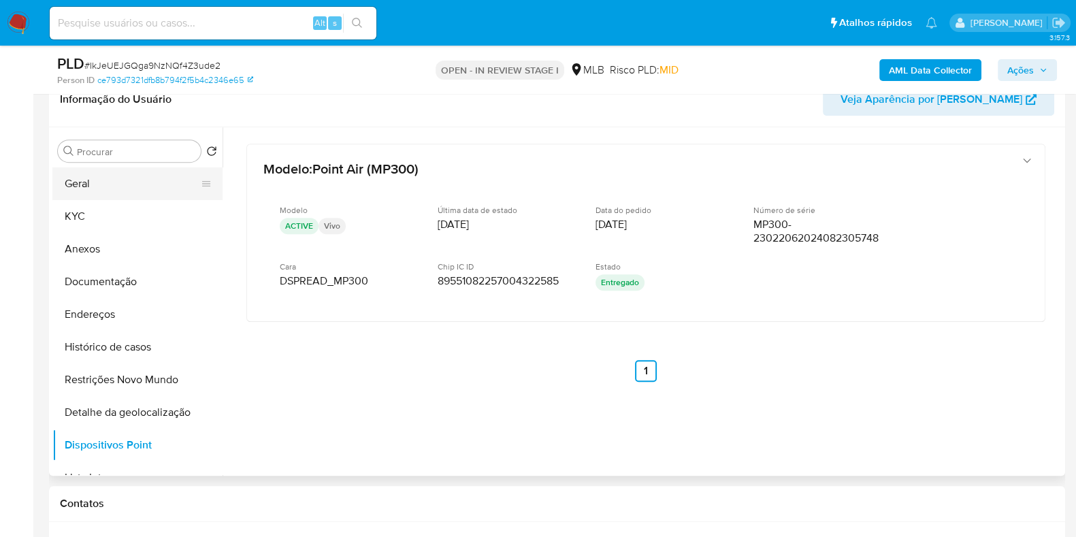
click at [147, 178] on button "Geral" at bounding box center [131, 183] width 159 height 33
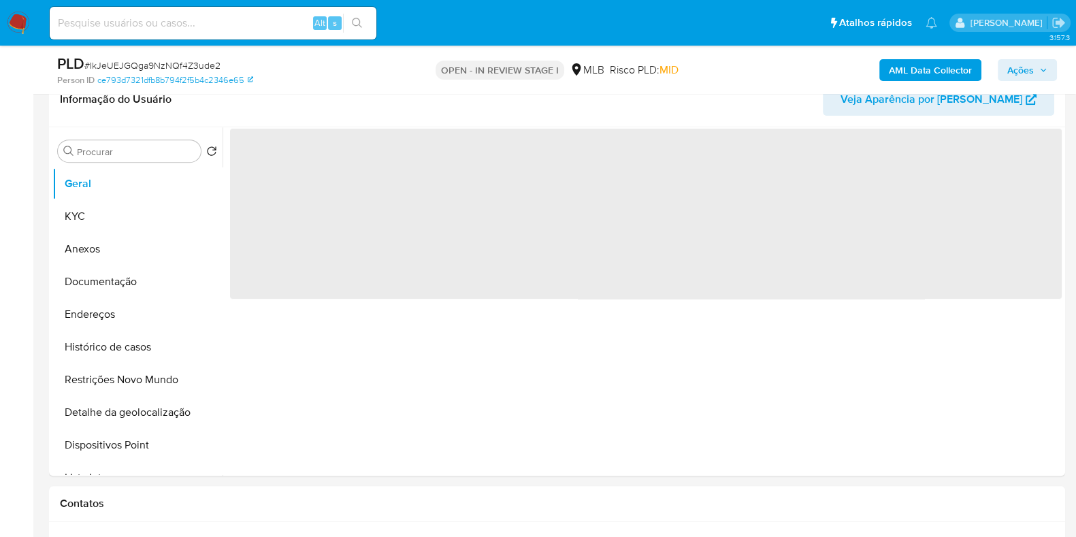
click at [1029, 67] on span "Ações" at bounding box center [1021, 70] width 27 height 22
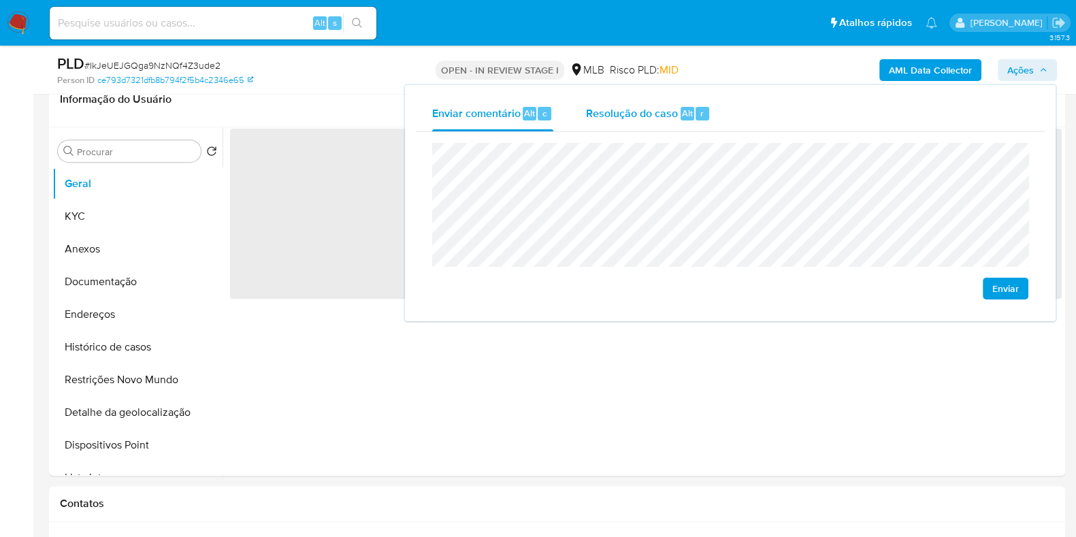
click at [674, 119] on span "Resolução do caso" at bounding box center [632, 113] width 92 height 16
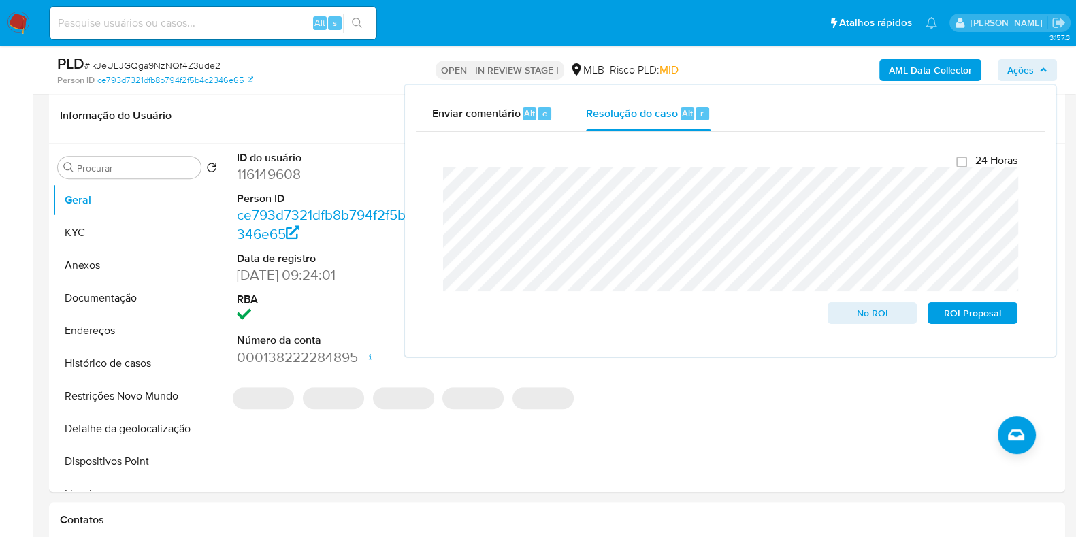
click at [761, 61] on div "AML Data Collector Ações Enviar comentário Alt c Resolução do caso Alt r Fecham…" at bounding box center [893, 70] width 330 height 32
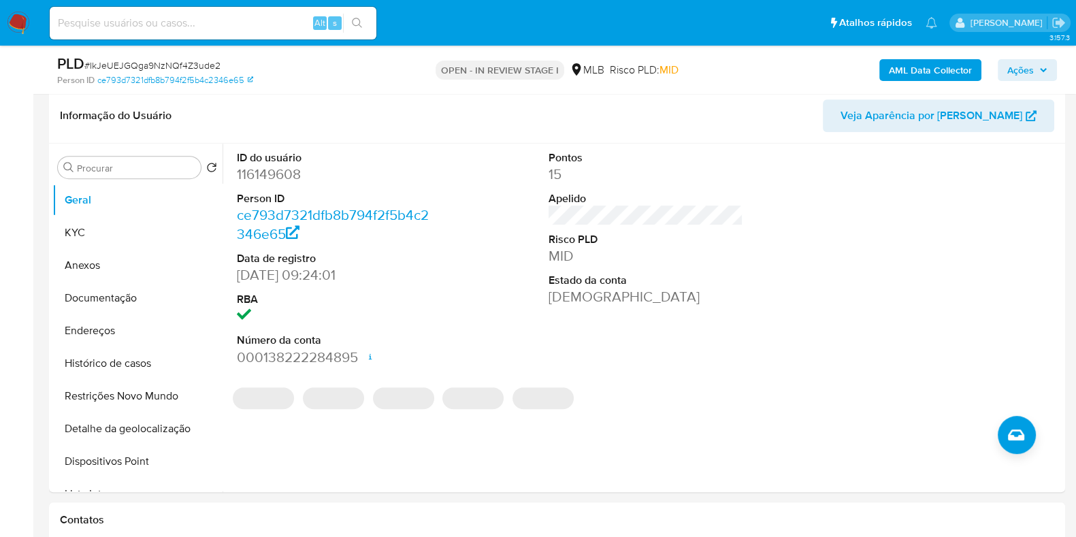
click at [908, 61] on b "AML Data Collector" at bounding box center [930, 70] width 83 height 22
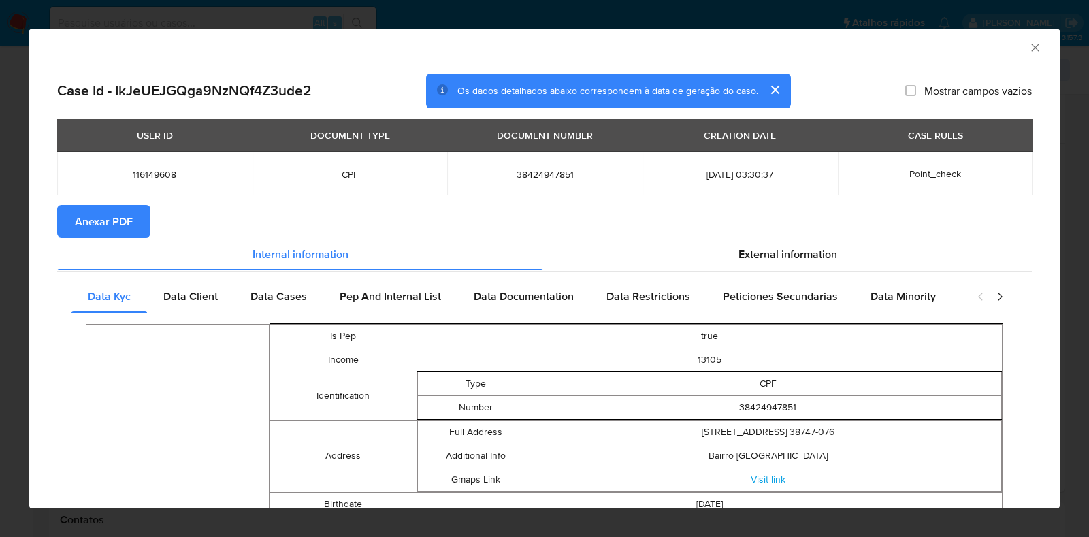
click at [118, 219] on span "Anexar PDF" at bounding box center [104, 221] width 58 height 30
click at [1029, 49] on icon "Fechar a janela" at bounding box center [1036, 48] width 14 height 14
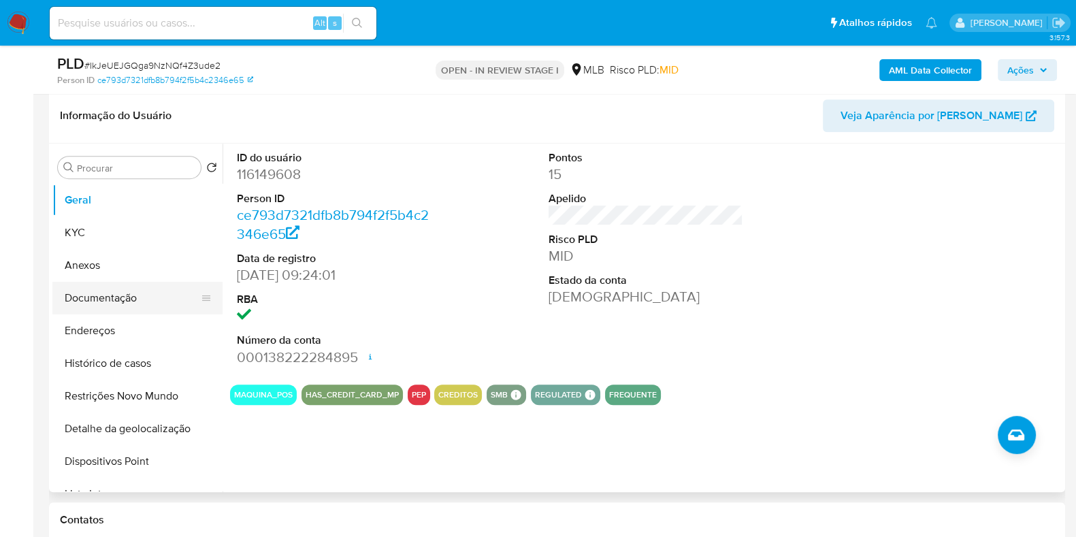
click at [120, 266] on button "Anexos" at bounding box center [137, 265] width 170 height 33
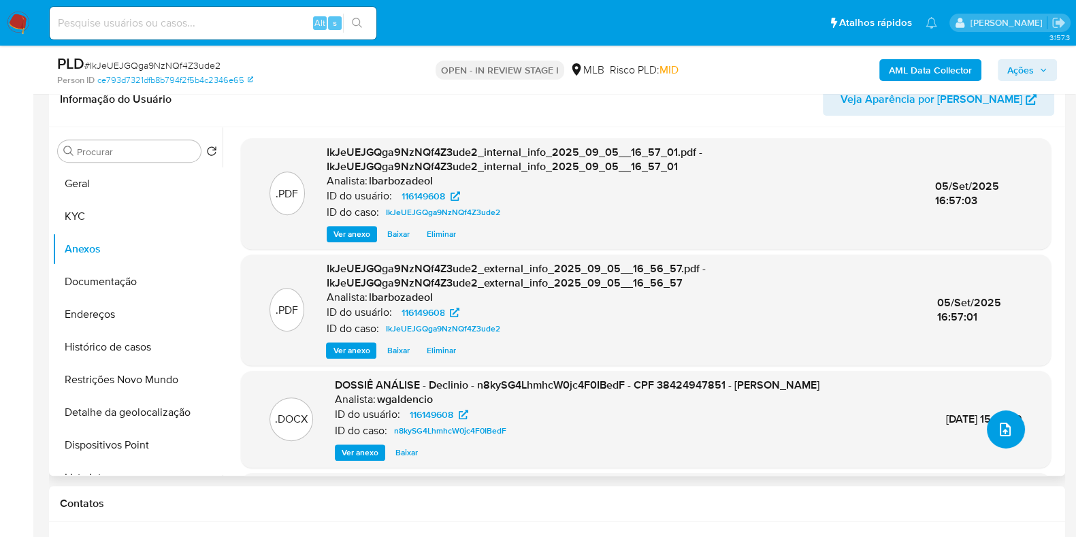
click at [1003, 434] on icon "upload-file" at bounding box center [1005, 429] width 16 height 16
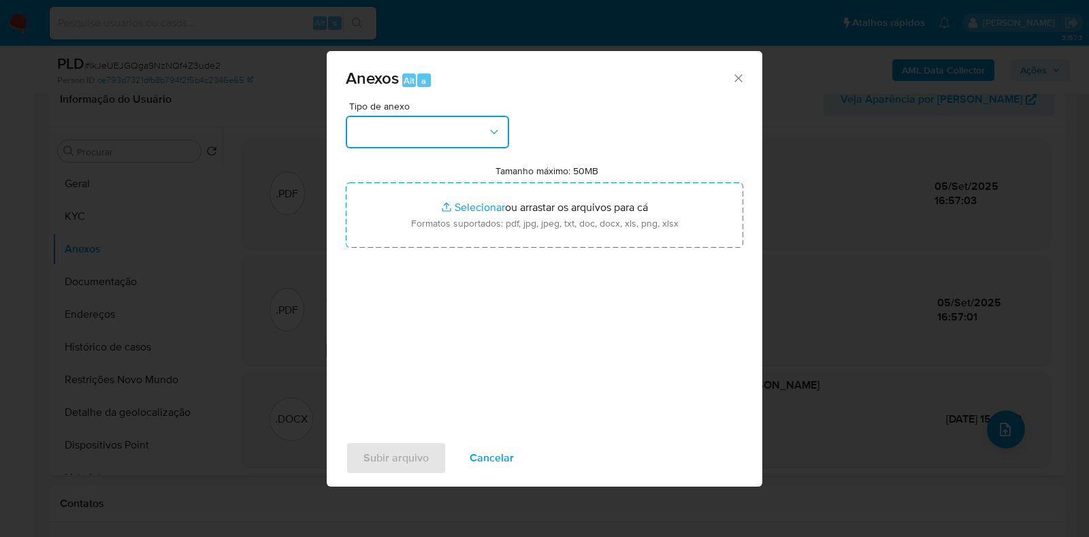
click at [464, 145] on button "button" at bounding box center [427, 132] width 163 height 33
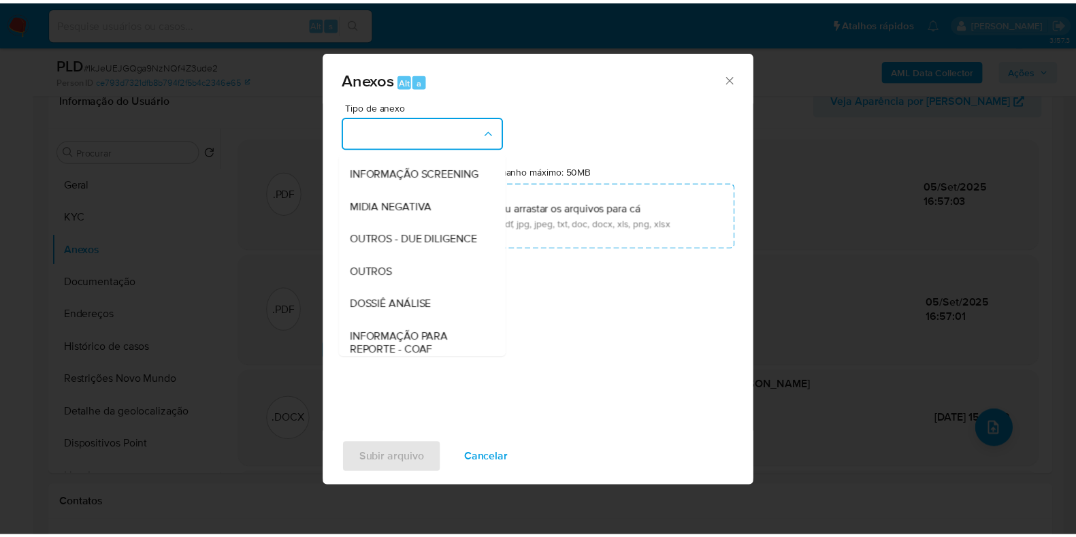
scroll to position [210, 0]
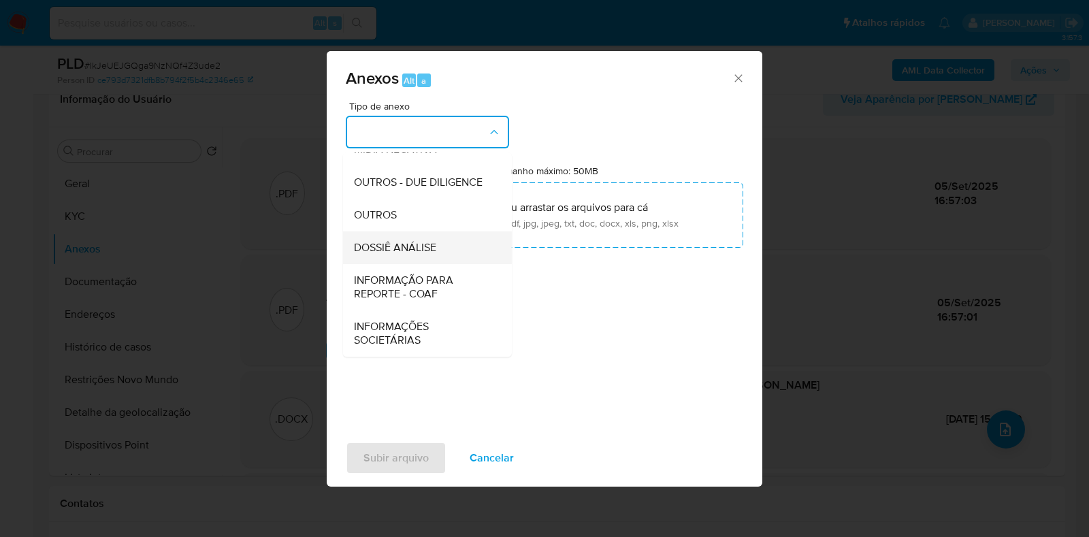
click at [436, 252] on span "DOSSIÊ ANÁLISE" at bounding box center [395, 248] width 82 height 14
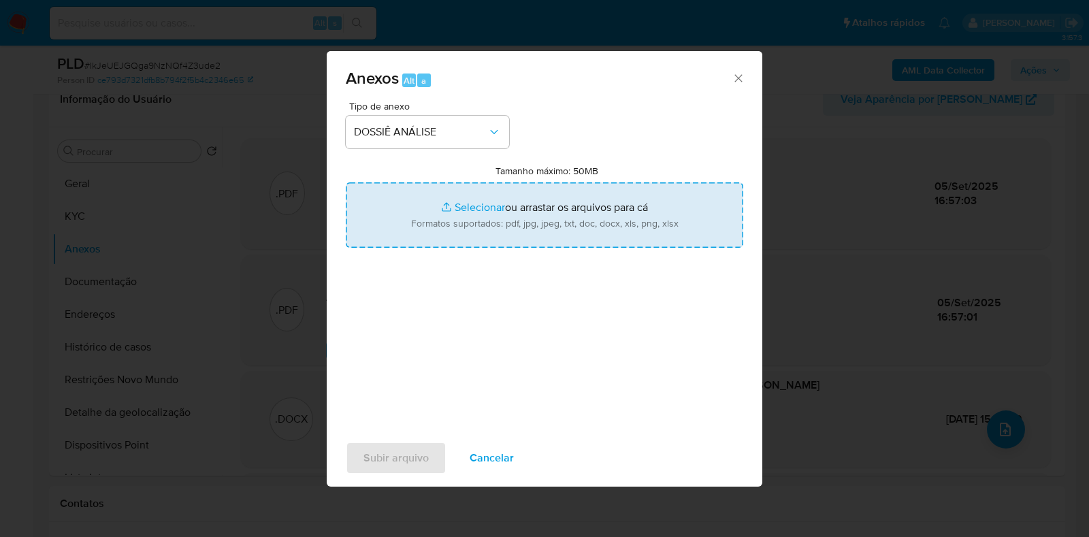
click at [449, 212] on input "Tamanho máximo: 50MB Selecionar arquivos" at bounding box center [545, 214] width 398 height 65
type input "C:\fakepath\XXXX - CPF 38424947851 - SHARIDA CAMARGO DA SILVA BONFIM.pdf"
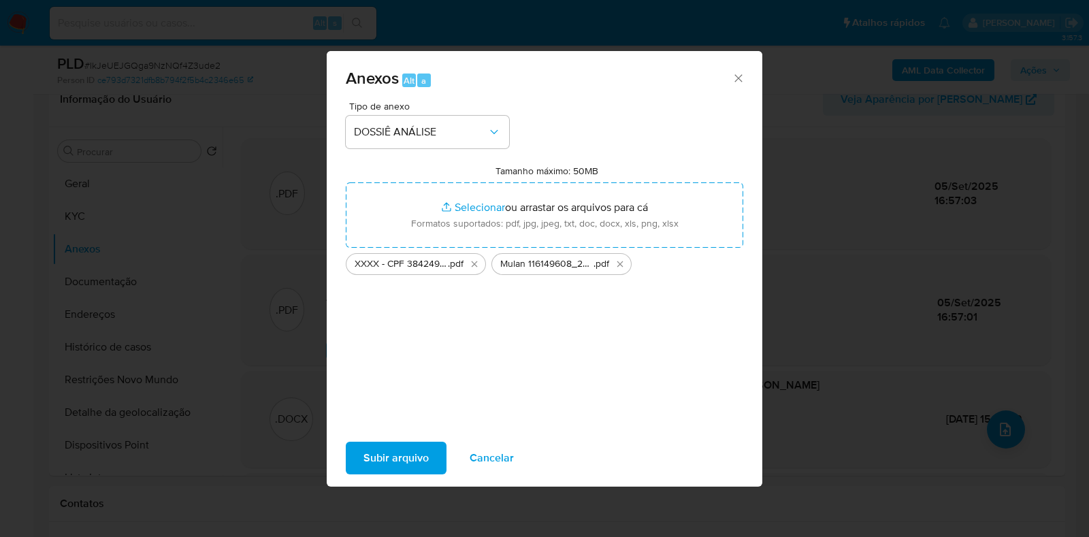
click at [394, 453] on span "Subir arquivo" at bounding box center [396, 458] width 65 height 30
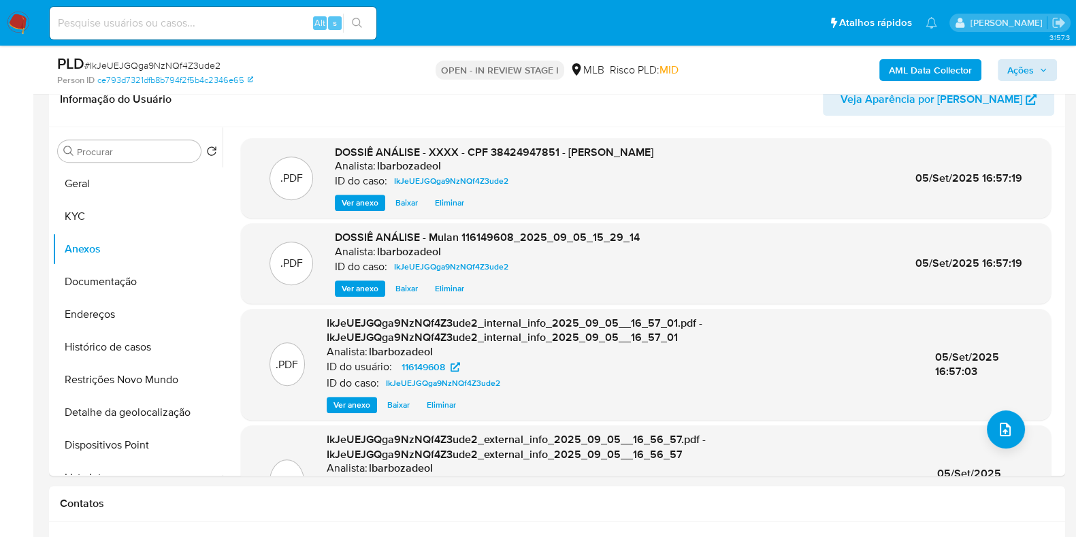
drag, startPoint x: 1035, startPoint y: 57, endPoint x: 1023, endPoint y: 66, distance: 14.6
click at [1035, 58] on div "AML Data Collector Ações" at bounding box center [893, 70] width 330 height 32
drag, startPoint x: 1023, startPoint y: 67, endPoint x: 1015, endPoint y: 73, distance: 9.8
click at [1024, 67] on span "Ações" at bounding box center [1021, 70] width 27 height 22
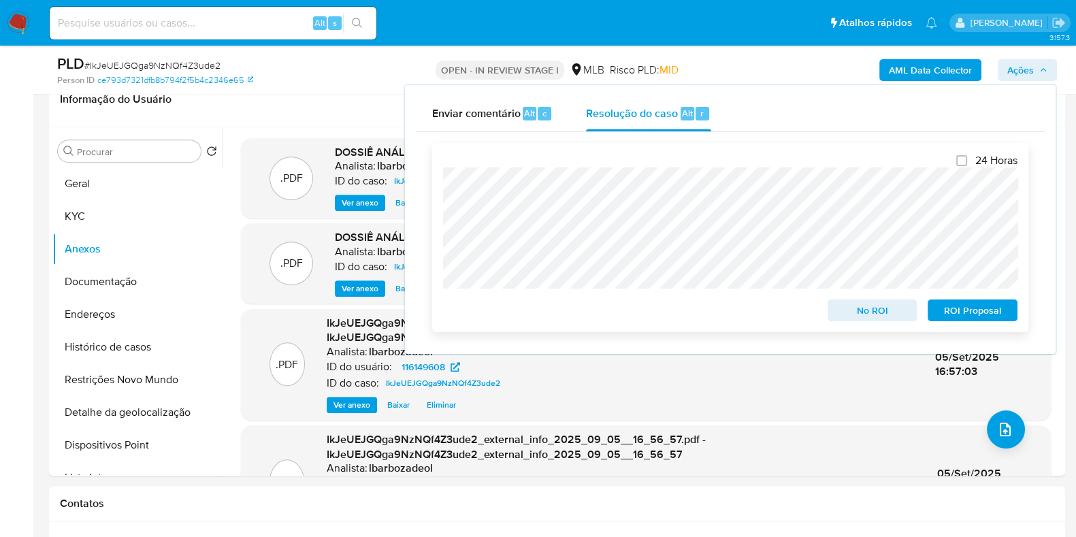
click at [856, 313] on span "No ROI" at bounding box center [872, 310] width 71 height 19
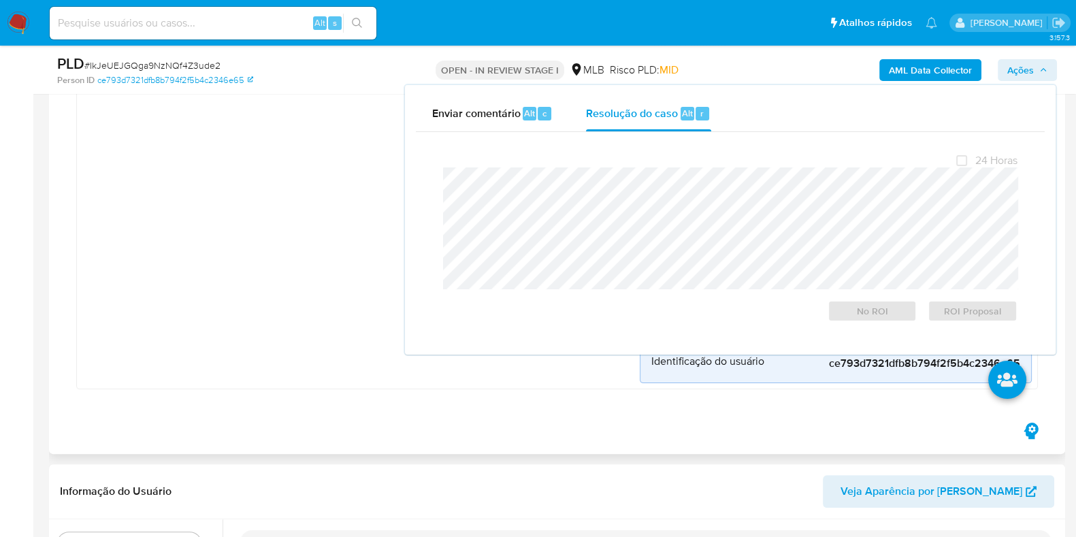
scroll to position [84, 0]
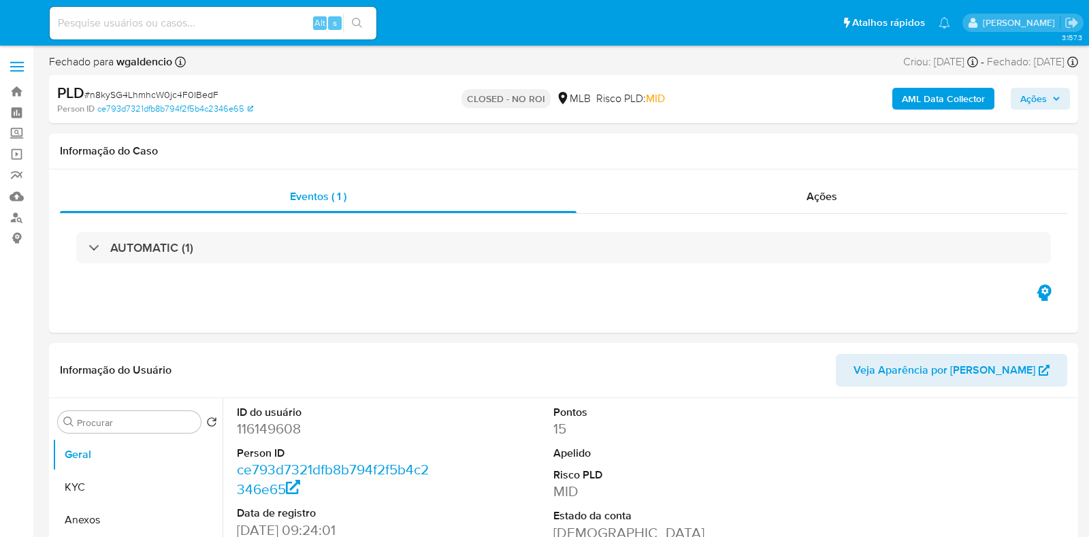
select select "10"
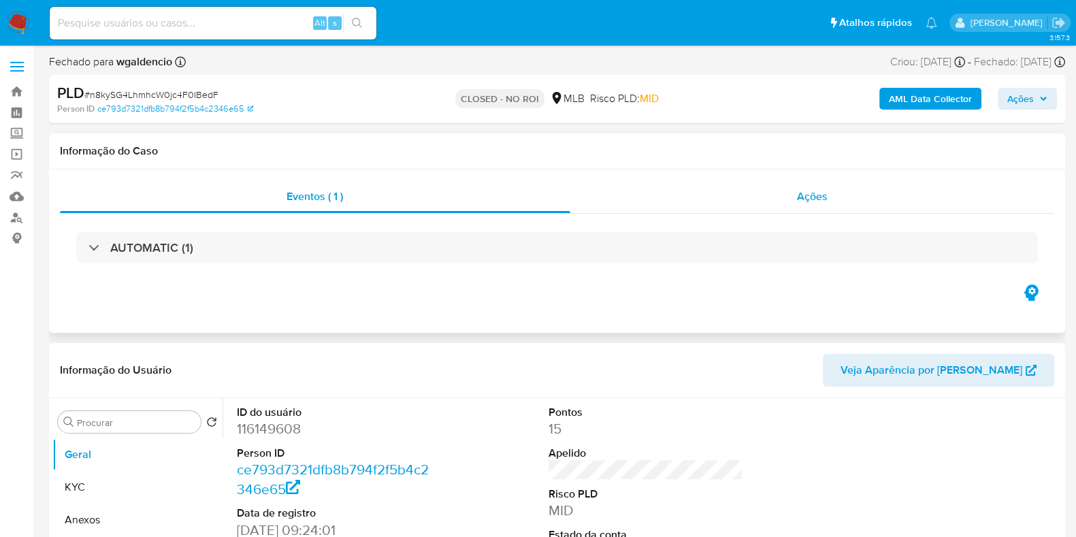
click at [661, 212] on div "Ações" at bounding box center [813, 196] width 485 height 33
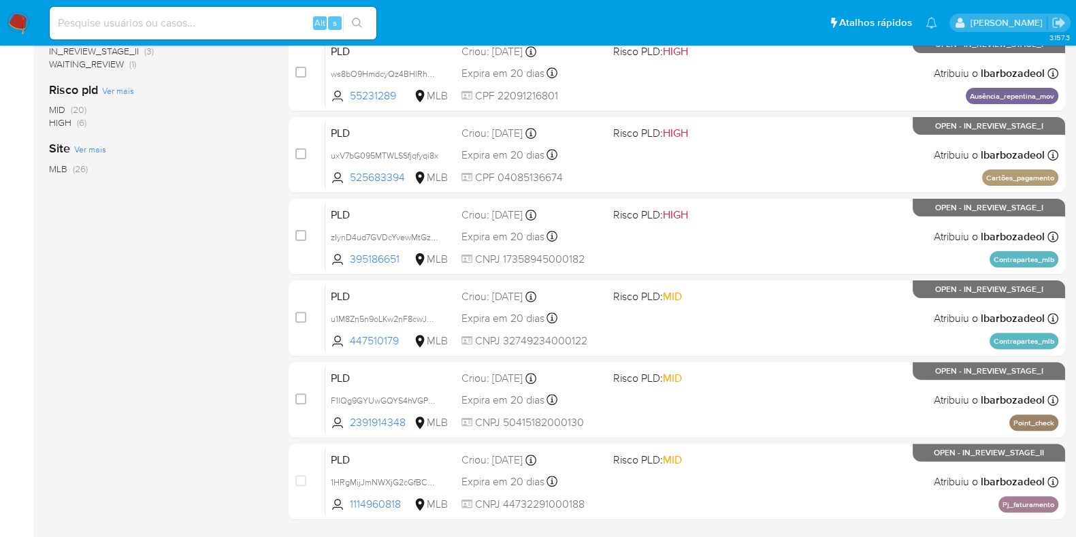
scroll to position [537, 0]
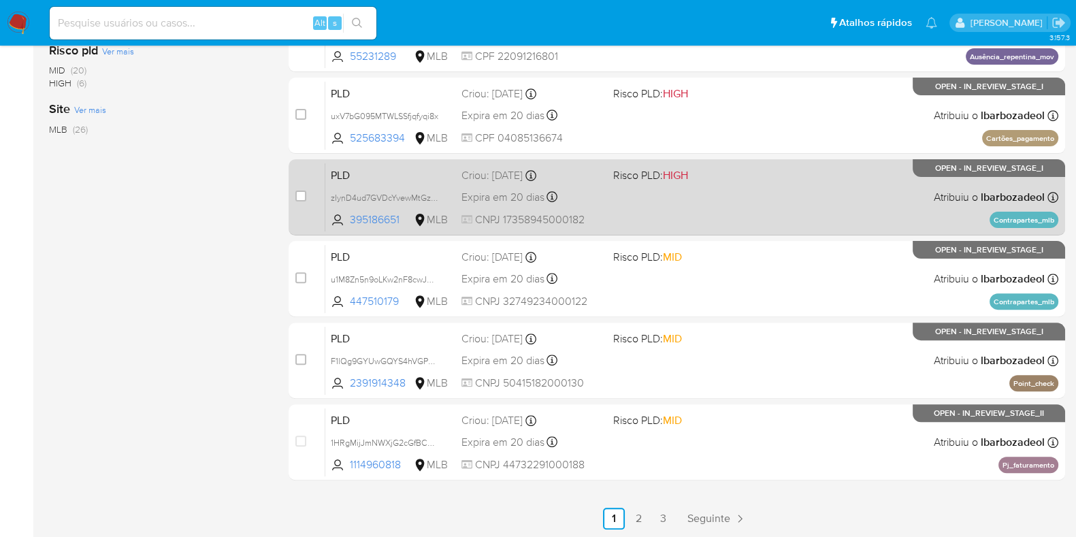
click at [680, 212] on div "PLD zIynD4ud7GVDcYvewMtGzgra 395186651 MLB Risco PLD: HIGH Criou: [DATE] Criou:…" at bounding box center [691, 197] width 733 height 69
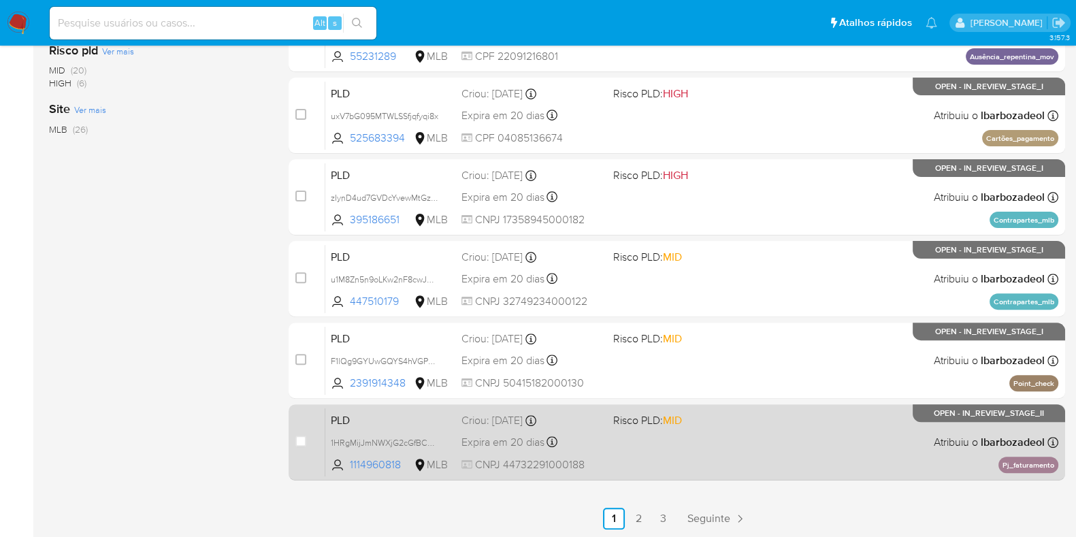
click at [682, 435] on div "PLD 1HRgMijJmNWXjG2cGfBCOLxF 1114960818 MLB Risco PLD: MID Criou: [DATE] Criou:…" at bounding box center [691, 442] width 733 height 69
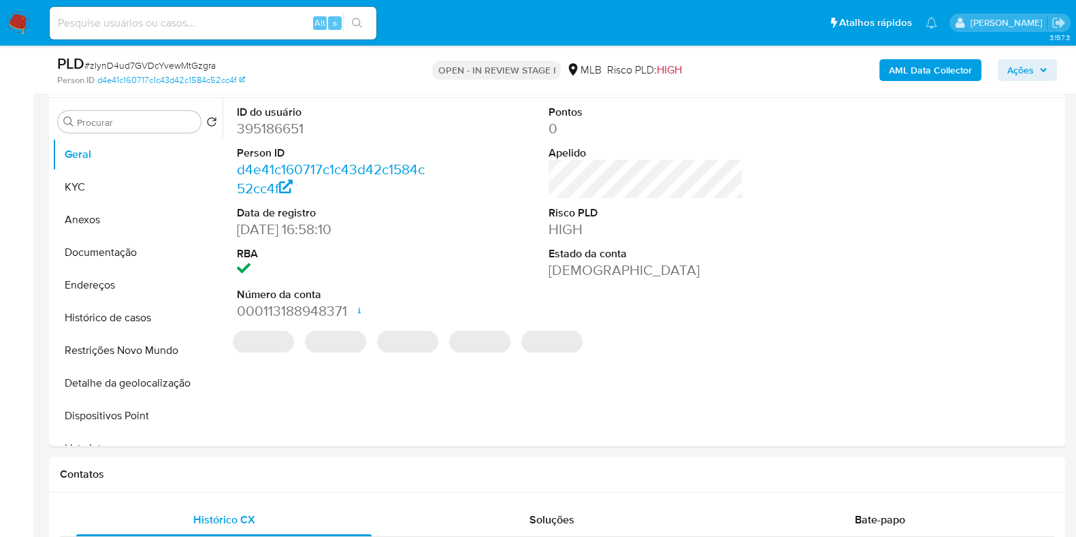
scroll to position [170, 0]
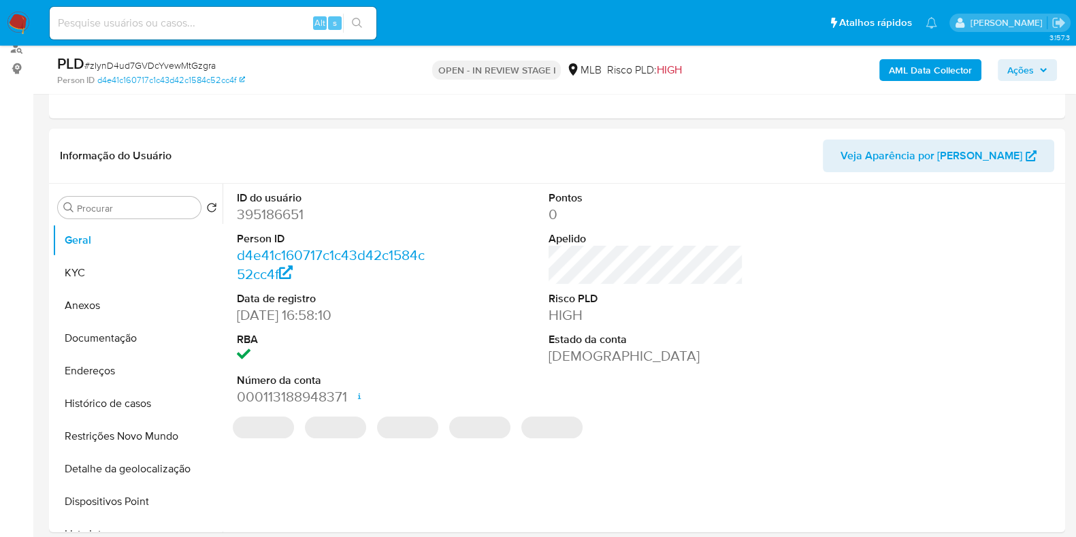
select select "10"
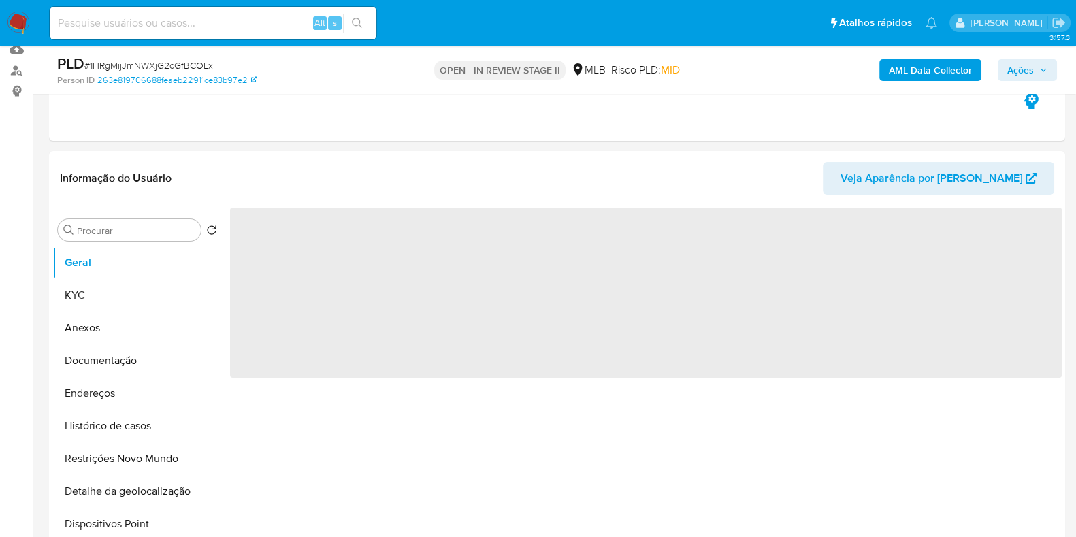
scroll to position [170, 0]
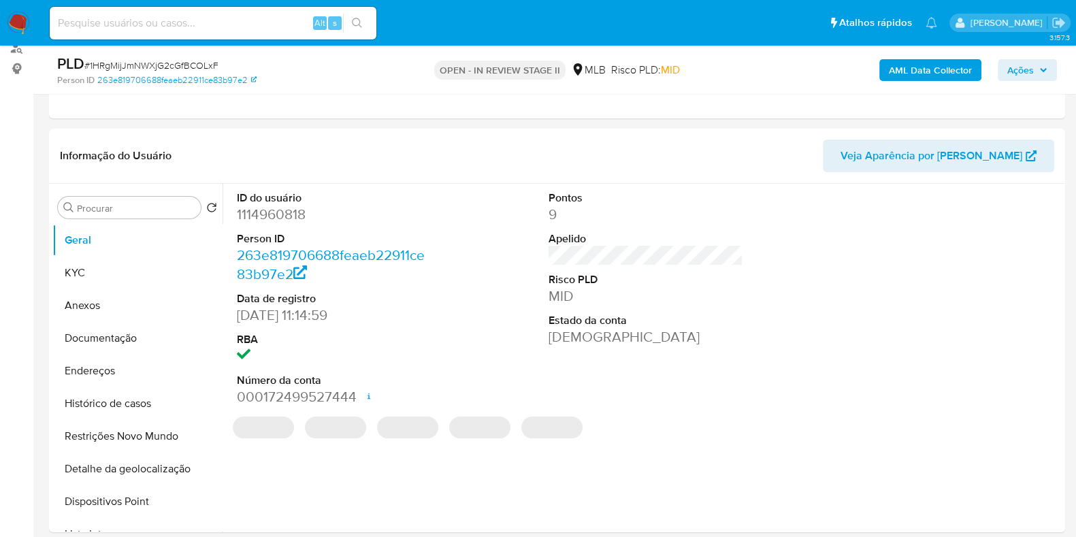
select select "10"
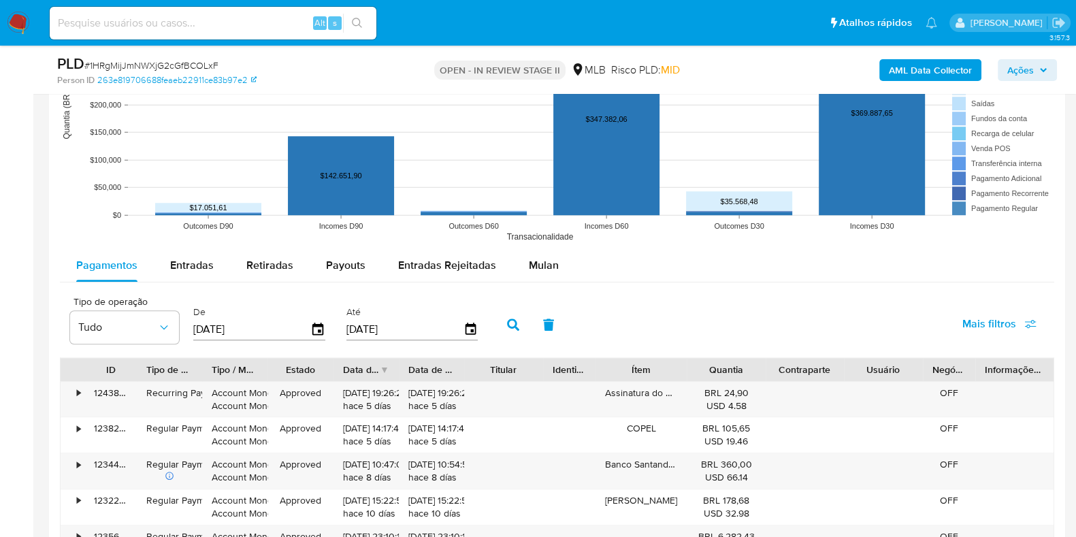
scroll to position [1447, 0]
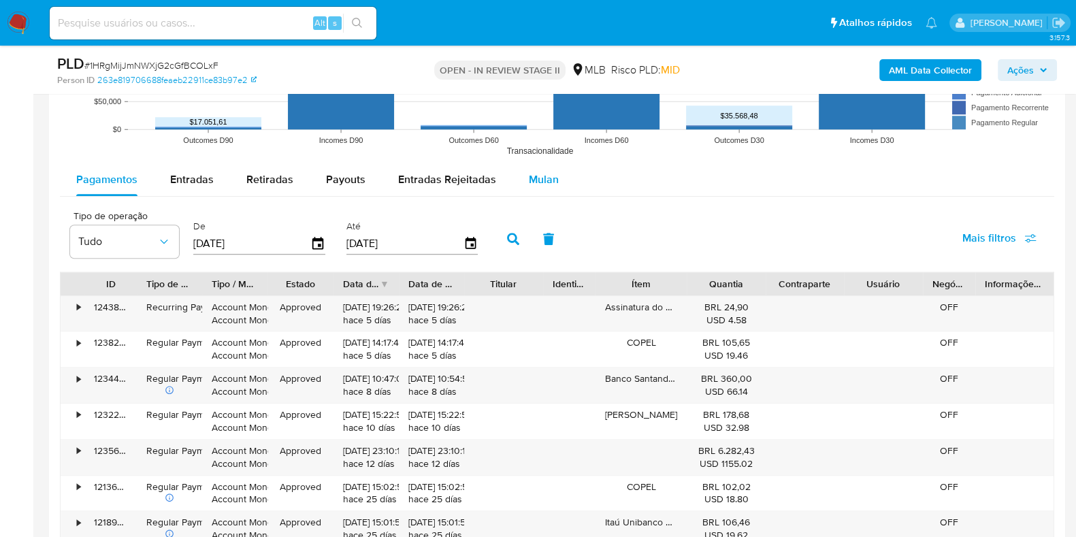
click at [533, 172] on span "Mulan" at bounding box center [544, 180] width 30 height 16
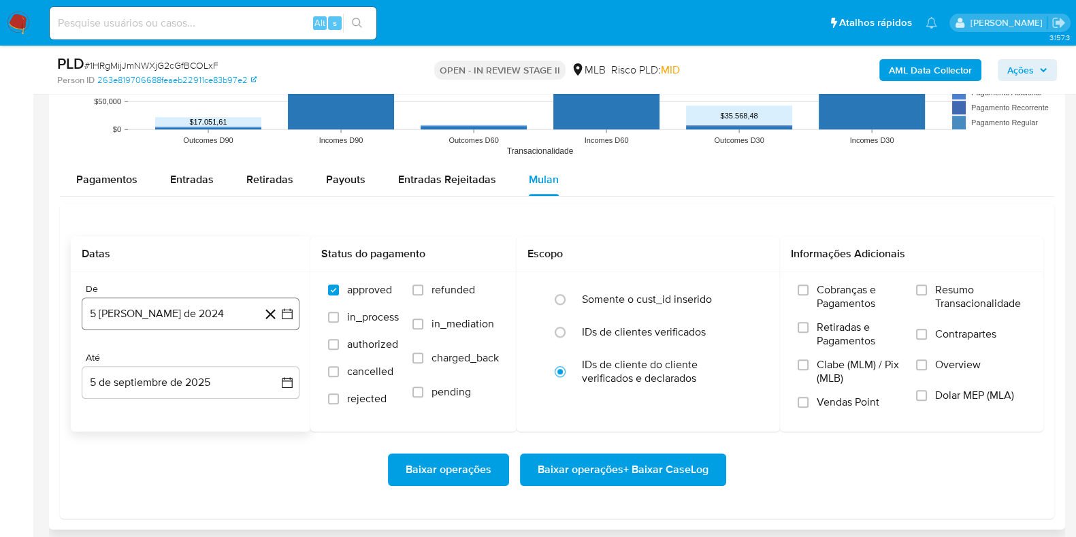
click at [218, 313] on button "5 de agosto de 2024" at bounding box center [191, 314] width 218 height 33
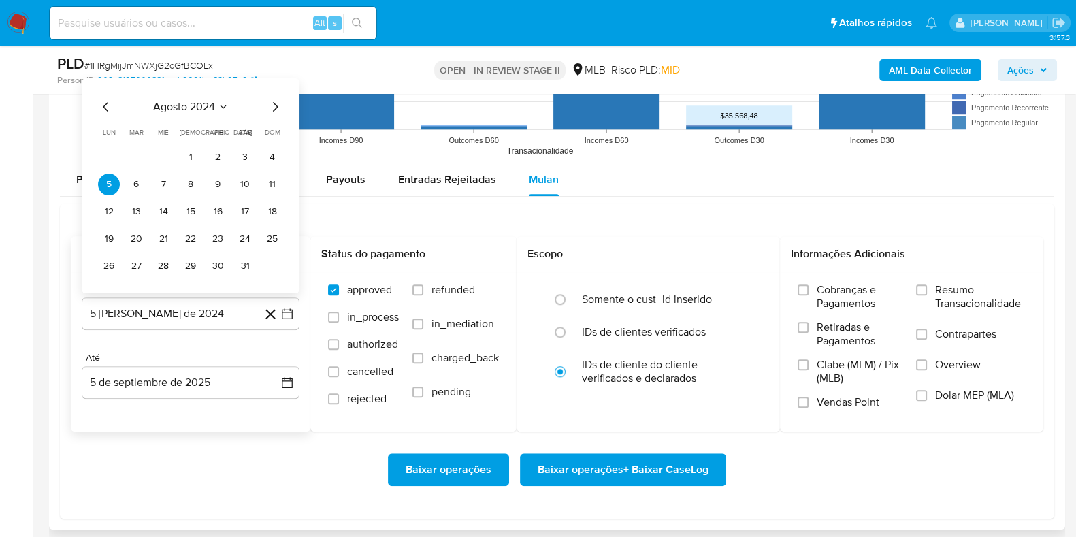
click at [205, 111] on span "agosto 2024" at bounding box center [184, 106] width 62 height 14
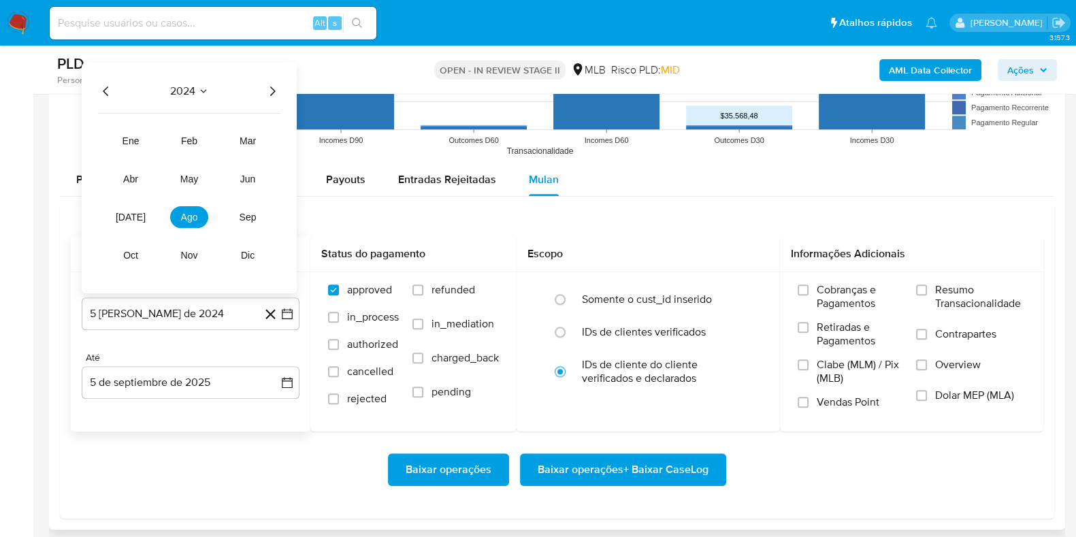
click at [276, 83] on icon "Año siguiente" at bounding box center [272, 90] width 16 height 16
click at [136, 208] on button "jul" at bounding box center [131, 217] width 38 height 22
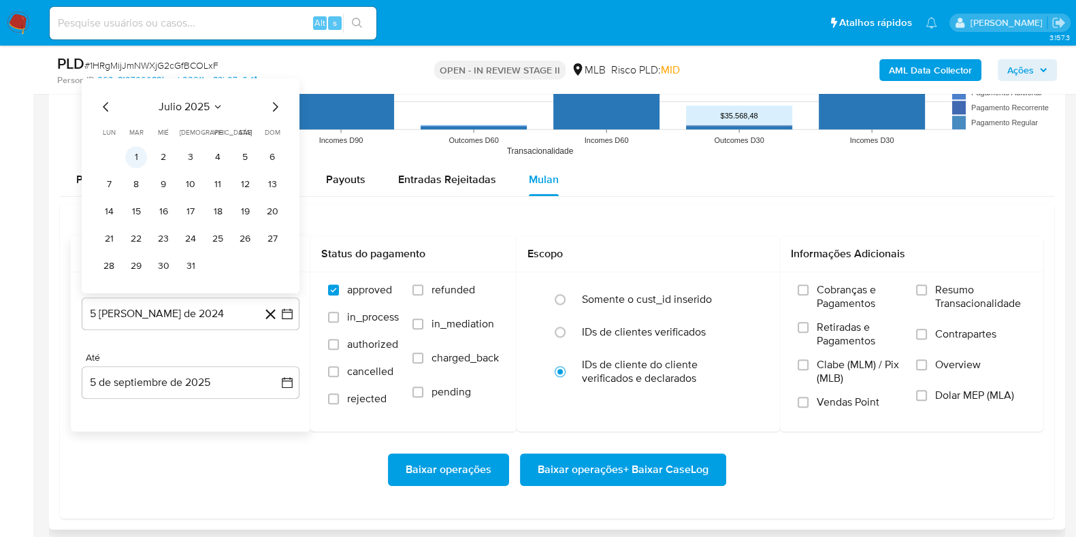
click at [140, 166] on td "1" at bounding box center [136, 157] width 22 height 22
click at [143, 159] on button "1" at bounding box center [136, 157] width 22 height 22
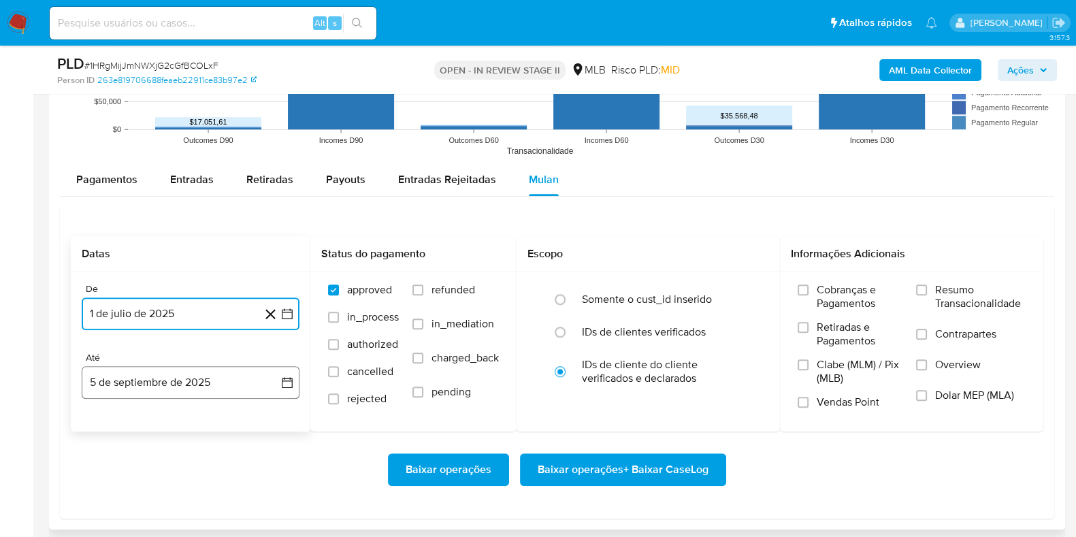
click at [185, 387] on button "5 de septiembre de 2025" at bounding box center [191, 382] width 218 height 33
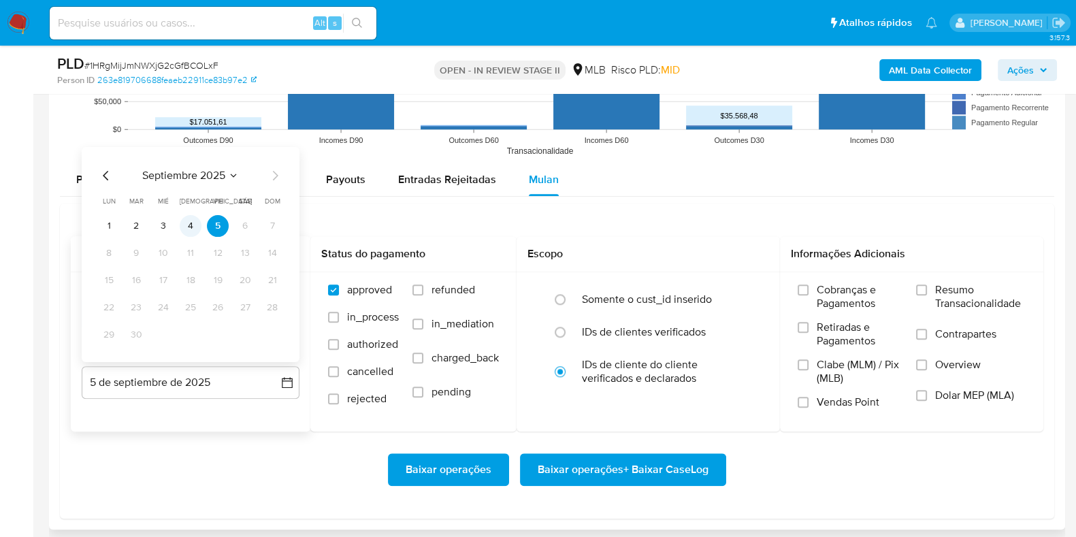
click at [190, 231] on button "4" at bounding box center [191, 225] width 22 height 22
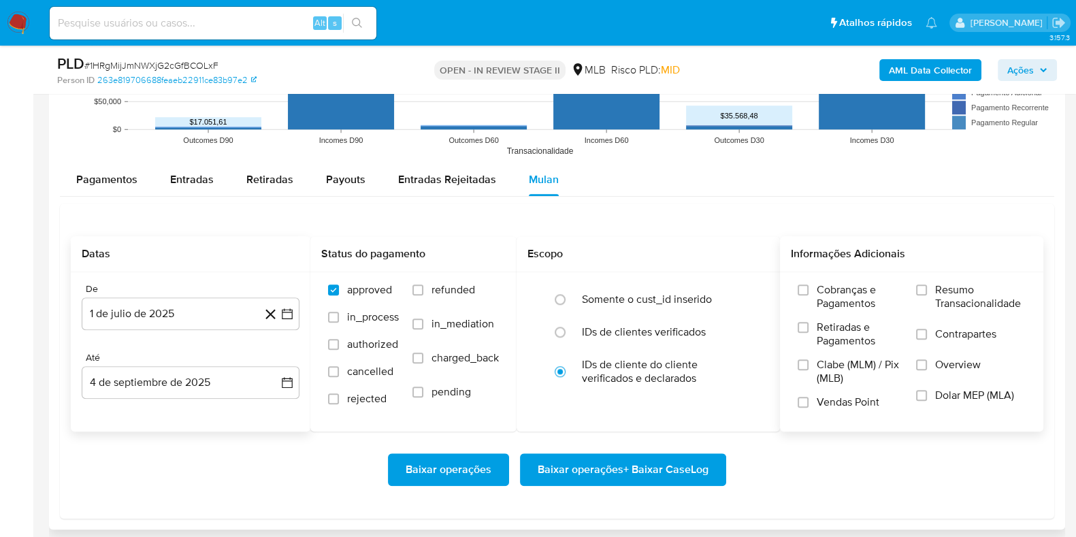
click at [942, 291] on span "Resumo Transacionalidade" at bounding box center [981, 296] width 91 height 27
click at [927, 291] on input "Resumo Transacionalidade" at bounding box center [921, 290] width 11 height 11
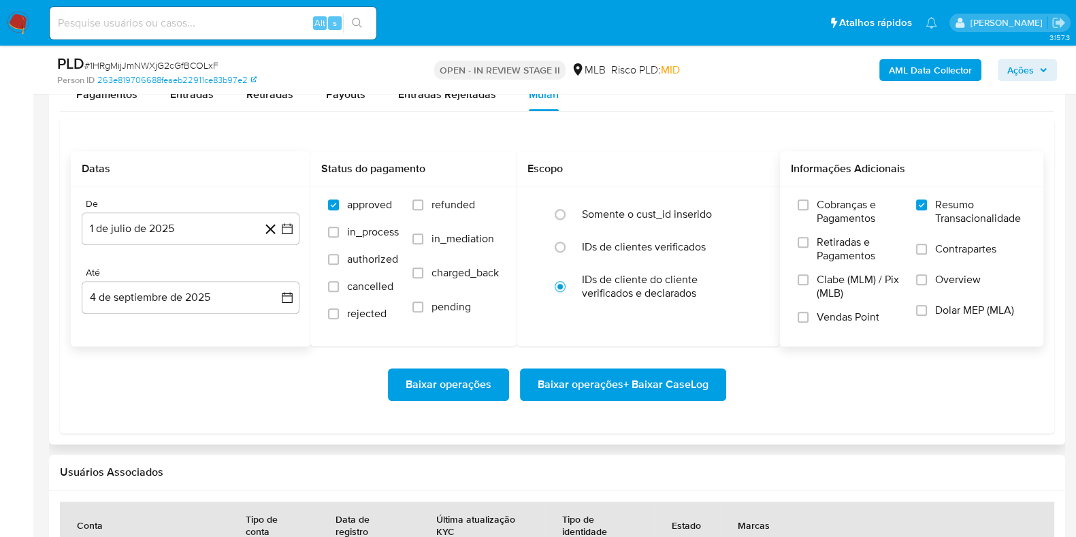
click at [595, 396] on span "Baixar operações + Baixar CaseLog" at bounding box center [623, 385] width 171 height 30
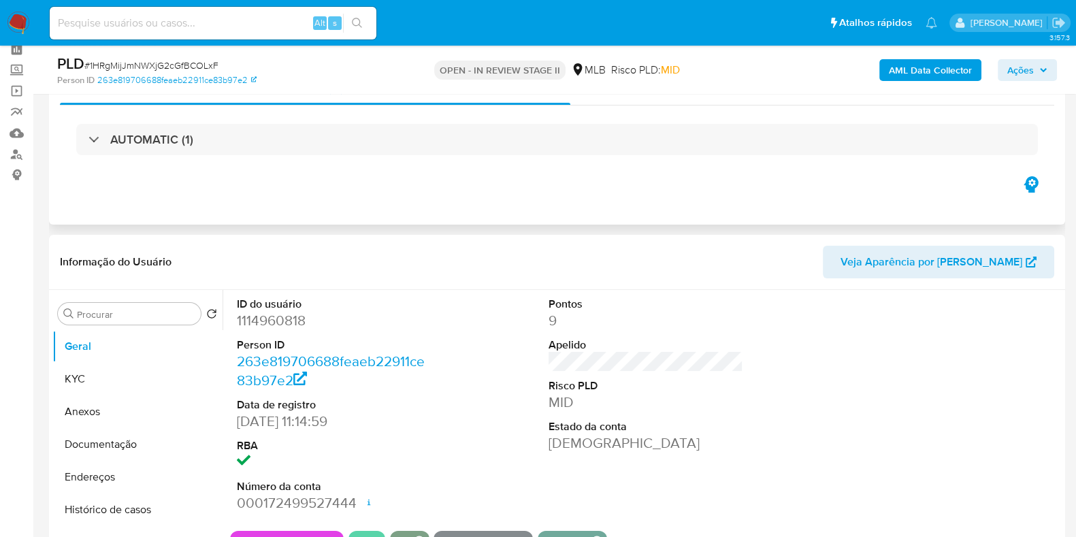
scroll to position [0, 0]
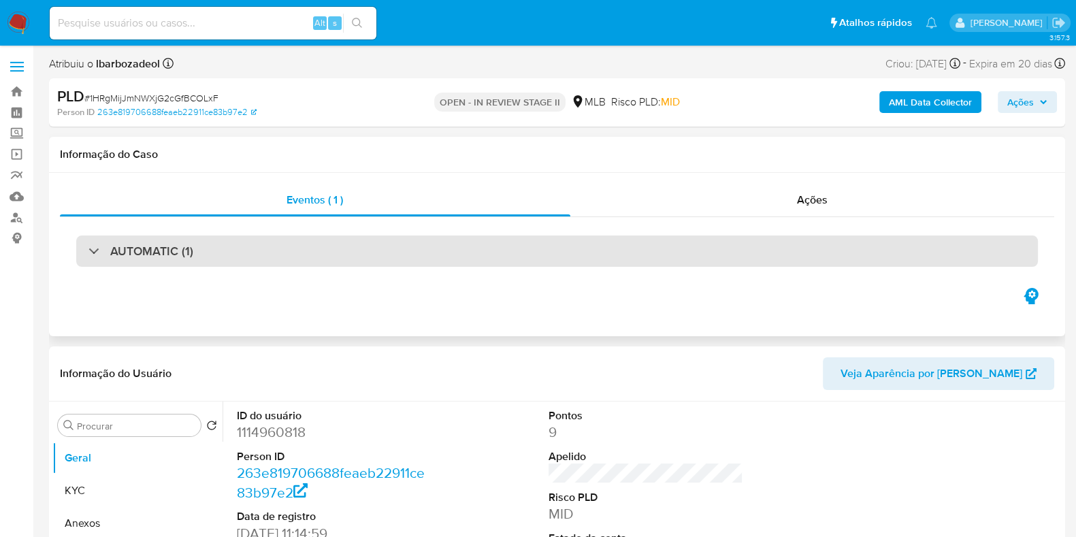
click at [491, 244] on div "AUTOMATIC (1)" at bounding box center [557, 251] width 962 height 31
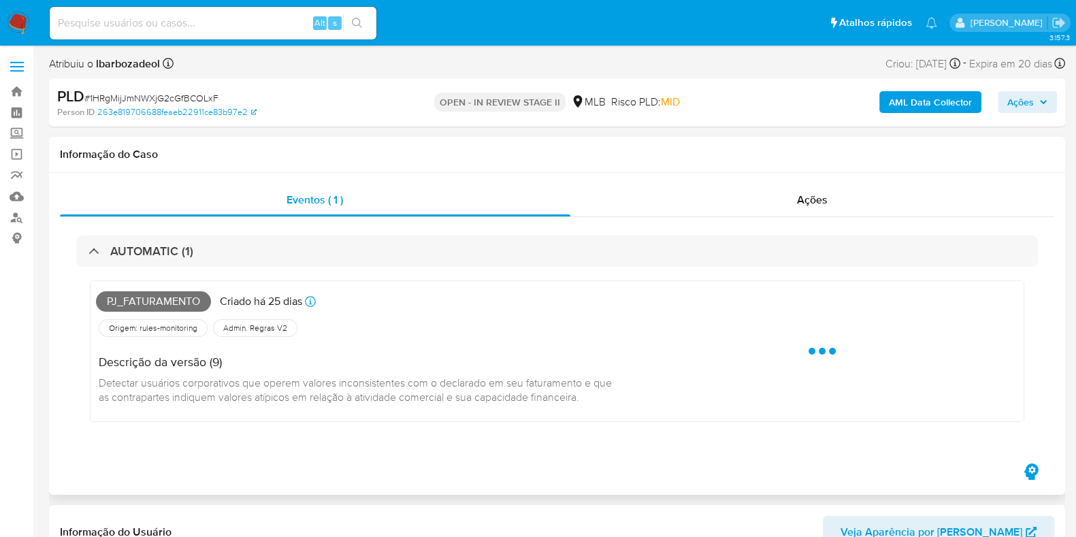
click at [145, 298] on span "Pj_faturamento" at bounding box center [153, 301] width 115 height 20
copy span "Pj_faturamento"
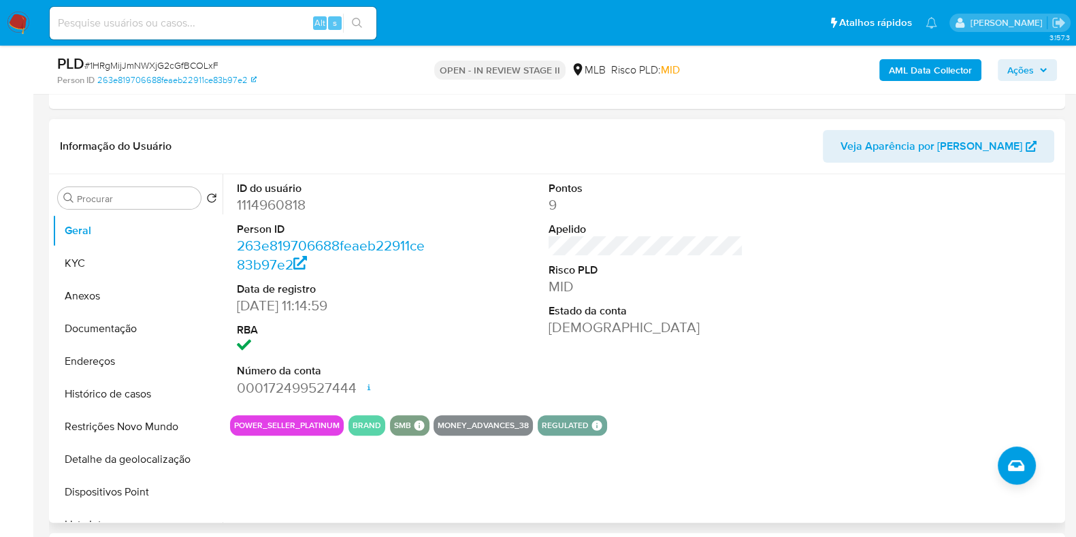
scroll to position [511, 0]
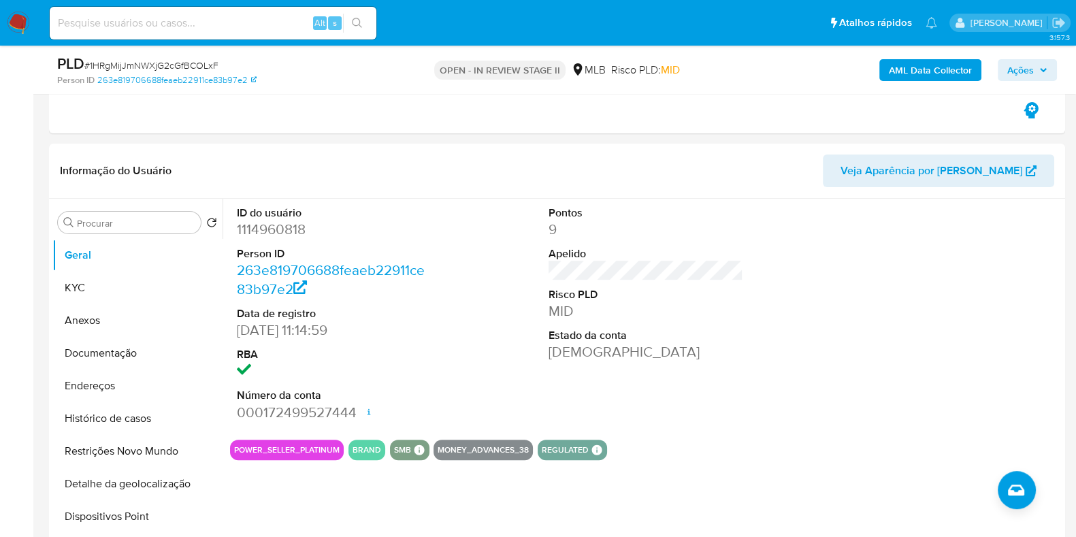
click at [1012, 72] on span "Ações" at bounding box center [1021, 70] width 27 height 22
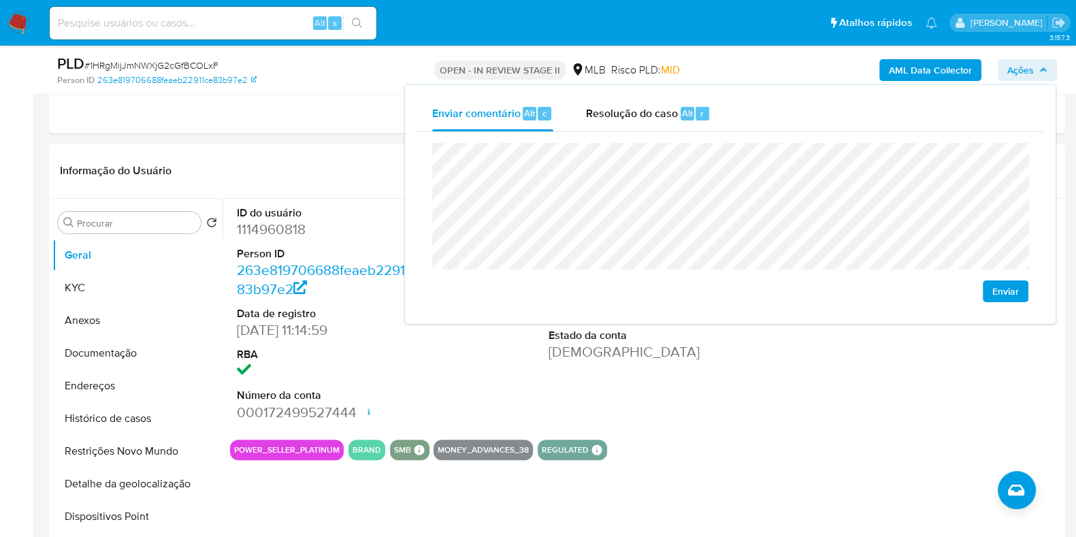
click at [353, 206] on dt "ID do usuário" at bounding box center [334, 213] width 195 height 15
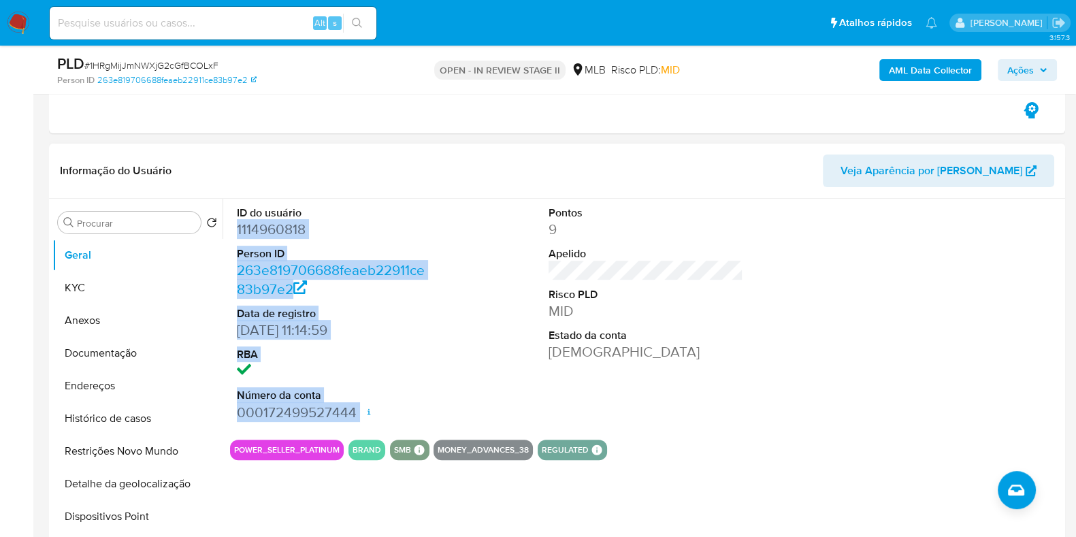
drag, startPoint x: 234, startPoint y: 227, endPoint x: 365, endPoint y: 410, distance: 224.5
click at [365, 410] on div "ID do usuário 1114960818 Person ID 263e819706688feaeb22911ce83b97e2 Data de reg…" at bounding box center [334, 314] width 208 height 230
copy dl "1114960818 Person ID 263e819706688feaeb22911ce83b97e2 Data de registro 29/04/20…"
click at [1021, 72] on span "Ações" at bounding box center [1021, 70] width 27 height 22
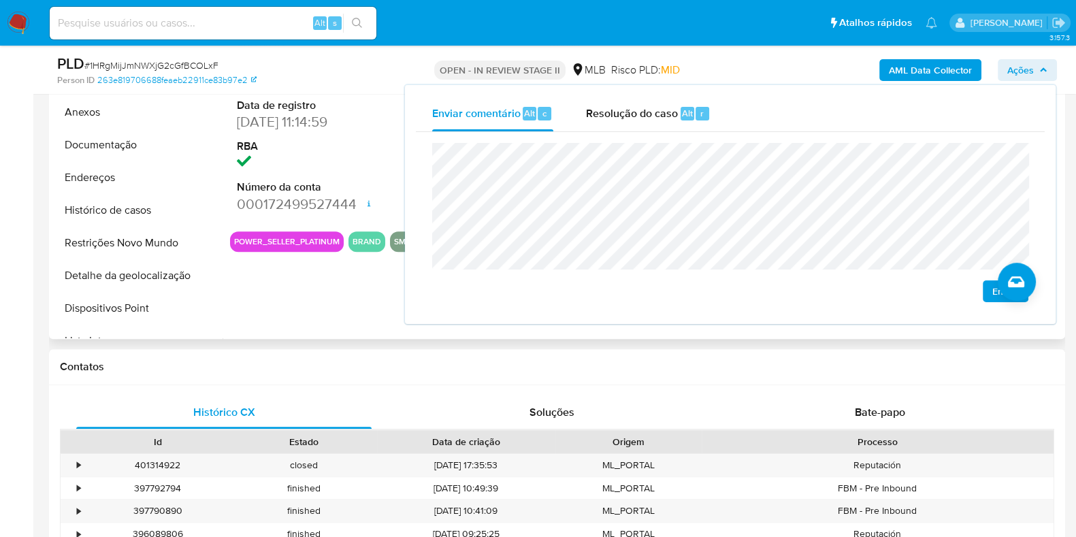
click at [370, 328] on div "ID do usuário 1114960818 Person ID 263e819706688feaeb22911ce83b97e2 Data de reg…" at bounding box center [643, 164] width 840 height 349
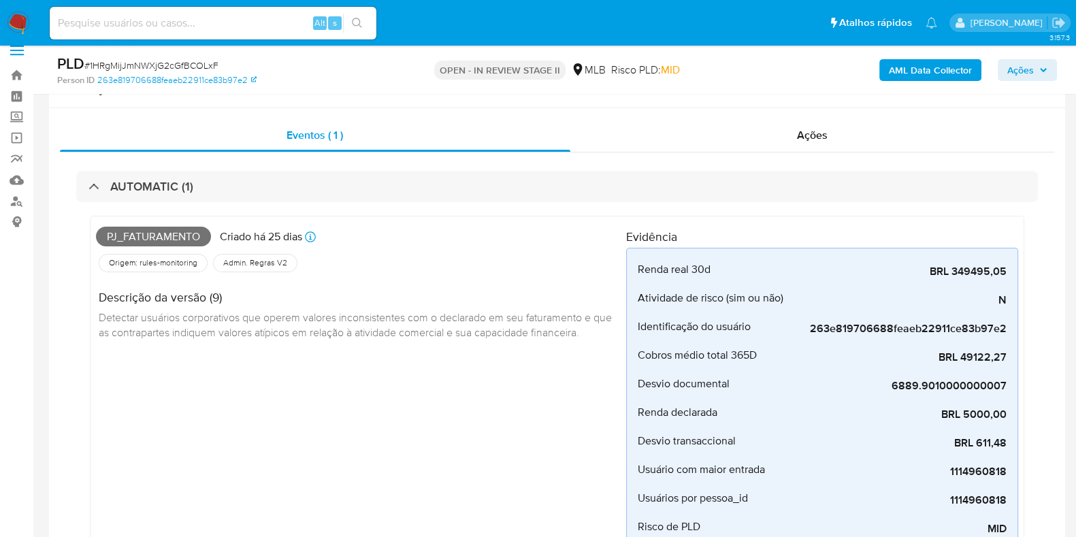
scroll to position [0, 0]
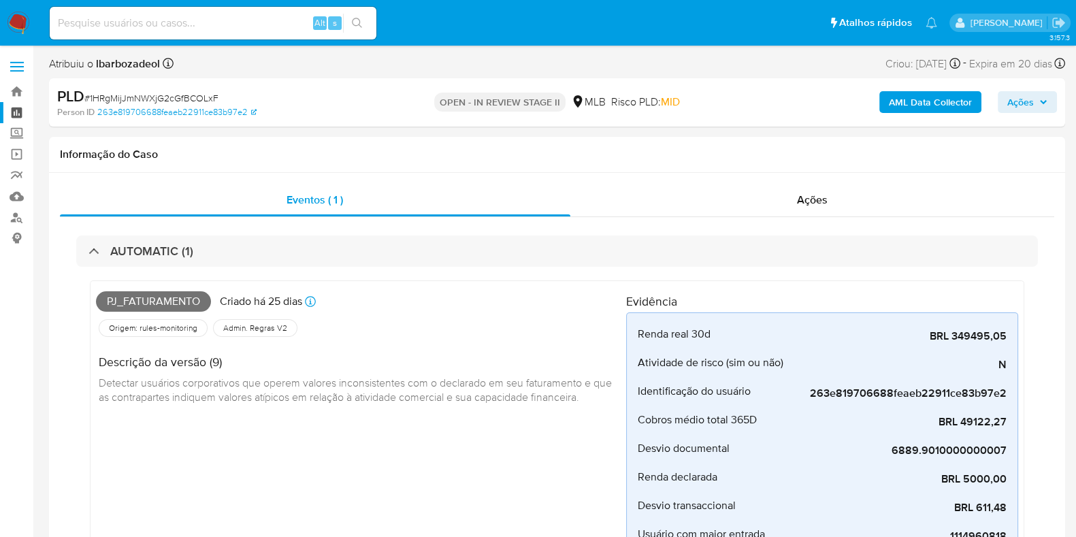
click at [13, 107] on link "Painel" at bounding box center [81, 112] width 162 height 21
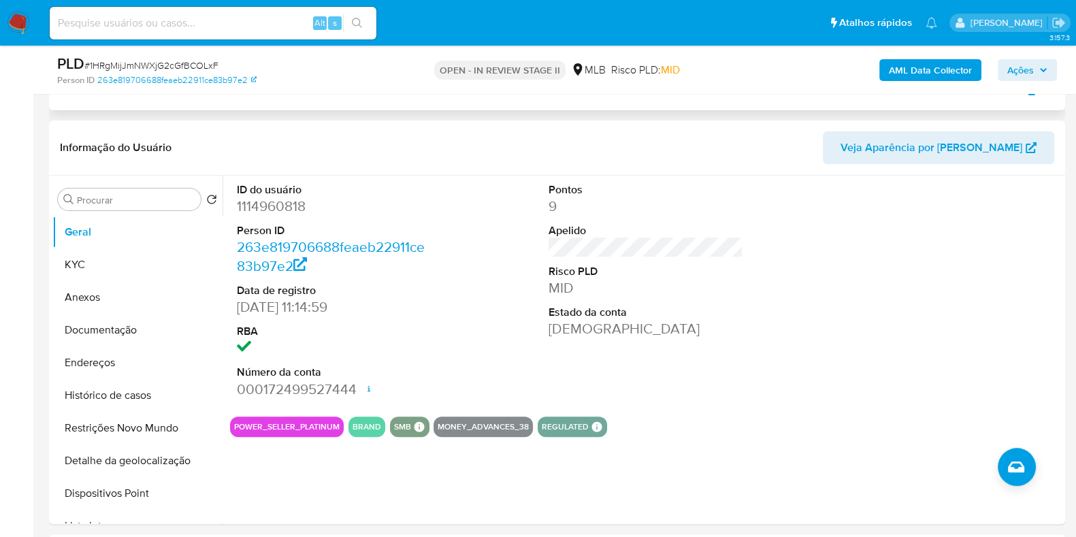
scroll to position [511, 0]
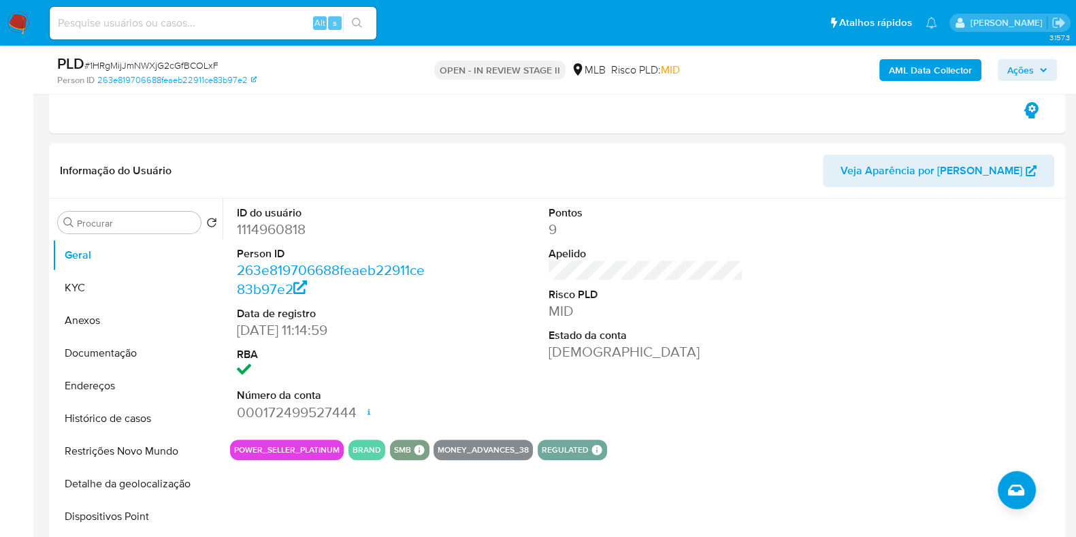
click at [1034, 73] on span "Ações" at bounding box center [1021, 70] width 27 height 22
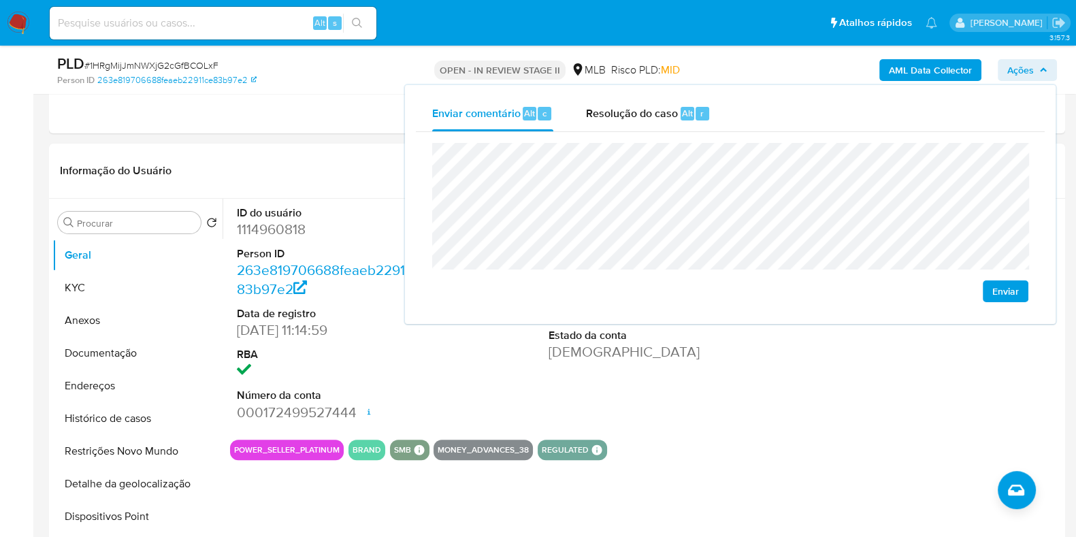
click at [1034, 73] on span "Ações" at bounding box center [1021, 70] width 27 height 22
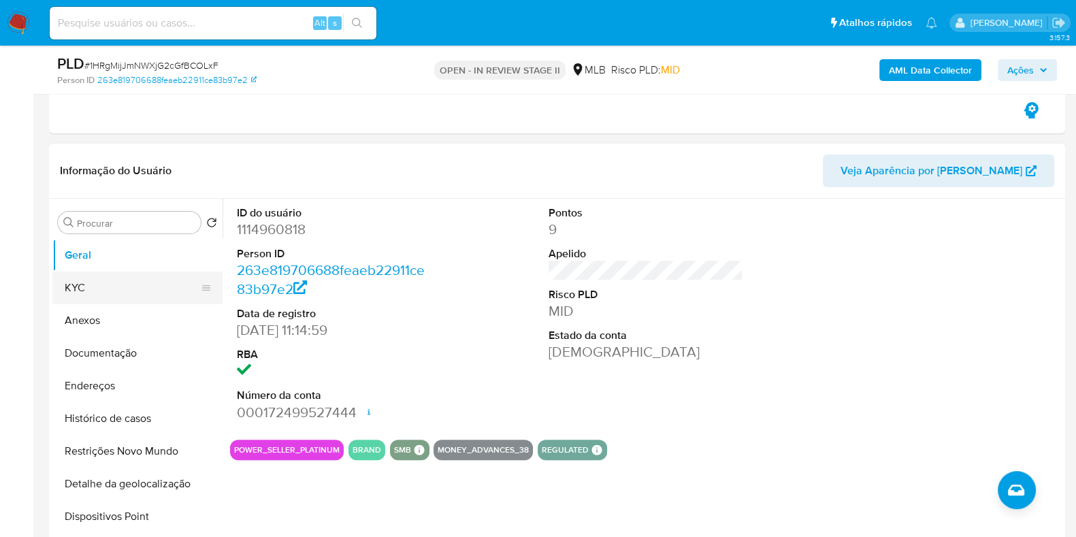
click at [76, 284] on button "KYC" at bounding box center [131, 288] width 159 height 33
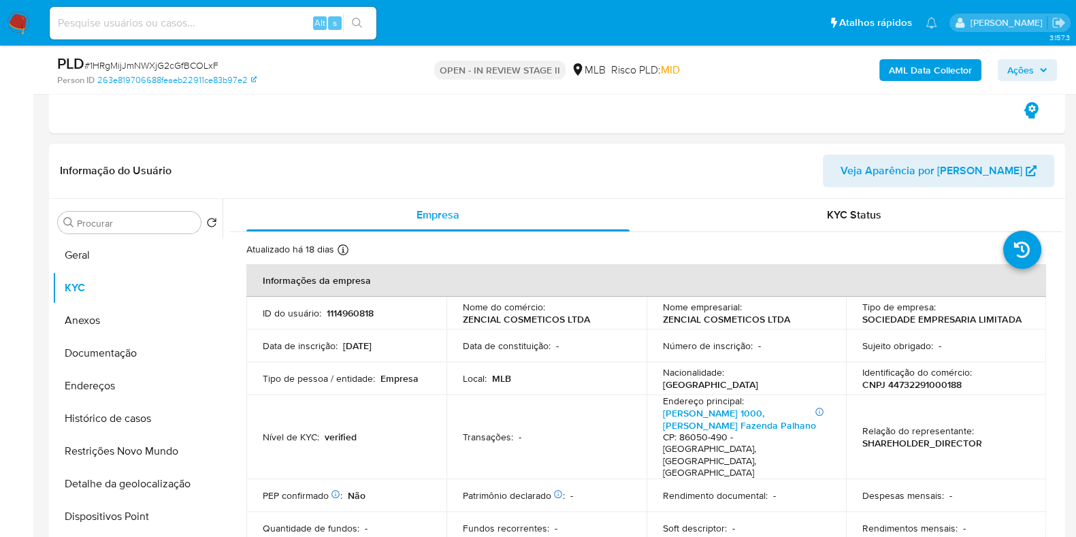
scroll to position [595, 0]
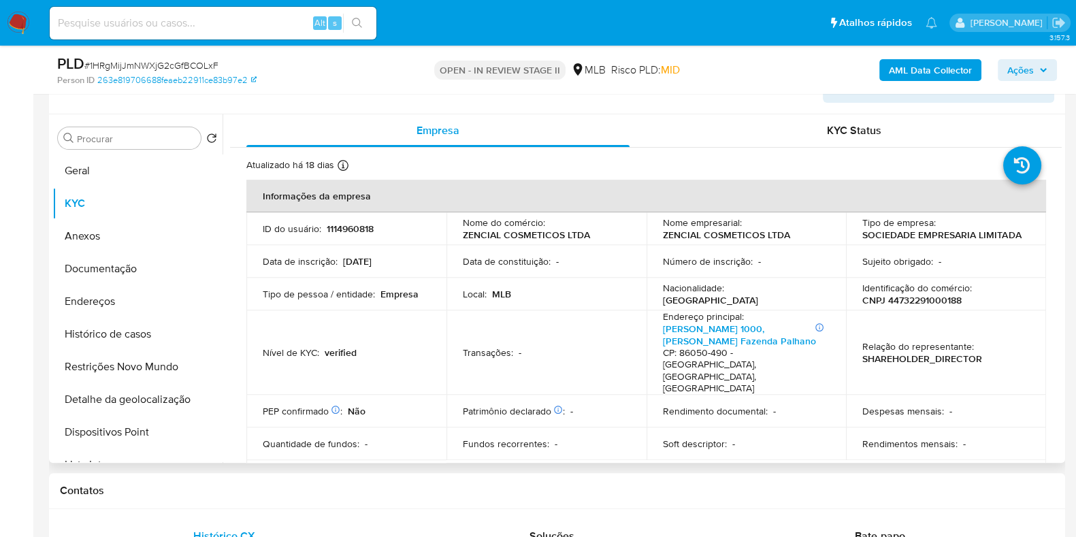
click at [904, 298] on p "CNPJ 44732291000188" at bounding box center [912, 300] width 99 height 12
copy p "44732291000188"
click at [1044, 75] on span "Ações" at bounding box center [1028, 70] width 40 height 19
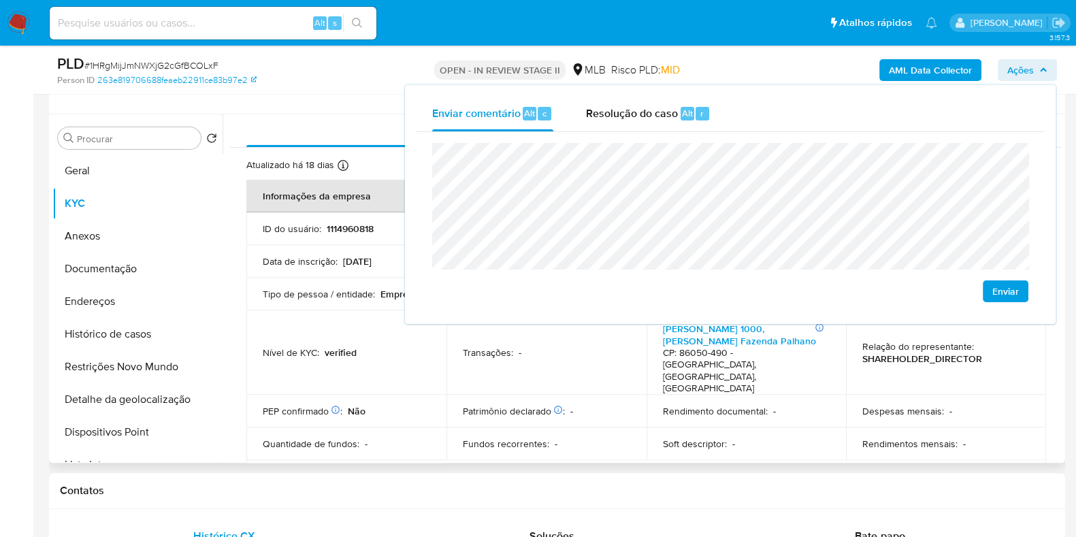
click at [365, 317] on td "Nível de KYC : verified" at bounding box center [346, 352] width 200 height 84
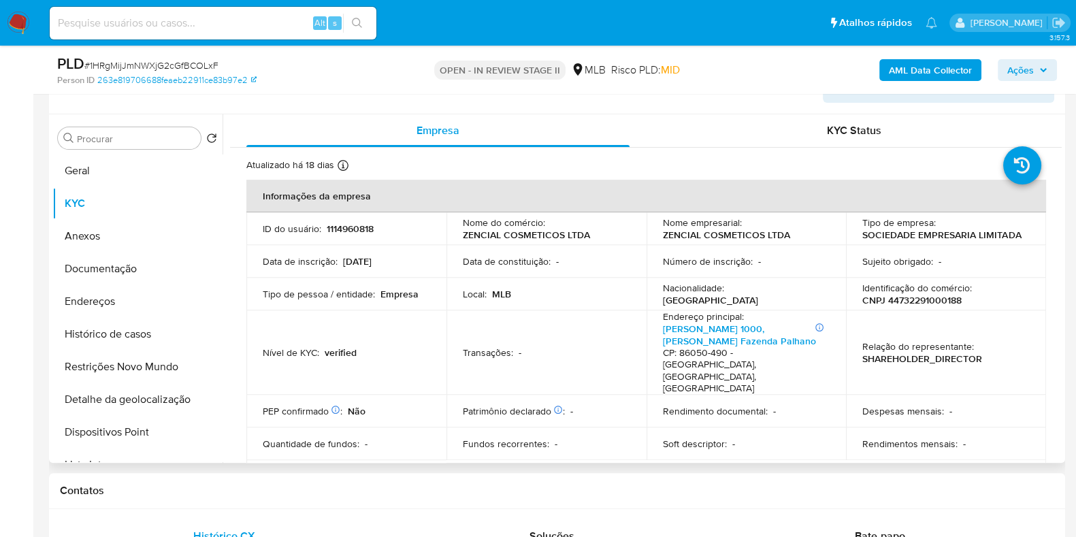
scroll to position [255, 0]
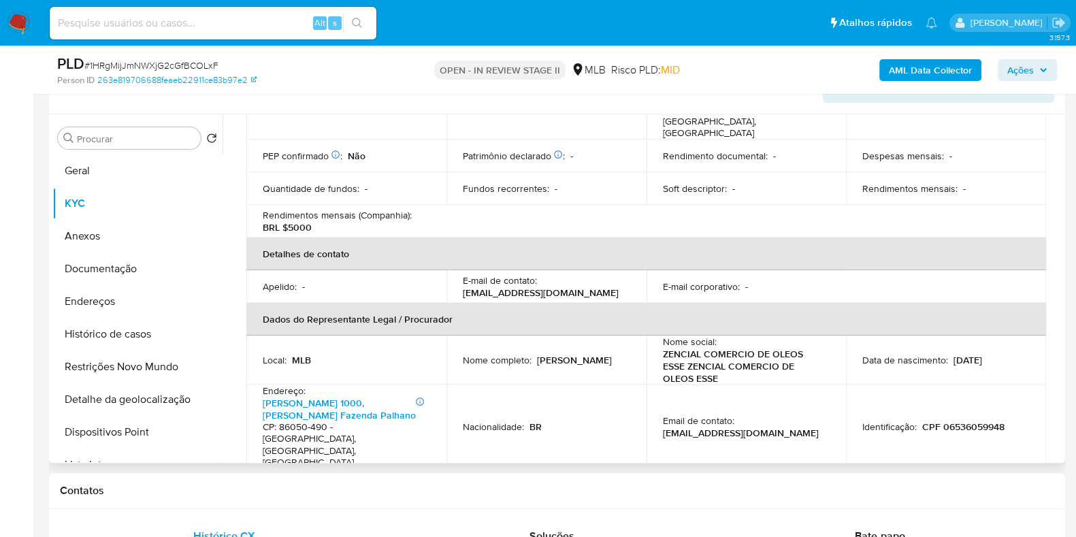
click at [951, 421] on p "CPF 06536059948" at bounding box center [964, 427] width 82 height 12
copy p "06536059948"
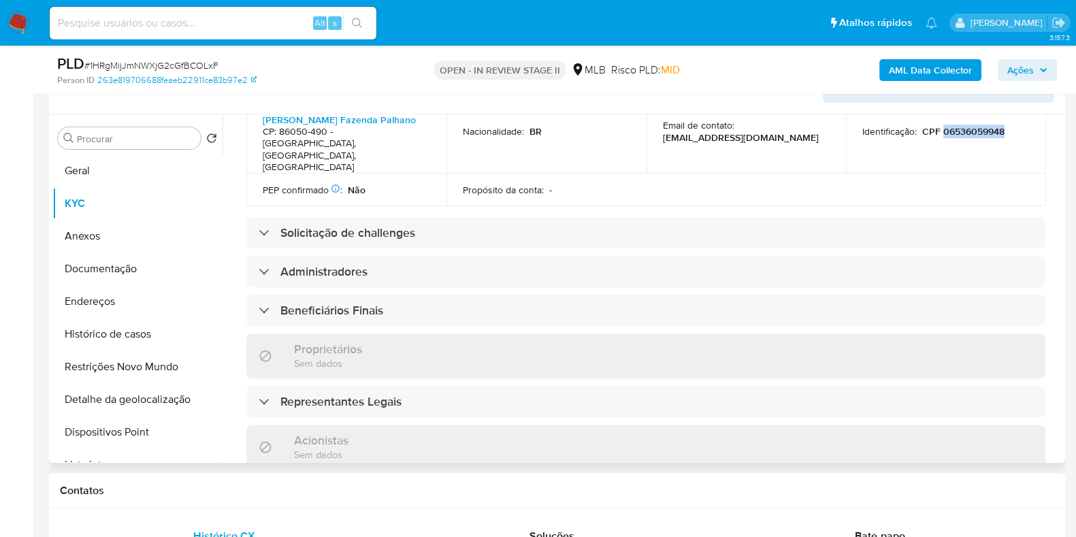
scroll to position [595, 0]
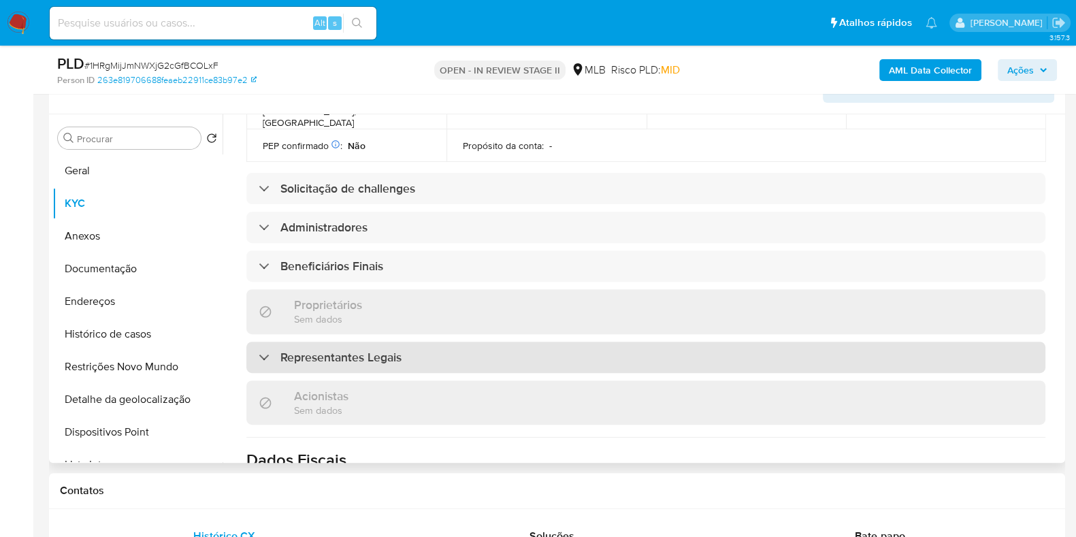
click at [643, 342] on div "Representantes Legais" at bounding box center [645, 357] width 799 height 31
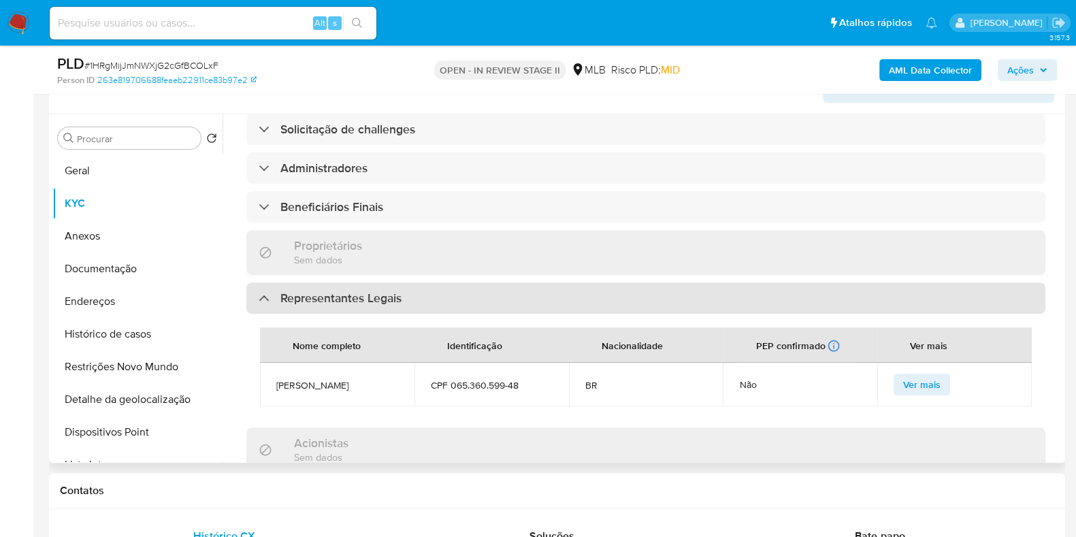
scroll to position [680, 0]
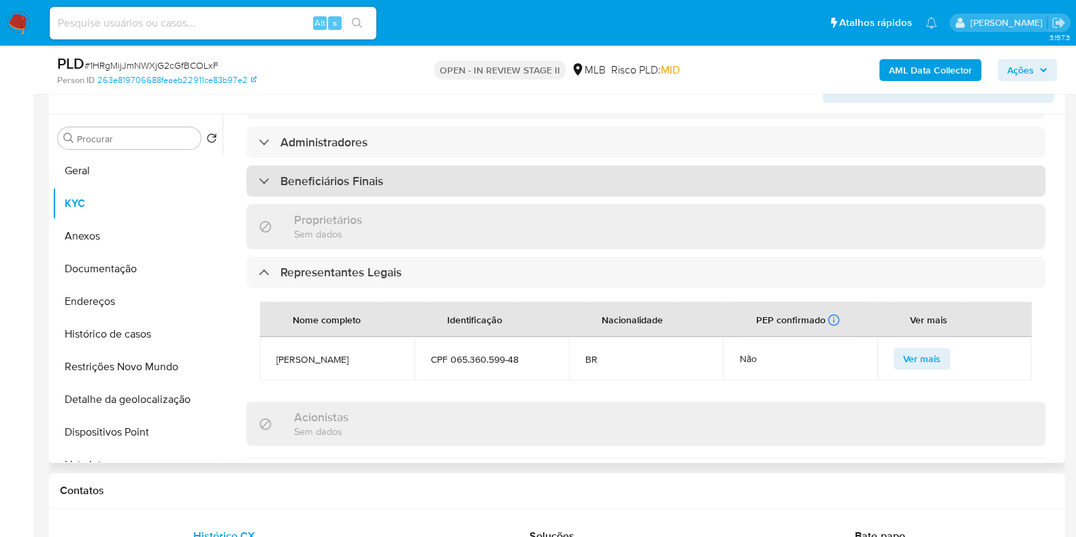
click at [505, 165] on div "Beneficiários Finais" at bounding box center [645, 180] width 799 height 31
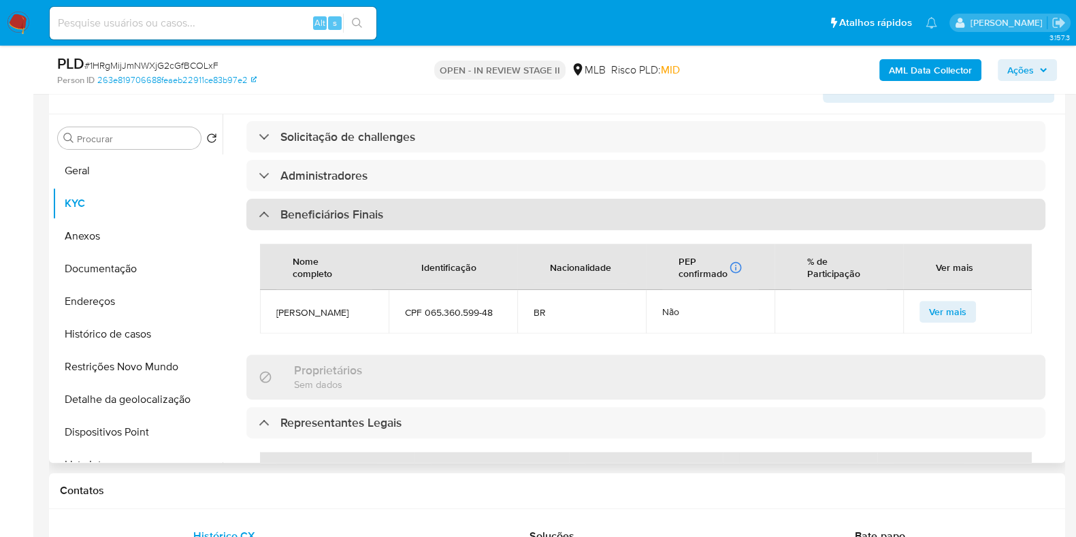
scroll to position [595, 0]
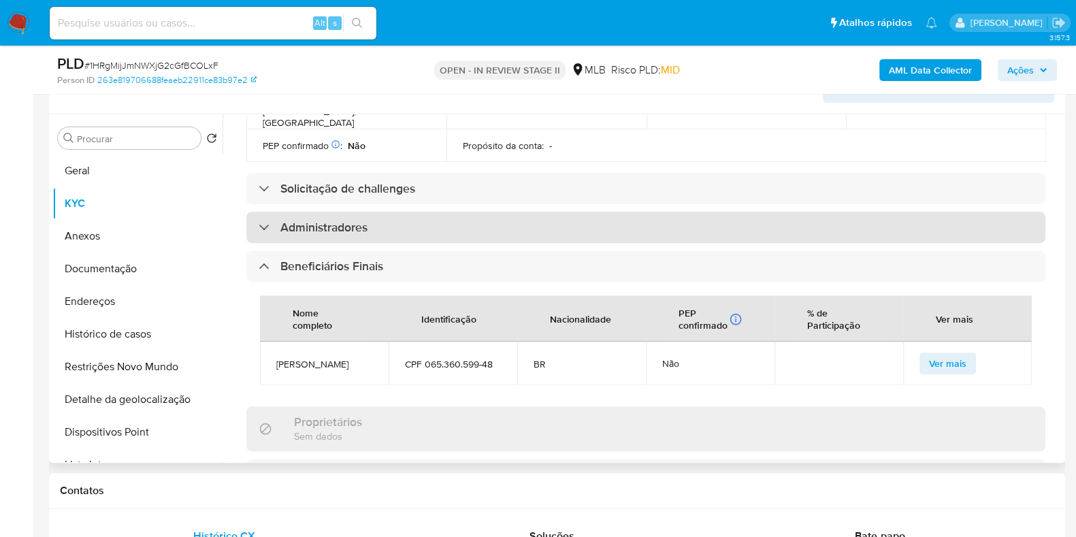
click at [503, 212] on div "Administradores" at bounding box center [645, 227] width 799 height 31
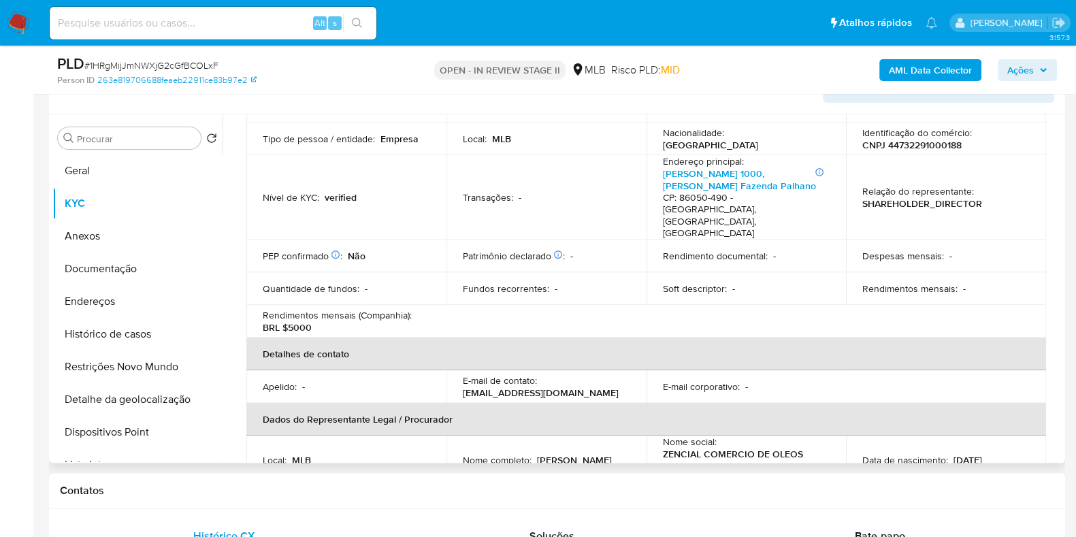
scroll to position [0, 0]
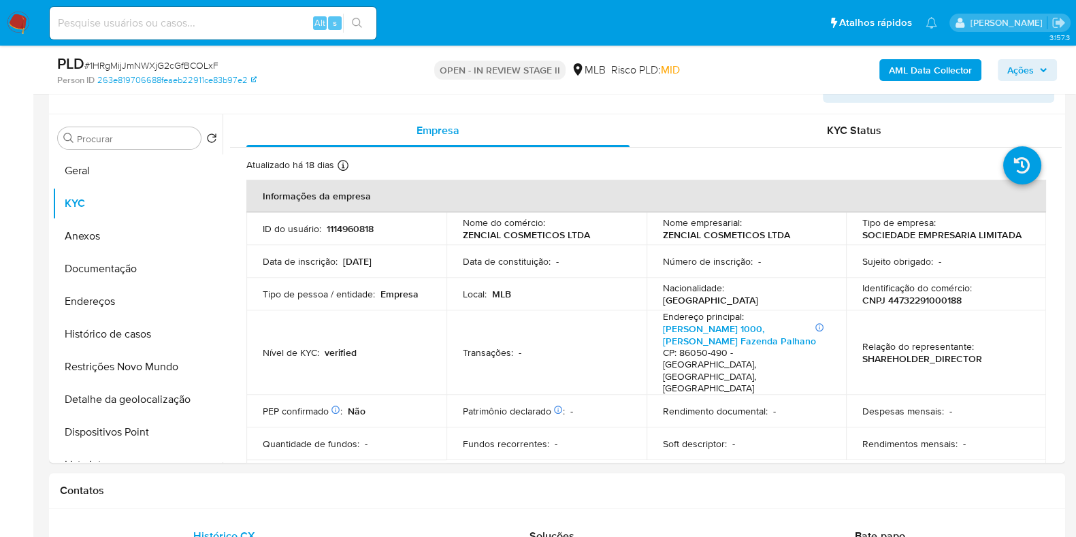
click at [1052, 71] on button "Ações" at bounding box center [1027, 70] width 59 height 22
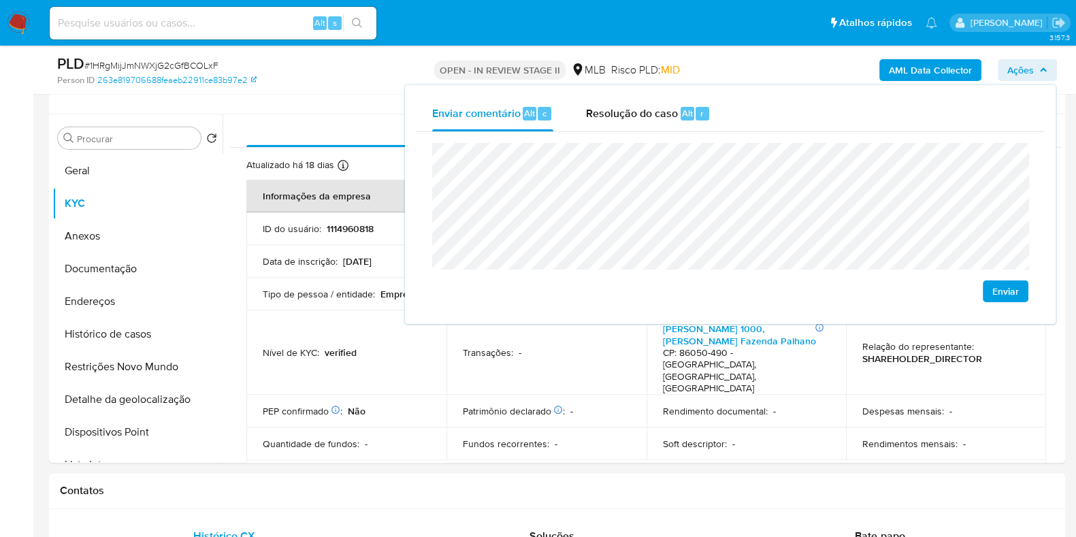
click at [947, 141] on div "Enviar" at bounding box center [730, 222] width 629 height 181
click at [0, 0] on lt-span "econômica" at bounding box center [0, 0] width 0 height 0
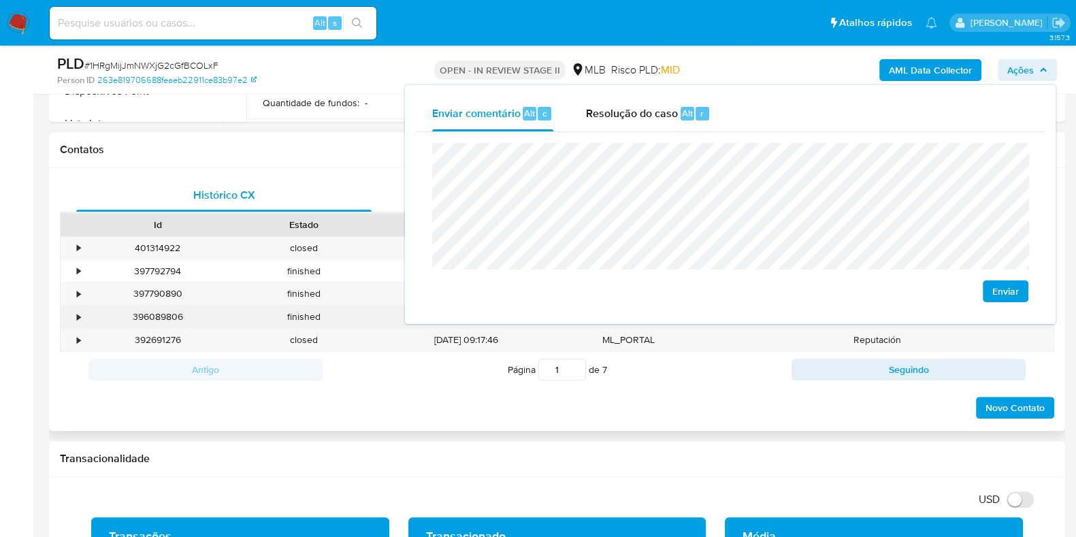
click at [321, 317] on div "finished" at bounding box center [304, 317] width 146 height 22
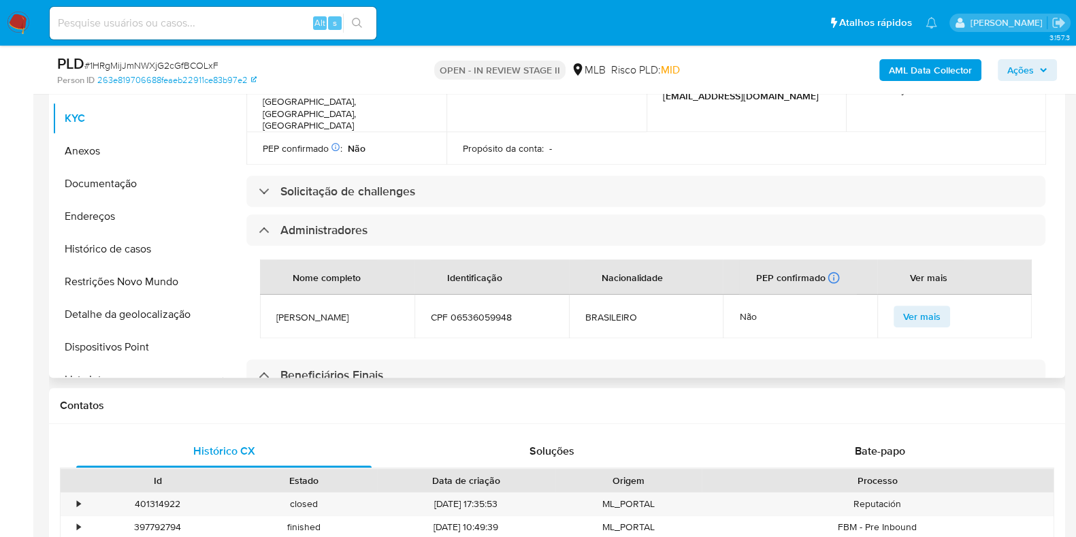
scroll to position [547, 0]
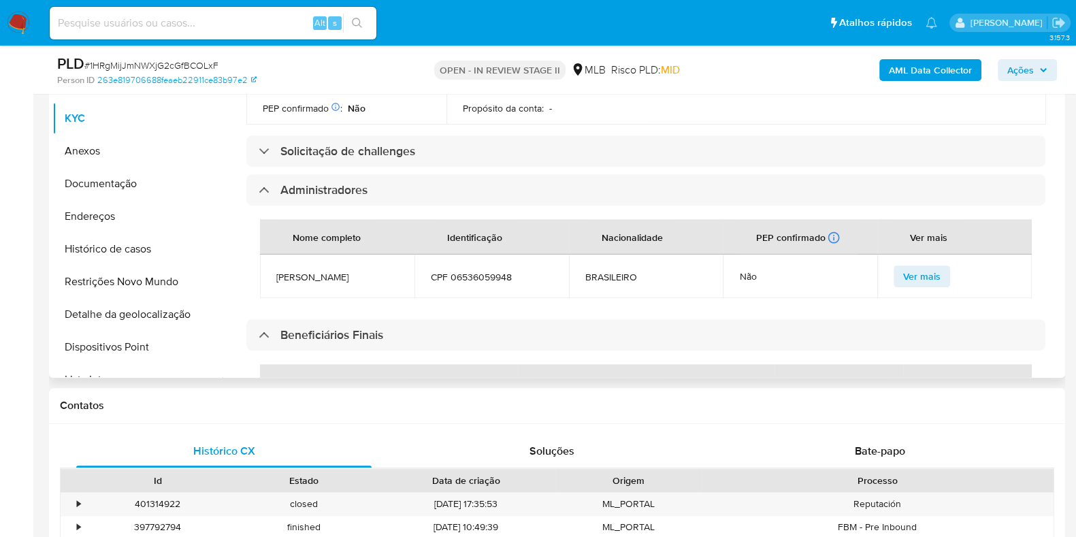
click at [480, 271] on span "CPF 06536059948" at bounding box center [492, 277] width 122 height 12
copy span "06536059948"
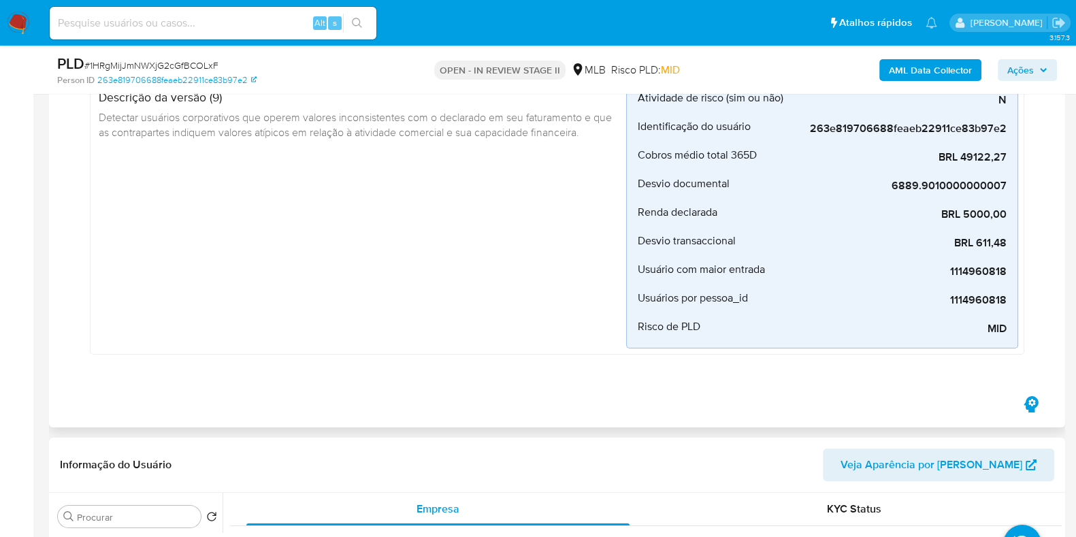
scroll to position [0, 0]
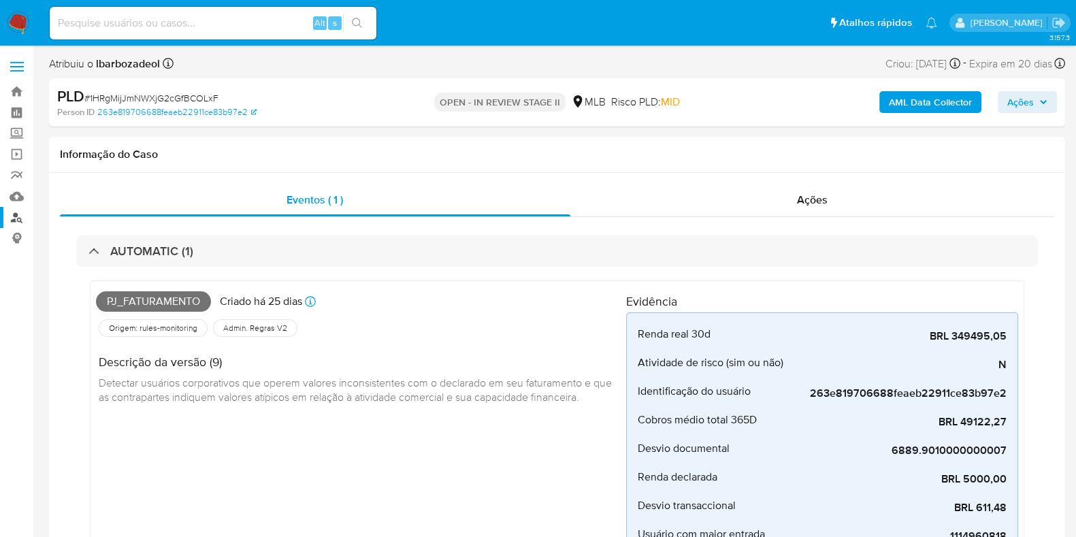
click at [12, 212] on link "Localizador de pessoas" at bounding box center [81, 217] width 162 height 21
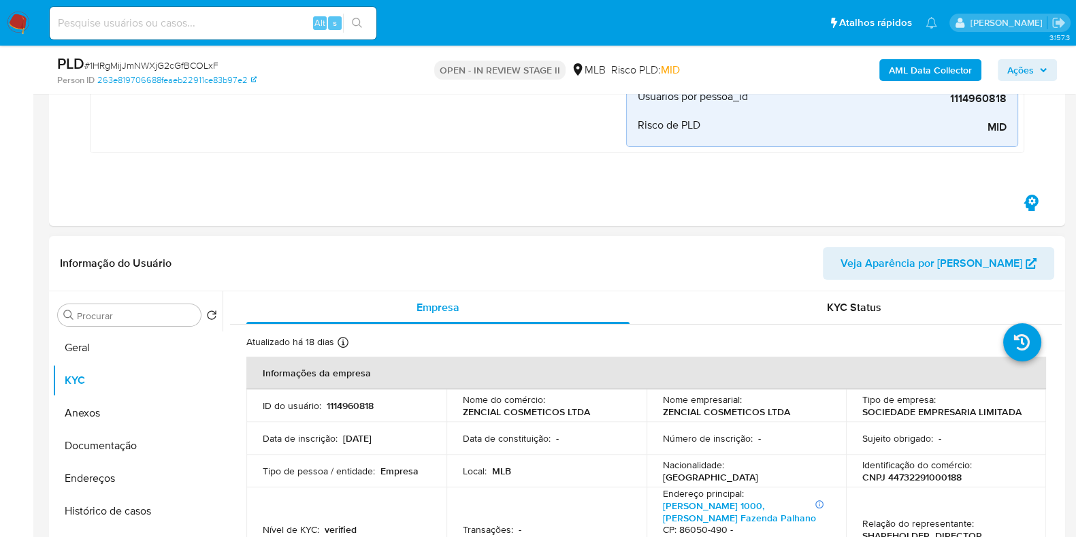
scroll to position [511, 0]
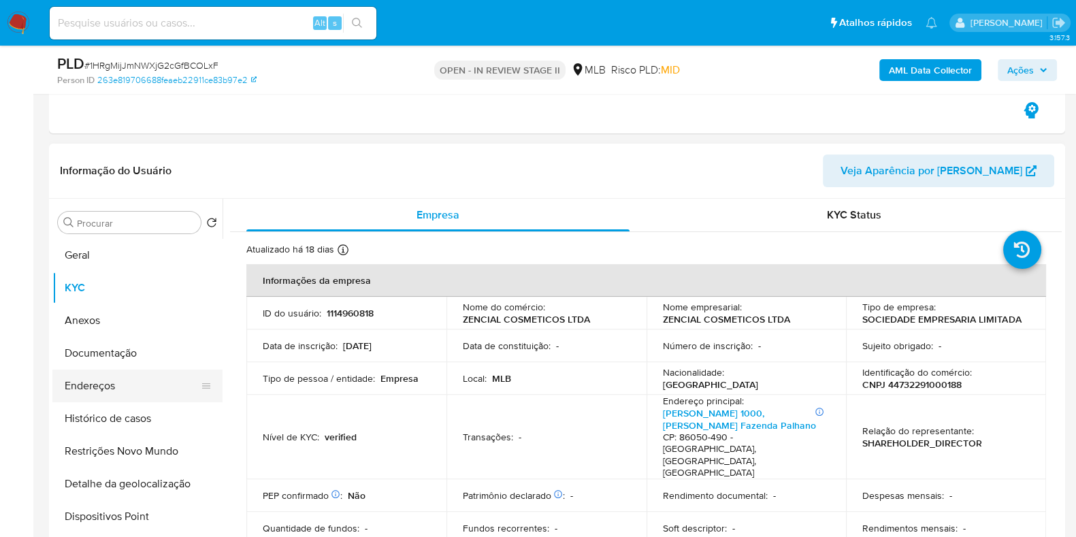
click at [121, 387] on button "Endereços" at bounding box center [131, 386] width 159 height 33
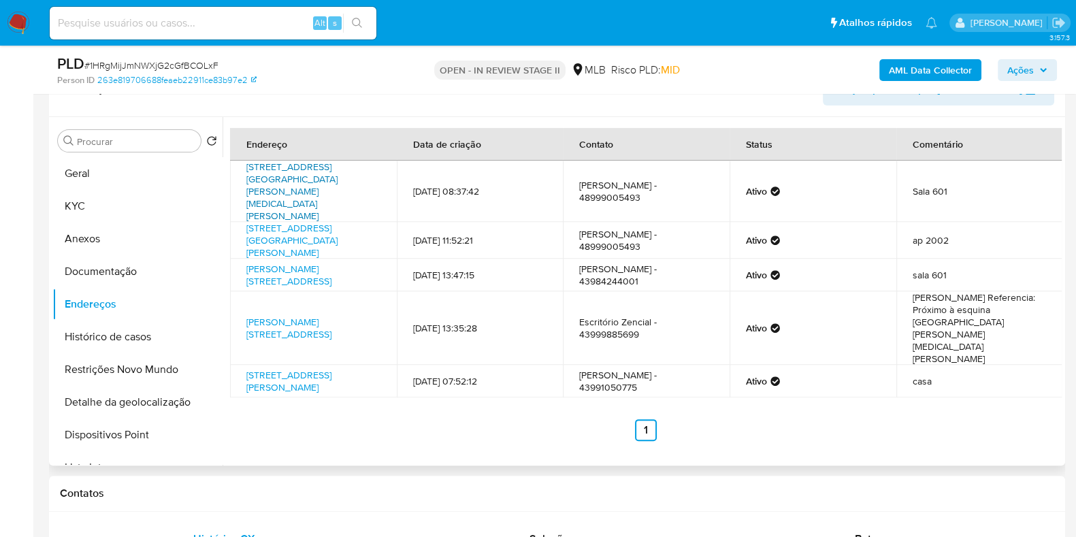
scroll to position [595, 0]
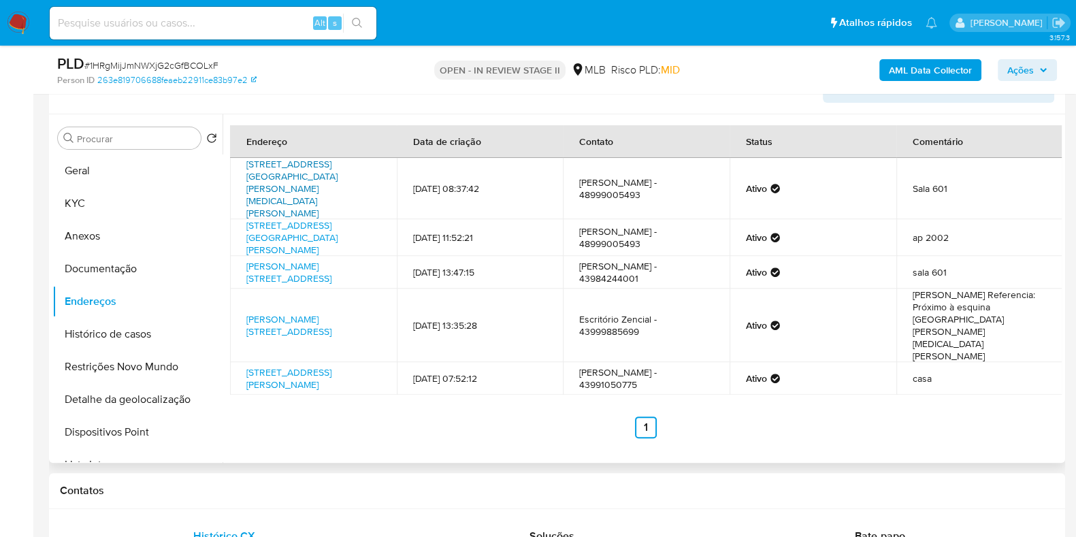
click at [291, 172] on link "Avenida Ayrton Senna Da Silva 830, Londrina, Paraná, 86050460, Brasil 830" at bounding box center [291, 188] width 91 height 63
click at [292, 219] on link "Rua João Huss 1000, Londrina, Paraná, 86050490, Brasil 1000" at bounding box center [291, 238] width 91 height 38
click at [289, 259] on link "Rua Ulrico Zuínglio 43, Londrina, Paraná, 86055620, Brasil 43" at bounding box center [288, 272] width 85 height 26
click at [291, 313] on link "Rua Ulrico Zuínglio 43, Londrina, Paraná, 86055620, Brasil 43" at bounding box center [288, 326] width 85 height 26
click at [280, 366] on link "Rua Guido Betoni 703, Londrina, Paraná, 86057140, Brasil 703" at bounding box center [288, 379] width 85 height 26
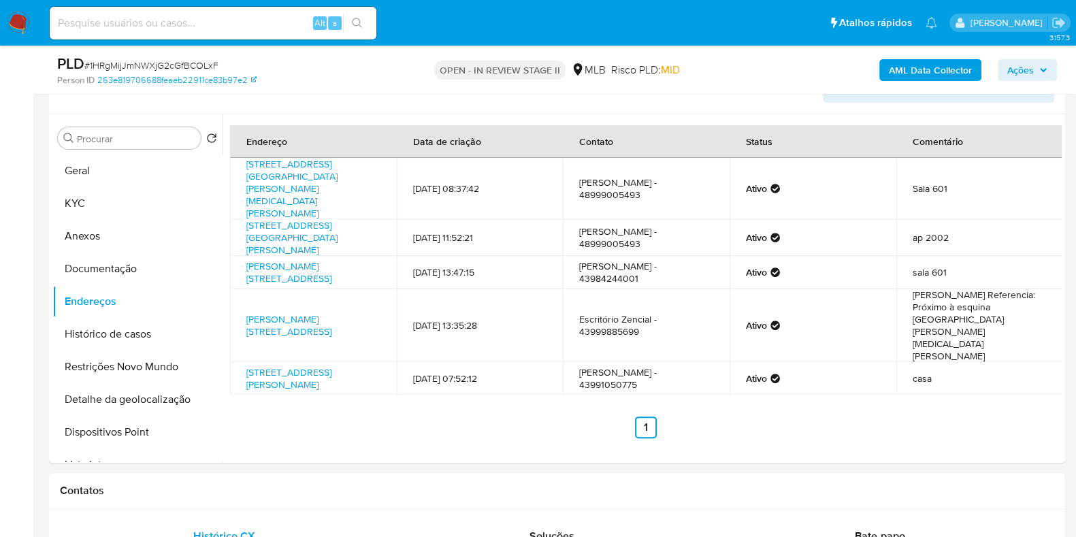
click at [1033, 68] on span "Ações" at bounding box center [1021, 70] width 27 height 22
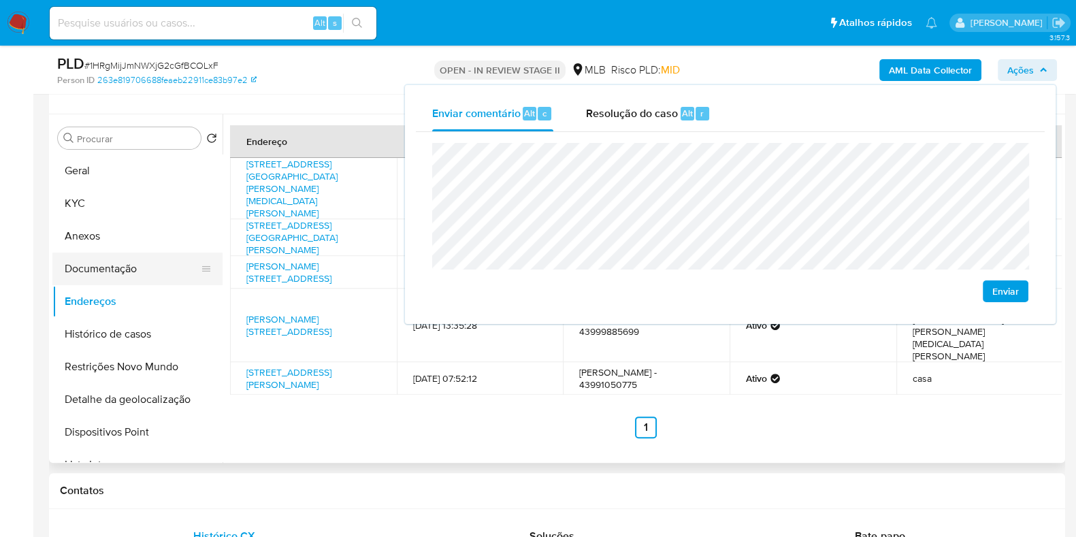
click at [158, 264] on button "Documentação" at bounding box center [131, 269] width 159 height 33
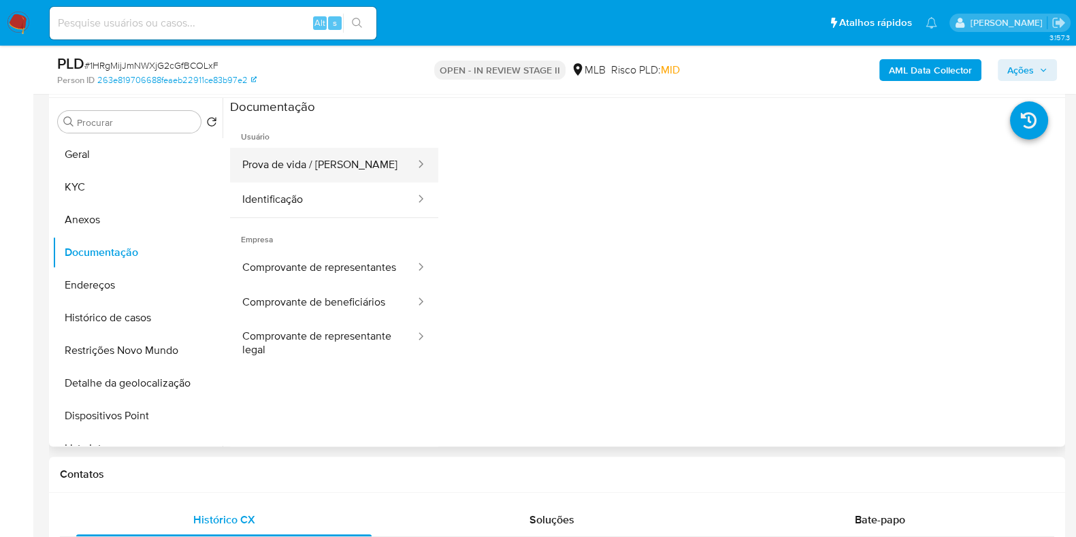
click at [327, 165] on button "Prova de vida / [PERSON_NAME]" at bounding box center [323, 165] width 187 height 35
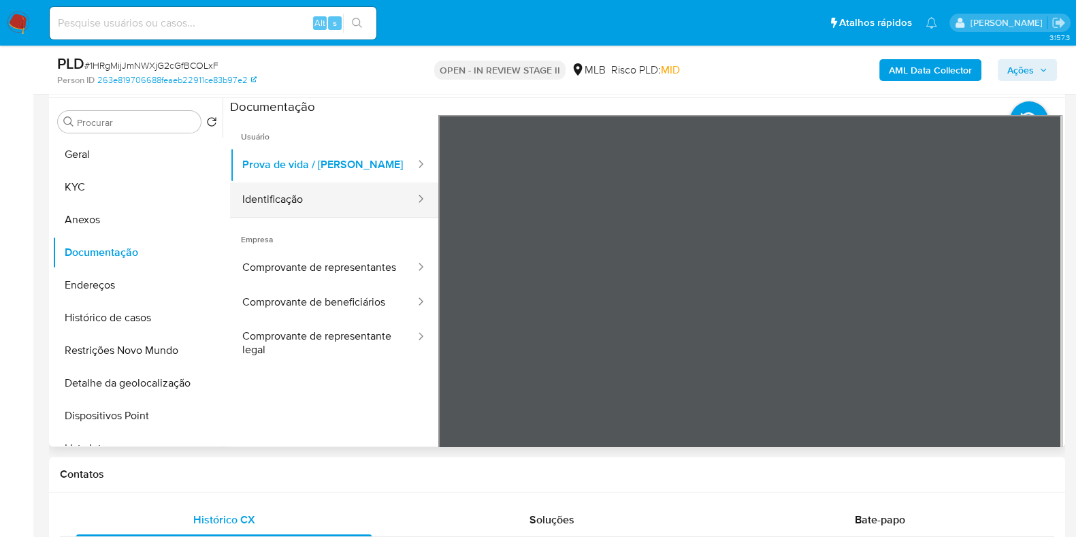
click at [293, 193] on button "Identificação" at bounding box center [323, 199] width 187 height 35
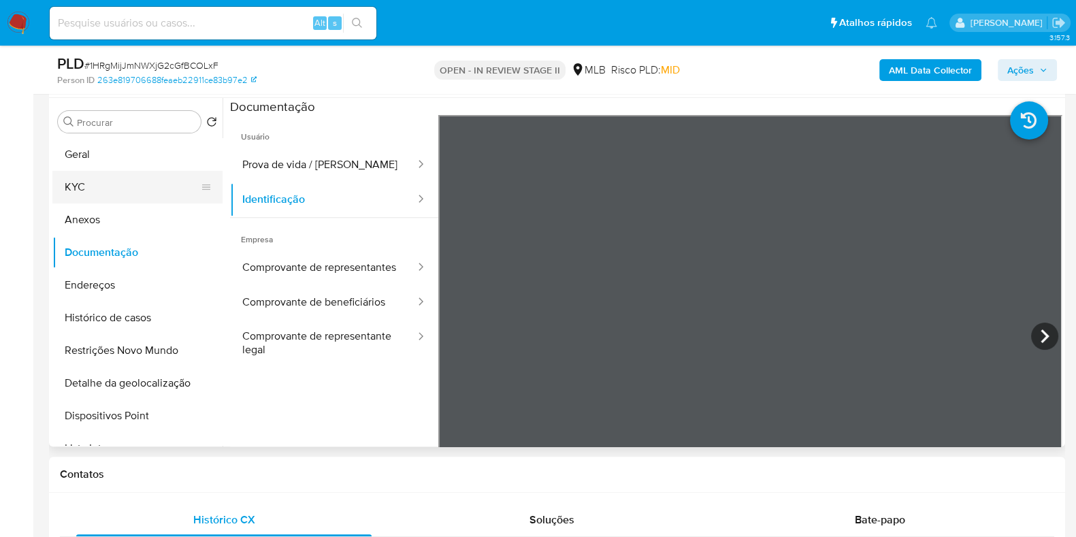
click at [85, 172] on button "KYC" at bounding box center [131, 187] width 159 height 33
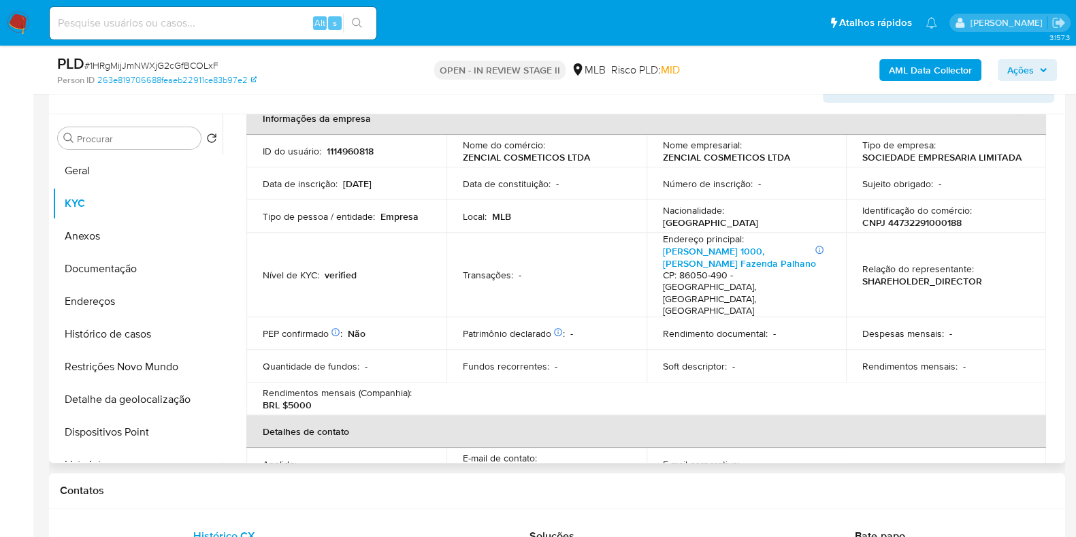
scroll to position [170, 0]
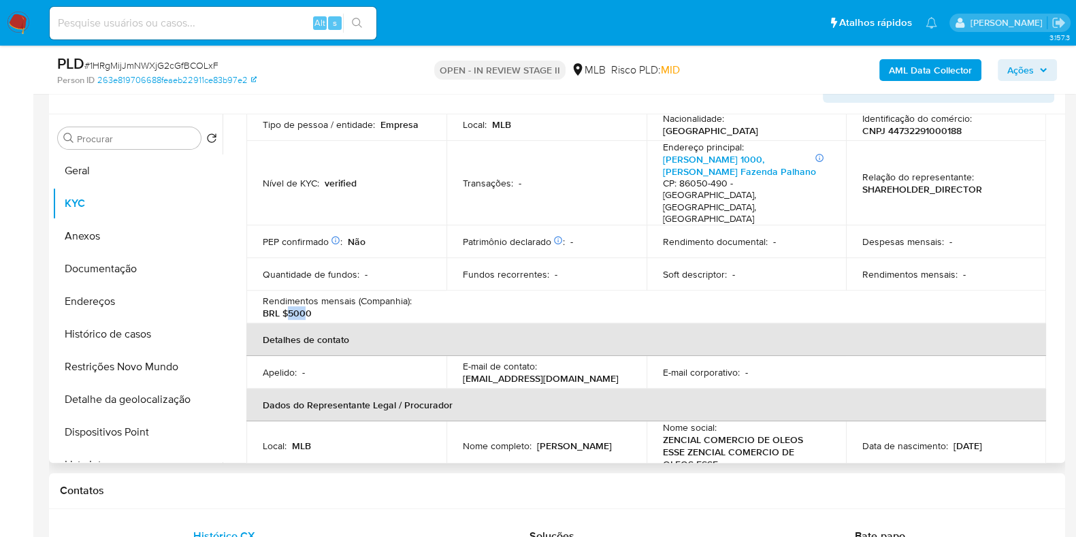
drag, startPoint x: 302, startPoint y: 285, endPoint x: 291, endPoint y: 285, distance: 10.9
click at [289, 307] on p "BRL $5000" at bounding box center [287, 313] width 49 height 12
drag, startPoint x: 310, startPoint y: 285, endPoint x: 287, endPoint y: 287, distance: 23.9
click at [287, 307] on p "BRL $5000" at bounding box center [287, 313] width 49 height 12
copy p "5000"
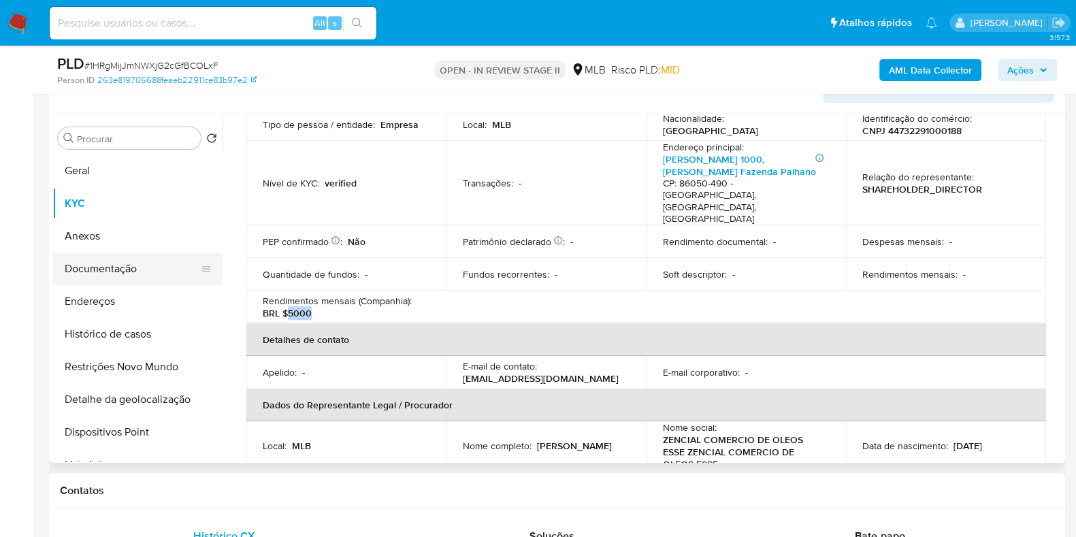
click at [142, 274] on button "Documentação" at bounding box center [131, 269] width 159 height 33
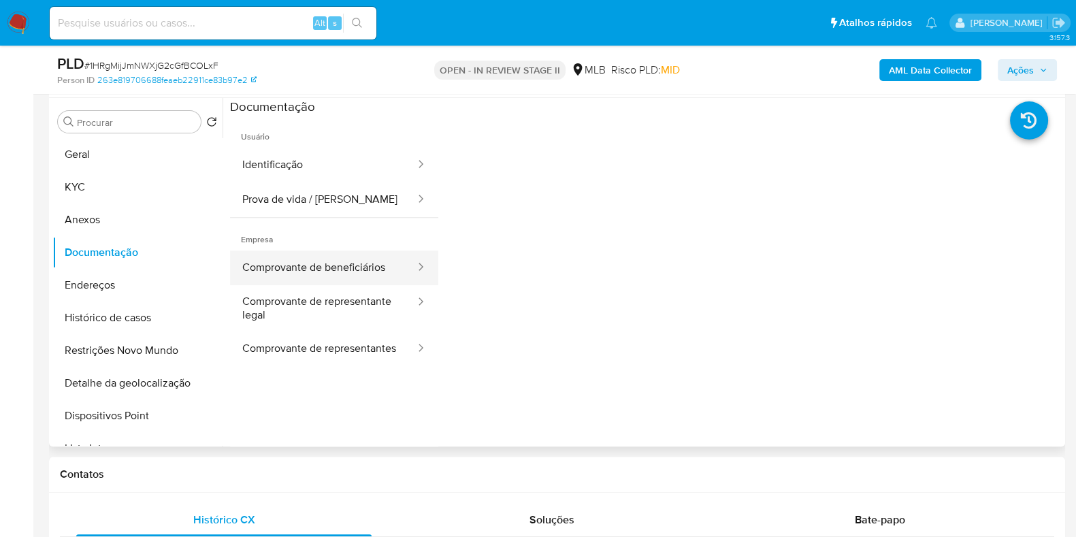
click at [357, 269] on button "Comprovante de beneficiários" at bounding box center [323, 268] width 187 height 35
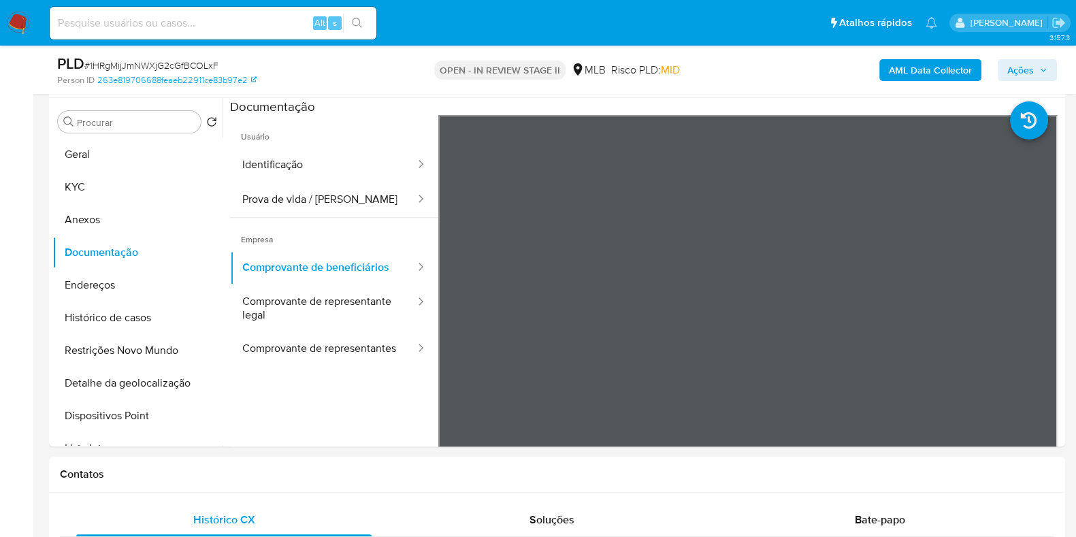
click at [1047, 65] on span "Ações" at bounding box center [1028, 70] width 40 height 19
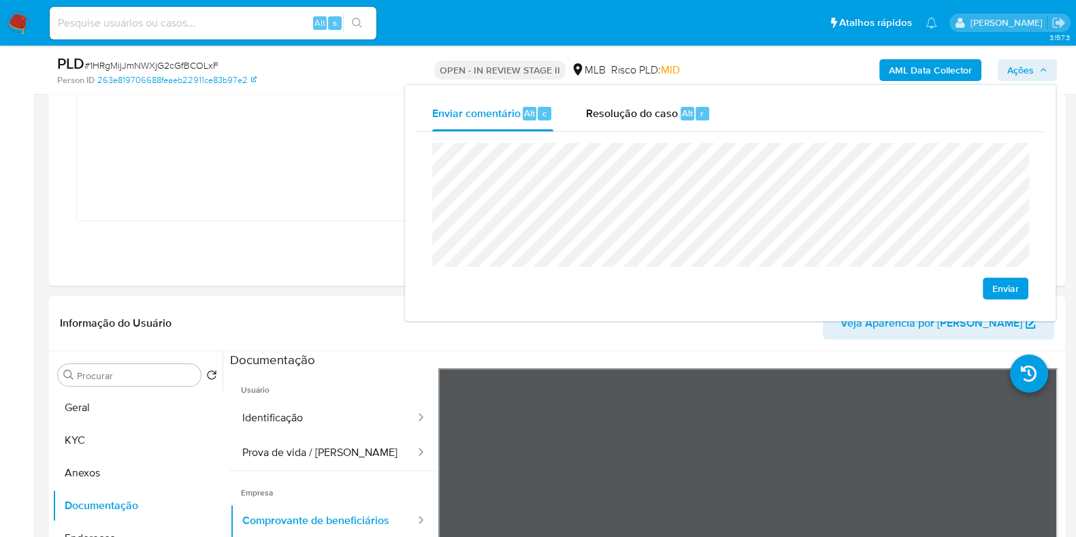
scroll to position [255, 0]
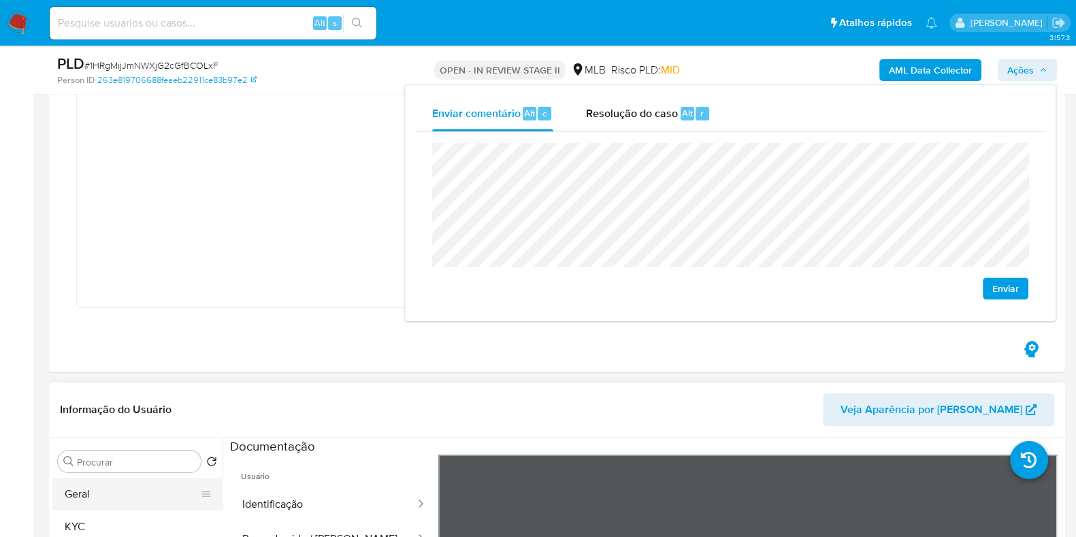
click at [85, 486] on button "Geral" at bounding box center [131, 494] width 159 height 33
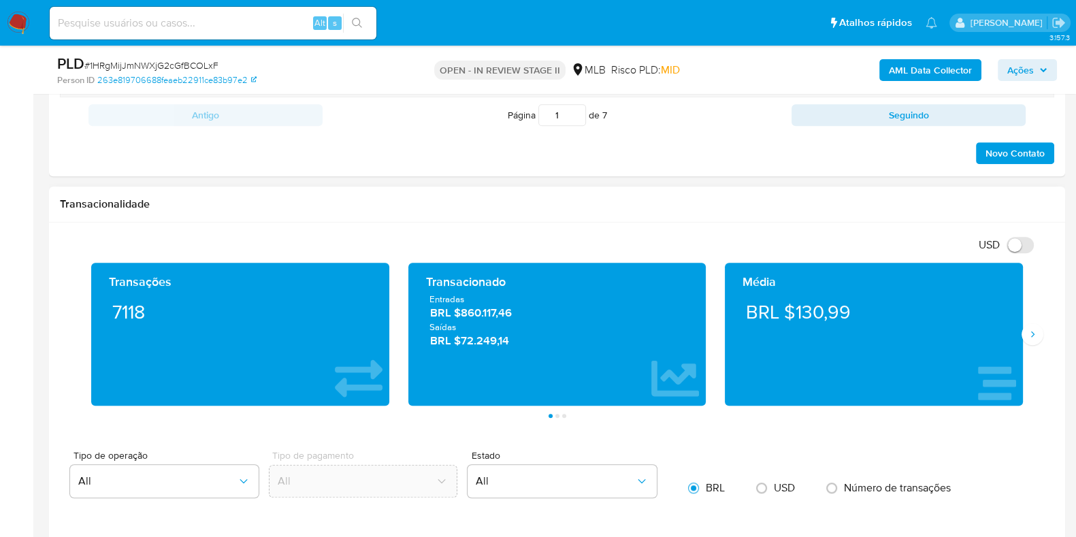
scroll to position [1617, 0]
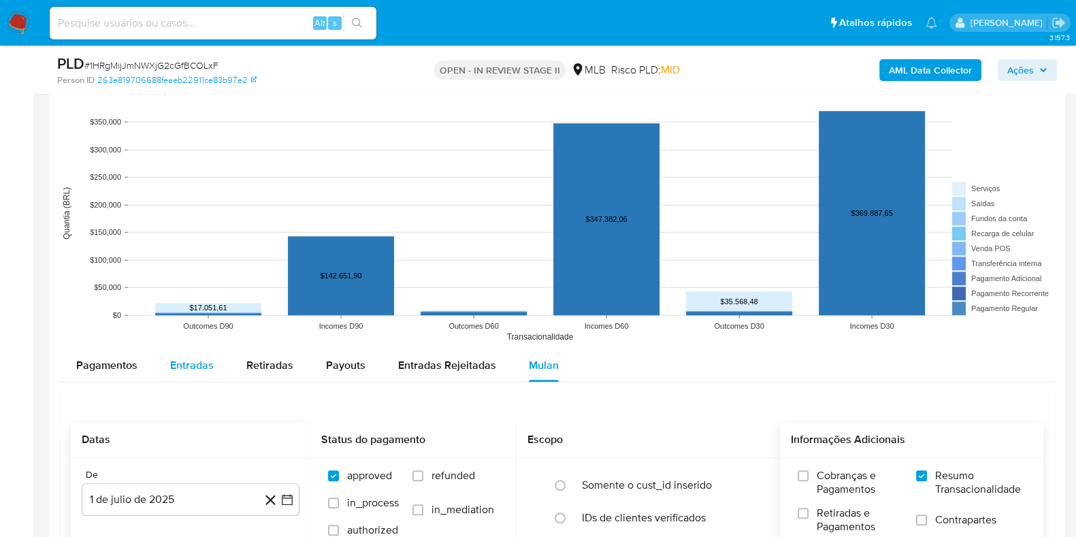
click at [177, 364] on span "Entradas" at bounding box center [192, 365] width 44 height 16
select select "10"
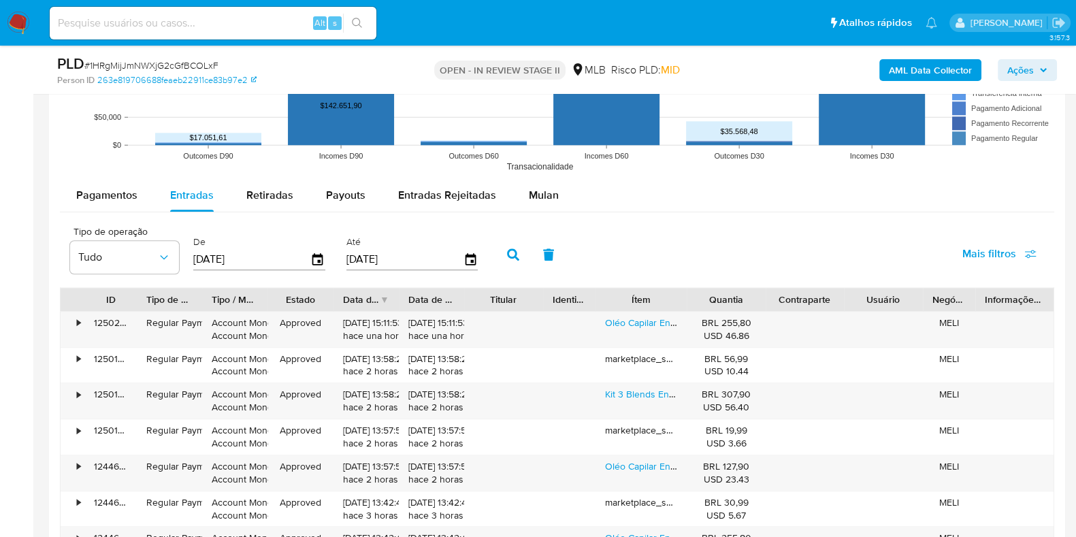
scroll to position [1872, 0]
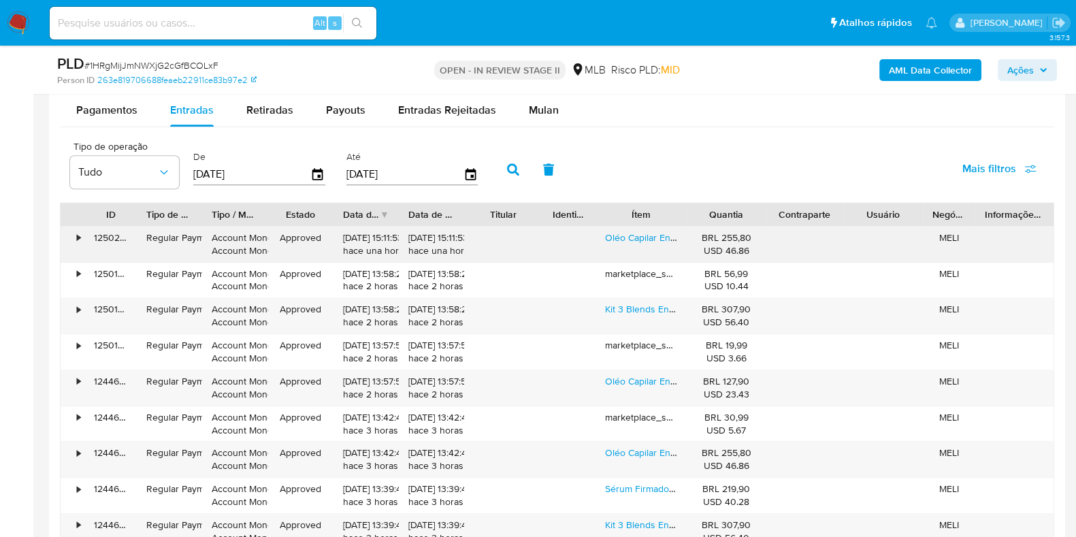
drag, startPoint x: 633, startPoint y: 235, endPoint x: 633, endPoint y: 246, distance: 11.6
click at [633, 235] on link "Oléo Capilar Envy Hair Sérum De Crescimento" at bounding box center [702, 238] width 195 height 14
click at [624, 306] on link "Kit 3 Blends Envy Hair 30ml" at bounding box center [663, 309] width 117 height 14
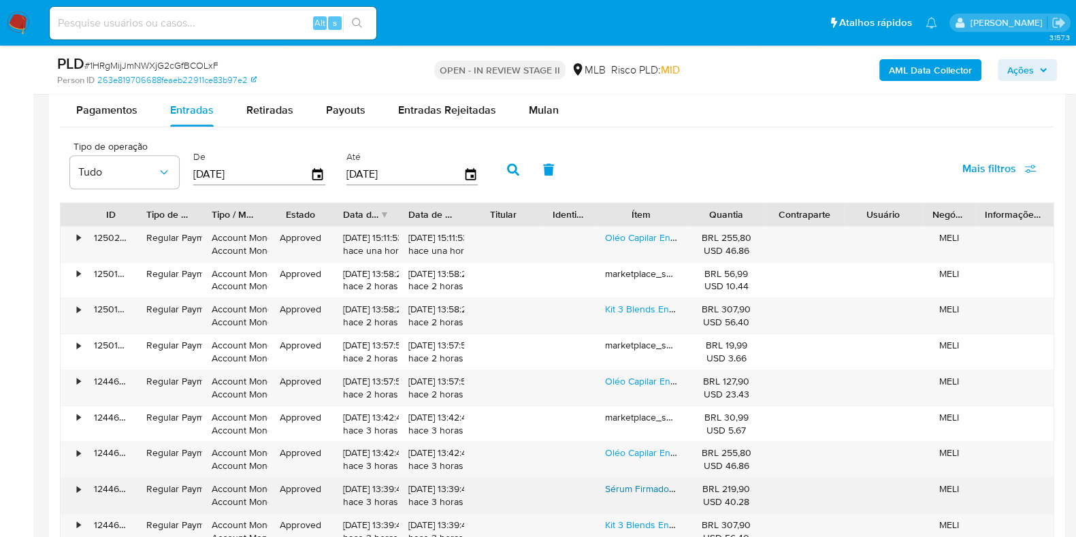
click at [627, 482] on link "Sérum Firmador Antirrugas Zencial Retinol E B3 30ml" at bounding box center [738, 489] width 266 height 14
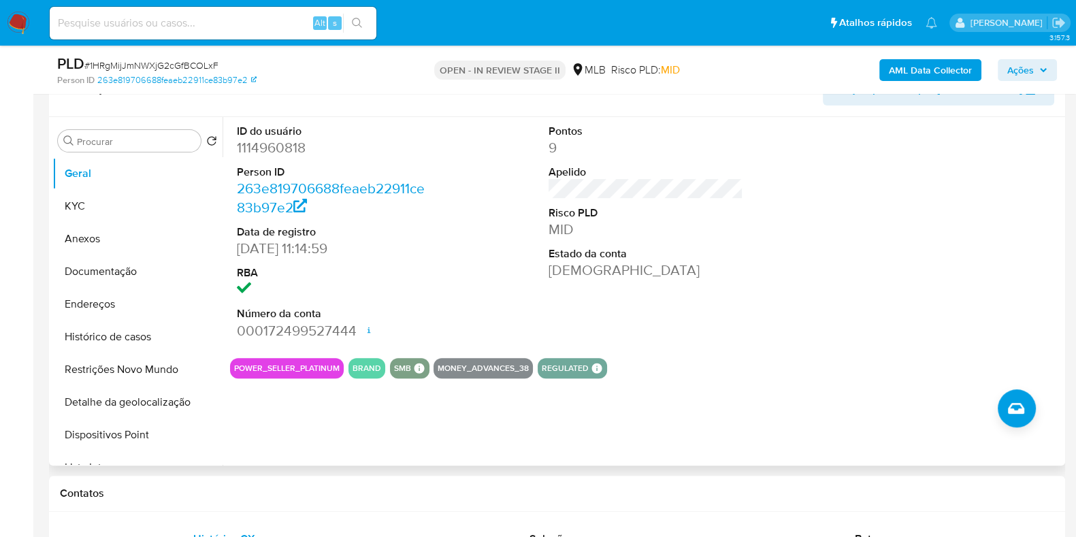
scroll to position [595, 0]
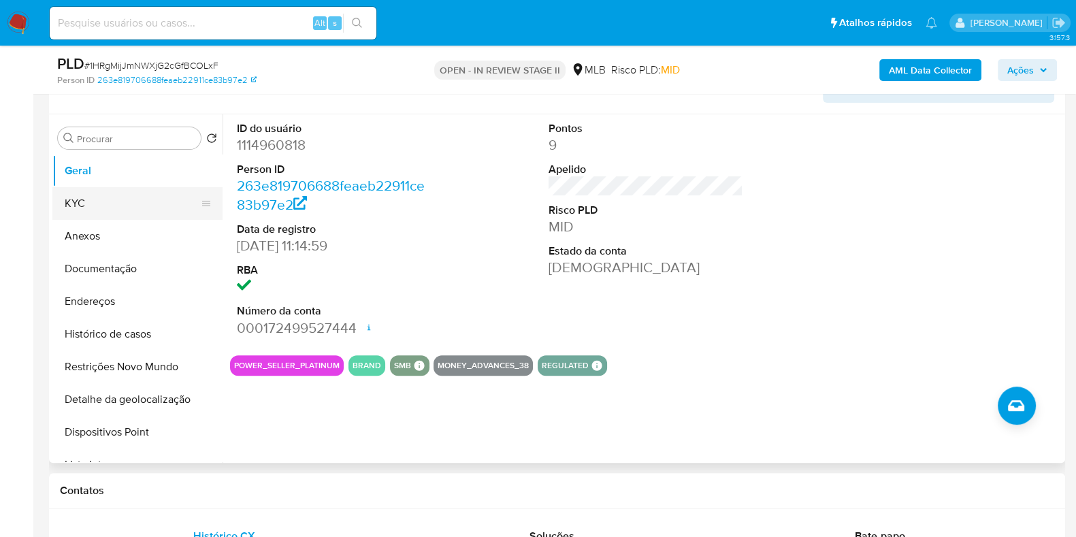
click at [148, 208] on button "KYC" at bounding box center [131, 203] width 159 height 33
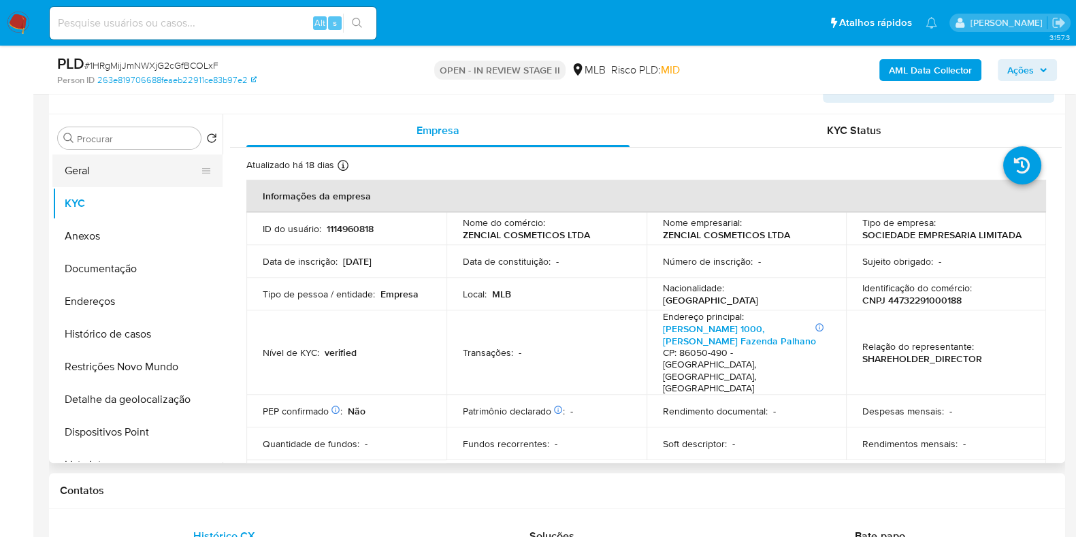
click at [94, 164] on button "Geral" at bounding box center [131, 171] width 159 height 33
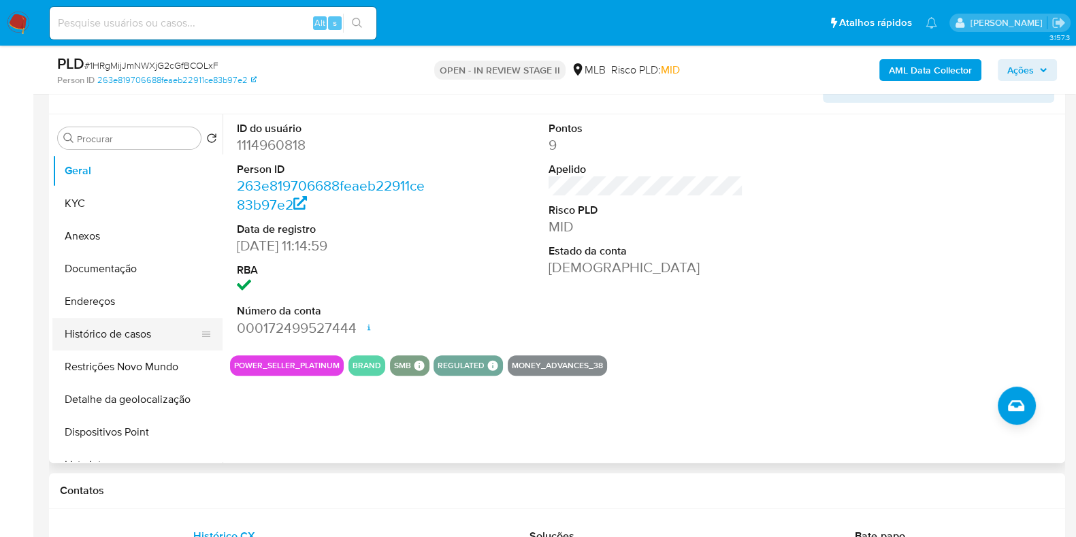
click at [144, 334] on button "Histórico de casos" at bounding box center [131, 334] width 159 height 33
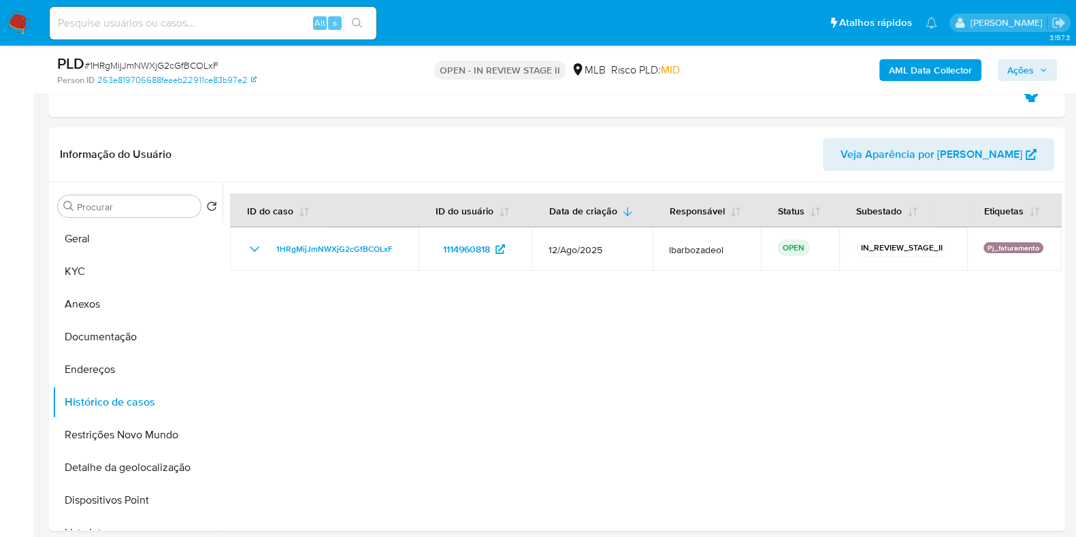
scroll to position [519, 0]
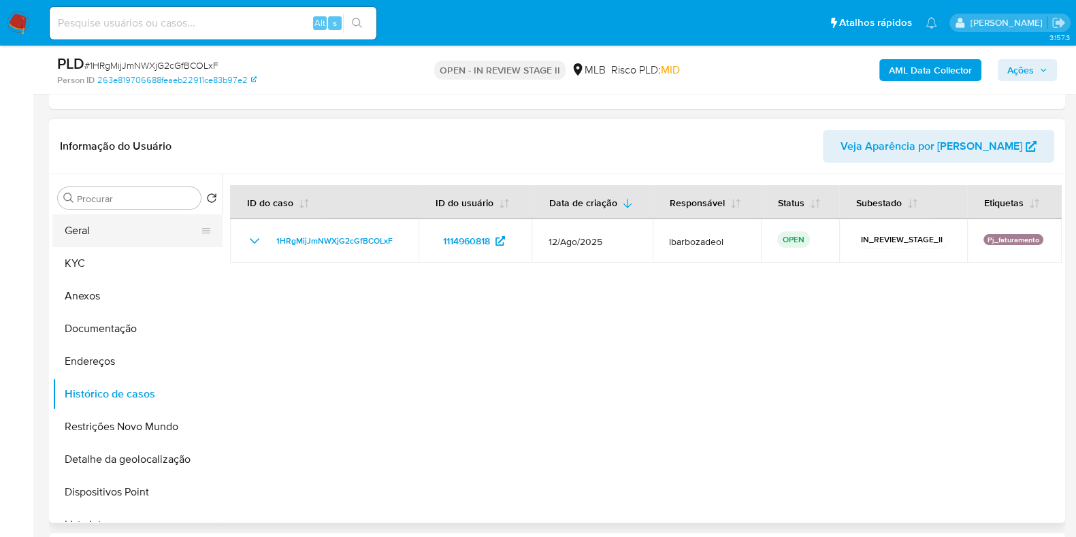
click at [92, 241] on button "Geral" at bounding box center [131, 230] width 159 height 33
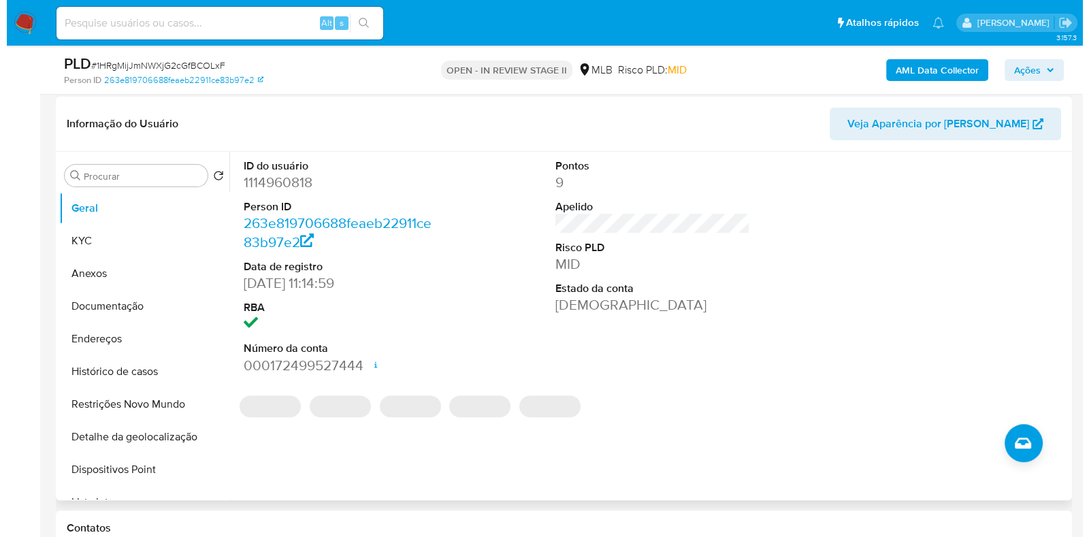
scroll to position [558, 0]
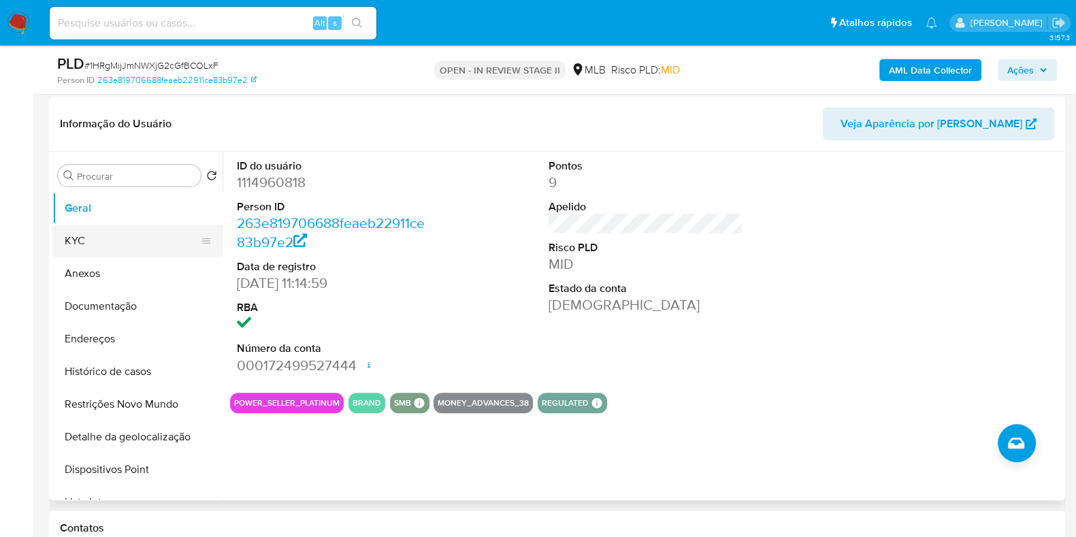
click at [156, 251] on button "KYC" at bounding box center [131, 241] width 159 height 33
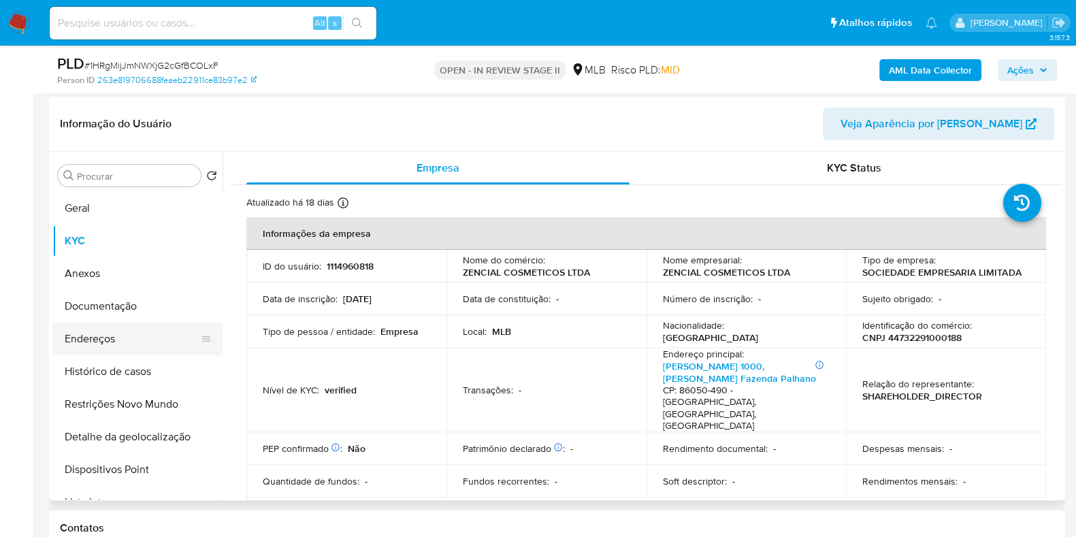
click at [134, 340] on button "Endereços" at bounding box center [131, 339] width 159 height 33
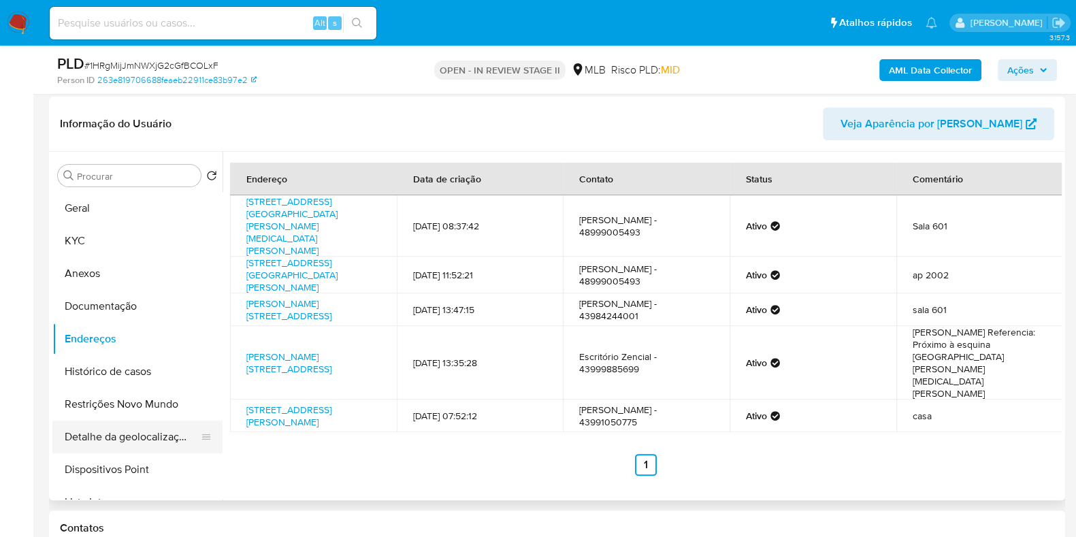
click at [177, 431] on button "Detalhe da geolocalização" at bounding box center [131, 437] width 159 height 33
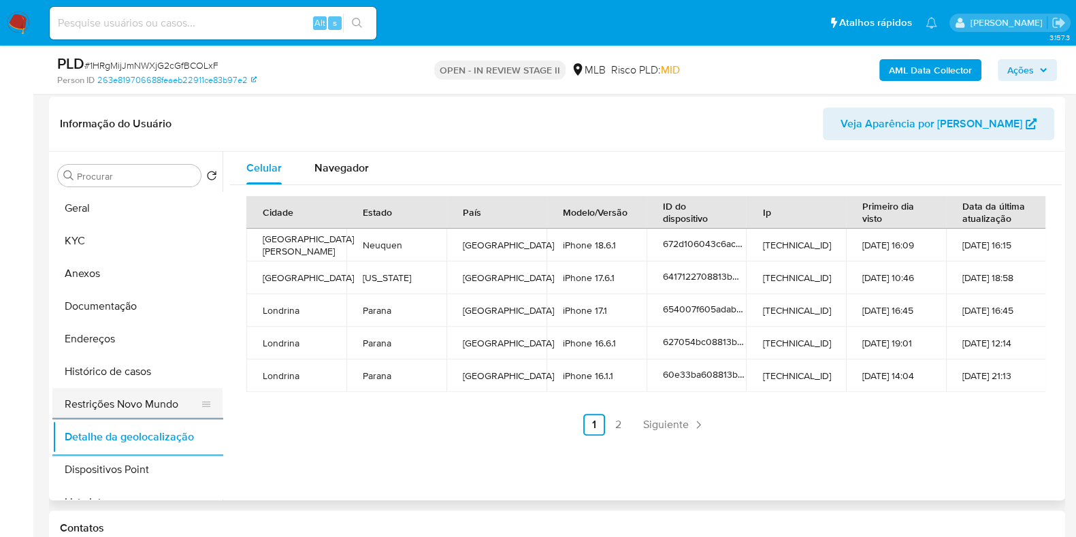
click at [140, 392] on button "Restrições Novo Mundo" at bounding box center [131, 404] width 159 height 33
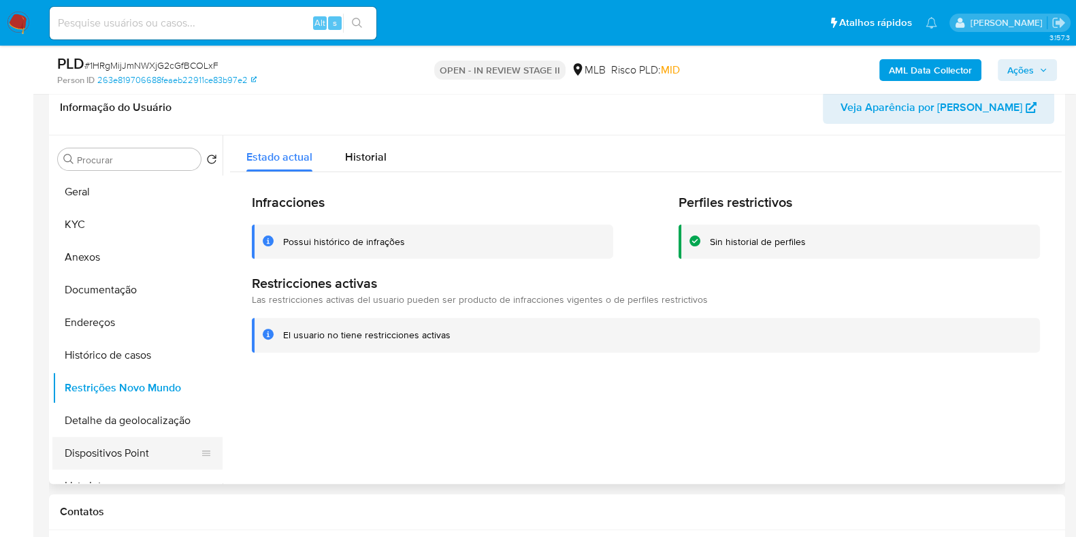
click at [144, 444] on button "Dispositivos Point" at bounding box center [131, 453] width 159 height 33
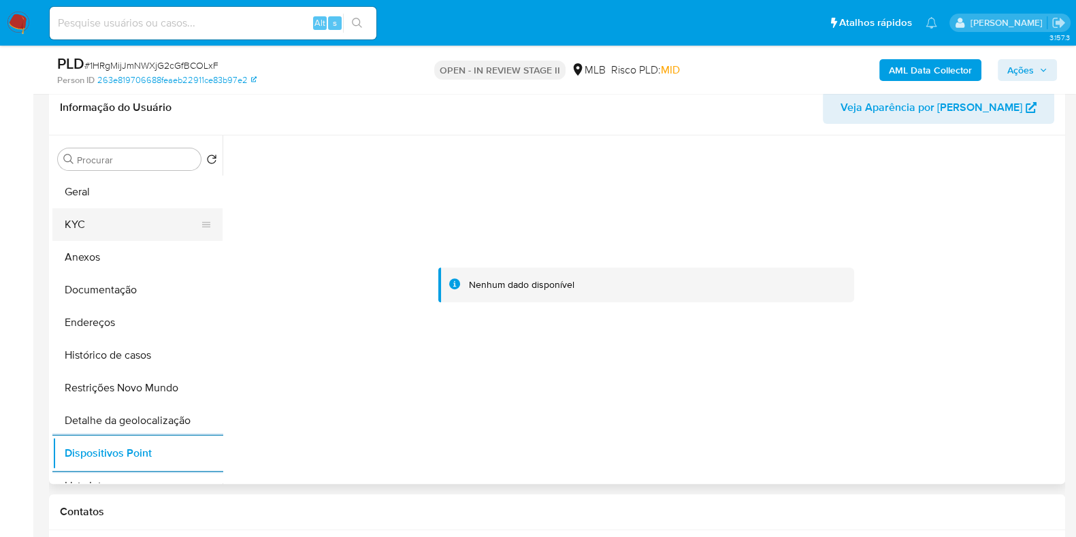
click at [112, 226] on button "KYC" at bounding box center [131, 224] width 159 height 33
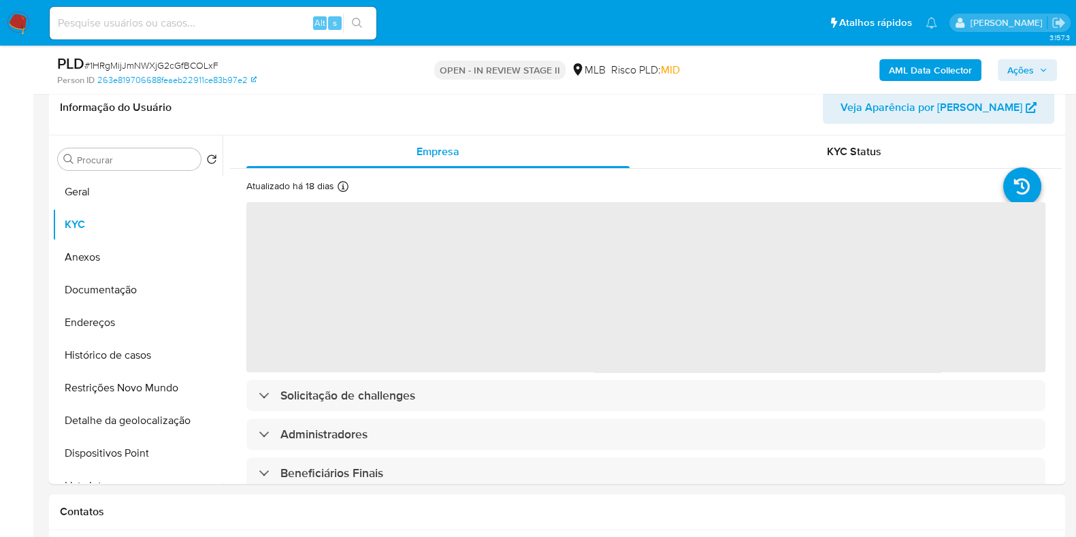
click at [1047, 54] on div "AML Data Collector Ações" at bounding box center [893, 70] width 330 height 32
click at [1001, 67] on div "AML Data Collector Ações" at bounding box center [893, 70] width 330 height 32
click at [1012, 64] on span "Ações" at bounding box center [1021, 70] width 27 height 22
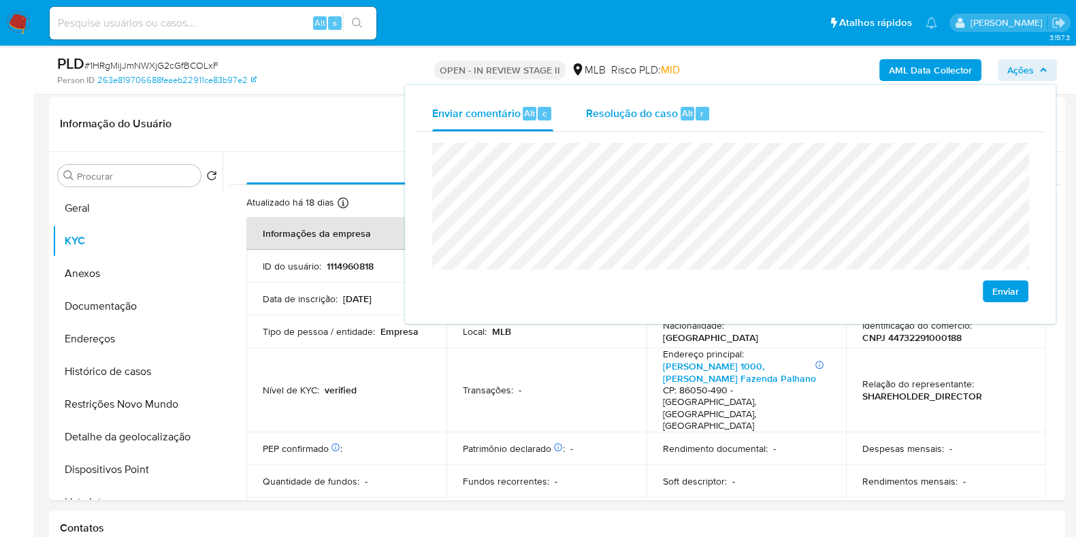
click at [625, 117] on span "Resolução do caso" at bounding box center [632, 113] width 92 height 16
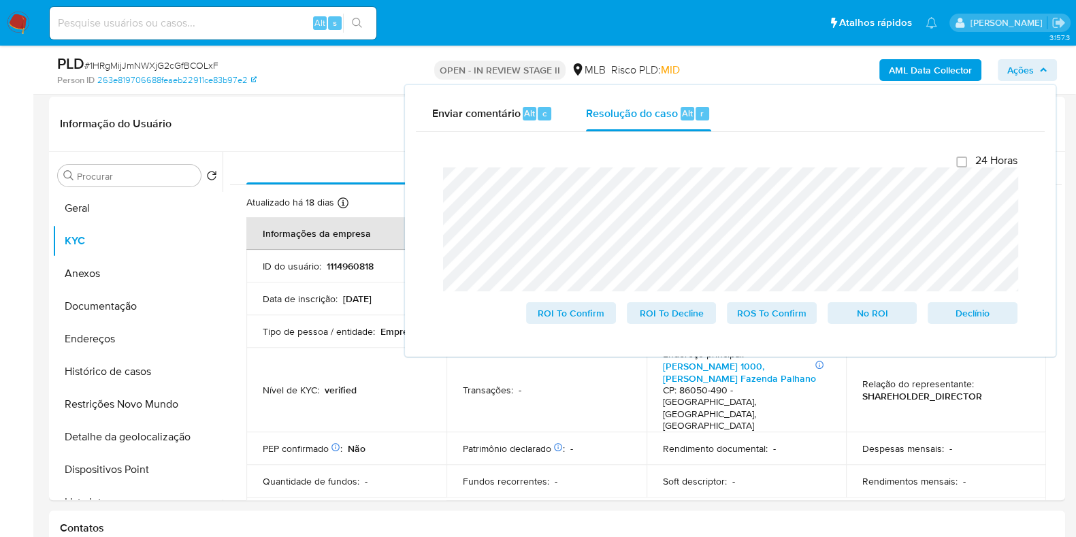
click at [761, 68] on div "AML Data Collector Ações Enviar comentário Alt c Resolução do caso Alt r Fecham…" at bounding box center [893, 70] width 330 height 32
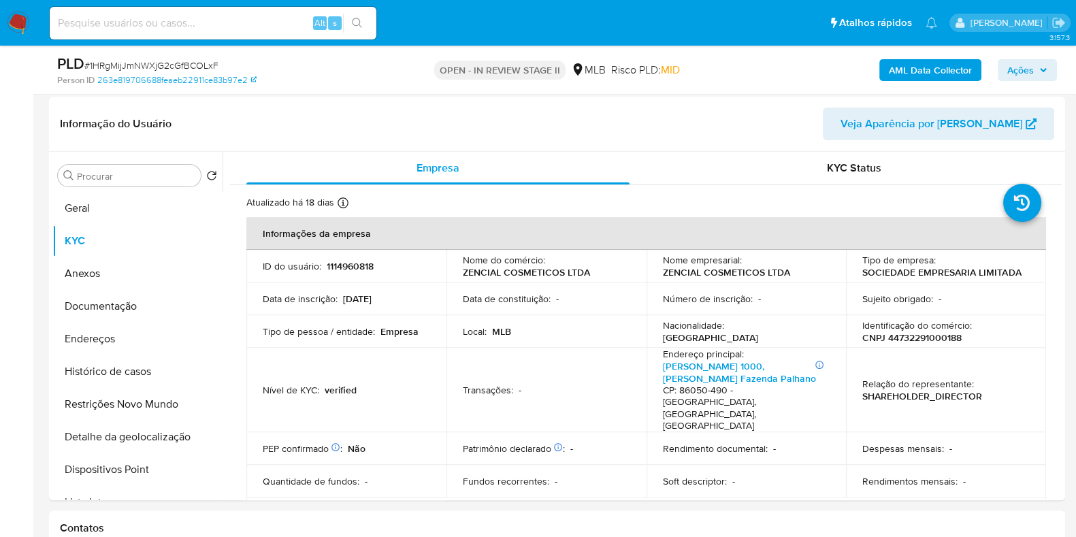
click at [904, 68] on b "AML Data Collector" at bounding box center [930, 70] width 83 height 22
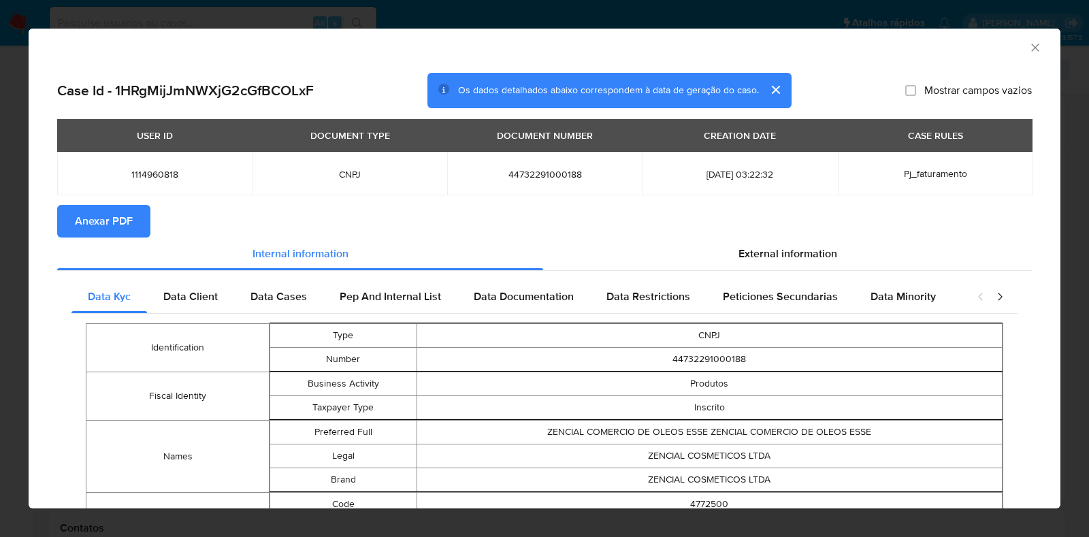
click at [133, 217] on button "Anexar PDF" at bounding box center [103, 221] width 93 height 33
click at [1032, 50] on icon "Fechar a janela" at bounding box center [1035, 47] width 7 height 7
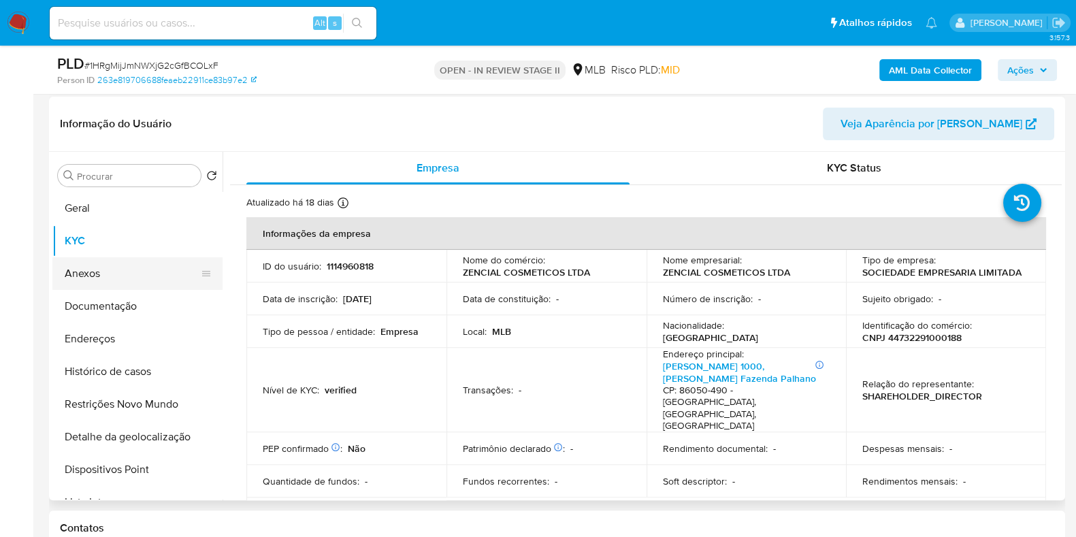
click at [106, 265] on button "Anexos" at bounding box center [131, 273] width 159 height 33
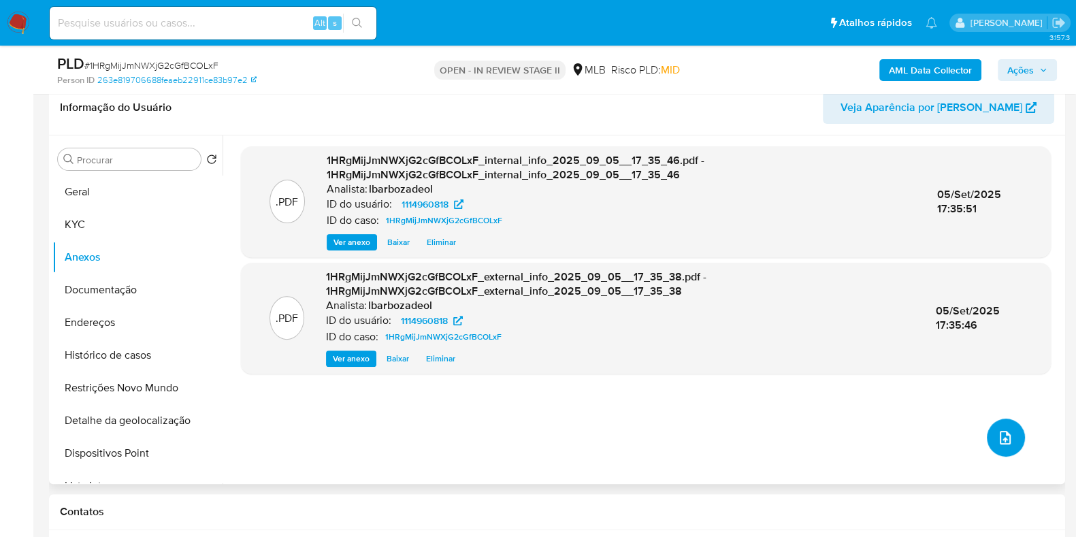
click at [1001, 432] on icon "upload-file" at bounding box center [1005, 438] width 16 height 16
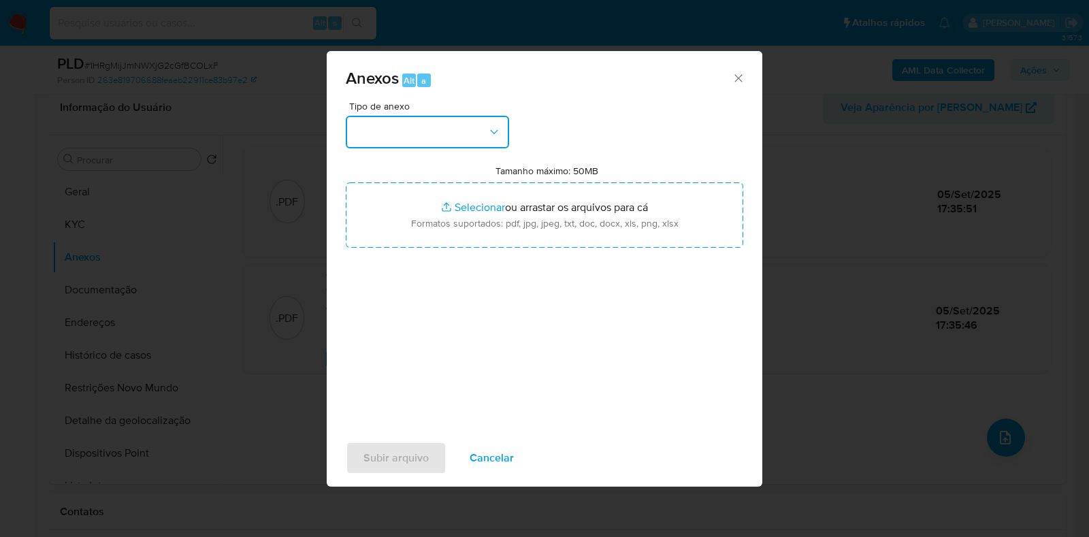
click at [441, 125] on button "button" at bounding box center [427, 132] width 163 height 33
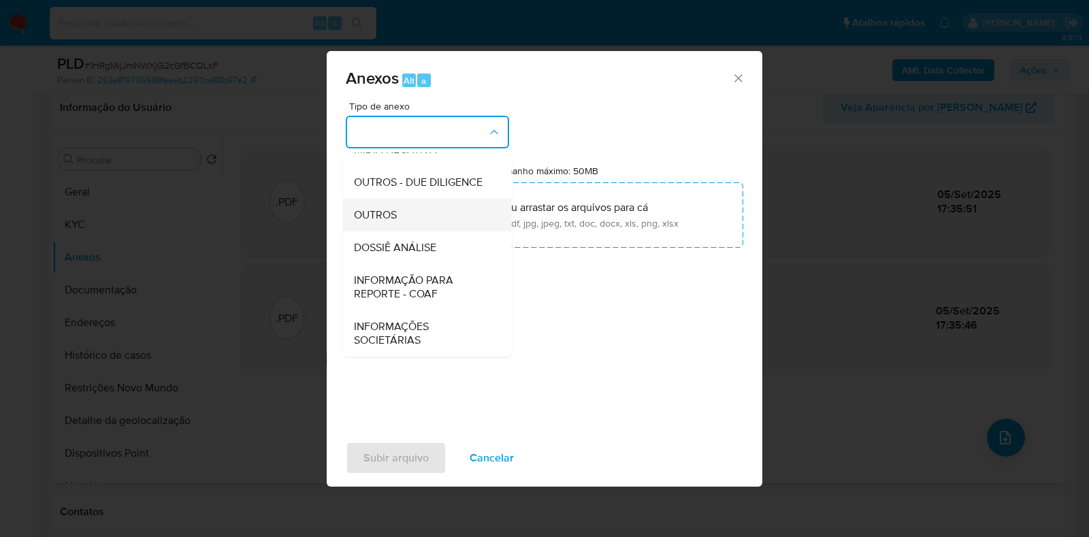
scroll to position [210, 0]
click at [415, 241] on span "DOSSIÊ ANÁLISE" at bounding box center [395, 248] width 82 height 14
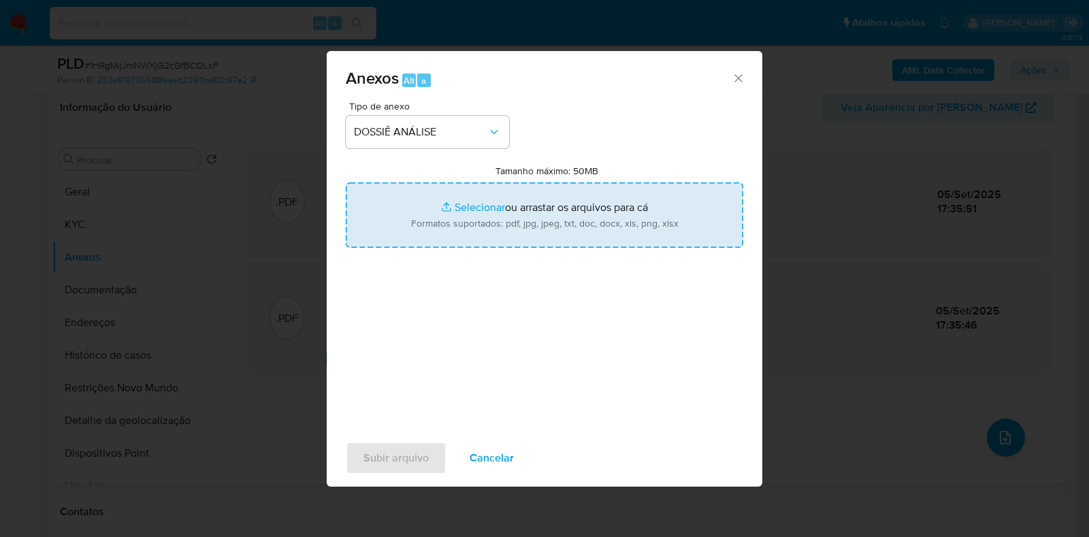
click at [436, 221] on input "Tamanho máximo: 50MB Selecionar arquivos" at bounding box center [545, 214] width 398 height 65
type input "C:\fakepath\XXXX - CNPJ 44732291000188 - ZENCIAL COSMETICOS LTDA.pdf"
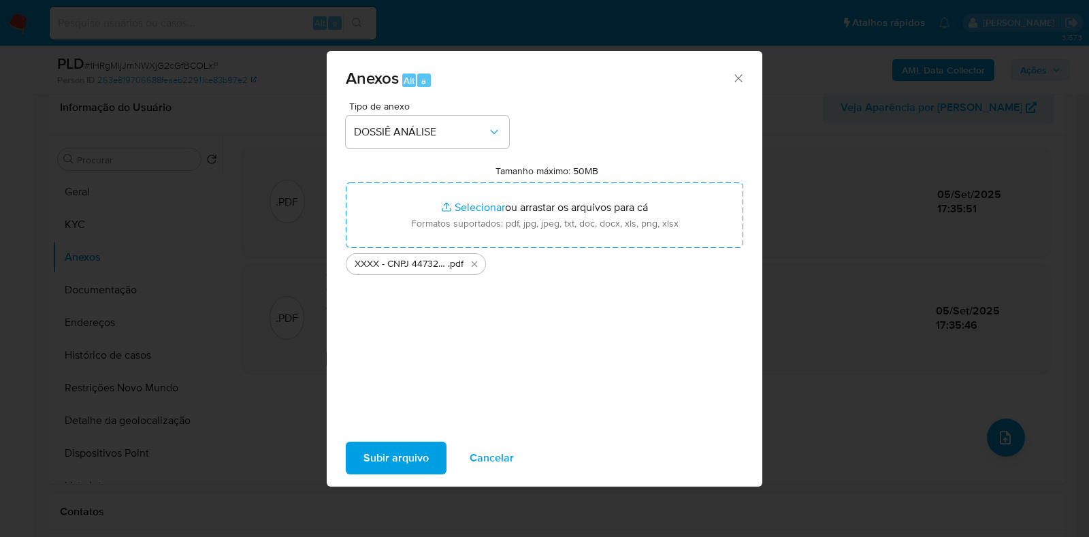
click at [413, 455] on span "Subir arquivo" at bounding box center [396, 458] width 65 height 30
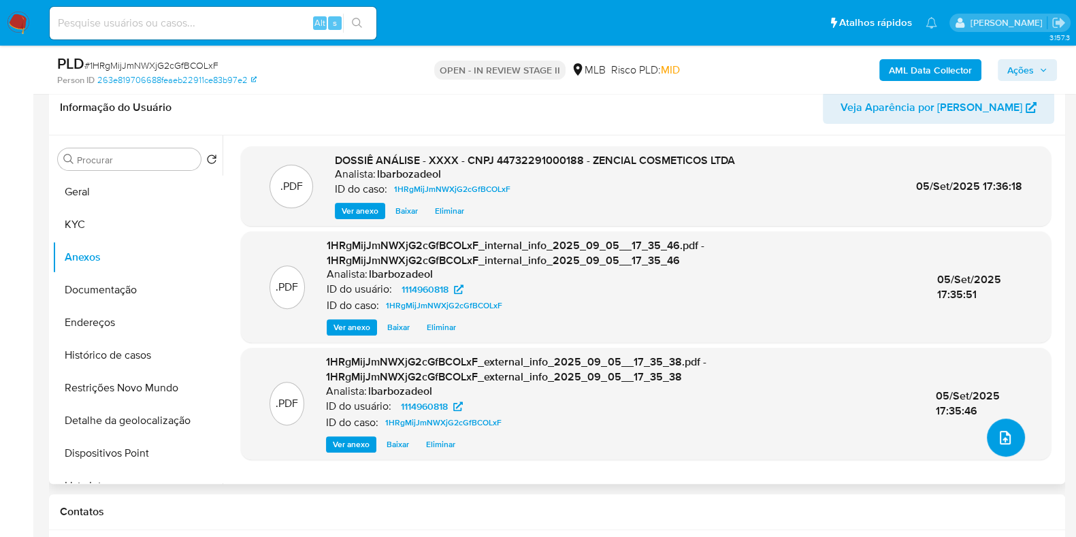
click at [1018, 443] on button "upload-file" at bounding box center [1006, 438] width 38 height 38
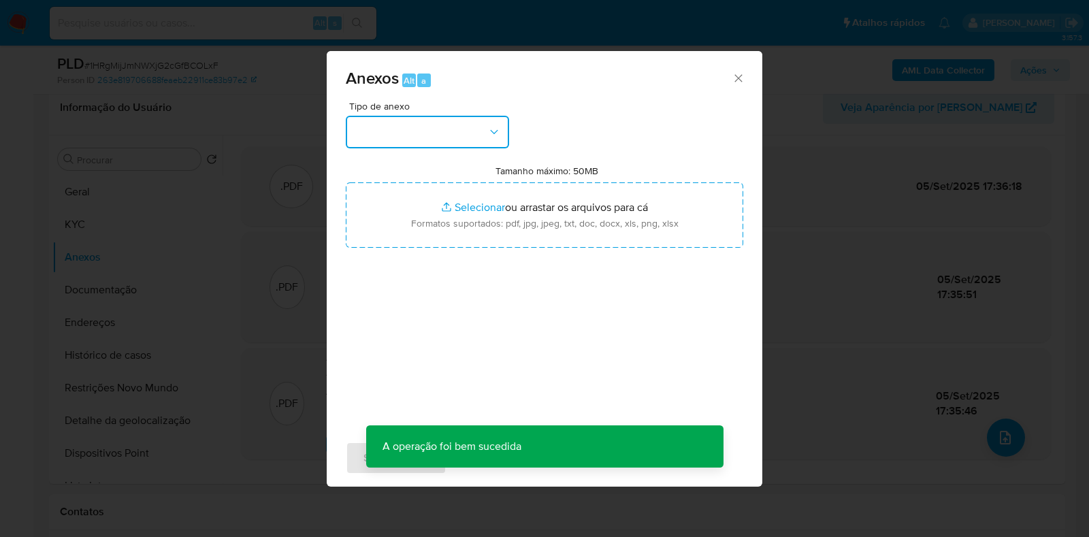
click at [479, 135] on button "button" at bounding box center [427, 132] width 163 height 33
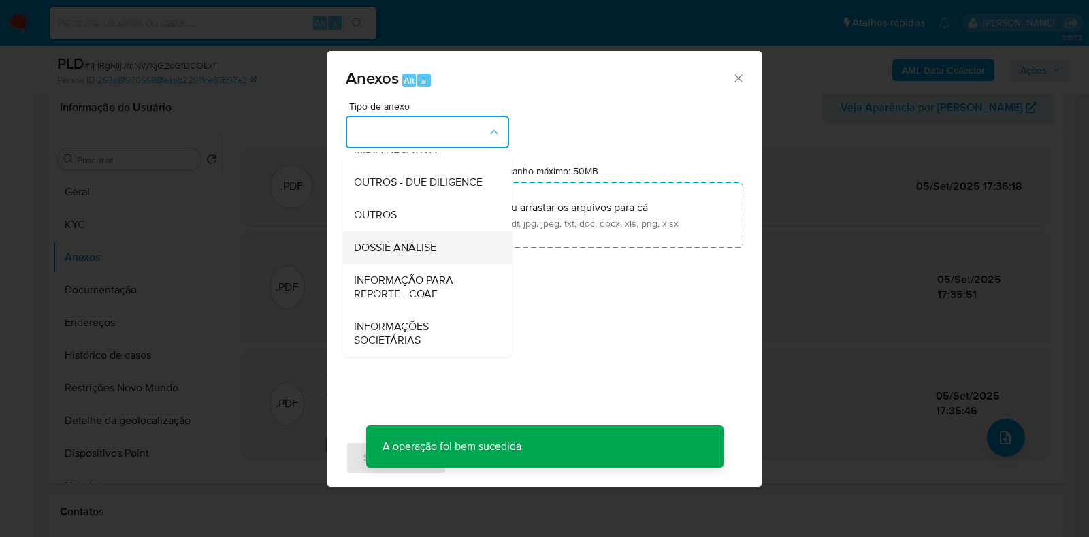
click at [431, 245] on span "DOSSIÊ ANÁLISE" at bounding box center [395, 248] width 82 height 14
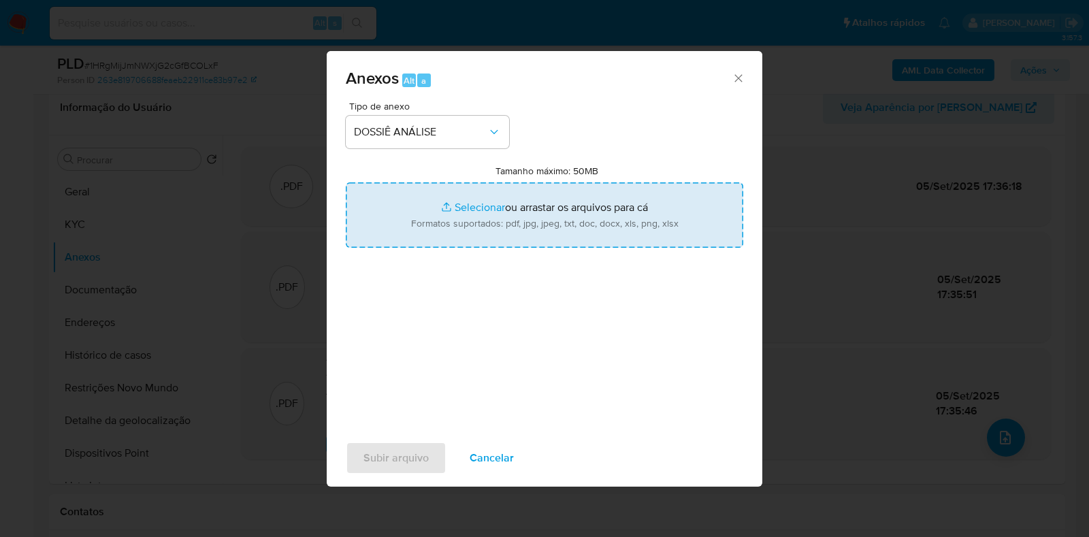
click at [456, 209] on input "Tamanho máximo: 50MB Selecionar arquivos" at bounding box center [545, 214] width 398 height 65
type input "C:\fakepath\Mulan 1114960818_2025_09_05_16_06_02.pdf"
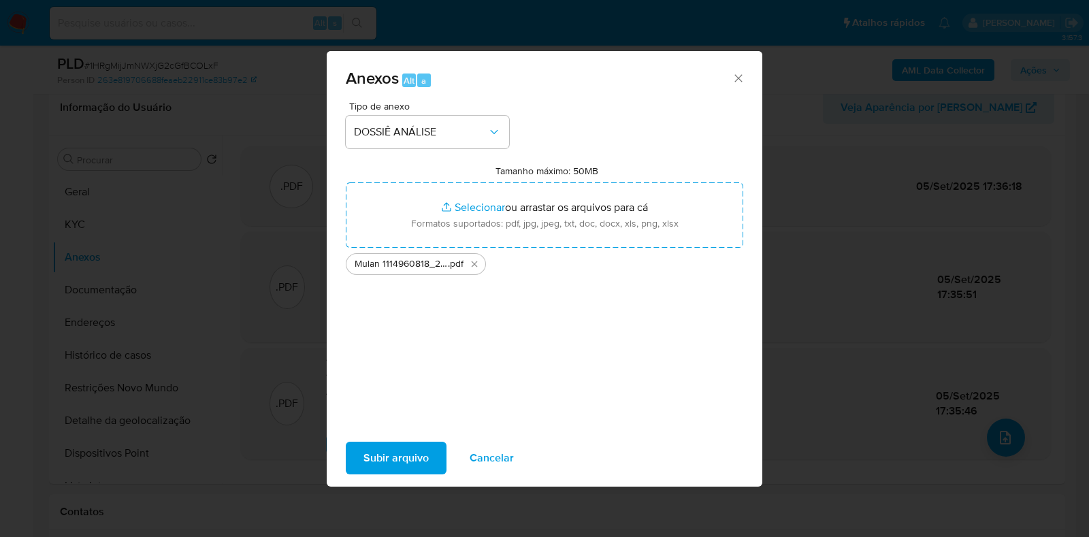
click at [402, 451] on span "Subir arquivo" at bounding box center [396, 458] width 65 height 30
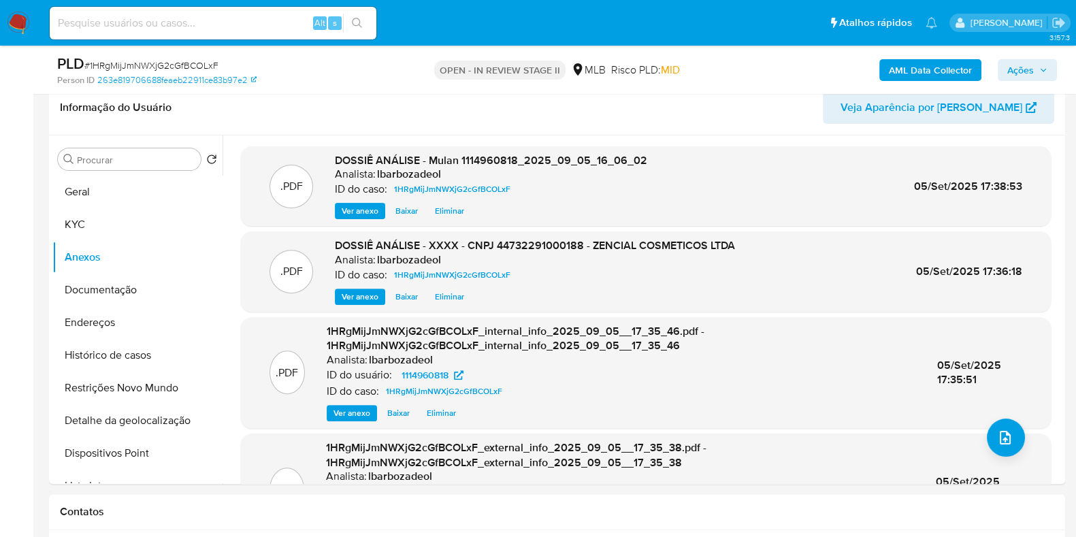
click at [1011, 65] on span "Ações" at bounding box center [1021, 70] width 27 height 22
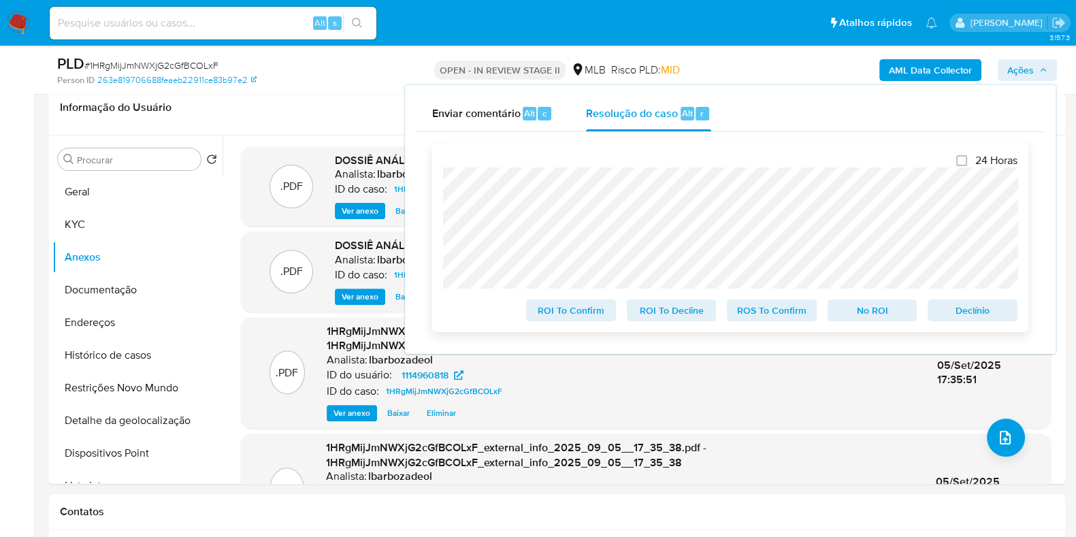
click at [869, 318] on span "No ROI" at bounding box center [872, 310] width 71 height 19
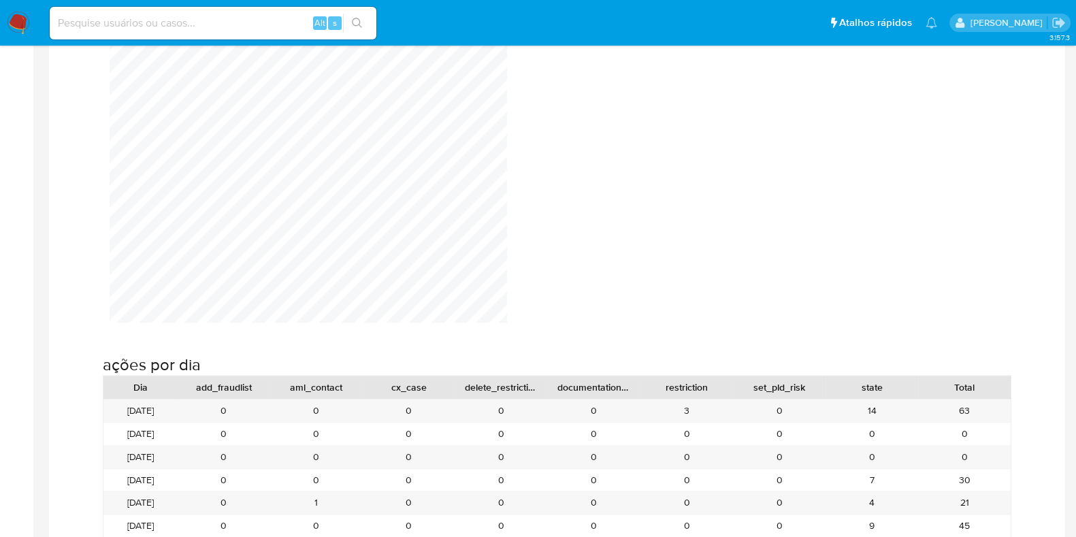
scroll to position [1447, 0]
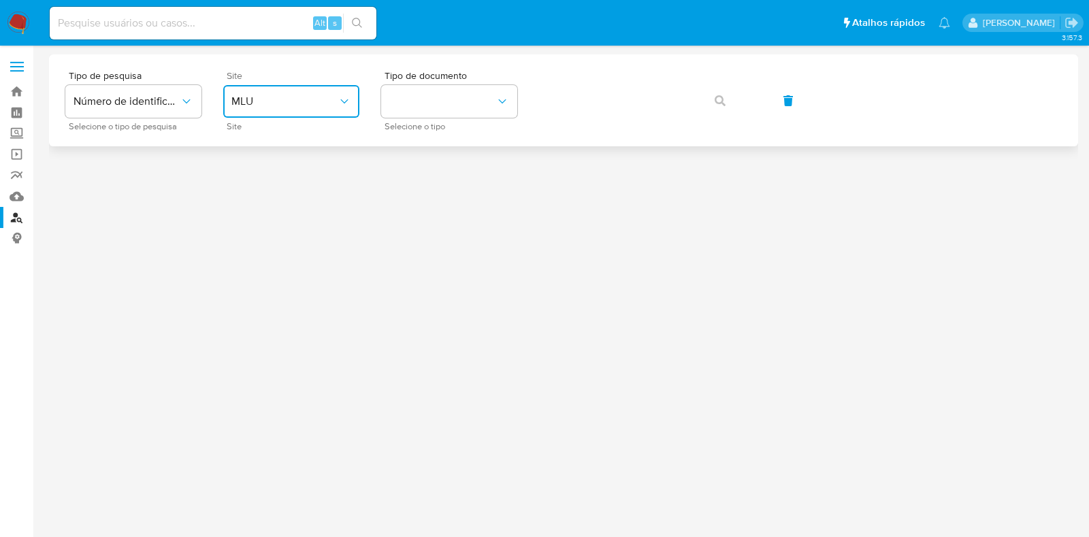
drag, startPoint x: 325, startPoint y: 94, endPoint x: 340, endPoint y: 116, distance: 27.0
click at [324, 95] on span "MLU" at bounding box center [284, 102] width 106 height 14
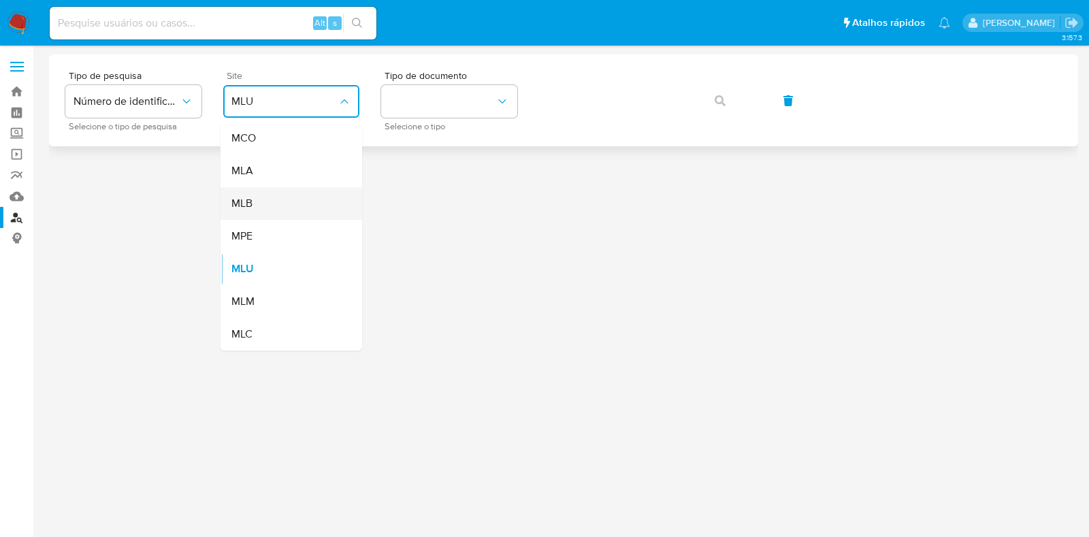
click at [319, 194] on div "MLB" at bounding box center [287, 203] width 112 height 33
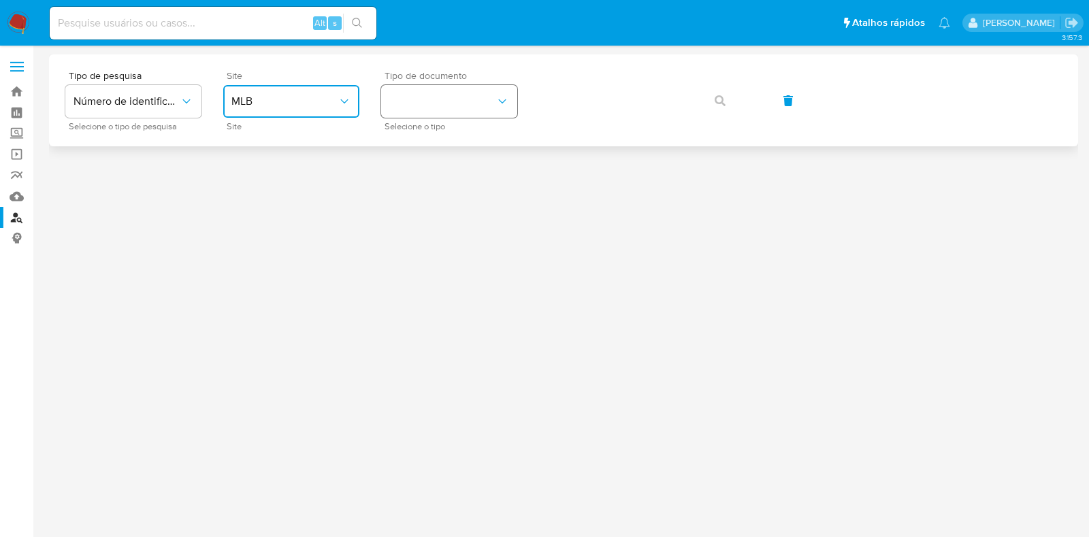
click at [429, 90] on button "identificationType" at bounding box center [449, 101] width 136 height 33
click at [470, 189] on div "CPF CPF" at bounding box center [445, 191] width 112 height 46
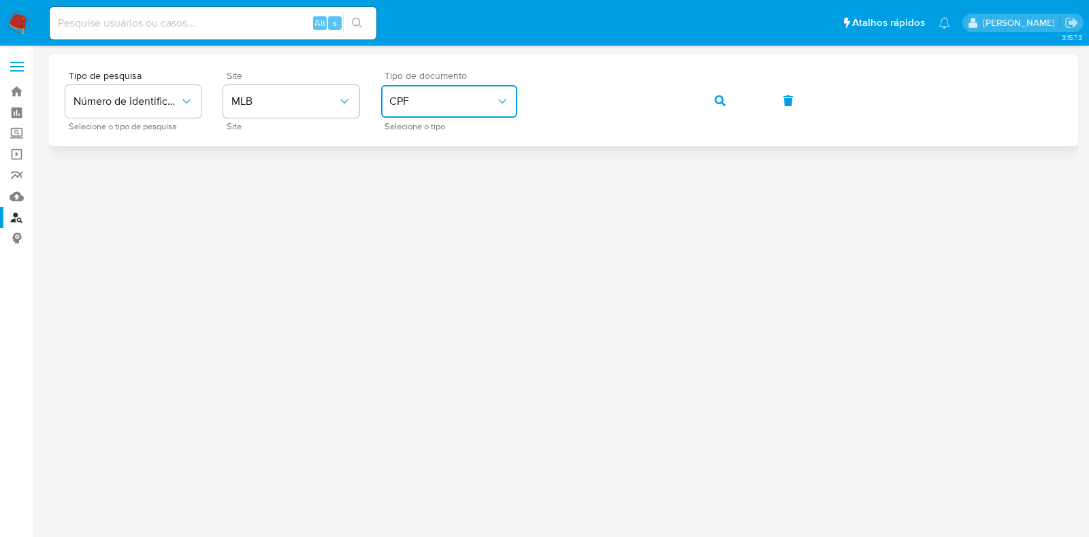
click at [715, 95] on icon "button" at bounding box center [720, 100] width 11 height 11
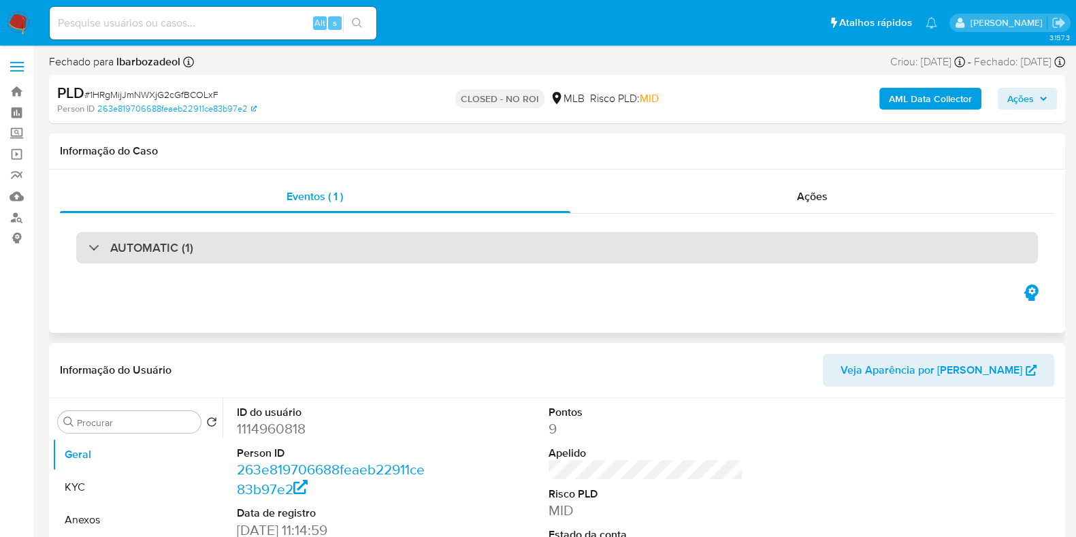
select select "10"
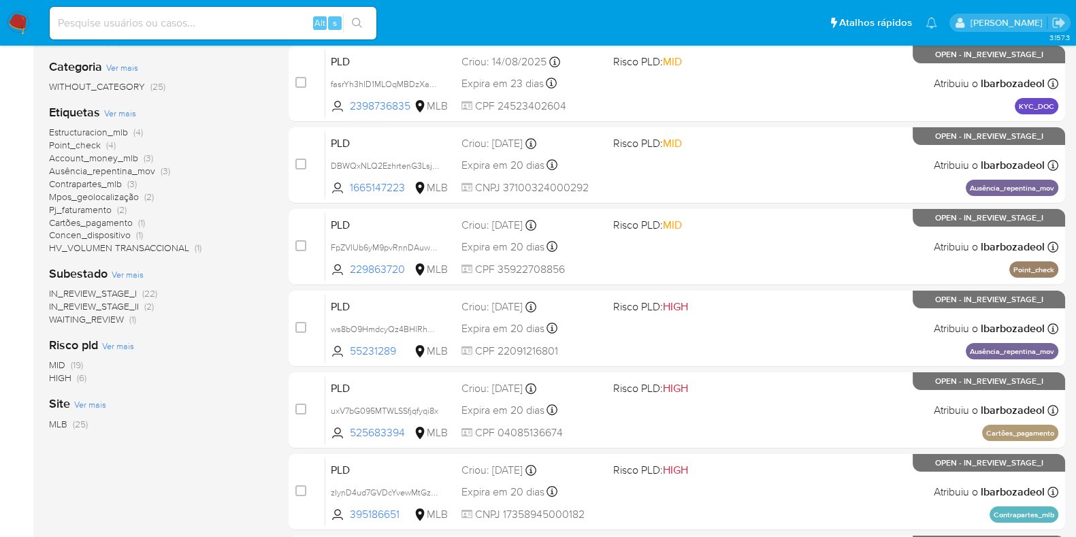
scroll to position [255, 0]
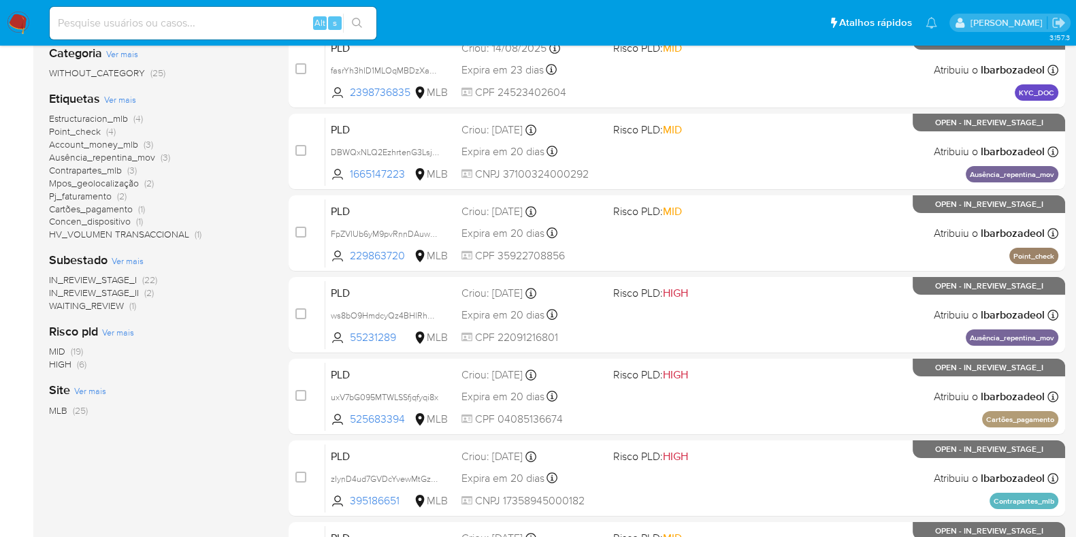
click at [80, 362] on span "(6)" at bounding box center [82, 364] width 10 height 14
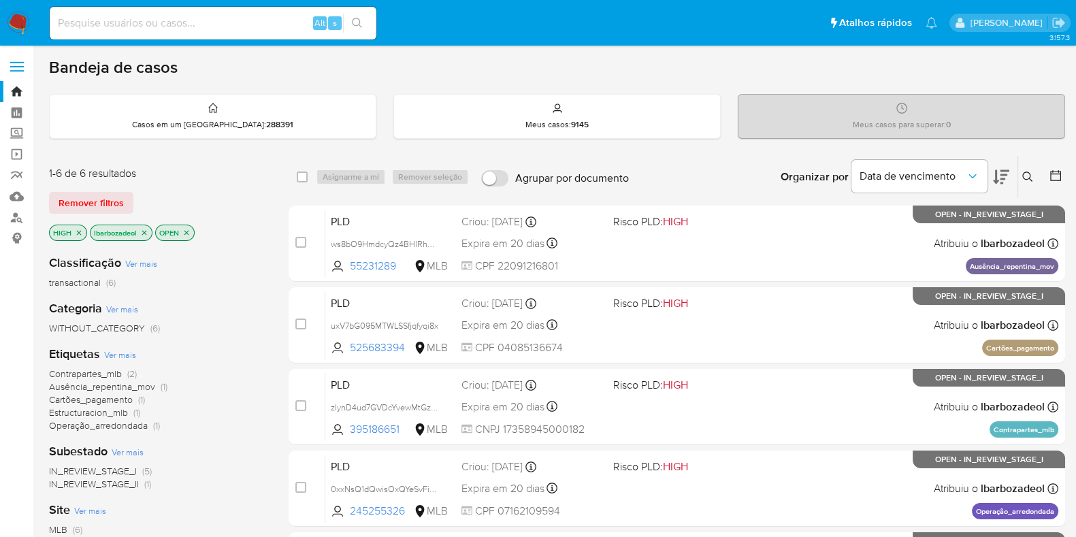
scroll to position [84, 0]
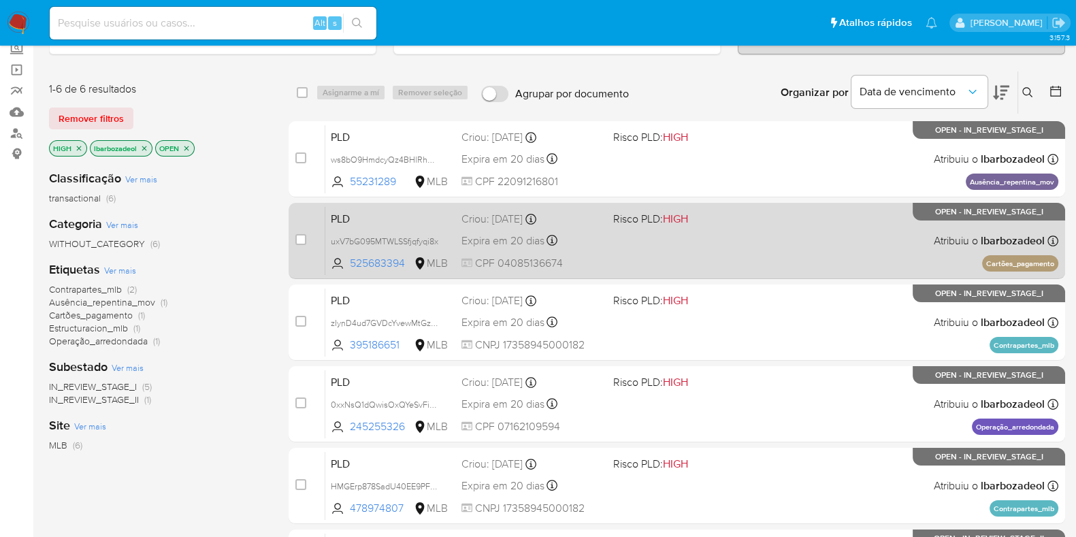
click at [735, 258] on div "PLD uxV7bG095MTWLSSfjqfyqi8x 525683394 MLB Risco PLD: HIGH Criou: [DATE] Criou:…" at bounding box center [691, 240] width 733 height 69
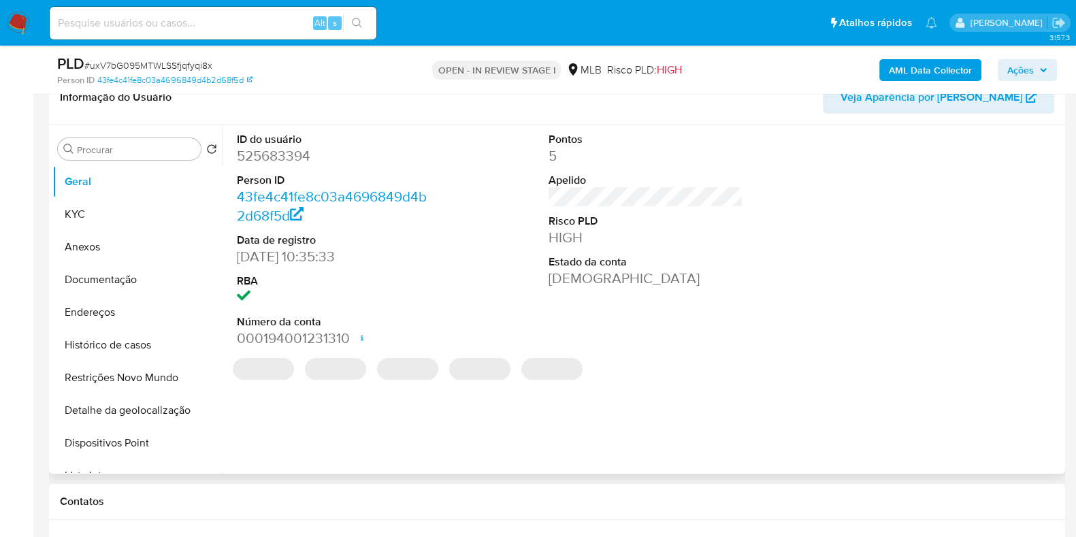
scroll to position [255, 0]
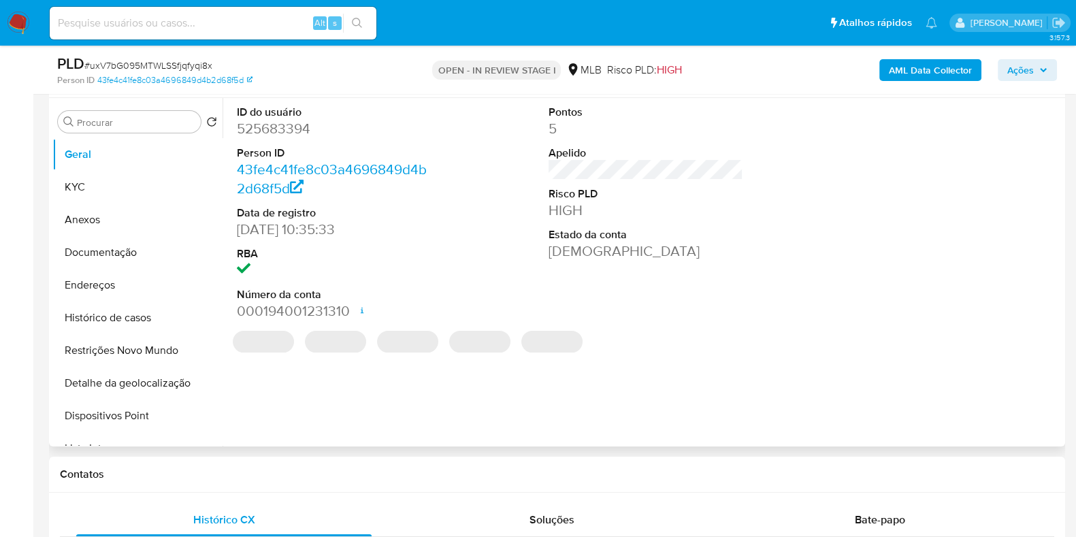
select select "10"
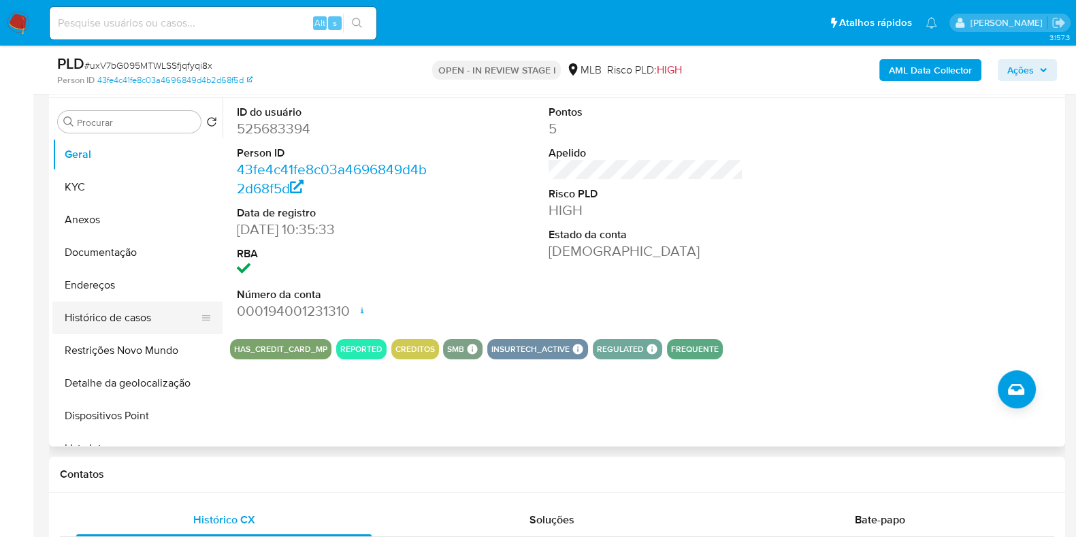
click at [155, 323] on button "Histórico de casos" at bounding box center [131, 318] width 159 height 33
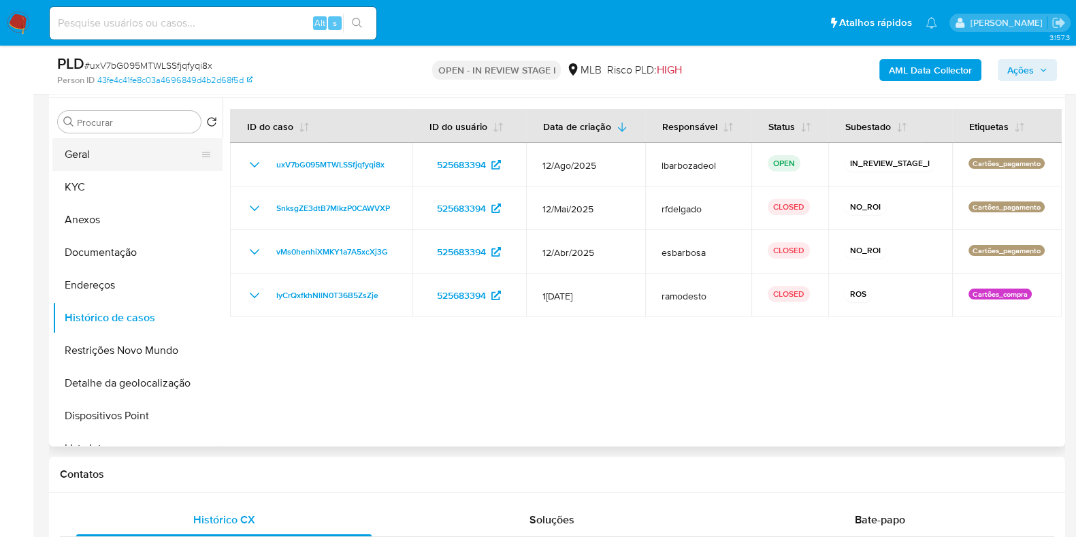
click at [110, 158] on button "Geral" at bounding box center [131, 154] width 159 height 33
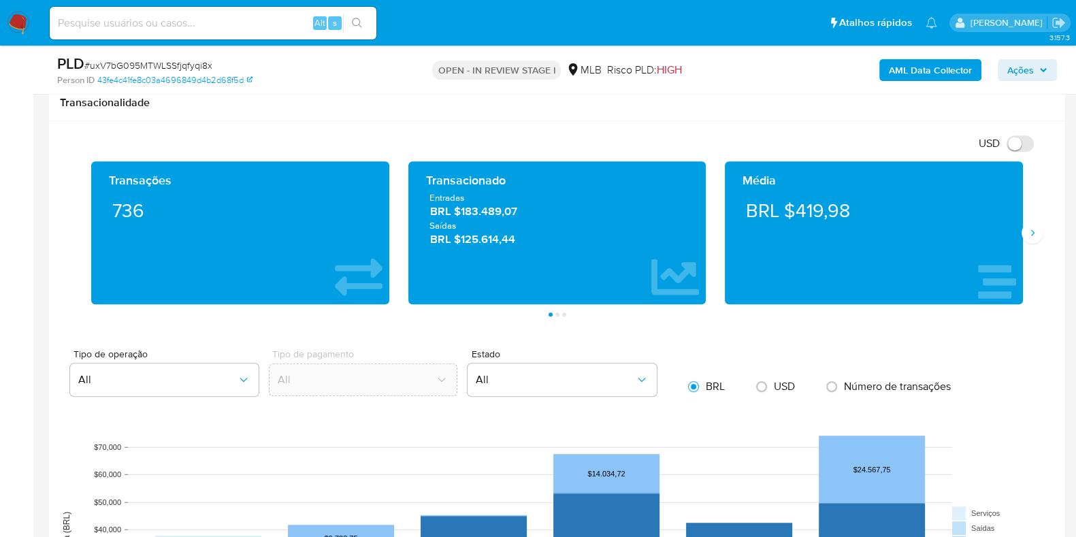
scroll to position [1191, 0]
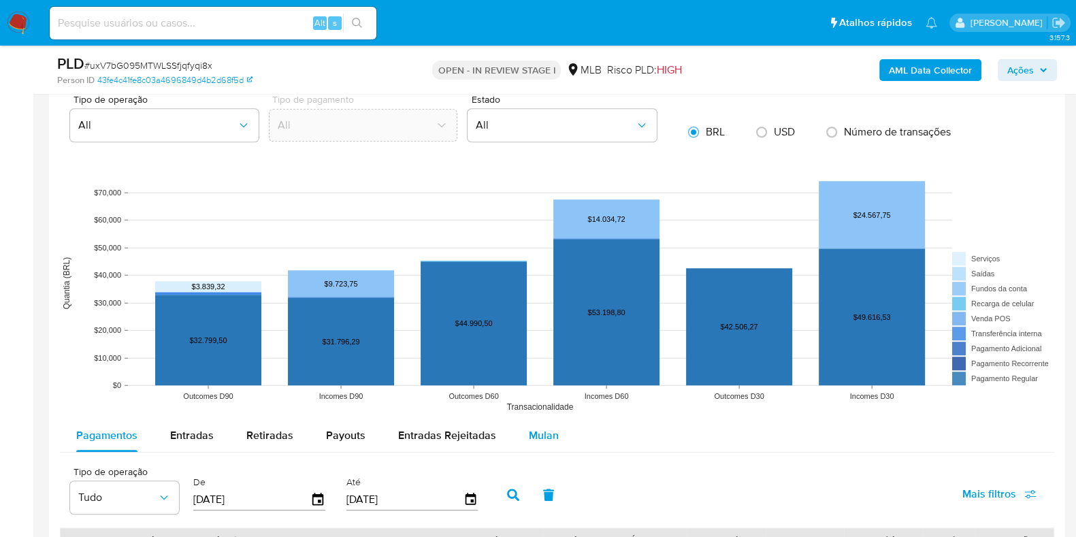
click at [520, 424] on button "Mulan" at bounding box center [544, 435] width 63 height 33
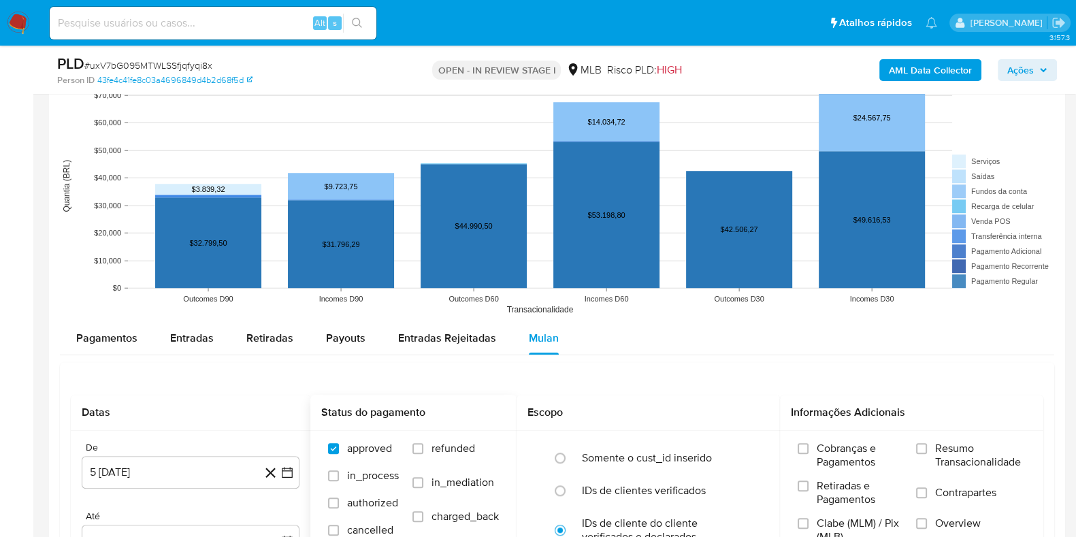
scroll to position [1361, 0]
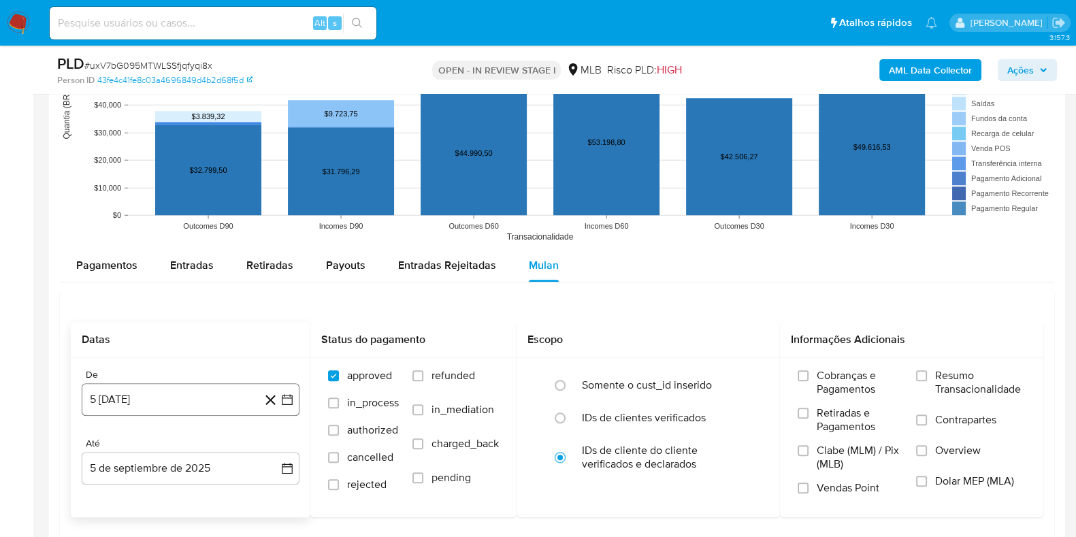
click at [206, 391] on button "5 [DATE]" at bounding box center [191, 399] width 218 height 33
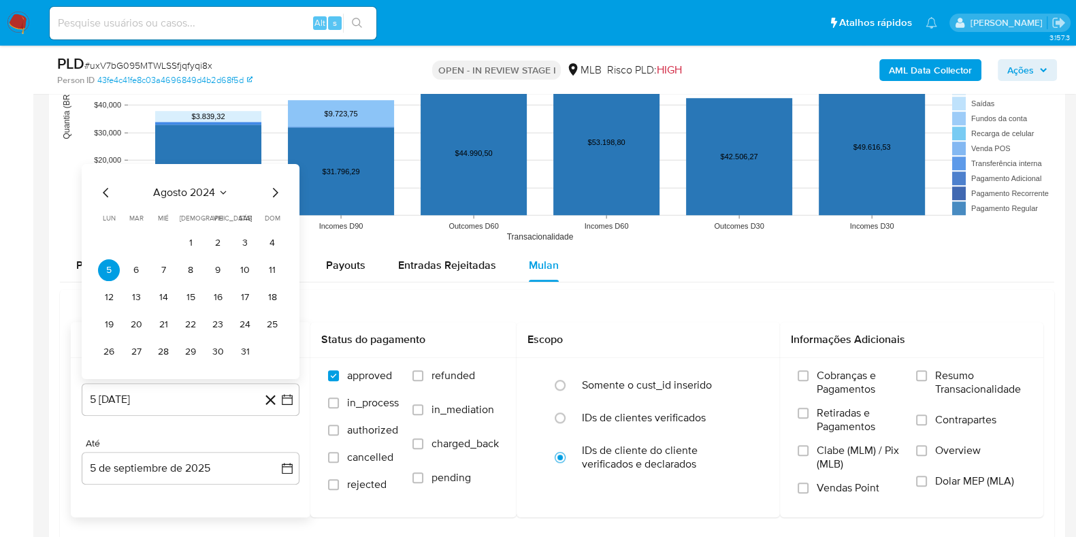
click at [194, 190] on span "agosto 2024" at bounding box center [184, 192] width 62 height 14
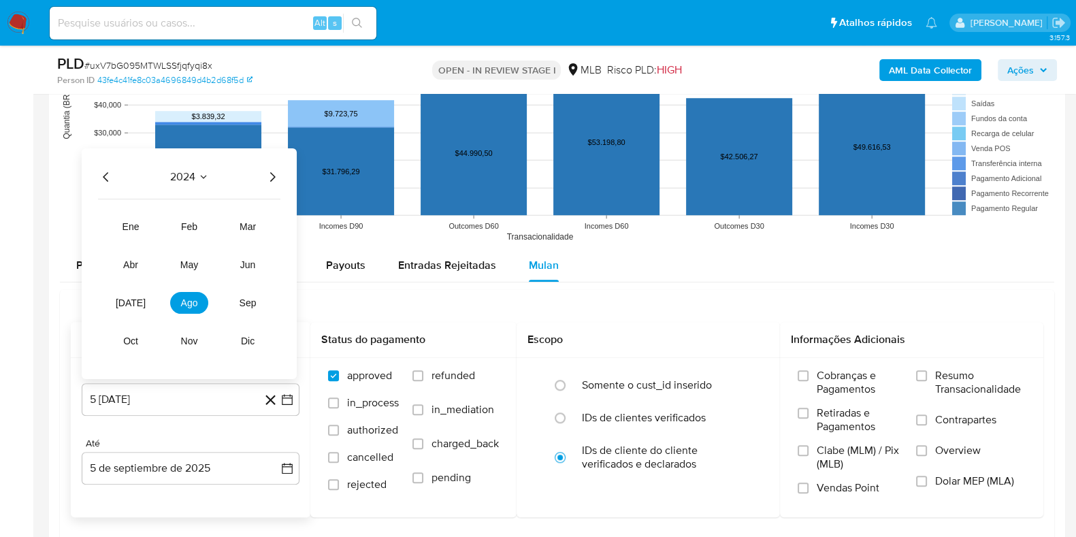
click at [273, 171] on icon "Año siguiente" at bounding box center [272, 176] width 16 height 16
click at [123, 296] on button "jul" at bounding box center [131, 302] width 38 height 22
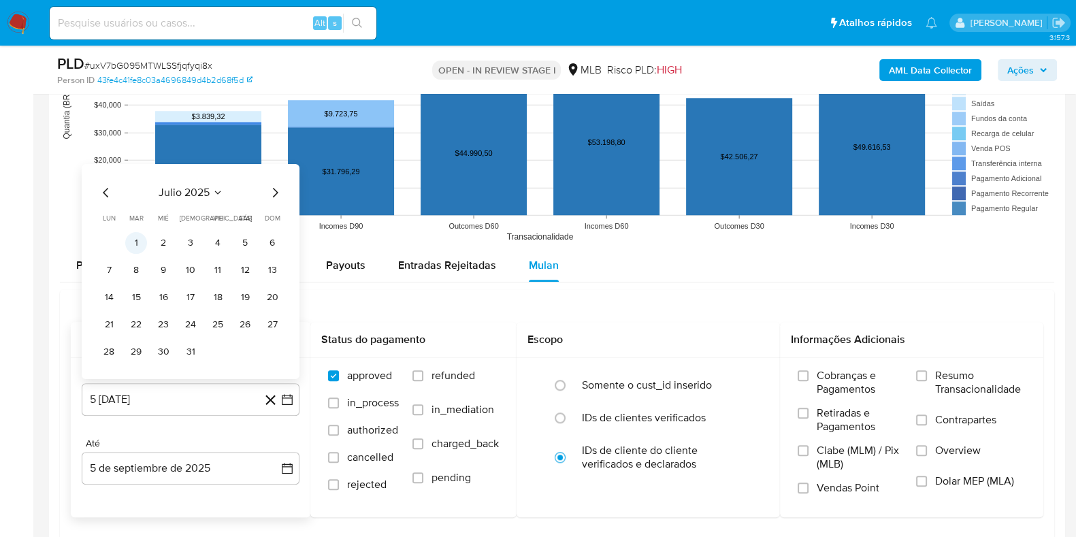
click at [135, 237] on button "1" at bounding box center [136, 242] width 22 height 22
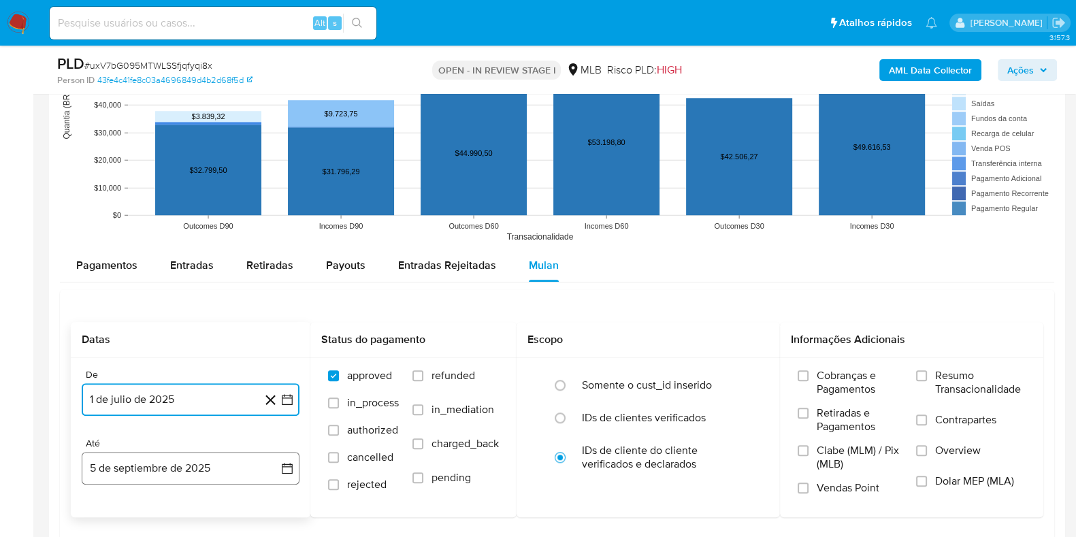
click at [191, 468] on button "5 de septiembre de 2025" at bounding box center [191, 468] width 218 height 33
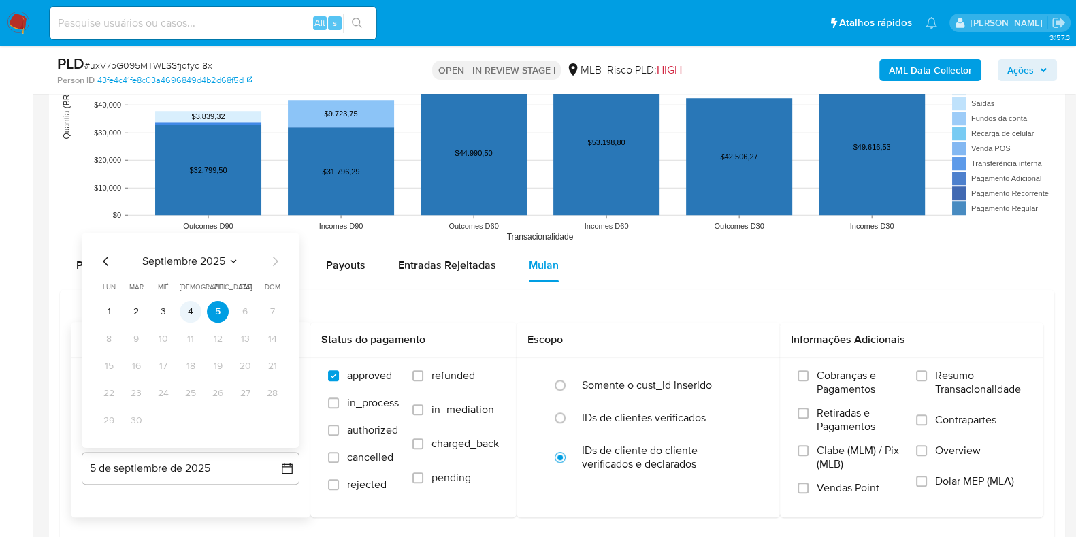
click at [192, 308] on button "4" at bounding box center [191, 311] width 22 height 22
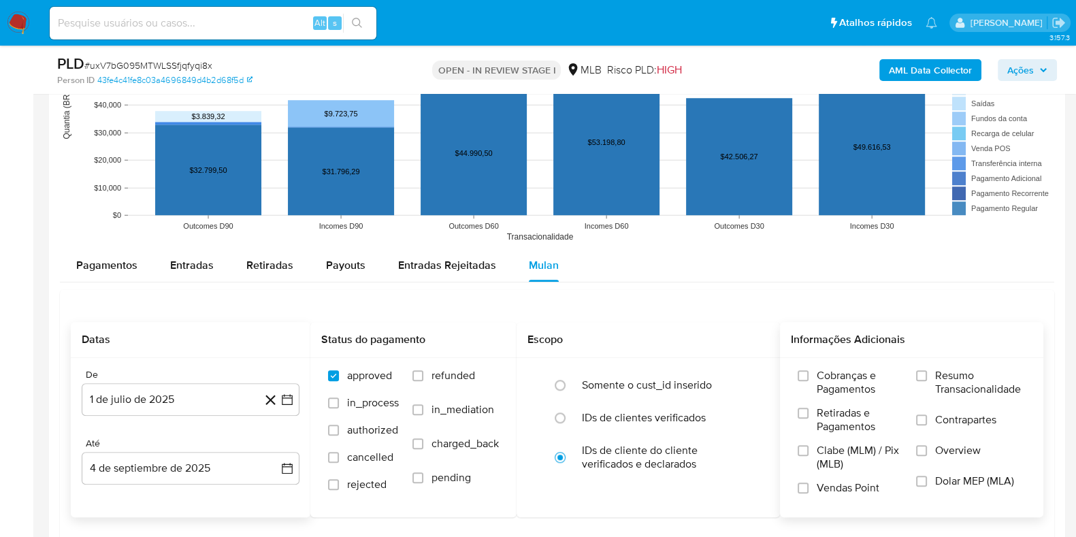
click at [993, 372] on span "Resumo Transacionalidade" at bounding box center [981, 382] width 91 height 27
click at [927, 372] on input "Resumo Transacionalidade" at bounding box center [921, 375] width 11 height 11
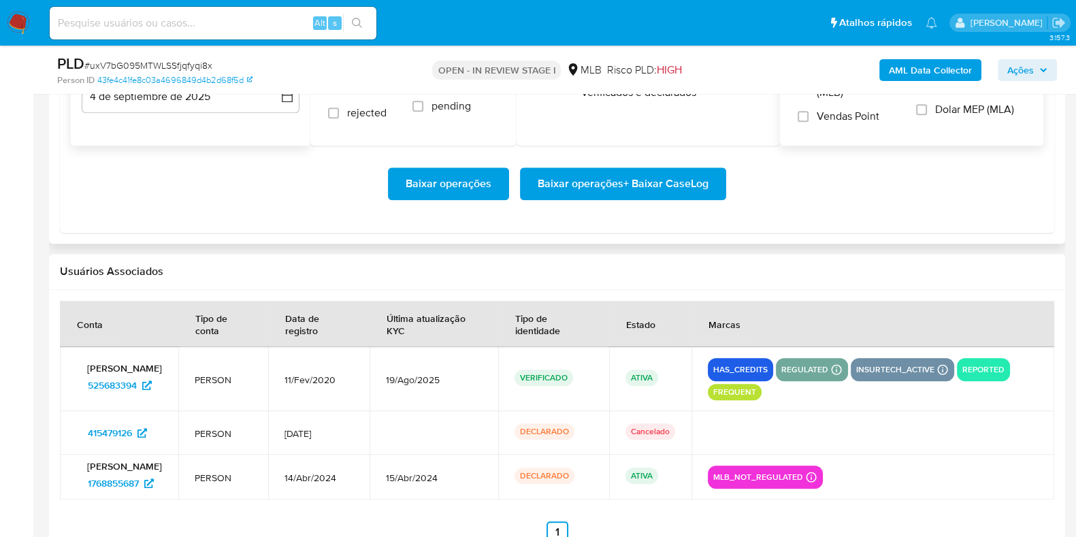
scroll to position [1551, 0]
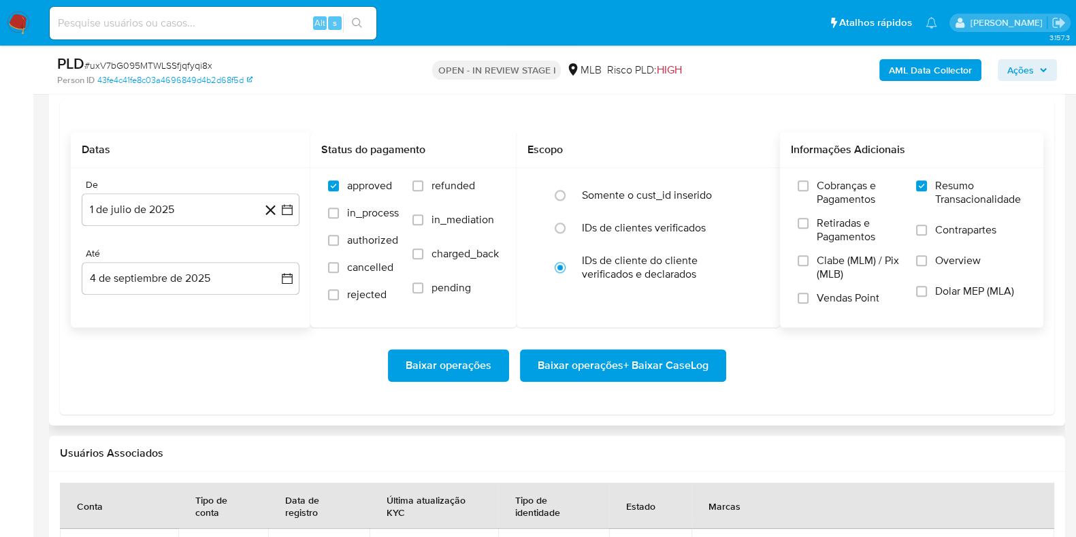
click at [630, 366] on span "Baixar operações + Baixar CaseLog" at bounding box center [623, 366] width 171 height 30
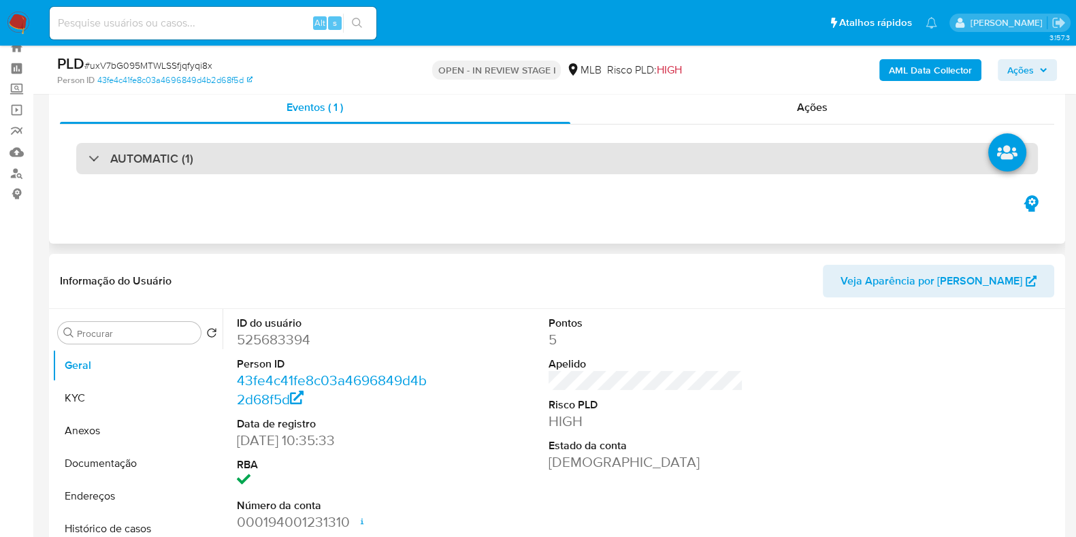
scroll to position [43, 0]
click at [535, 159] on div "AUTOMATIC (1)" at bounding box center [557, 159] width 962 height 31
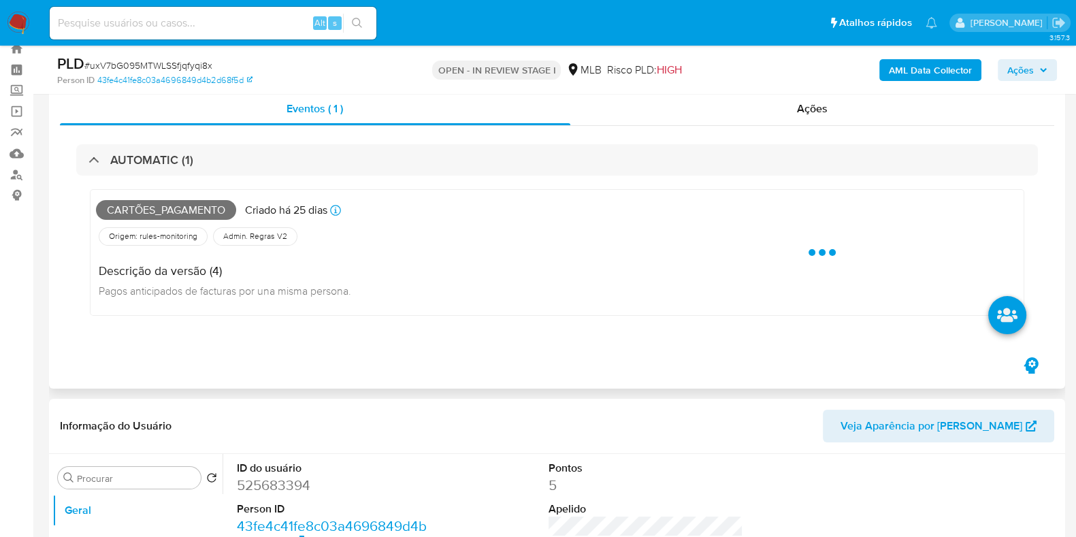
click at [192, 209] on span "Cartões_pagamento" at bounding box center [166, 210] width 140 height 20
copy span "Cartões_pagamento"
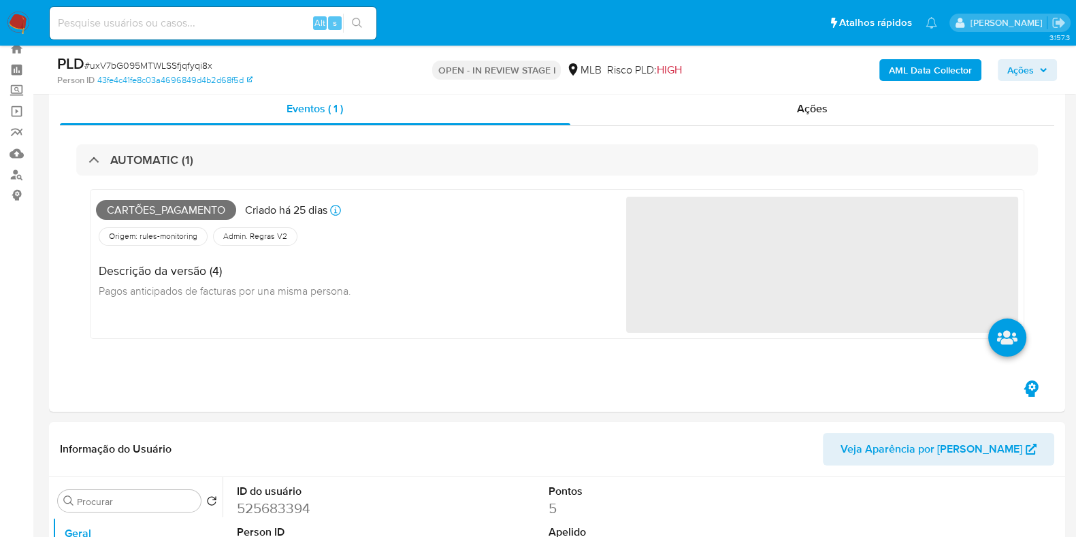
click at [1038, 56] on div "AML Data Collector Ações" at bounding box center [893, 70] width 330 height 32
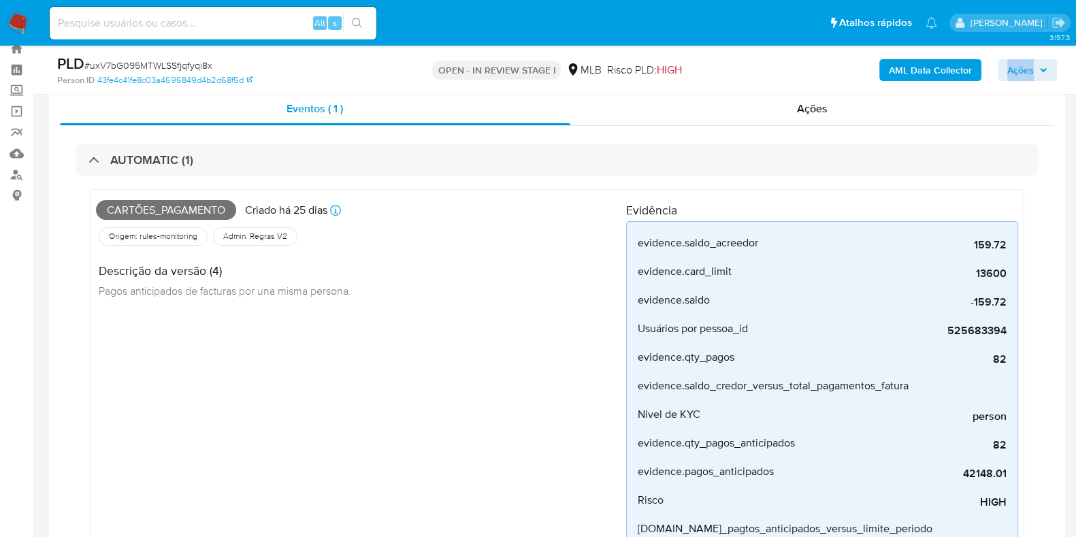
click at [1038, 56] on div "AML Data Collector Ações" at bounding box center [893, 70] width 330 height 32
click at [1032, 70] on span "Ações" at bounding box center [1021, 70] width 27 height 22
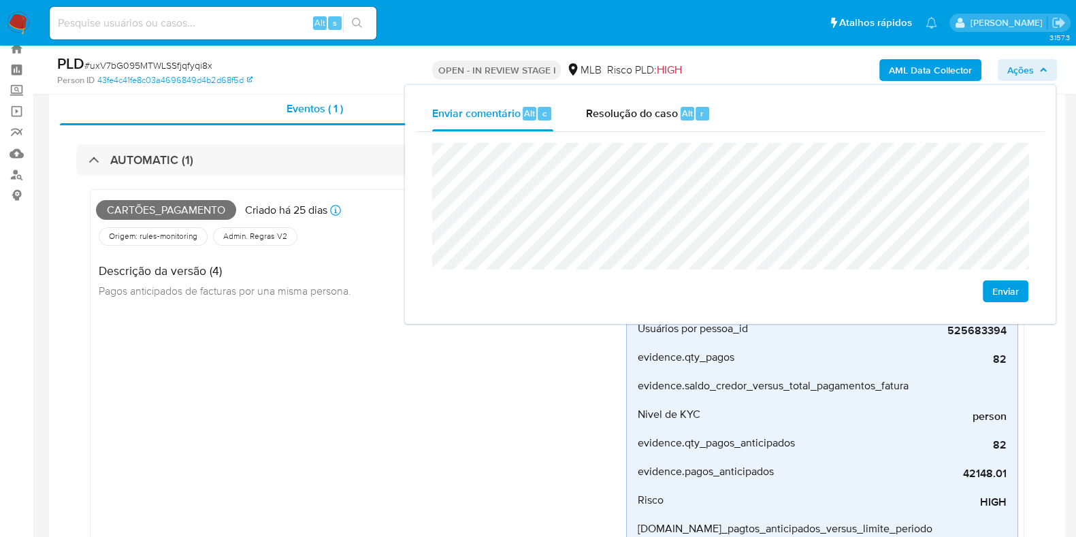
click at [253, 299] on div "Descrição da versão (4) Pagos anticipados de facturas por una misma persona." at bounding box center [229, 279] width 266 height 61
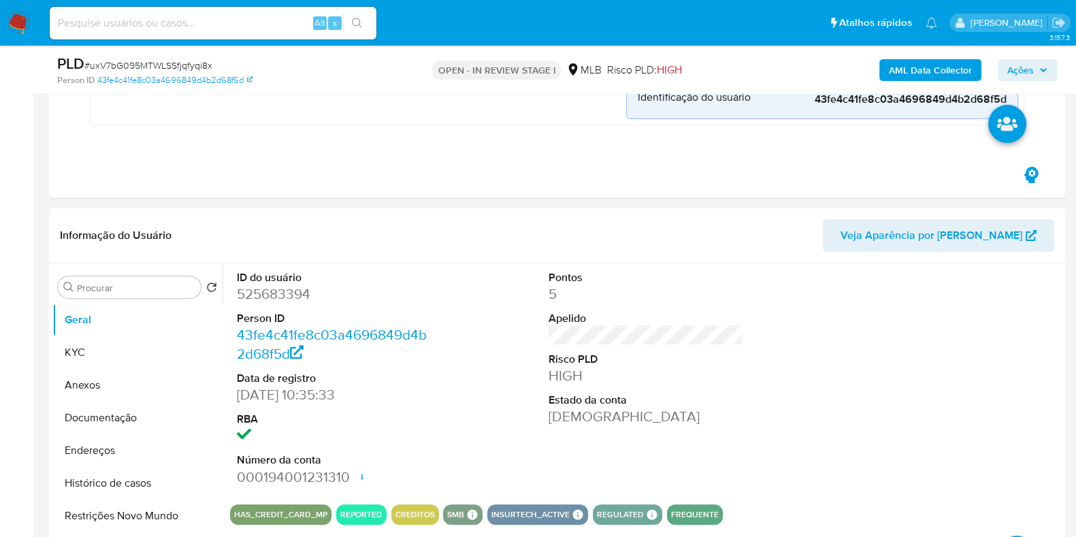
scroll to position [639, 0]
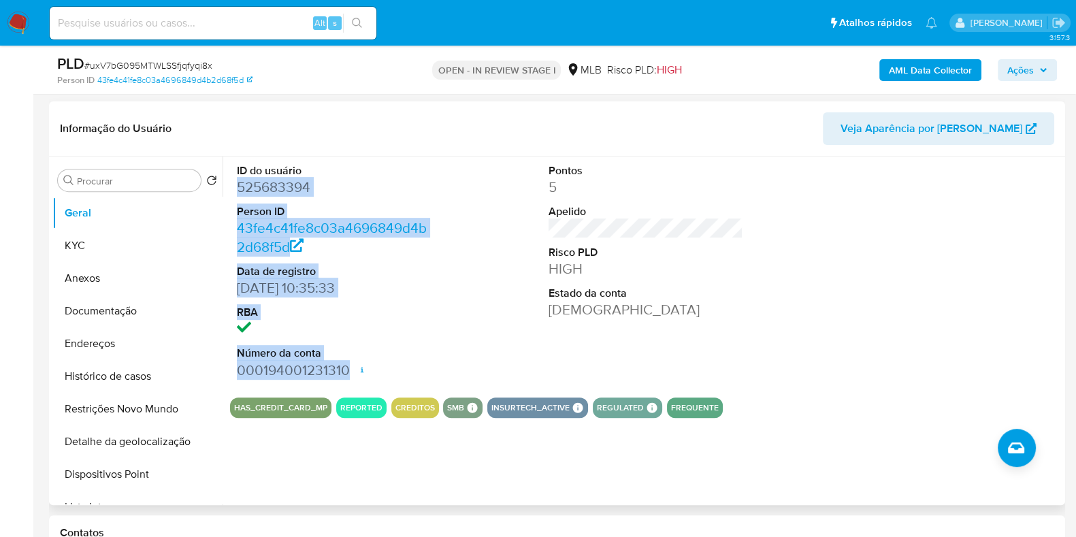
drag, startPoint x: 236, startPoint y: 178, endPoint x: 347, endPoint y: 366, distance: 218.5
click at [347, 366] on div "ID do usuário 525683394 Person ID 43fe4c41fe8c03a4696849d4b2d68f5d Data de regi…" at bounding box center [334, 272] width 208 height 230
copy dl "525683394 Person ID 43fe4c41fe8c03a4696849d4b2d68f5d Data de registro 11/02/202…"
click at [428, 155] on div "Informação do Usuário Veja Aparência por Pessoa" at bounding box center [557, 128] width 1017 height 55
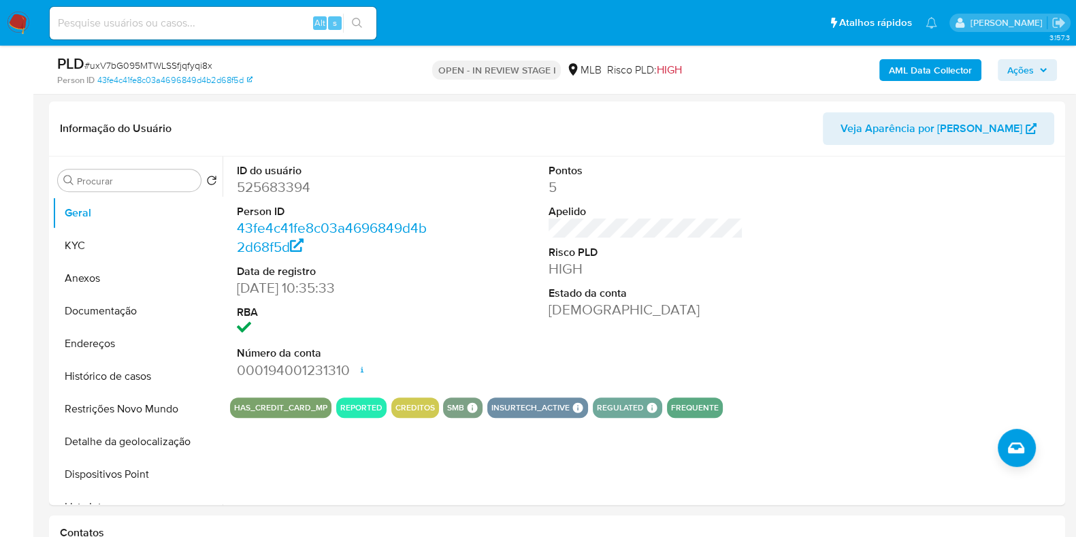
click at [1032, 73] on span "Ações" at bounding box center [1021, 70] width 27 height 22
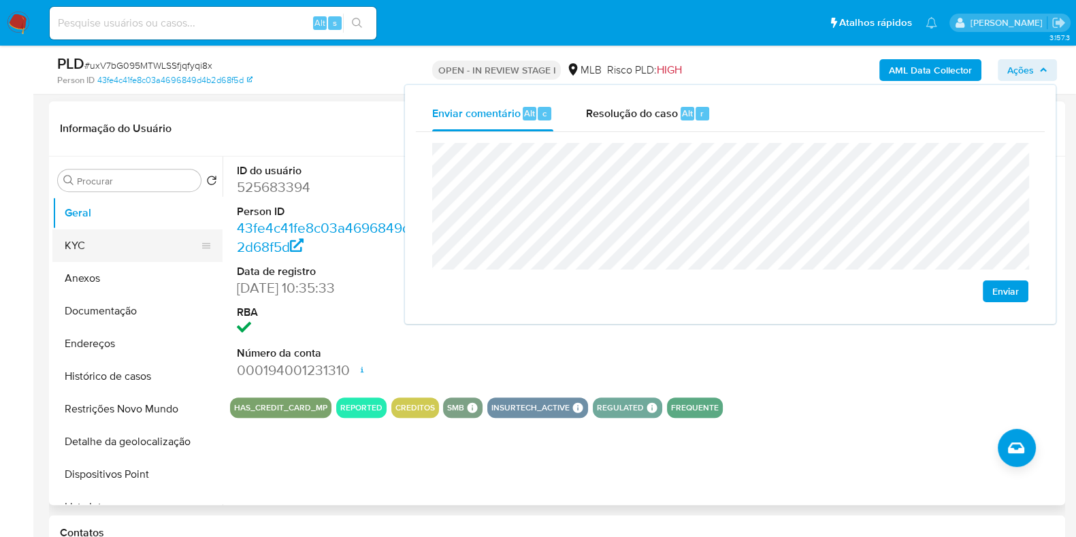
click at [112, 257] on button "KYC" at bounding box center [131, 245] width 159 height 33
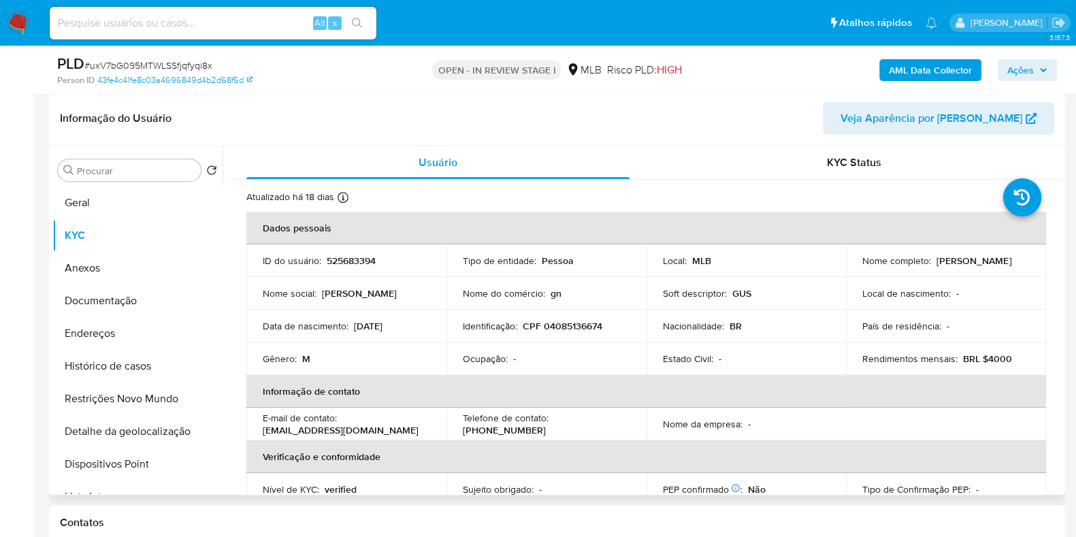
scroll to position [650, 0]
click at [582, 323] on p "CPF 04085136674" at bounding box center [563, 325] width 80 height 12
copy p "04085136674"
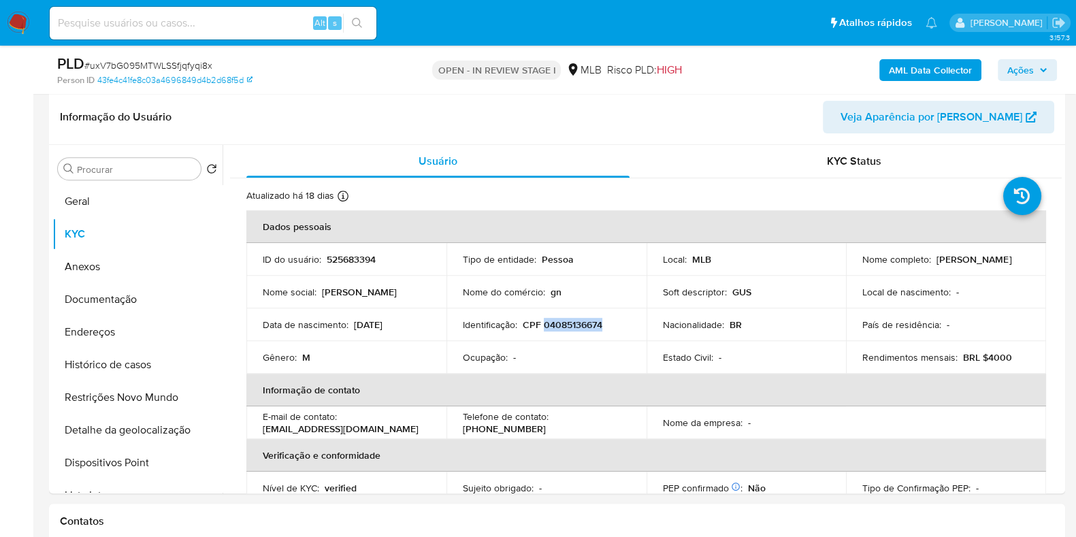
click at [1021, 77] on span "Ações" at bounding box center [1021, 70] width 27 height 22
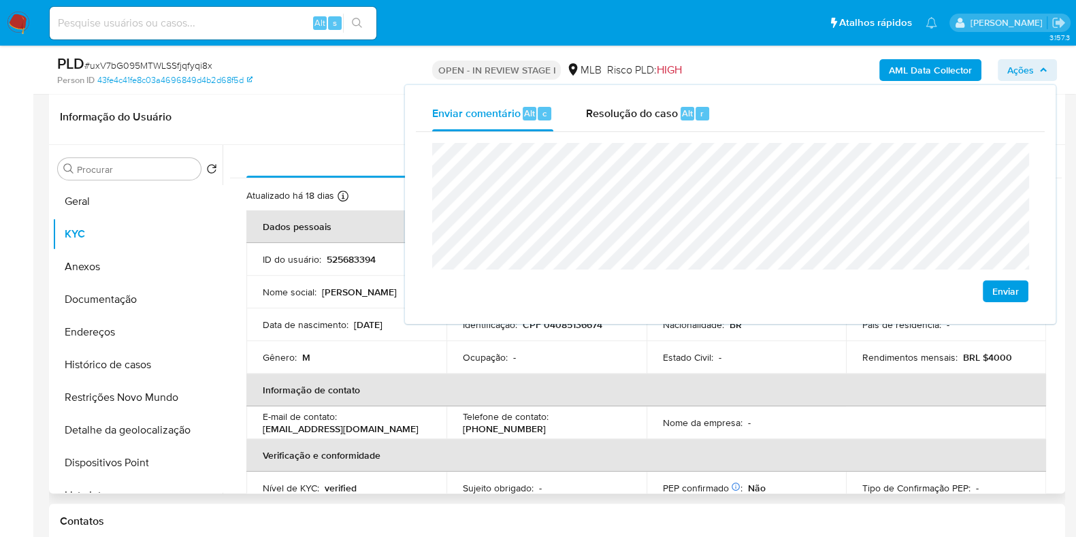
click at [518, 386] on th "Informação de contato" at bounding box center [646, 390] width 800 height 33
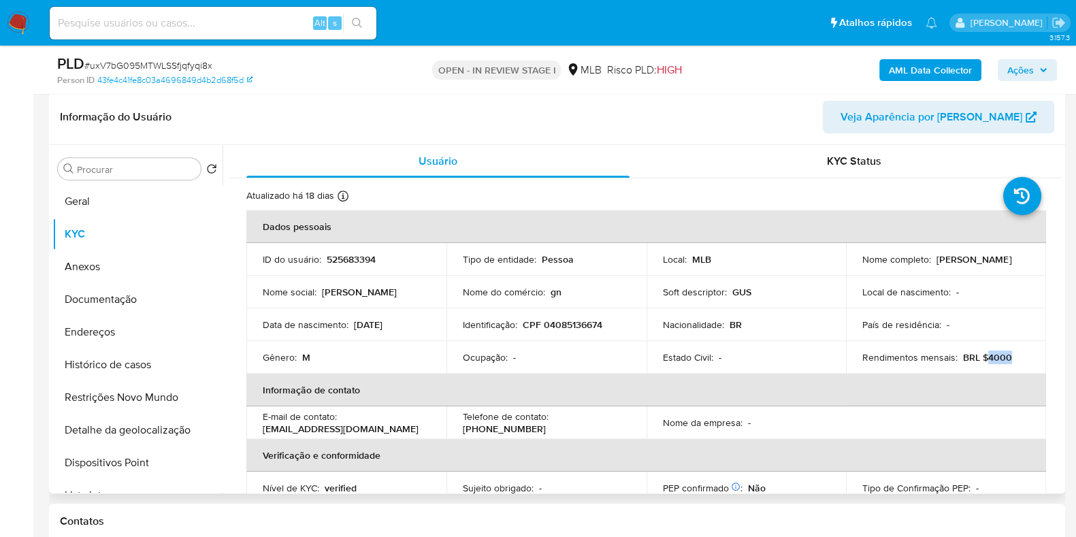
drag, startPoint x: 985, startPoint y: 357, endPoint x: 1018, endPoint y: 349, distance: 34.3
click at [1015, 351] on div "Rendimentos mensais : BRL $4000" at bounding box center [946, 357] width 167 height 12
copy p "4000"
click at [1042, 63] on span "Ações" at bounding box center [1028, 70] width 40 height 19
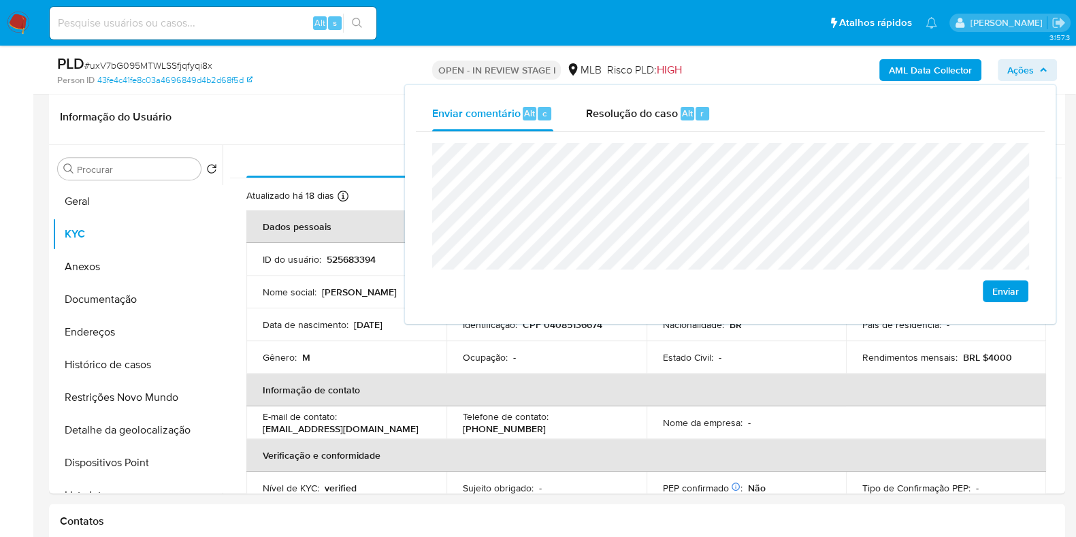
click at [0, 0] on lt-span "Uberl â ndia" at bounding box center [0, 0] width 0 height 0
drag, startPoint x: 831, startPoint y: 291, endPoint x: 837, endPoint y: 289, distance: 7.3
click at [831, 292] on div "Enviar" at bounding box center [730, 222] width 596 height 159
click at [0, 0] on lt-em "de" at bounding box center [0, 0] width 0 height 0
click at [305, 115] on header "Informação do Usuário Veja Aparência por Pessoa" at bounding box center [557, 117] width 995 height 33
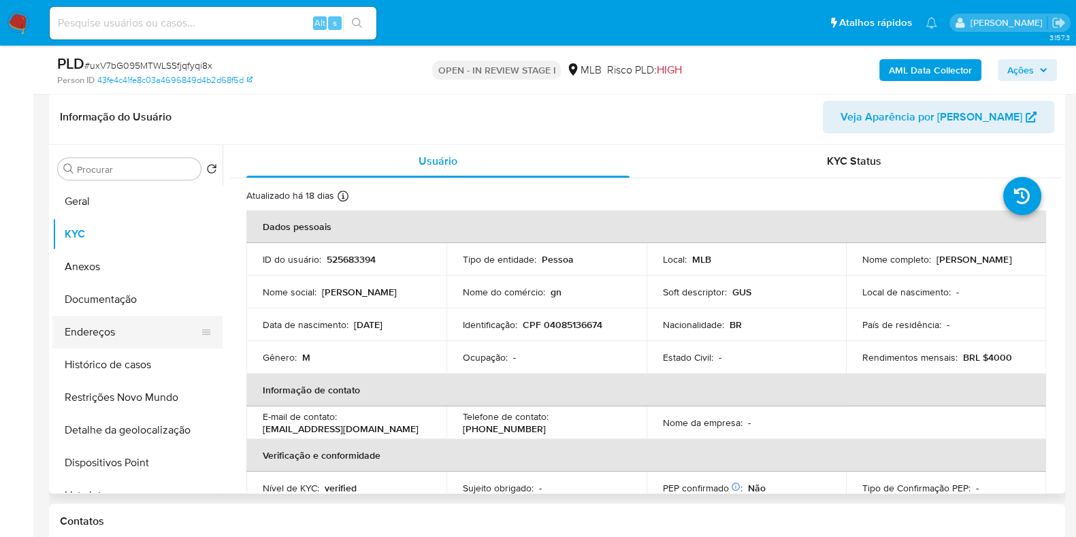
click at [99, 342] on button "Endereços" at bounding box center [131, 332] width 159 height 33
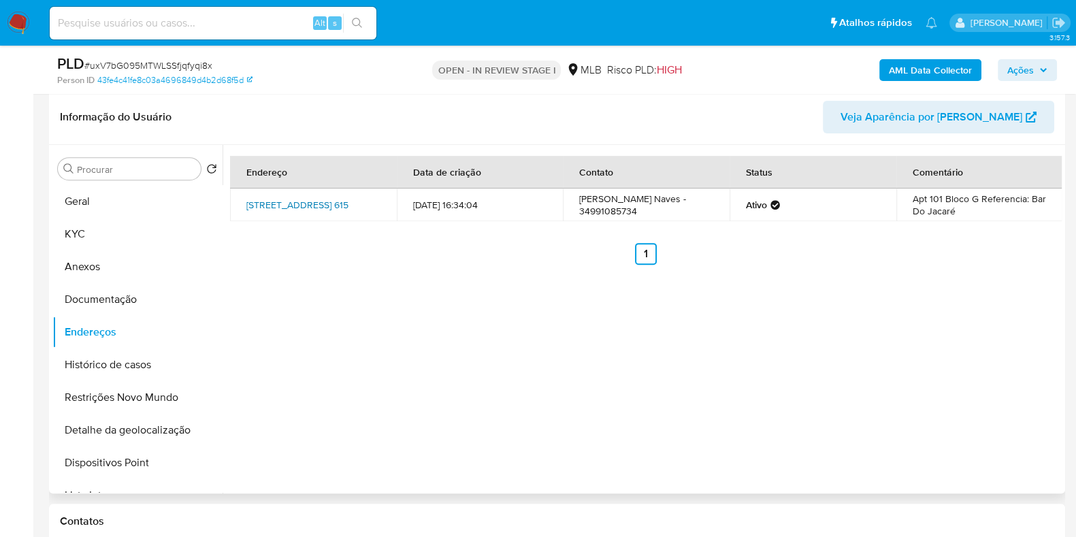
click at [283, 198] on link "Avenida Maestro Vila Lobos 615, Uberlândia, Minas Gerais, 38412028, Brasil 615" at bounding box center [297, 205] width 102 height 14
click at [143, 296] on button "Documentação" at bounding box center [131, 299] width 159 height 33
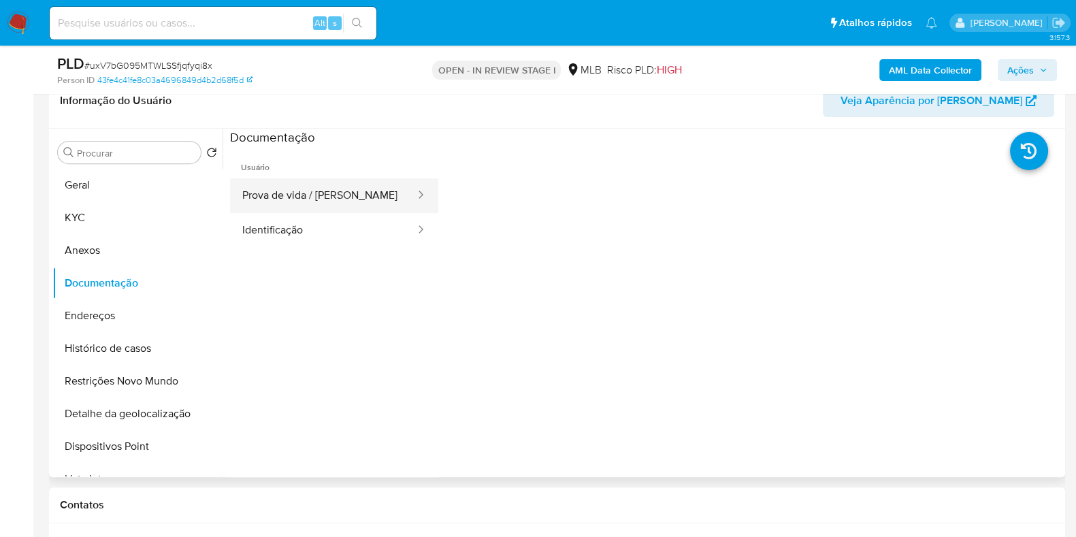
click at [335, 195] on button "Prova de vida / Selfie" at bounding box center [323, 195] width 187 height 35
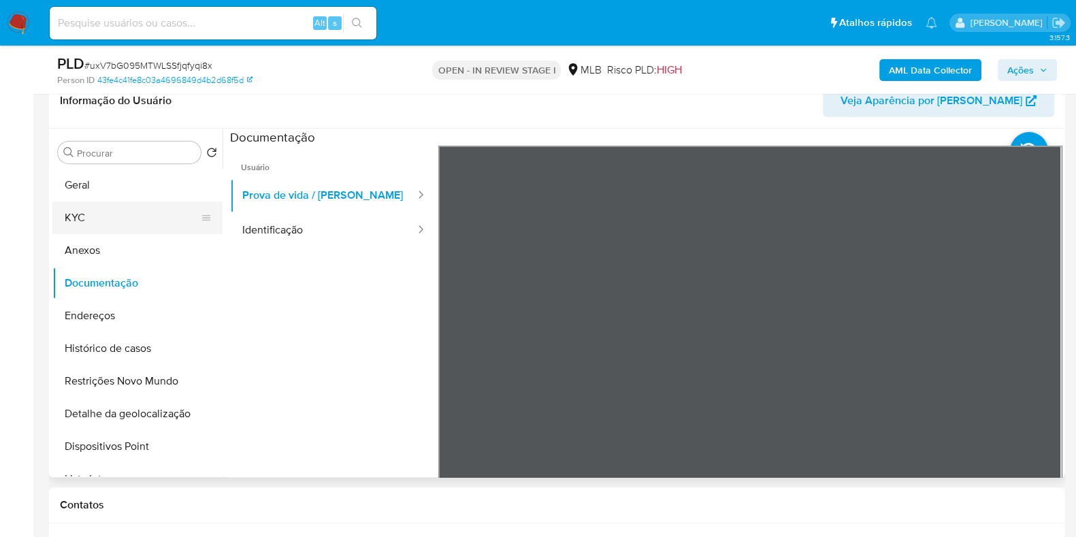
click at [88, 216] on button "KYC" at bounding box center [131, 218] width 159 height 33
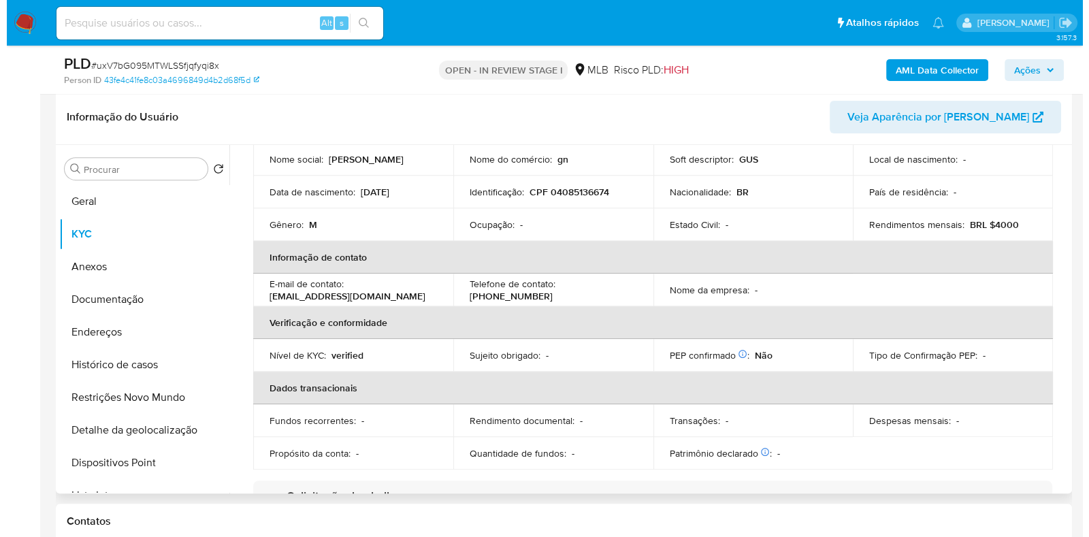
scroll to position [0, 0]
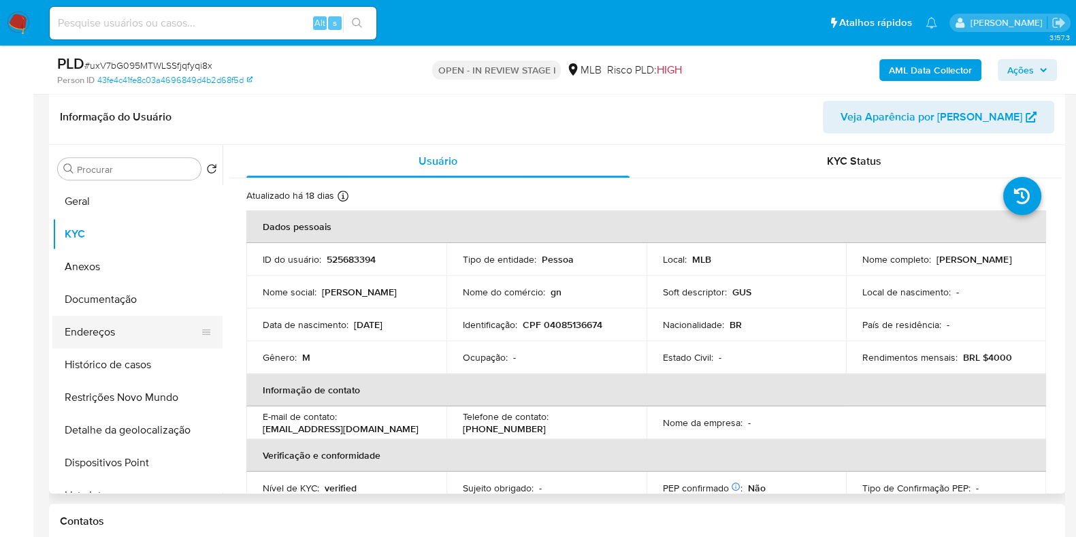
click at [117, 334] on button "Endereços" at bounding box center [131, 332] width 159 height 33
click at [117, 349] on button "Histórico de casos" at bounding box center [137, 365] width 170 height 33
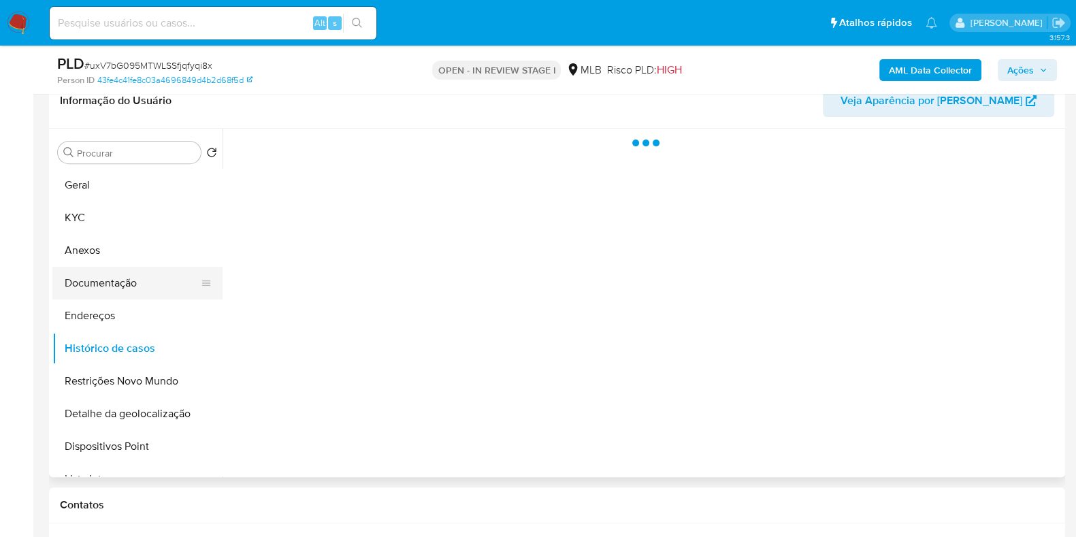
click at [122, 274] on button "Documentação" at bounding box center [131, 283] width 159 height 33
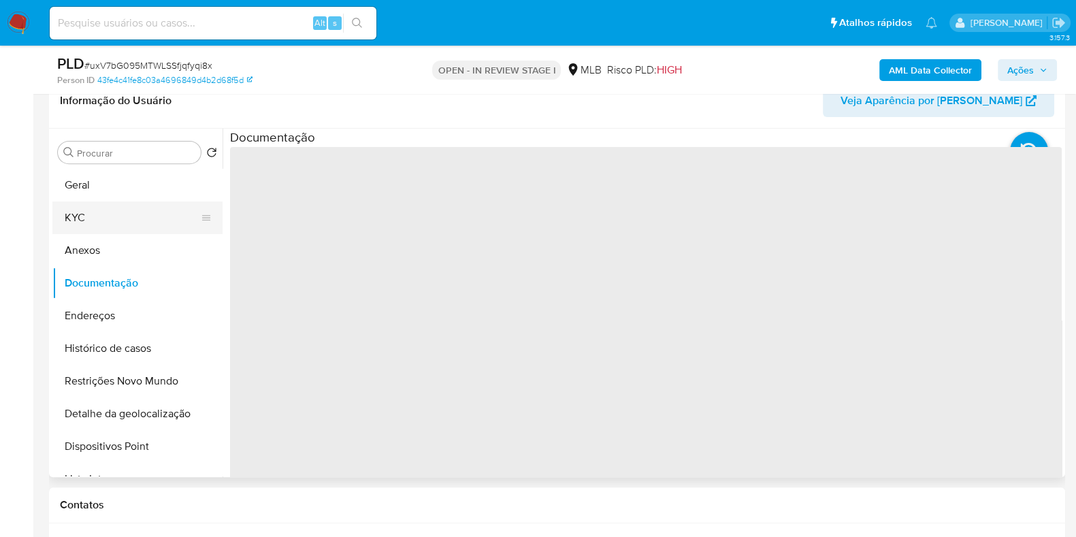
click at [113, 206] on button "KYC" at bounding box center [131, 218] width 159 height 33
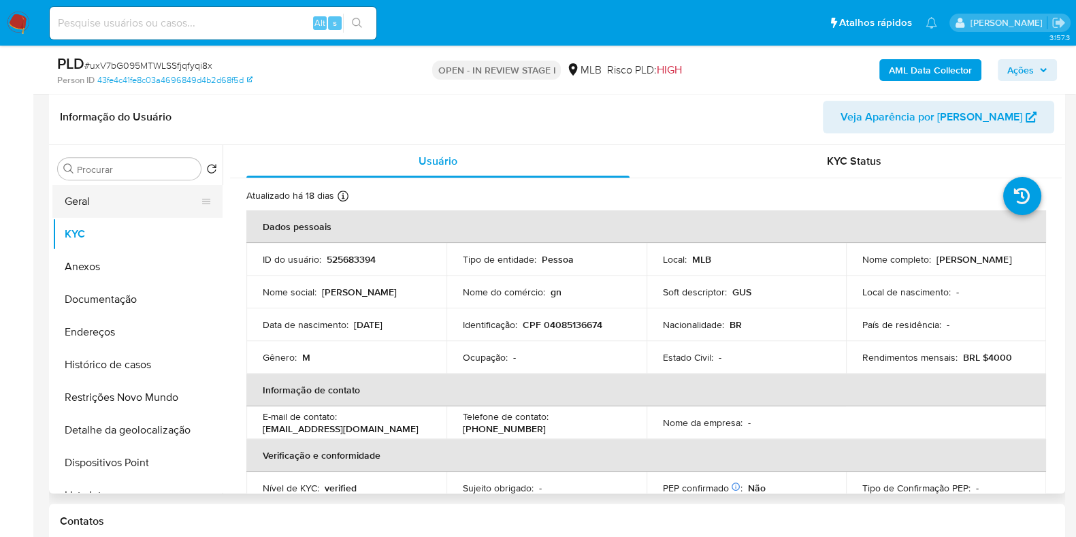
click at [114, 189] on button "Geral" at bounding box center [131, 201] width 159 height 33
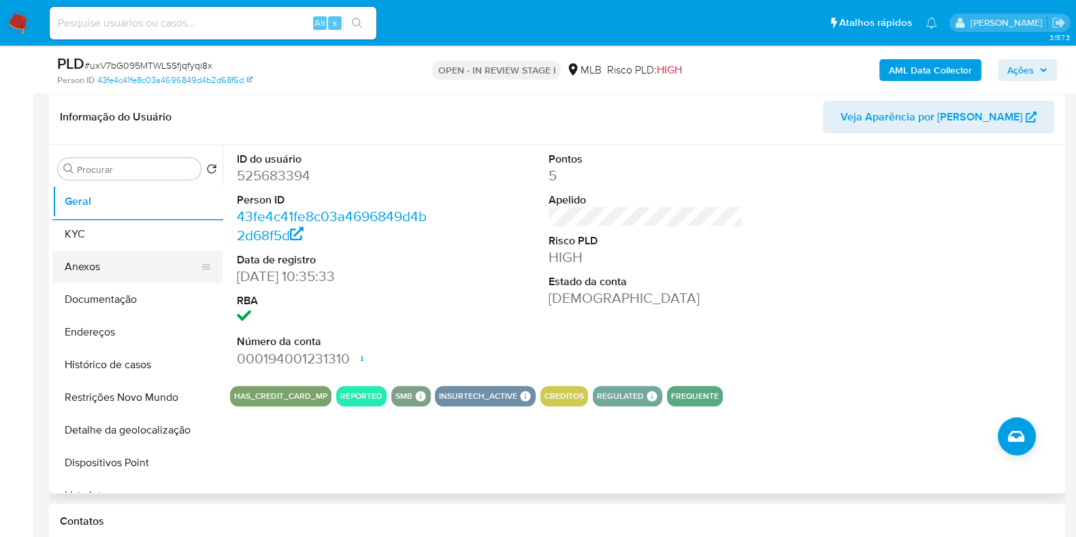
click at [148, 244] on button "KYC" at bounding box center [137, 234] width 170 height 33
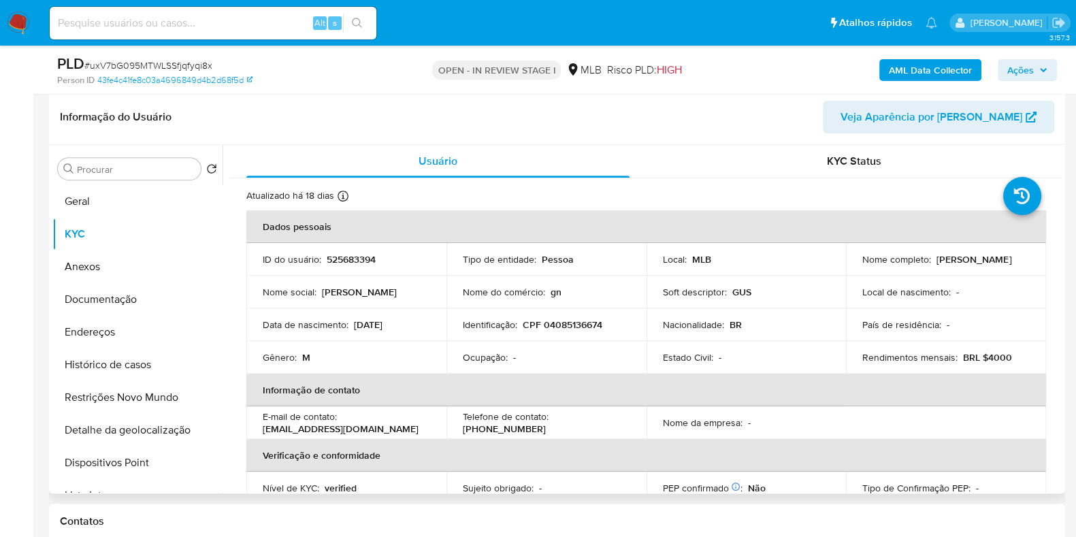
click at [336, 249] on td "ID do usuário : 525683394" at bounding box center [346, 259] width 200 height 33
click at [337, 255] on p "525683394" at bounding box center [351, 259] width 49 height 12
copy p "525683394"
click at [140, 369] on button "Histórico de casos" at bounding box center [131, 365] width 159 height 33
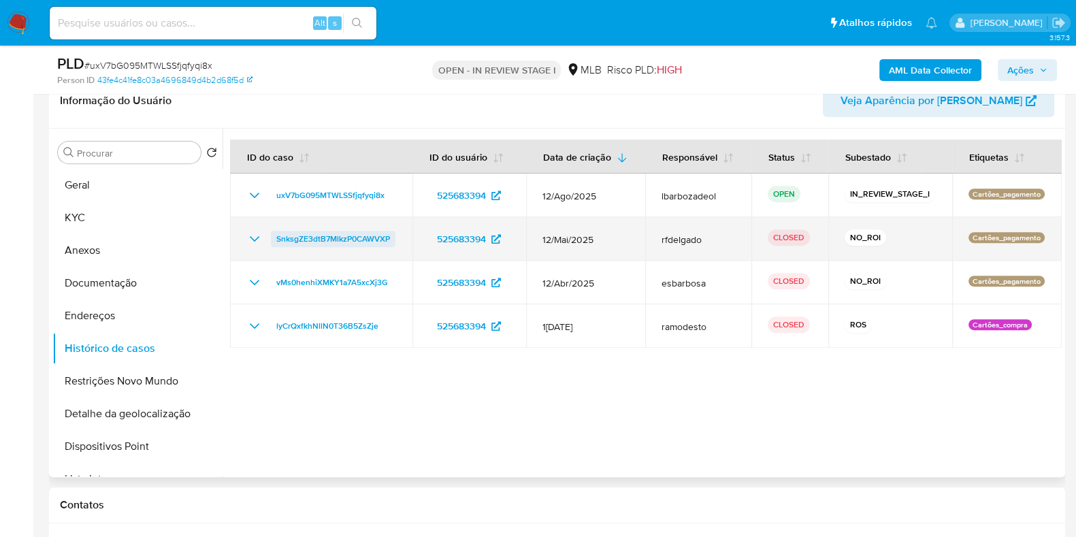
click at [346, 241] on span "SnksgZE3dtB7MlkzP0CAWVXP" at bounding box center [333, 239] width 114 height 16
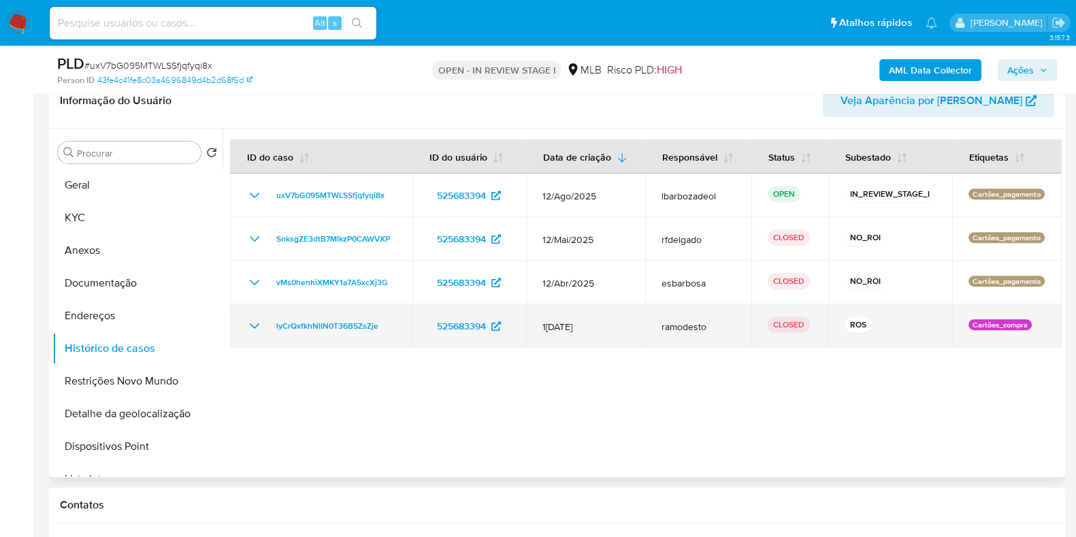
click at [341, 335] on td "lyCrQxfkhNllN0T36B5ZsZje" at bounding box center [321, 326] width 182 height 44
click at [343, 321] on span "lyCrQxfkhNllN0T36B5ZsZje" at bounding box center [327, 326] width 102 height 16
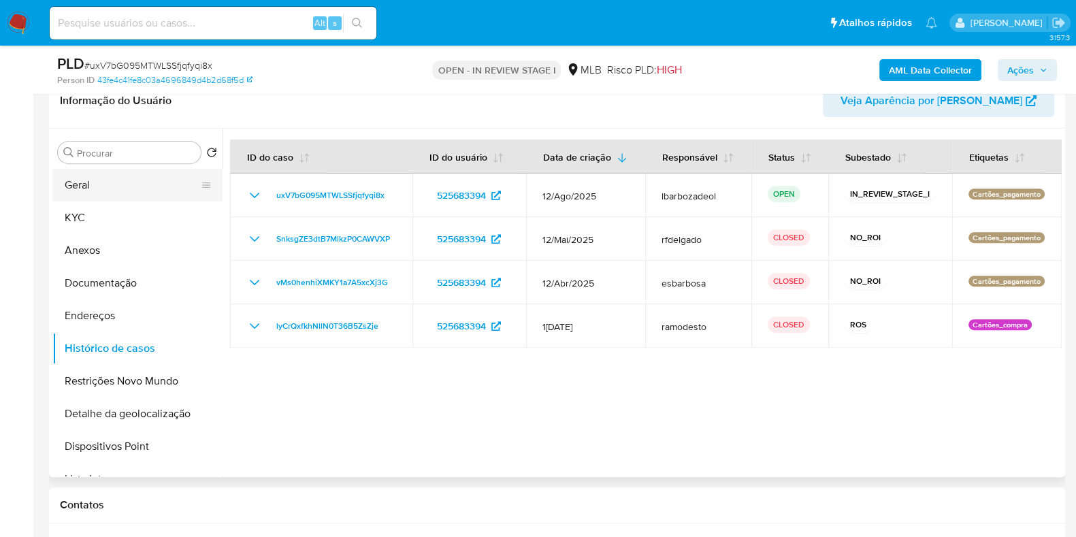
click at [147, 181] on button "Geral" at bounding box center [131, 185] width 159 height 33
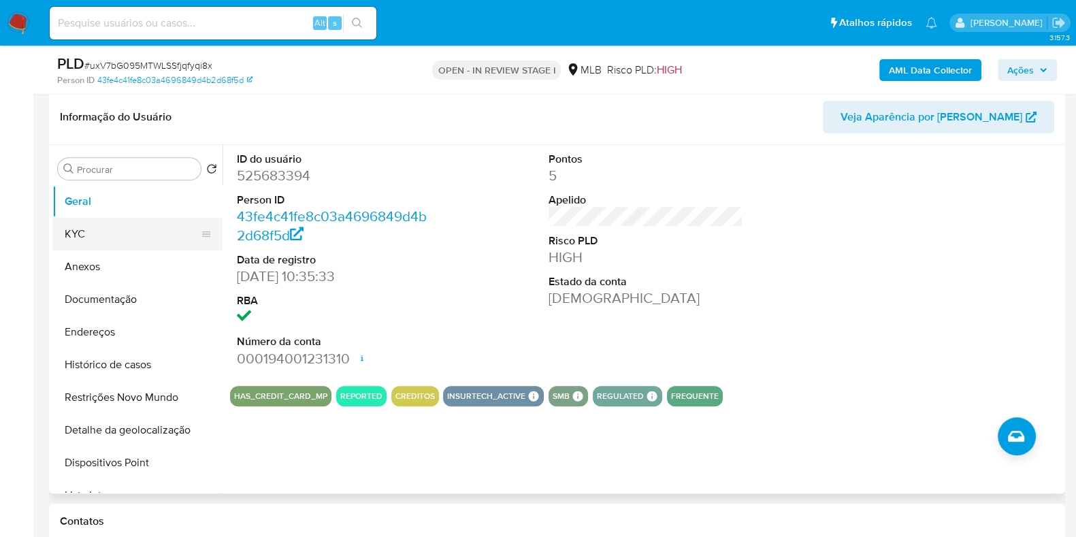
click at [124, 236] on button "KYC" at bounding box center [131, 234] width 159 height 33
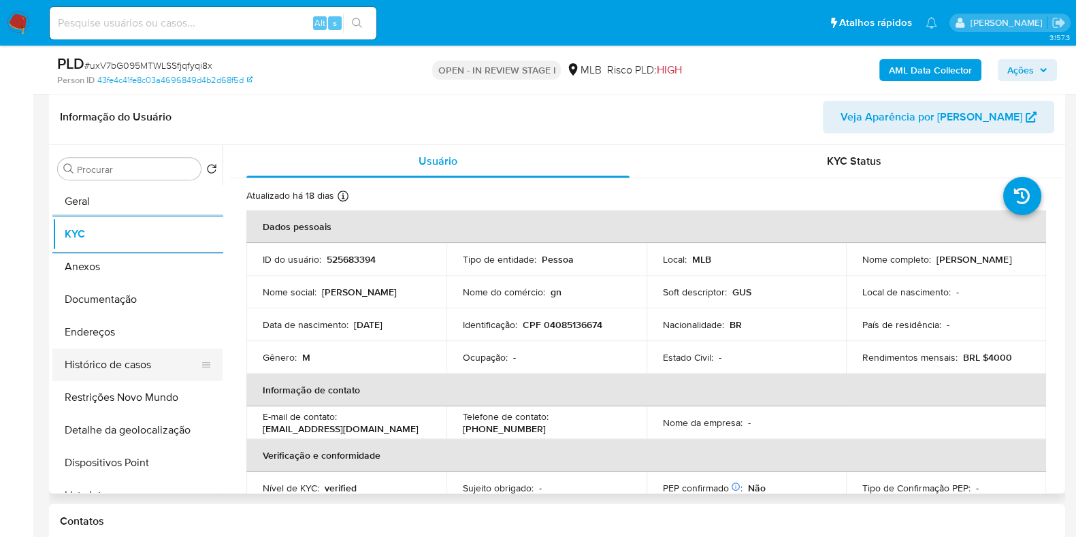
drag, startPoint x: 146, startPoint y: 333, endPoint x: 193, endPoint y: 332, distance: 46.3
click at [146, 333] on button "Endereços" at bounding box center [137, 332] width 170 height 33
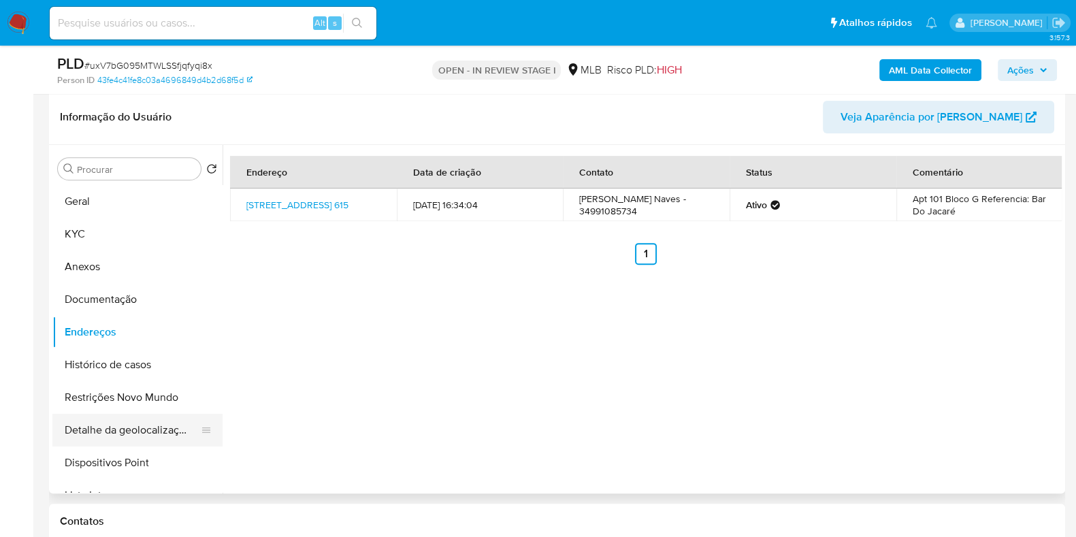
click at [142, 429] on button "Detalhe da geolocalização" at bounding box center [131, 430] width 159 height 33
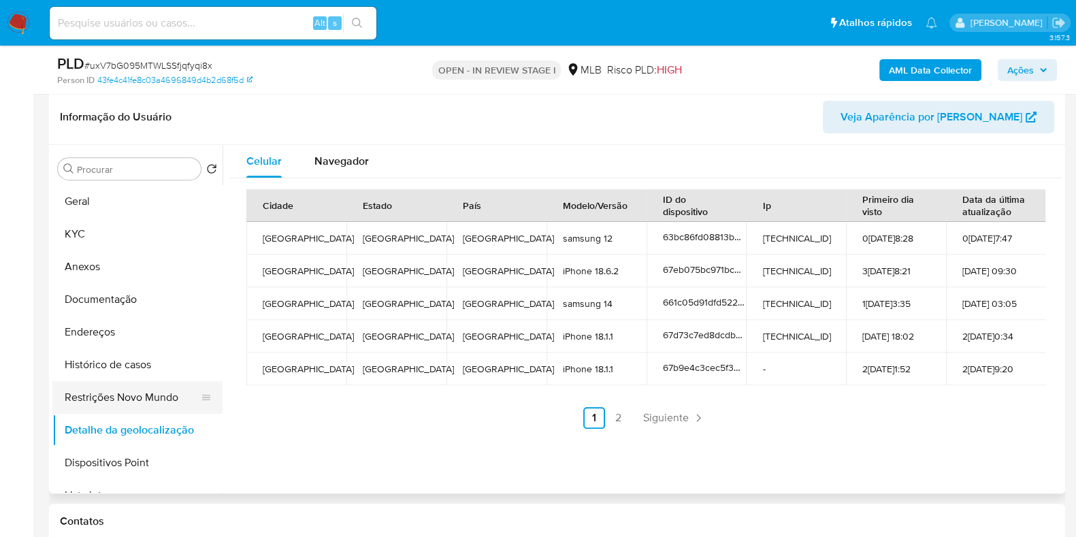
click at [172, 384] on button "Restrições Novo Mundo" at bounding box center [131, 397] width 159 height 33
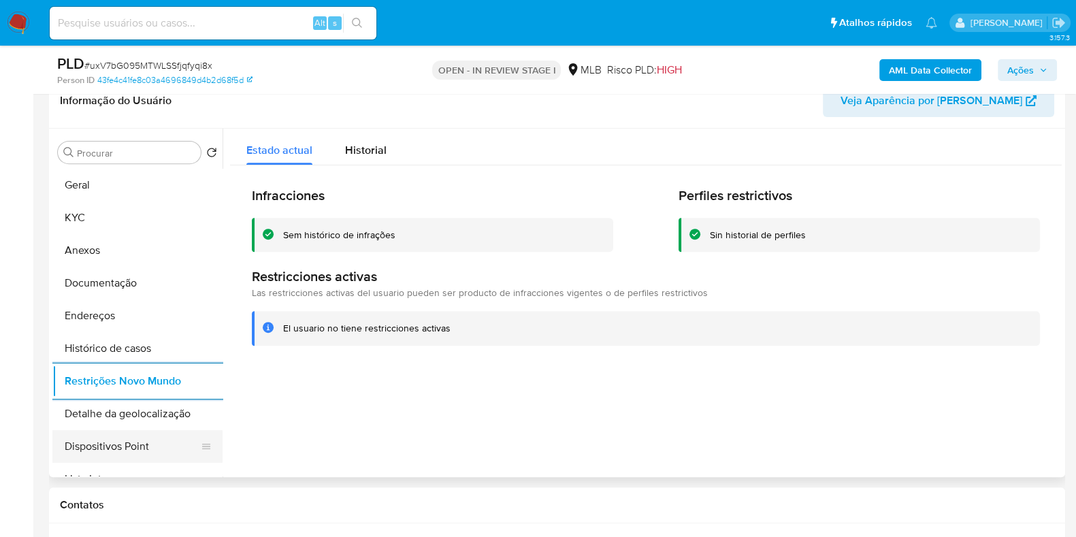
click at [157, 430] on button "Dispositivos Point" at bounding box center [131, 446] width 159 height 33
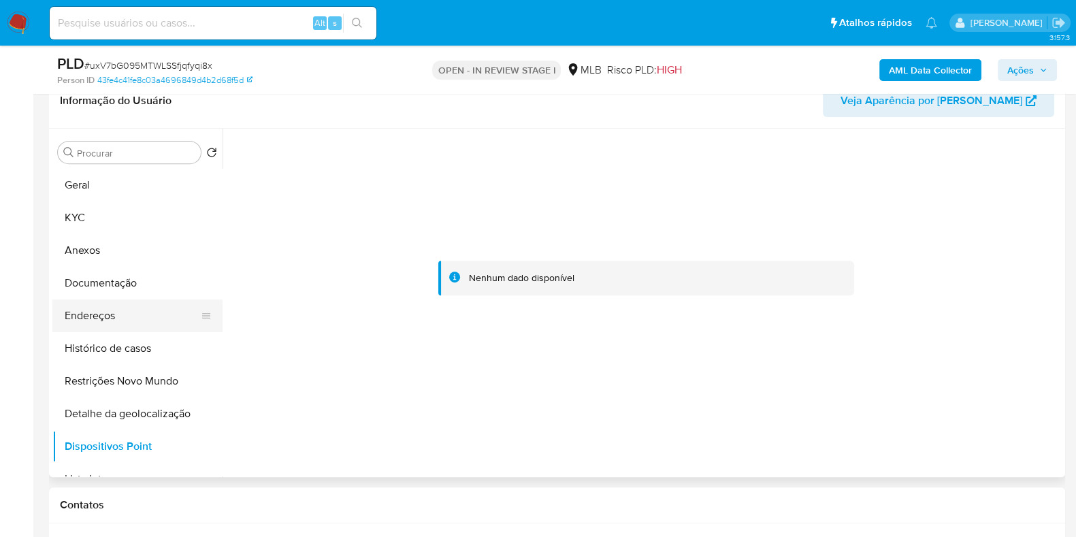
click at [136, 328] on button "Endereços" at bounding box center [131, 316] width 159 height 33
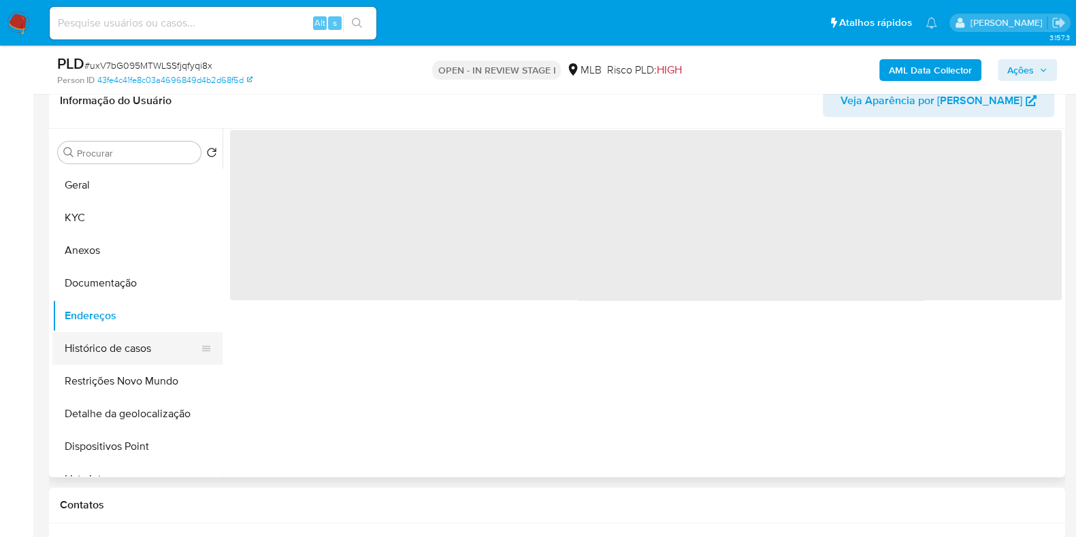
click at [123, 345] on button "Histórico de casos" at bounding box center [131, 348] width 159 height 33
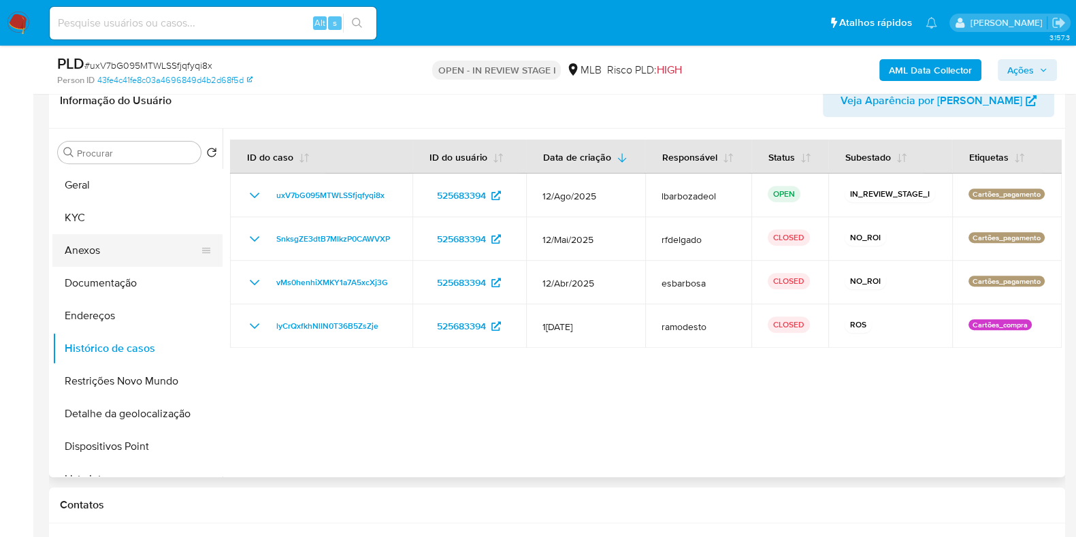
click at [132, 250] on button "Anexos" at bounding box center [131, 250] width 159 height 33
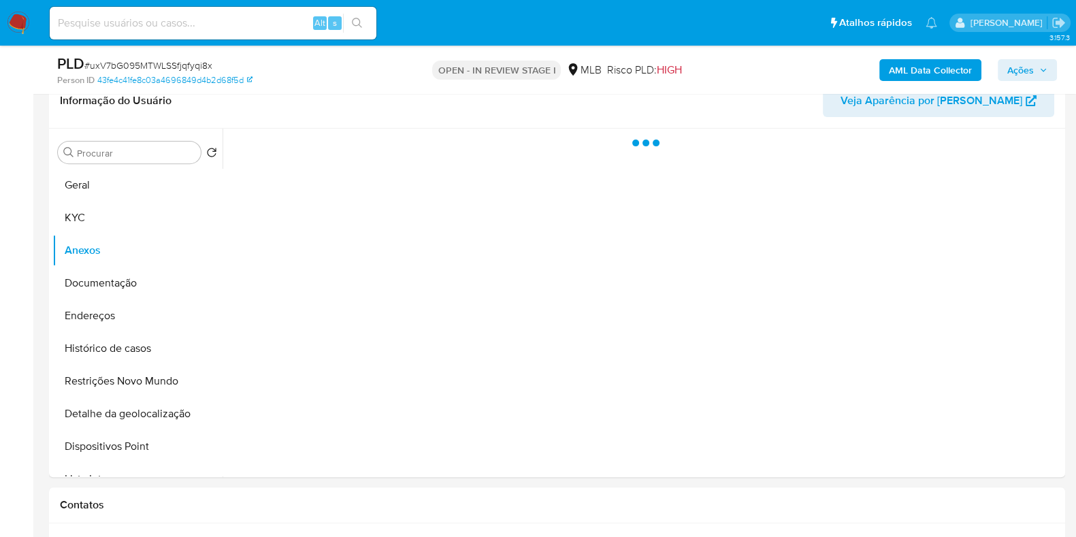
click at [1016, 66] on span "Ações" at bounding box center [1021, 70] width 27 height 22
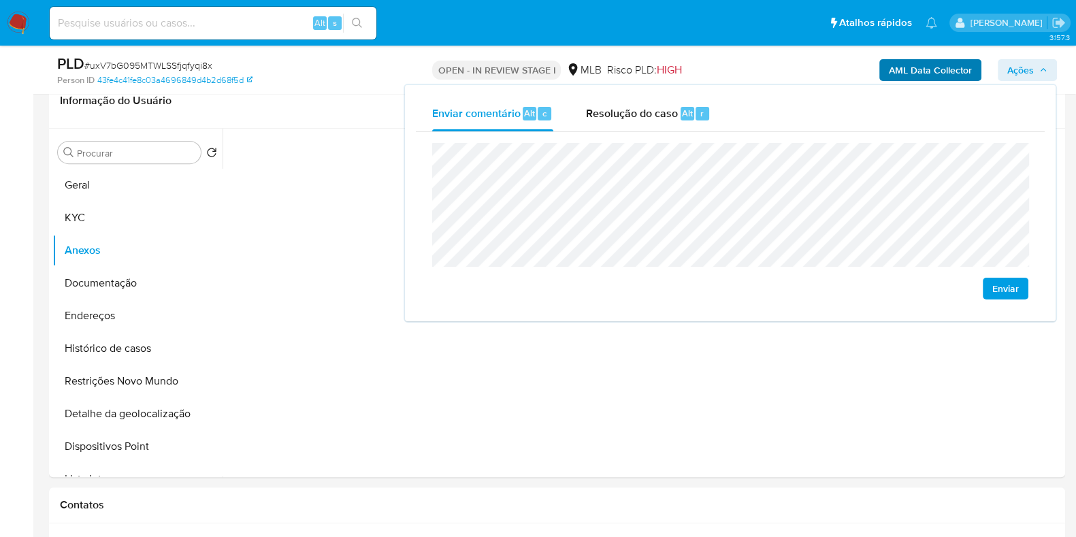
click at [528, 108] on span "Alt" at bounding box center [529, 113] width 11 height 13
click at [705, 110] on div "r" at bounding box center [703, 114] width 14 height 14
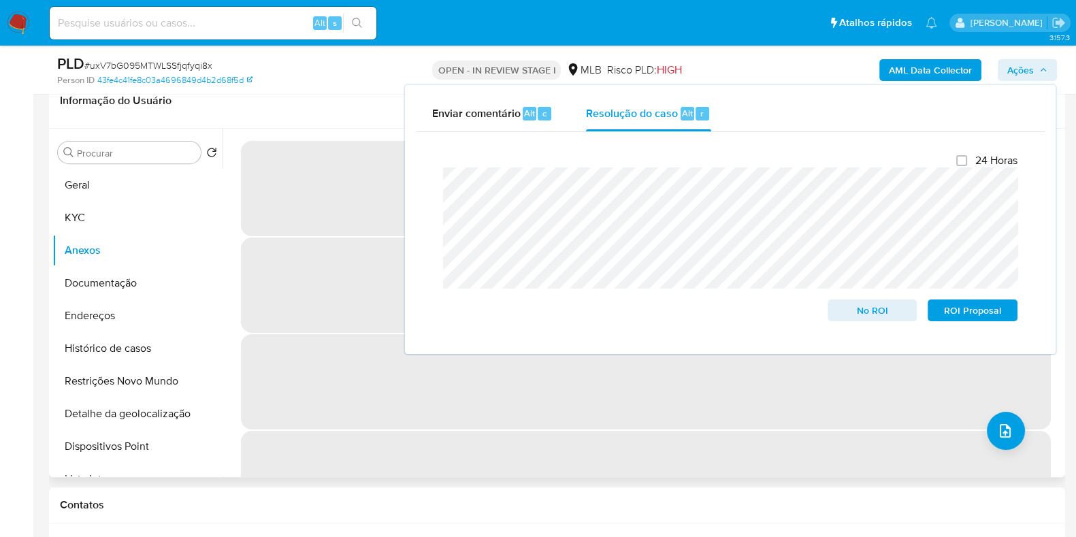
click at [590, 408] on span "‌" at bounding box center [646, 381] width 810 height 95
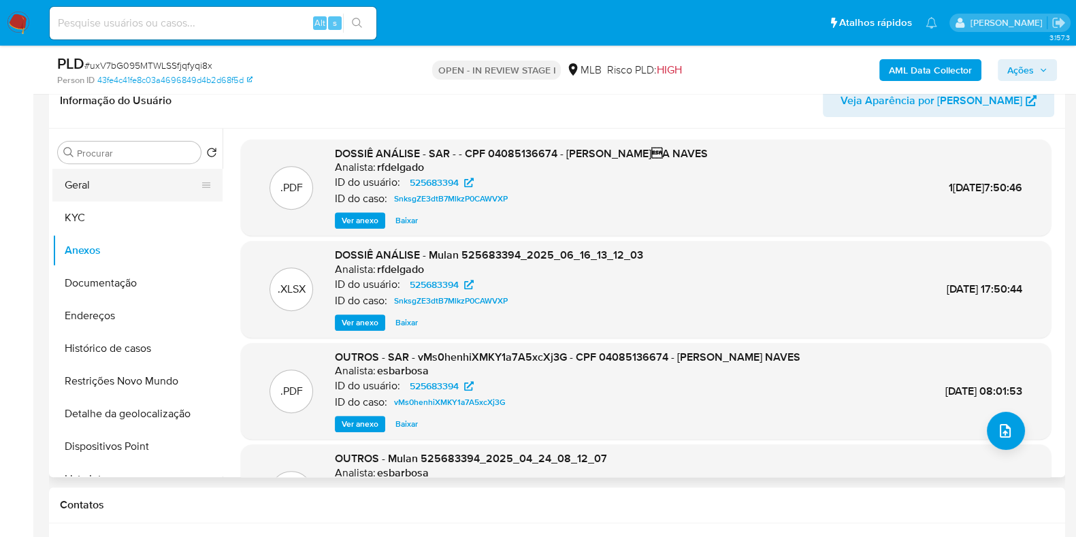
click at [124, 180] on button "Geral" at bounding box center [131, 185] width 159 height 33
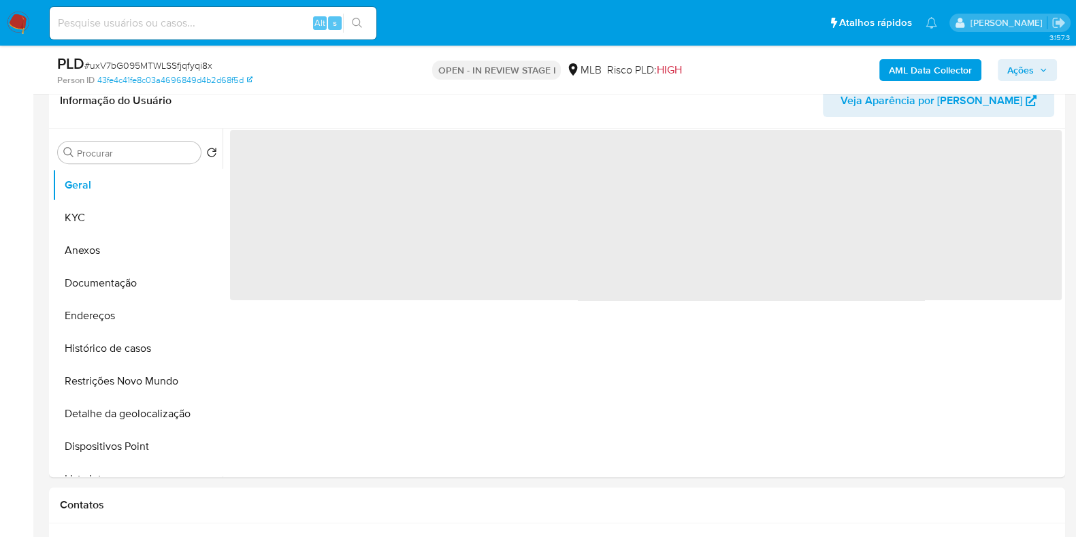
click at [901, 76] on b "AML Data Collector" at bounding box center [930, 70] width 83 height 22
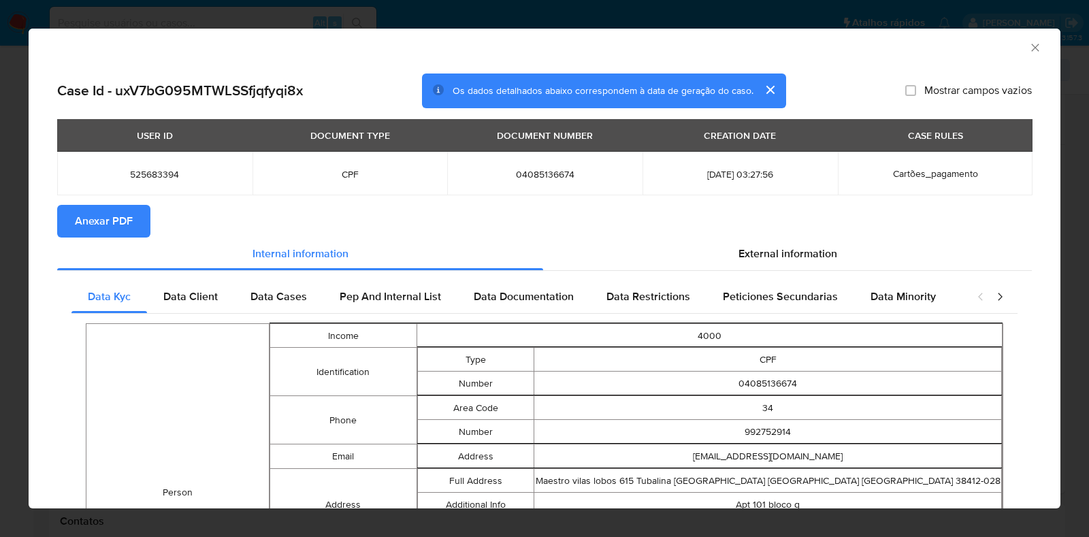
click at [97, 220] on span "Anexar PDF" at bounding box center [104, 221] width 58 height 30
click at [1029, 46] on icon "Fechar a janela" at bounding box center [1036, 48] width 14 height 14
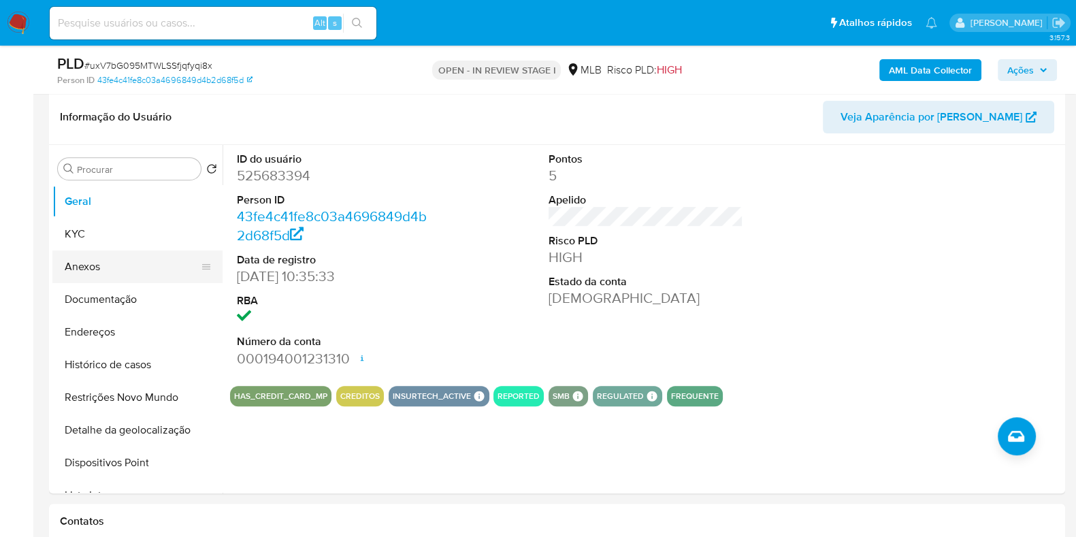
click at [84, 272] on button "Anexos" at bounding box center [131, 267] width 159 height 33
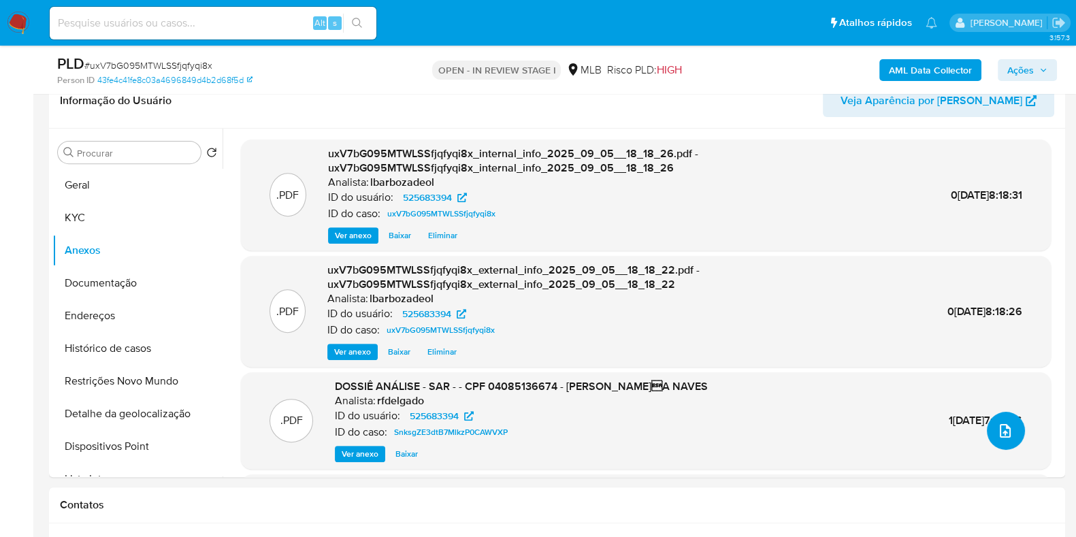
click at [1000, 426] on icon "upload-file" at bounding box center [1005, 431] width 16 height 16
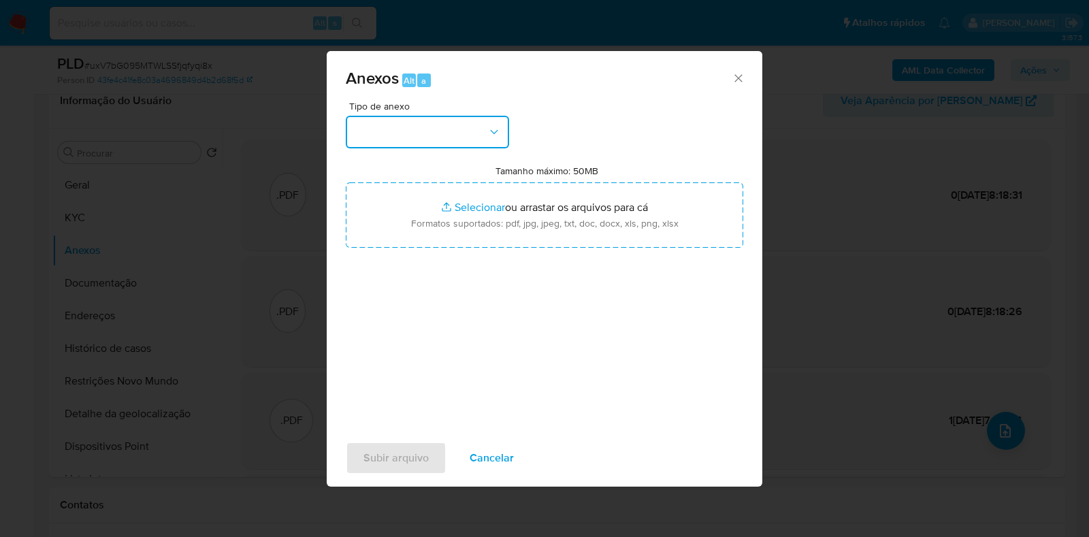
click at [441, 126] on button "button" at bounding box center [427, 132] width 163 height 33
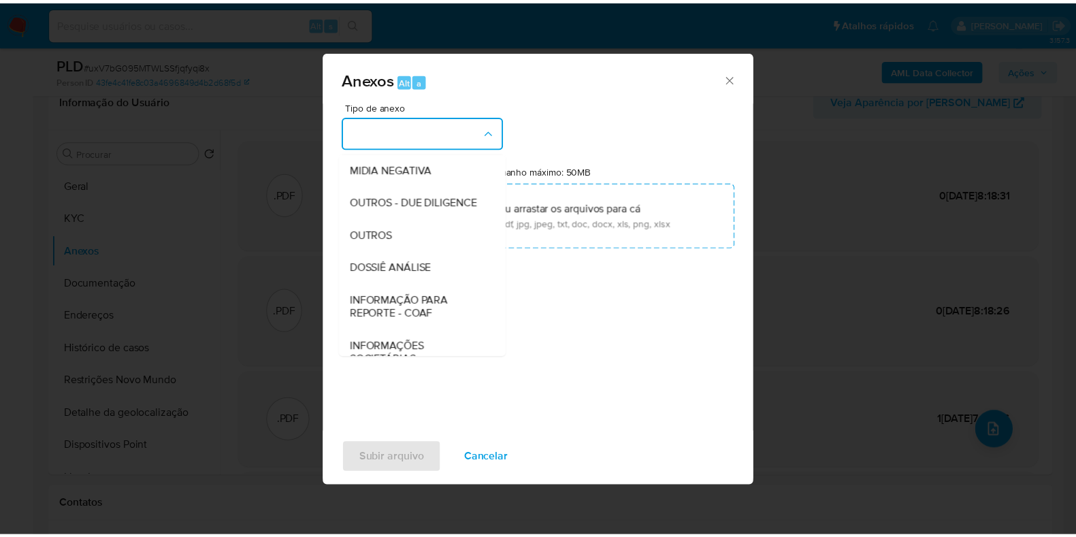
scroll to position [210, 0]
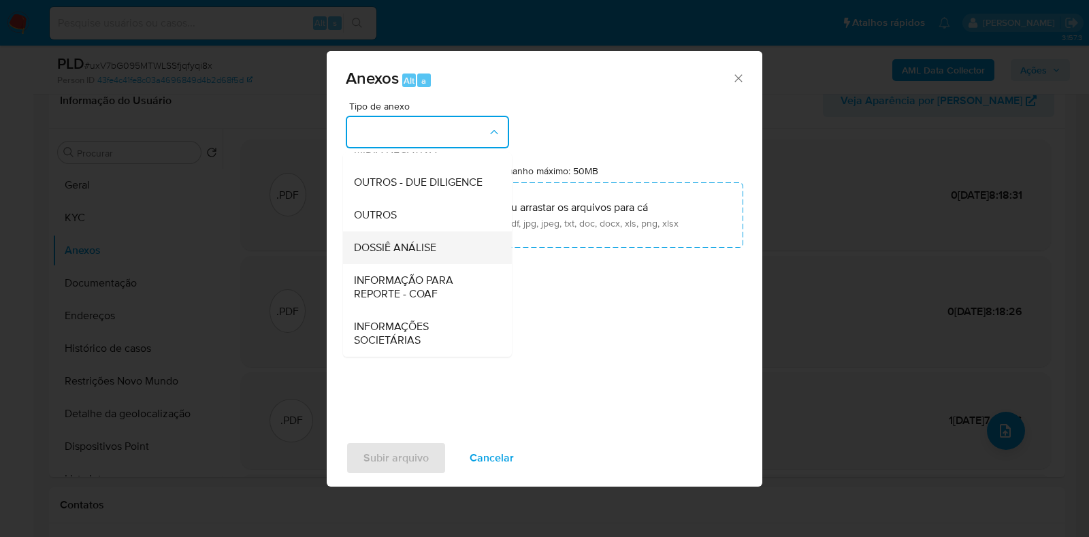
click at [419, 241] on span "DOSSIÊ ANÁLISE" at bounding box center [395, 248] width 82 height 14
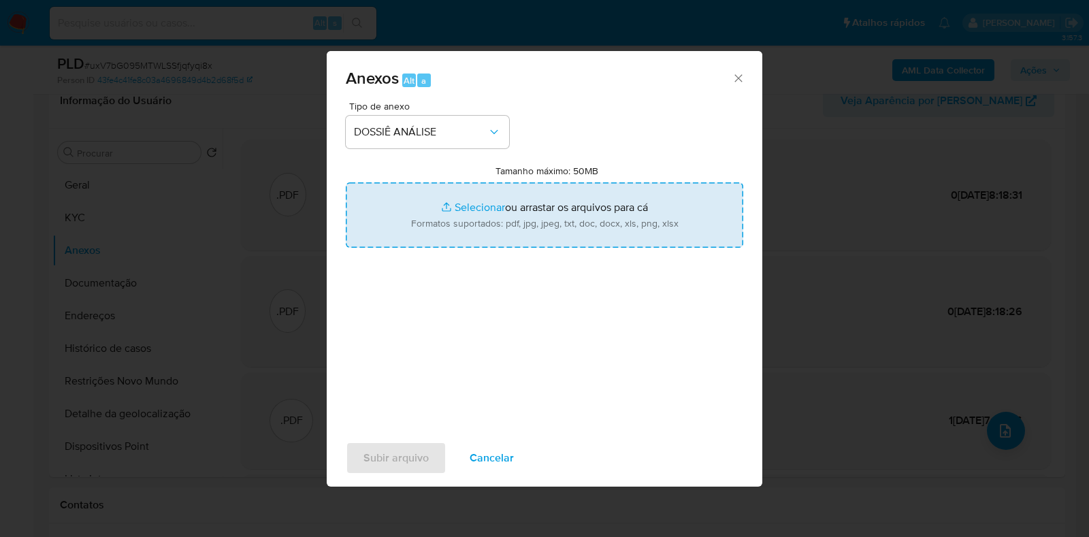
click at [438, 223] on input "Tamanho máximo: 50MB Selecionar arquivos" at bounding box center [545, 214] width 398 height 65
type input "C:\fakepath\2° SAR - XXXX - CPF 04085136674 - GUSTAVO MENDONCA NAVES.pdf"
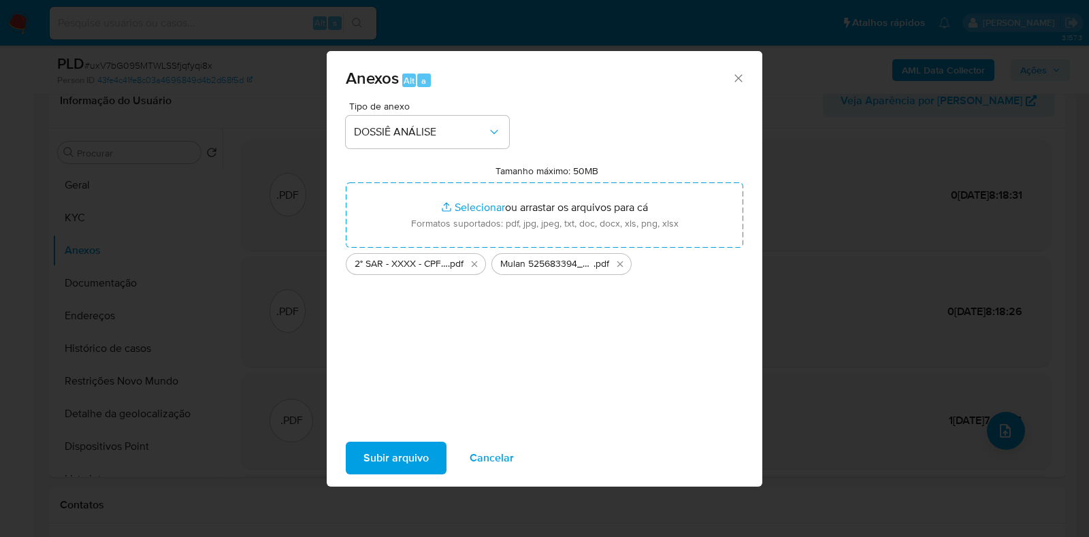
click at [419, 453] on span "Subir arquivo" at bounding box center [396, 458] width 65 height 30
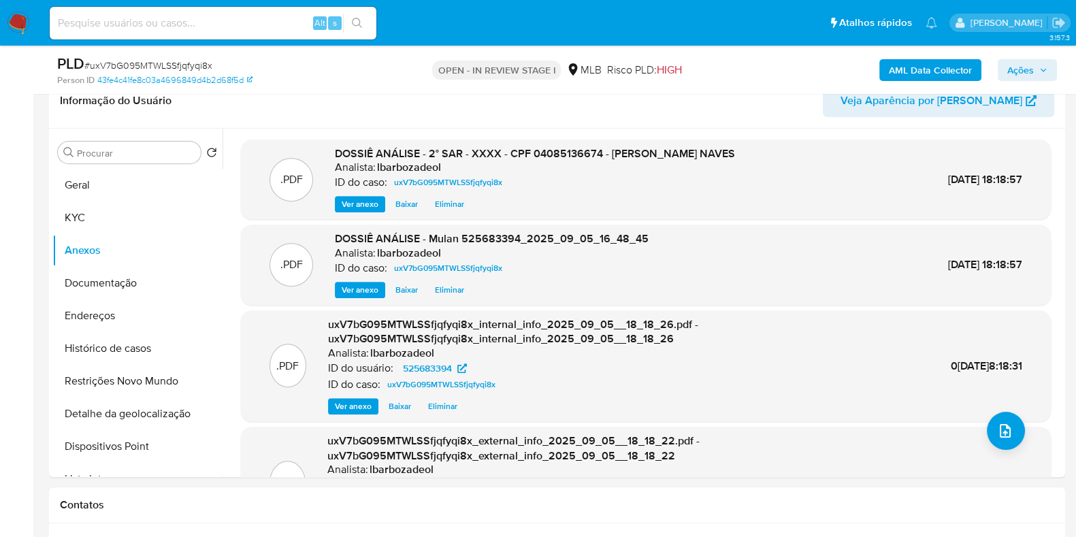
click at [1004, 66] on button "Ações" at bounding box center [1027, 70] width 59 height 22
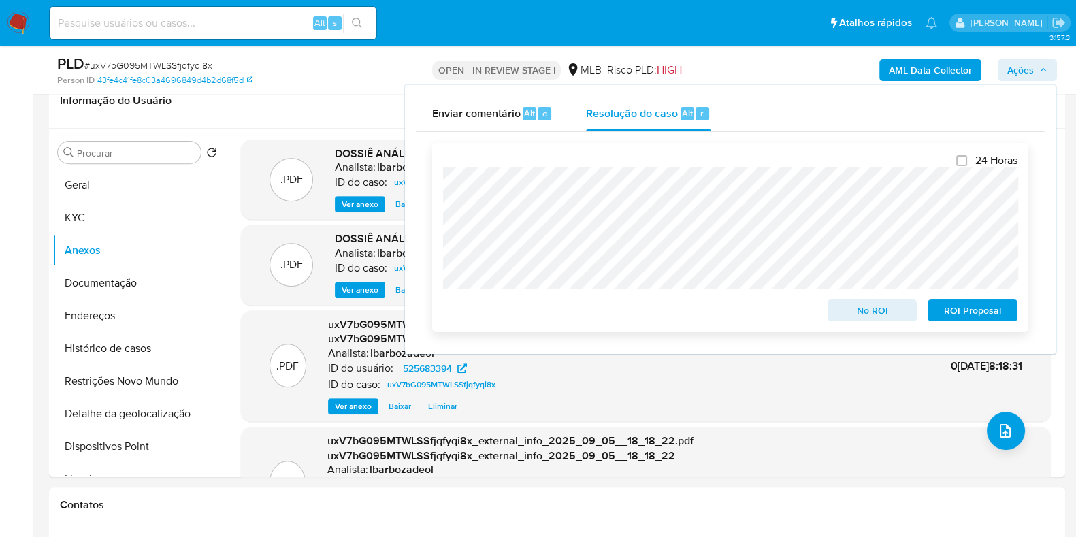
click at [962, 309] on span "ROI Proposal" at bounding box center [973, 310] width 71 height 19
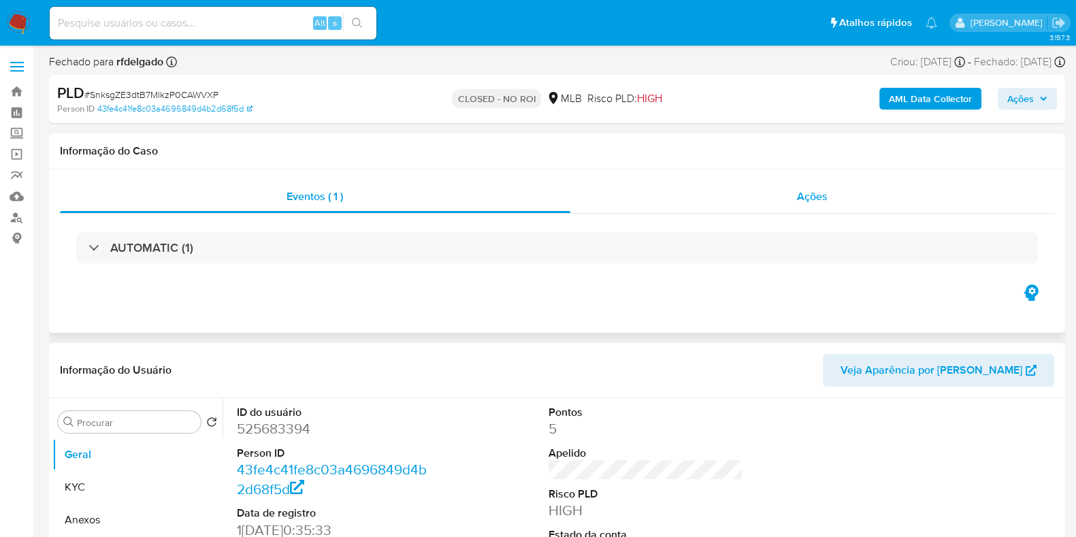
select select "10"
click at [637, 206] on div "Ações" at bounding box center [813, 196] width 485 height 33
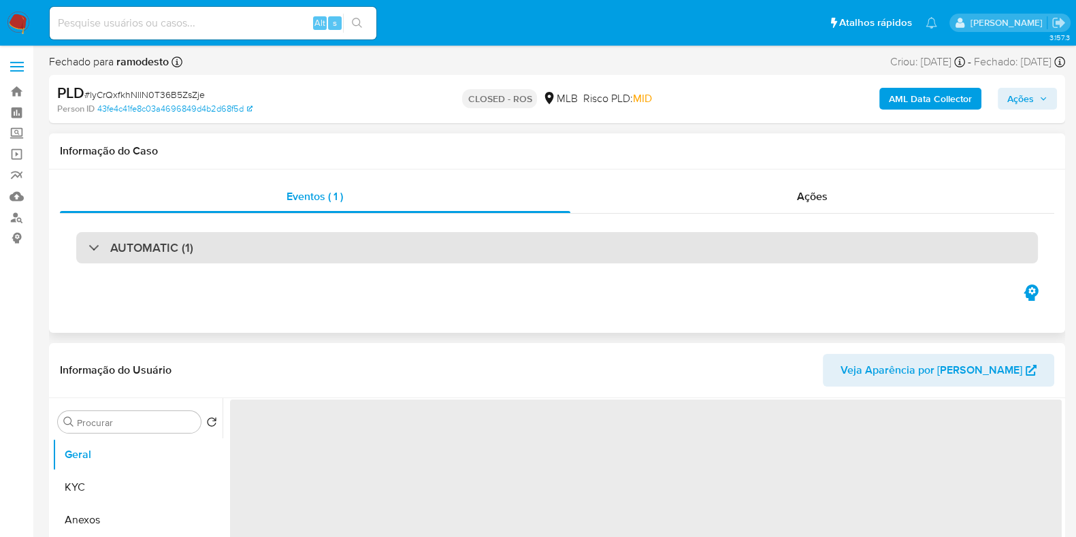
click at [496, 246] on div "AUTOMATIC (1)" at bounding box center [557, 247] width 962 height 31
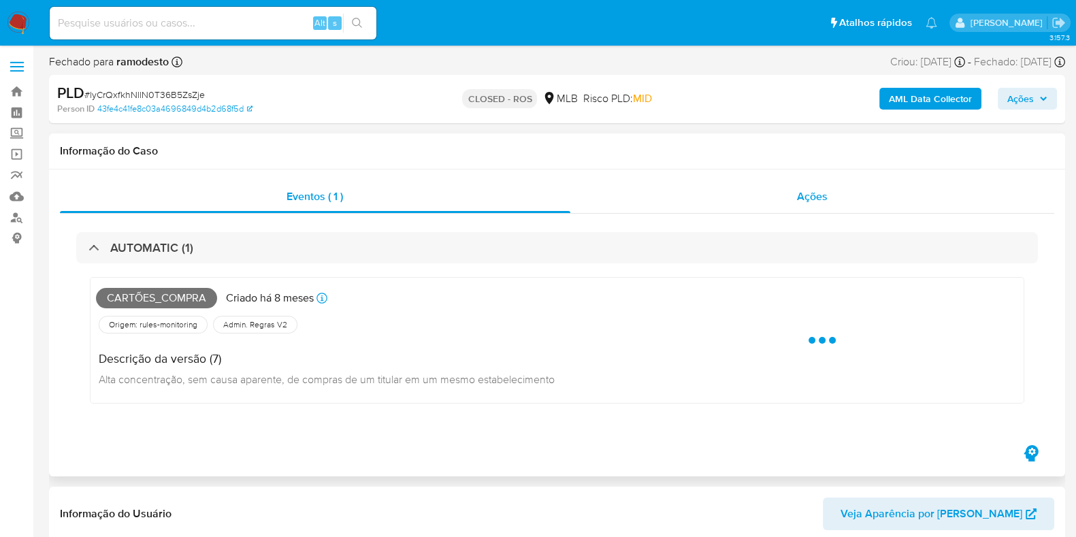
select select "10"
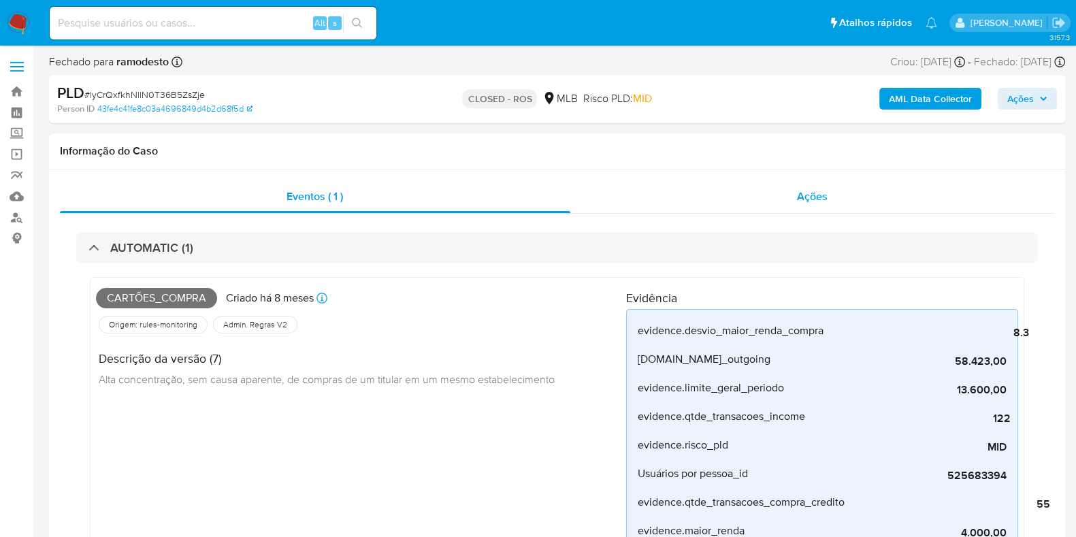
click at [684, 208] on div "Ações" at bounding box center [813, 196] width 485 height 33
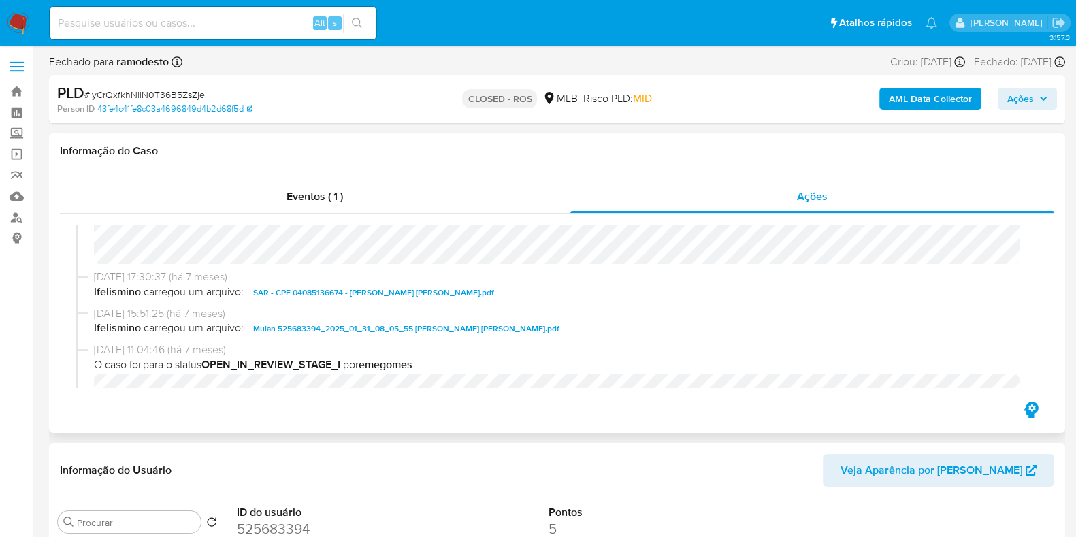
scroll to position [786, 0]
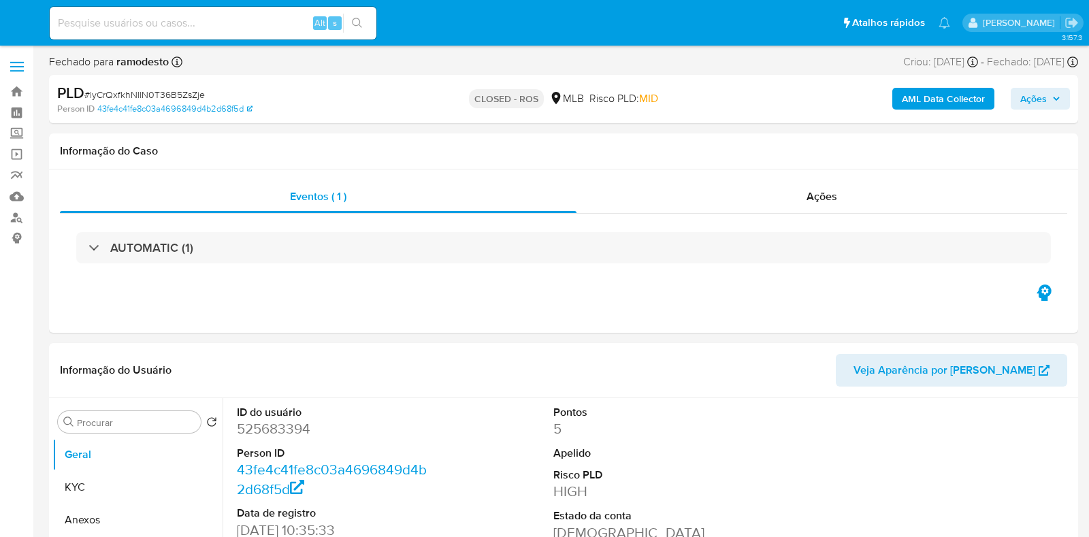
select select "10"
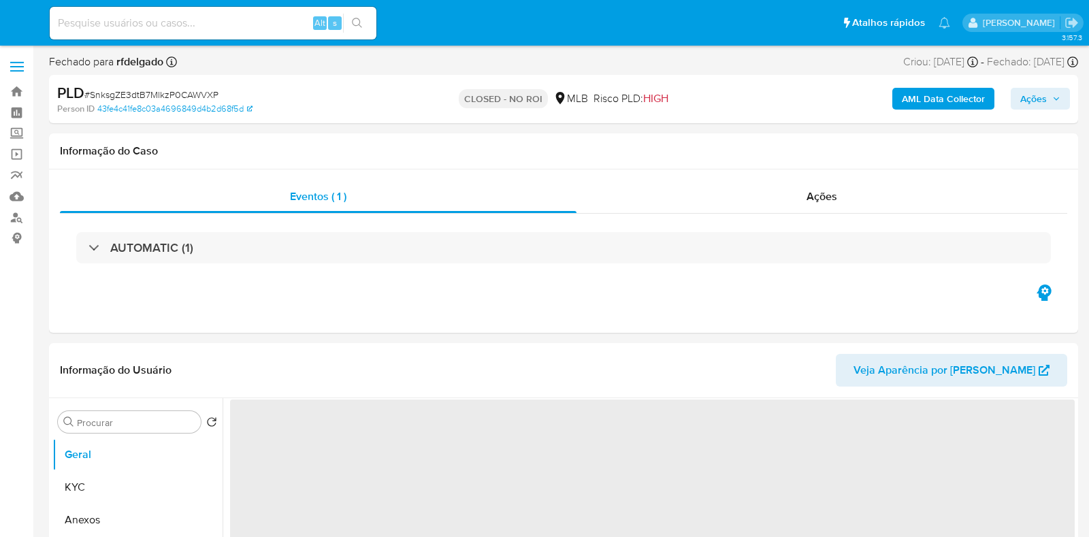
select select "10"
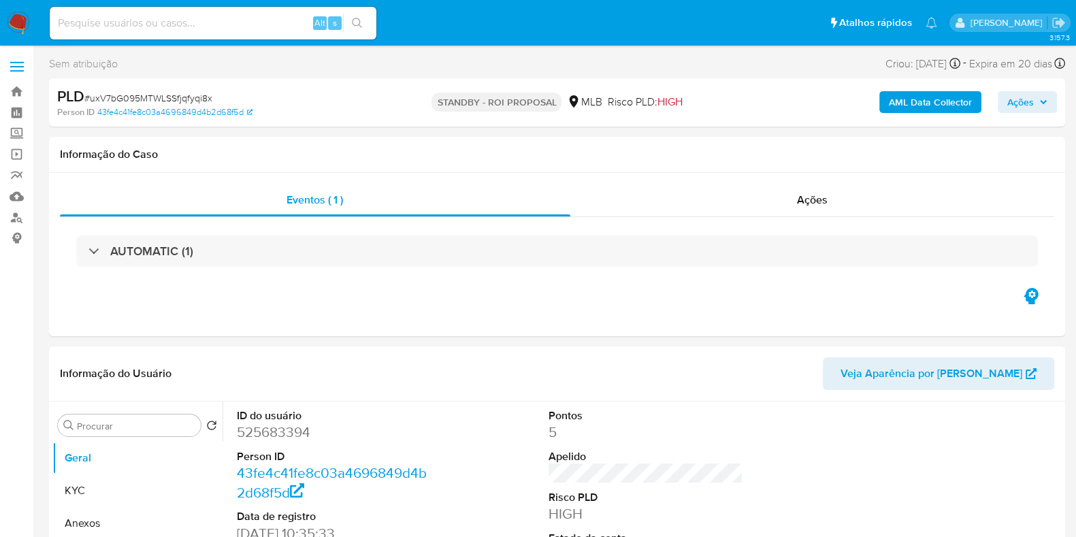
select select "10"
